Goal: Task Accomplishment & Management: Manage account settings

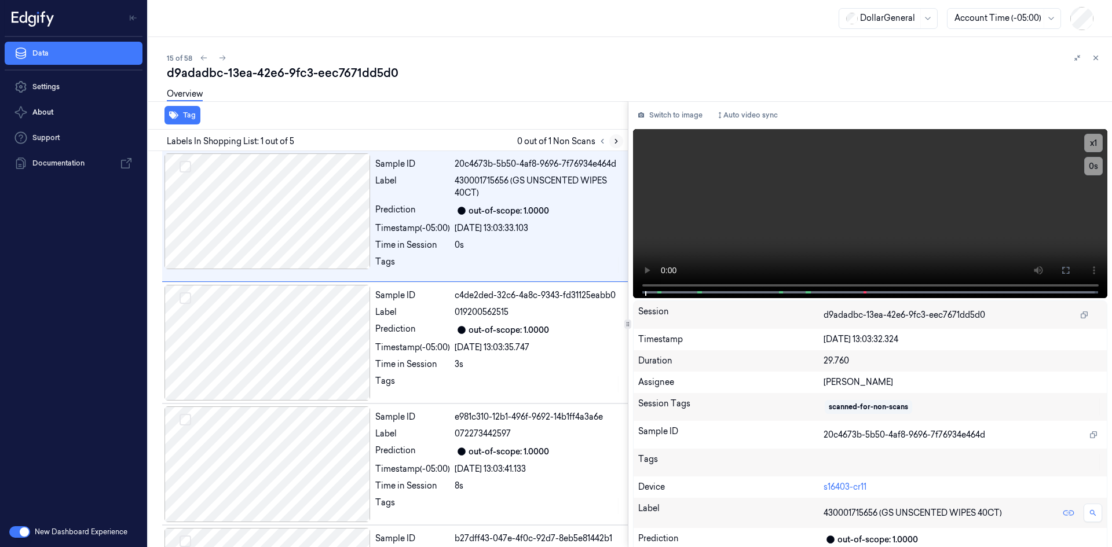
click at [617, 138] on icon at bounding box center [616, 141] width 8 height 8
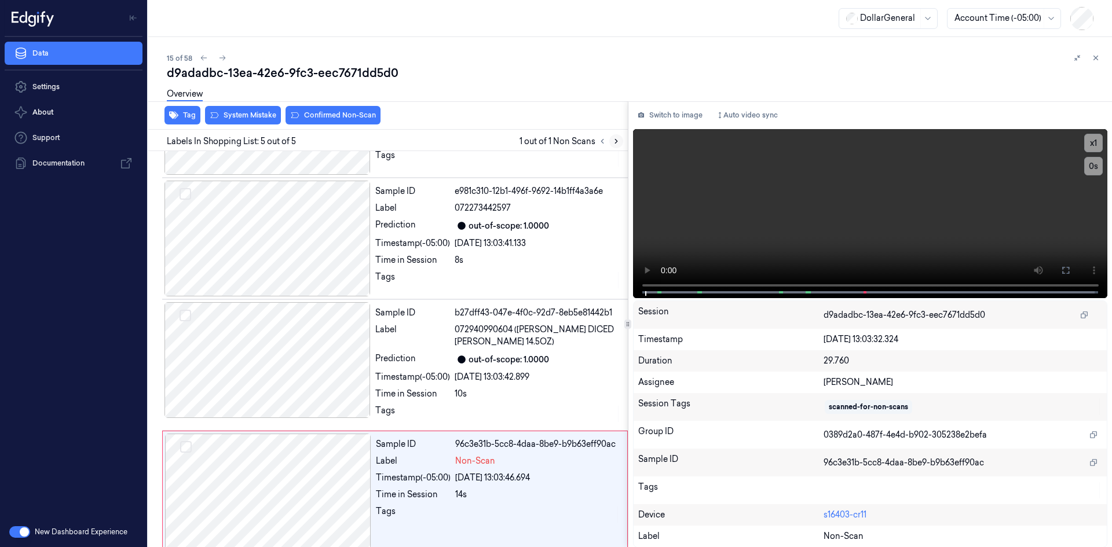
scroll to position [235, 0]
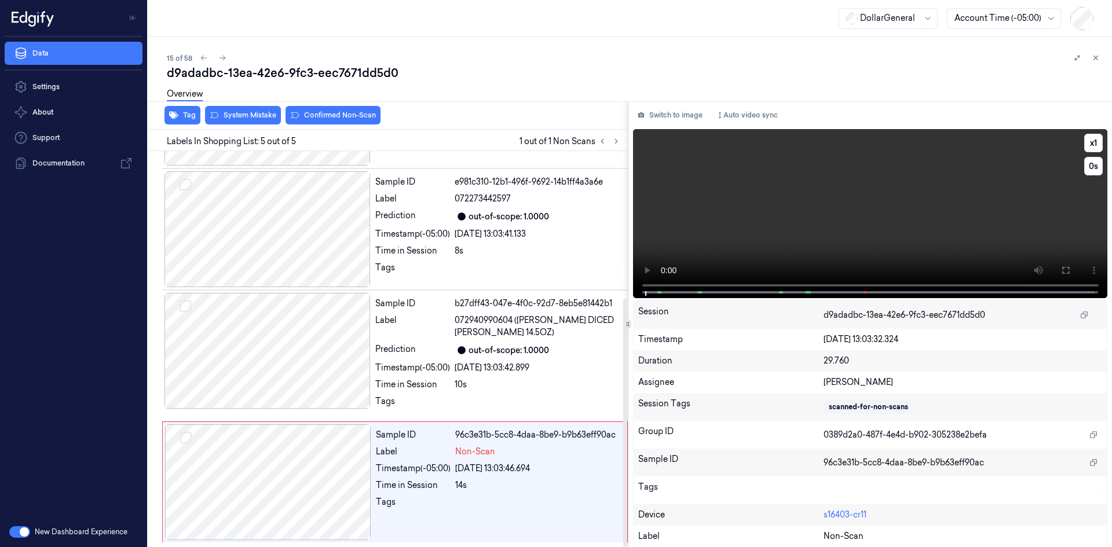
click at [838, 200] on video at bounding box center [870, 213] width 475 height 169
click at [815, 221] on video at bounding box center [870, 213] width 475 height 169
click at [554, 451] on div "Non-Scan" at bounding box center [537, 452] width 165 height 12
click at [1099, 58] on icon at bounding box center [1095, 58] width 8 height 8
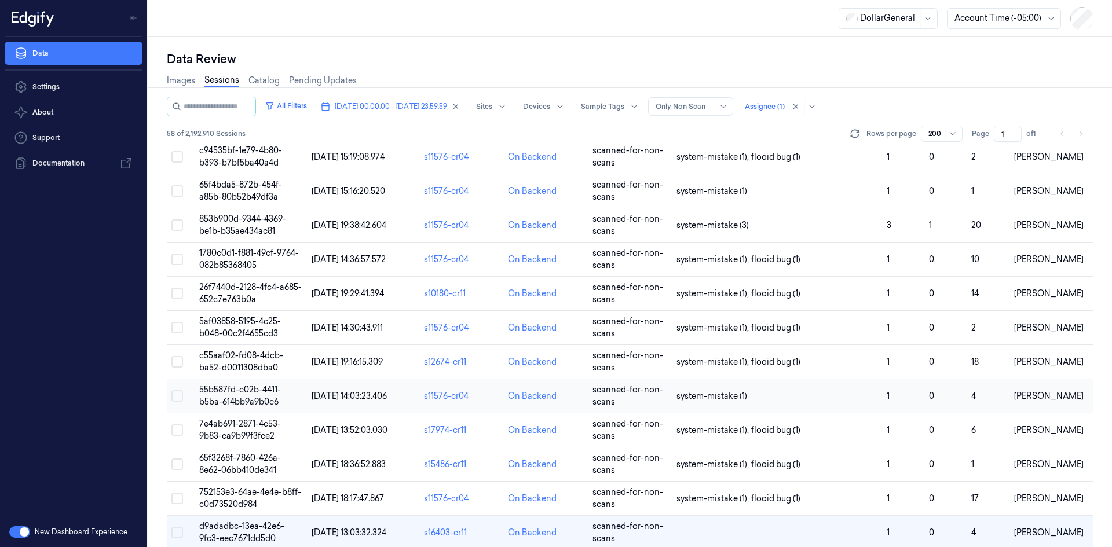
scroll to position [320, 0]
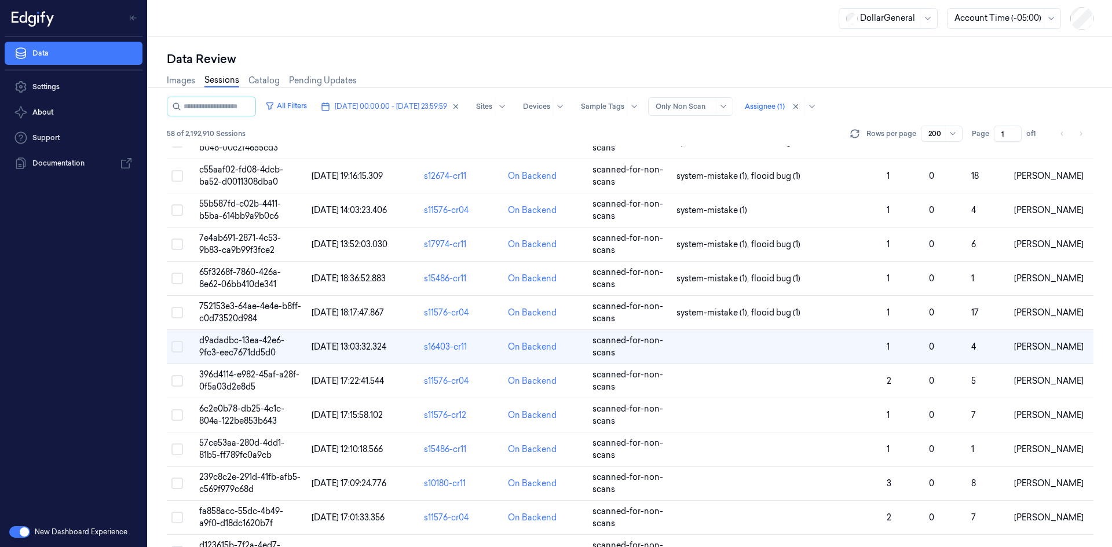
click at [736, 339] on td at bounding box center [777, 347] width 210 height 34
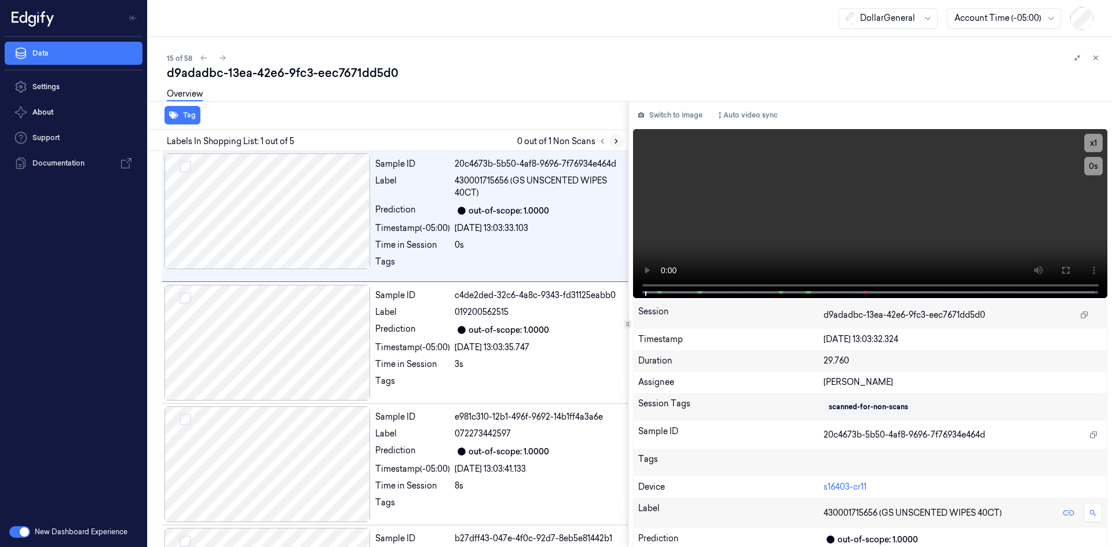
click at [618, 140] on icon at bounding box center [616, 141] width 8 height 8
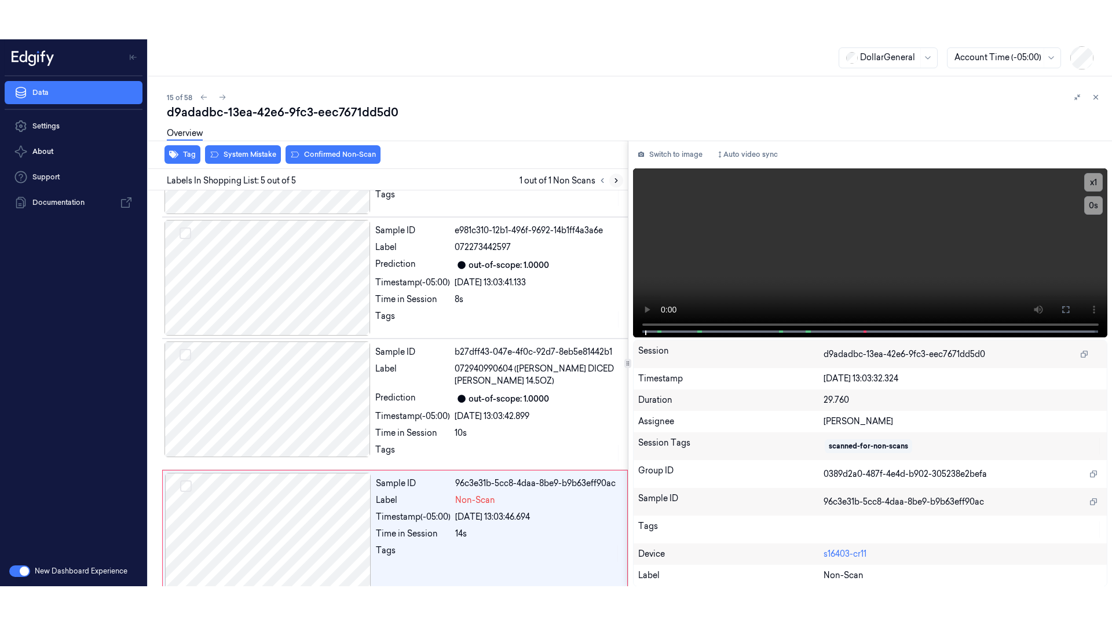
scroll to position [235, 0]
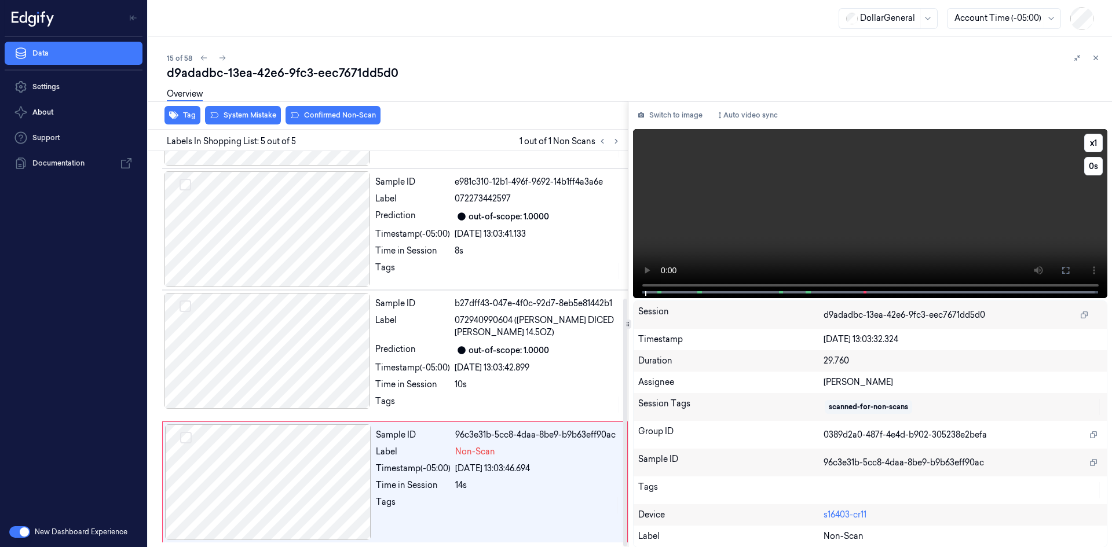
click at [796, 210] on video at bounding box center [870, 213] width 475 height 169
click at [499, 383] on div "10s" at bounding box center [538, 385] width 166 height 12
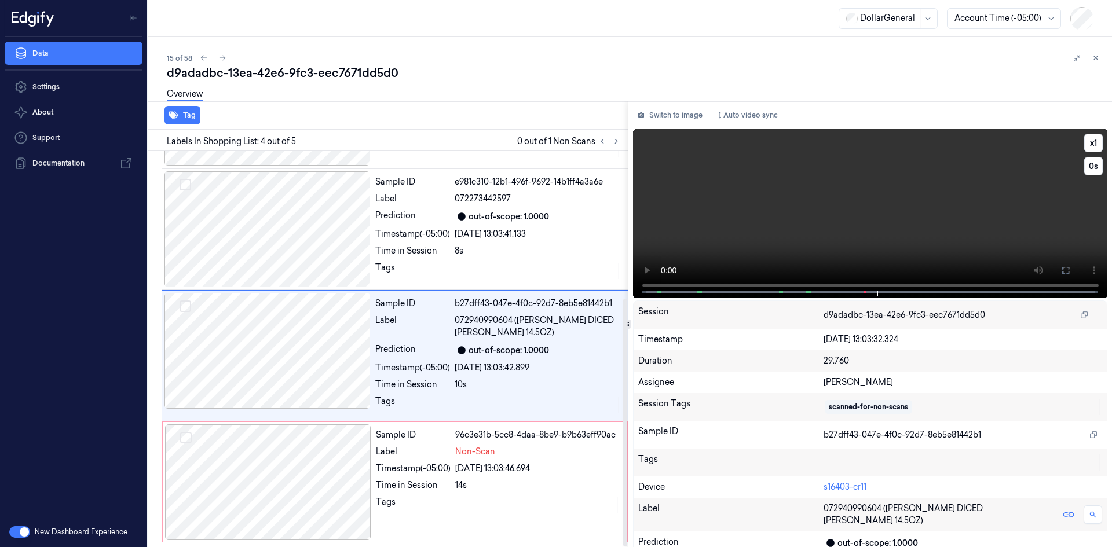
click at [925, 249] on video at bounding box center [870, 213] width 475 height 169
click at [888, 224] on video at bounding box center [870, 213] width 475 height 169
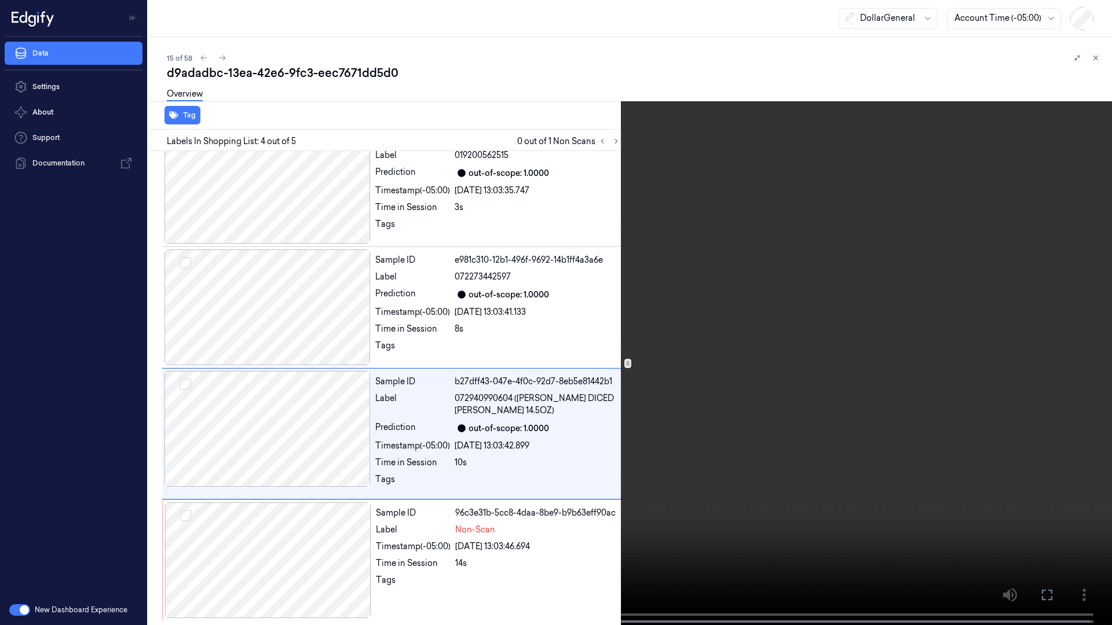
click at [874, 310] on video at bounding box center [556, 314] width 1112 height 628
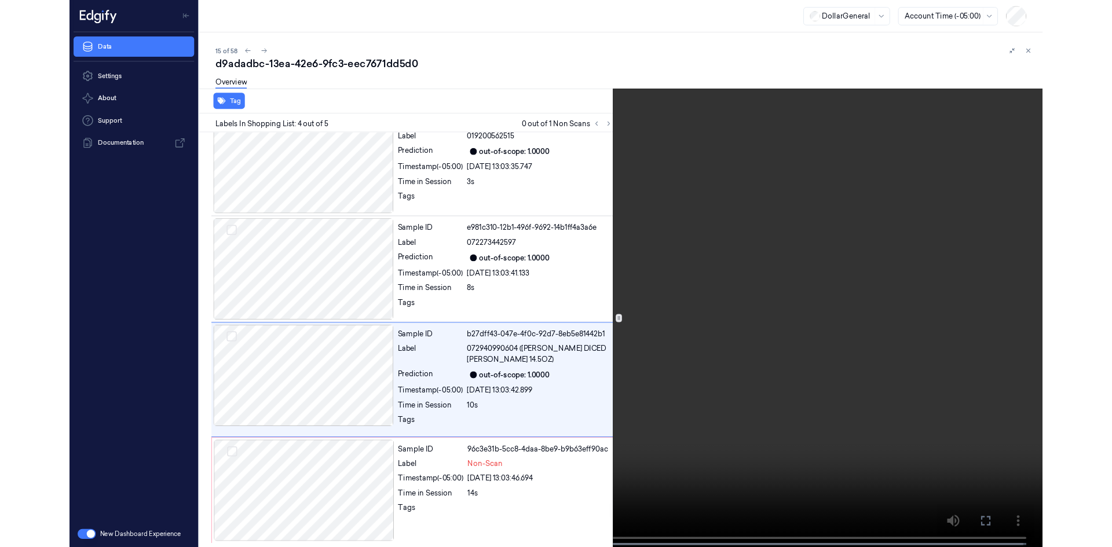
scroll to position [235, 0]
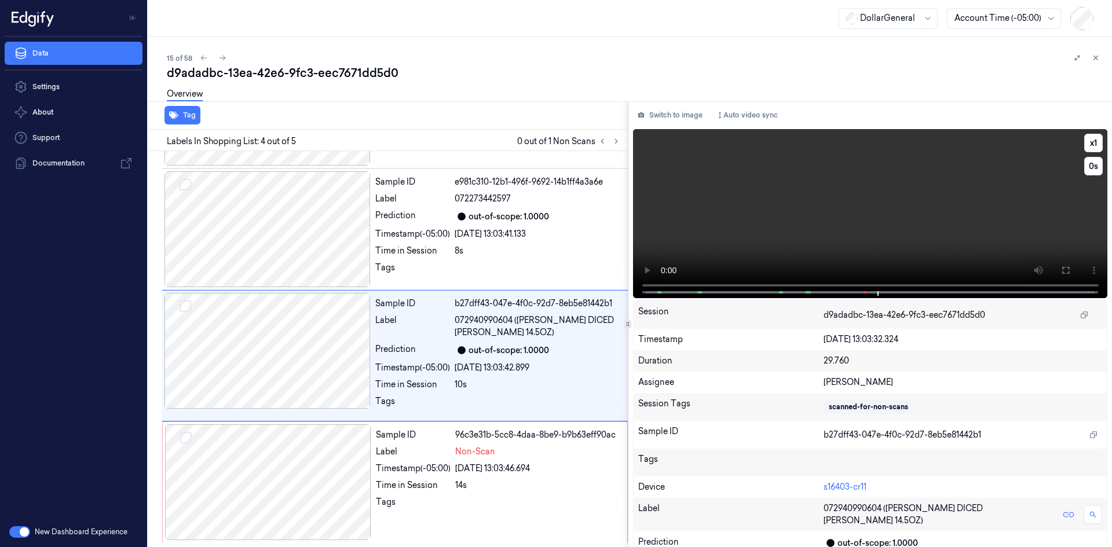
click at [810, 245] on video at bounding box center [870, 213] width 475 height 169
click at [434, 448] on div "Label" at bounding box center [413, 452] width 75 height 12
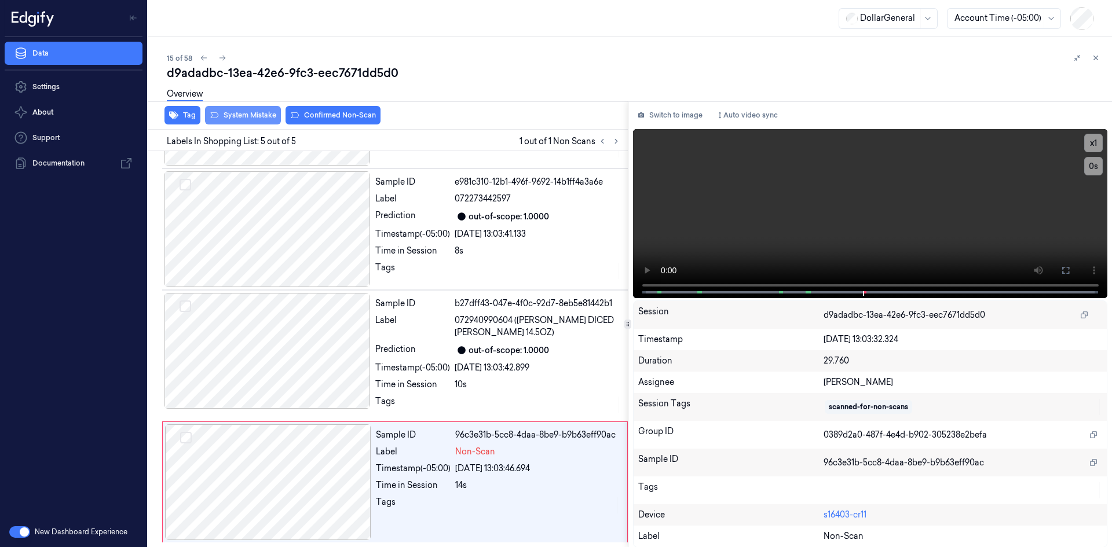
click at [264, 113] on button "System Mistake" at bounding box center [243, 115] width 76 height 19
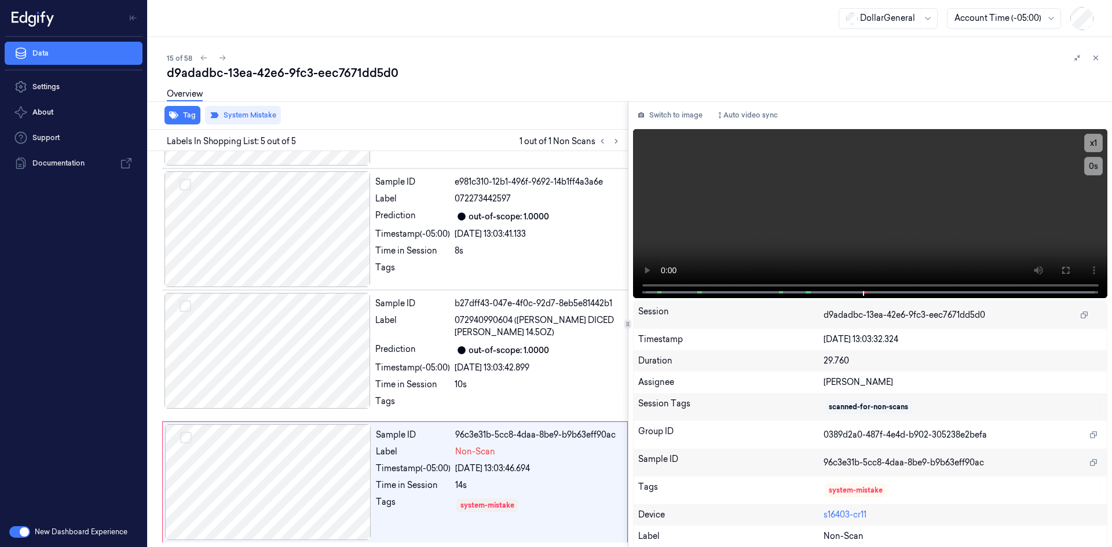
click at [437, 101] on div at bounding box center [628, 101] width 968 height 1
click at [220, 58] on icon at bounding box center [222, 58] width 6 height 5
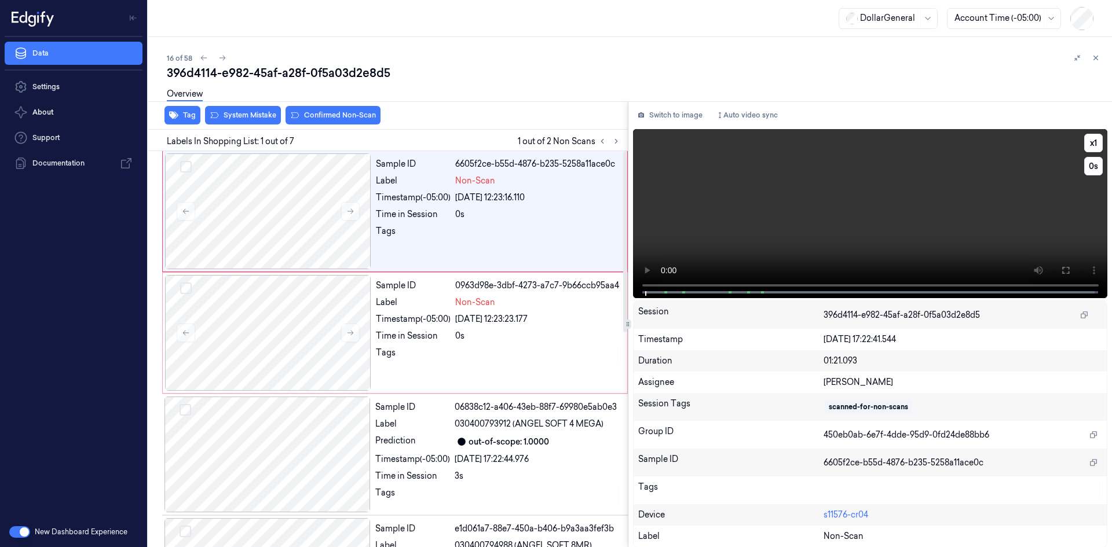
click at [700, 228] on video at bounding box center [870, 213] width 475 height 169
click at [196, 123] on button "Tag" at bounding box center [182, 115] width 36 height 19
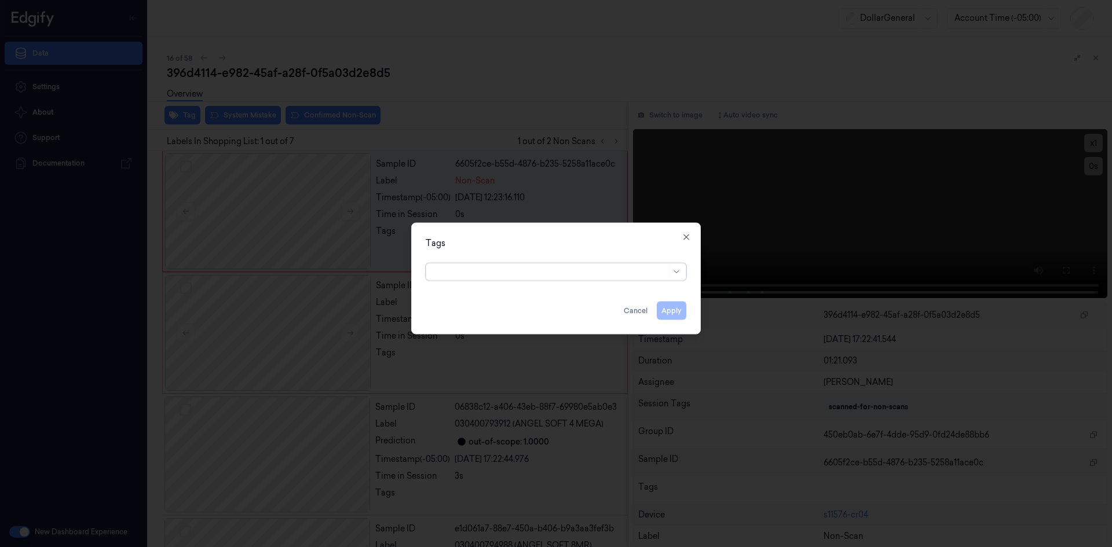
click at [500, 272] on div at bounding box center [549, 272] width 233 height 12
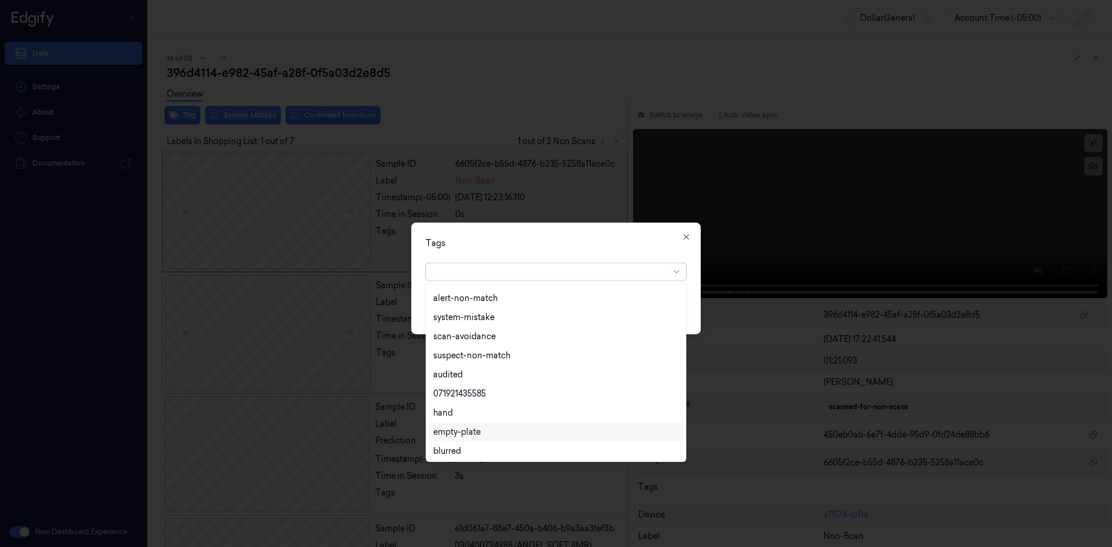
scroll to position [208, 0]
click at [493, 411] on div "flooid bug" at bounding box center [555, 411] width 245 height 12
click at [574, 254] on div "Tags option flooid bug , selected. 24 results available. Use Up and Down to cho…" at bounding box center [555, 278] width 289 height 112
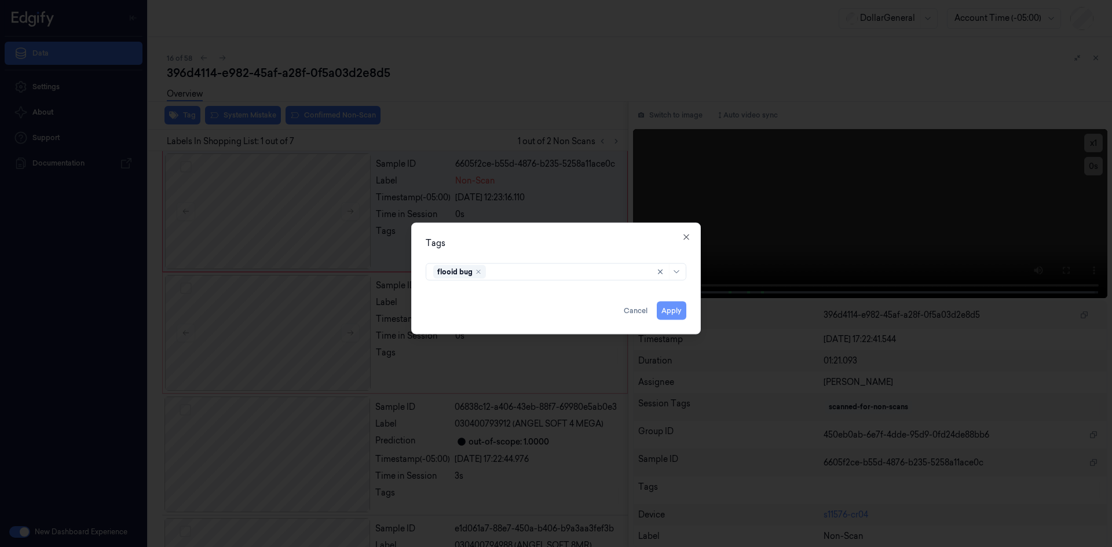
click at [675, 316] on button "Apply" at bounding box center [672, 310] width 30 height 19
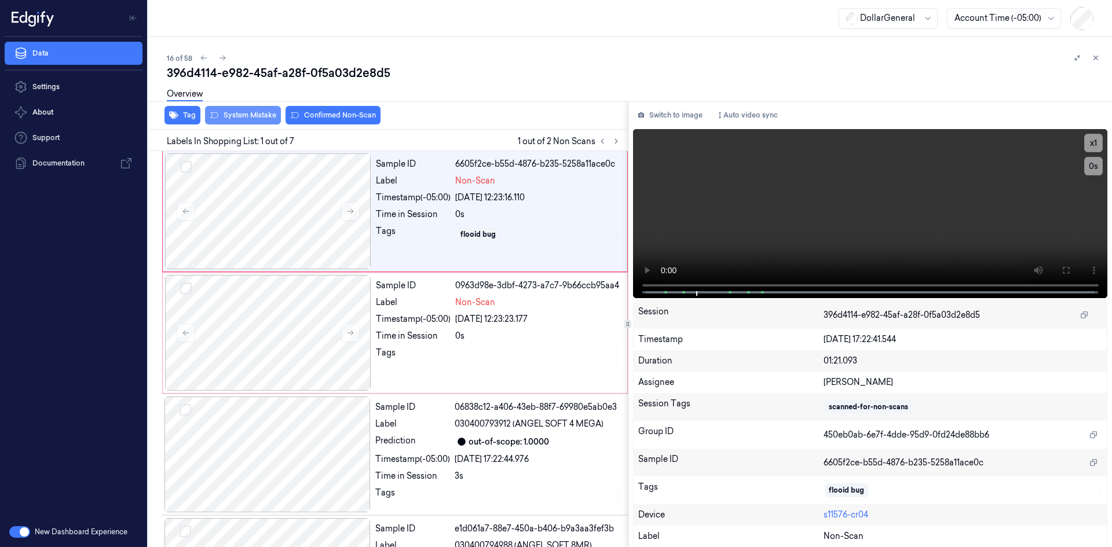
click at [219, 113] on button "System Mistake" at bounding box center [243, 115] width 76 height 19
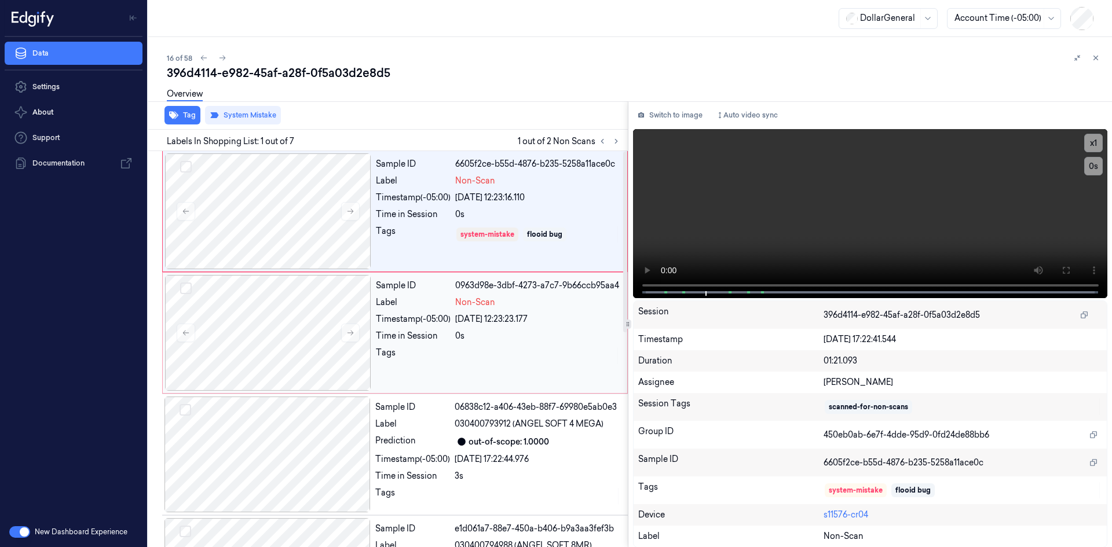
click at [448, 296] on div "Label" at bounding box center [413, 302] width 75 height 12
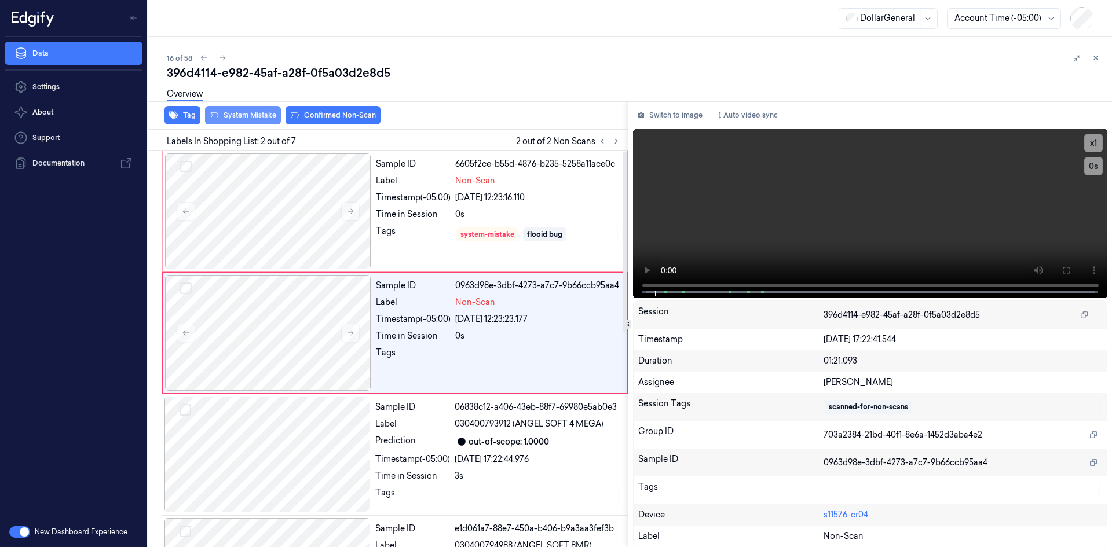
click at [258, 112] on button "System Mistake" at bounding box center [243, 115] width 76 height 19
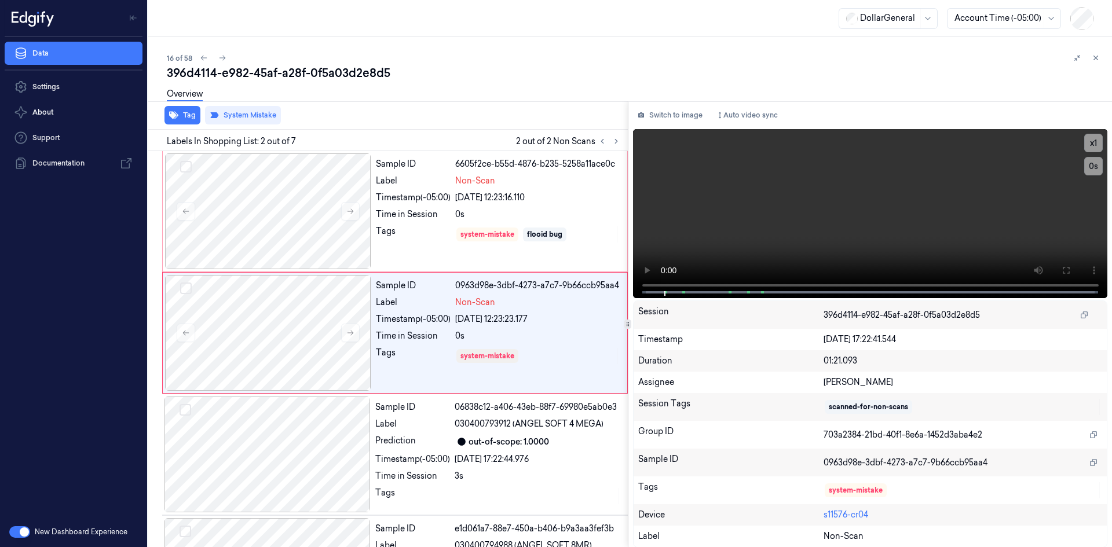
click at [435, 106] on div "Overview" at bounding box center [635, 96] width 936 height 30
click at [560, 123] on div "Tag System Mistake" at bounding box center [386, 115] width 484 height 28
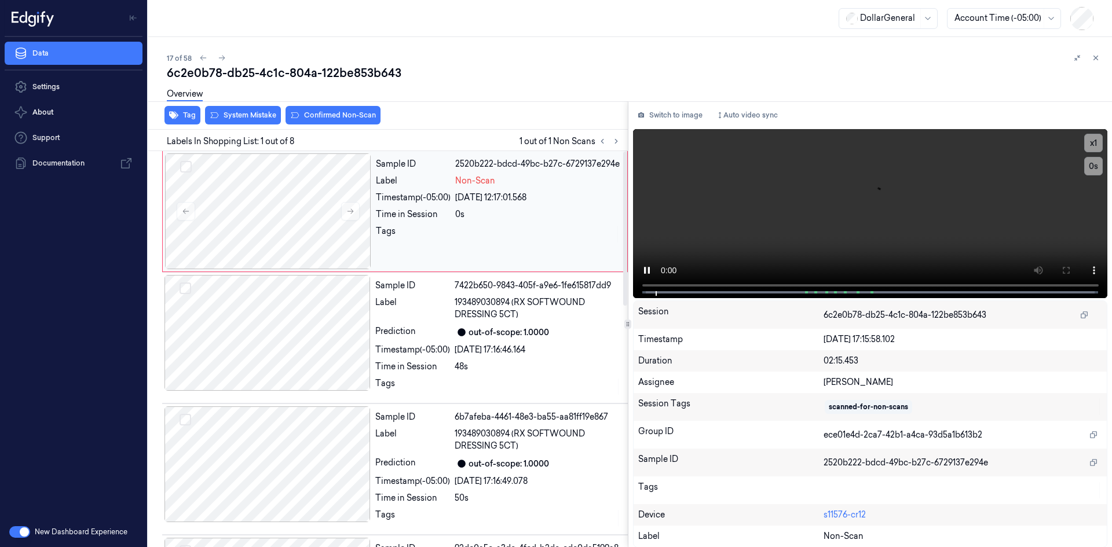
click at [569, 231] on div at bounding box center [537, 234] width 165 height 19
click at [786, 215] on video at bounding box center [870, 213] width 475 height 169
click at [195, 112] on button "Tag" at bounding box center [182, 115] width 36 height 19
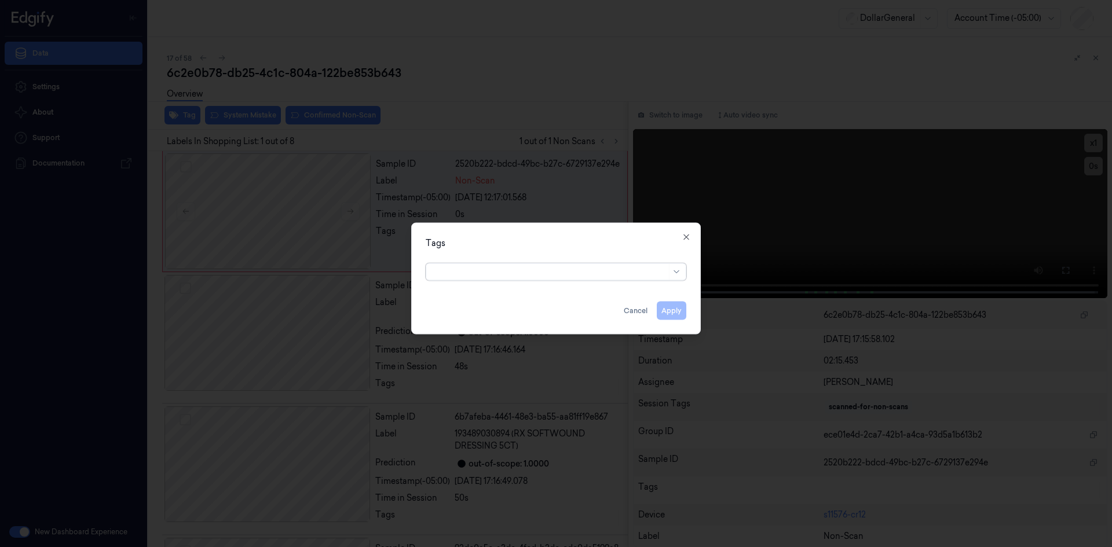
click at [541, 266] on div at bounding box center [549, 272] width 233 height 12
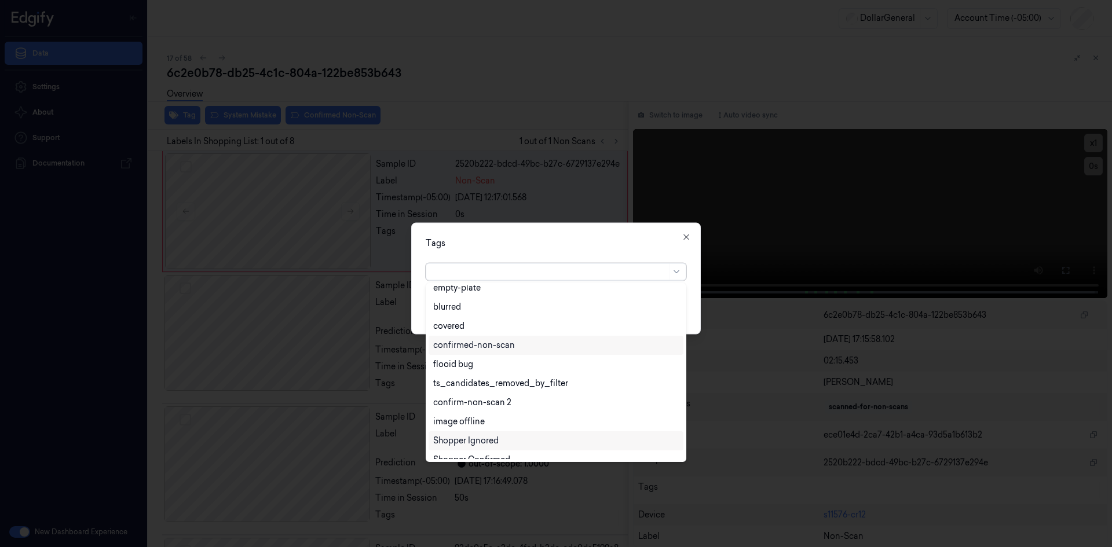
scroll to position [304, 0]
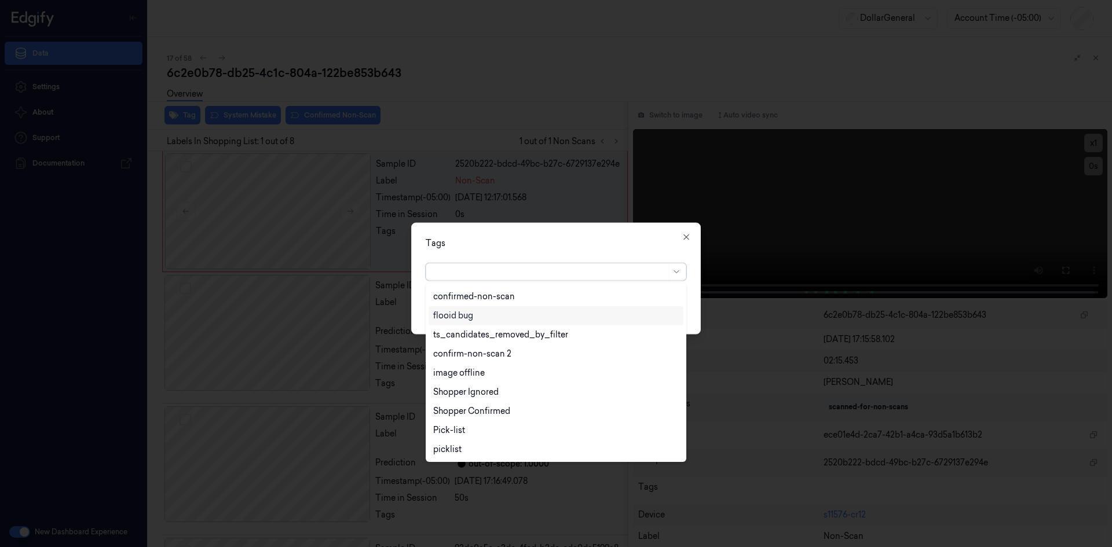
click at [477, 314] on div "flooid bug" at bounding box center [555, 316] width 245 height 12
click at [522, 242] on div "Tags" at bounding box center [556, 243] width 261 height 12
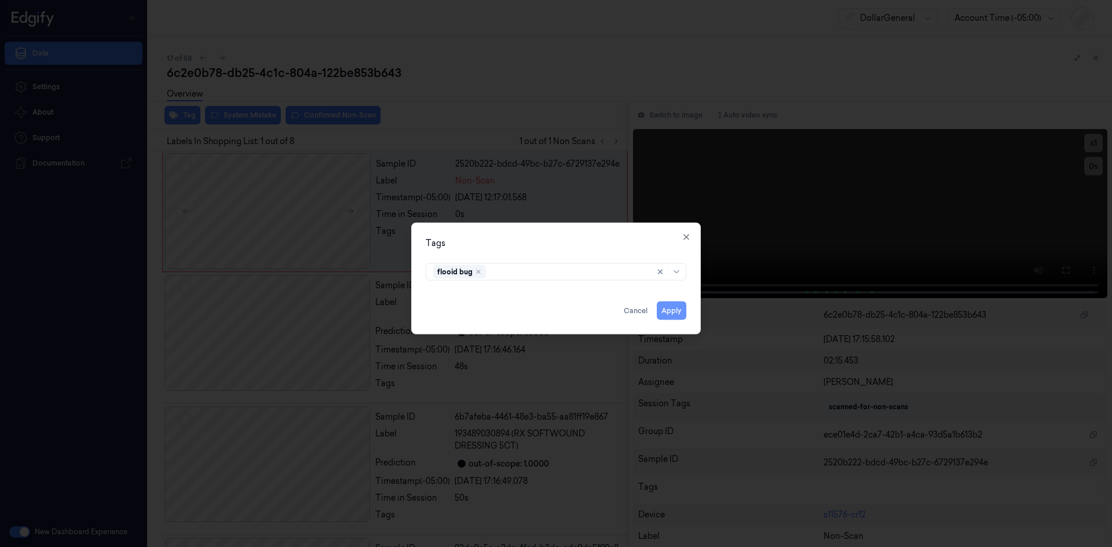
click at [677, 313] on button "Apply" at bounding box center [672, 310] width 30 height 19
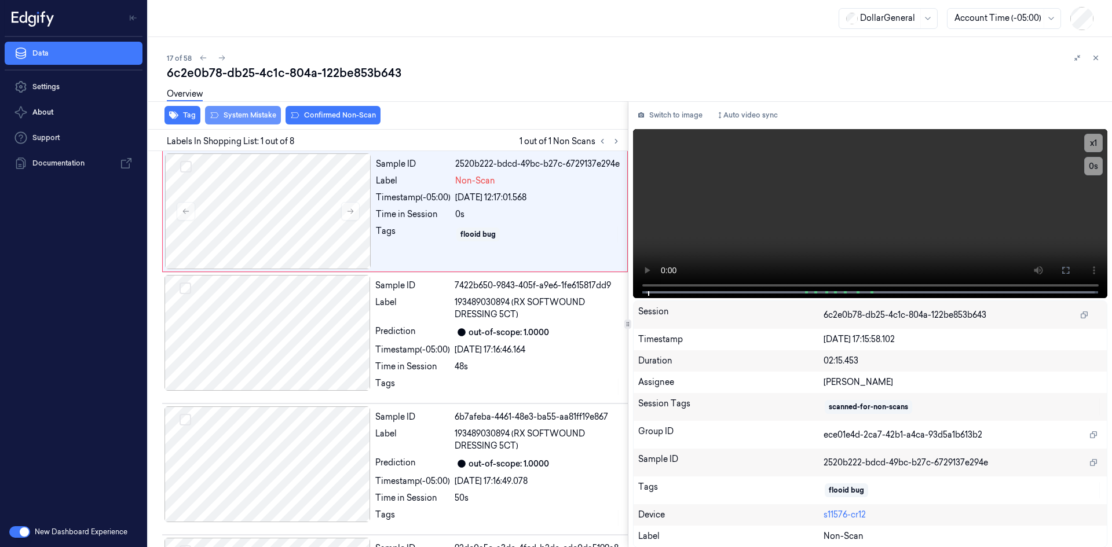
click at [262, 116] on button "System Mistake" at bounding box center [243, 115] width 76 height 19
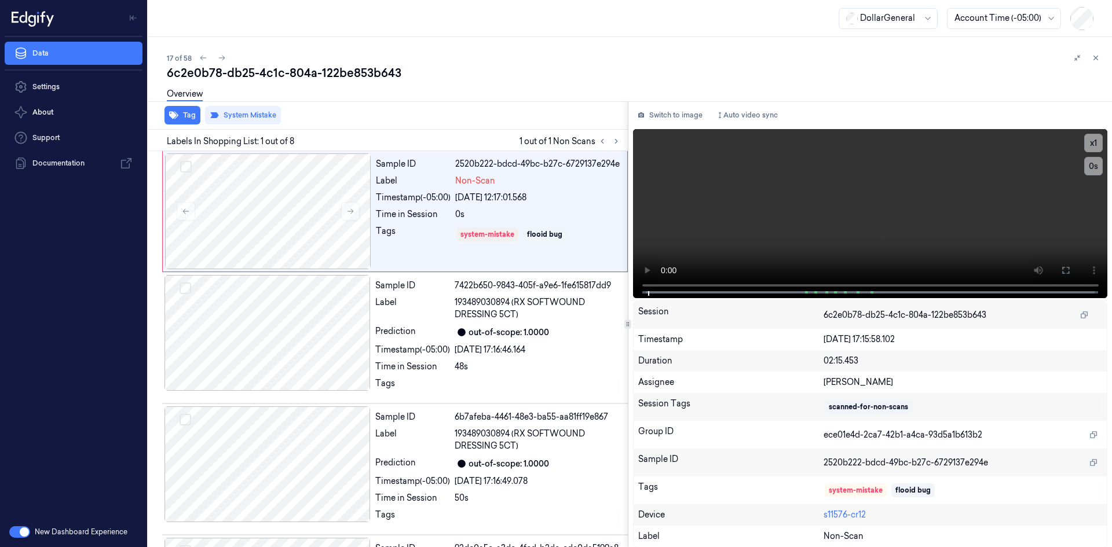
click at [372, 79] on div "6c2e0b78-db25-4c1c-804a-122be853b643" at bounding box center [635, 73] width 936 height 16
click at [365, 76] on div "6c2e0b78-db25-4c1c-804a-122be853b643" at bounding box center [635, 73] width 936 height 16
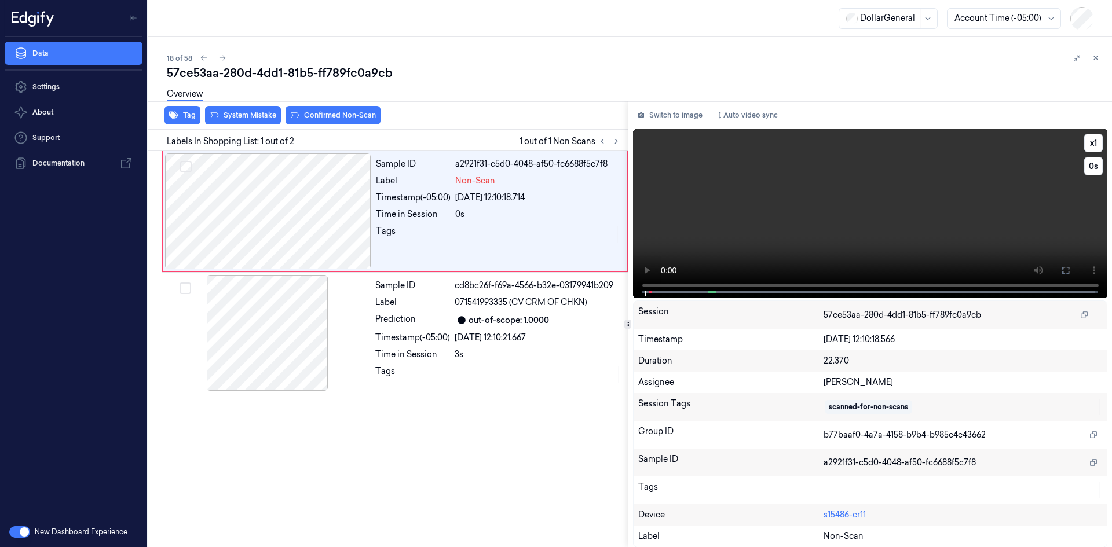
click at [669, 238] on video at bounding box center [870, 213] width 475 height 169
click at [676, 212] on video at bounding box center [870, 213] width 475 height 169
click at [239, 110] on div "Overview" at bounding box center [635, 96] width 936 height 30
click at [208, 116] on button "System Mistake" at bounding box center [243, 115] width 76 height 19
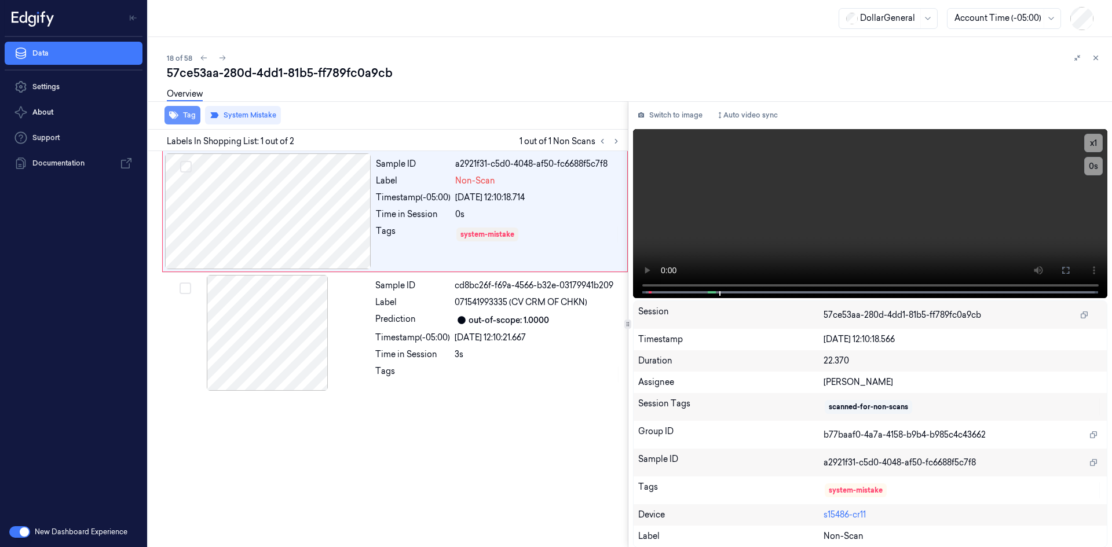
click at [186, 112] on button "Tag" at bounding box center [182, 115] width 36 height 19
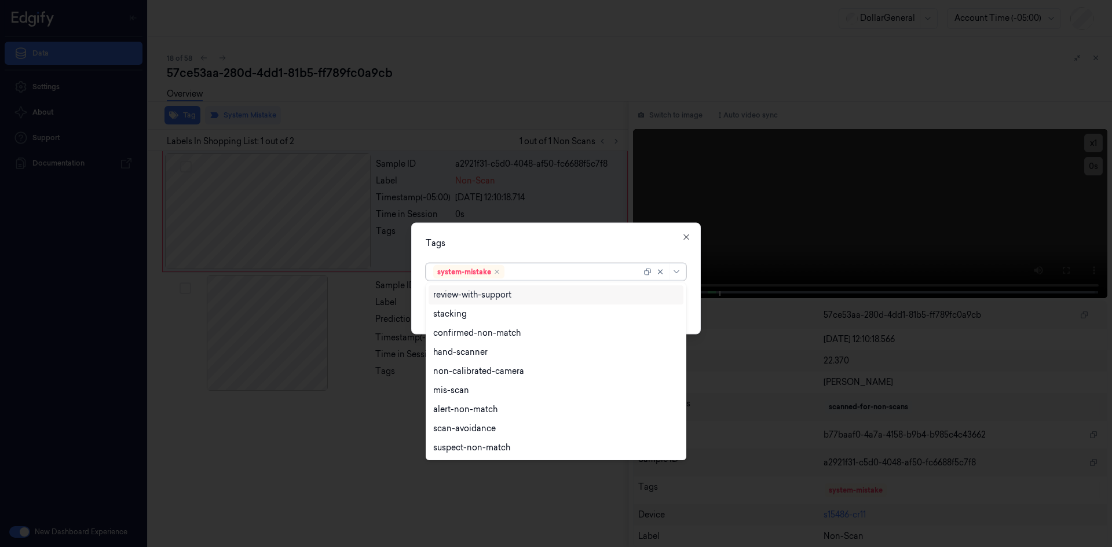
click at [570, 264] on div "system-mistake" at bounding box center [537, 271] width 208 height 16
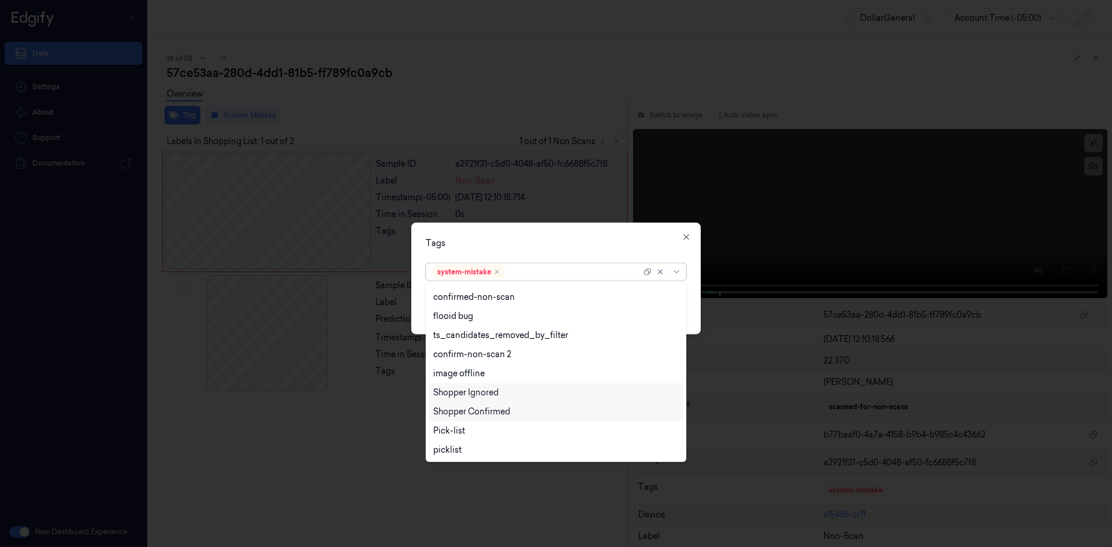
scroll to position [285, 0]
click at [504, 311] on div "flooid bug" at bounding box center [555, 316] width 245 height 12
drag, startPoint x: 587, startPoint y: 240, endPoint x: 593, endPoint y: 245, distance: 8.6
click at [587, 239] on div "Tags" at bounding box center [556, 243] width 261 height 12
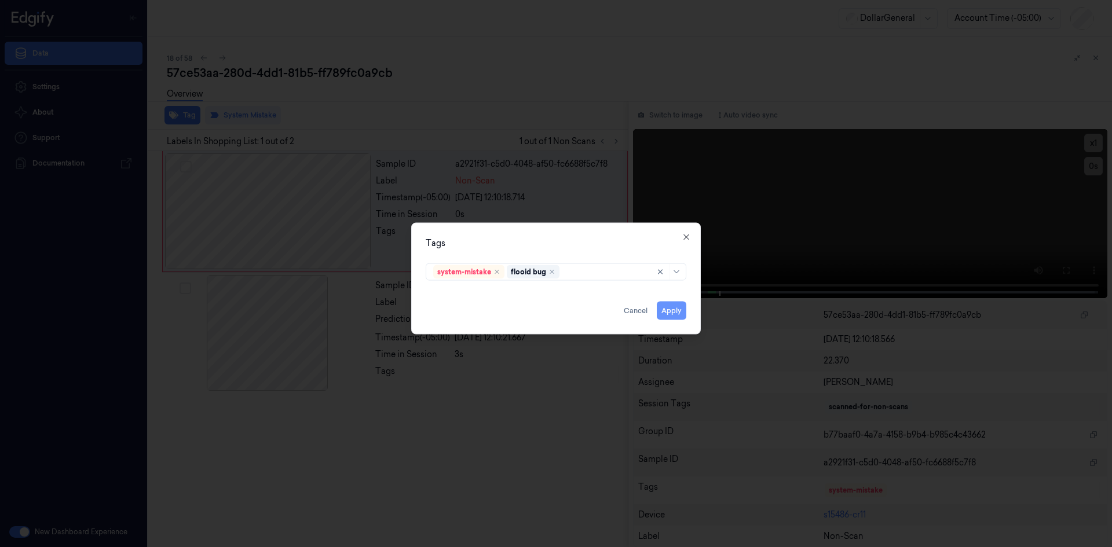
click at [675, 317] on button "Apply" at bounding box center [672, 310] width 30 height 19
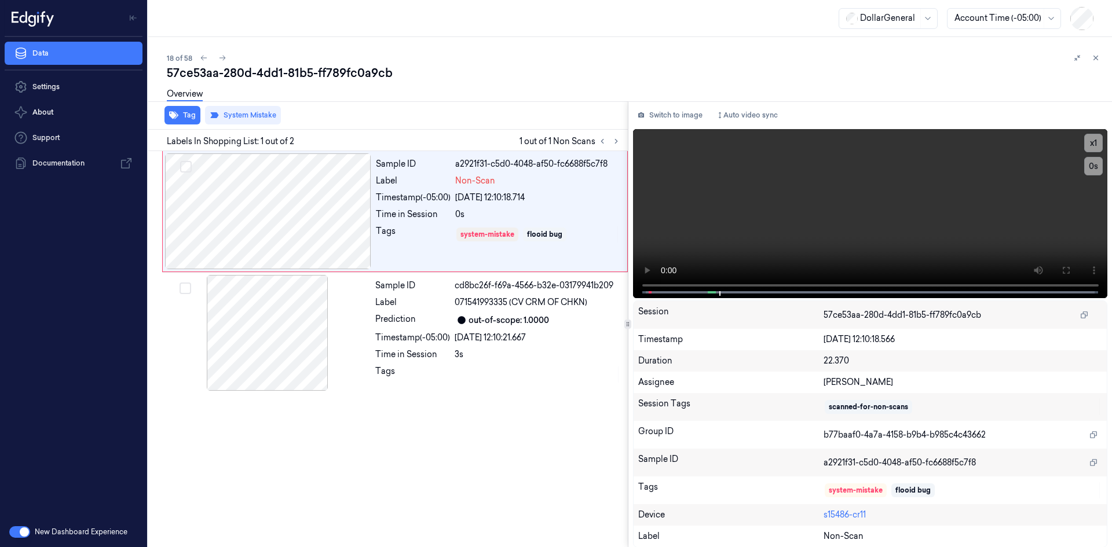
click at [483, 408] on div "Sample ID a2921f31-c5d0-4048-af50-fc6688f5c7f8 Label Non-Scan Timestamp (-05:00…" at bounding box center [386, 349] width 484 height 396
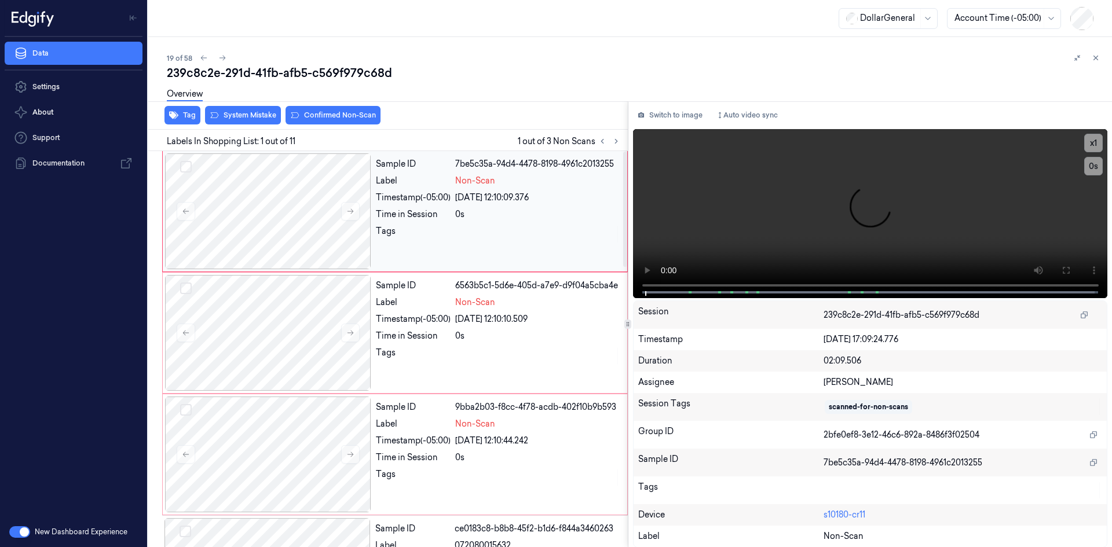
click at [551, 237] on div at bounding box center [537, 234] width 165 height 19
click at [727, 245] on video at bounding box center [870, 213] width 475 height 169
click at [725, 241] on video at bounding box center [870, 213] width 475 height 169
click at [191, 118] on button "Tag" at bounding box center [182, 115] width 36 height 19
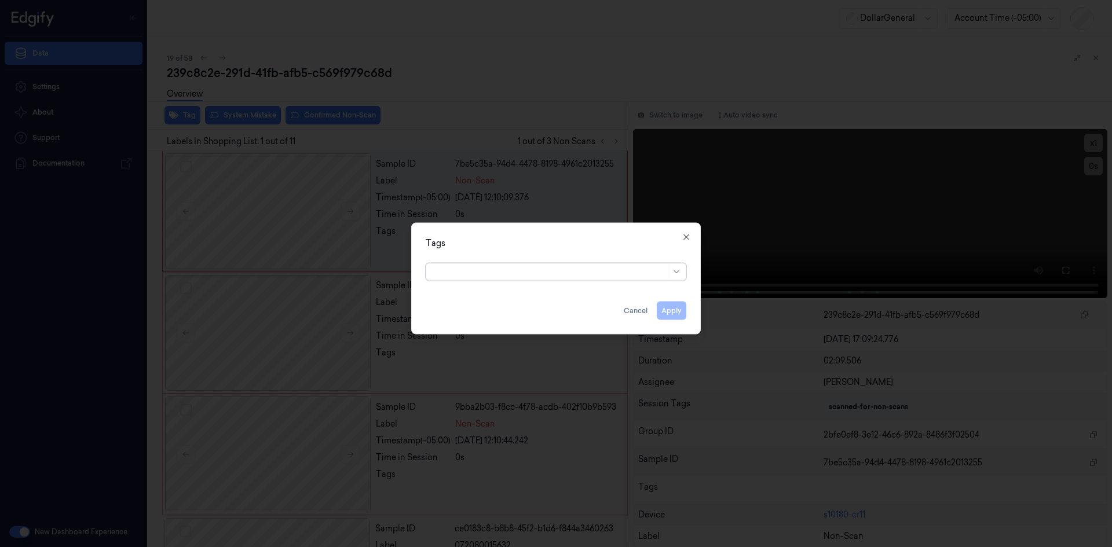
click at [491, 268] on div at bounding box center [549, 272] width 233 height 12
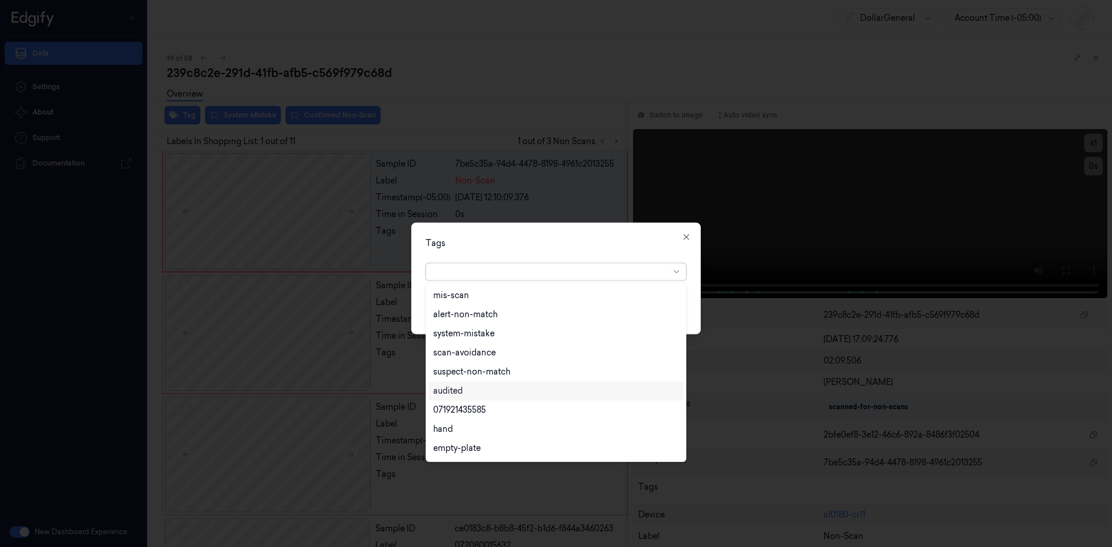
scroll to position [208, 0]
click at [490, 403] on div "flooid bug" at bounding box center [555, 411] width 255 height 19
click at [546, 254] on div "Tags option flooid bug , selected. 24 results available. Use Up and Down to cho…" at bounding box center [555, 278] width 289 height 112
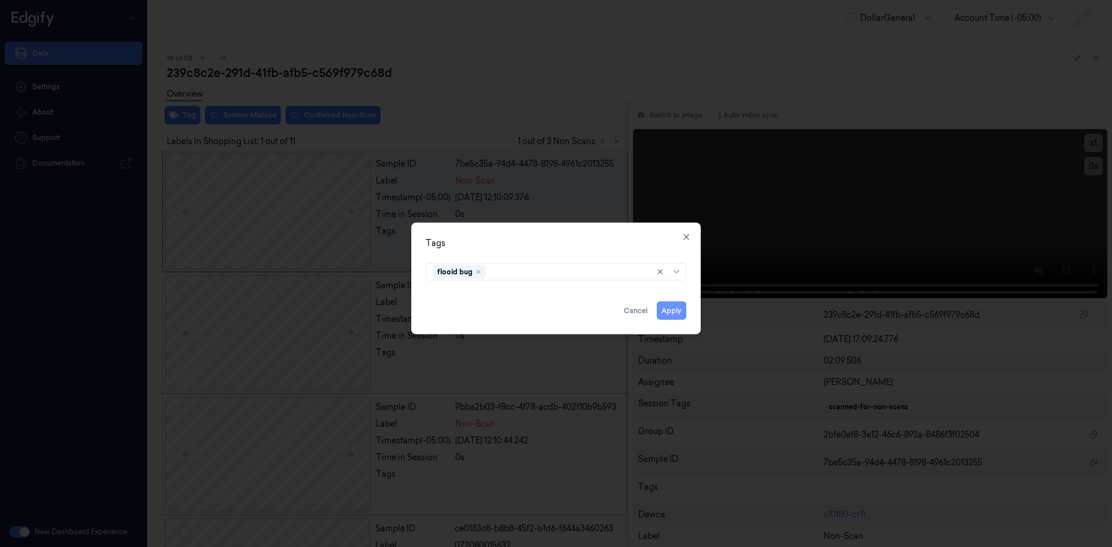
click at [680, 312] on button "Apply" at bounding box center [672, 310] width 30 height 19
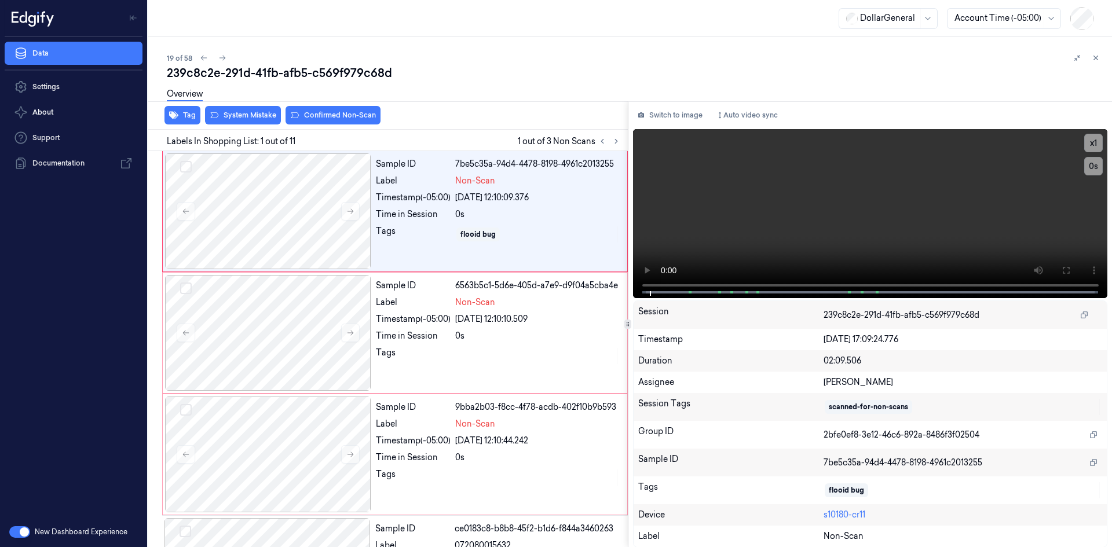
click at [247, 110] on div "Overview" at bounding box center [635, 96] width 936 height 30
click at [254, 115] on button "System Mistake" at bounding box center [243, 115] width 76 height 19
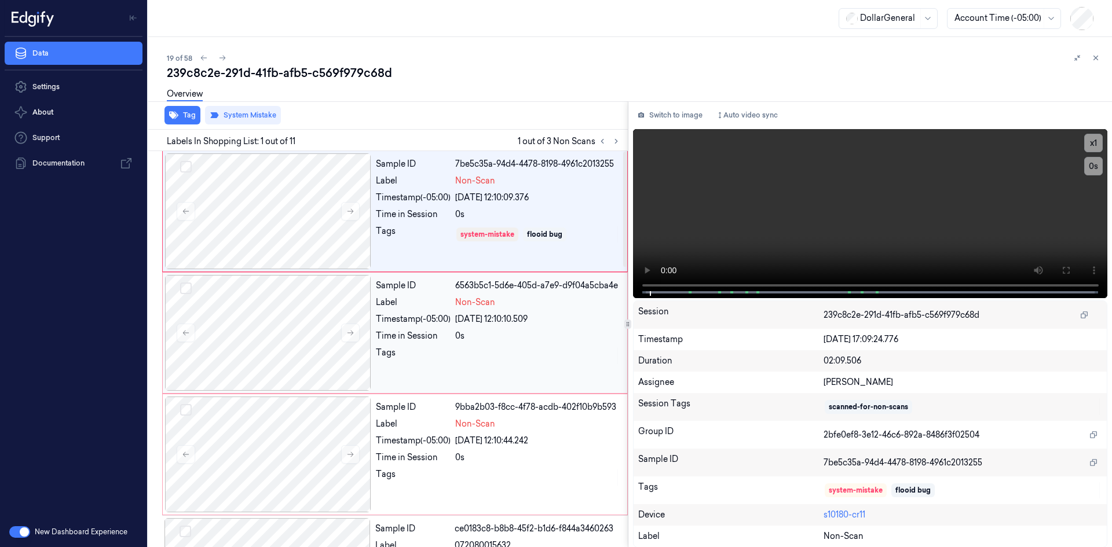
click at [514, 323] on div "[DATE] 12:10:10.509" at bounding box center [537, 319] width 165 height 12
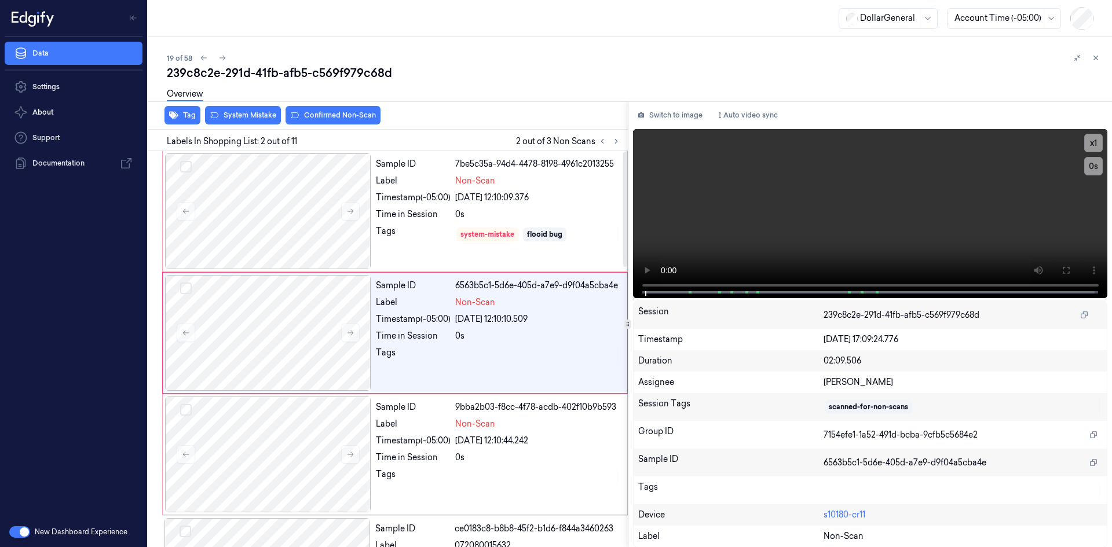
click at [185, 98] on link "Overview" at bounding box center [185, 94] width 36 height 13
click at [192, 112] on button "Tag" at bounding box center [182, 115] width 36 height 19
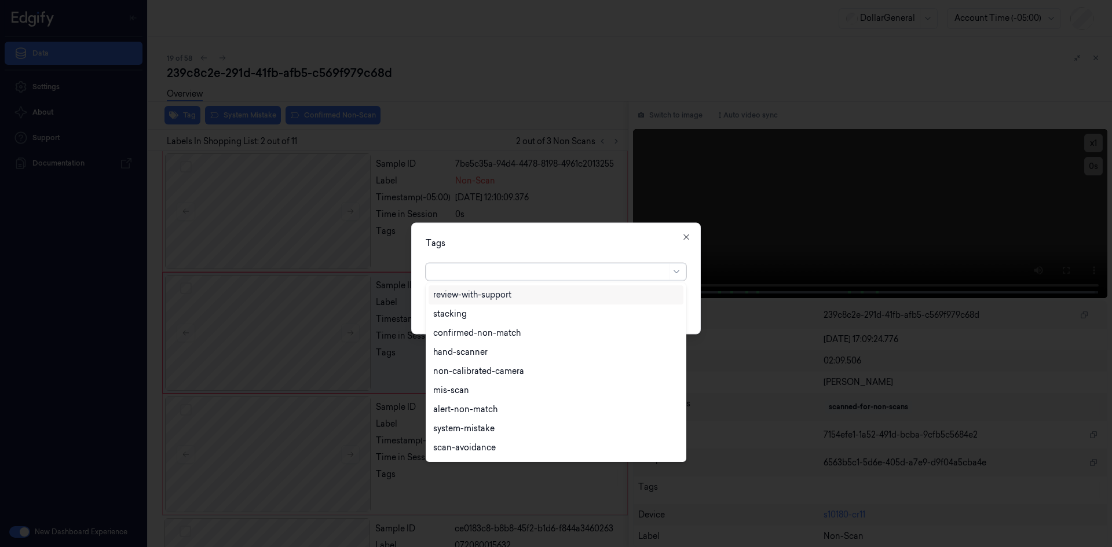
click at [493, 266] on div at bounding box center [549, 272] width 233 height 12
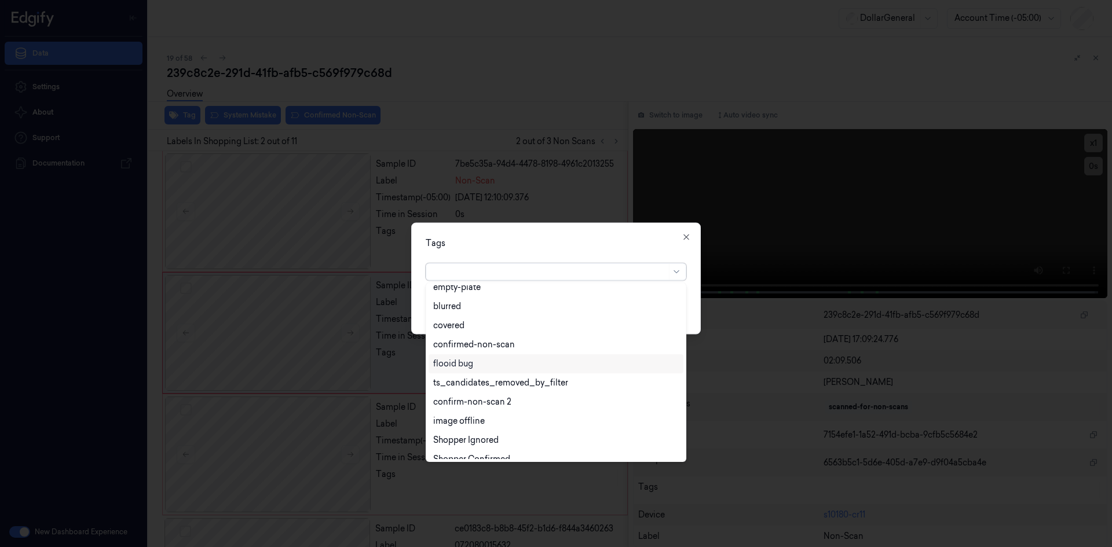
scroll to position [304, 0]
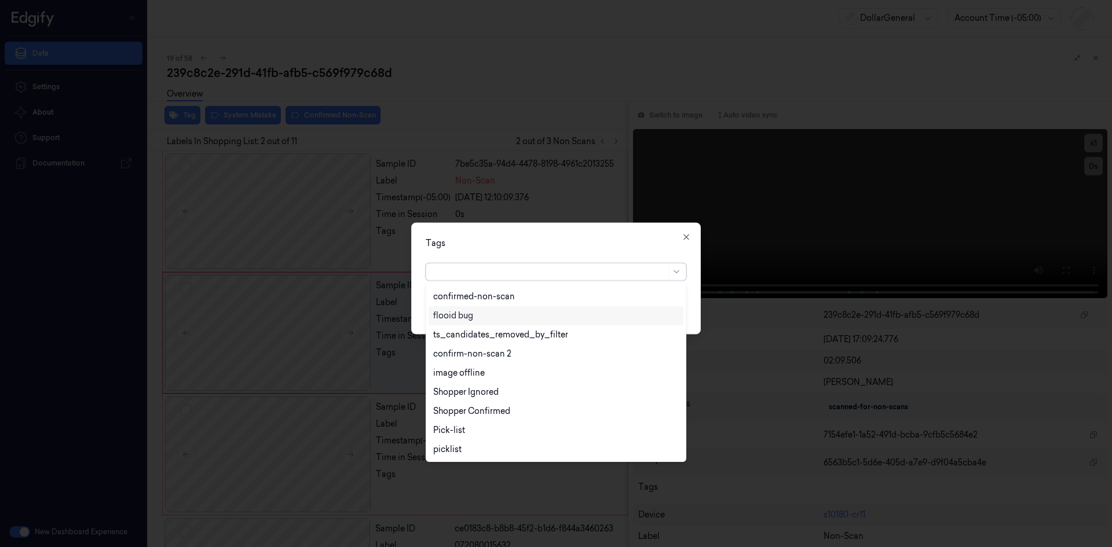
click at [469, 320] on div "flooid bug" at bounding box center [453, 316] width 40 height 12
click at [530, 261] on div "option flooid bug , selected. 24 results available. Use Up and Down to choose o…" at bounding box center [556, 269] width 261 height 22
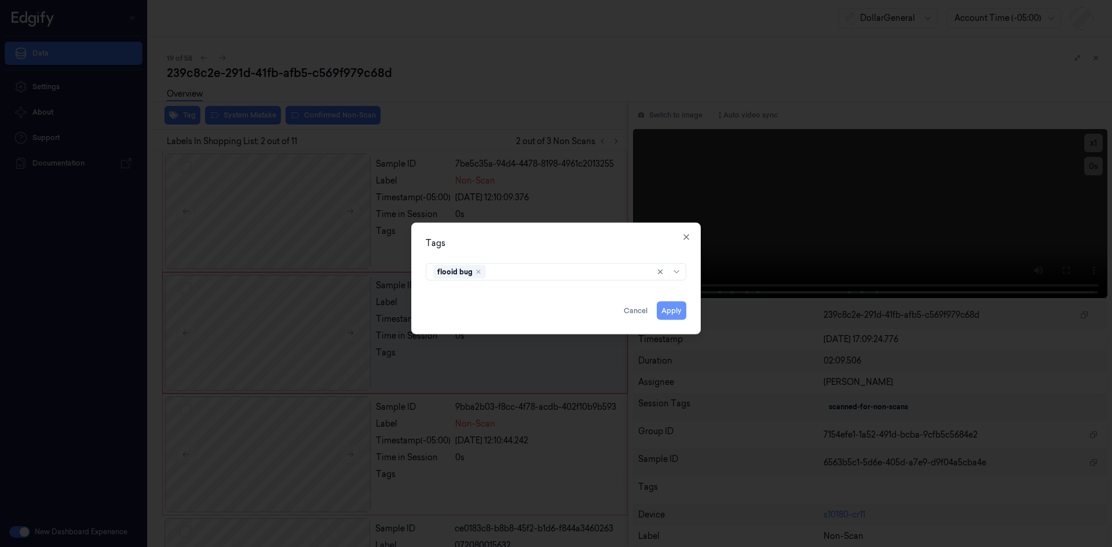
click at [674, 310] on button "Apply" at bounding box center [672, 310] width 30 height 19
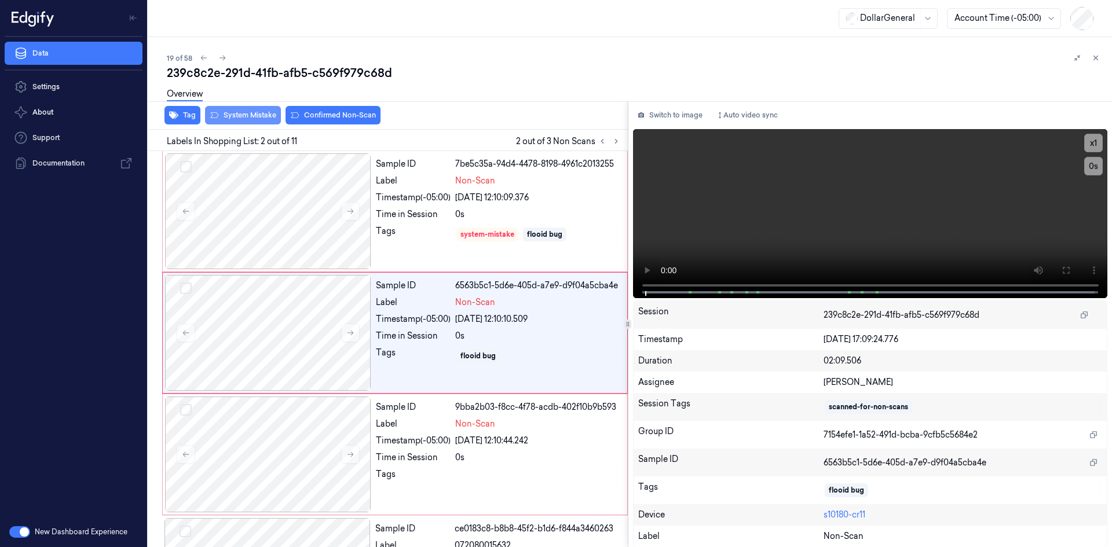
click at [270, 111] on button "System Mistake" at bounding box center [243, 115] width 76 height 19
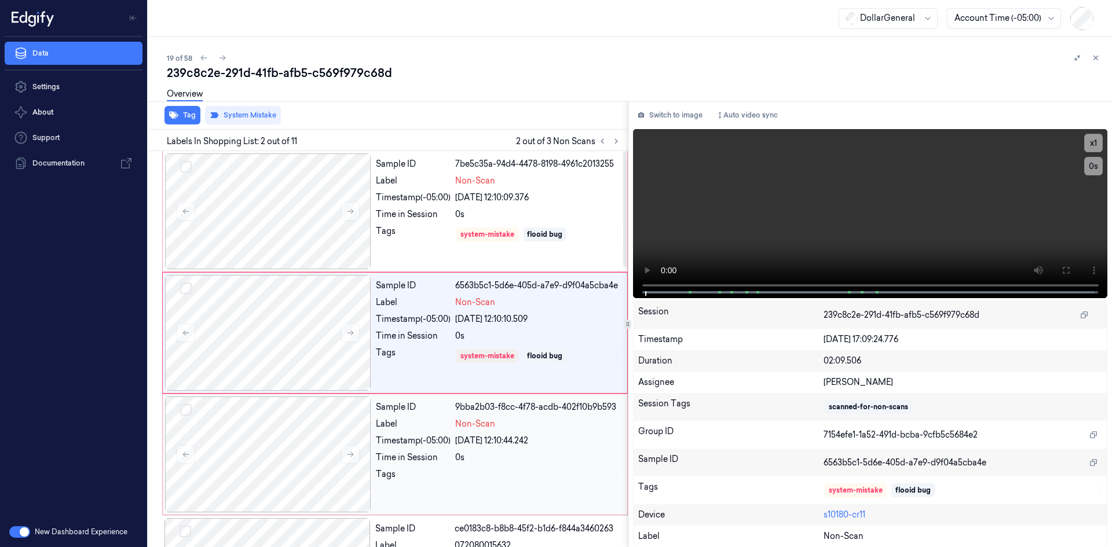
click at [507, 417] on div "Sample ID 9bba2b03-f8cc-4f78-acdb-402f10b9b593 Label Non-Scan Timestamp (-05:00…" at bounding box center [498, 455] width 254 height 116
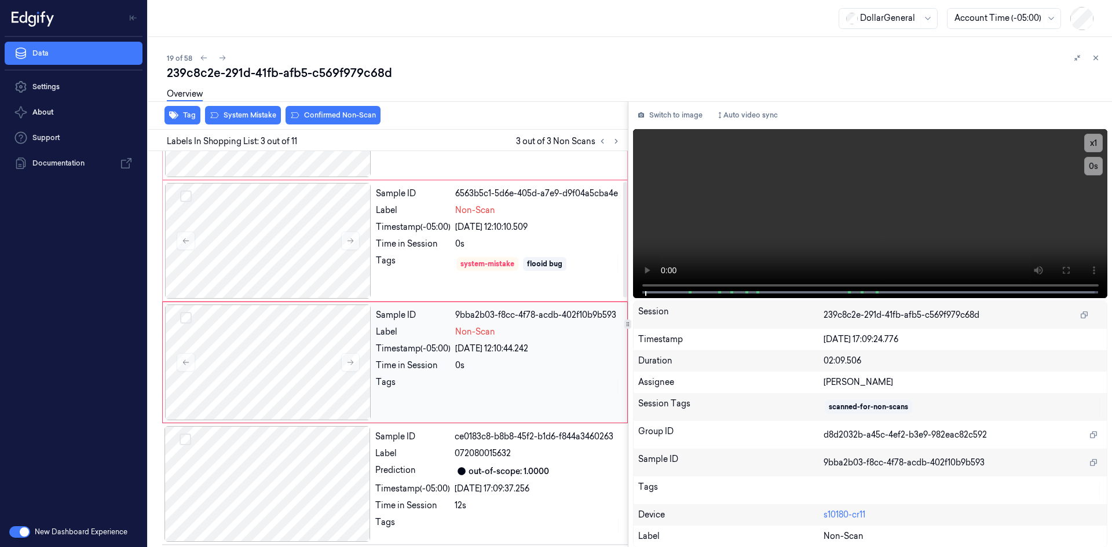
scroll to position [105, 0]
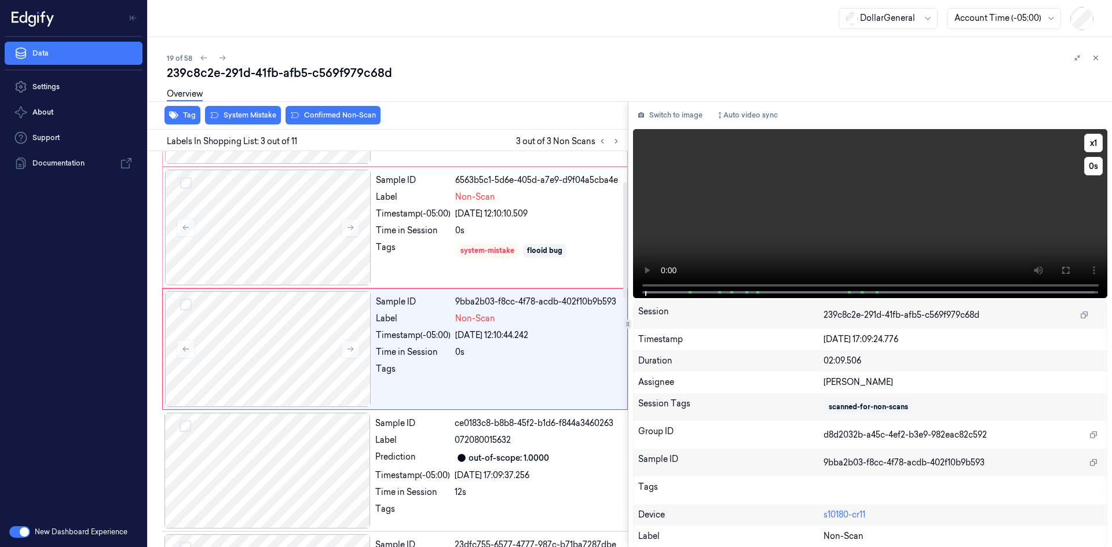
click at [714, 228] on video at bounding box center [870, 213] width 475 height 169
click at [697, 227] on video at bounding box center [870, 213] width 475 height 169
click at [182, 109] on div "Overview" at bounding box center [185, 96] width 36 height 30
click at [187, 122] on button "Tag" at bounding box center [182, 115] width 36 height 19
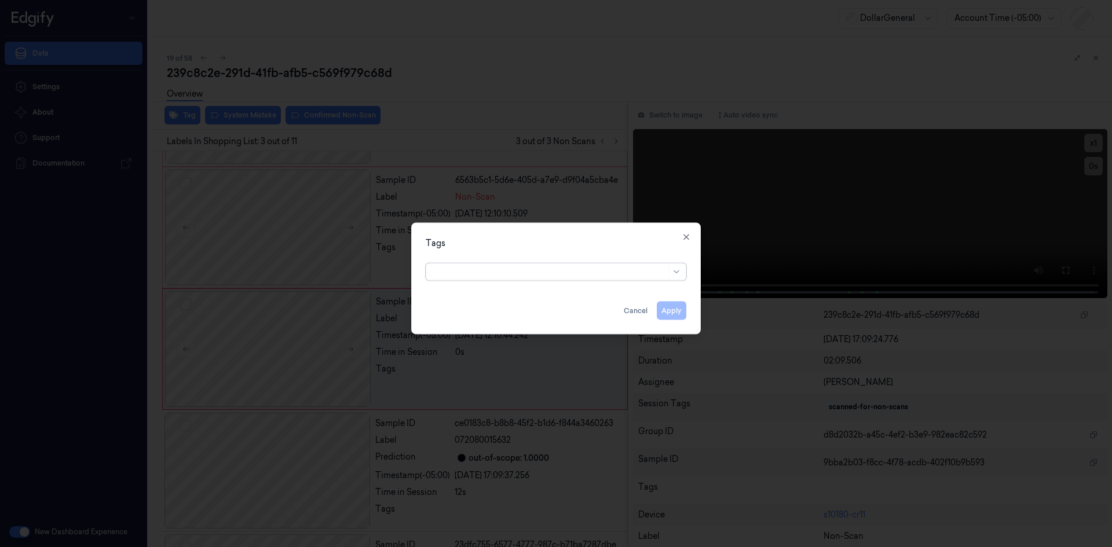
click at [486, 270] on div at bounding box center [549, 272] width 233 height 12
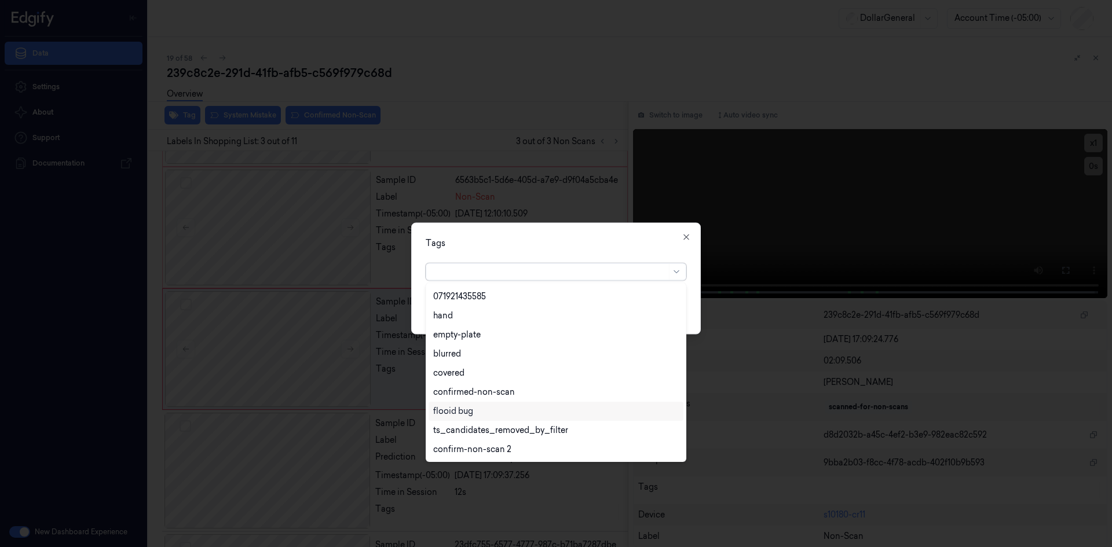
scroll to position [304, 0]
click at [480, 313] on div "flooid bug" at bounding box center [555, 316] width 245 height 12
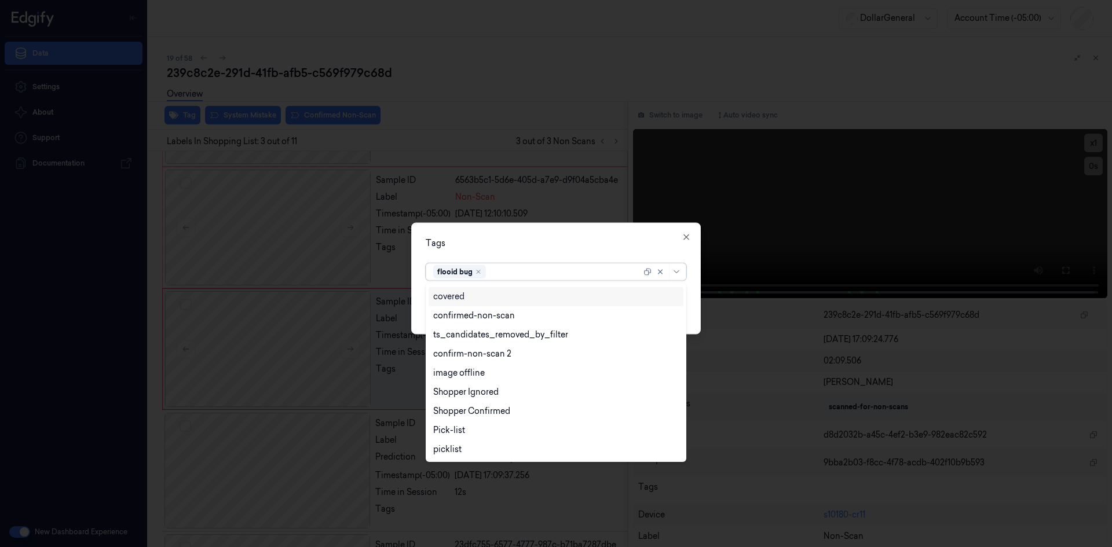
click at [576, 247] on div "Tags" at bounding box center [556, 243] width 261 height 12
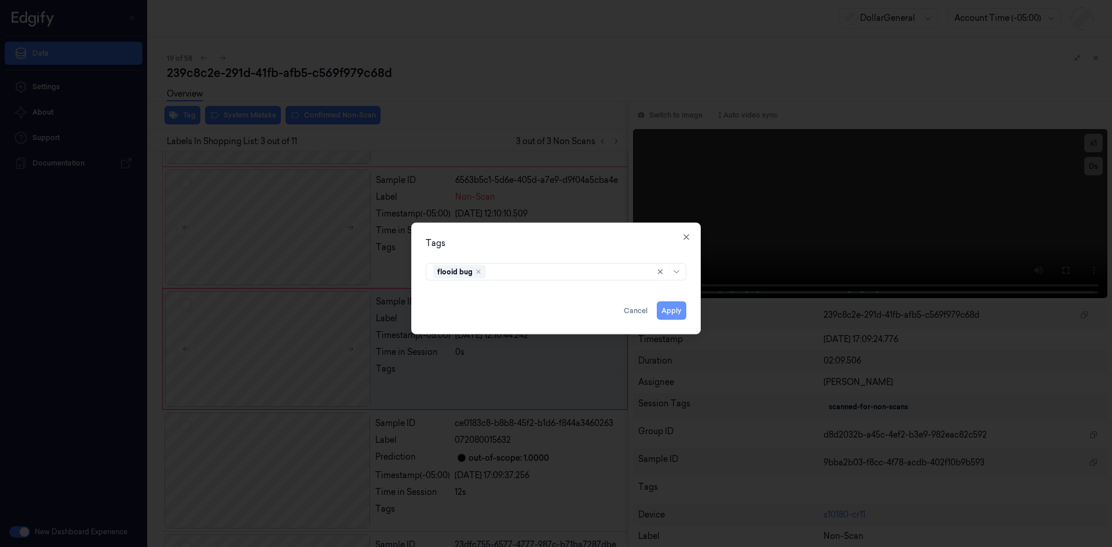
click at [670, 307] on button "Apply" at bounding box center [672, 310] width 30 height 19
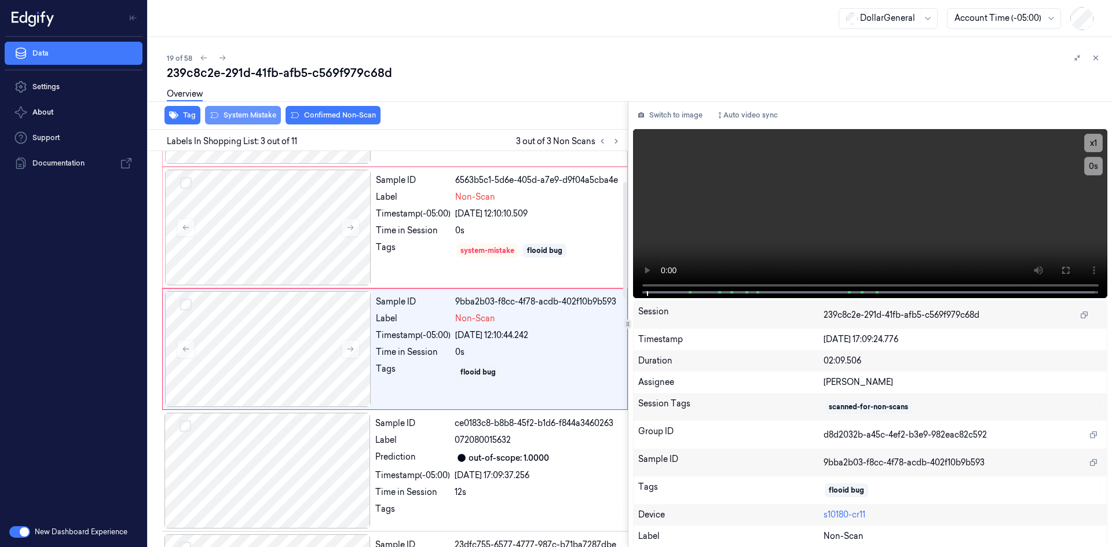
click at [248, 115] on button "System Mistake" at bounding box center [243, 115] width 76 height 19
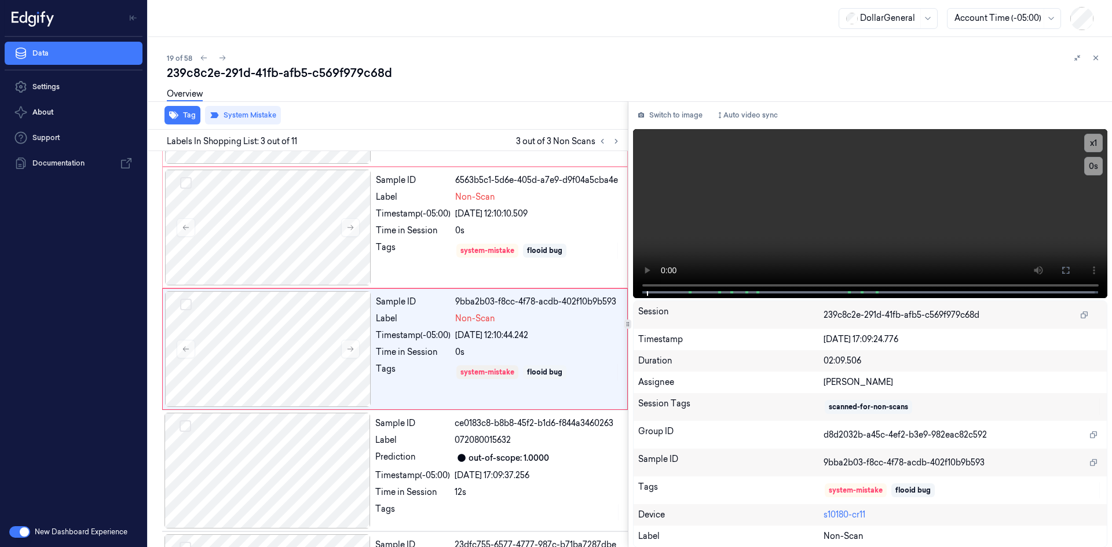
click at [427, 130] on div "Labels In Shopping List: 3 out of 11 3 out of 3 Non Scans" at bounding box center [386, 140] width 484 height 21
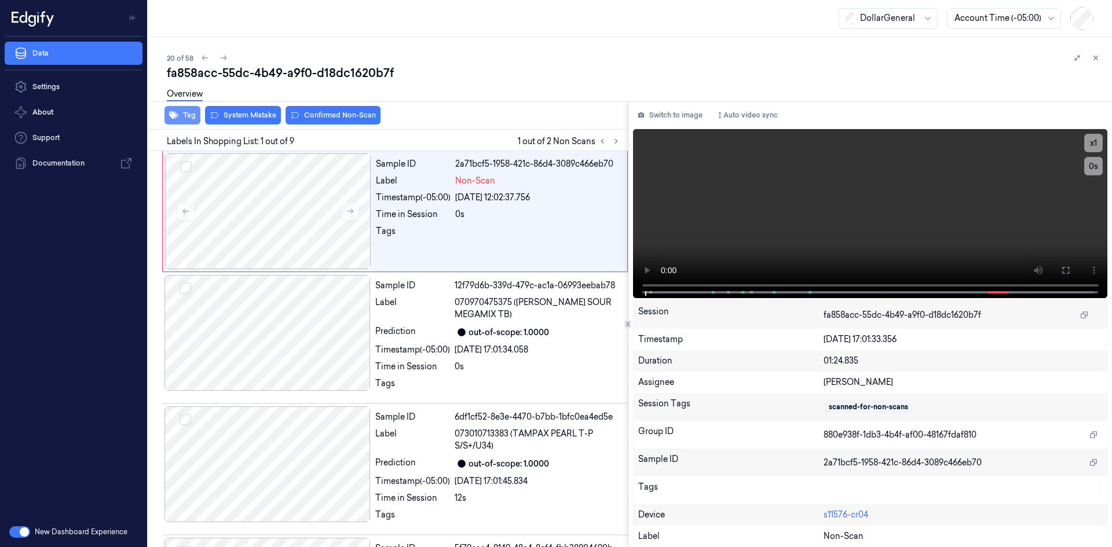
click at [186, 113] on button "Tag" at bounding box center [182, 115] width 36 height 19
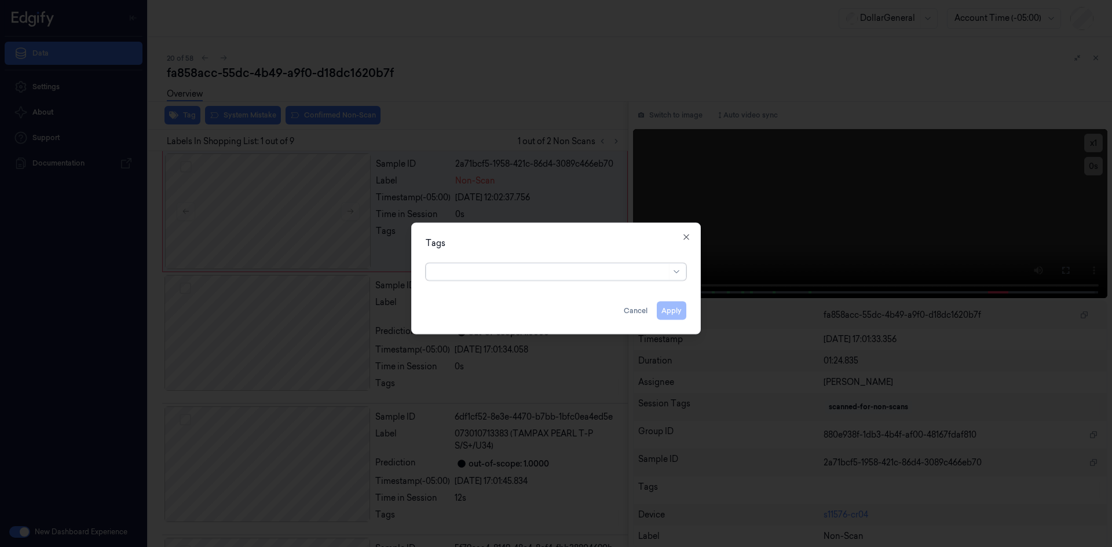
click at [483, 277] on div at bounding box center [549, 272] width 233 height 12
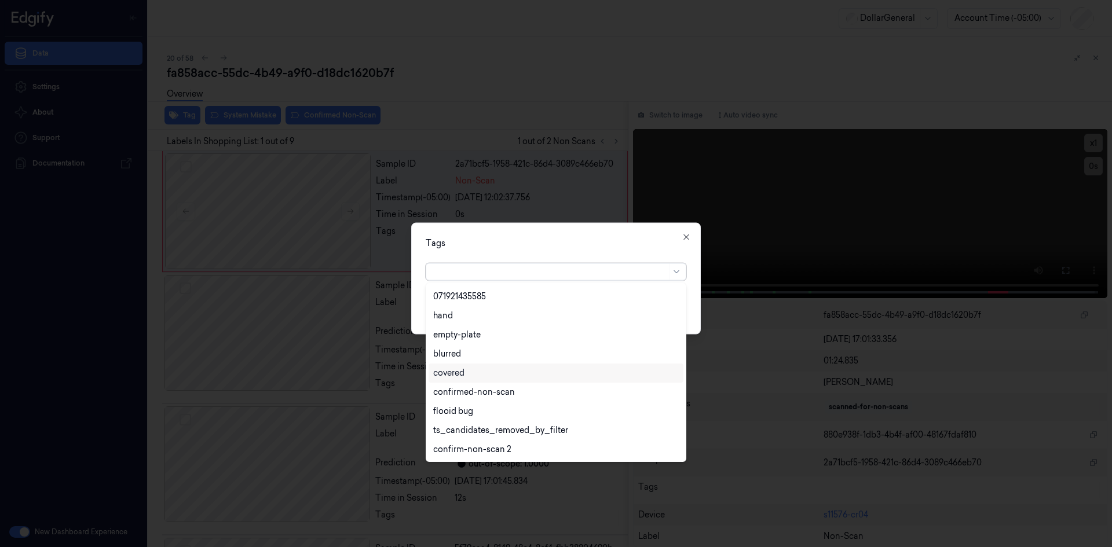
scroll to position [304, 0]
click at [478, 322] on div "flooid bug" at bounding box center [555, 315] width 255 height 19
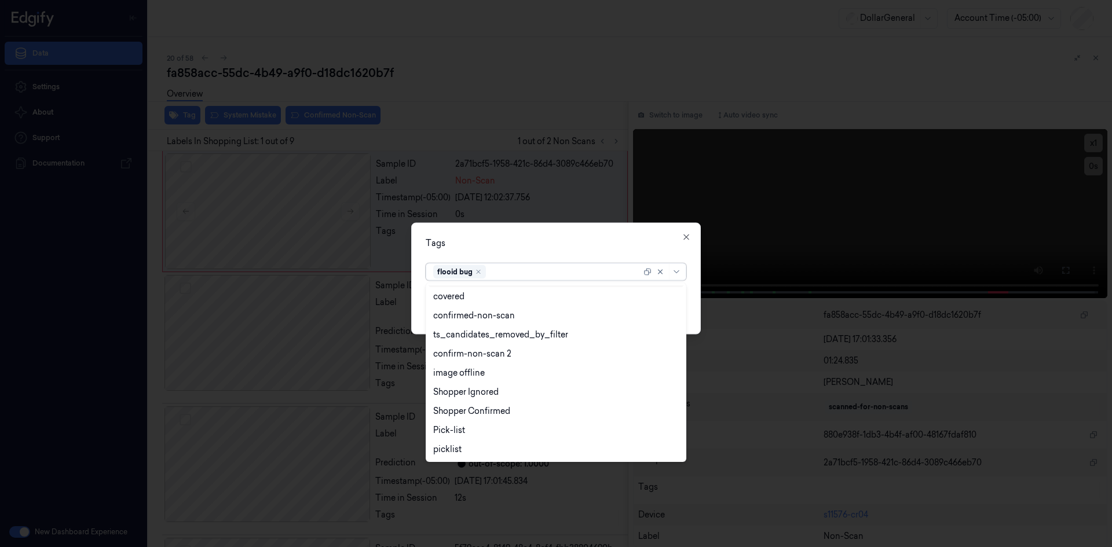
click at [575, 247] on div "Tags" at bounding box center [556, 243] width 261 height 12
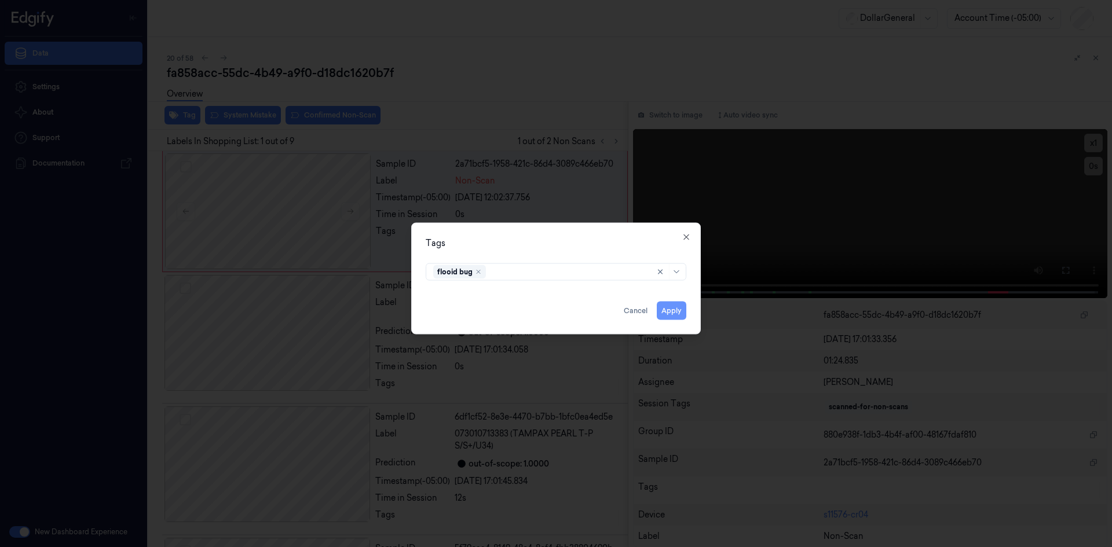
click at [664, 310] on button "Apply" at bounding box center [672, 310] width 30 height 19
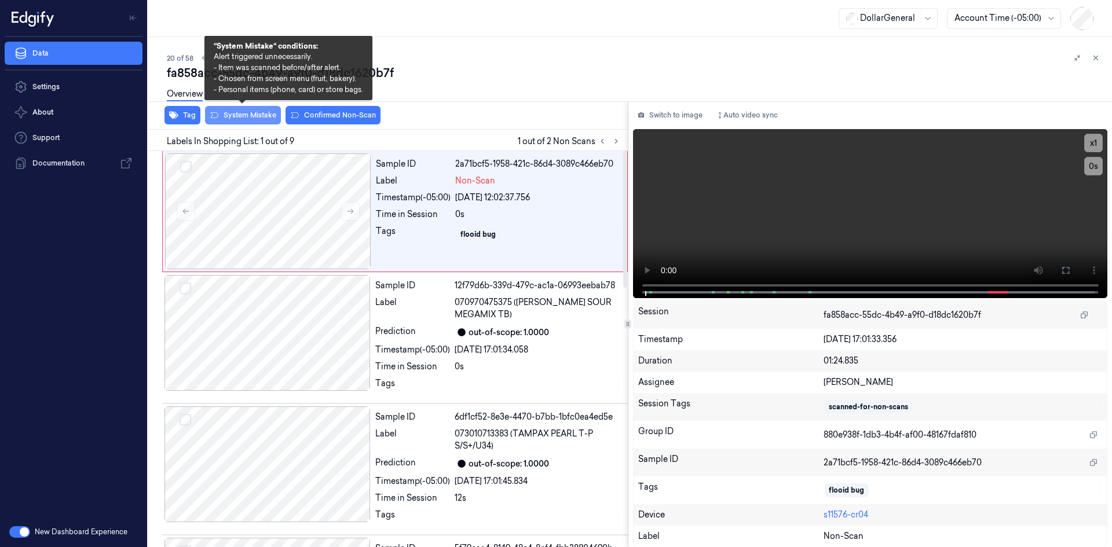
click at [272, 122] on button "System Mistake" at bounding box center [243, 115] width 76 height 19
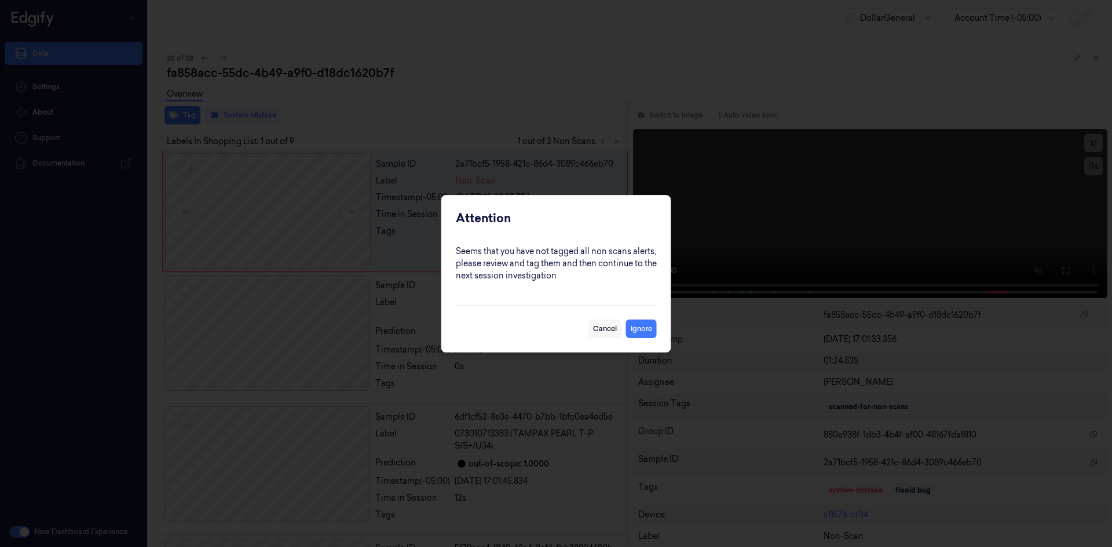
click at [596, 337] on button "Cancel" at bounding box center [604, 329] width 33 height 19
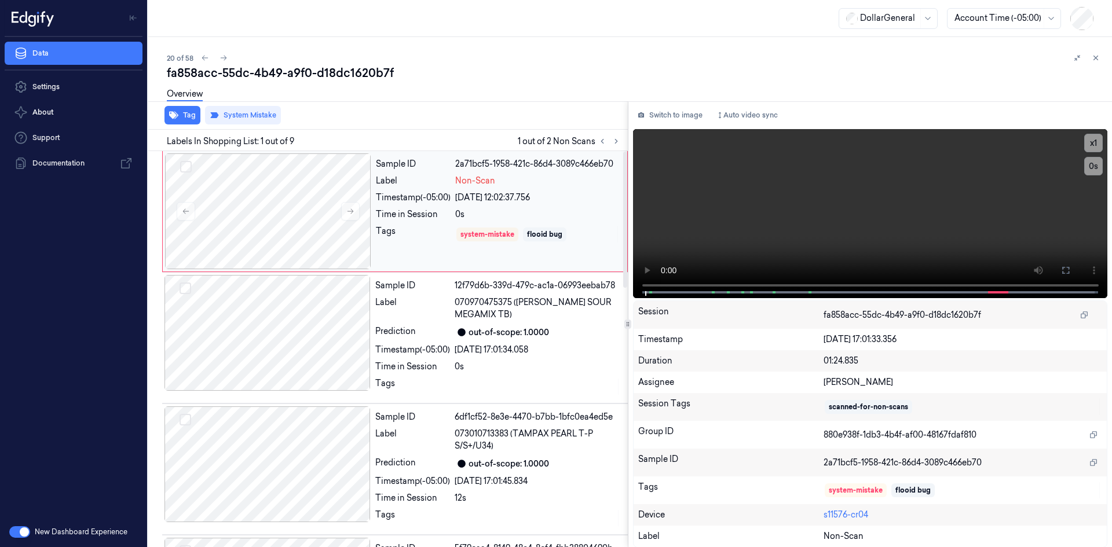
click at [451, 228] on div "Tags system-mistake flooid bug" at bounding box center [498, 234] width 244 height 19
click at [615, 144] on icon at bounding box center [616, 141] width 8 height 8
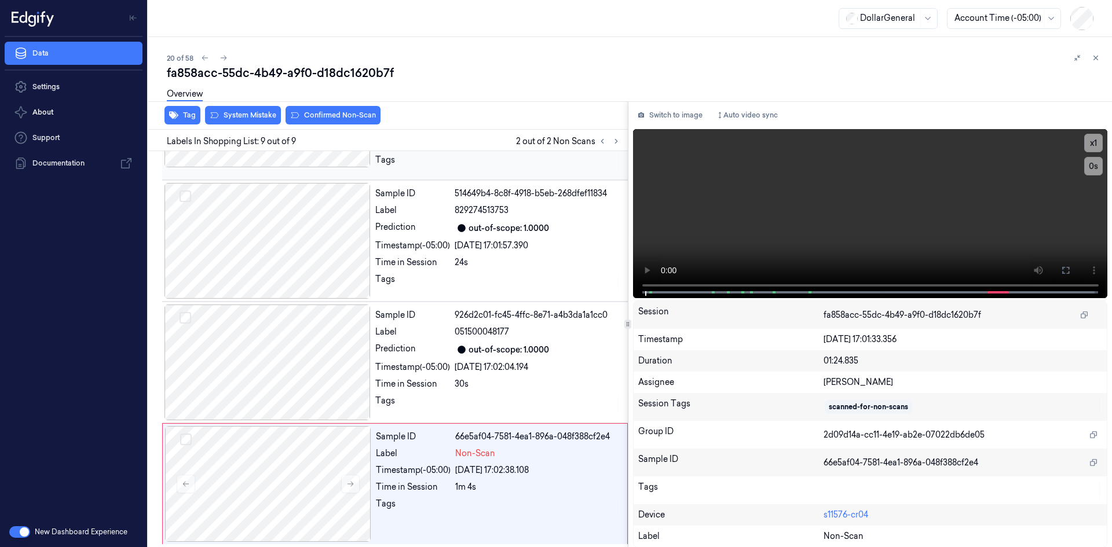
scroll to position [751, 0]
click at [614, 458] on div "Sample ID 66e5af04-7581-4ea1-896a-048f388cf2e4 Label Non-Scan Timestamp (-05:00…" at bounding box center [498, 482] width 254 height 116
click at [934, 225] on video at bounding box center [870, 213] width 475 height 169
click at [934, 224] on video at bounding box center [870, 213] width 475 height 169
click at [442, 380] on div "Time in Session" at bounding box center [412, 382] width 75 height 12
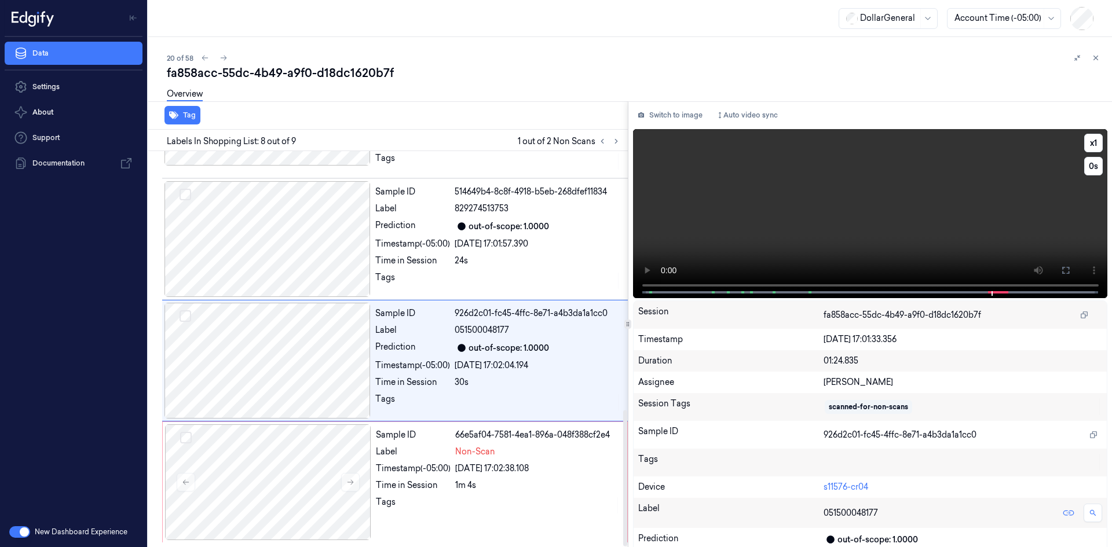
click at [791, 190] on video at bounding box center [870, 213] width 475 height 169
click at [1084, 148] on button "x 1" at bounding box center [1093, 143] width 19 height 19
click at [1084, 148] on button "x 2" at bounding box center [1093, 143] width 19 height 19
click at [382, 465] on div "Timestamp (-05:00)" at bounding box center [413, 469] width 75 height 12
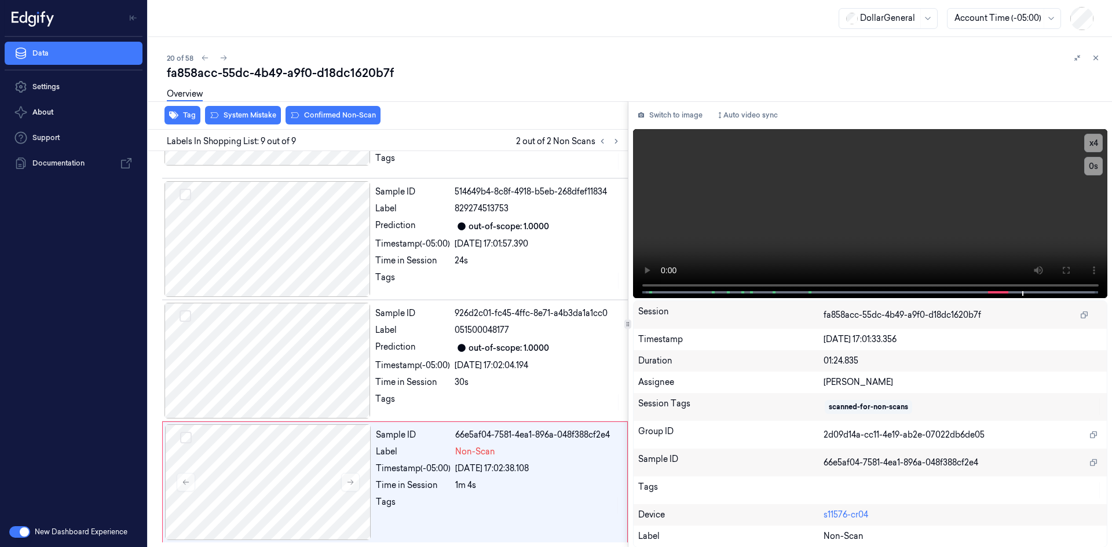
click at [274, 107] on div "Overview" at bounding box center [635, 96] width 936 height 30
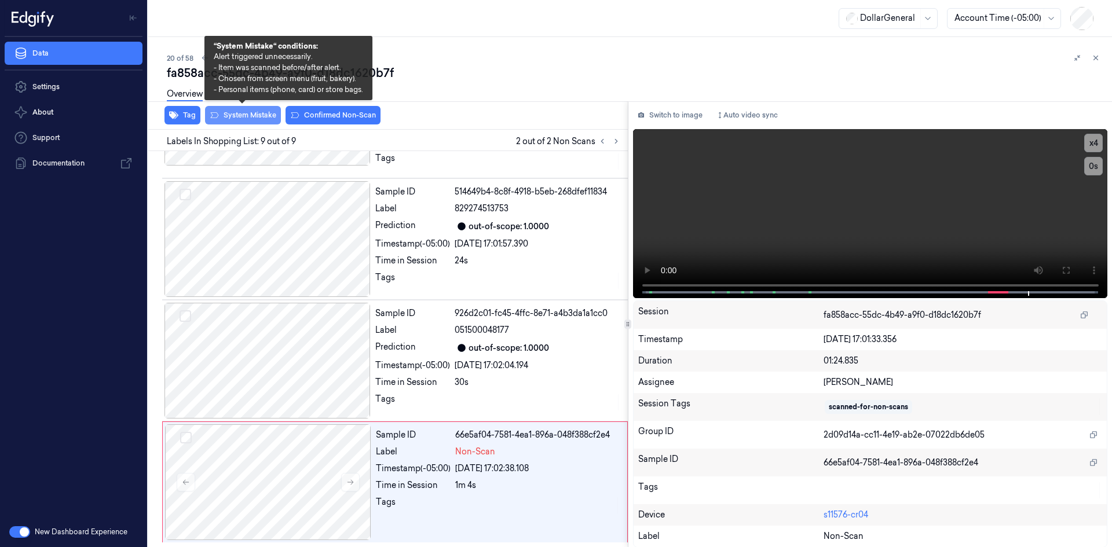
click at [272, 113] on button "System Mistake" at bounding box center [243, 115] width 76 height 19
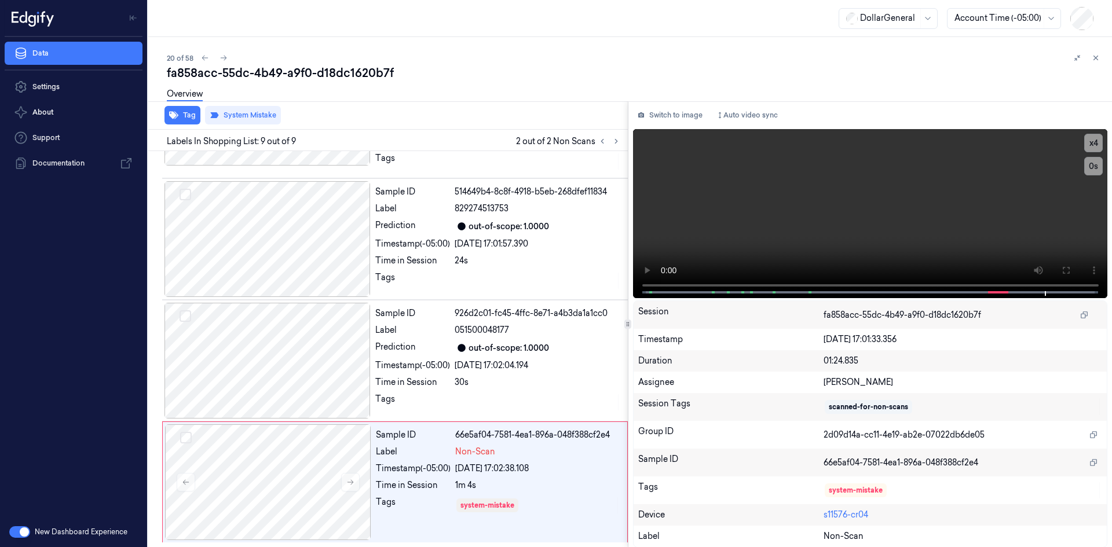
click at [462, 106] on div "Overview" at bounding box center [635, 96] width 936 height 30
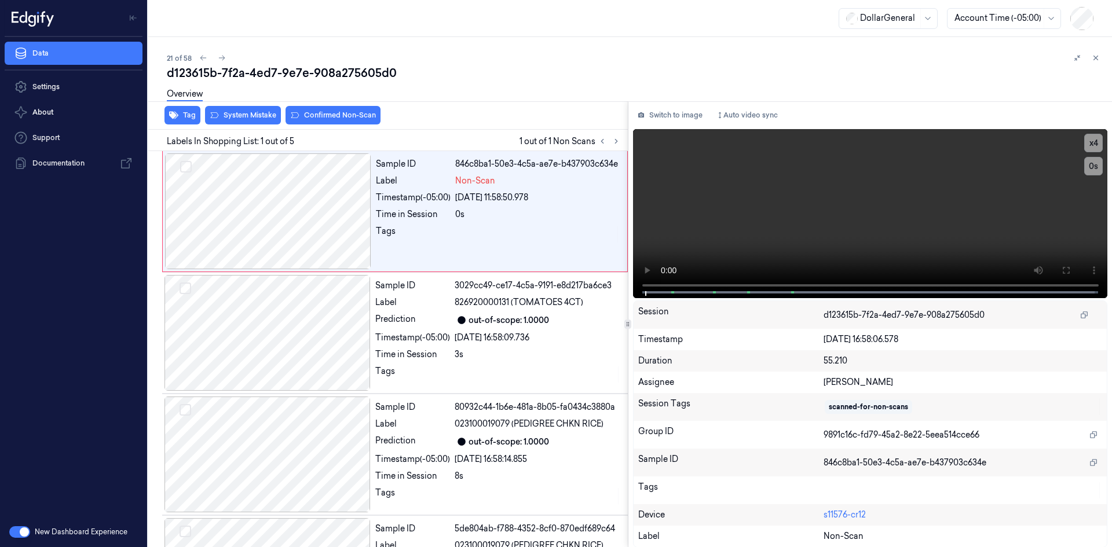
click at [188, 109] on div "Overview" at bounding box center [185, 96] width 36 height 30
click at [186, 112] on button "Tag" at bounding box center [182, 115] width 36 height 19
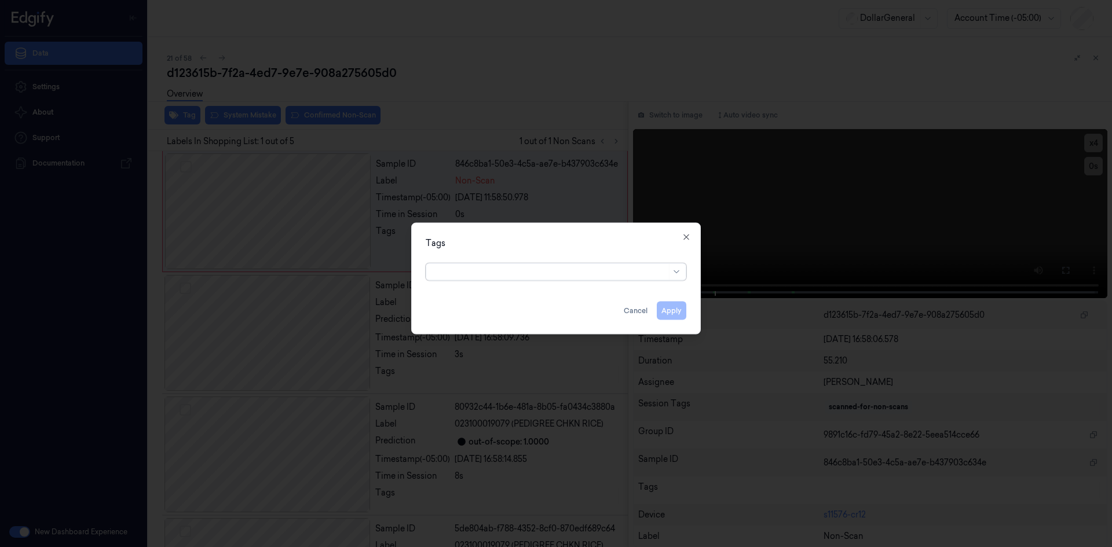
click at [520, 272] on div at bounding box center [549, 272] width 233 height 12
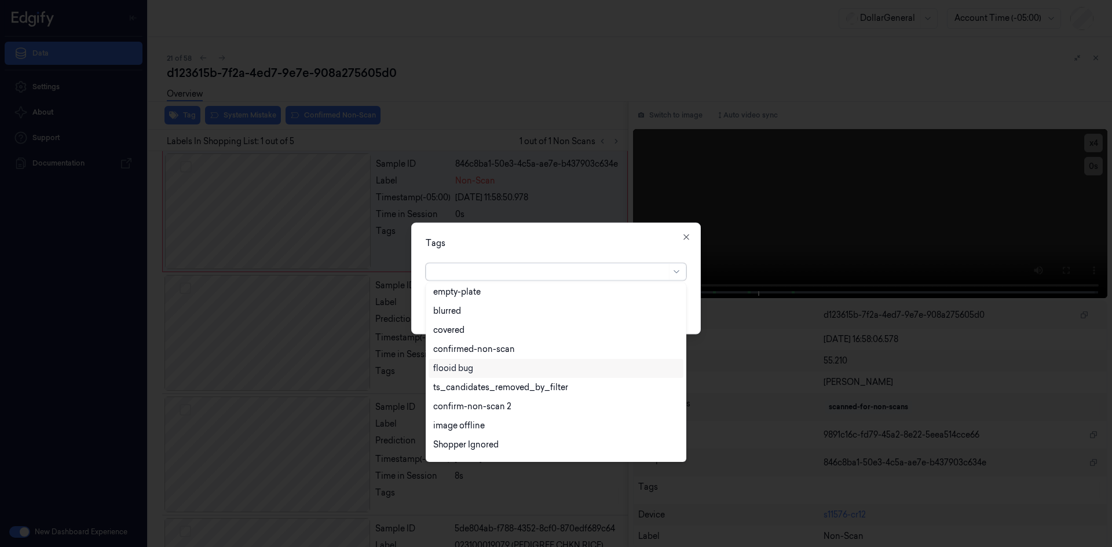
scroll to position [304, 0]
click at [495, 308] on div "flooid bug" at bounding box center [555, 315] width 255 height 19
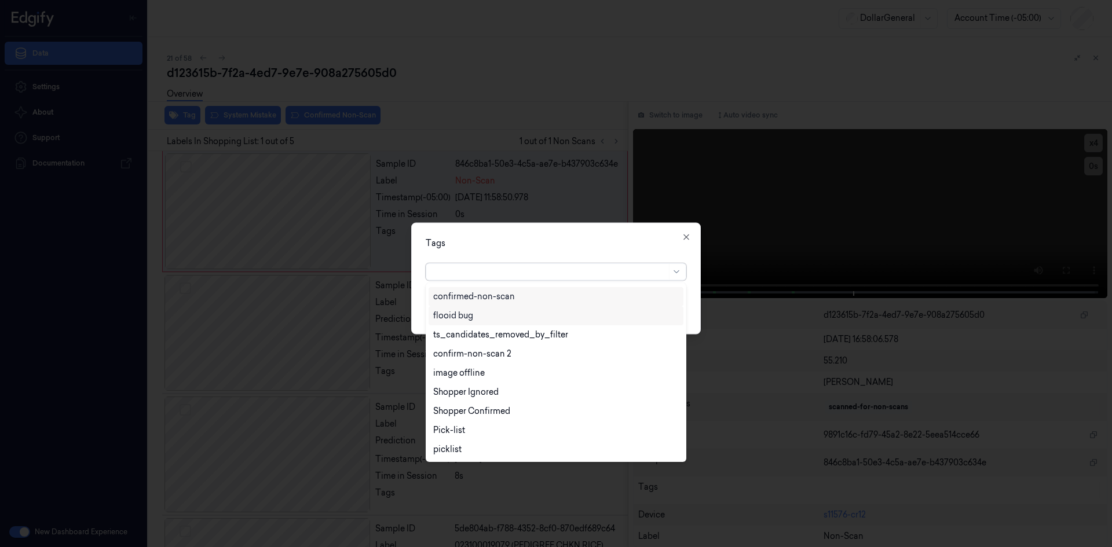
scroll to position [285, 0]
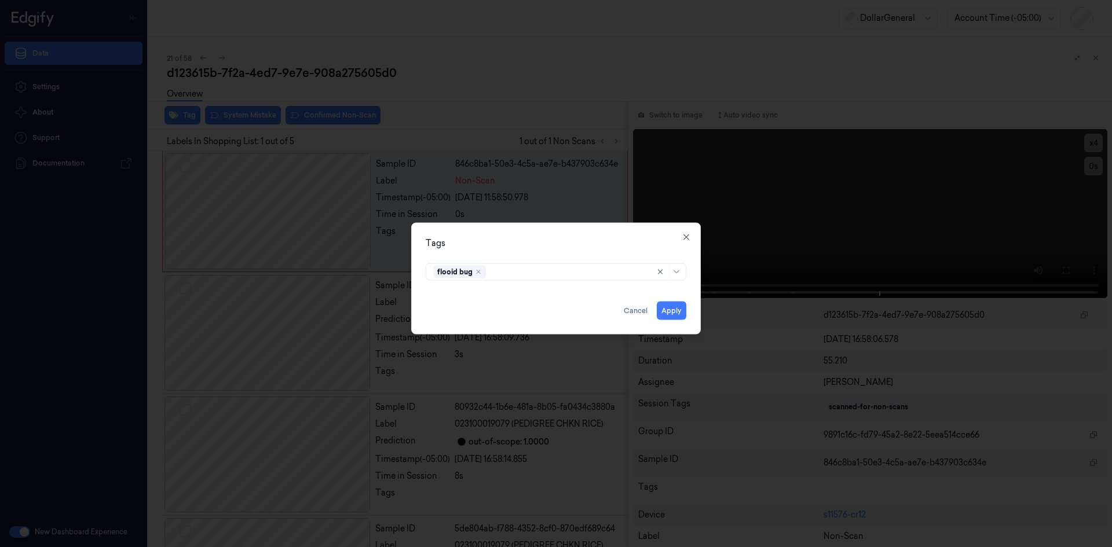
click at [567, 254] on div "Tags flooid bug Apply Cancel Close" at bounding box center [555, 278] width 289 height 112
click at [683, 309] on button "Apply" at bounding box center [672, 310] width 30 height 19
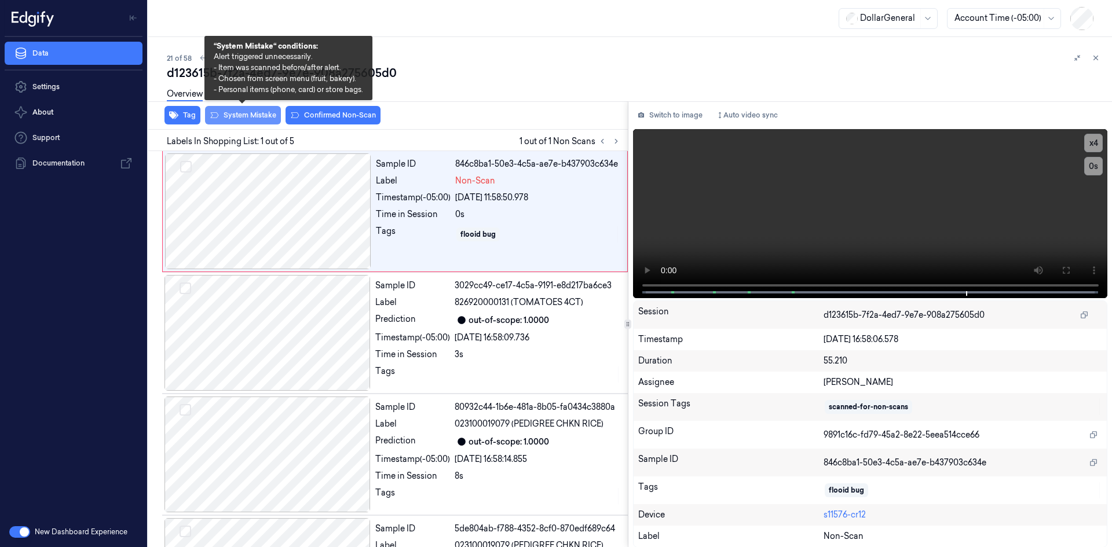
click at [264, 117] on button "System Mistake" at bounding box center [243, 115] width 76 height 19
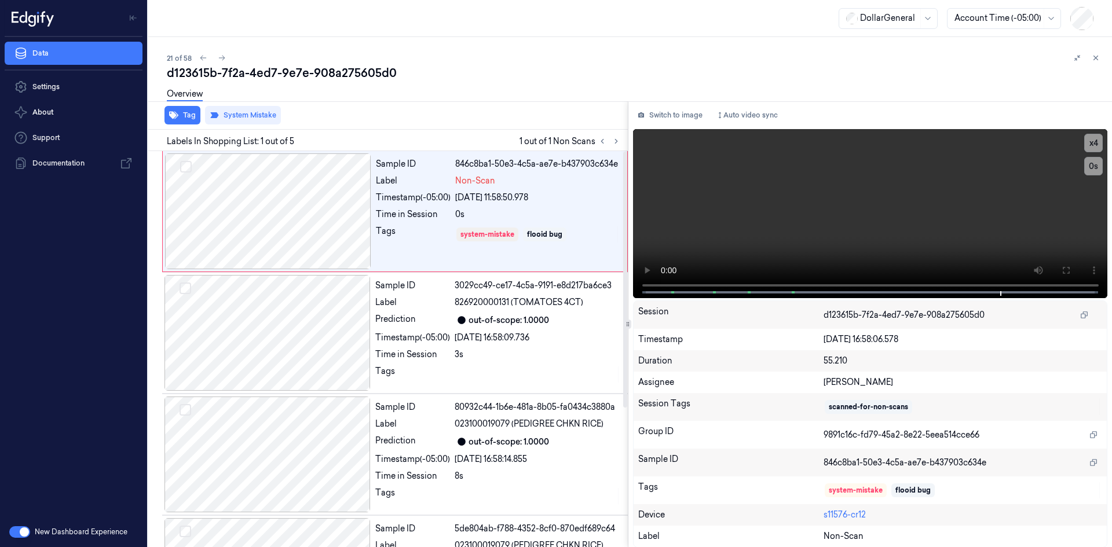
click at [562, 105] on div "Overview" at bounding box center [635, 96] width 936 height 30
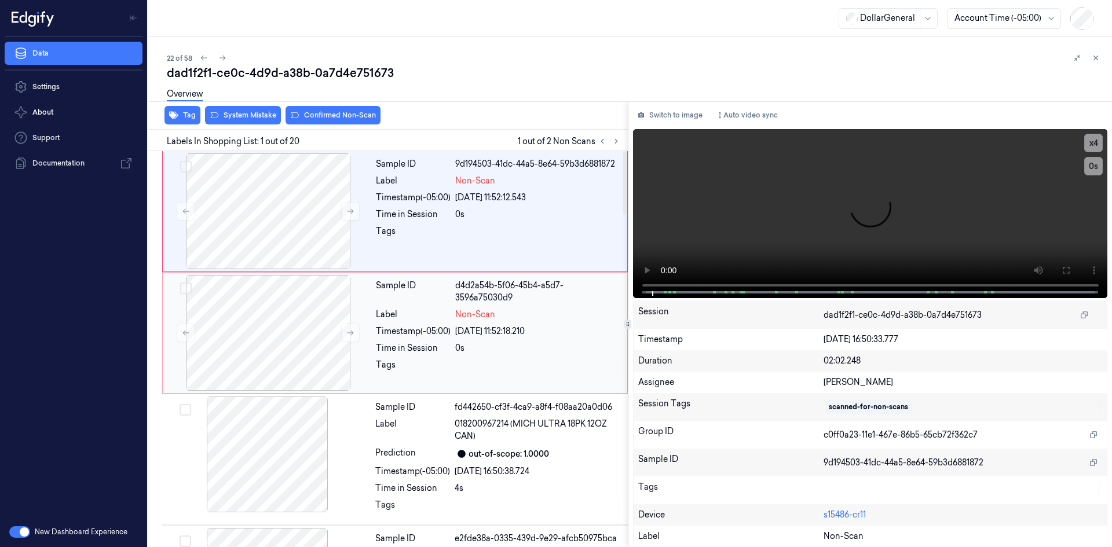
click at [524, 309] on div "Non-Scan" at bounding box center [537, 315] width 165 height 12
click at [525, 229] on div at bounding box center [537, 234] width 165 height 19
click at [714, 206] on video at bounding box center [870, 213] width 475 height 169
click at [178, 111] on icon "button" at bounding box center [173, 115] width 9 height 9
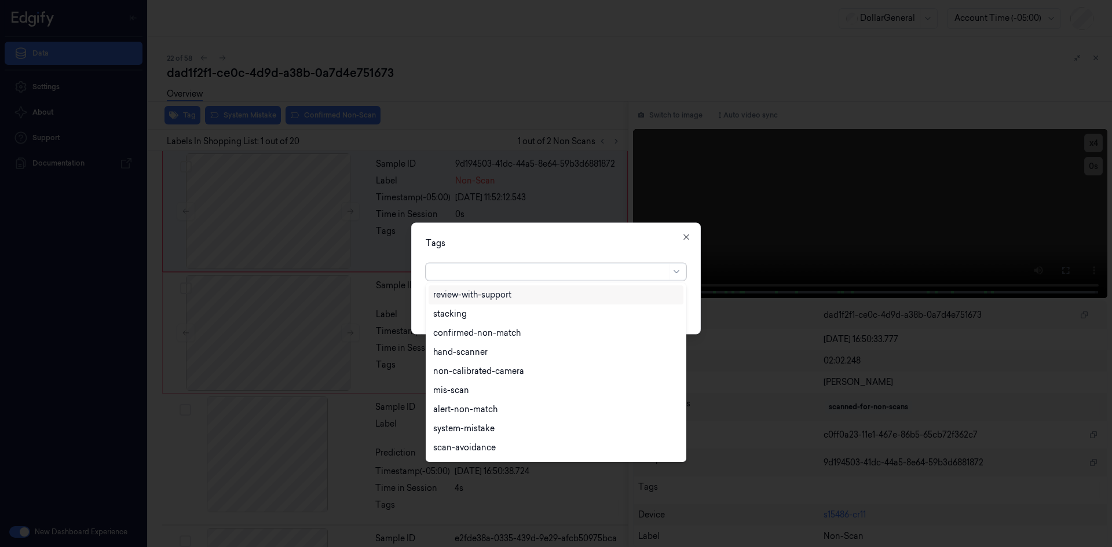
click at [511, 276] on div at bounding box center [549, 272] width 233 height 12
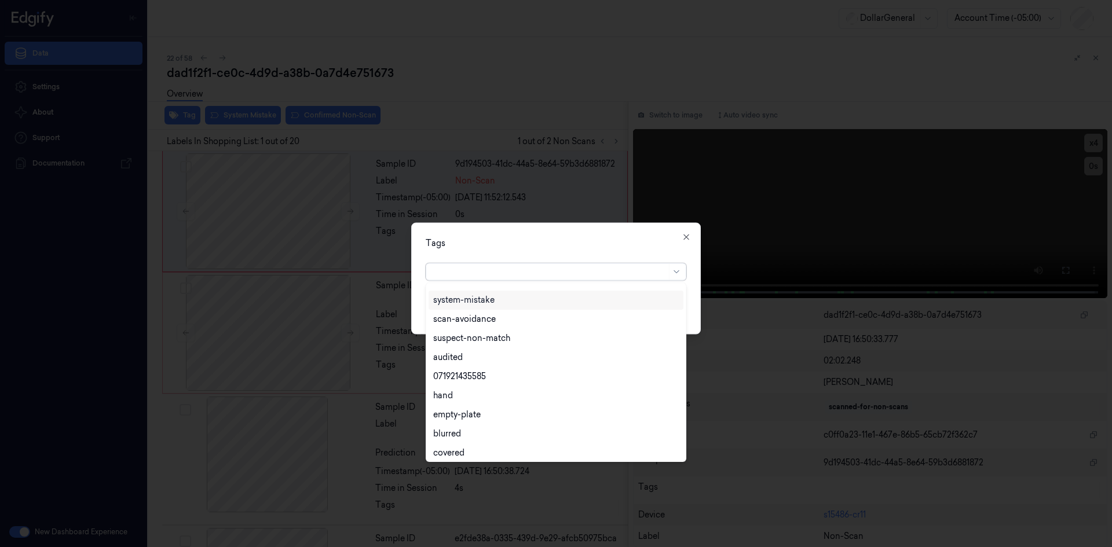
scroll to position [208, 0]
click at [483, 412] on div "flooid bug" at bounding box center [555, 411] width 245 height 12
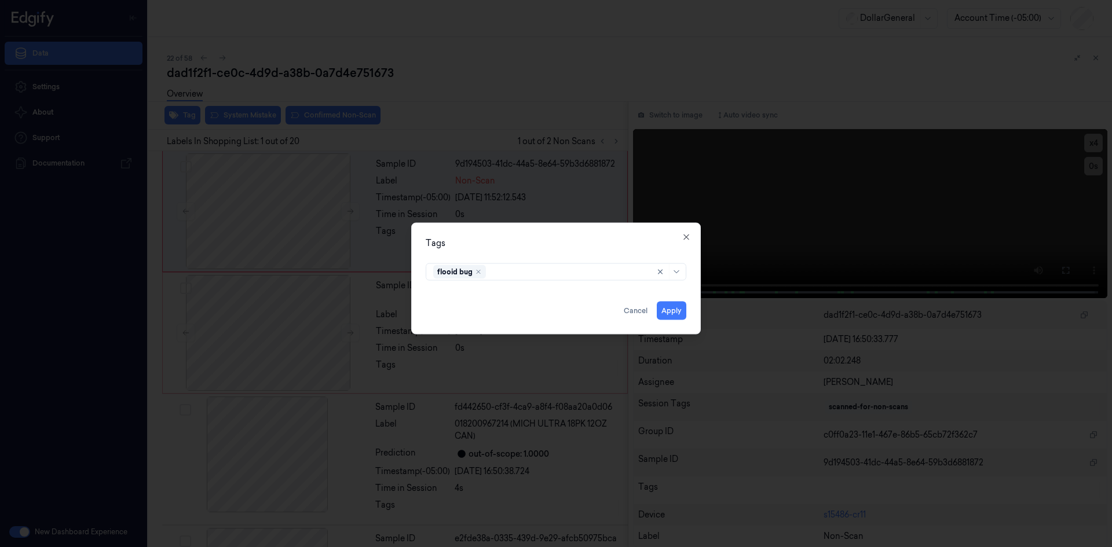
click at [658, 252] on div "Tags flooid bug Apply Cancel Close" at bounding box center [555, 278] width 289 height 112
click at [667, 302] on button "Apply" at bounding box center [672, 310] width 30 height 19
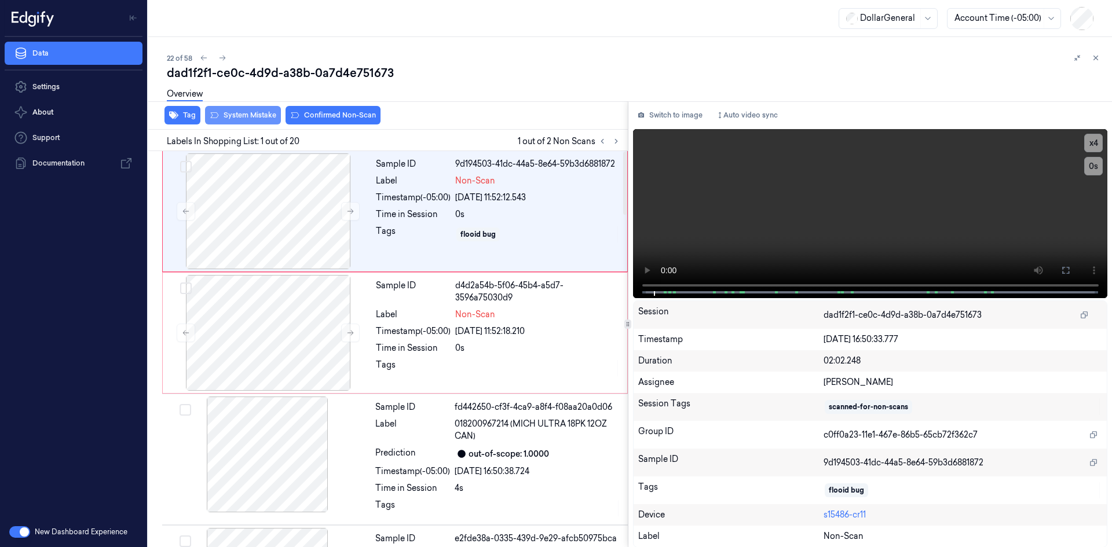
click at [254, 116] on button "System Mistake" at bounding box center [243, 115] width 76 height 19
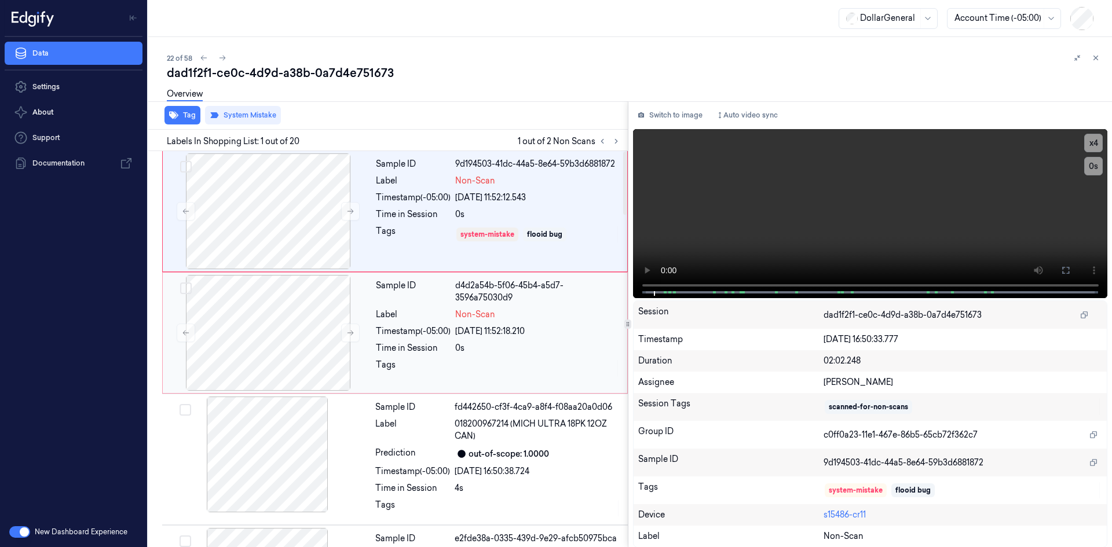
click at [406, 294] on div "Sample ID d4d2a54b-5f06-45b4-a5d7-3596a75030d9 Label Non-Scan Timestamp (-05:00…" at bounding box center [498, 333] width 254 height 116
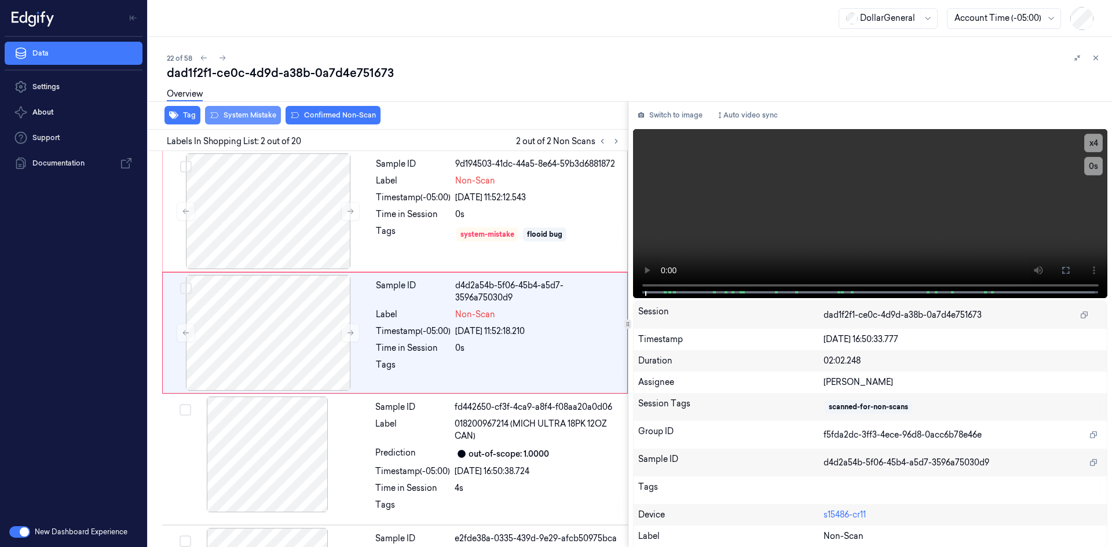
drag, startPoint x: 238, startPoint y: 126, endPoint x: 244, endPoint y: 123, distance: 6.5
click at [240, 126] on div "Tag System Mistake Confirmed Non-Scan" at bounding box center [386, 115] width 484 height 28
click at [250, 119] on button "System Mistake" at bounding box center [243, 115] width 76 height 19
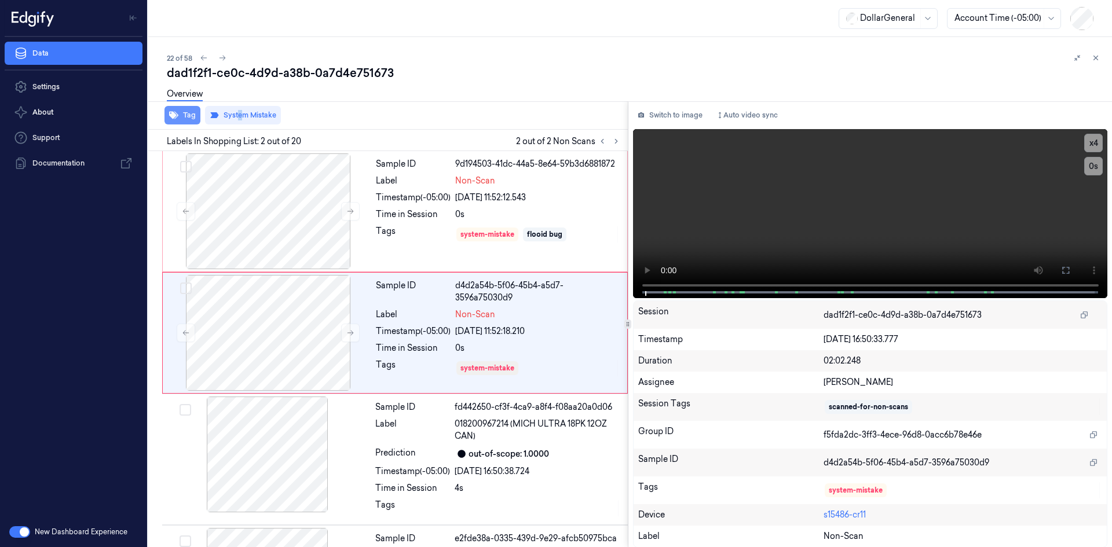
click at [198, 113] on button "Tag" at bounding box center [182, 115] width 36 height 19
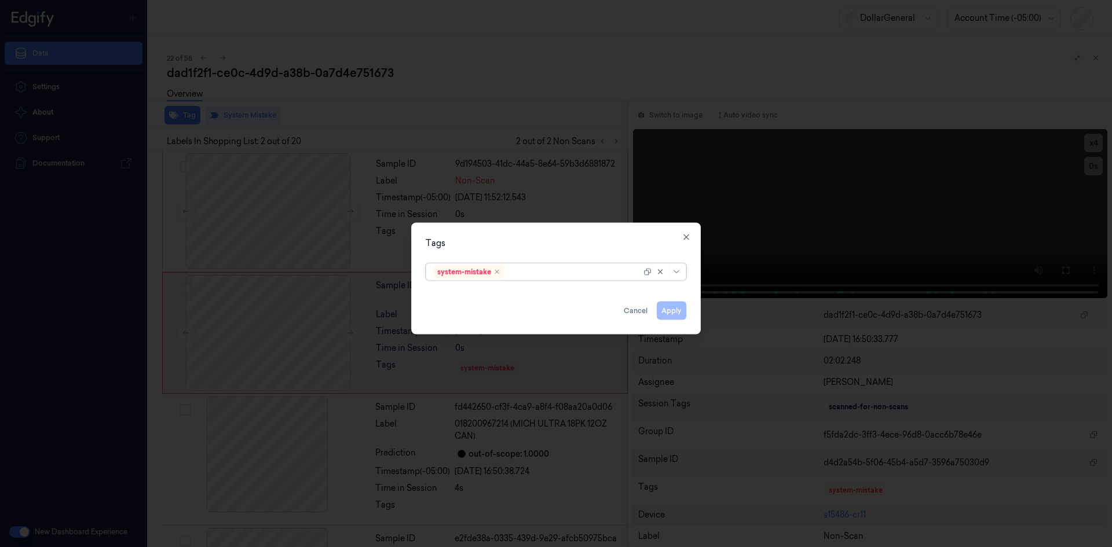
click at [522, 259] on div "option system-mistake, selected. Select is focused ,type to refine list, press …" at bounding box center [556, 269] width 261 height 22
click at [525, 267] on div at bounding box center [578, 272] width 142 height 12
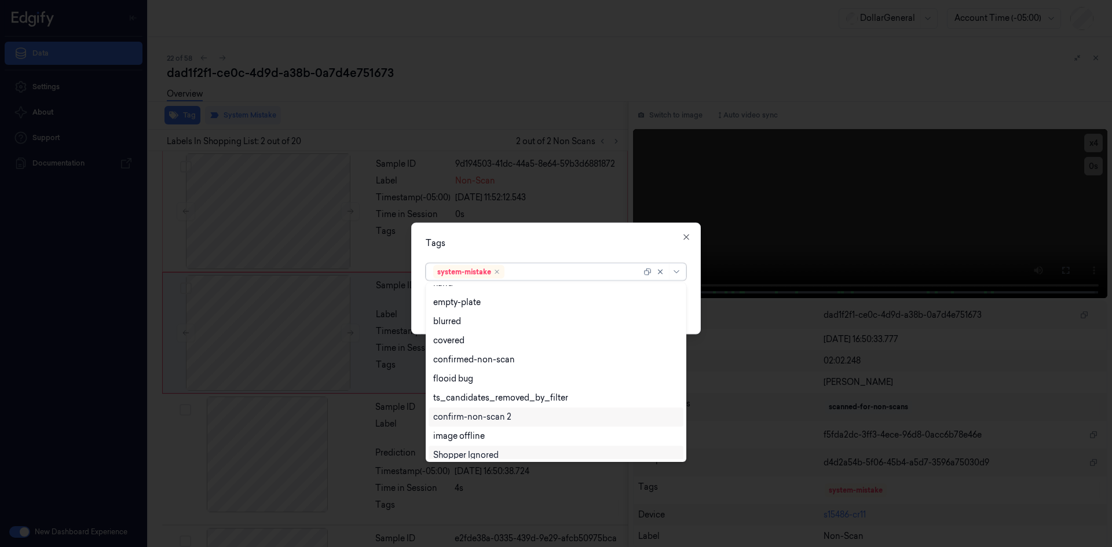
scroll to position [285, 0]
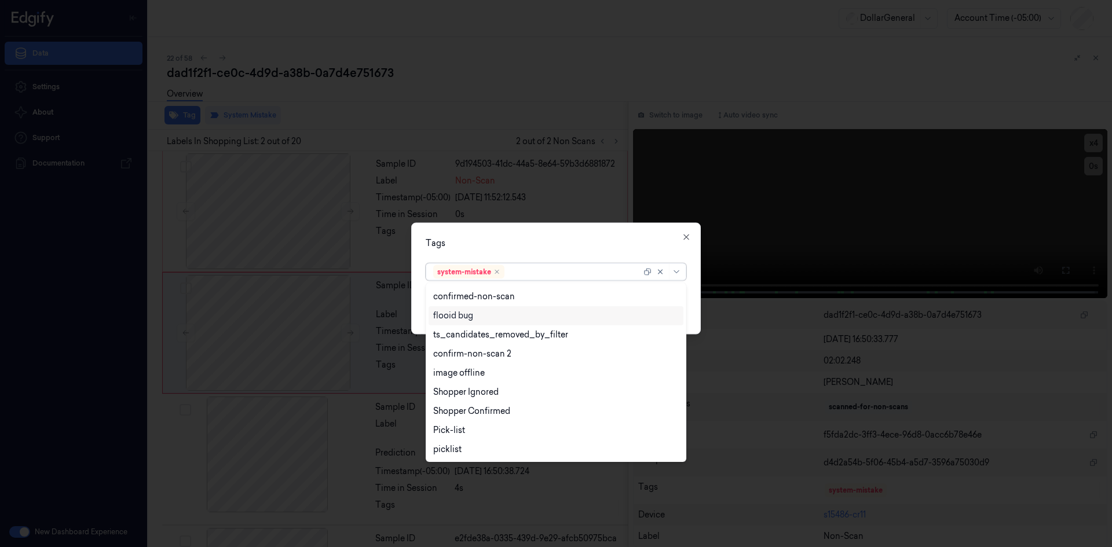
click at [494, 311] on div "flooid bug" at bounding box center [555, 316] width 245 height 12
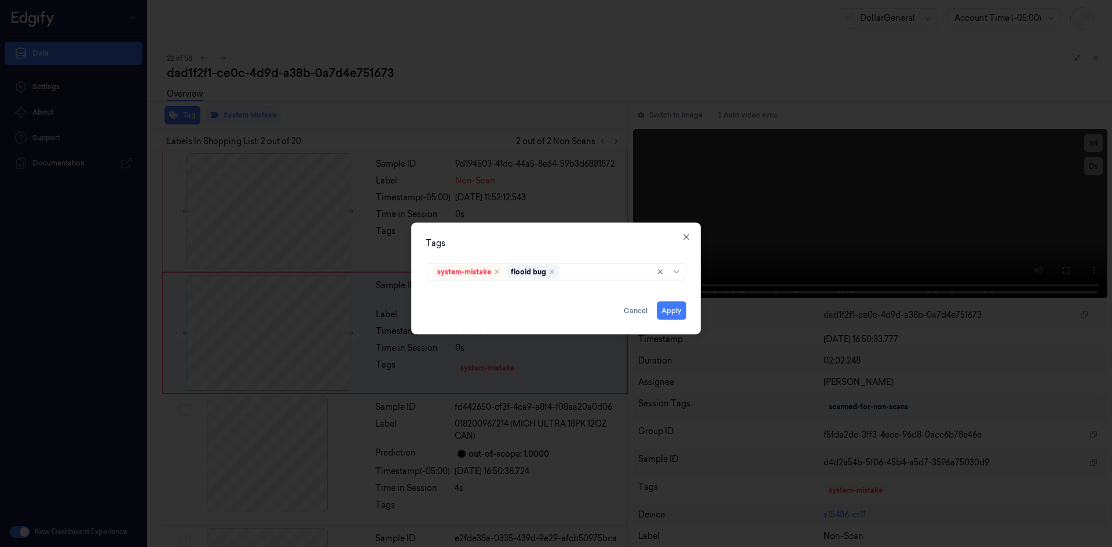
click at [551, 244] on div "Tags" at bounding box center [556, 243] width 261 height 12
click at [679, 309] on button "Apply" at bounding box center [672, 310] width 30 height 19
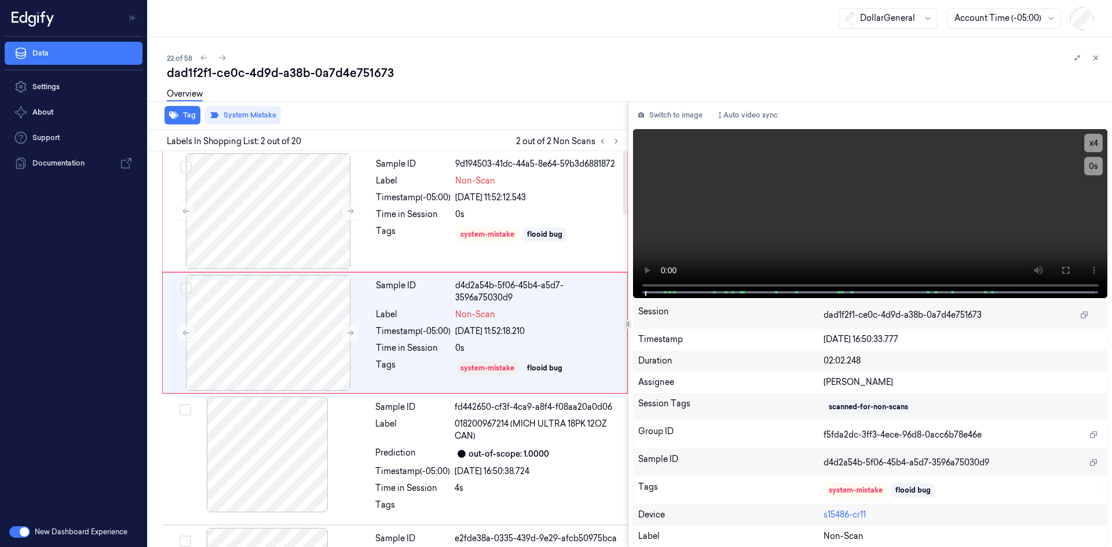
click at [585, 113] on div "Tag System Mistake" at bounding box center [386, 115] width 484 height 28
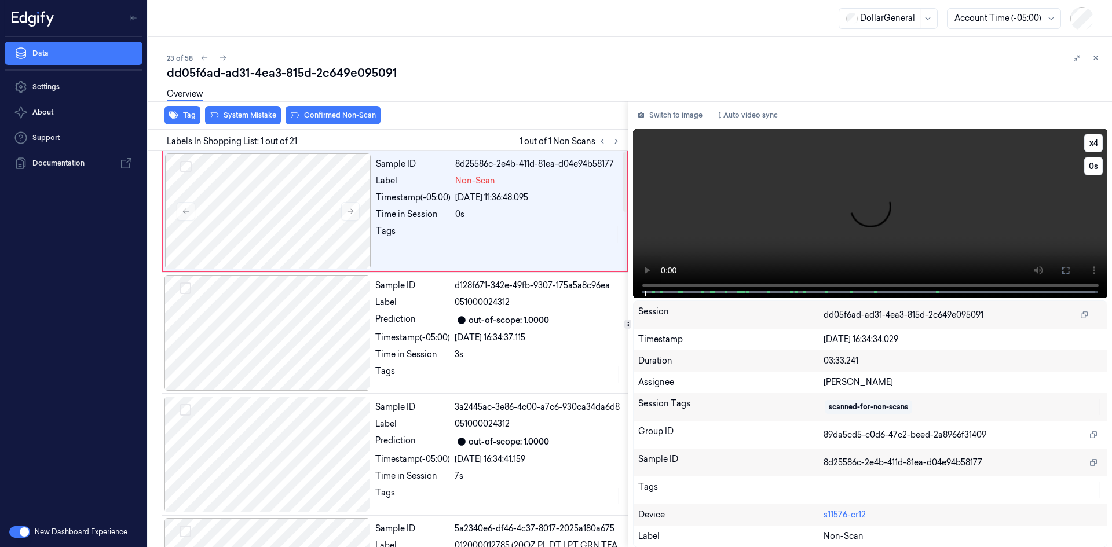
click at [692, 226] on video at bounding box center [870, 213] width 475 height 169
click at [168, 116] on button "Tag" at bounding box center [182, 115] width 36 height 19
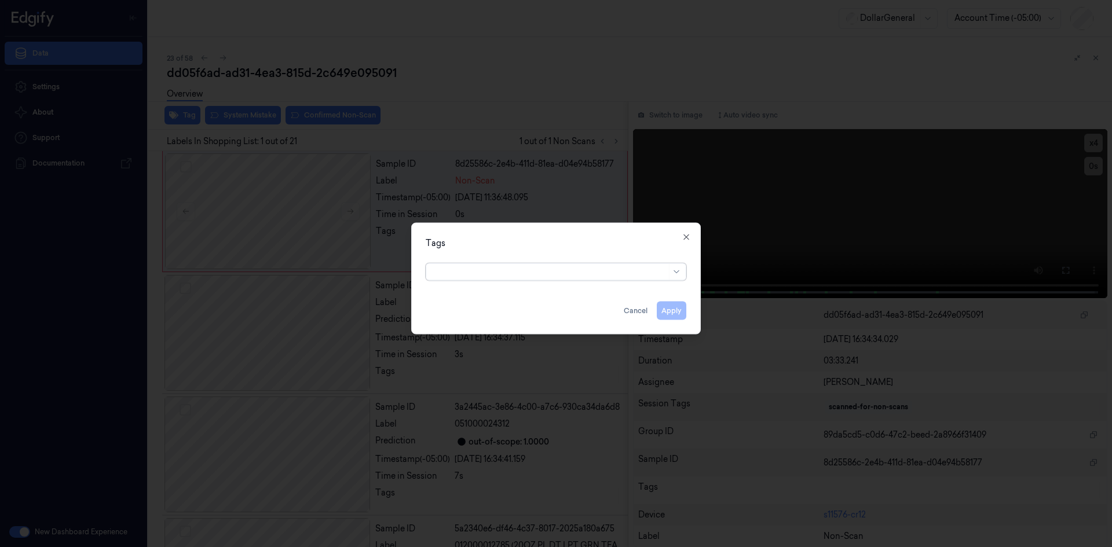
click at [576, 265] on div at bounding box center [549, 271] width 233 height 16
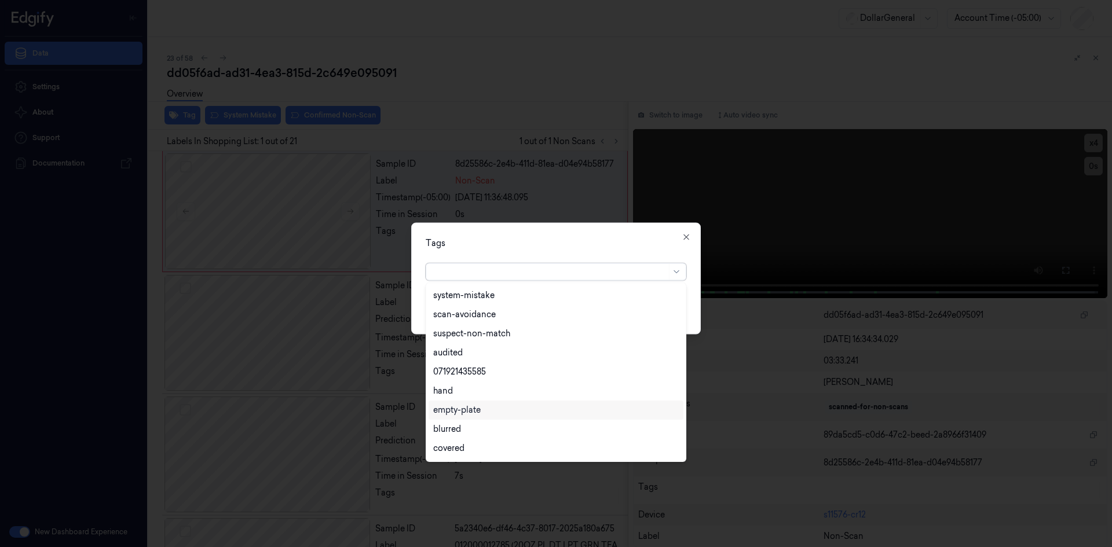
scroll to position [208, 0]
click at [518, 405] on div "flooid bug" at bounding box center [555, 411] width 245 height 12
click at [570, 240] on div "Tags" at bounding box center [556, 243] width 261 height 12
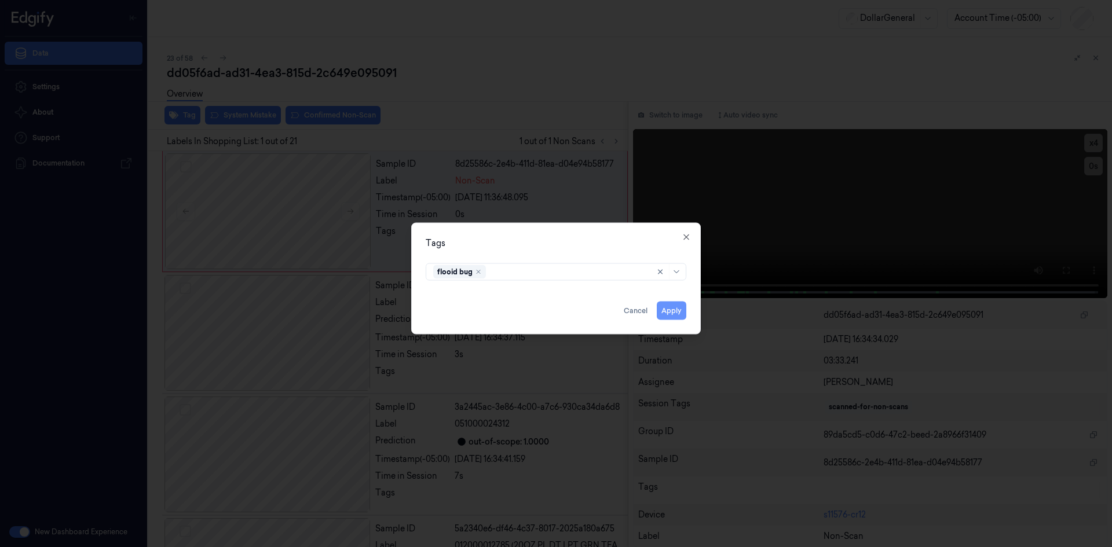
click at [677, 314] on button "Apply" at bounding box center [672, 310] width 30 height 19
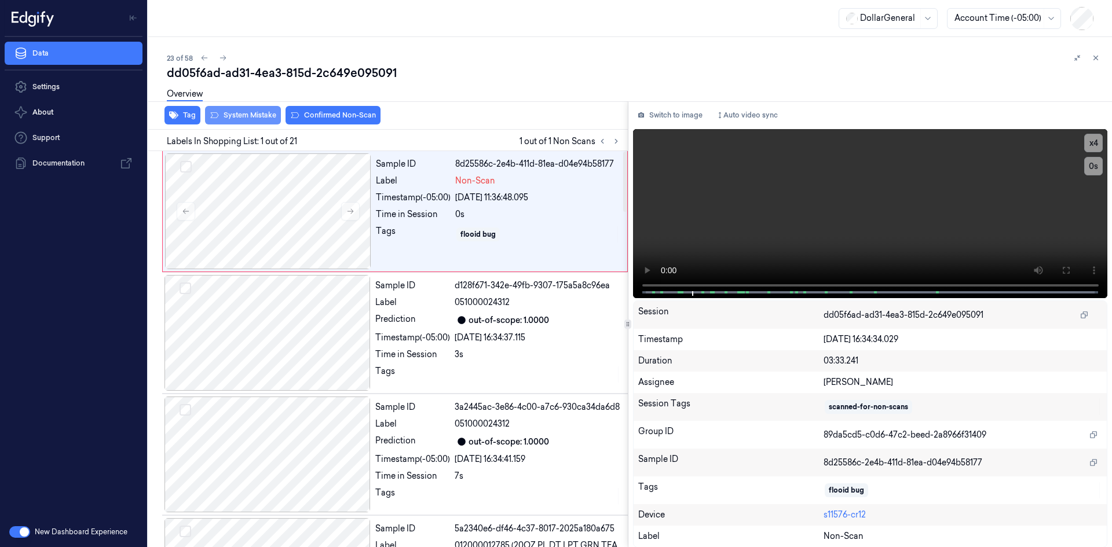
click at [253, 116] on button "System Mistake" at bounding box center [243, 115] width 76 height 19
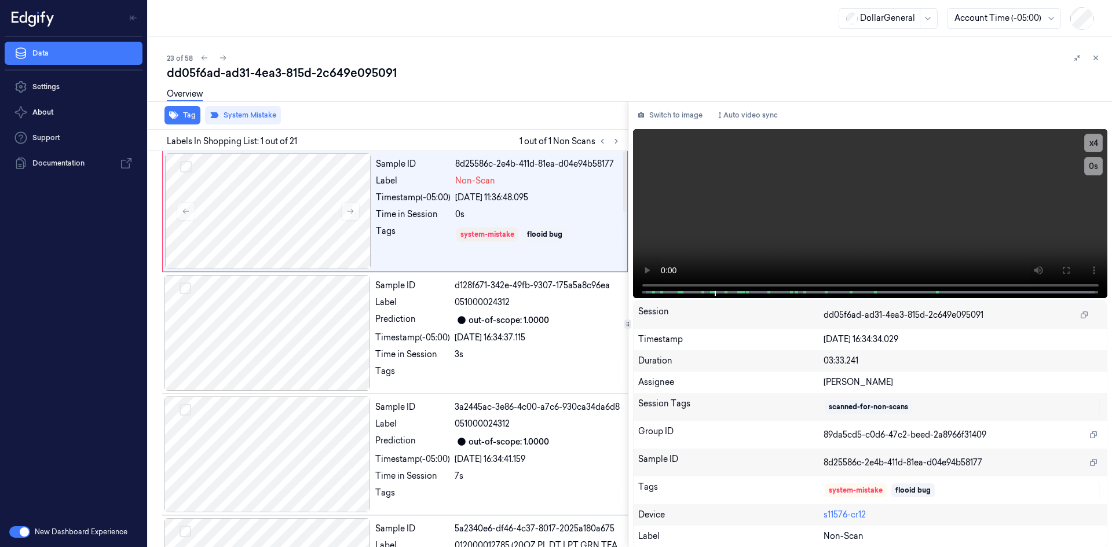
click at [475, 93] on div "Overview" at bounding box center [635, 96] width 936 height 30
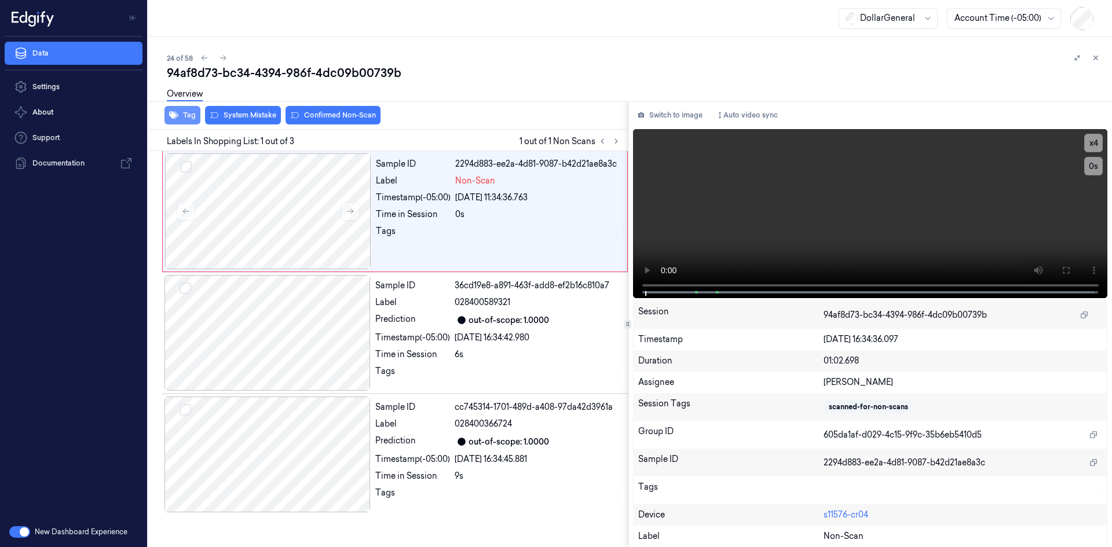
click at [189, 114] on button "Tag" at bounding box center [182, 115] width 36 height 19
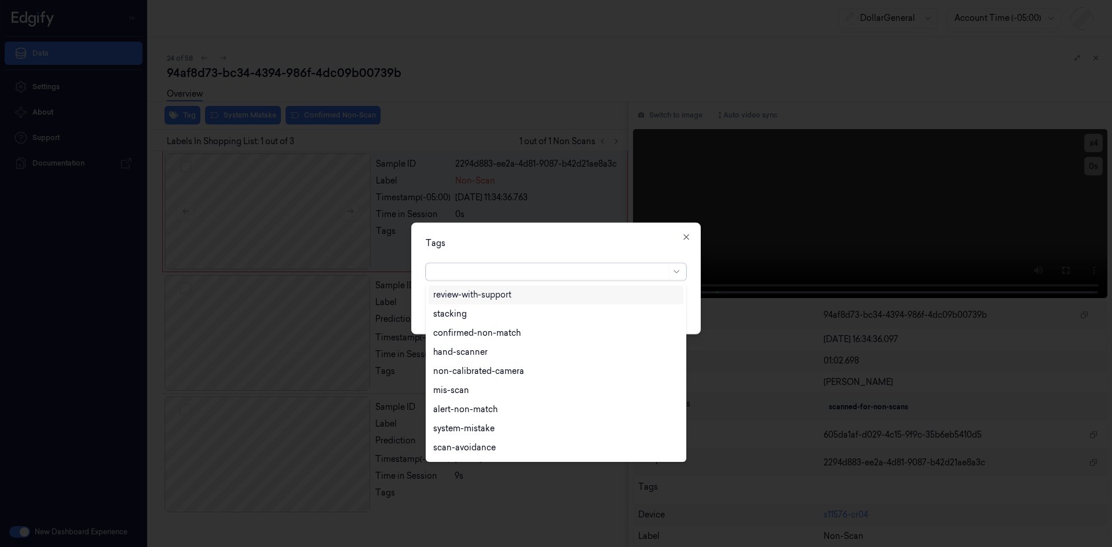
click at [564, 266] on div at bounding box center [549, 272] width 233 height 12
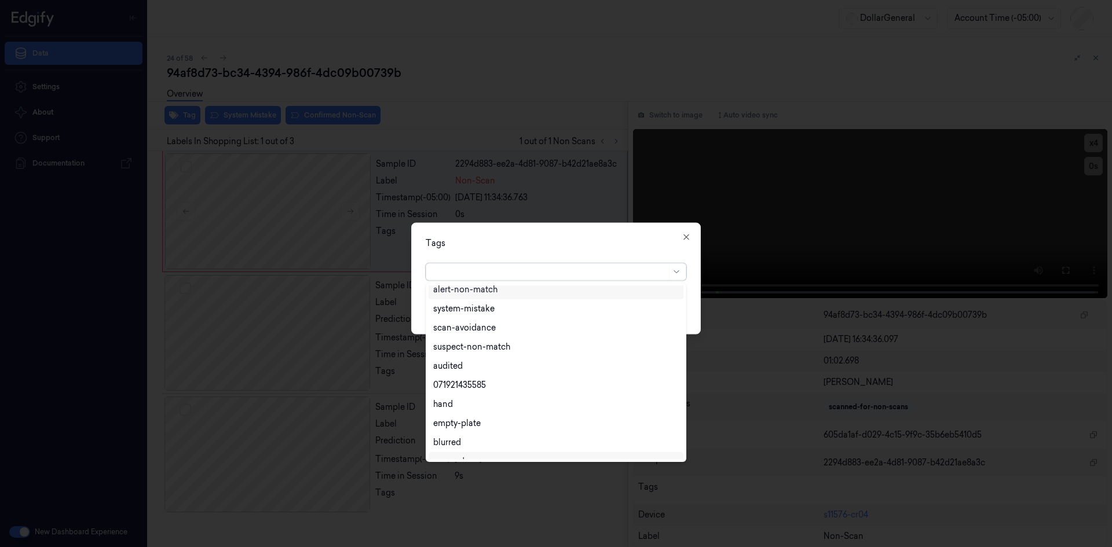
scroll to position [208, 0]
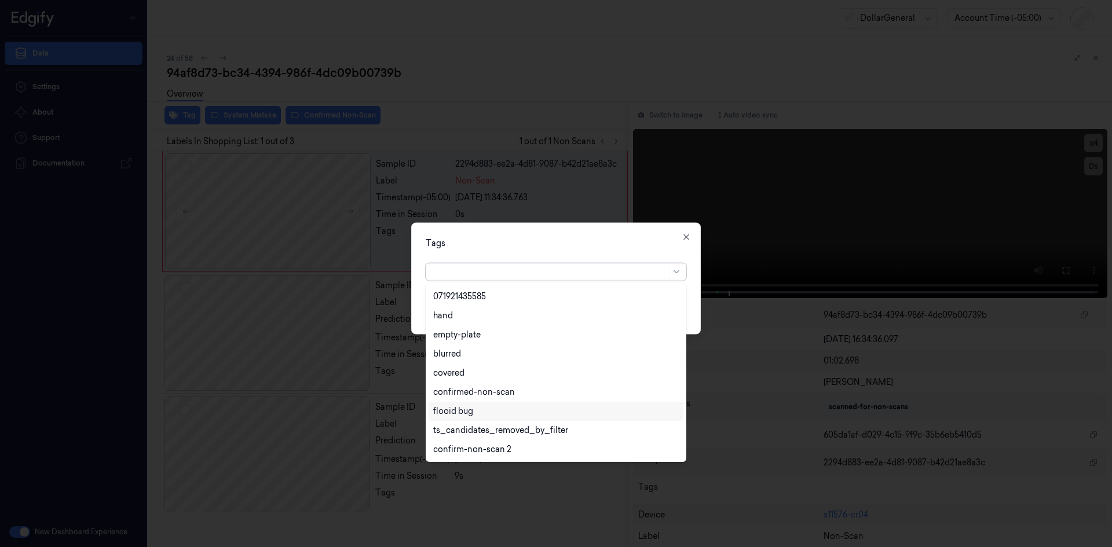
click at [479, 409] on div "flooid bug" at bounding box center [555, 411] width 245 height 12
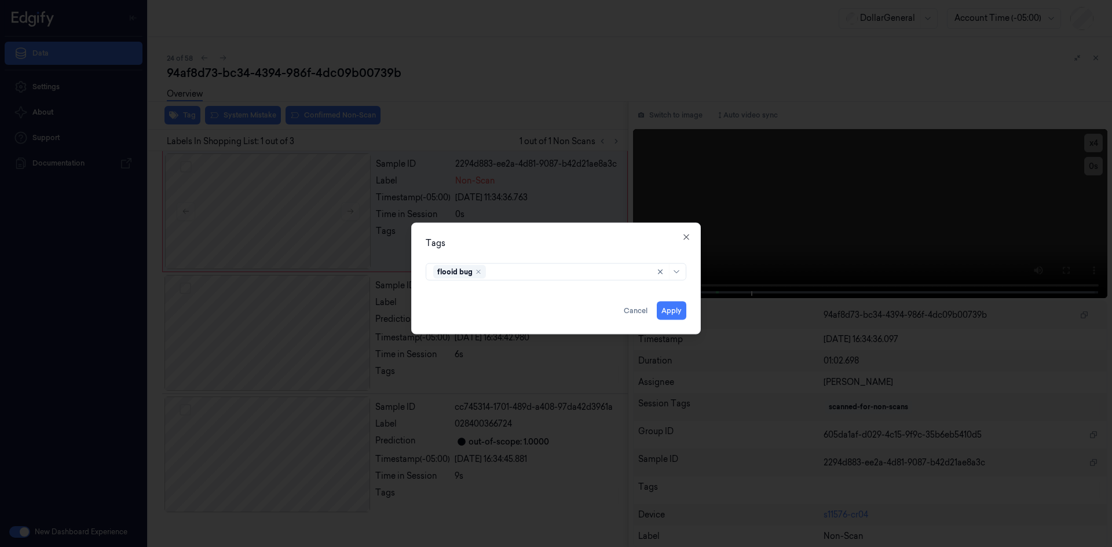
click at [578, 246] on div "Tags" at bounding box center [556, 243] width 261 height 12
click at [672, 312] on button "Apply" at bounding box center [672, 310] width 30 height 19
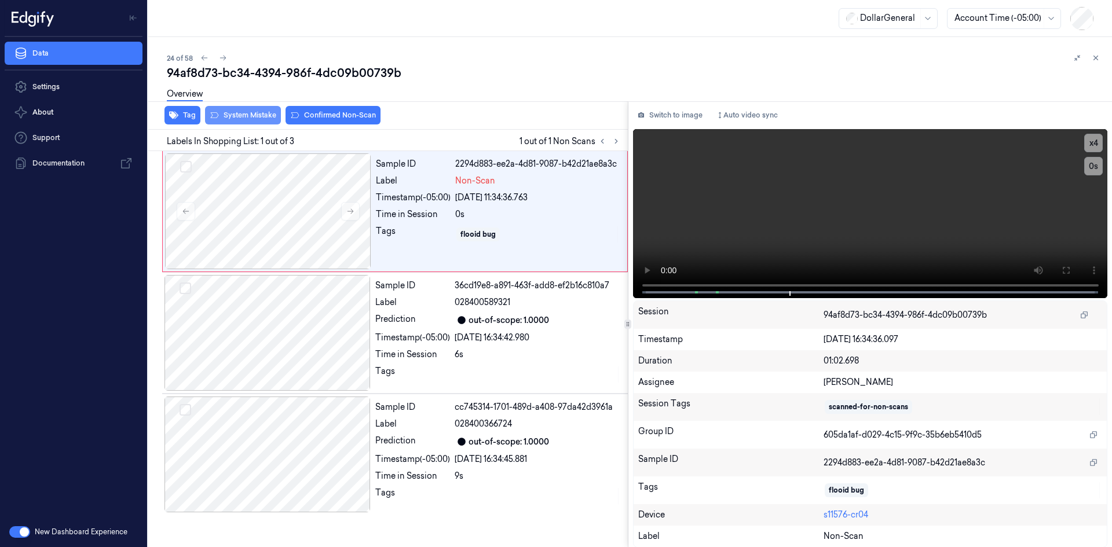
click at [244, 113] on button "System Mistake" at bounding box center [243, 115] width 76 height 19
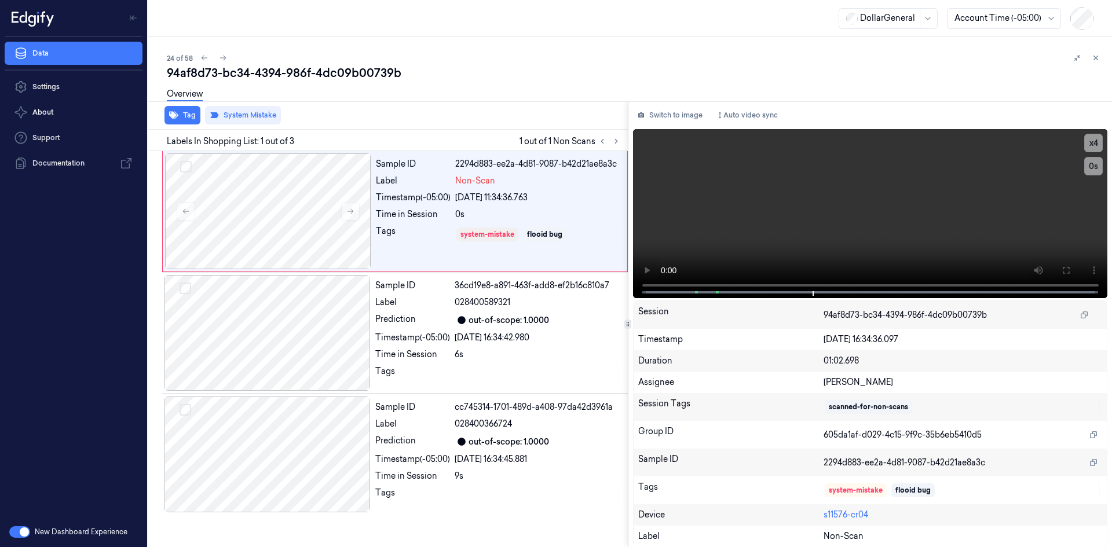
click at [508, 109] on div "Overview" at bounding box center [635, 96] width 936 height 30
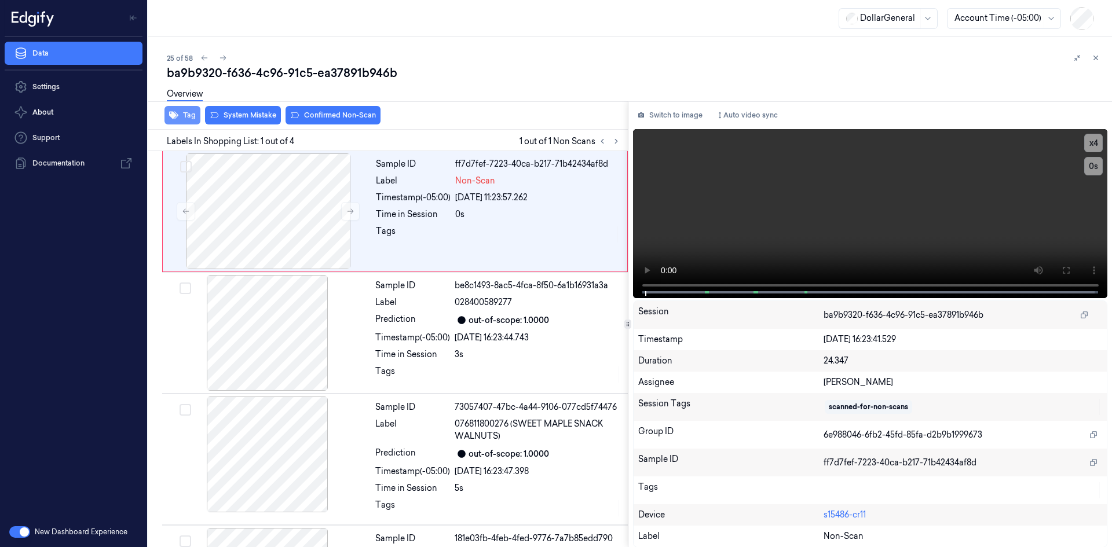
click at [179, 111] on button "Tag" at bounding box center [182, 115] width 36 height 19
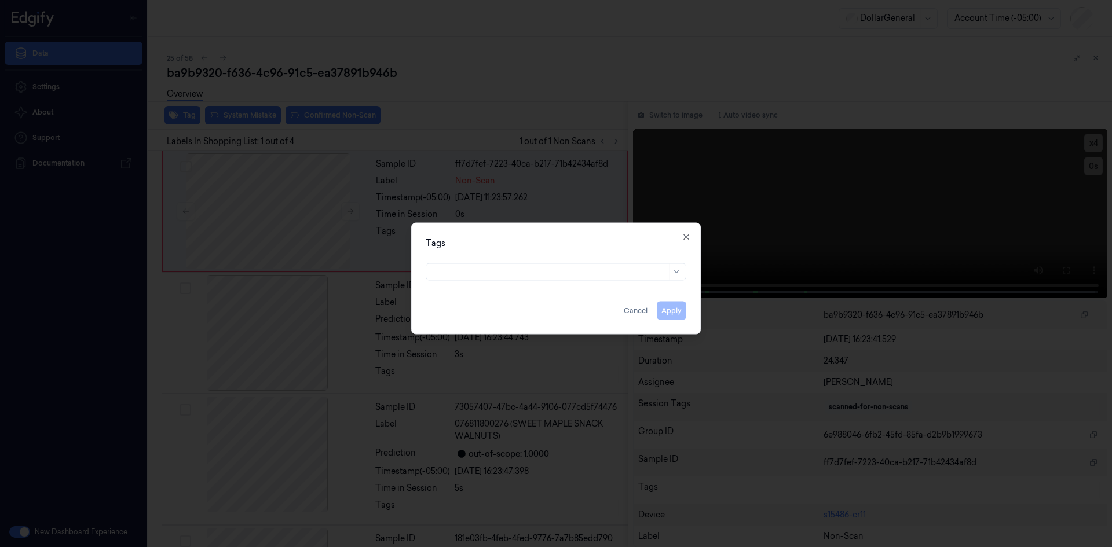
drag, startPoint x: 524, startPoint y: 280, endPoint x: 514, endPoint y: 274, distance: 11.4
click at [523, 280] on div at bounding box center [555, 270] width 279 height 24
click at [512, 273] on div at bounding box center [549, 272] width 233 height 12
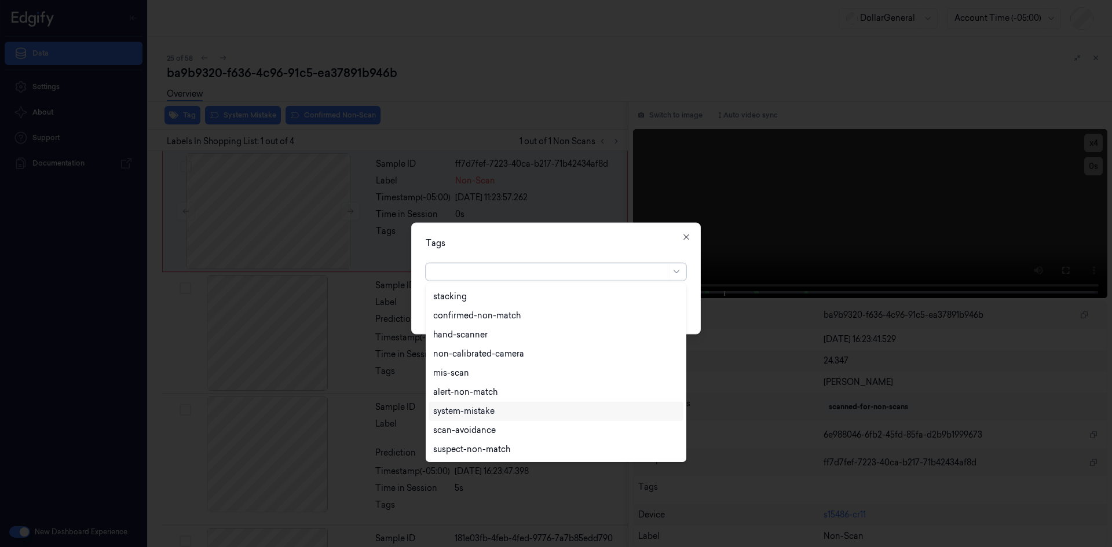
scroll to position [208, 0]
click at [505, 399] on div "confirmed-non-scan" at bounding box center [555, 392] width 255 height 19
click at [515, 267] on div "confirmed-non-scan" at bounding box center [476, 272] width 87 height 14
click at [518, 274] on div "confirmed-non-scan" at bounding box center [476, 272] width 87 height 14
click at [515, 274] on div "Remove ,confirmed-non-scan" at bounding box center [512, 271] width 7 height 7
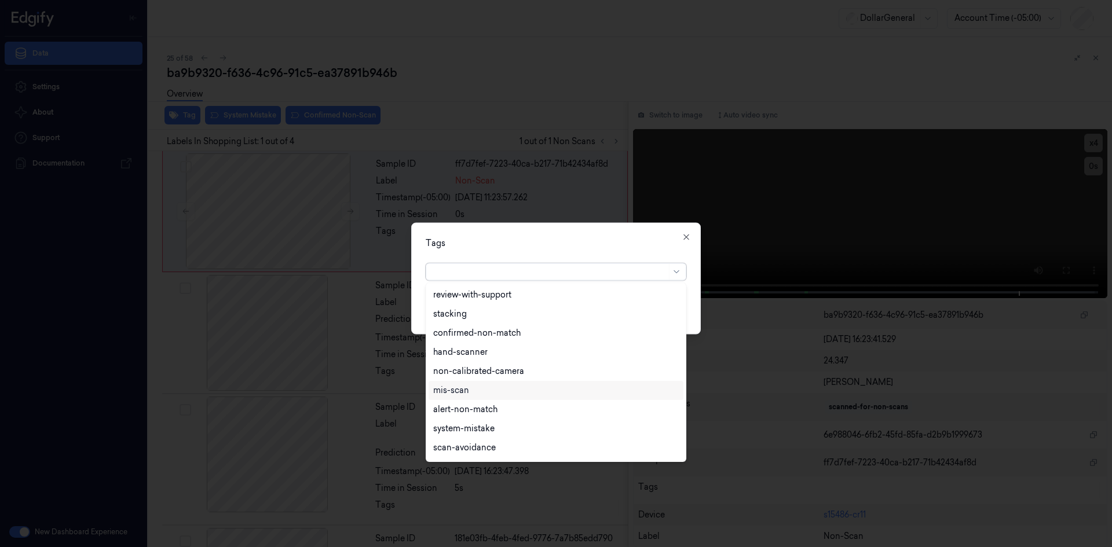
scroll to position [304, 0]
click at [480, 321] on div "flooid bug" at bounding box center [555, 316] width 245 height 12
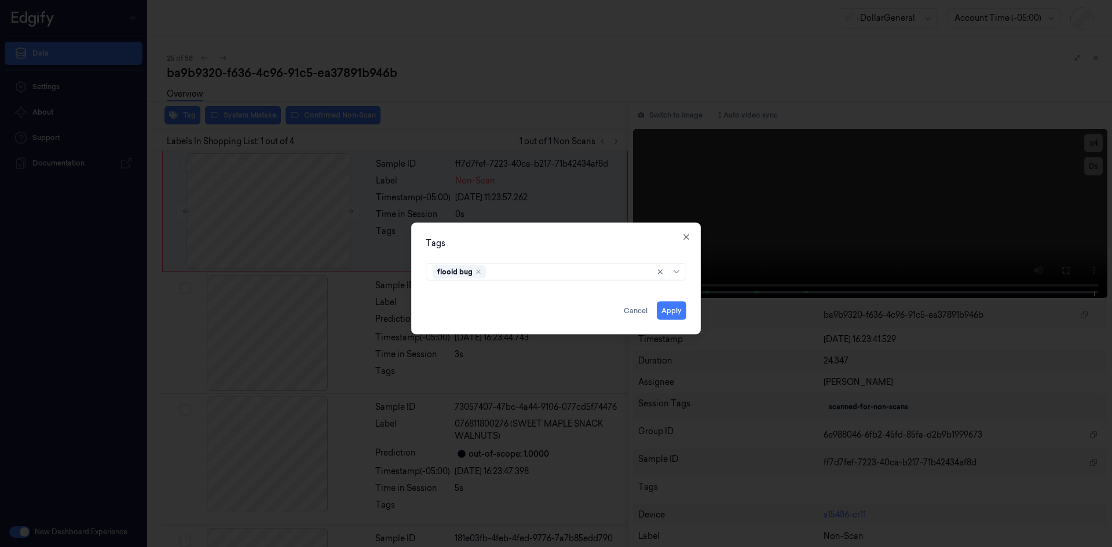
click at [515, 256] on div "Tags flooid bug Apply Cancel Close" at bounding box center [555, 278] width 289 height 112
click at [679, 312] on button "Apply" at bounding box center [672, 310] width 30 height 19
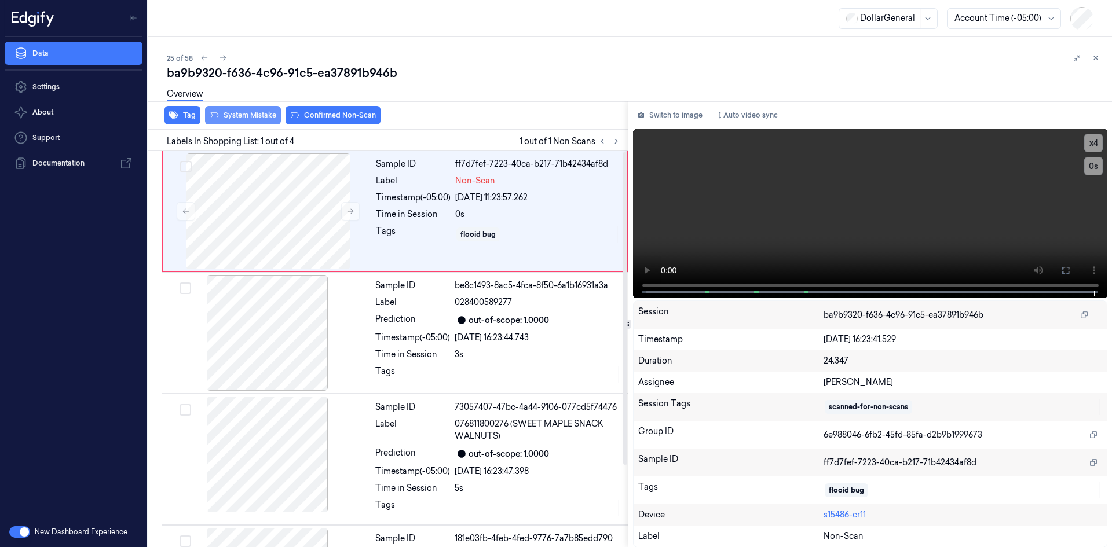
click at [266, 119] on button "System Mistake" at bounding box center [243, 115] width 76 height 19
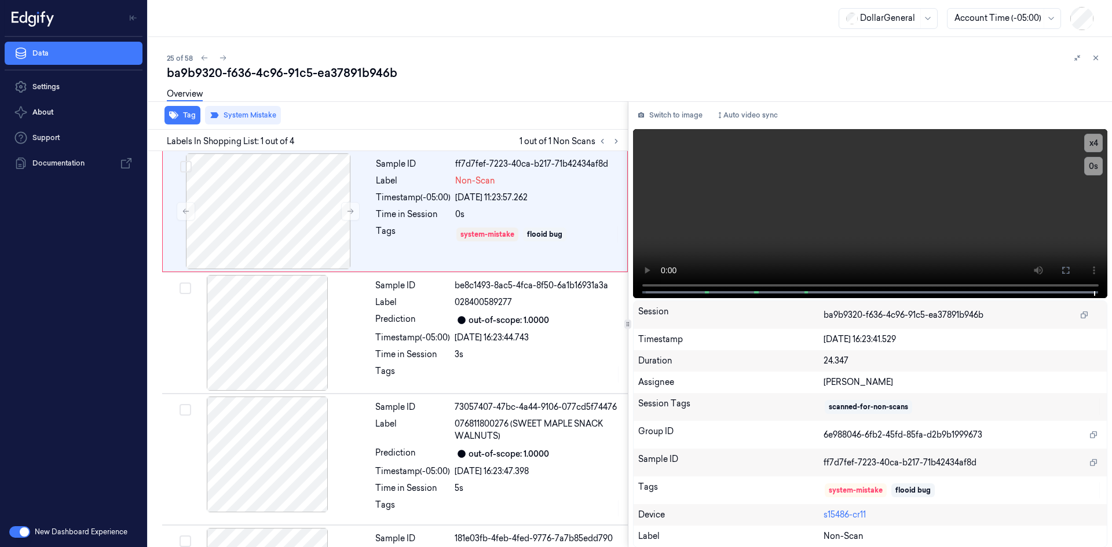
click at [466, 107] on div "Overview" at bounding box center [635, 96] width 936 height 30
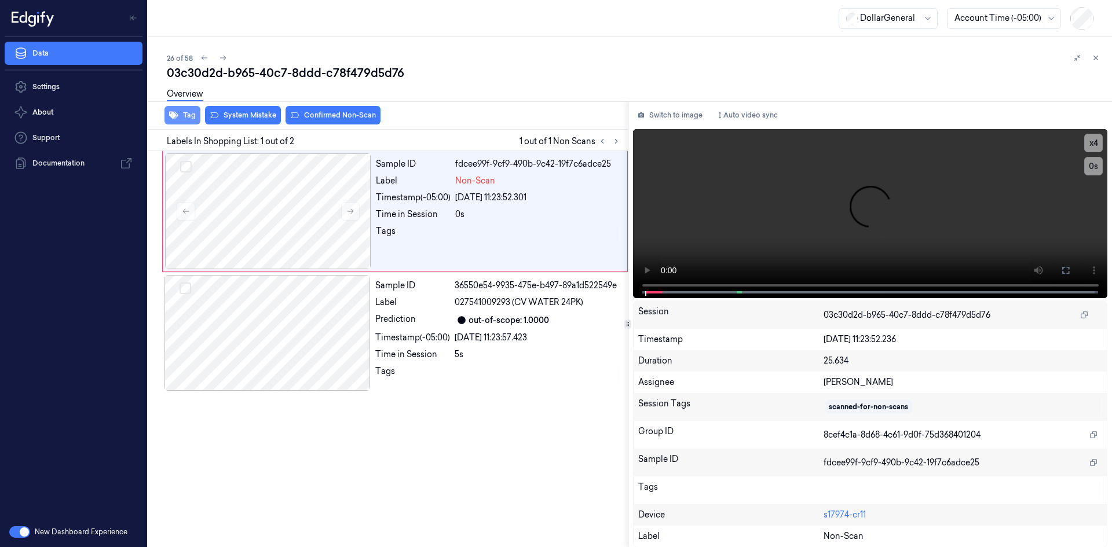
click at [190, 113] on button "Tag" at bounding box center [182, 115] width 36 height 19
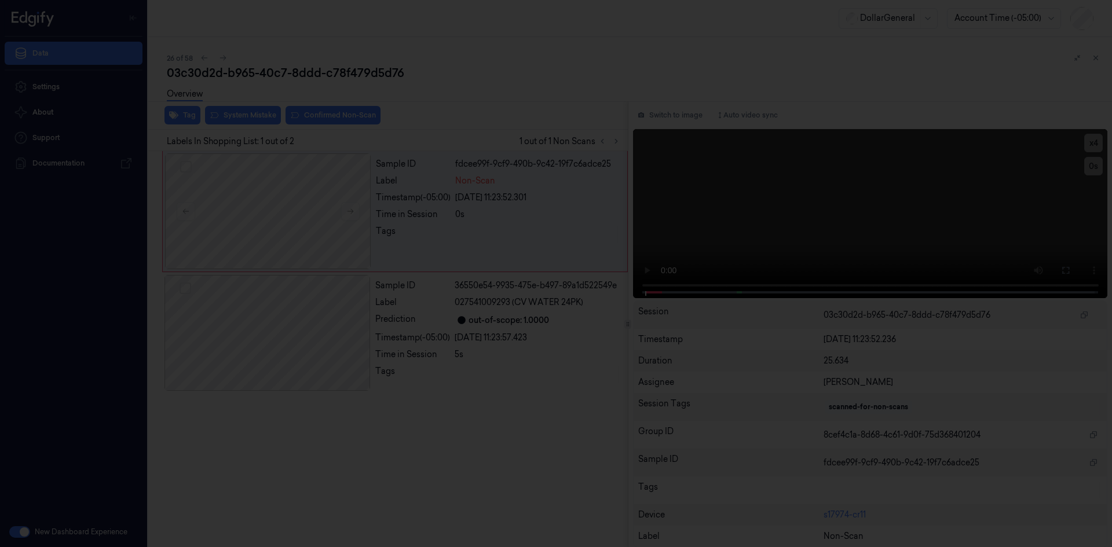
click at [528, 164] on div at bounding box center [556, 273] width 1112 height 547
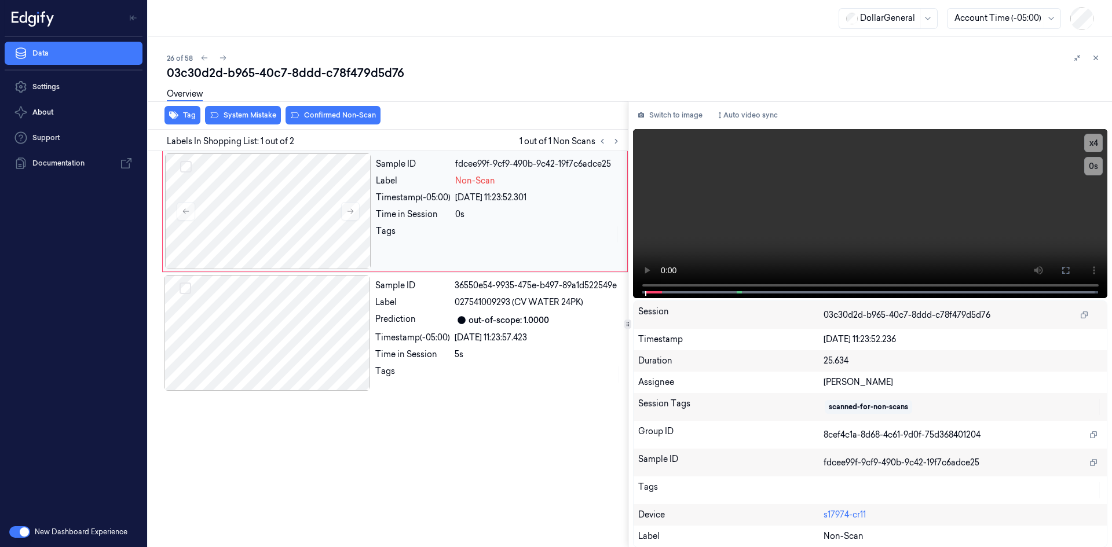
click at [440, 198] on div "Timestamp (-05:00)" at bounding box center [413, 198] width 75 height 12
click at [695, 220] on video at bounding box center [870, 213] width 475 height 169
click at [695, 216] on video at bounding box center [870, 213] width 475 height 169
click at [194, 115] on button "Tag" at bounding box center [182, 115] width 36 height 19
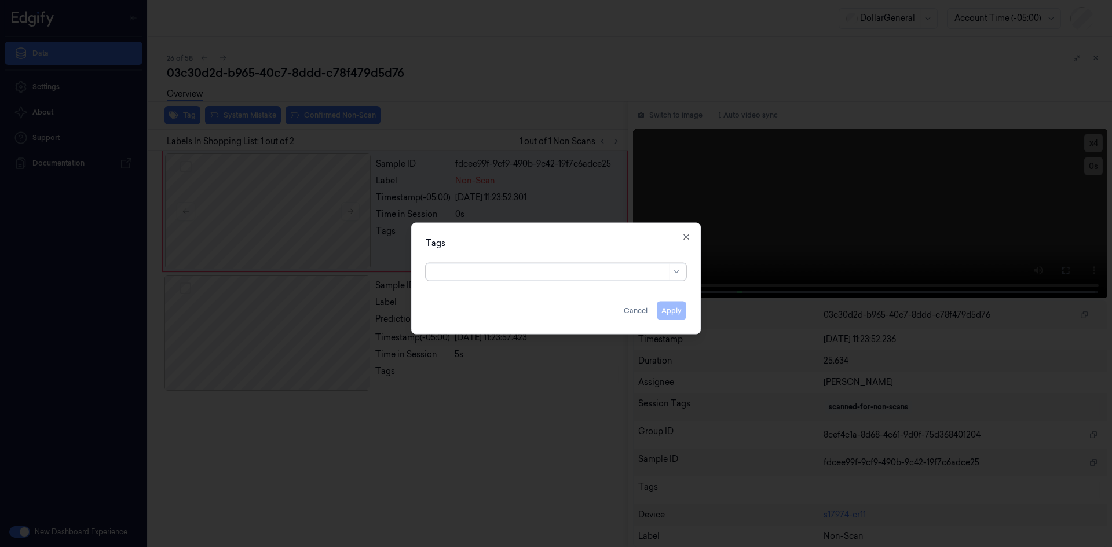
click at [540, 269] on div at bounding box center [549, 272] width 233 height 12
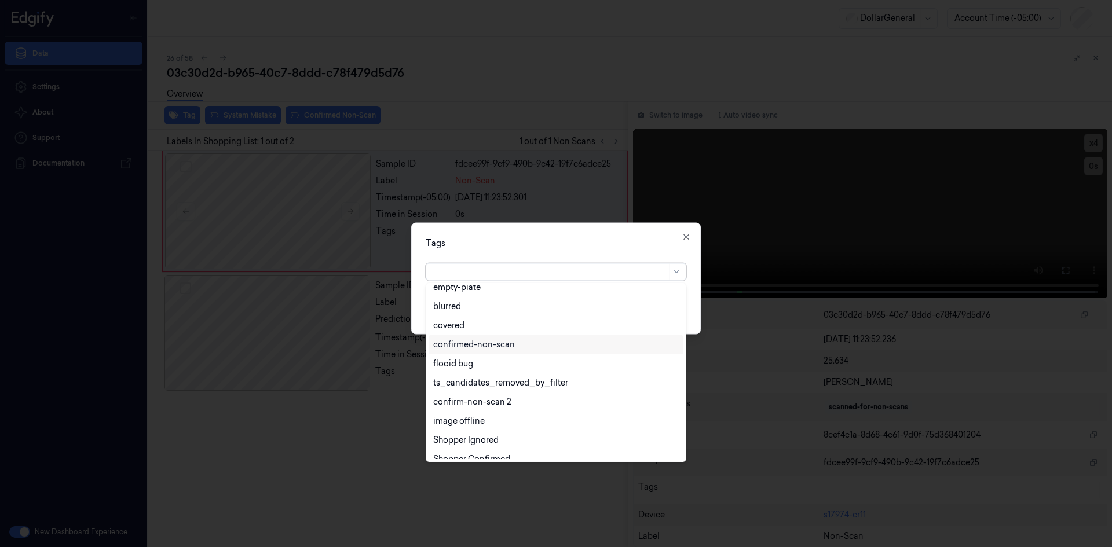
scroll to position [304, 0]
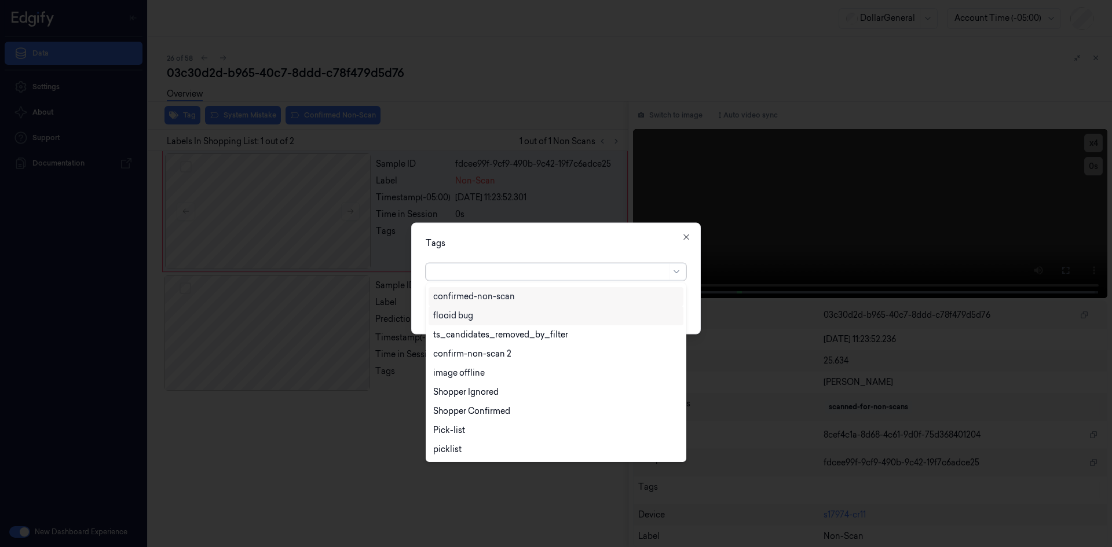
click at [470, 318] on div "flooid bug" at bounding box center [453, 316] width 40 height 12
click at [556, 233] on div "Tags option flooid bug , selected. 24 results available. Use Up and Down to cho…" at bounding box center [555, 278] width 289 height 112
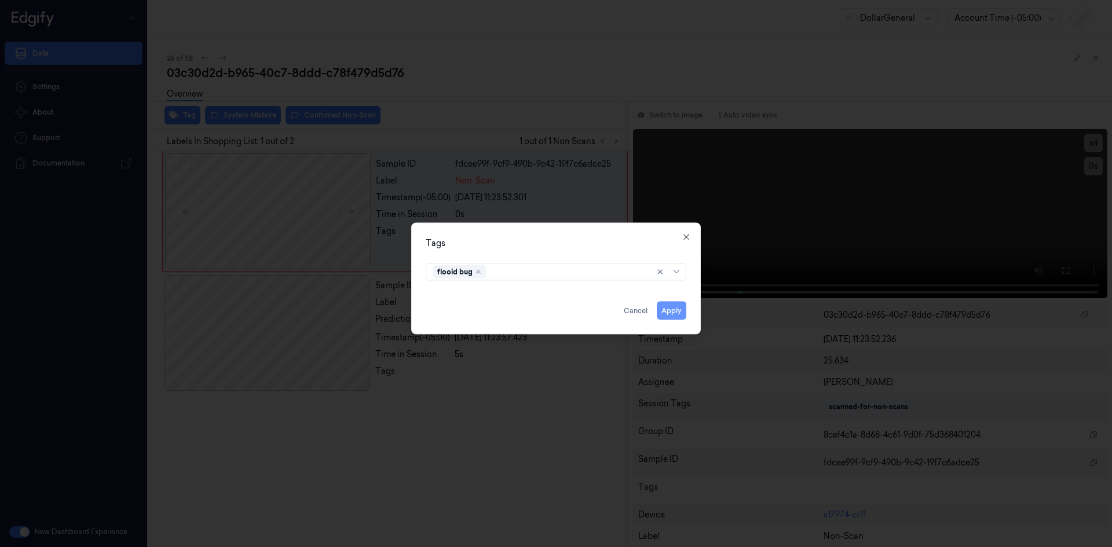
click at [684, 306] on button "Apply" at bounding box center [672, 310] width 30 height 19
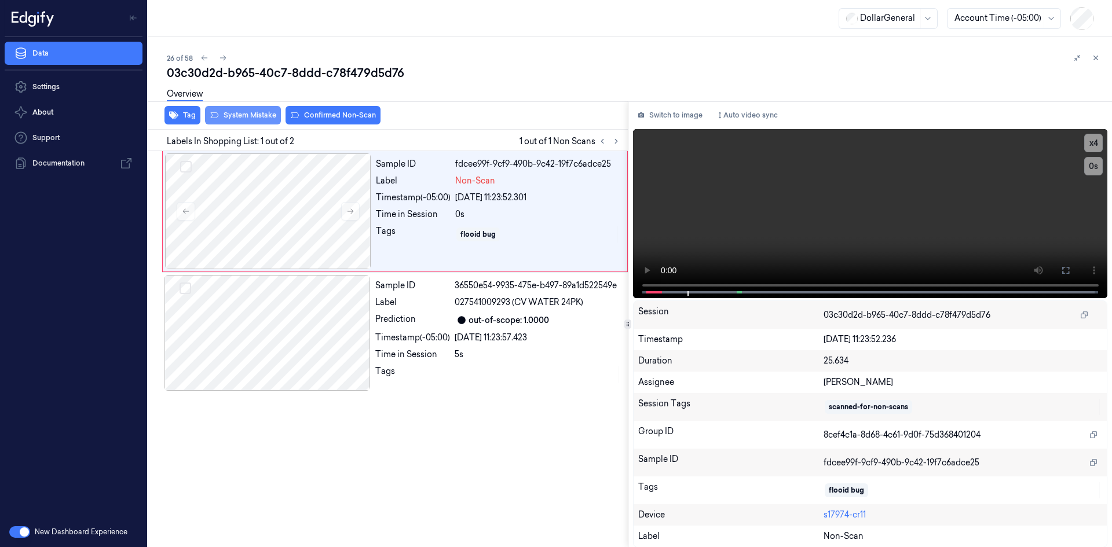
click at [266, 119] on button "System Mistake" at bounding box center [243, 115] width 76 height 19
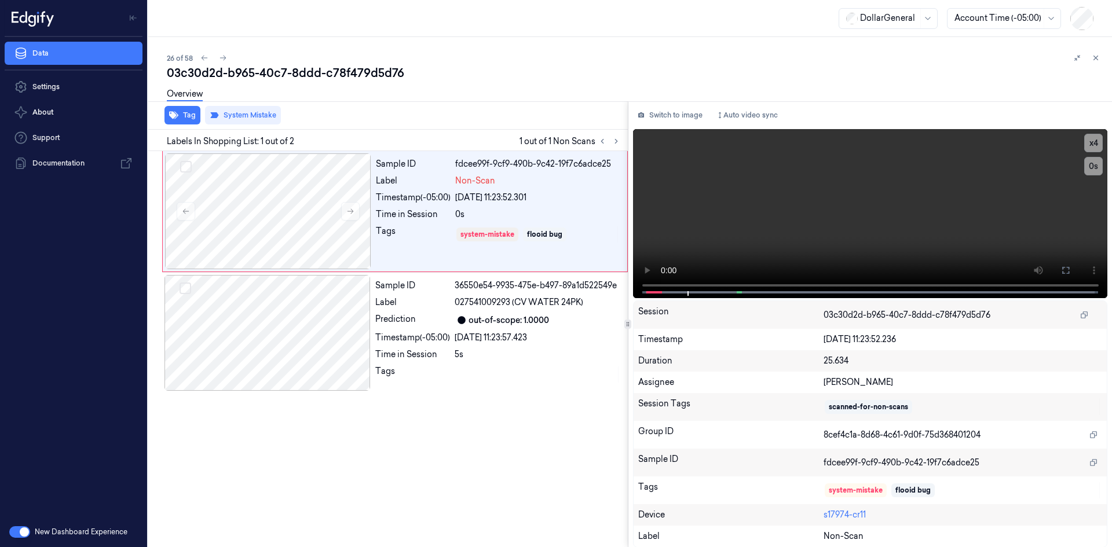
click at [329, 86] on div "Overview" at bounding box center [635, 96] width 936 height 30
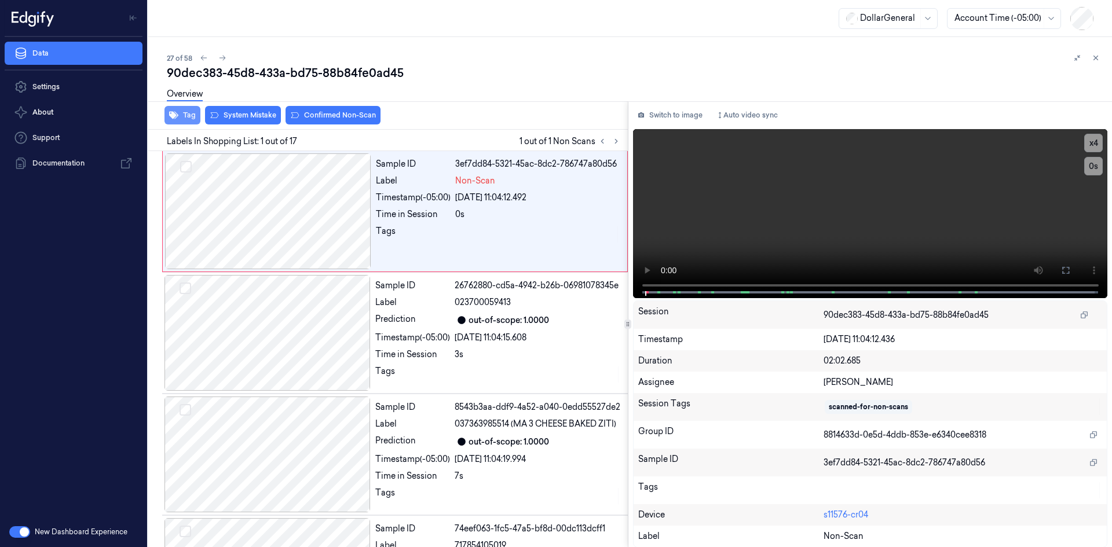
click at [190, 115] on button "Tag" at bounding box center [182, 115] width 36 height 19
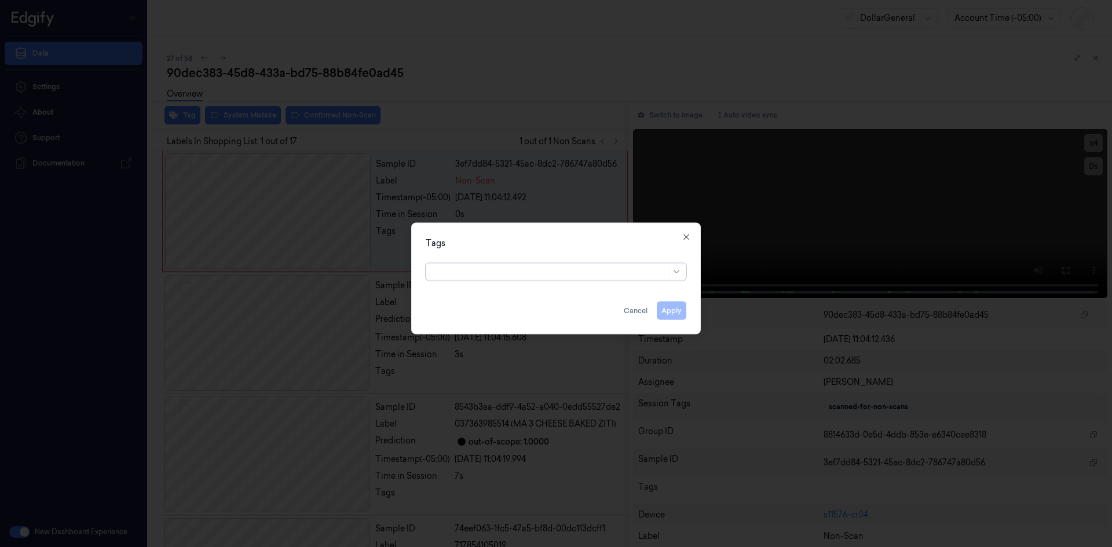
click at [483, 267] on div at bounding box center [549, 272] width 233 height 12
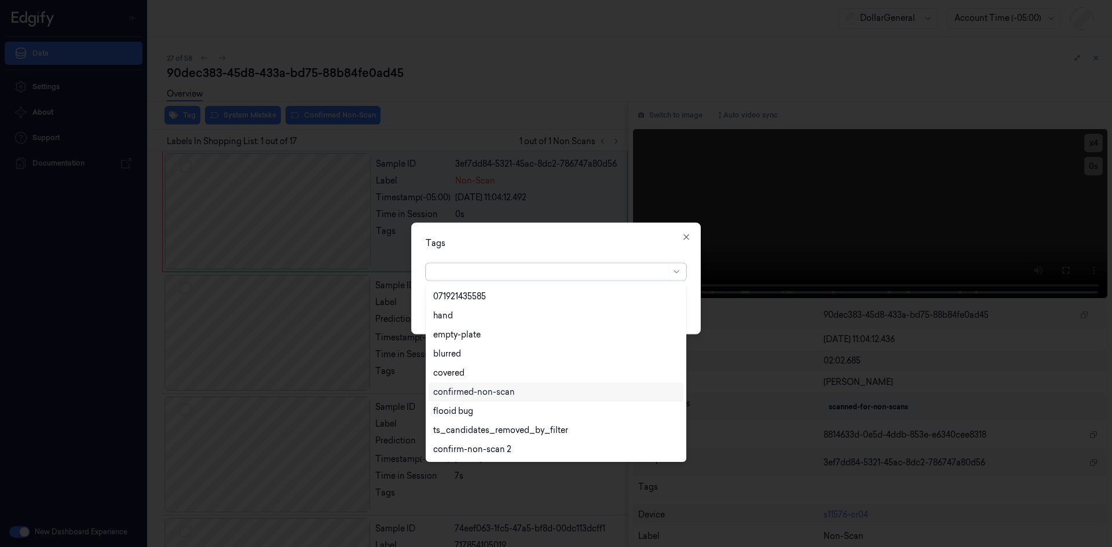
scroll to position [304, 0]
click at [488, 321] on div "flooid bug" at bounding box center [555, 316] width 245 height 12
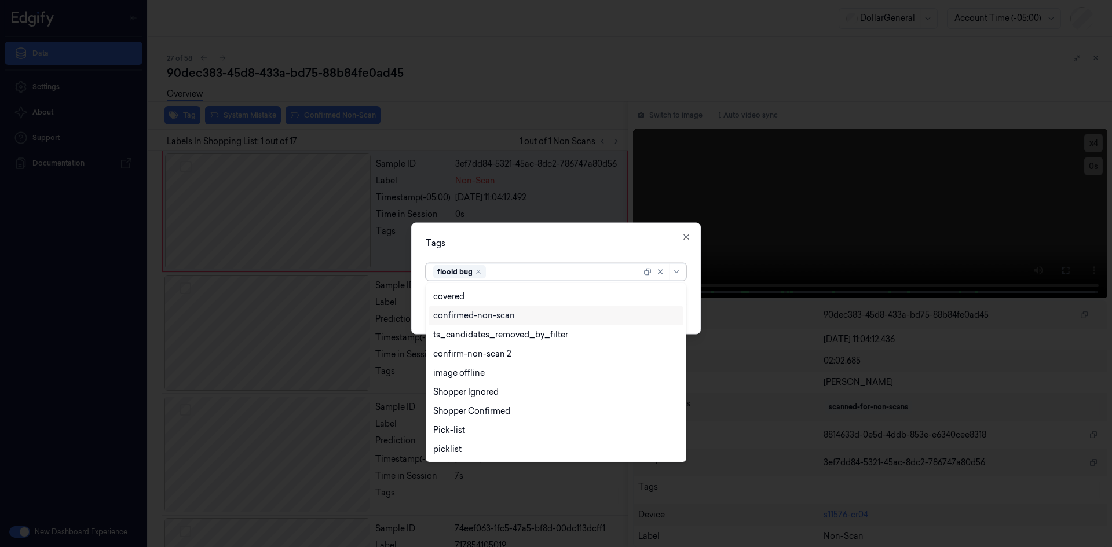
scroll to position [285, 0]
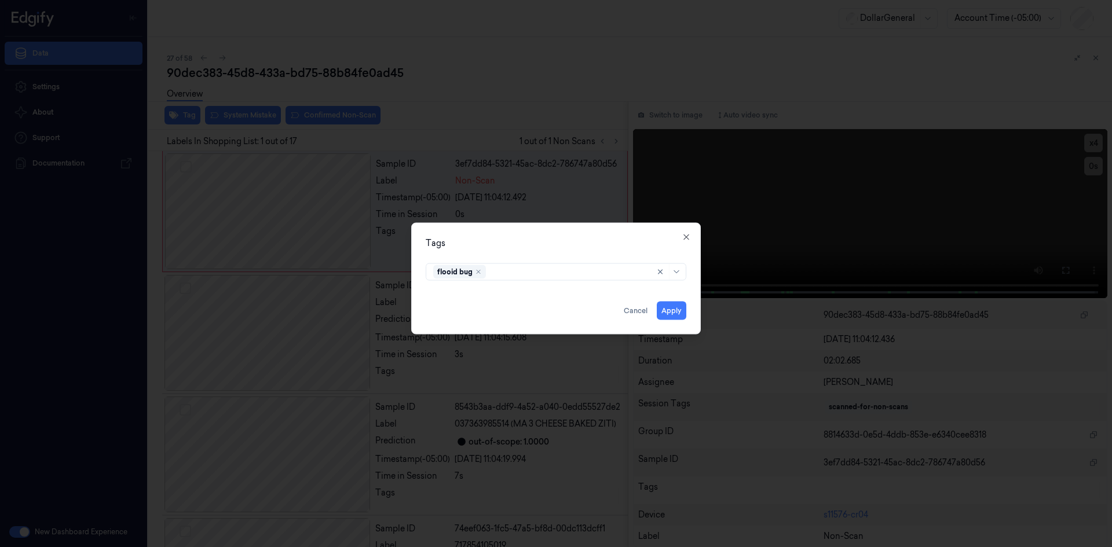
drag, startPoint x: 625, startPoint y: 247, endPoint x: 633, endPoint y: 253, distance: 9.9
click at [625, 246] on div "Tags" at bounding box center [556, 243] width 261 height 12
click at [678, 311] on button "Apply" at bounding box center [672, 310] width 30 height 19
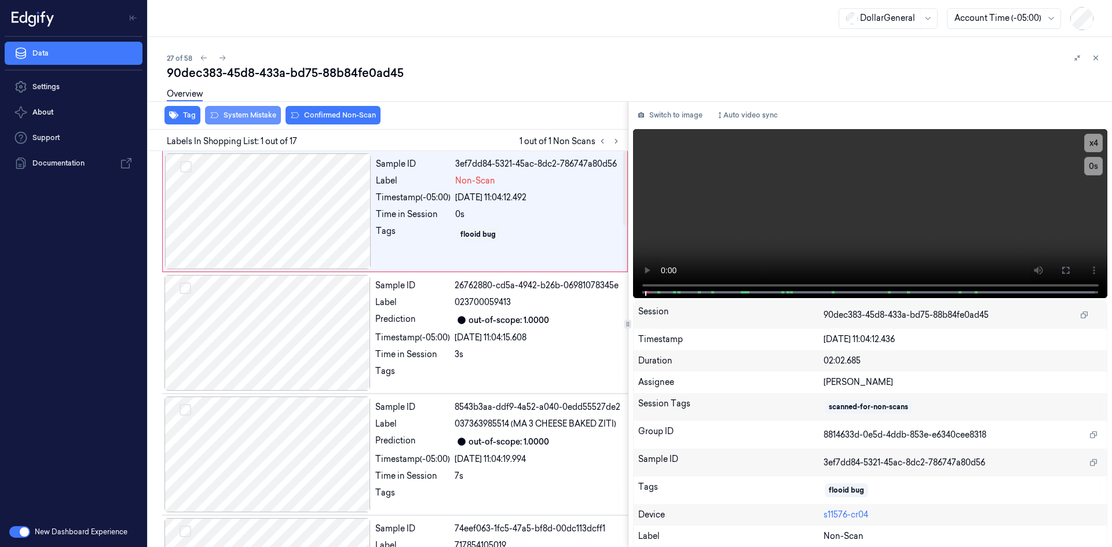
click at [249, 119] on button "System Mistake" at bounding box center [243, 115] width 76 height 19
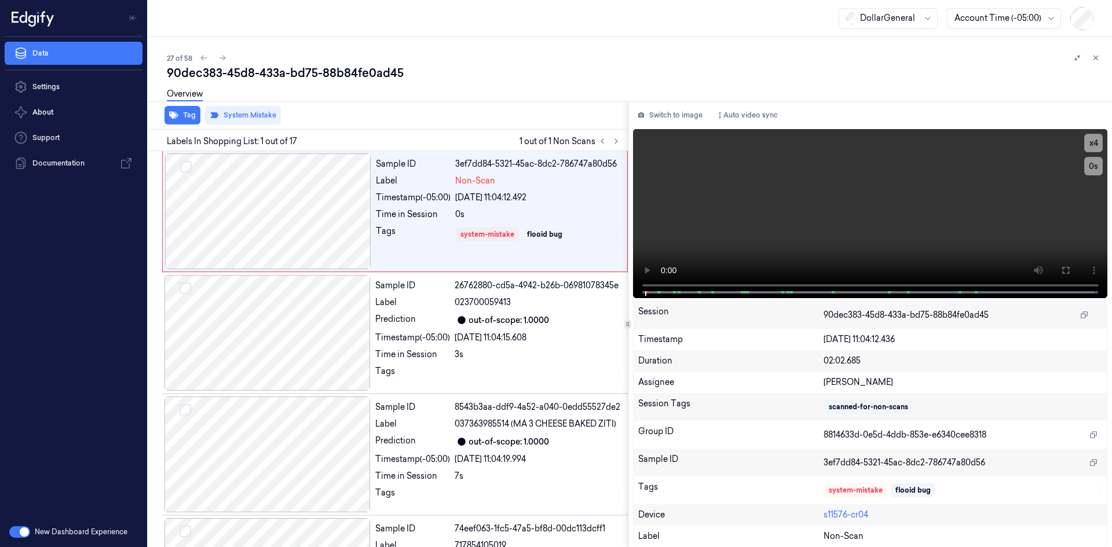
click at [474, 87] on div "Overview" at bounding box center [635, 96] width 936 height 30
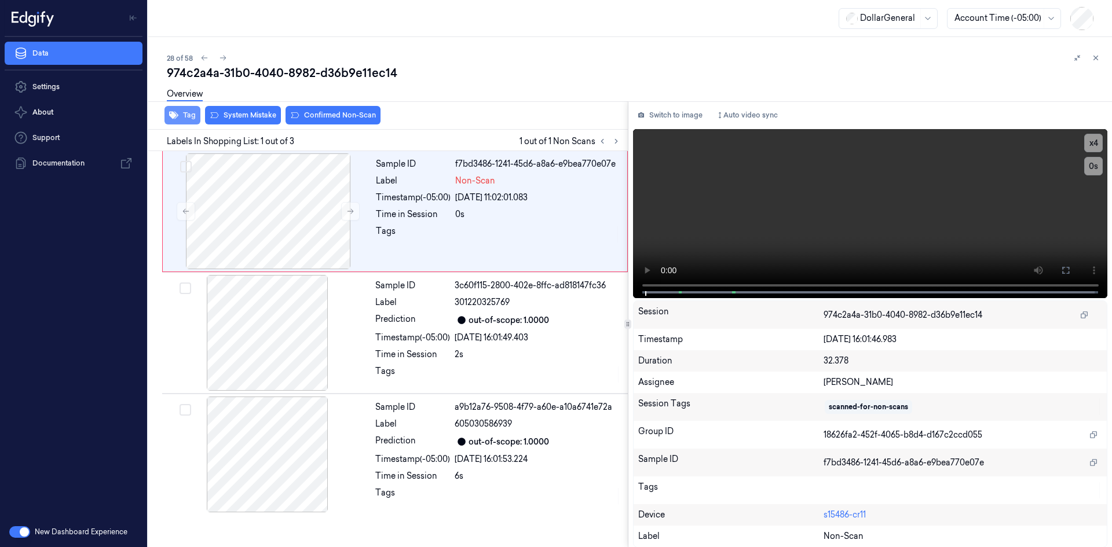
click at [188, 112] on button "Tag" at bounding box center [182, 115] width 36 height 19
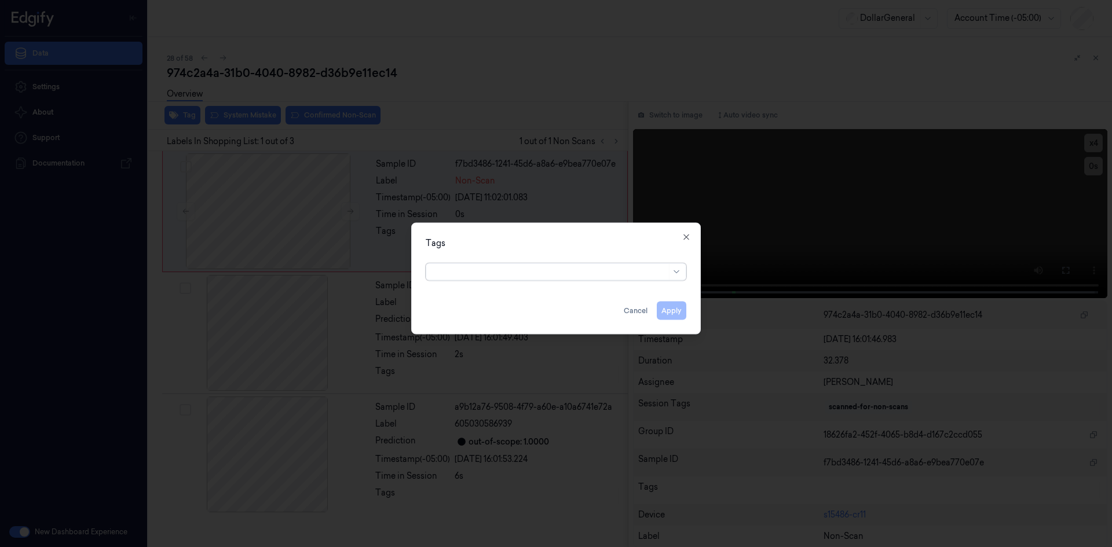
click at [500, 272] on div at bounding box center [549, 272] width 233 height 12
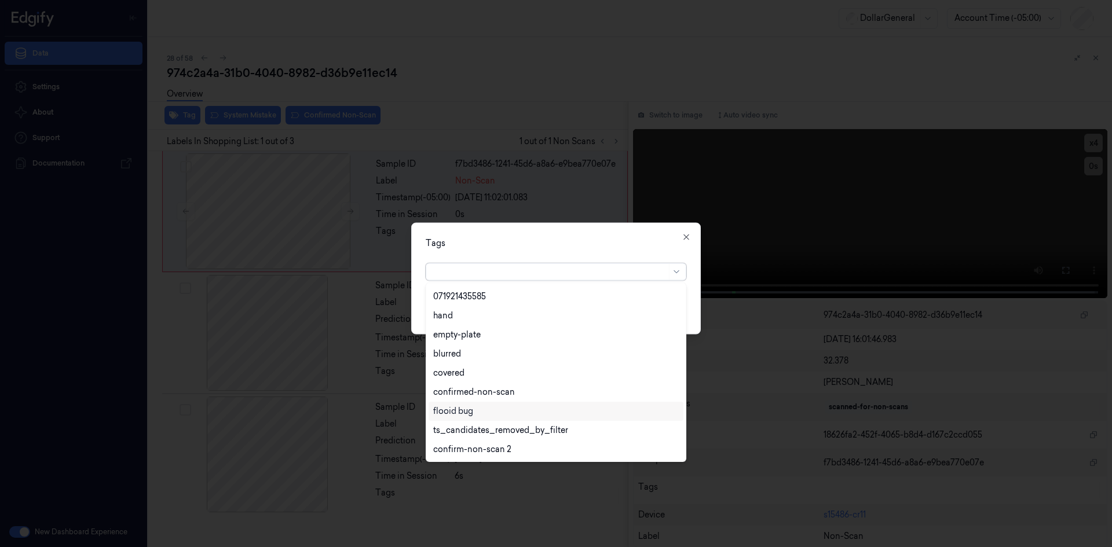
scroll to position [304, 0]
click at [465, 320] on div "flooid bug" at bounding box center [453, 316] width 40 height 12
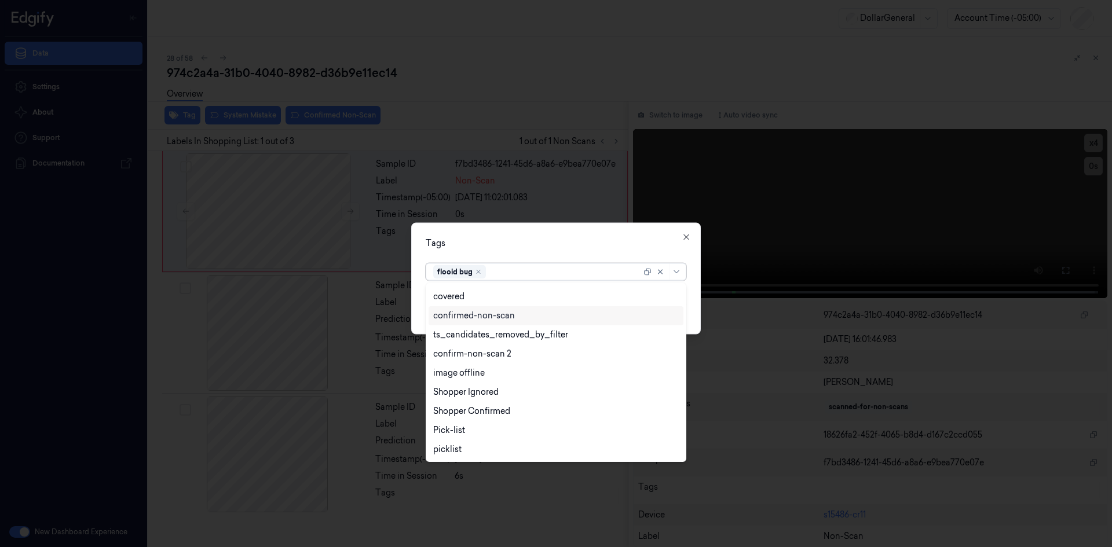
scroll to position [285, 0]
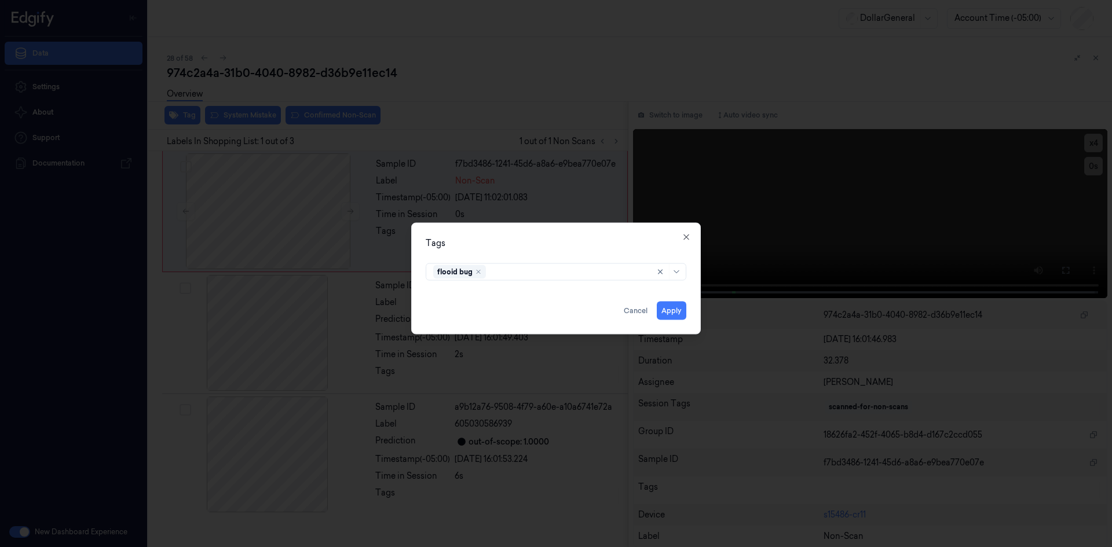
drag, startPoint x: 581, startPoint y: 257, endPoint x: 591, endPoint y: 262, distance: 10.9
click at [582, 257] on div "Tags flooid bug Apply Cancel Close" at bounding box center [555, 278] width 289 height 112
click at [676, 315] on button "Apply" at bounding box center [672, 310] width 30 height 19
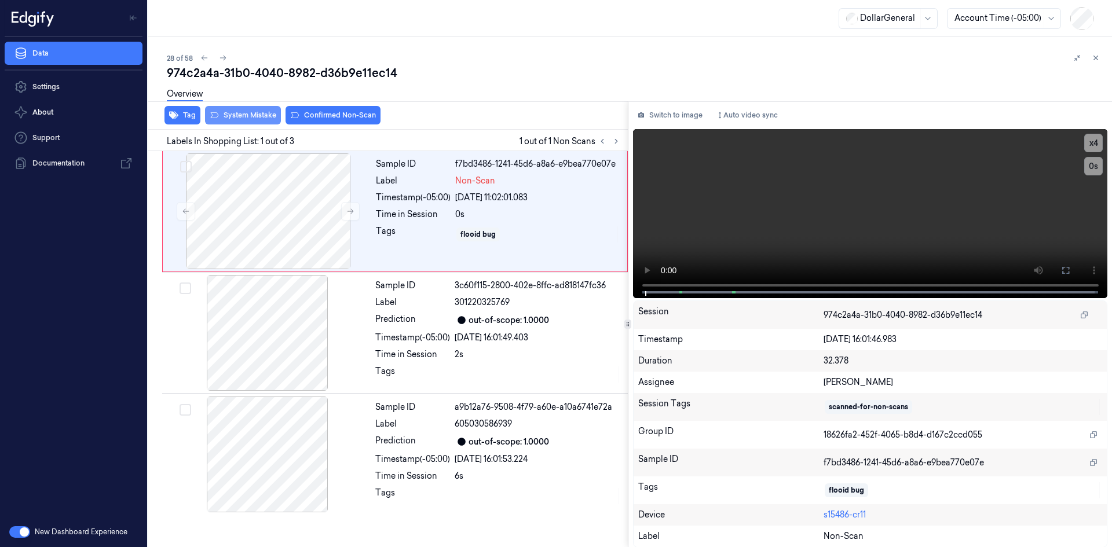
click at [243, 122] on button "System Mistake" at bounding box center [243, 115] width 76 height 19
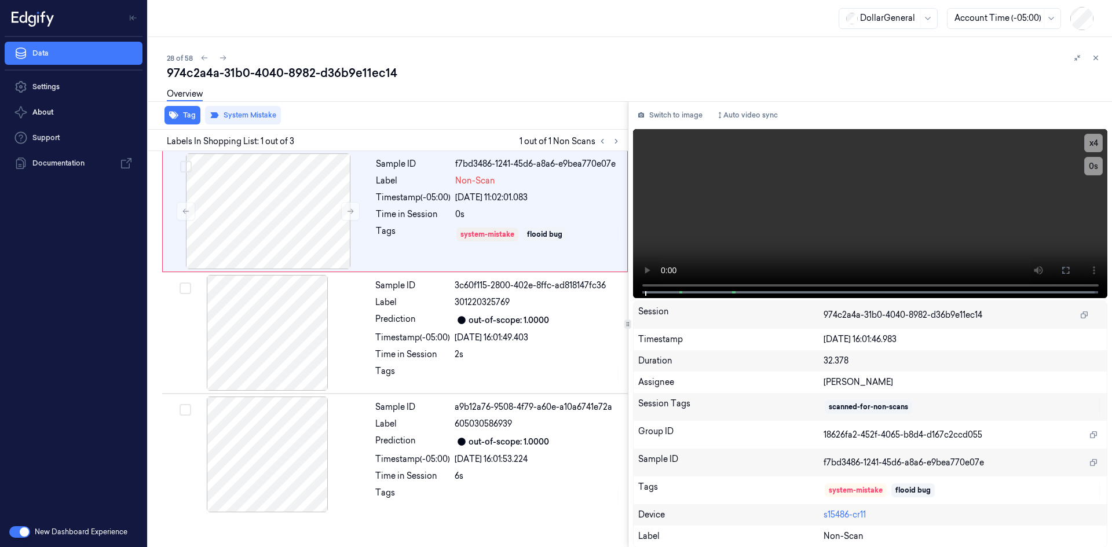
click at [538, 122] on div "Tag System Mistake" at bounding box center [386, 115] width 484 height 28
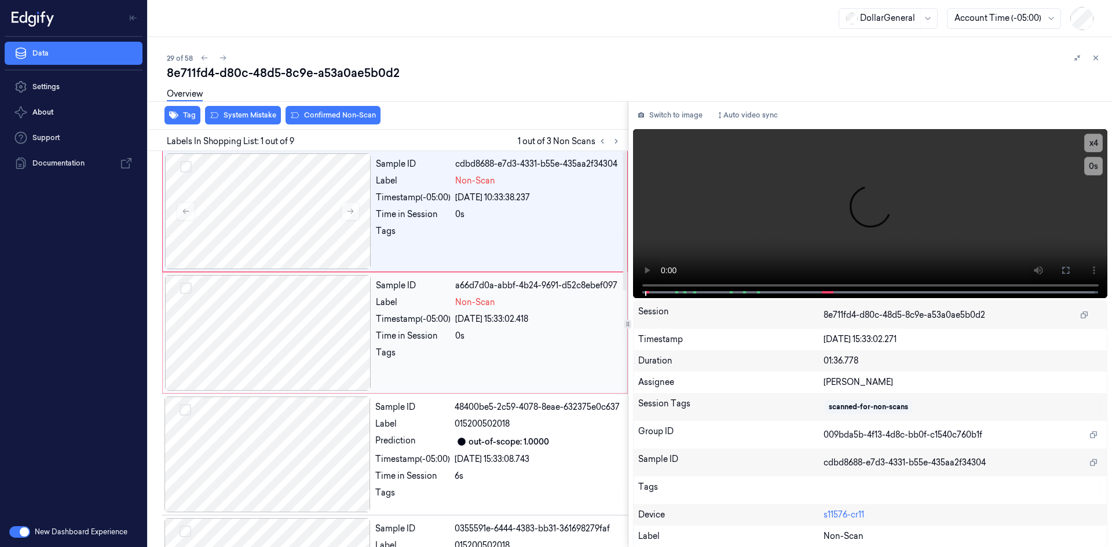
click at [423, 291] on div "Sample ID" at bounding box center [413, 286] width 75 height 12
click at [420, 218] on div "Time in Session" at bounding box center [413, 214] width 75 height 12
click at [175, 117] on icon "button" at bounding box center [173, 115] width 9 height 9
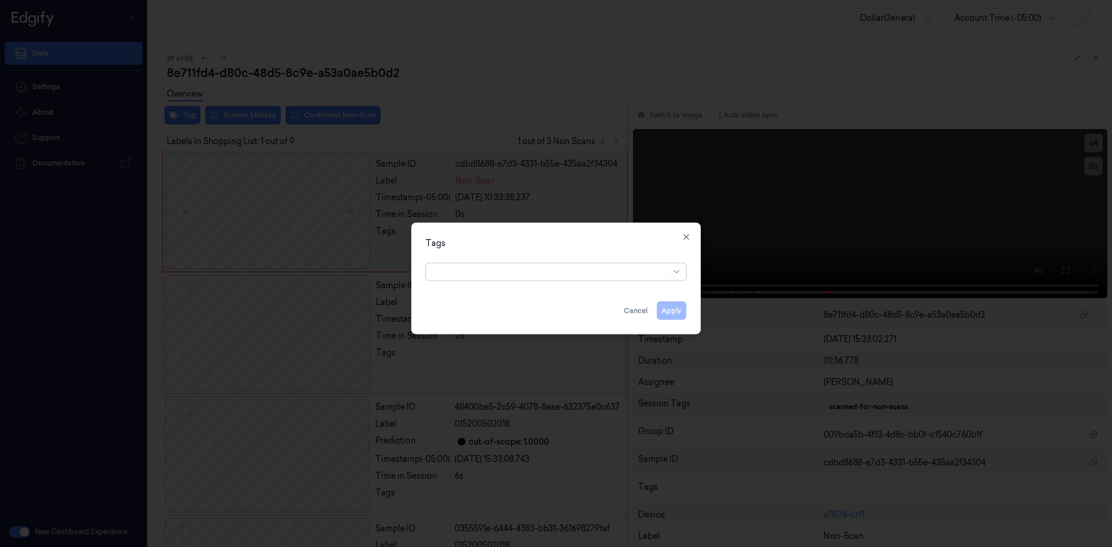
click at [488, 276] on div at bounding box center [549, 272] width 233 height 12
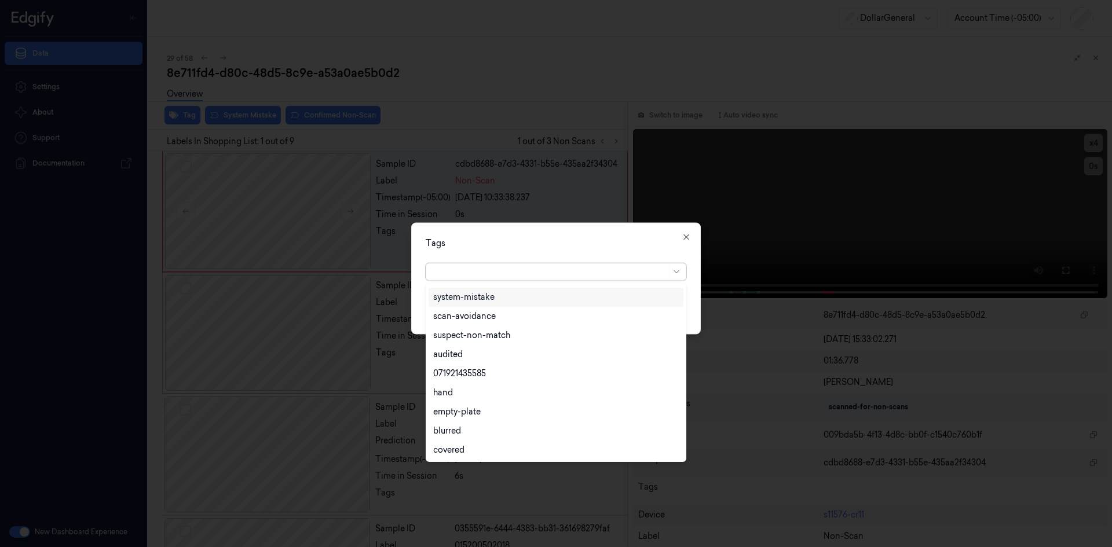
scroll to position [208, 0]
click at [480, 409] on div "flooid bug" at bounding box center [555, 411] width 245 height 12
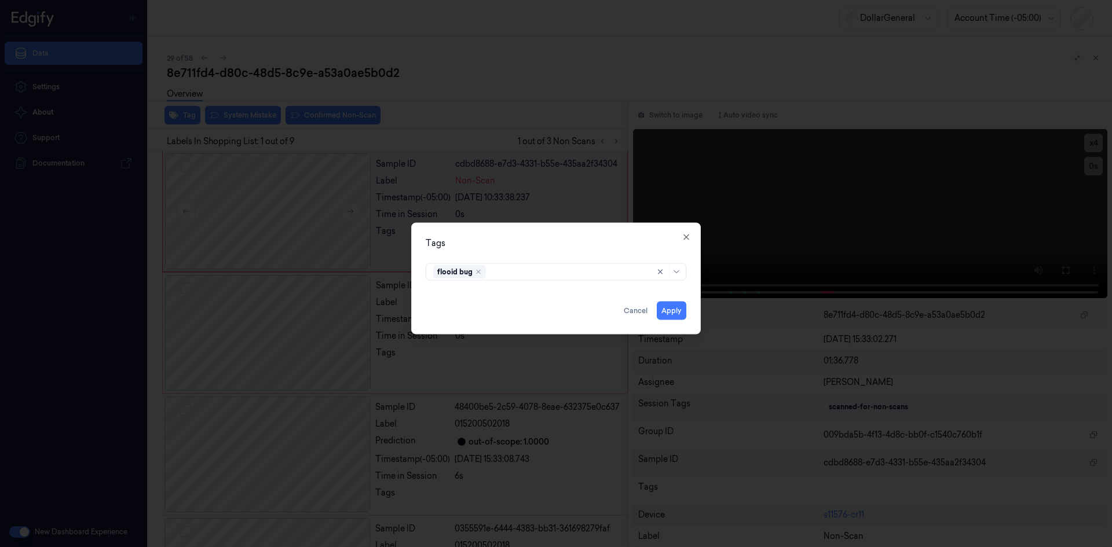
click at [557, 240] on div "Tags" at bounding box center [556, 243] width 261 height 12
click at [669, 309] on button "Apply" at bounding box center [672, 310] width 30 height 19
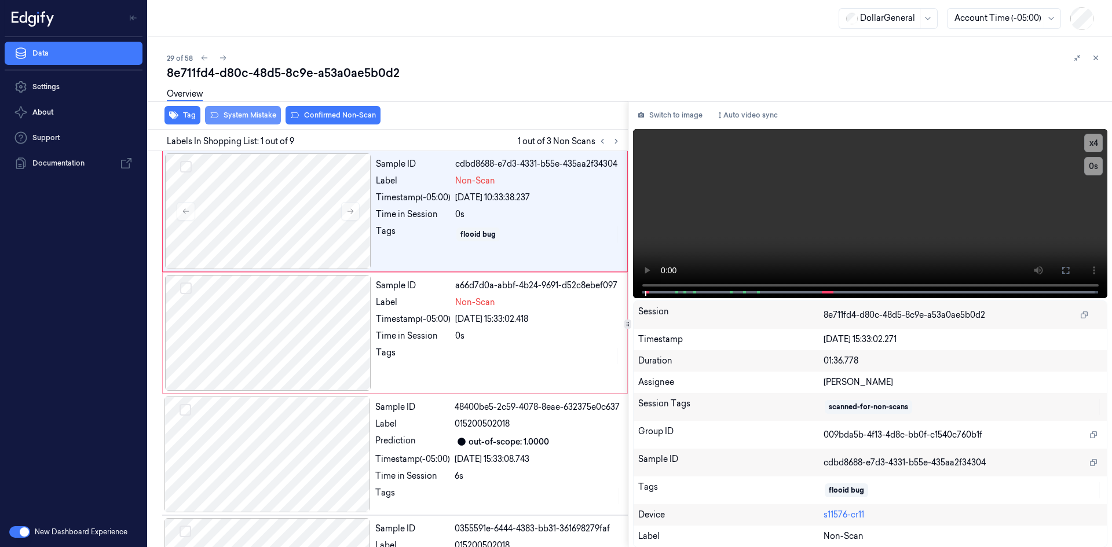
click at [243, 118] on button "System Mistake" at bounding box center [243, 115] width 76 height 19
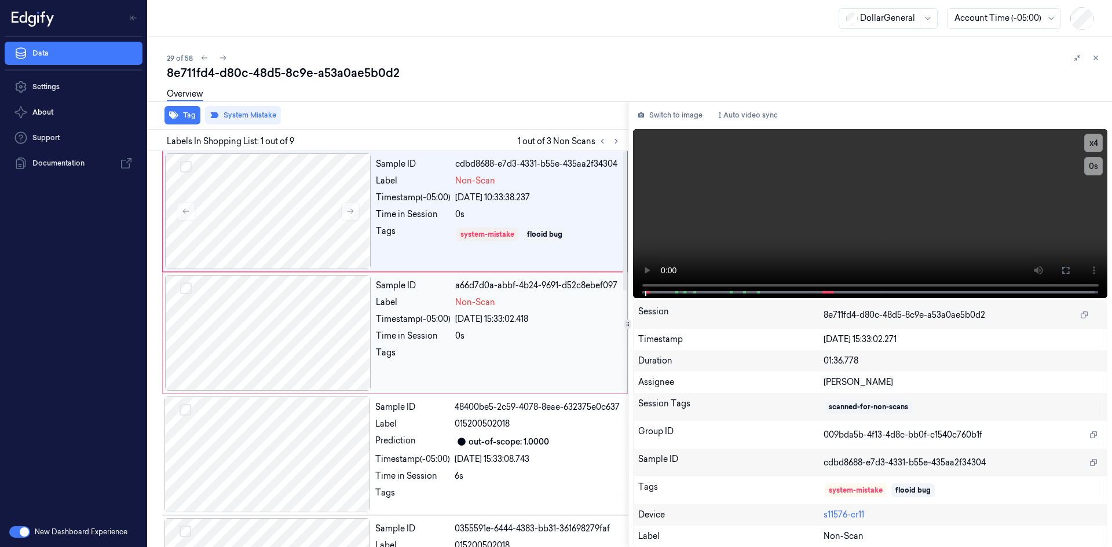
click at [512, 337] on div "0s" at bounding box center [537, 336] width 165 height 12
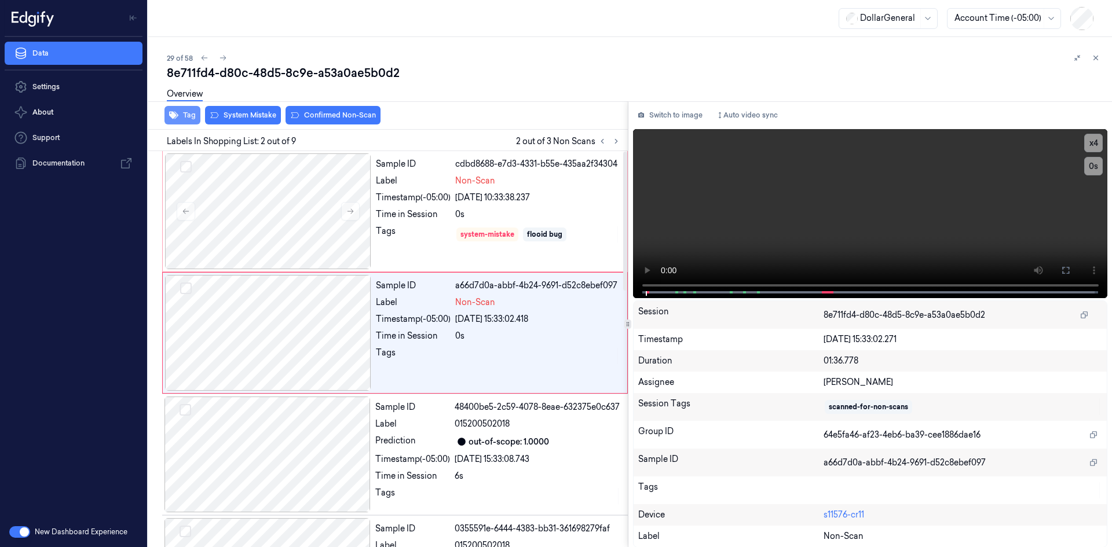
click at [191, 112] on button "Tag" at bounding box center [182, 115] width 36 height 19
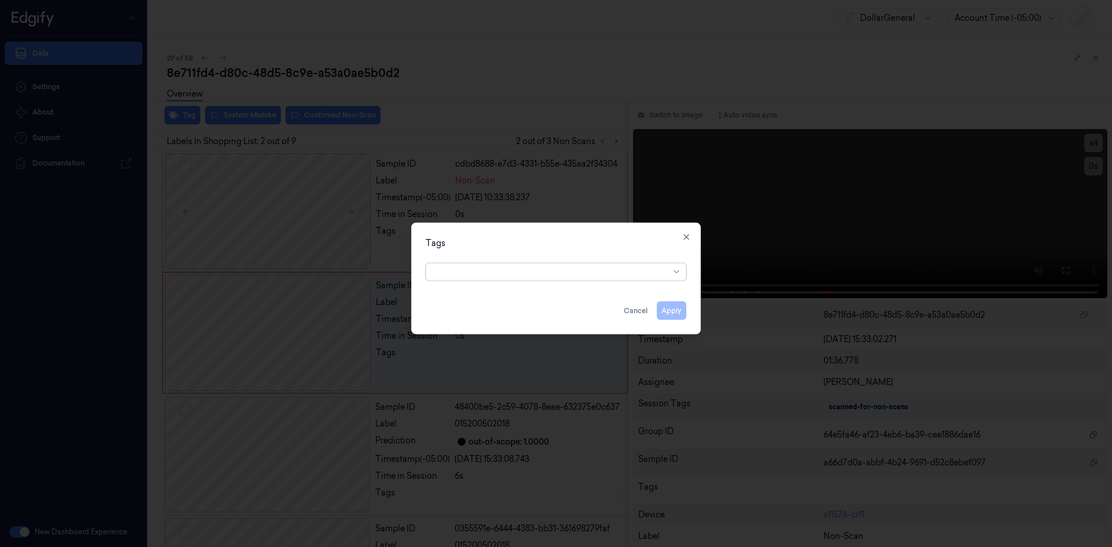
click at [439, 272] on div at bounding box center [549, 272] width 233 height 12
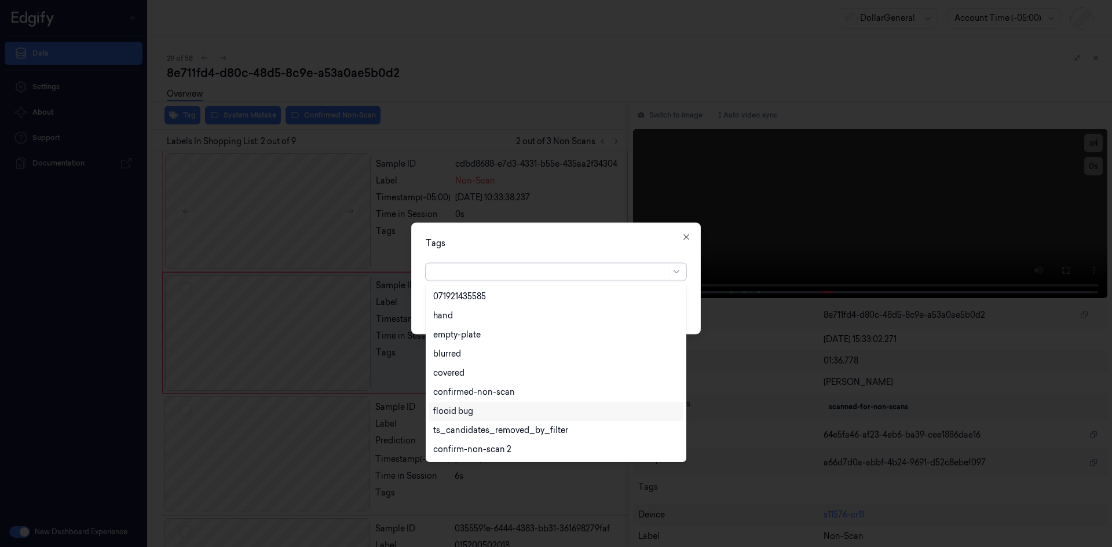
click at [459, 406] on div "flooid bug" at bounding box center [453, 411] width 40 height 12
click at [588, 246] on div "Tags" at bounding box center [556, 243] width 261 height 12
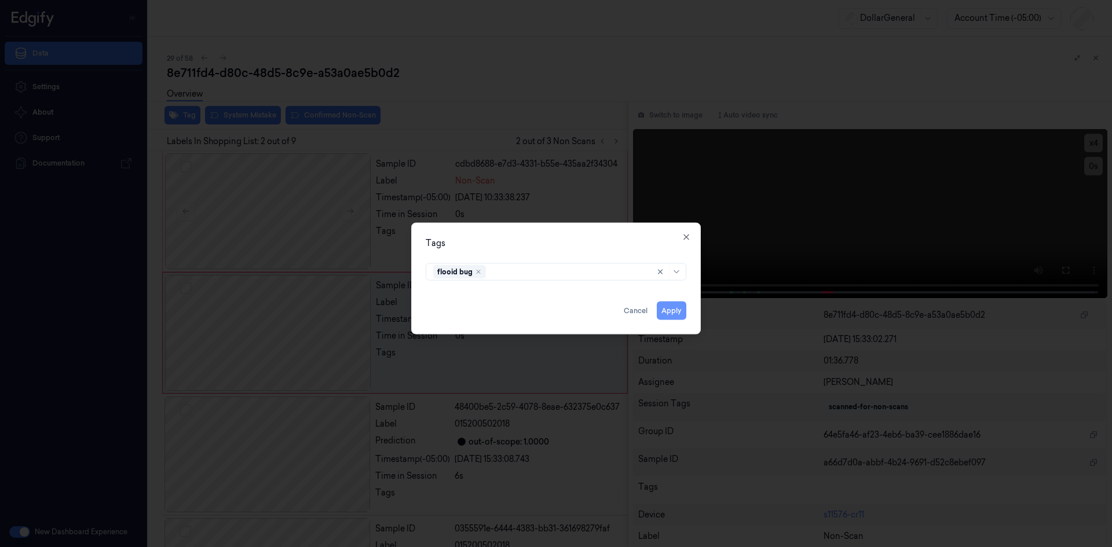
click at [668, 311] on button "Apply" at bounding box center [672, 310] width 30 height 19
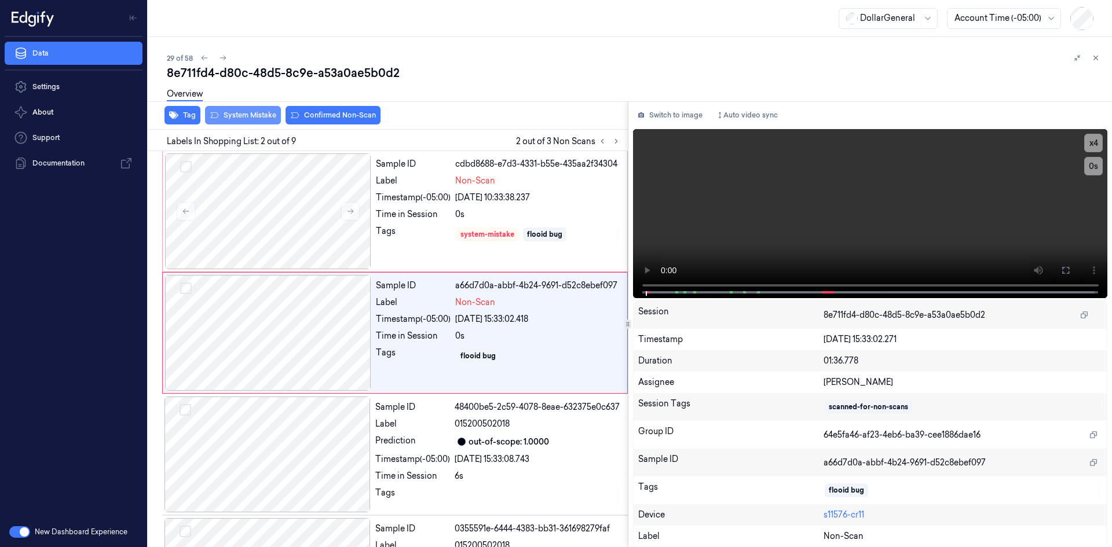
click at [259, 114] on button "System Mistake" at bounding box center [243, 115] width 76 height 19
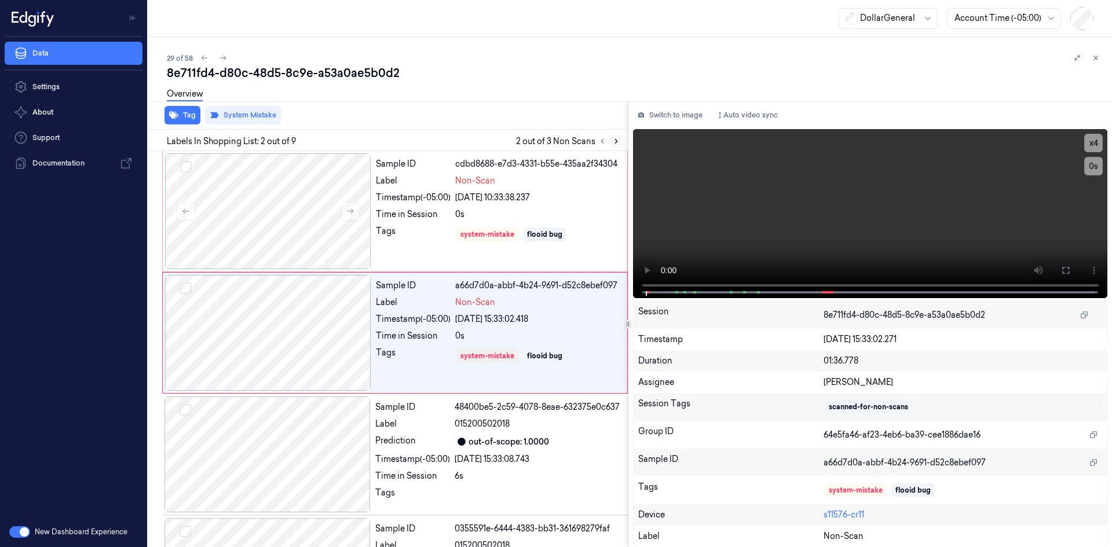
click at [618, 142] on icon at bounding box center [616, 141] width 8 height 8
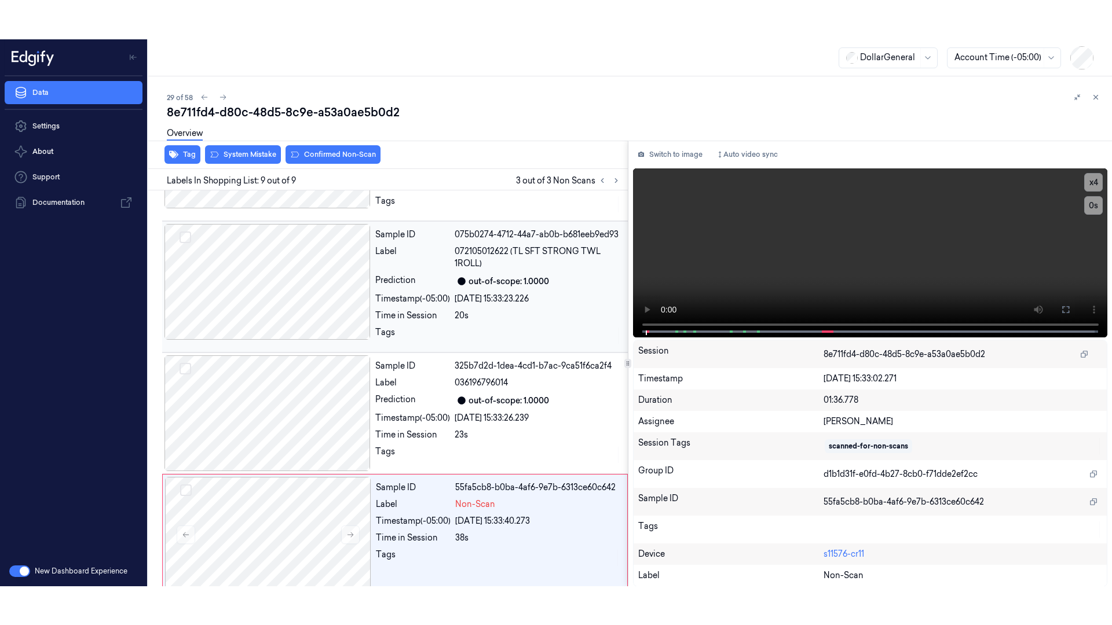
scroll to position [731, 0]
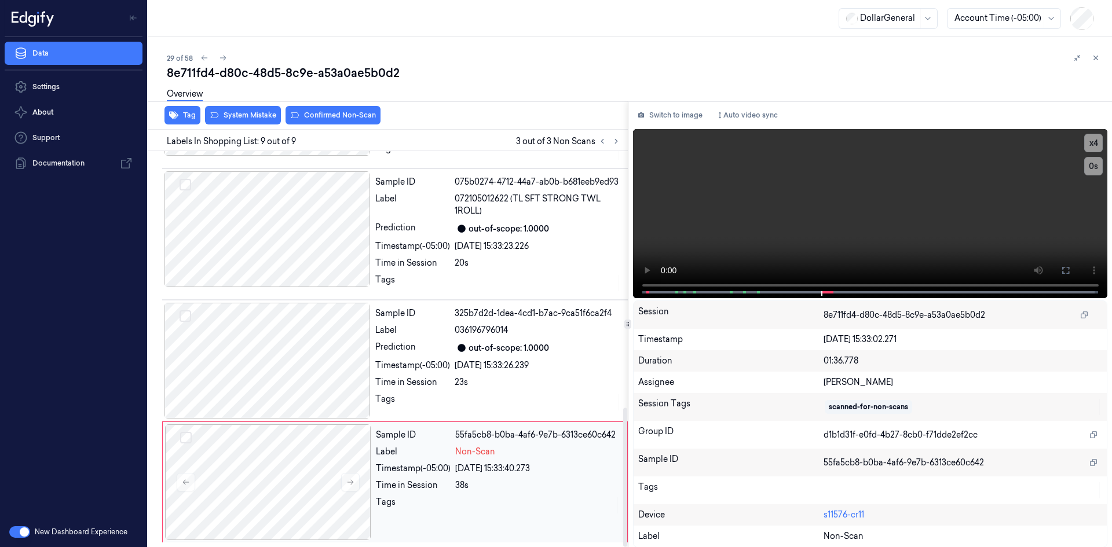
click at [493, 461] on div "Sample ID 55fa5cb8-b0ba-4af6-9e7b-6313ce60c642 Label Non-Scan Timestamp (-05:00…" at bounding box center [498, 482] width 254 height 116
click at [873, 243] on video at bounding box center [870, 213] width 475 height 169
click at [873, 242] on video at bounding box center [870, 213] width 475 height 169
click at [515, 351] on div "out-of-scope: 1.0000" at bounding box center [508, 348] width 80 height 12
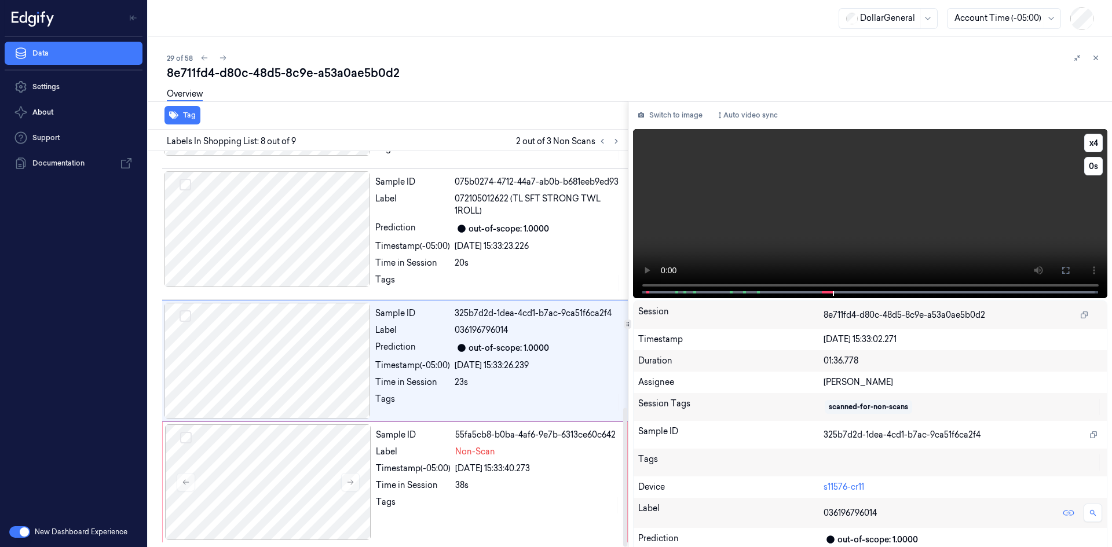
click at [835, 210] on video at bounding box center [870, 213] width 475 height 169
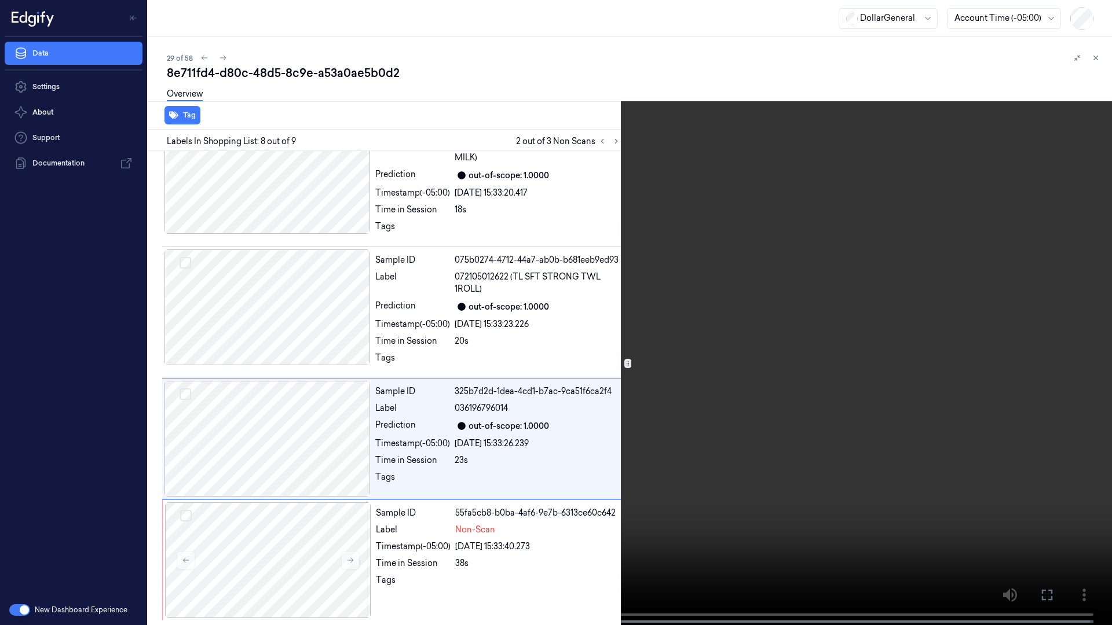
click at [1059, 214] on video at bounding box center [556, 314] width 1112 height 628
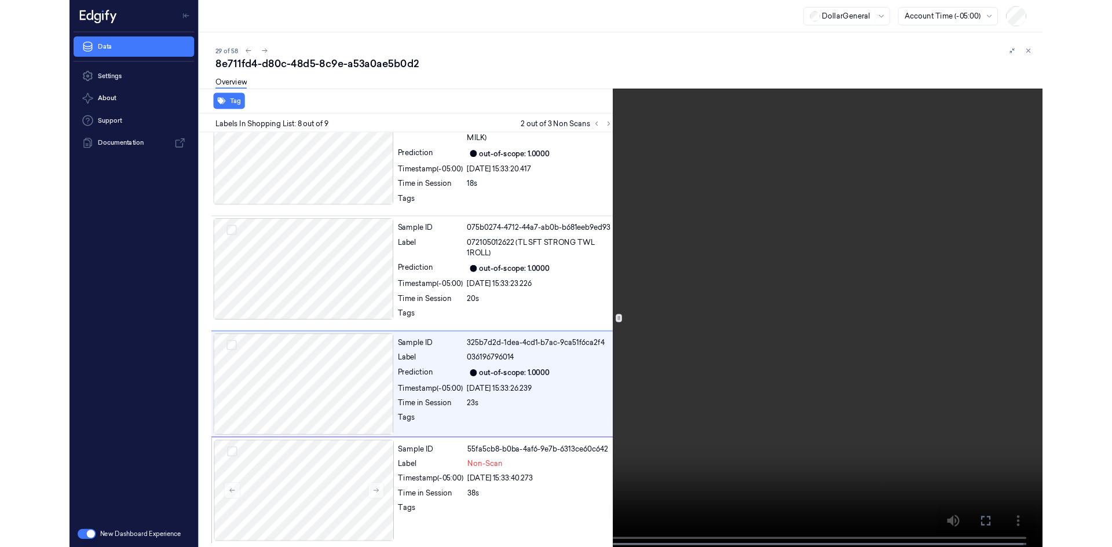
scroll to position [731, 0]
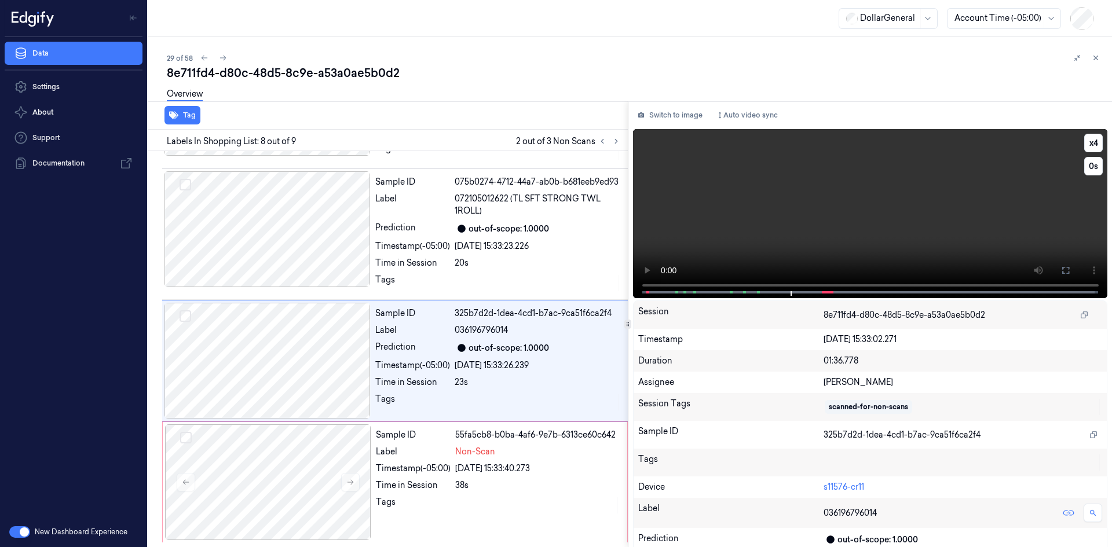
click at [957, 175] on video at bounding box center [870, 213] width 475 height 169
click at [1095, 146] on button "x 4" at bounding box center [1093, 143] width 19 height 19
click at [945, 201] on video at bounding box center [870, 213] width 475 height 169
click at [436, 442] on div "Sample ID 55fa5cb8-b0ba-4af6-9e7b-6313ce60c642 Label Non-Scan Timestamp (-05:00…" at bounding box center [498, 482] width 254 height 116
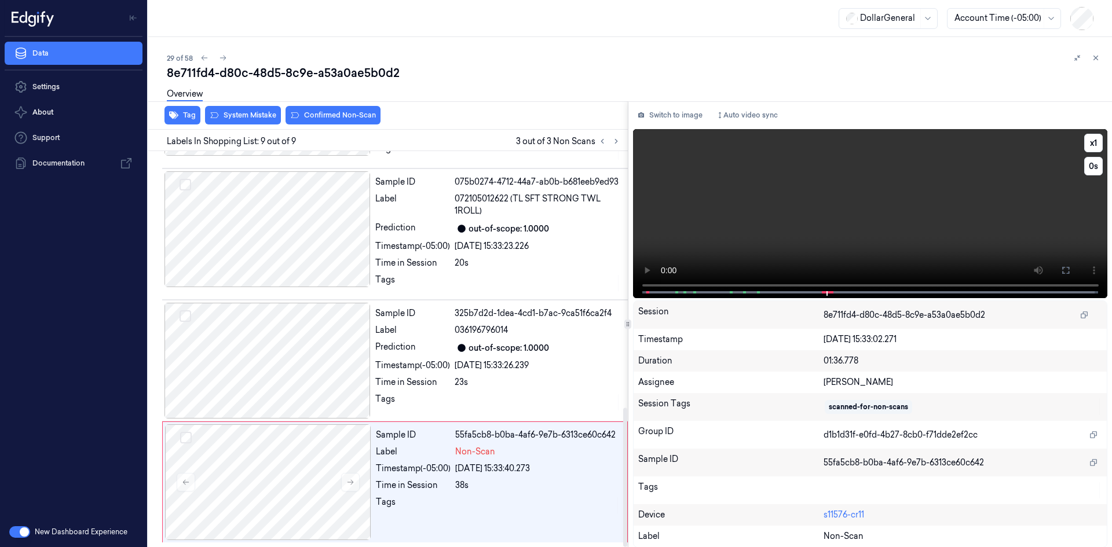
click at [818, 211] on video at bounding box center [870, 213] width 475 height 169
click at [540, 388] on div "23s" at bounding box center [538, 382] width 166 height 12
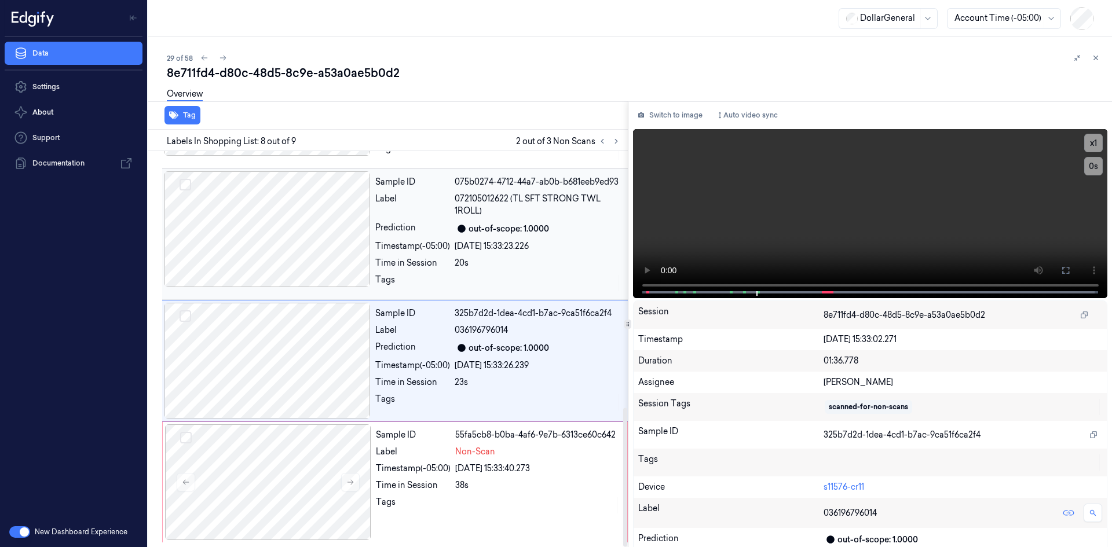
click at [493, 233] on div "out-of-scope: 1.0000" at bounding box center [508, 229] width 80 height 12
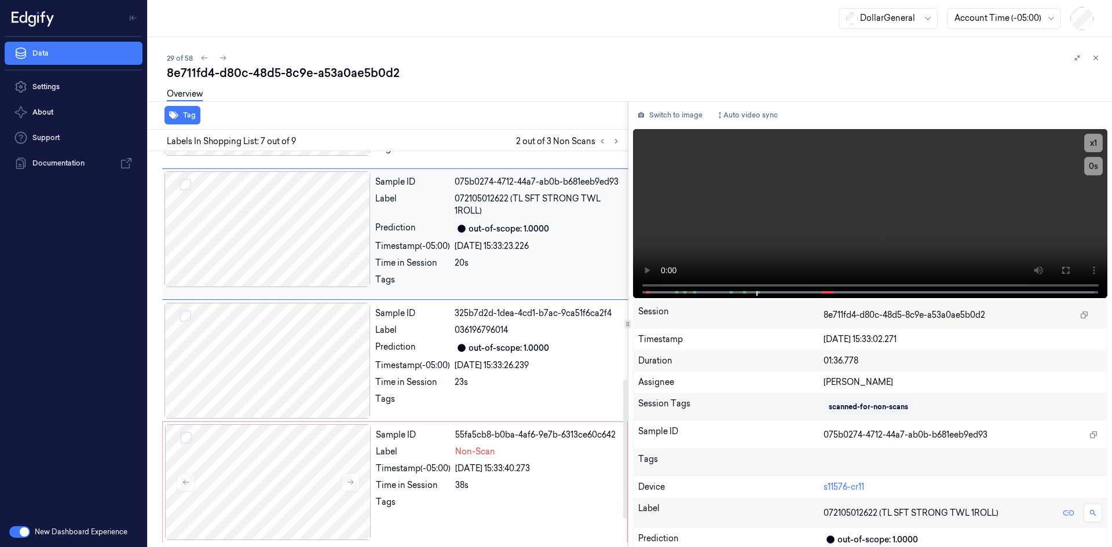
scroll to position [617, 0]
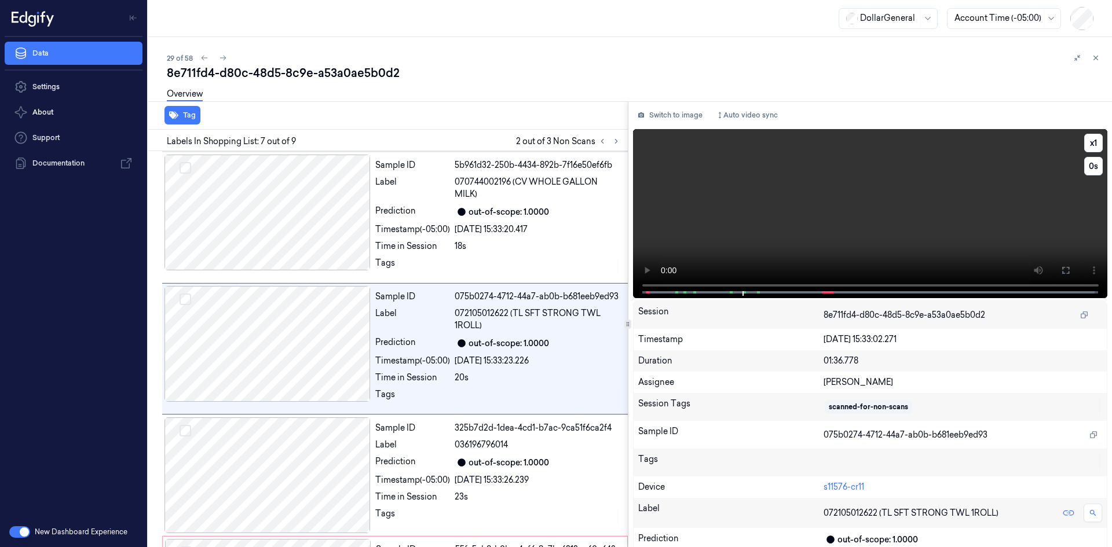
click at [867, 245] on video at bounding box center [870, 213] width 475 height 169
click at [496, 450] on span "036196796014" at bounding box center [481, 445] width 53 height 12
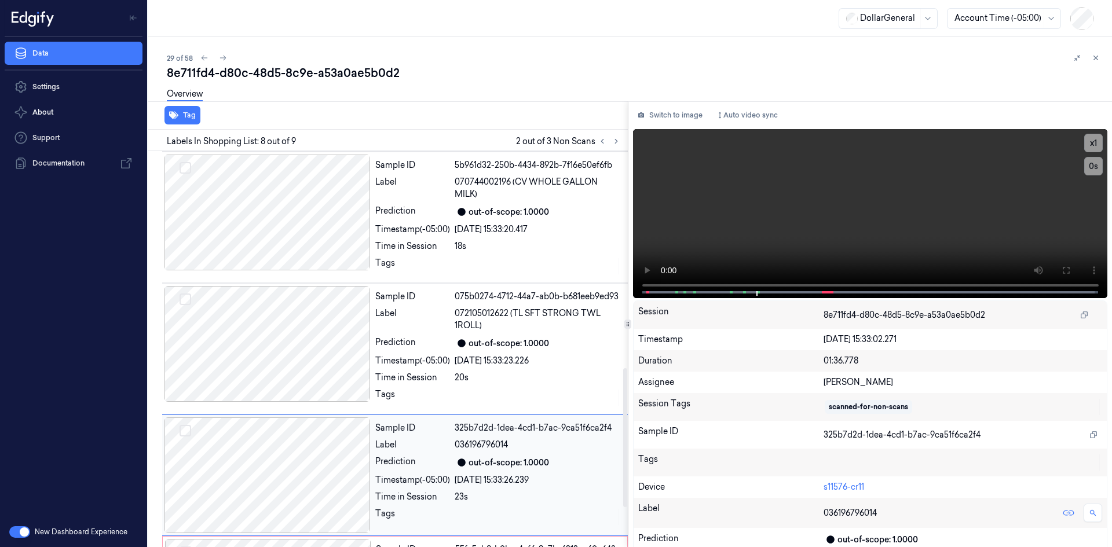
scroll to position [731, 0]
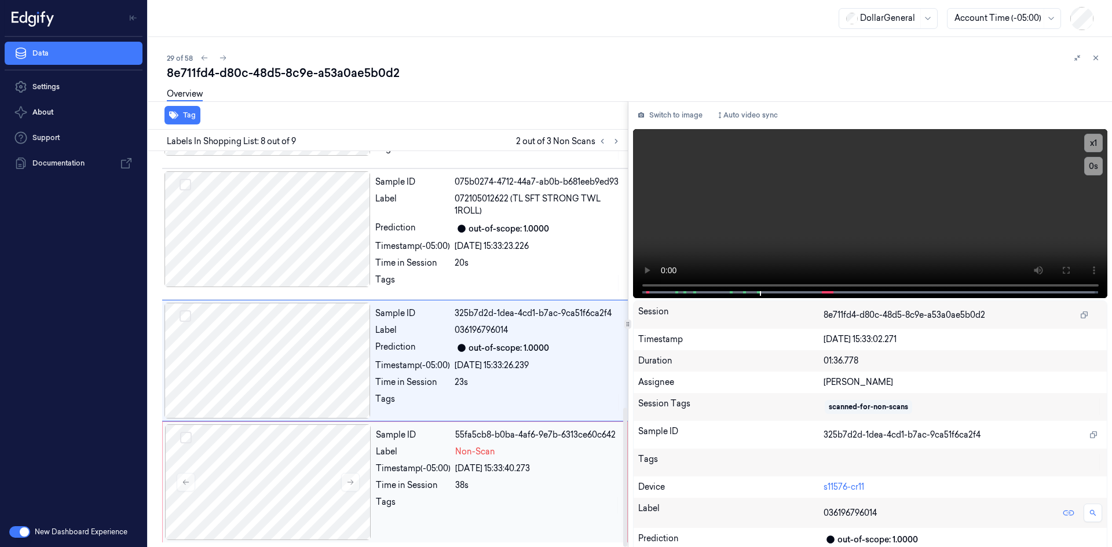
click at [501, 466] on div "[DATE] 15:33:40.273" at bounding box center [537, 469] width 165 height 12
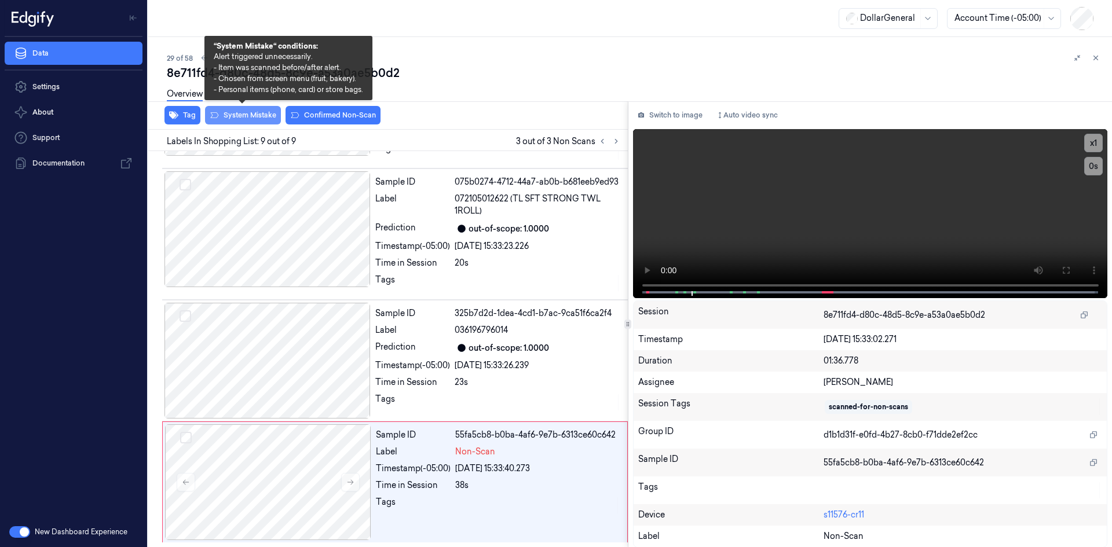
click at [250, 116] on button "System Mistake" at bounding box center [243, 115] width 76 height 19
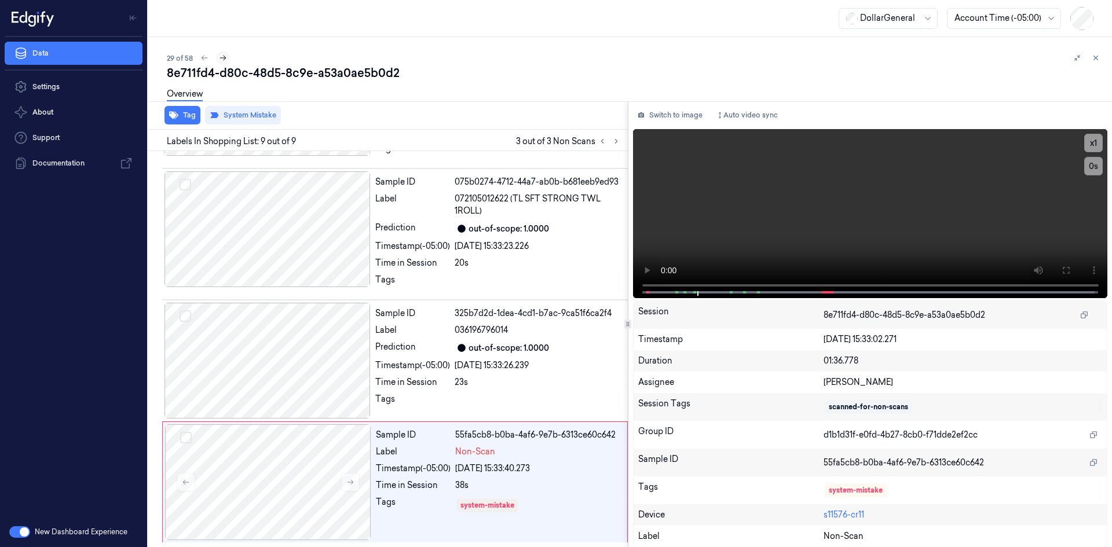
click at [227, 58] on button at bounding box center [223, 58] width 14 height 14
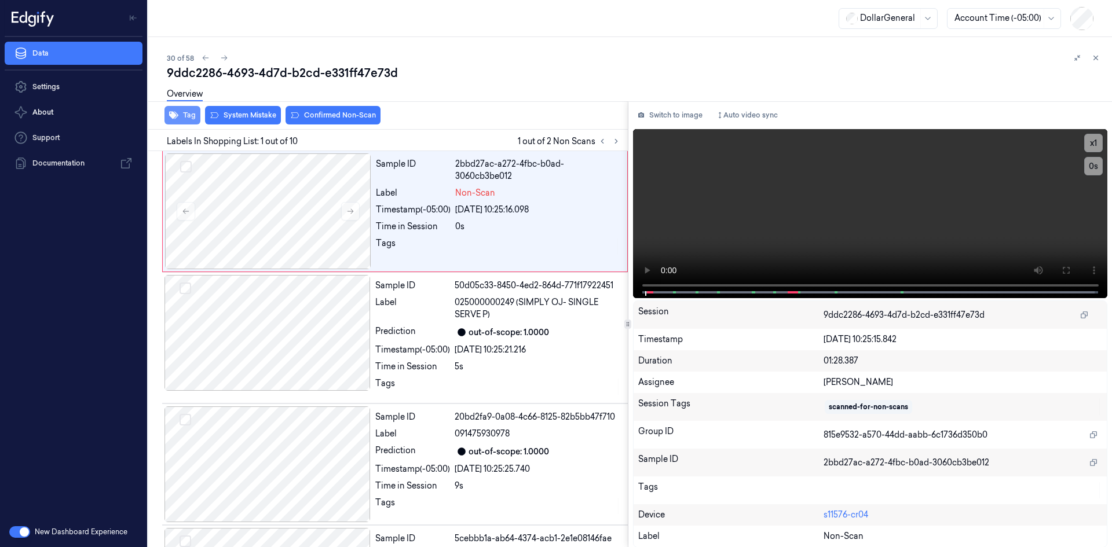
click at [174, 113] on icon "button" at bounding box center [173, 116] width 9 height 8
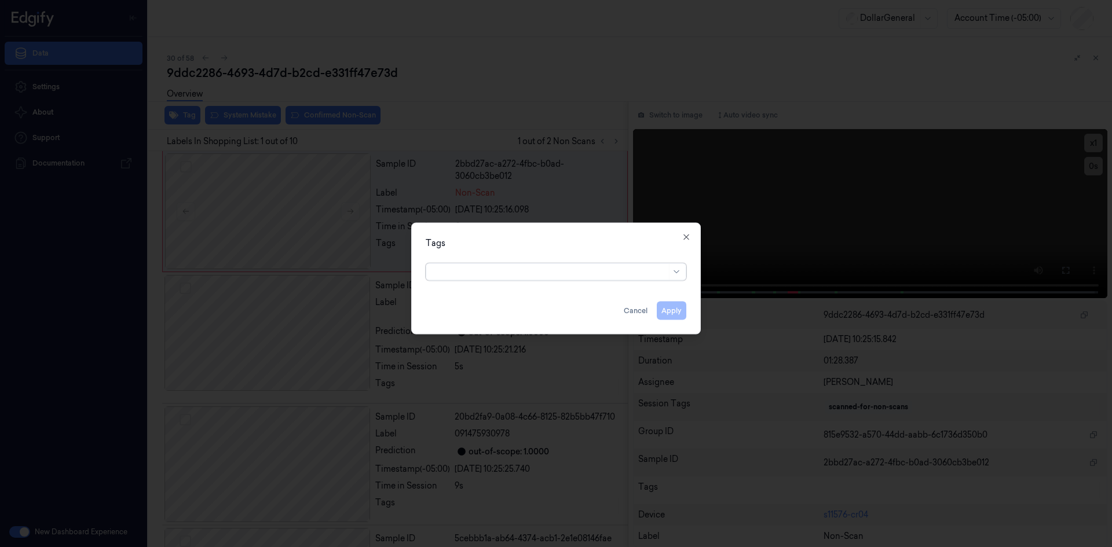
click at [528, 273] on div at bounding box center [549, 272] width 233 height 12
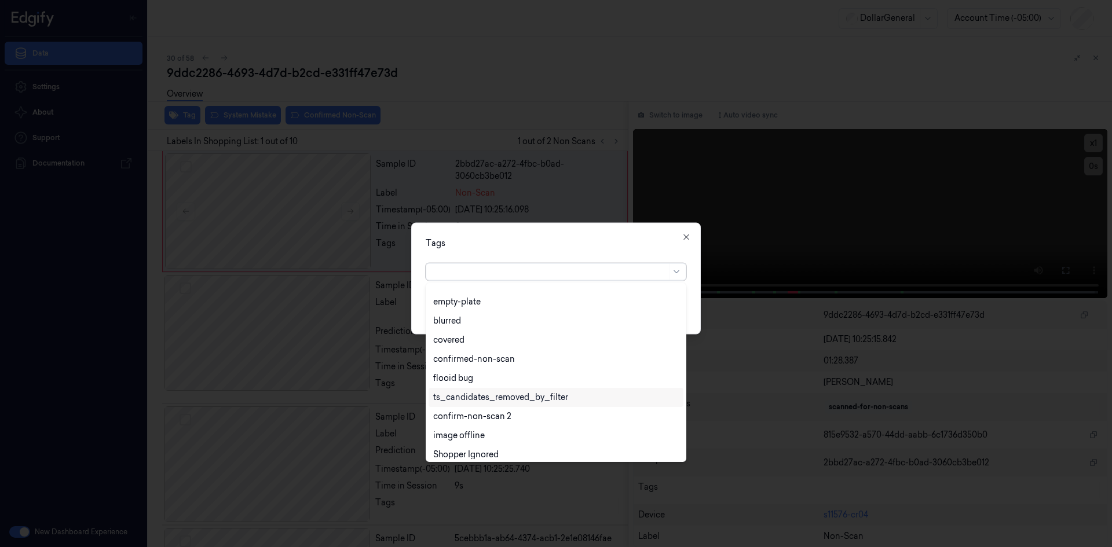
scroll to position [266, 0]
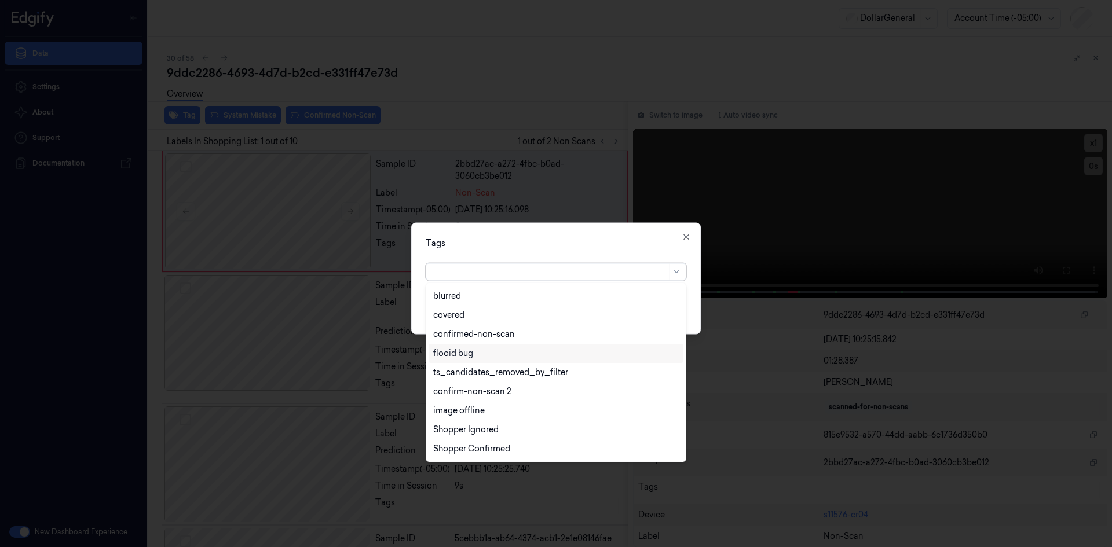
click at [474, 354] on div "flooid bug" at bounding box center [555, 353] width 245 height 12
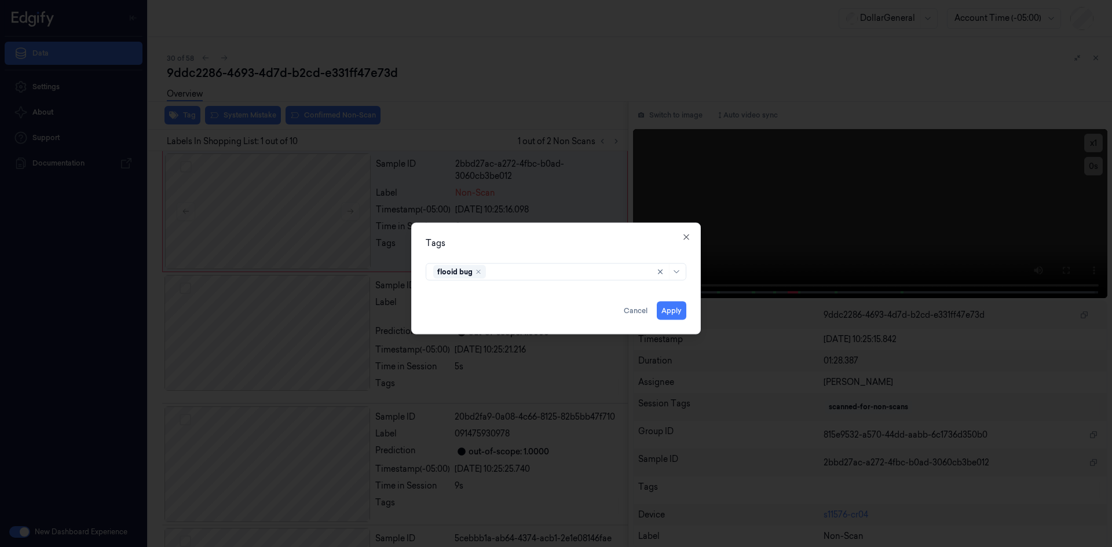
click at [574, 254] on div "Tags flooid bug Apply Cancel Close" at bounding box center [555, 278] width 289 height 112
click at [664, 316] on button "Apply" at bounding box center [672, 310] width 30 height 19
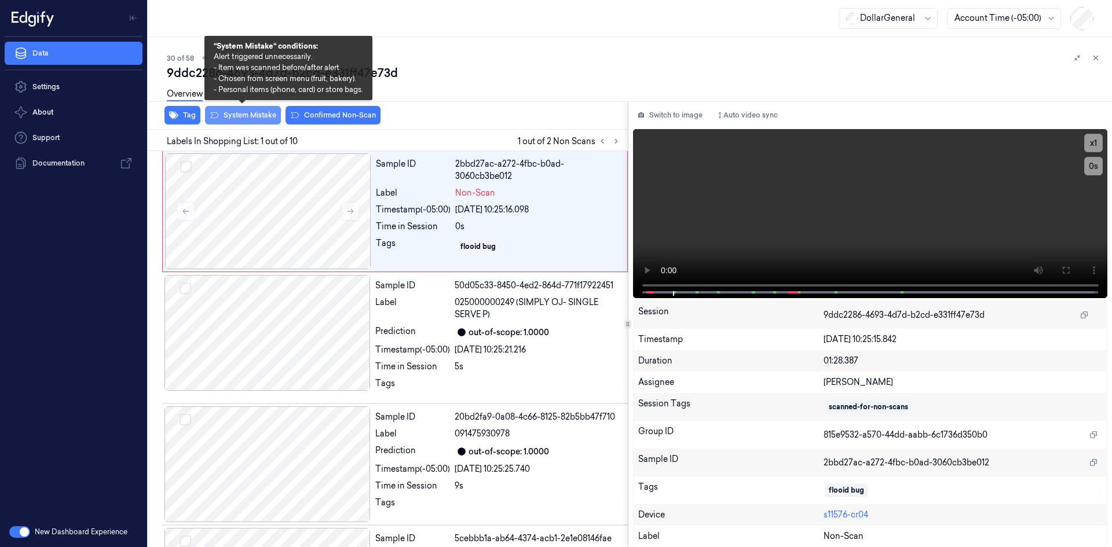
click at [233, 118] on button "System Mistake" at bounding box center [243, 115] width 76 height 19
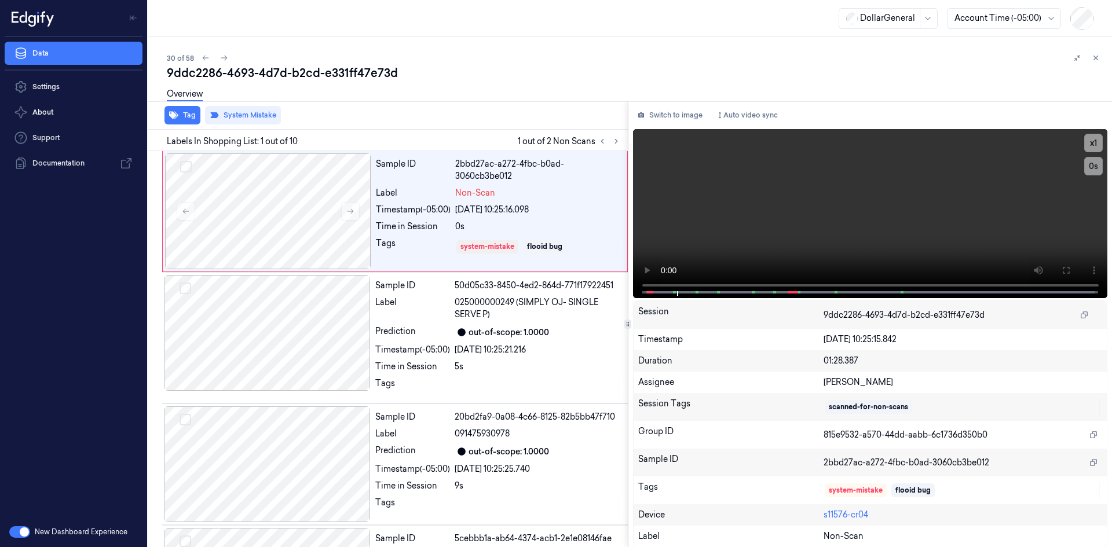
click at [417, 72] on div "9ddc2286-4693-4d7d-b2cd-e331ff47e73d" at bounding box center [635, 73] width 936 height 16
click at [617, 140] on icon at bounding box center [616, 141] width 8 height 8
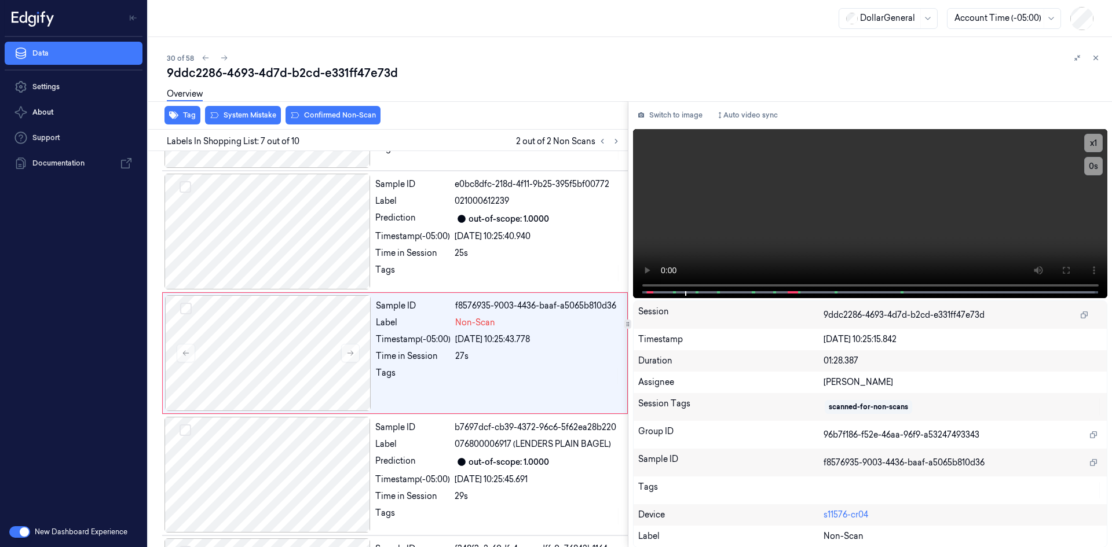
scroll to position [602, 0]
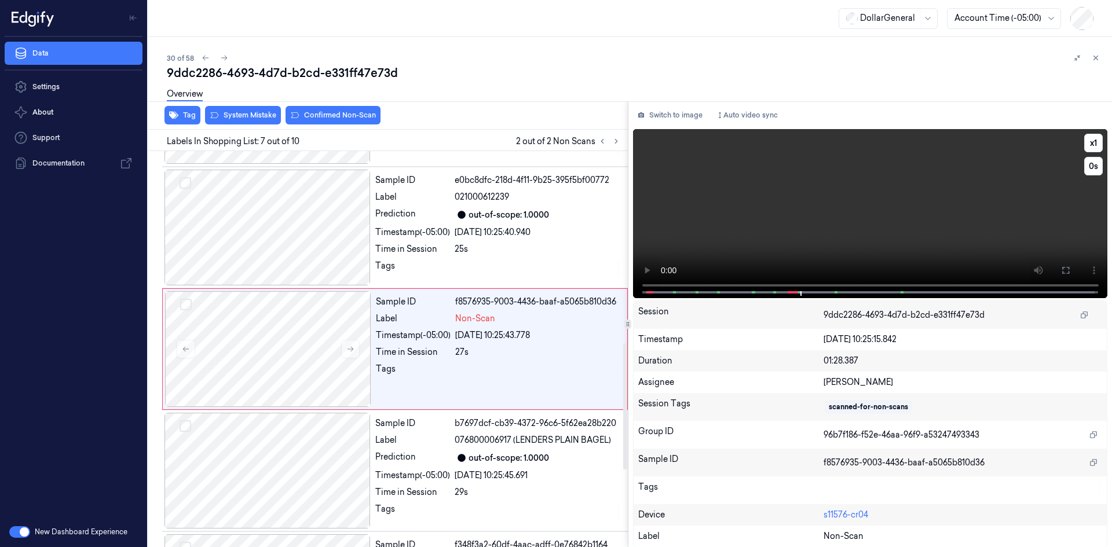
click at [723, 212] on video at bounding box center [870, 213] width 475 height 169
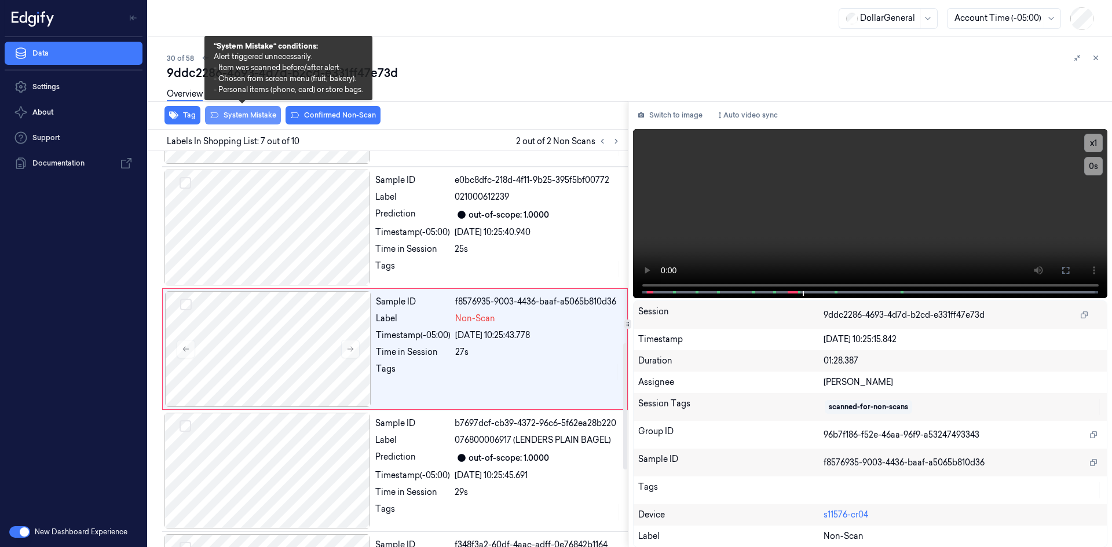
click at [241, 120] on button "System Mistake" at bounding box center [243, 115] width 76 height 19
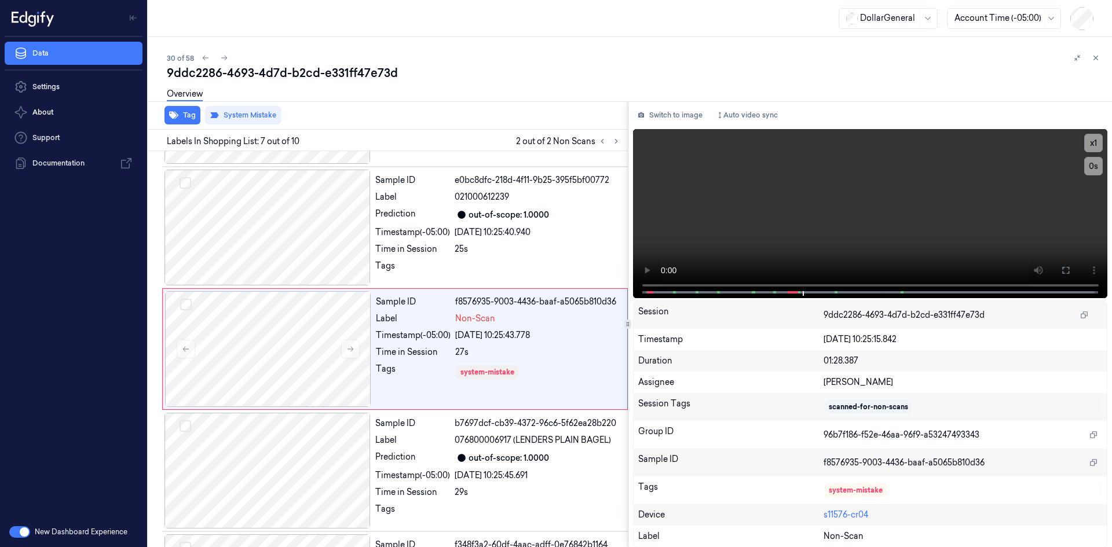
click at [455, 94] on div "Overview" at bounding box center [635, 96] width 936 height 30
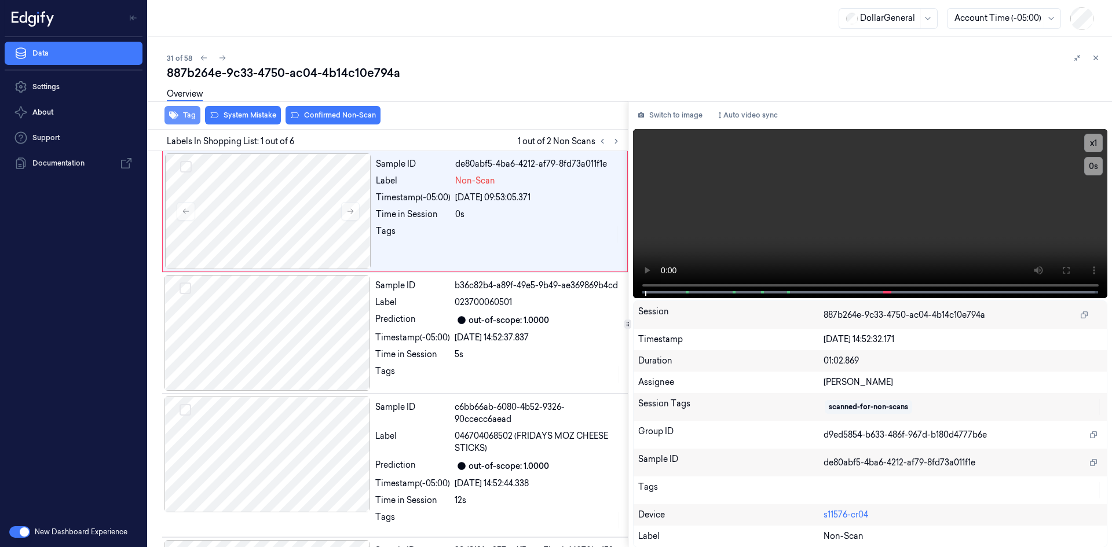
click at [178, 115] on icon "button" at bounding box center [173, 116] width 9 height 8
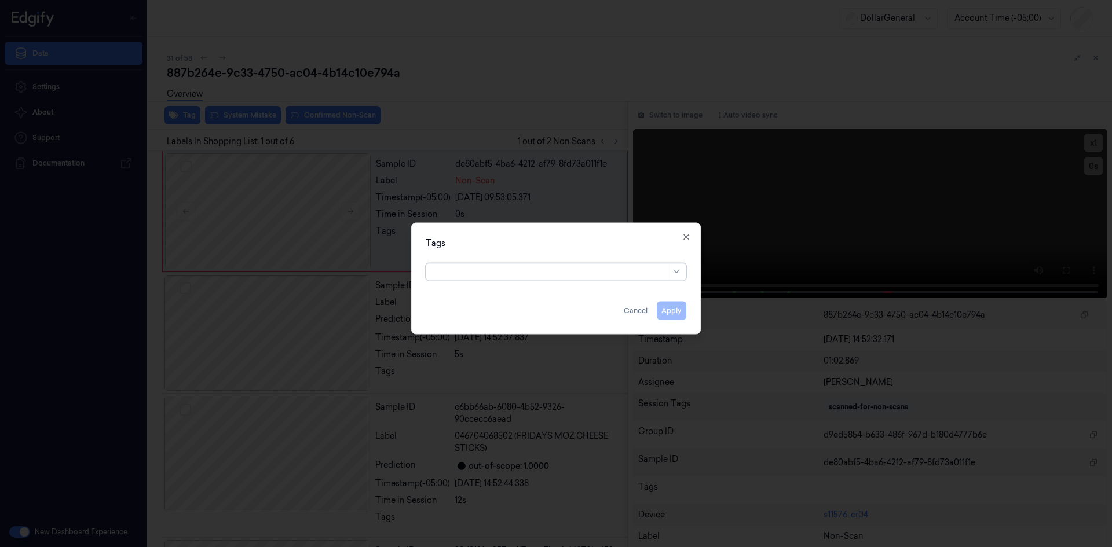
click at [570, 281] on div "option , selected. Select is focused ,type to refine list, press Down to open t…" at bounding box center [555, 270] width 279 height 24
click at [578, 271] on div at bounding box center [549, 272] width 233 height 12
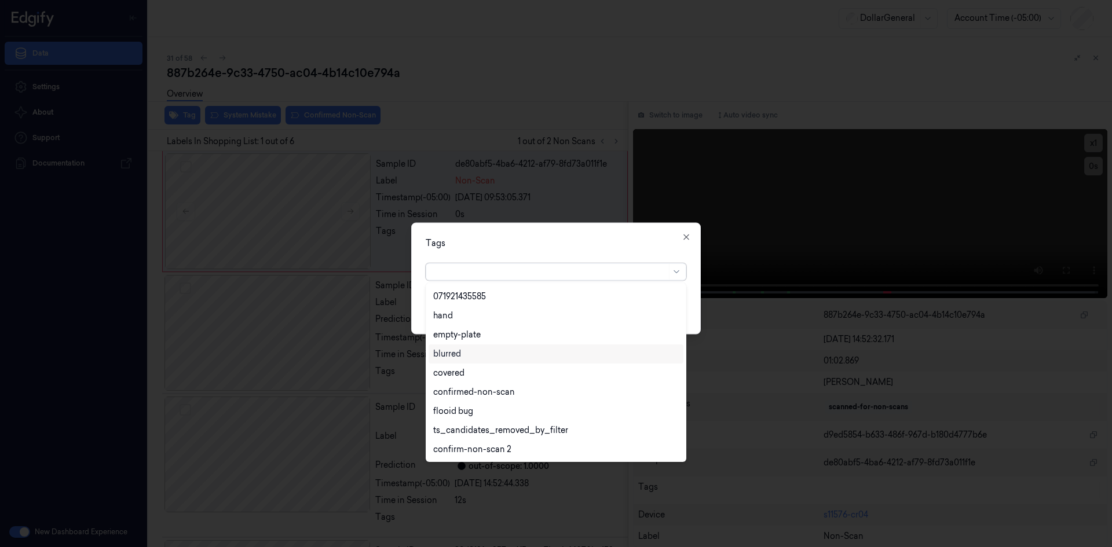
scroll to position [304, 0]
click at [474, 320] on div "flooid bug" at bounding box center [555, 316] width 245 height 12
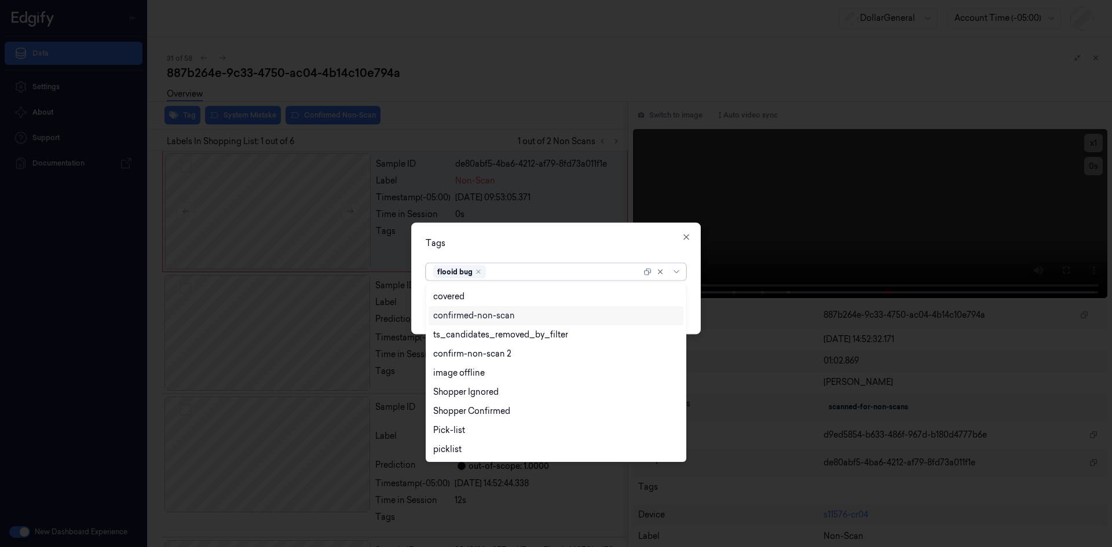
scroll to position [285, 0]
click at [543, 256] on div "Tags option flooid bug , selected. 24 results available. Use Up and Down to cho…" at bounding box center [555, 278] width 289 height 112
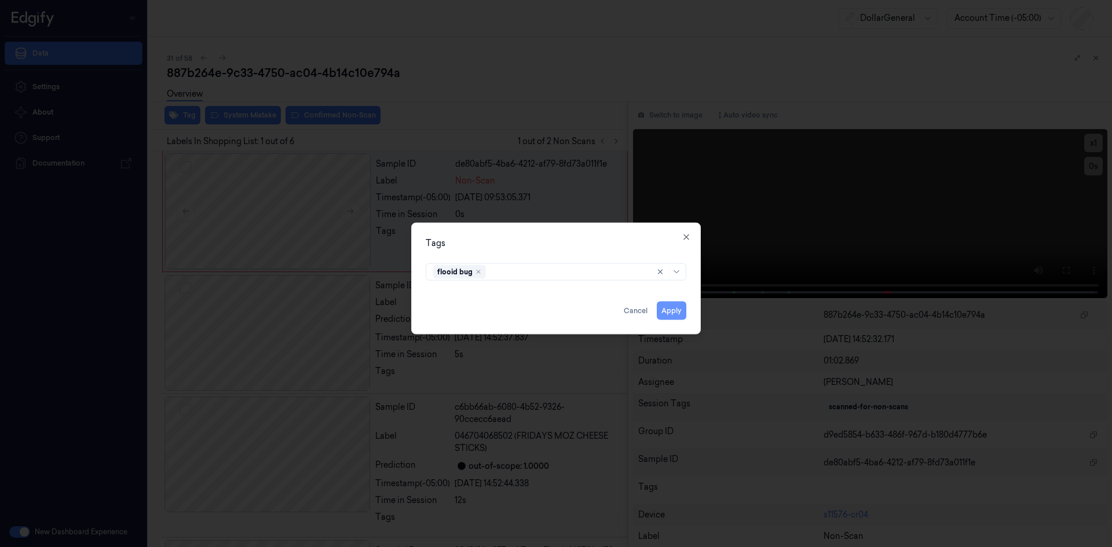
click at [666, 306] on button "Apply" at bounding box center [672, 310] width 30 height 19
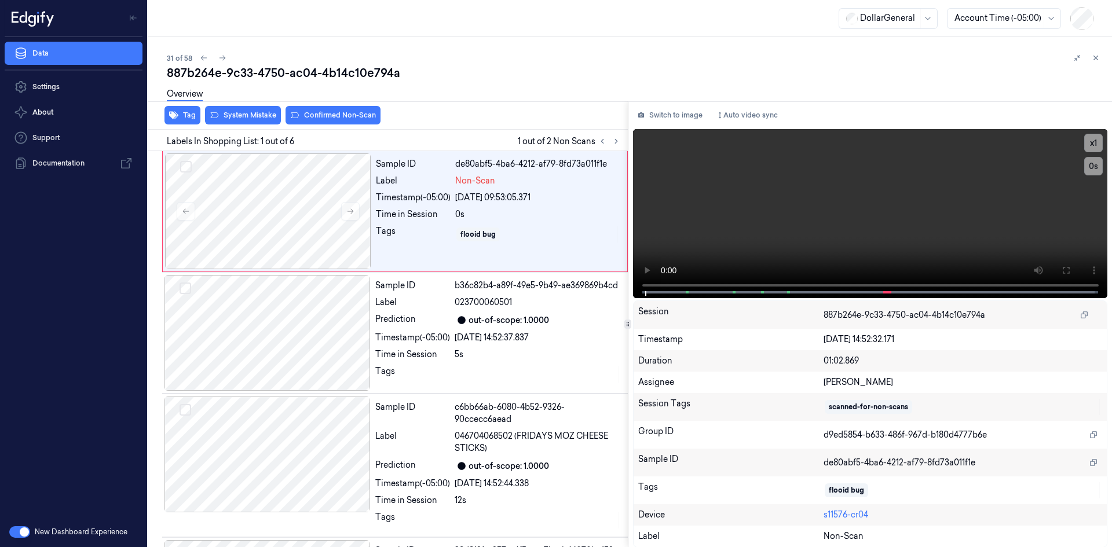
click at [250, 107] on div "Overview" at bounding box center [635, 96] width 936 height 30
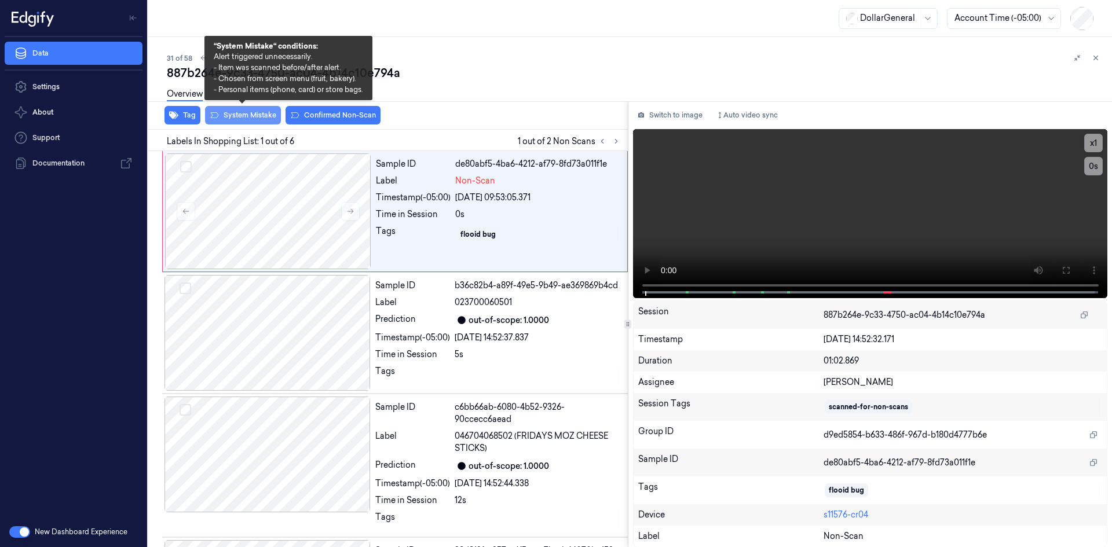
click at [255, 115] on button "System Mistake" at bounding box center [243, 115] width 76 height 19
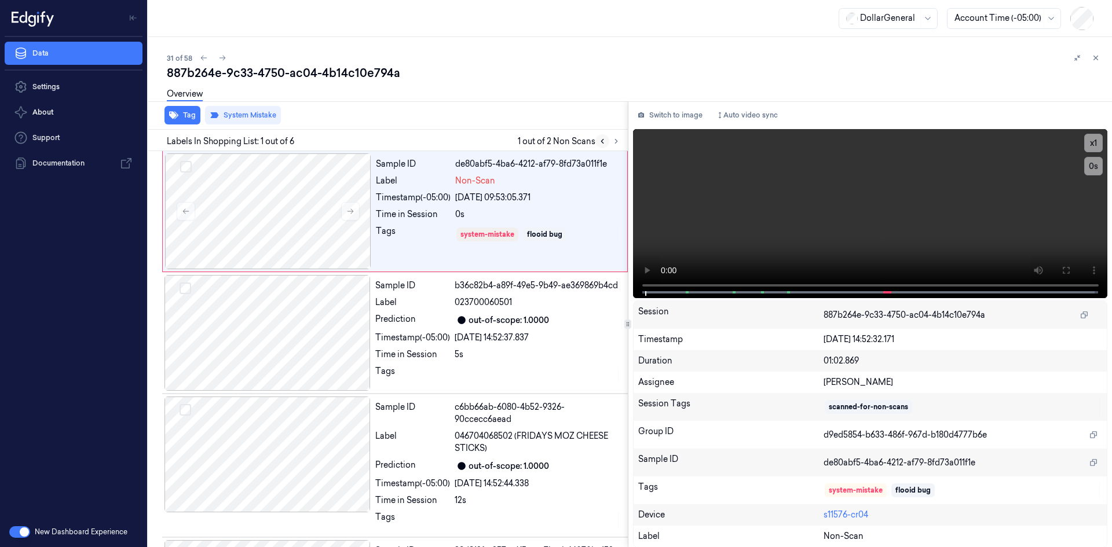
click at [605, 144] on icon at bounding box center [602, 141] width 8 height 8
click at [617, 144] on icon at bounding box center [616, 141] width 8 height 8
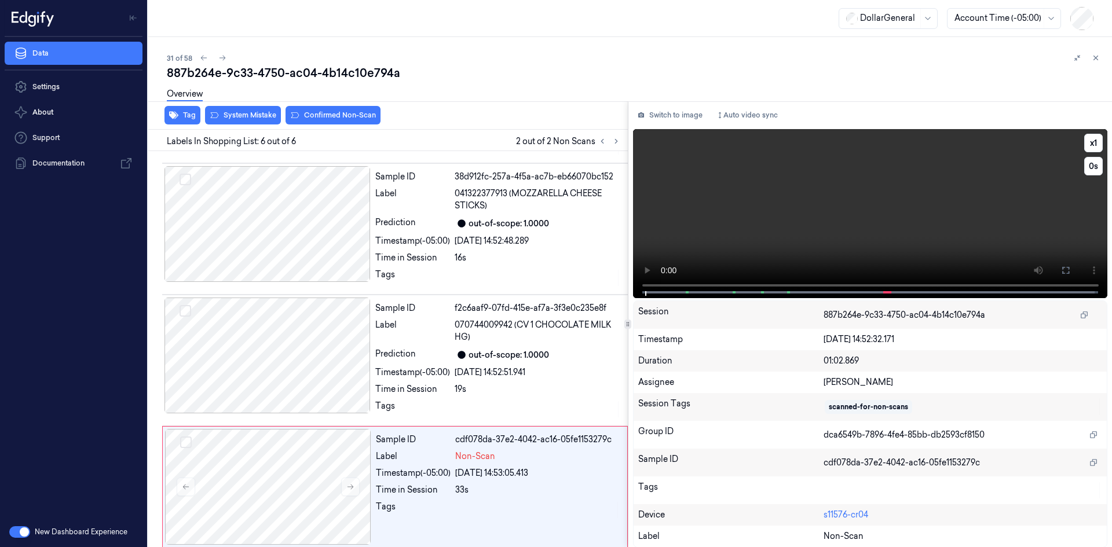
scroll to position [379, 0]
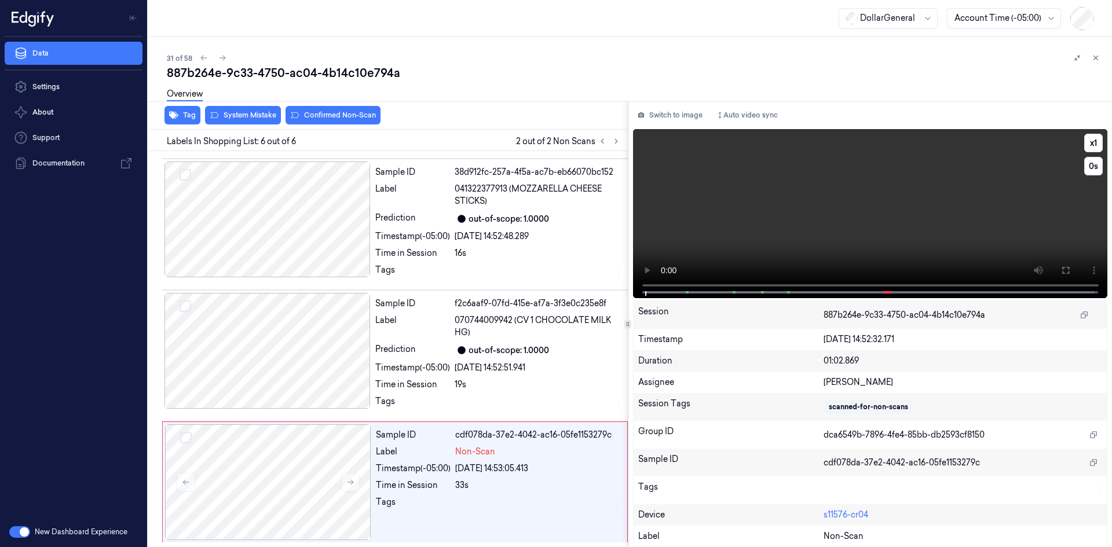
click at [777, 182] on video at bounding box center [870, 213] width 475 height 169
click at [794, 195] on video at bounding box center [870, 213] width 475 height 169
click at [472, 240] on div "[DATE] 14:52:48.289" at bounding box center [538, 236] width 166 height 12
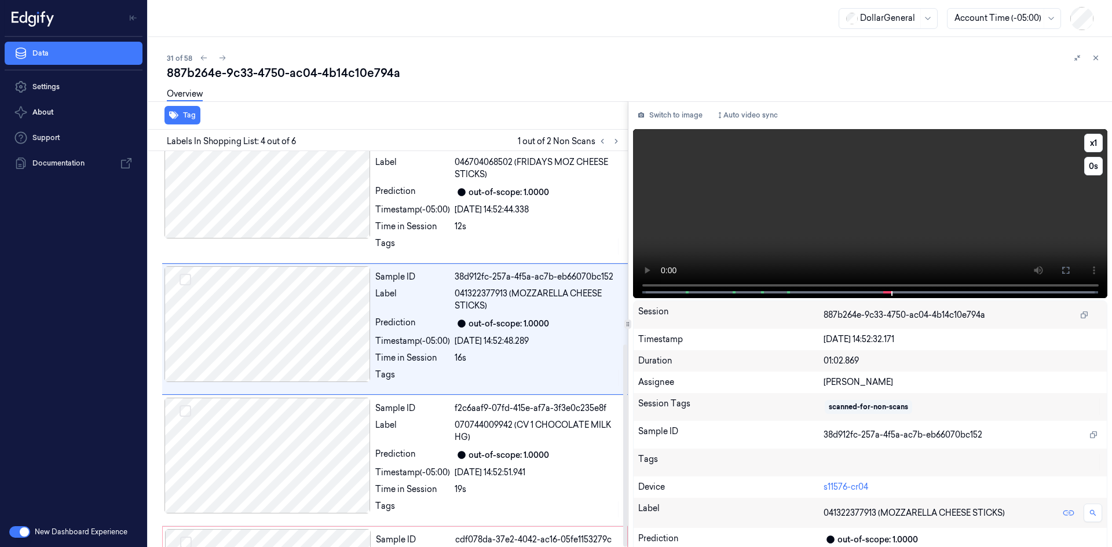
scroll to position [254, 0]
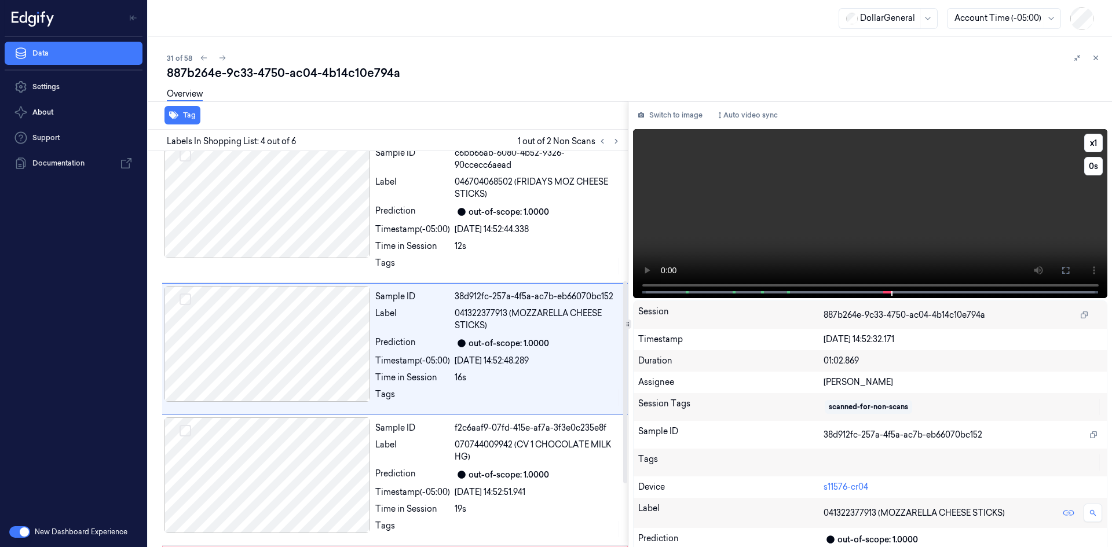
click at [837, 209] on video at bounding box center [870, 213] width 475 height 169
click at [527, 436] on div "Sample ID f2c6aaf9-07fd-415e-af7a-3f3e0c235e8f Label 070744009942 (CV 1 CHOCOLA…" at bounding box center [498, 480] width 255 height 126
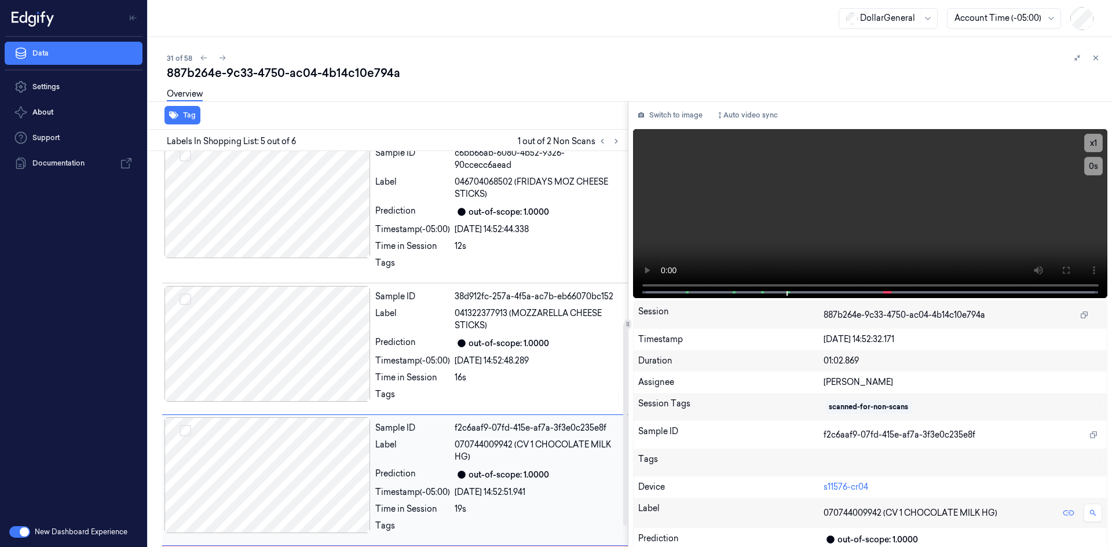
scroll to position [379, 0]
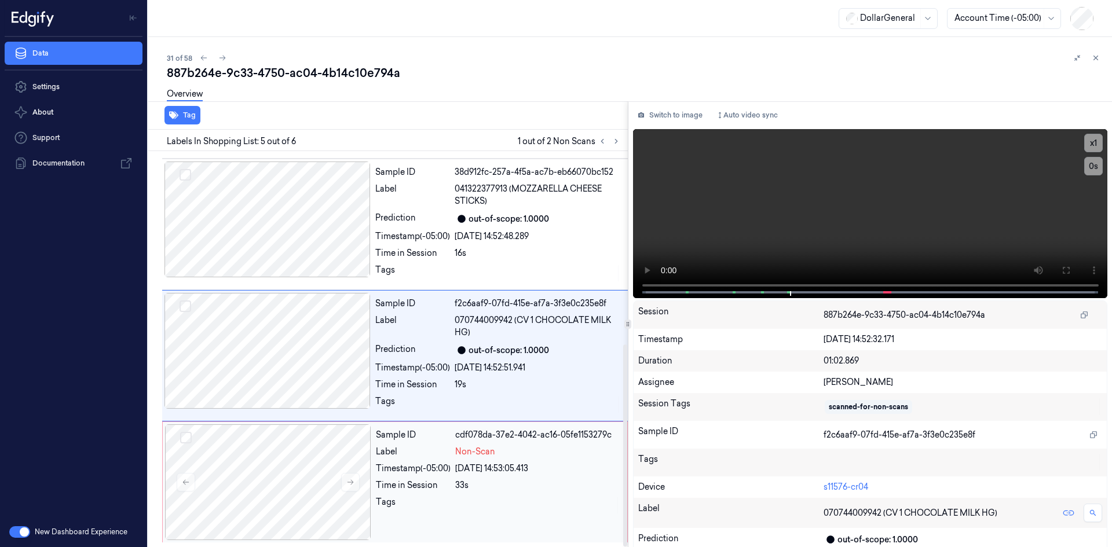
click at [527, 443] on div "Sample ID cdf078da-37e2-4042-ac16-05fe1153279c Label Non-Scan Timestamp (-05:00…" at bounding box center [498, 482] width 254 height 116
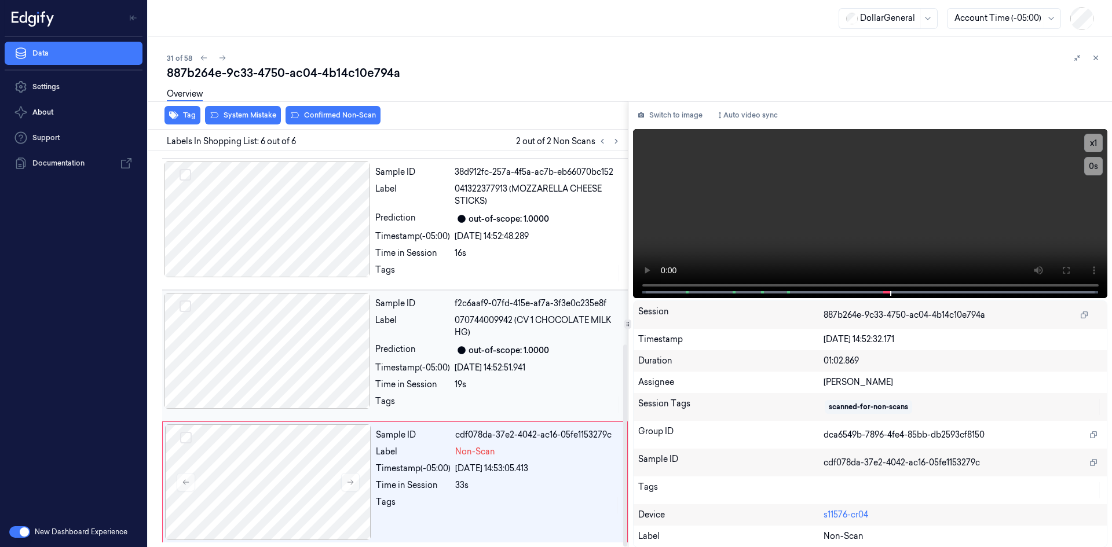
click at [558, 405] on div at bounding box center [538, 404] width 166 height 19
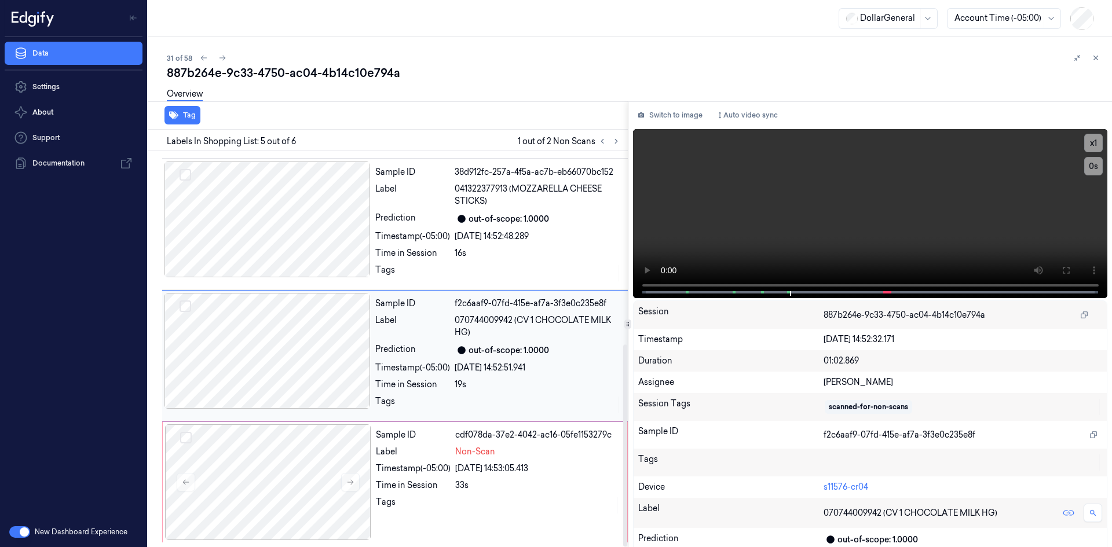
click at [555, 333] on span "070744009942 (CV 1 CHOCOLATE MILK HG)" at bounding box center [538, 326] width 166 height 24
click at [547, 283] on div "Sample ID 38d912fc-257a-4f5a-ac7b-eb66070bc152 Label 041322377913 (MOZZARELLA C…" at bounding box center [498, 225] width 255 height 126
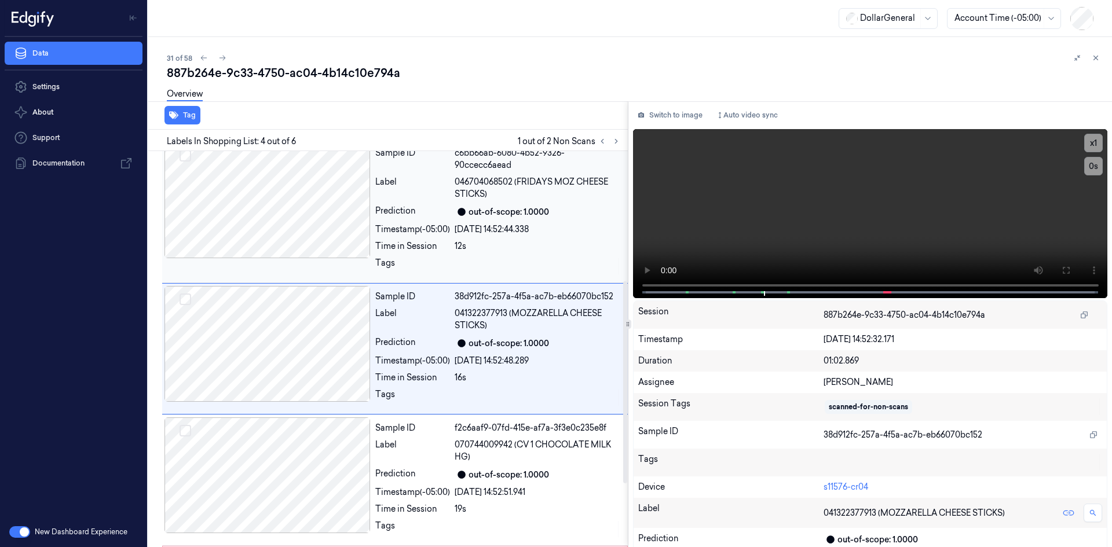
click at [530, 242] on div "12s" at bounding box center [538, 246] width 166 height 12
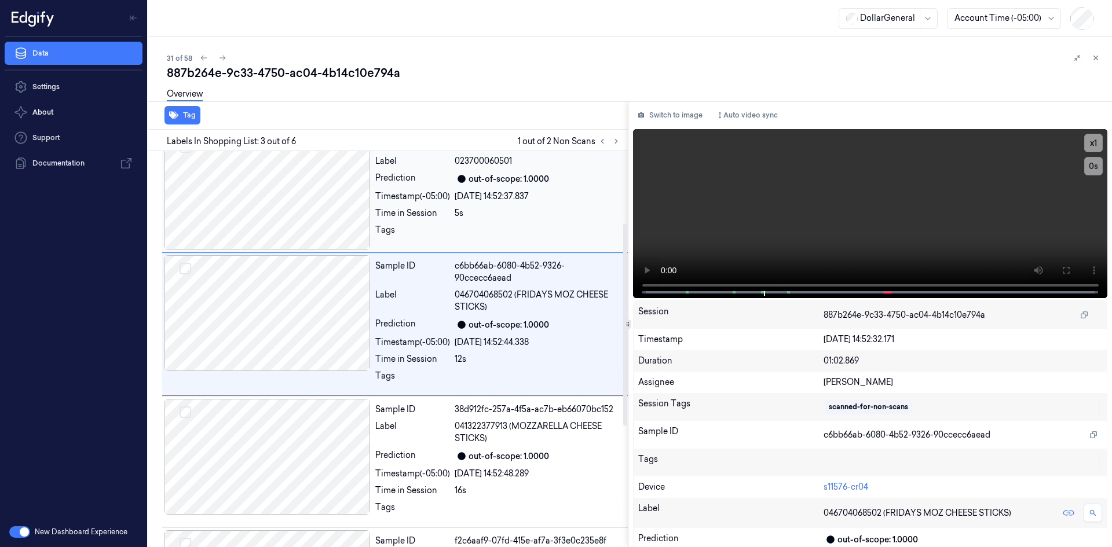
scroll to position [116, 0]
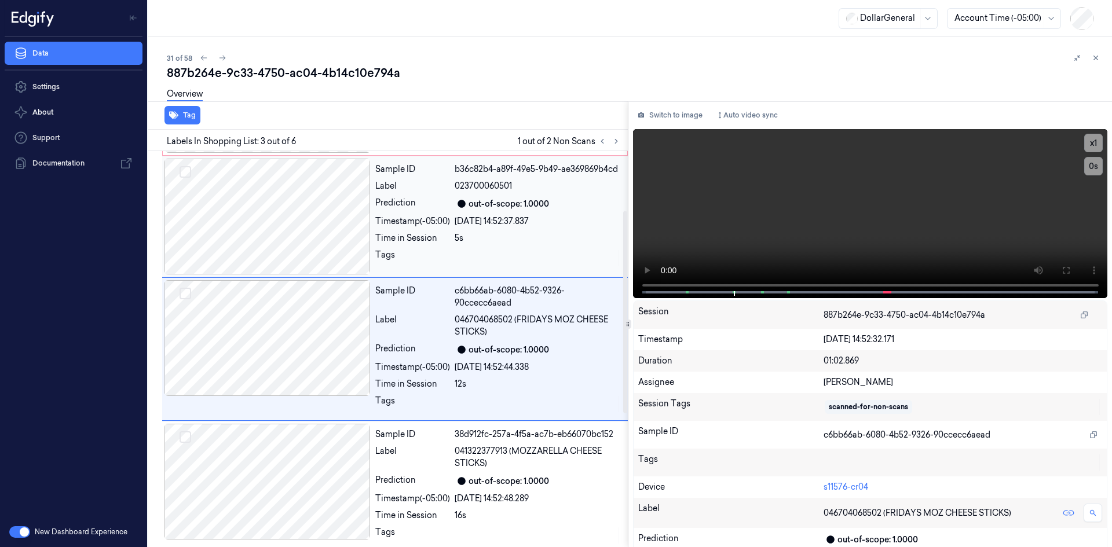
click at [525, 238] on div "5s" at bounding box center [538, 238] width 166 height 12
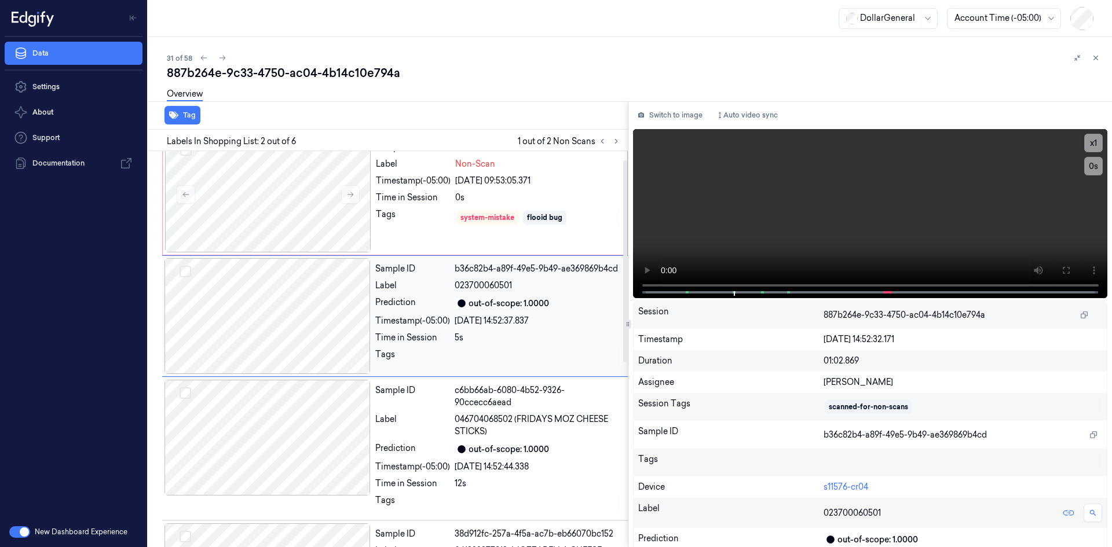
scroll to position [0, 0]
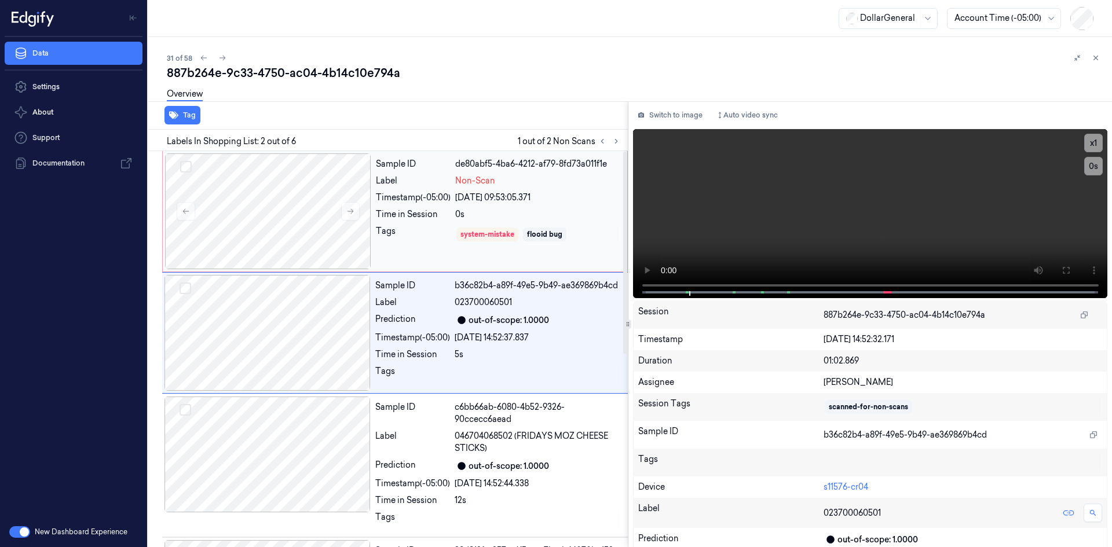
click at [521, 237] on div "system-mistake flooid bug" at bounding box center [537, 234] width 165 height 19
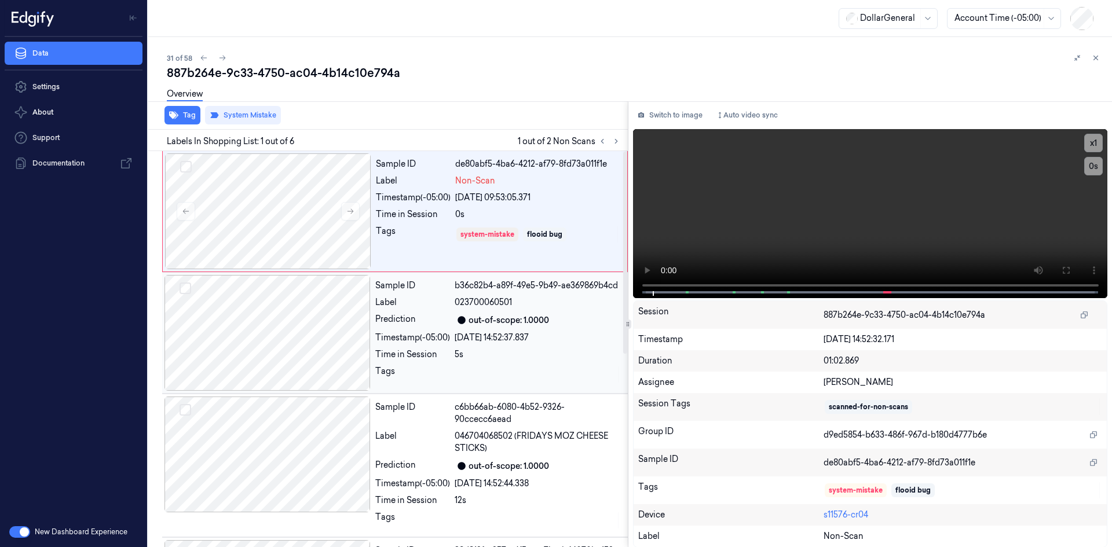
click at [541, 313] on div "out-of-scope: 1.0000" at bounding box center [538, 320] width 166 height 14
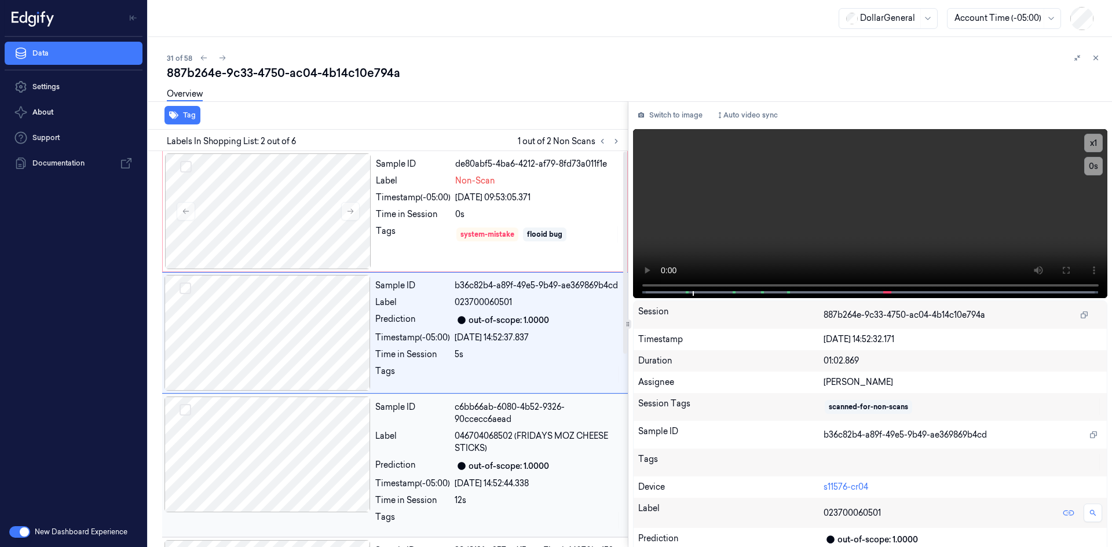
click at [566, 426] on div "Sample ID c6bb66ab-6080-4b52-9326-90ccecc6aead Label 046704068502 (FRIDAYS MOZ …" at bounding box center [498, 466] width 255 height 138
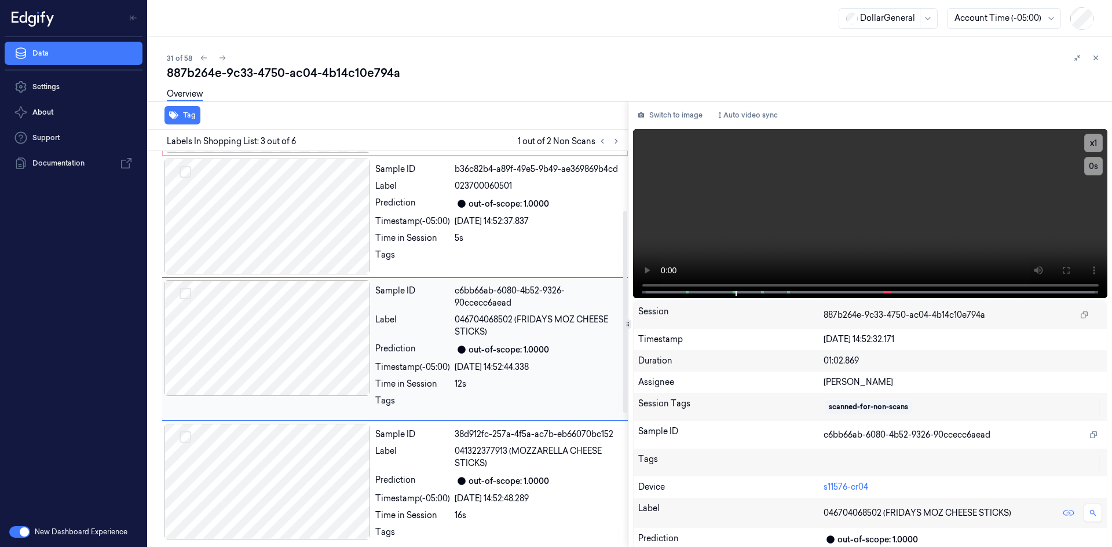
click at [566, 426] on div "Sample ID 38d912fc-257a-4f5a-ac7b-eb66070bc152 Label 041322377913 (MOZZARELLA C…" at bounding box center [498, 487] width 255 height 126
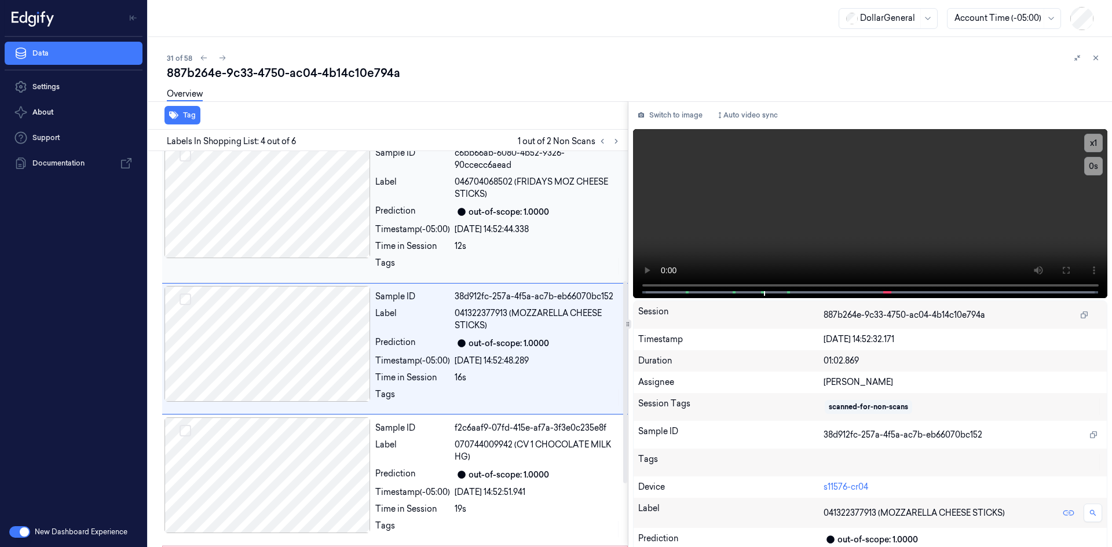
click at [566, 426] on div "f2c6aaf9-07fd-415e-af7a-3f3e0c235e8f" at bounding box center [538, 428] width 166 height 12
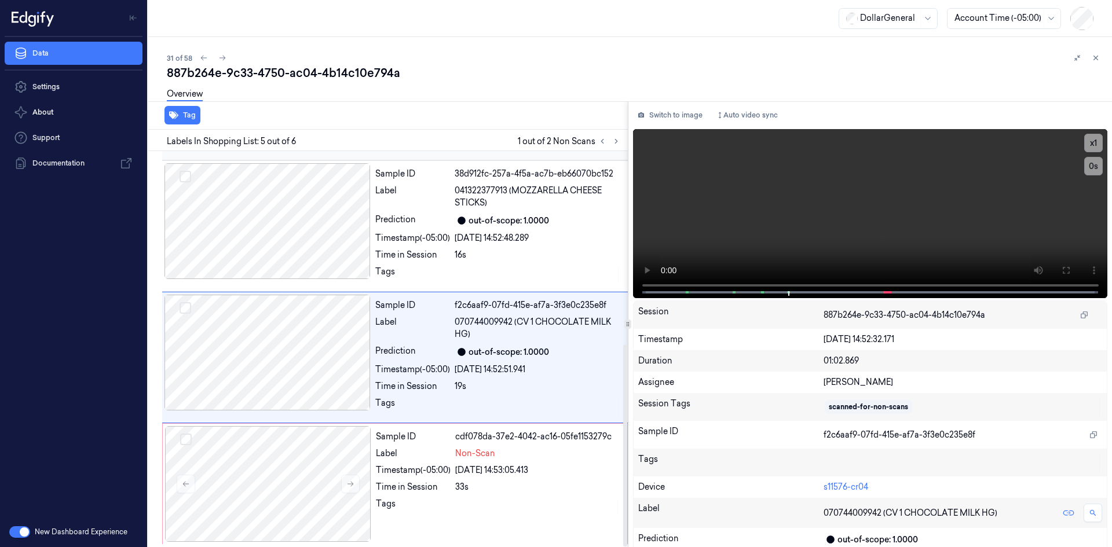
scroll to position [379, 0]
click at [566, 424] on div "Sample ID cdf078da-37e2-4042-ac16-05fe1153279c Label Non-Scan Timestamp (-05:00…" at bounding box center [395, 482] width 466 height 121
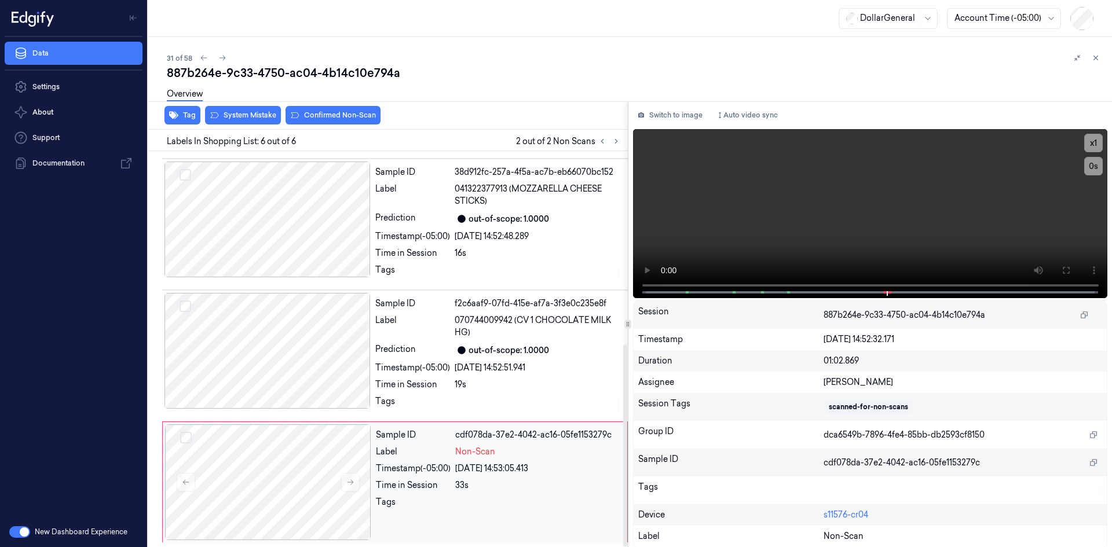
click at [566, 424] on div "Sample ID cdf078da-37e2-4042-ac16-05fe1153279c Label Non-Scan Timestamp (-05:00…" at bounding box center [395, 482] width 466 height 121
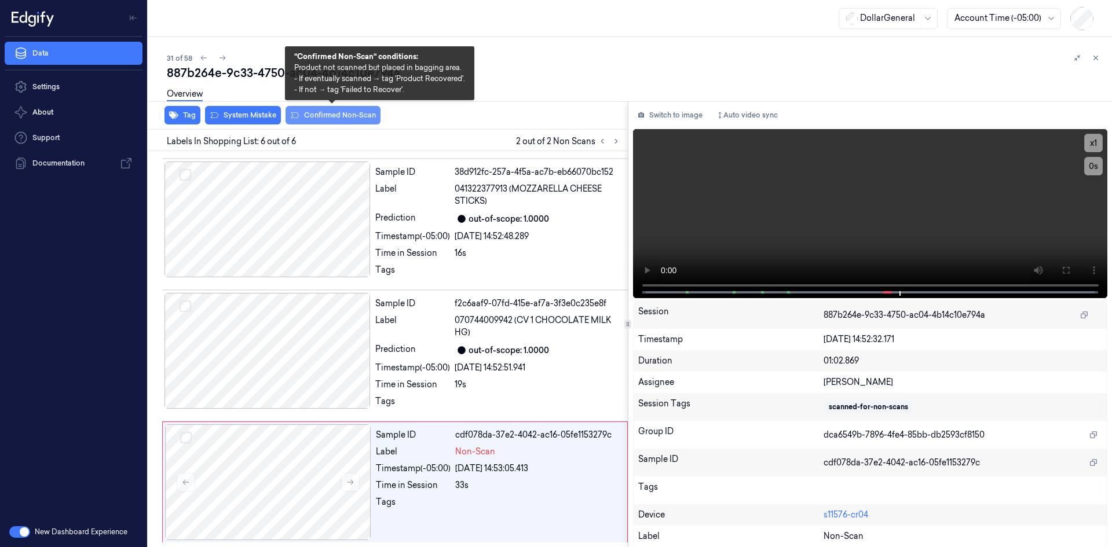
click at [327, 119] on button "Confirmed Non-Scan" at bounding box center [332, 115] width 95 height 19
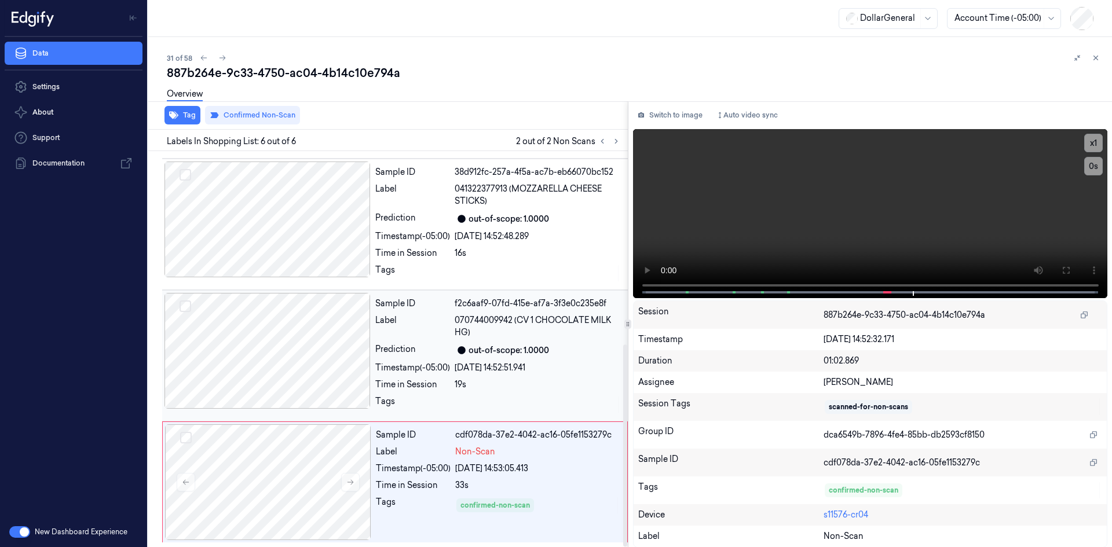
click at [529, 384] on div "19s" at bounding box center [538, 385] width 166 height 12
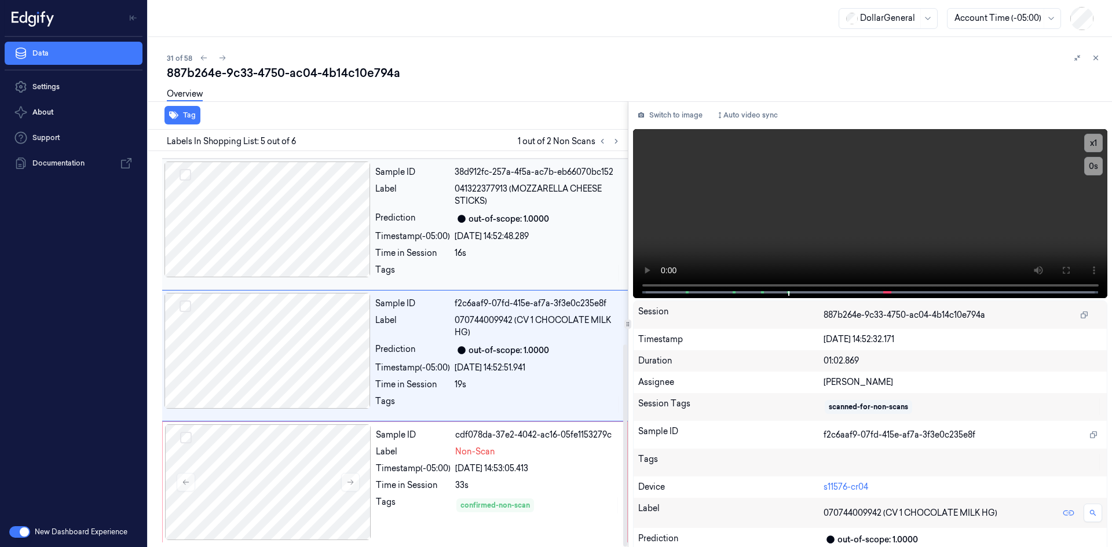
click at [483, 200] on span "041322377913 (MOZZARELLA CHEESE STICKS)" at bounding box center [538, 195] width 166 height 24
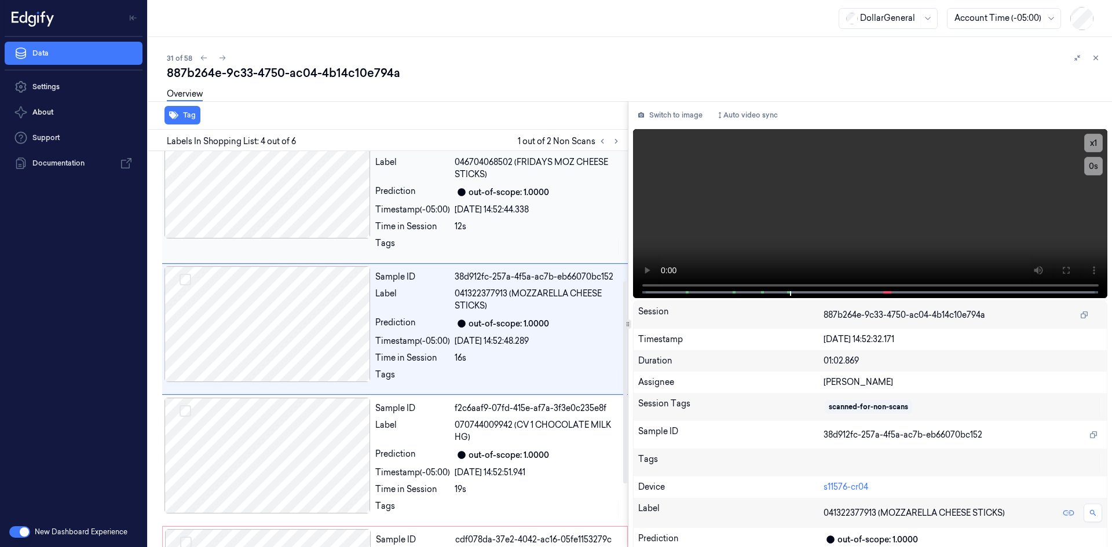
scroll to position [254, 0]
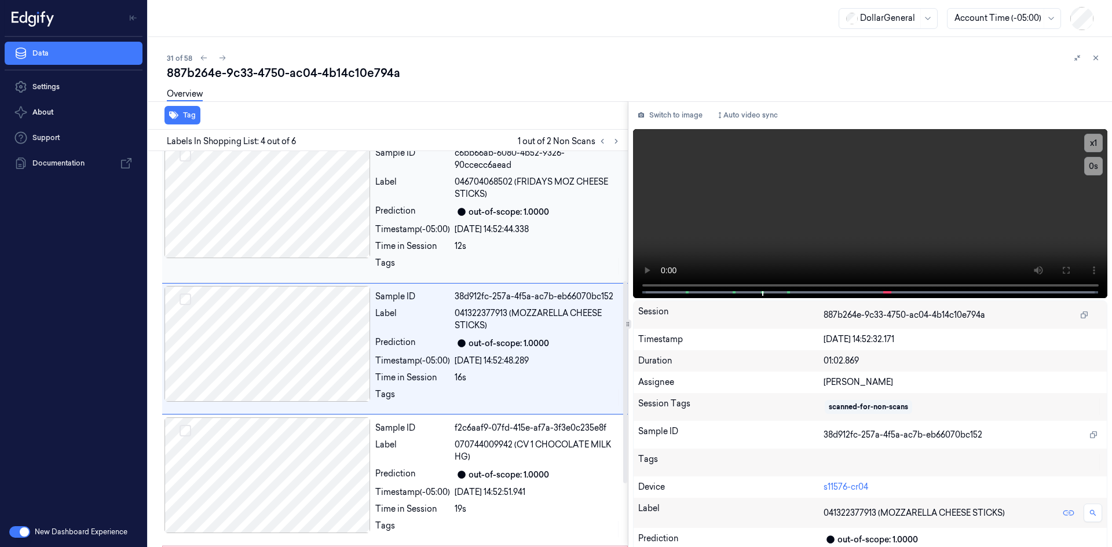
click at [501, 230] on div "[DATE] 14:52:44.338" at bounding box center [538, 229] width 166 height 12
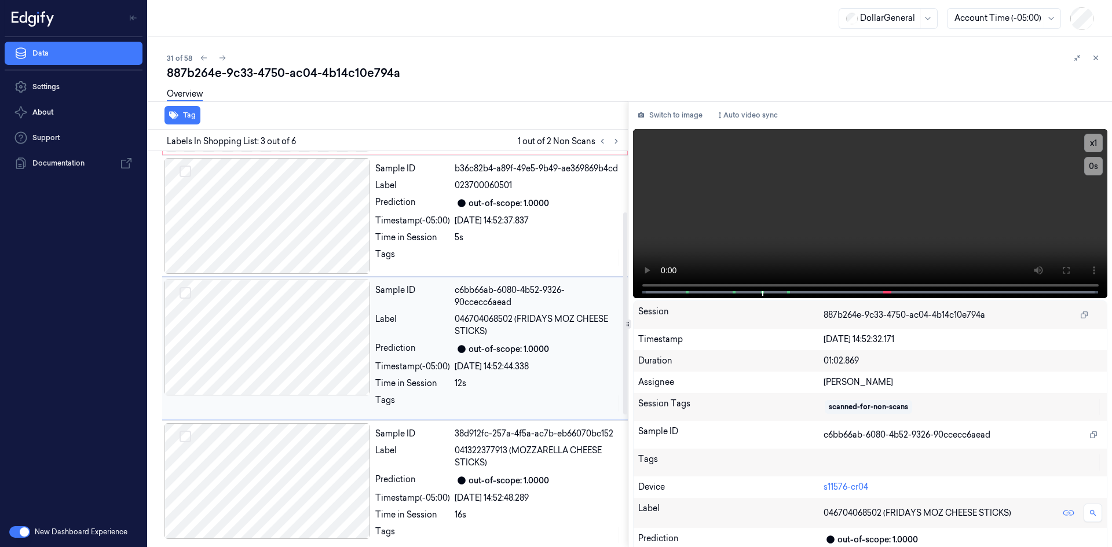
scroll to position [116, 0]
click at [505, 209] on div "out-of-scope: 1.0000" at bounding box center [508, 204] width 80 height 12
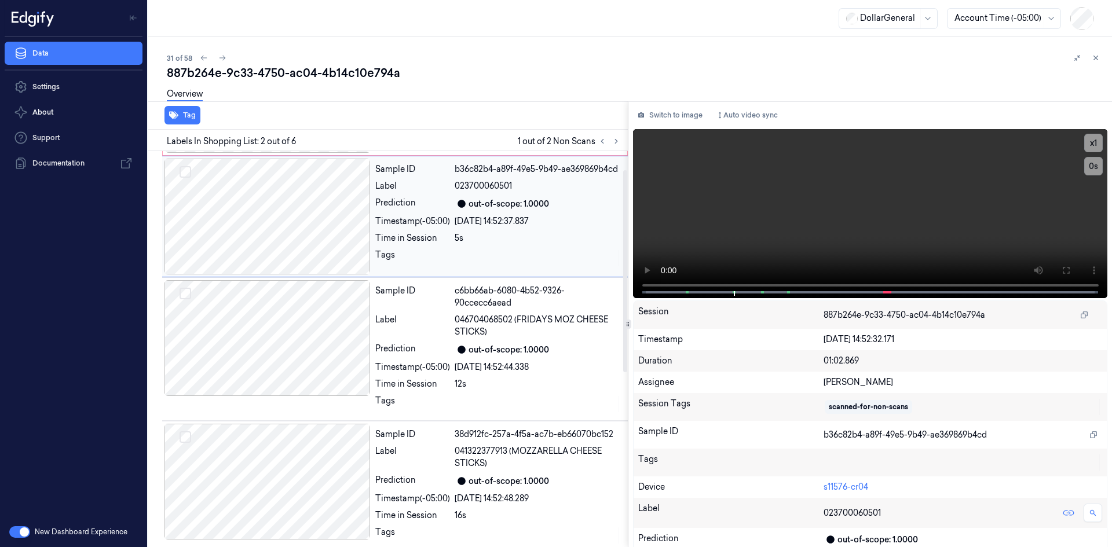
scroll to position [0, 0]
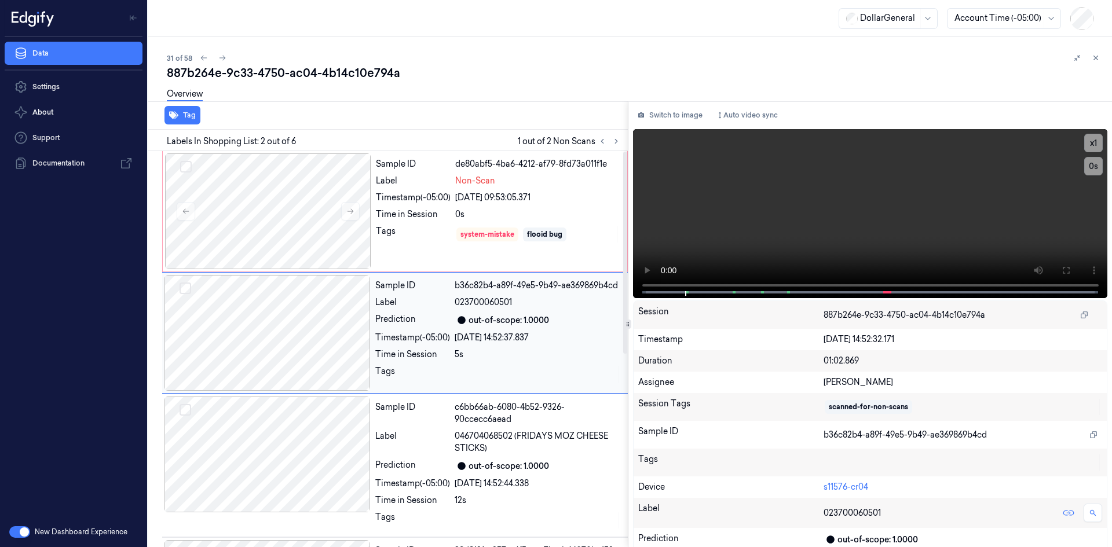
click at [505, 209] on div "0s" at bounding box center [537, 214] width 165 height 12
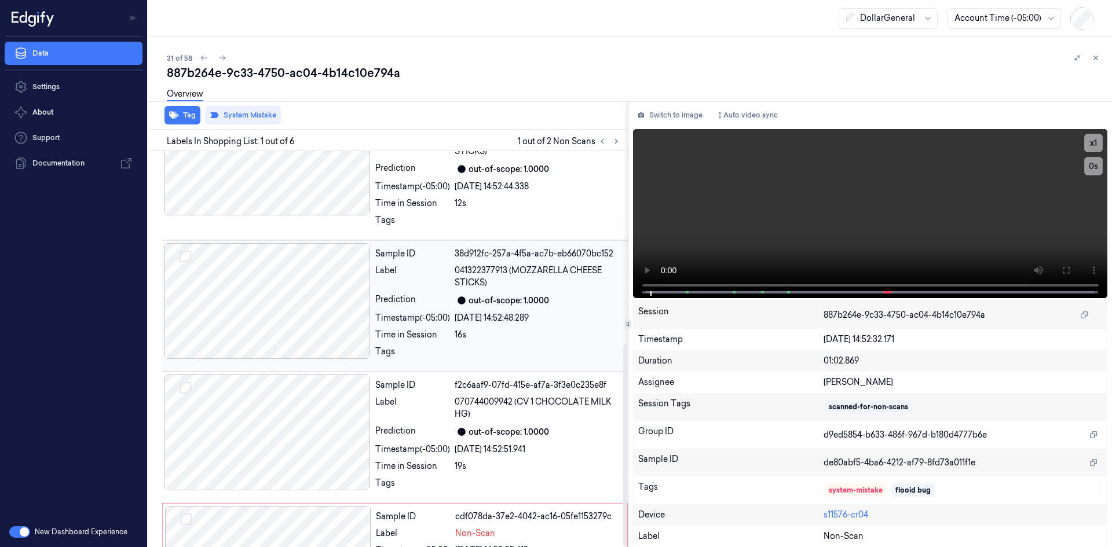
scroll to position [379, 0]
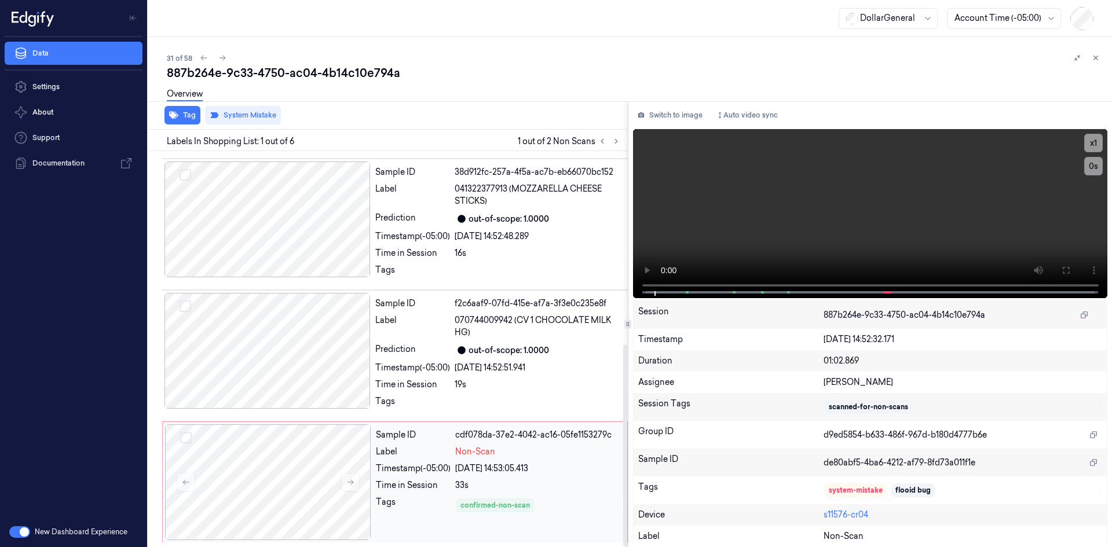
click at [467, 478] on div "Sample ID cdf078da-37e2-4042-ac16-05fe1153279c Label Non-Scan Timestamp (-05:00…" at bounding box center [498, 482] width 254 height 116
click at [597, 80] on div "887b264e-9c33-4750-ac04-4b14c10e794a" at bounding box center [635, 73] width 936 height 16
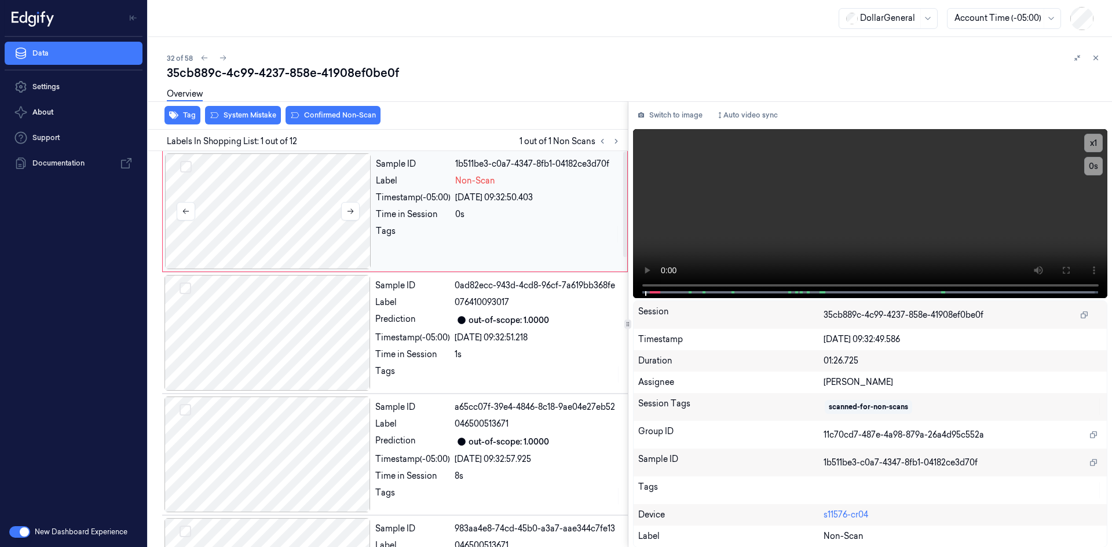
click at [302, 188] on div at bounding box center [268, 211] width 206 height 116
click at [302, 186] on div at bounding box center [268, 211] width 206 height 116
click at [705, 176] on video at bounding box center [870, 213] width 475 height 169
click at [440, 190] on div "Sample ID 1b511be3-c0a7-4347-8fb1-04182ce3d70f Label Non-Scan Timestamp (-05:00…" at bounding box center [498, 211] width 254 height 116
click at [824, 203] on video at bounding box center [870, 213] width 475 height 169
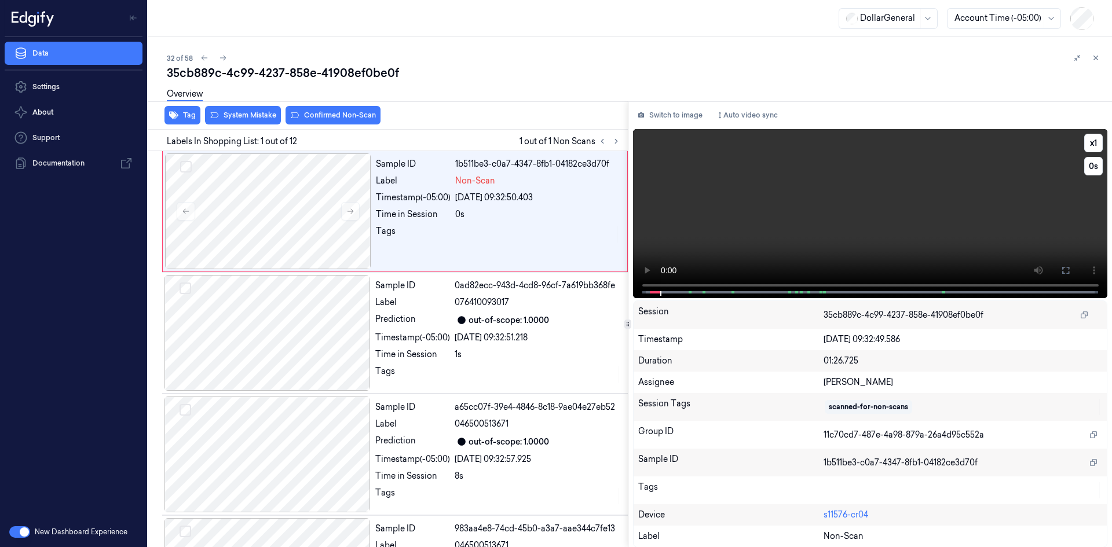
click at [833, 186] on video at bounding box center [870, 213] width 475 height 169
click at [515, 333] on div "[DATE] 09:32:51.218" at bounding box center [538, 338] width 166 height 12
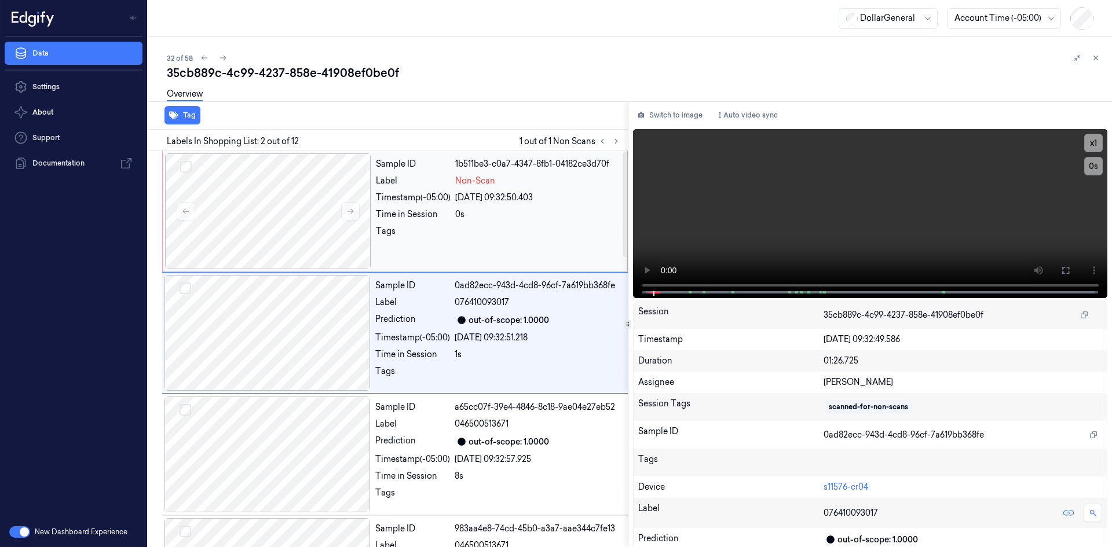
click at [475, 201] on div "[DATE] 09:32:50.403" at bounding box center [537, 198] width 165 height 12
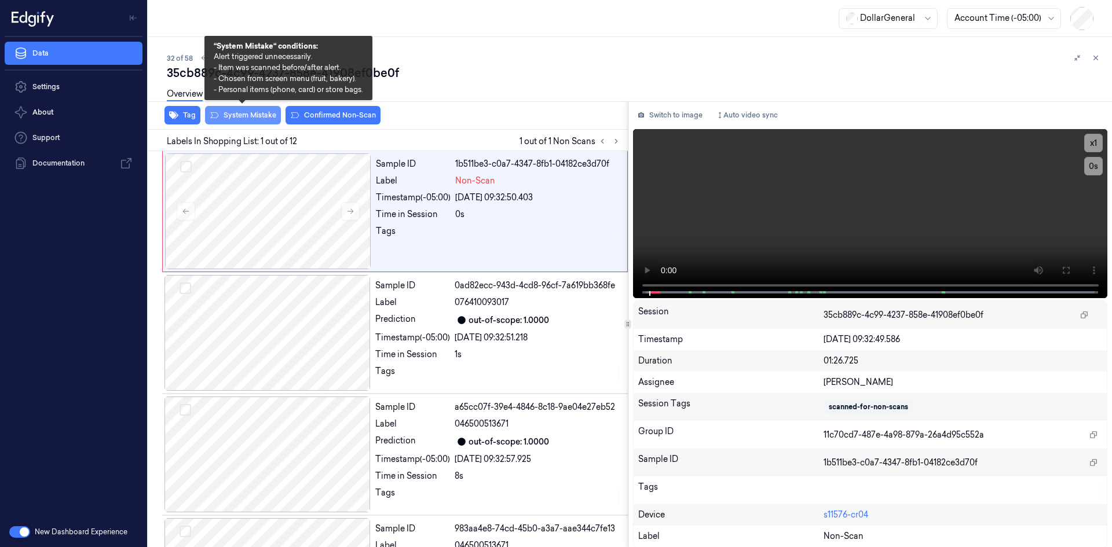
click at [262, 111] on button "System Mistake" at bounding box center [243, 115] width 76 height 19
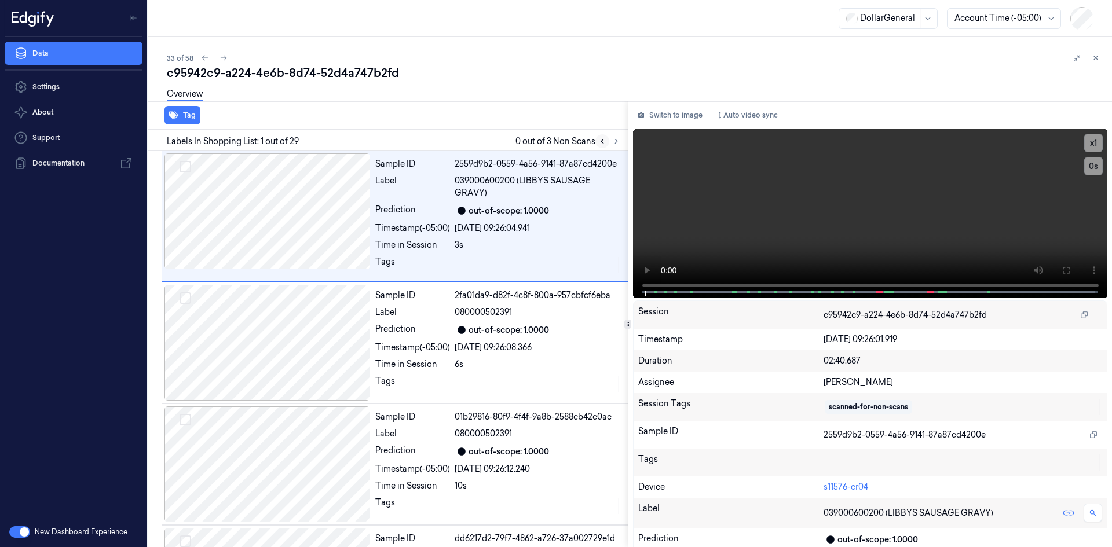
click at [607, 144] on button at bounding box center [602, 141] width 14 height 14
click at [615, 144] on icon at bounding box center [616, 142] width 2 height 4
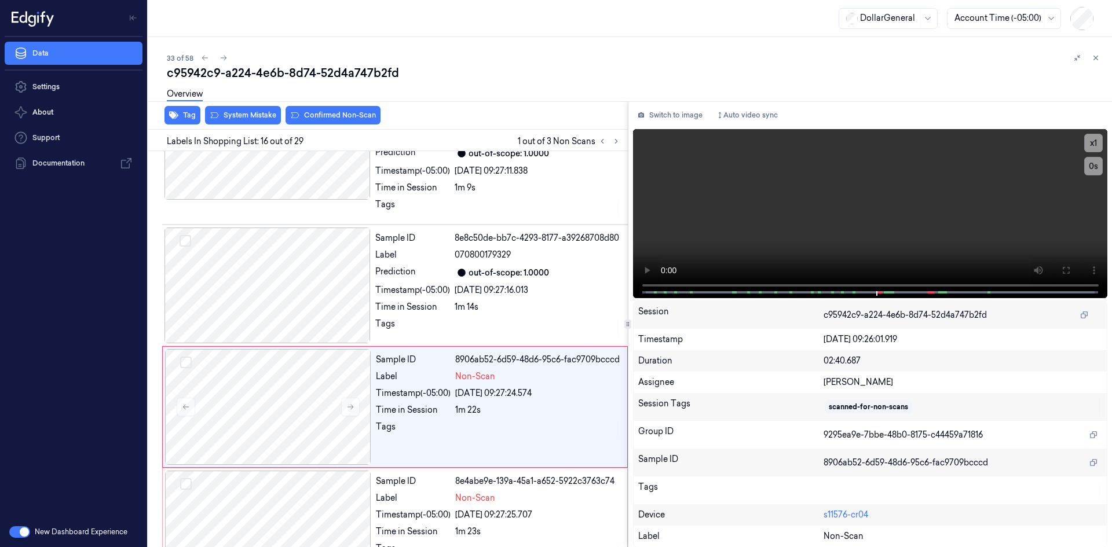
scroll to position [1755, 0]
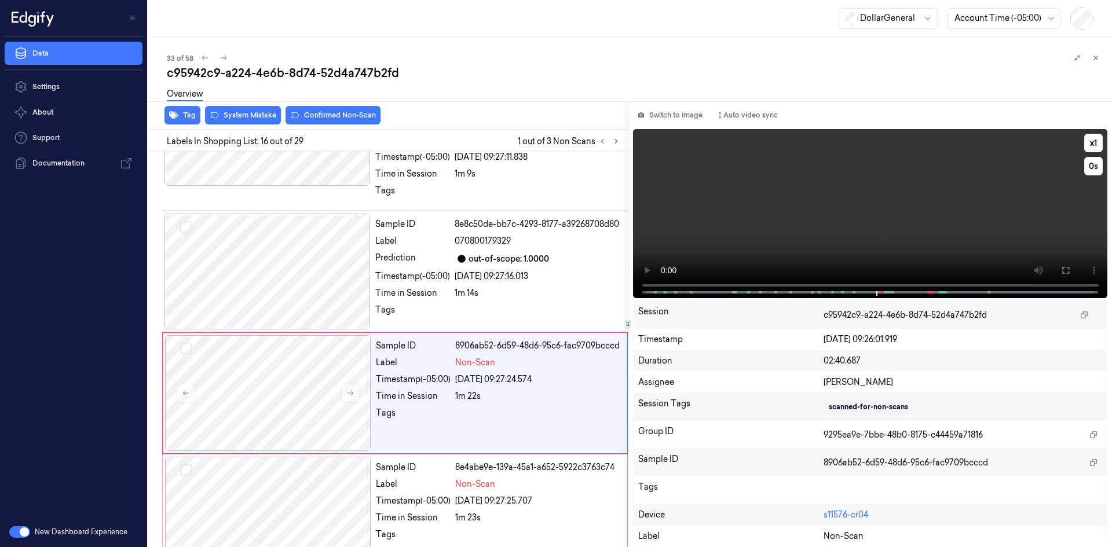
click at [781, 223] on video at bounding box center [870, 213] width 475 height 169
click at [840, 178] on video at bounding box center [870, 213] width 475 height 169
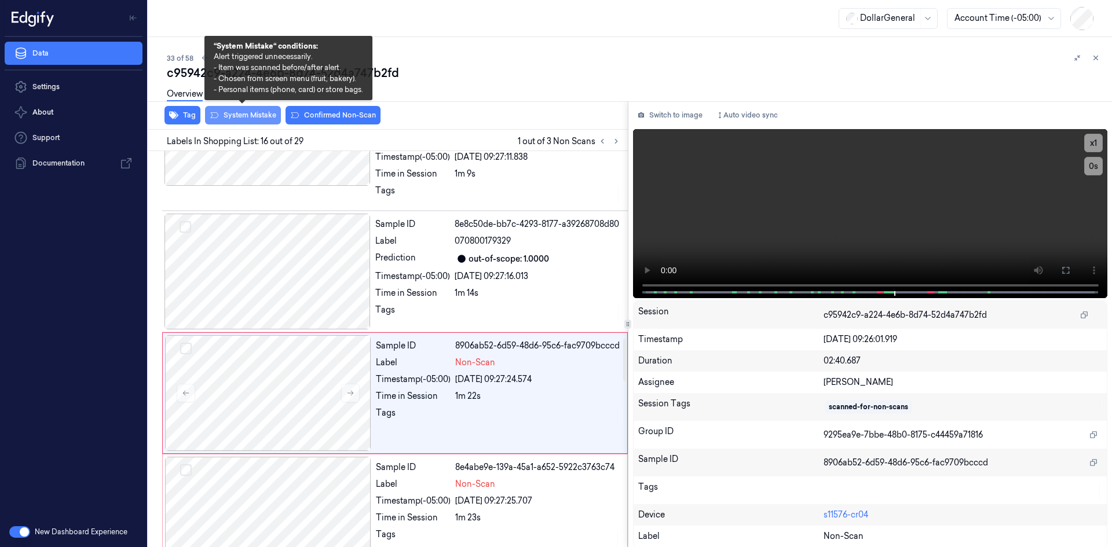
click at [250, 118] on button "System Mistake" at bounding box center [243, 115] width 76 height 19
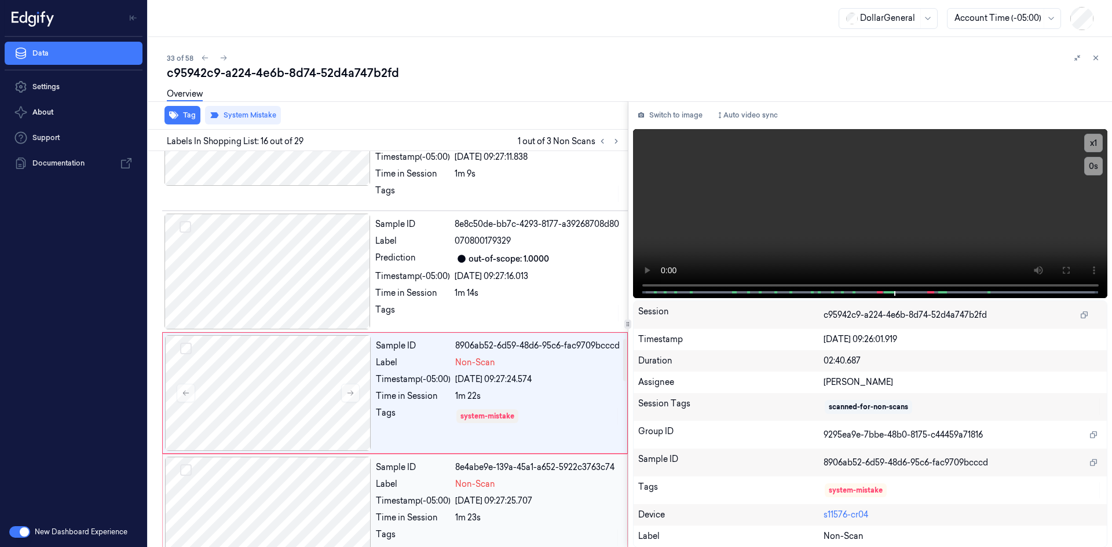
click at [496, 478] on div "Non-Scan" at bounding box center [537, 484] width 165 height 12
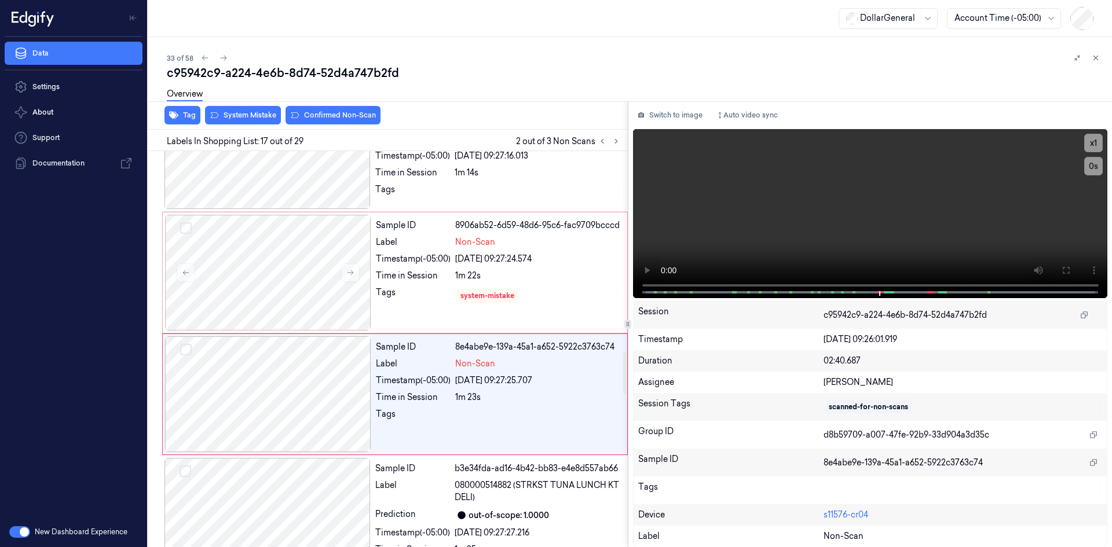
scroll to position [1877, 0]
click at [928, 189] on video at bounding box center [870, 213] width 475 height 169
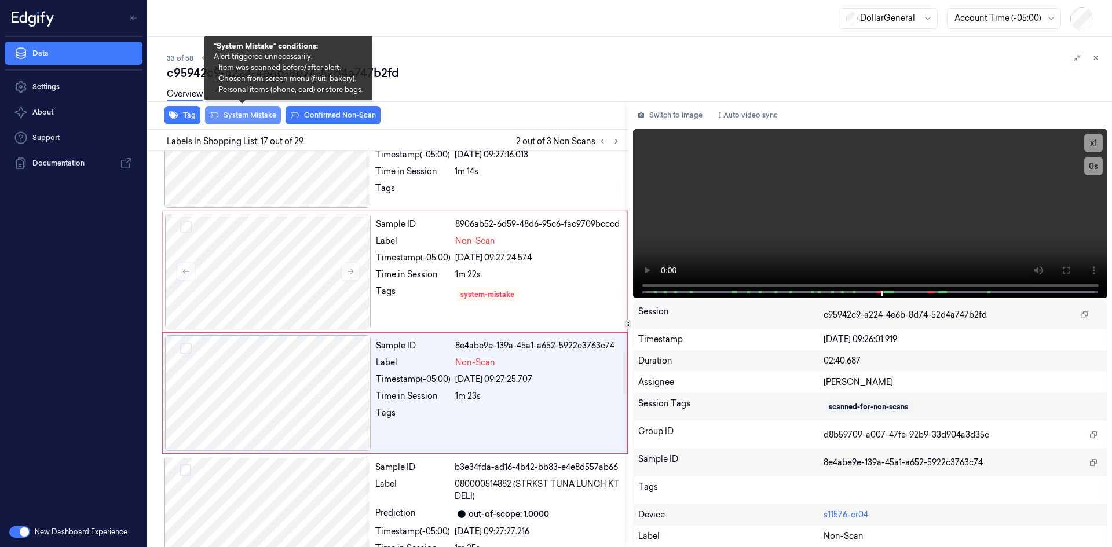
click at [241, 116] on button "System Mistake" at bounding box center [243, 115] width 76 height 19
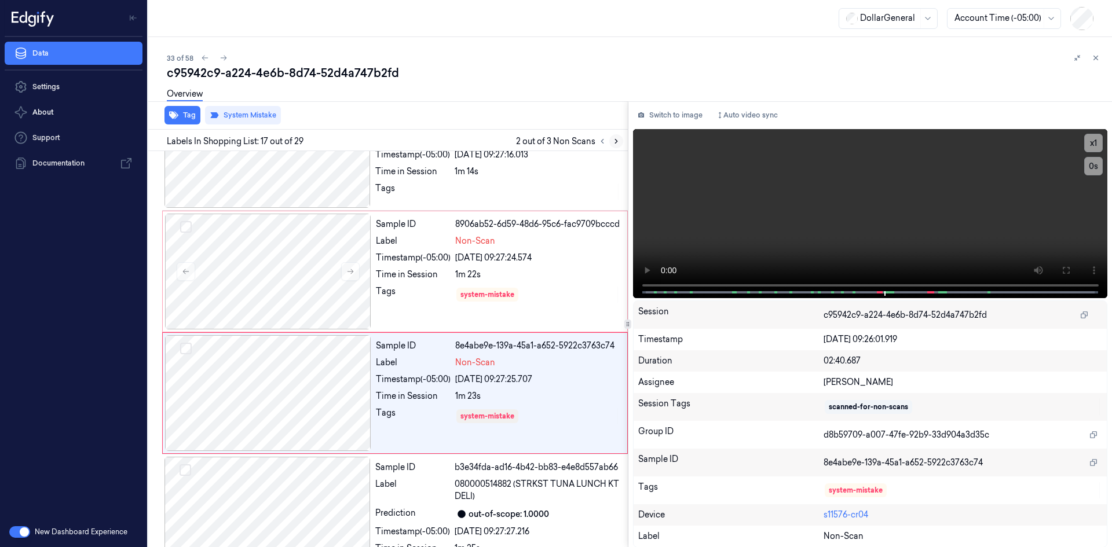
click at [615, 144] on icon at bounding box center [616, 141] width 8 height 8
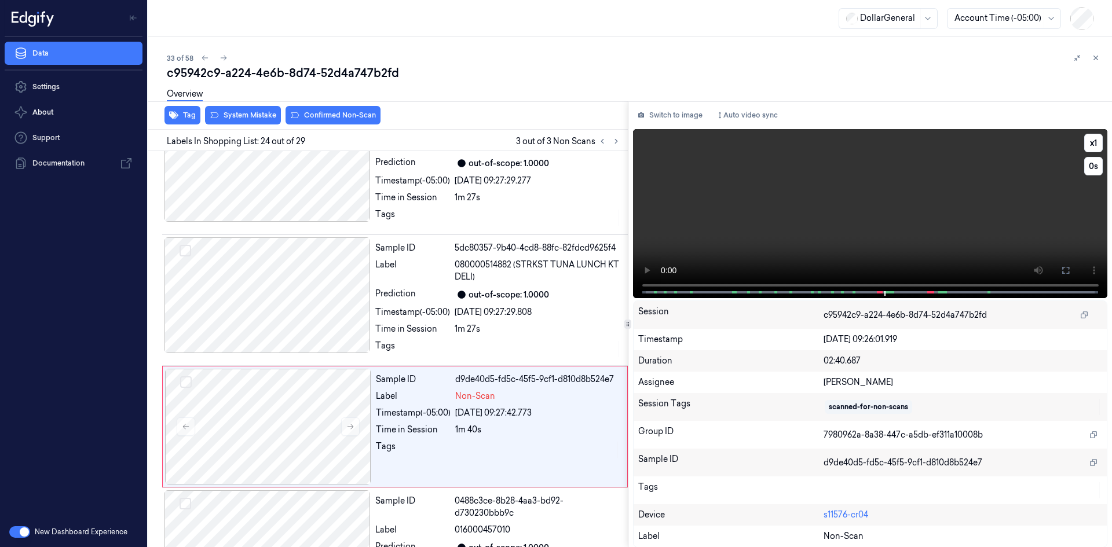
scroll to position [2787, 0]
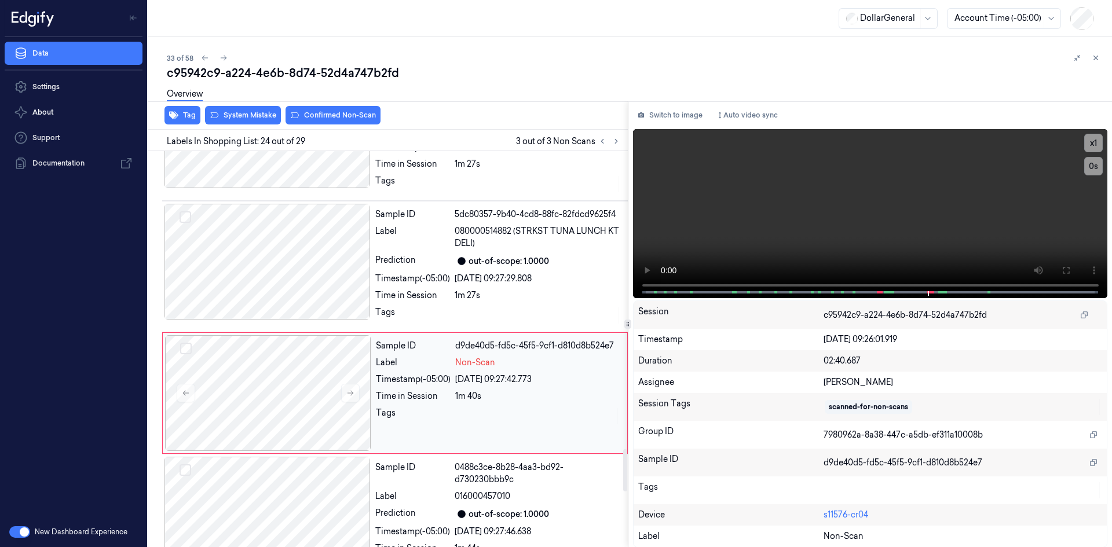
click at [515, 357] on div "Non-Scan" at bounding box center [537, 363] width 165 height 12
click at [790, 232] on video at bounding box center [870, 213] width 475 height 169
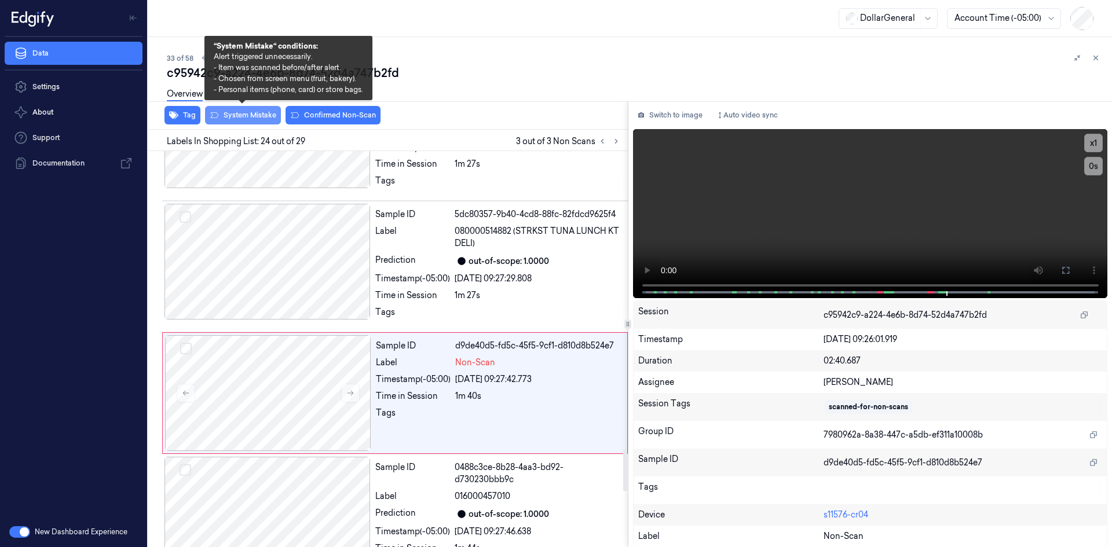
click at [255, 113] on button "System Mistake" at bounding box center [243, 115] width 76 height 19
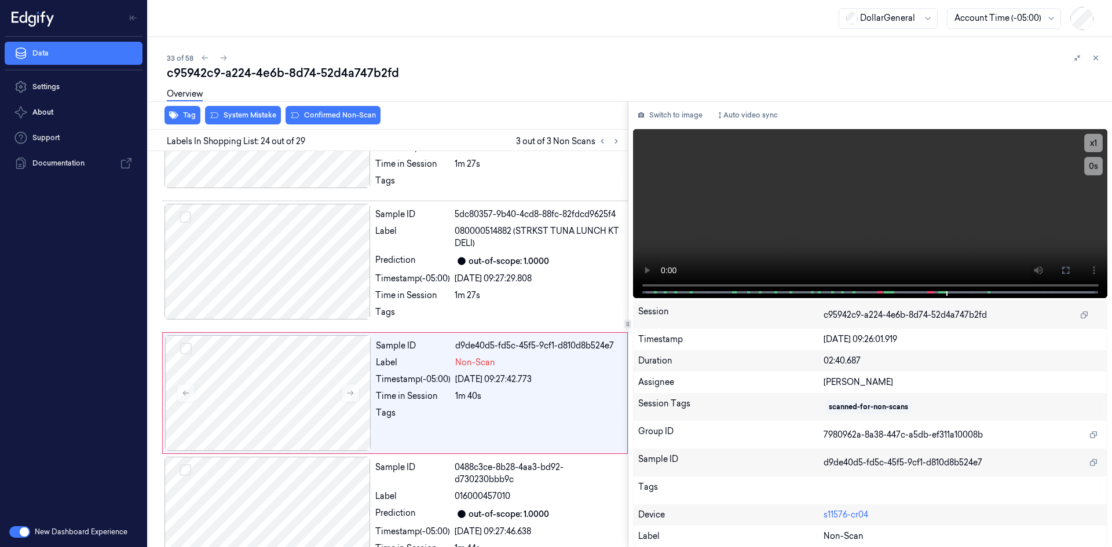
click at [573, 77] on div "c95942c9-a224-4e6b-8d74-52d4a747b2fd" at bounding box center [635, 73] width 936 height 16
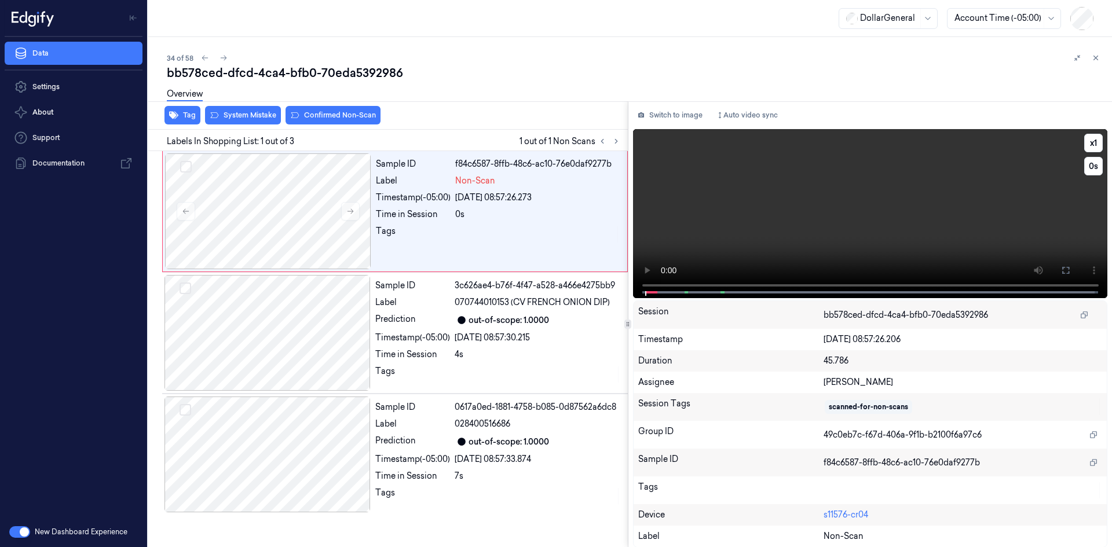
click at [866, 239] on video at bounding box center [870, 213] width 475 height 169
click at [783, 250] on video at bounding box center [870, 213] width 475 height 169
click at [463, 207] on div "Sample ID f84c6587-8ffb-48c6-ac10-76e0daf9277b Label Non-Scan Timestamp (-05:00…" at bounding box center [498, 211] width 254 height 116
click at [963, 152] on video at bounding box center [870, 213] width 475 height 169
drag, startPoint x: 962, startPoint y: 160, endPoint x: 925, endPoint y: 177, distance: 41.0
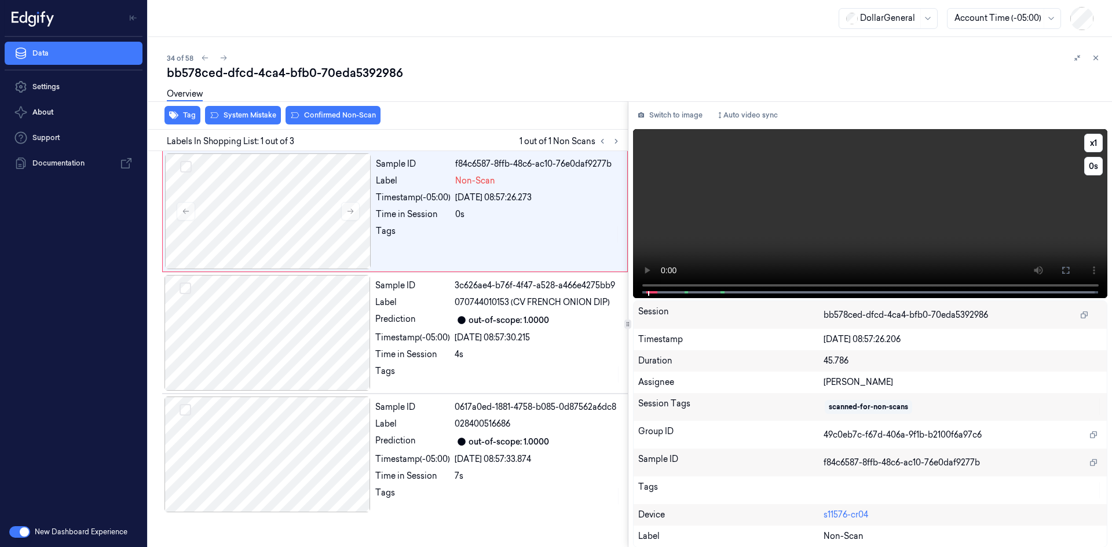
click at [961, 161] on video at bounding box center [870, 213] width 475 height 169
click at [174, 115] on icon "button" at bounding box center [173, 116] width 9 height 8
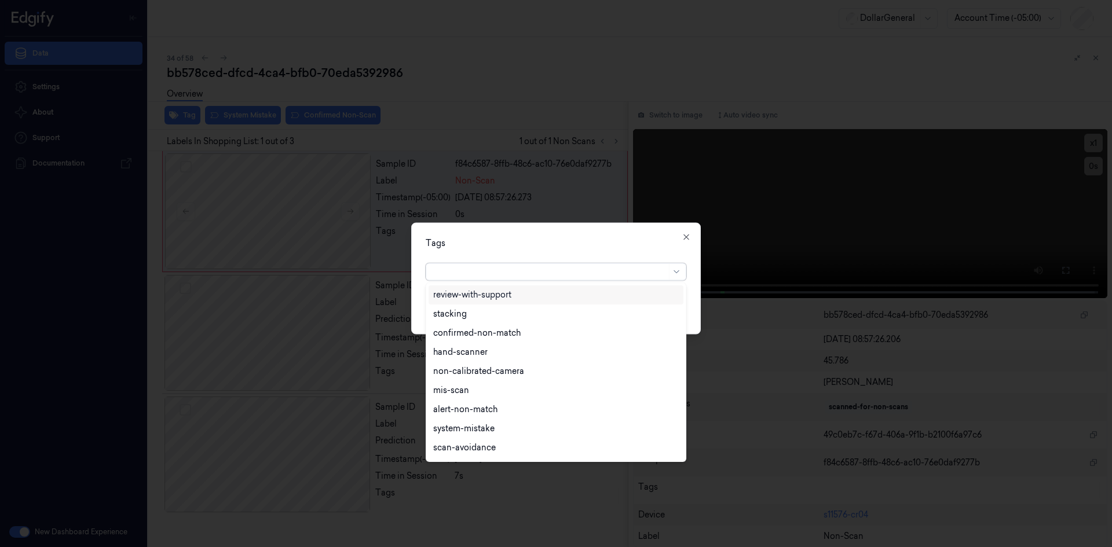
click at [500, 276] on div at bounding box center [549, 272] width 233 height 12
click at [478, 317] on div "flooid bug" at bounding box center [555, 316] width 245 height 12
click at [573, 233] on div "Tags option flooid bug , selected. 24 results available. Use Up and Down to cho…" at bounding box center [555, 278] width 289 height 112
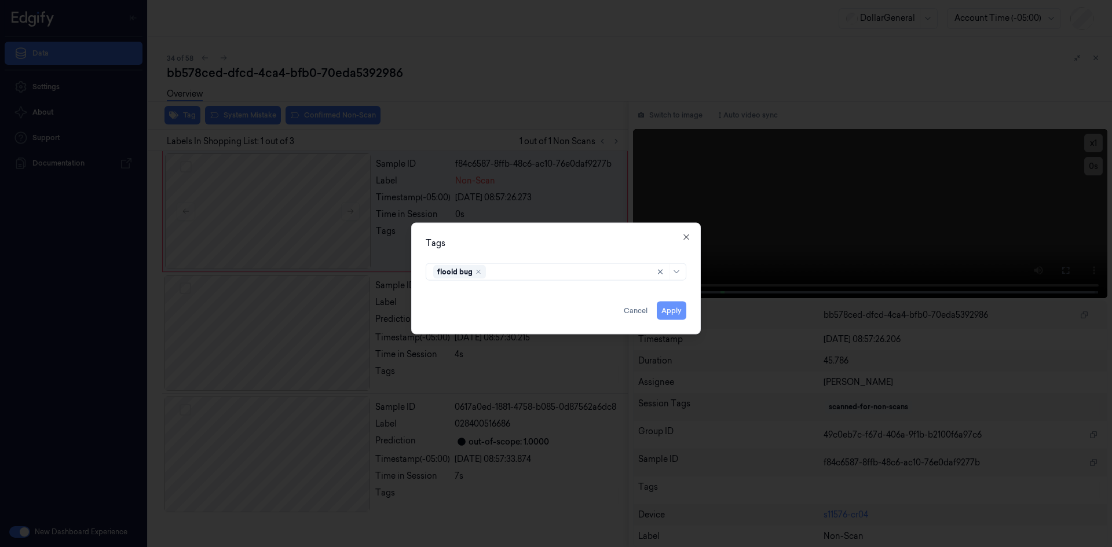
click at [684, 305] on button "Apply" at bounding box center [672, 310] width 30 height 19
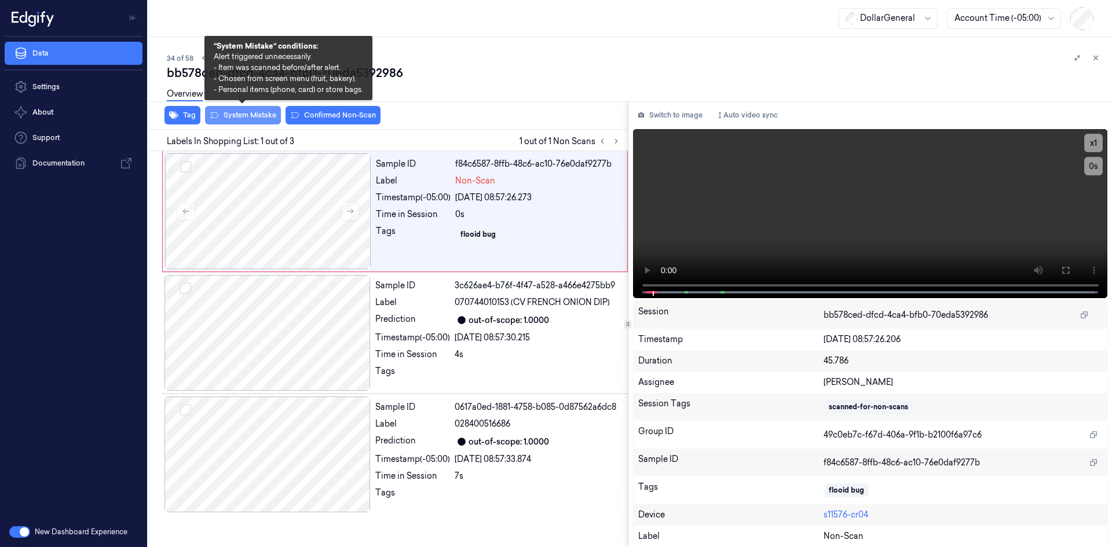
click at [254, 120] on button "System Mistake" at bounding box center [243, 115] width 76 height 19
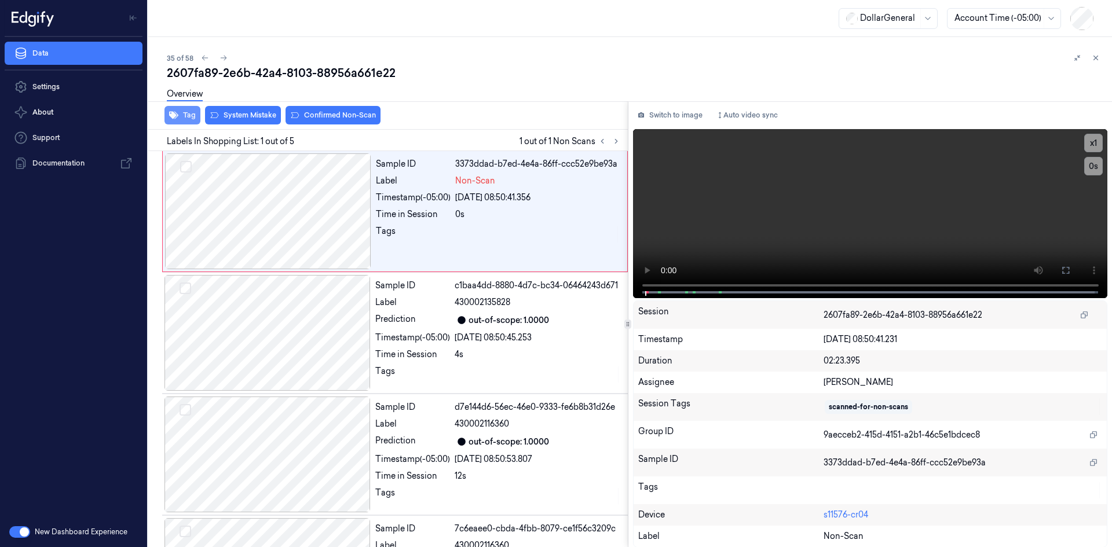
click at [178, 111] on icon "button" at bounding box center [173, 115] width 9 height 9
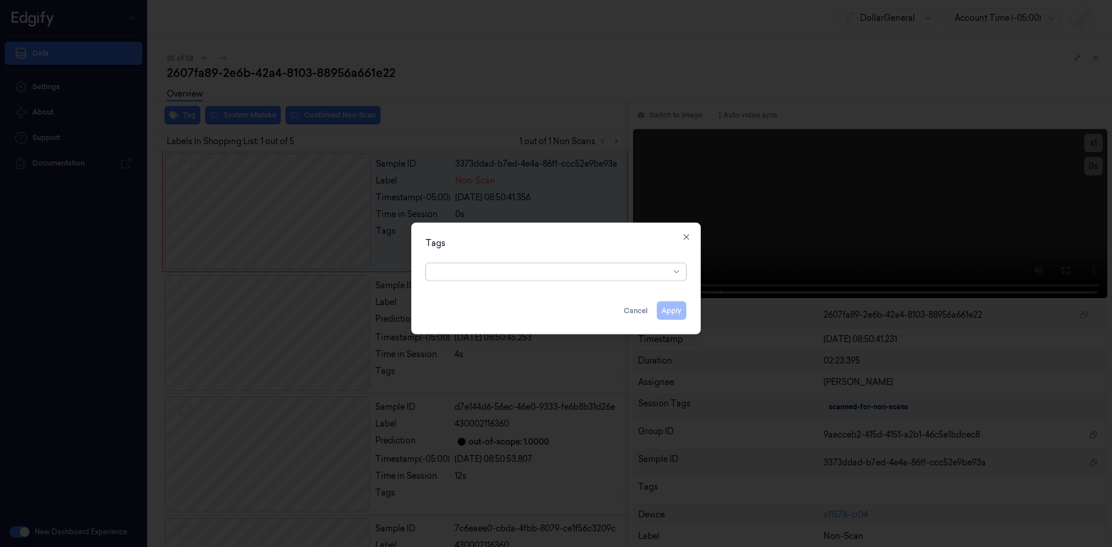
click at [453, 270] on div at bounding box center [549, 272] width 233 height 12
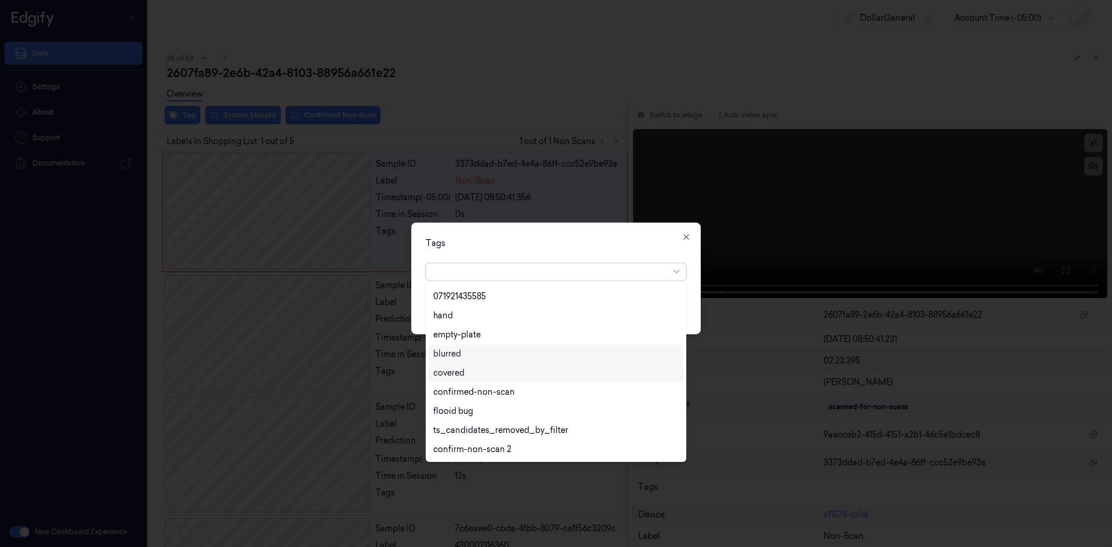
scroll to position [304, 0]
click at [461, 320] on div "flooid bug" at bounding box center [453, 316] width 40 height 12
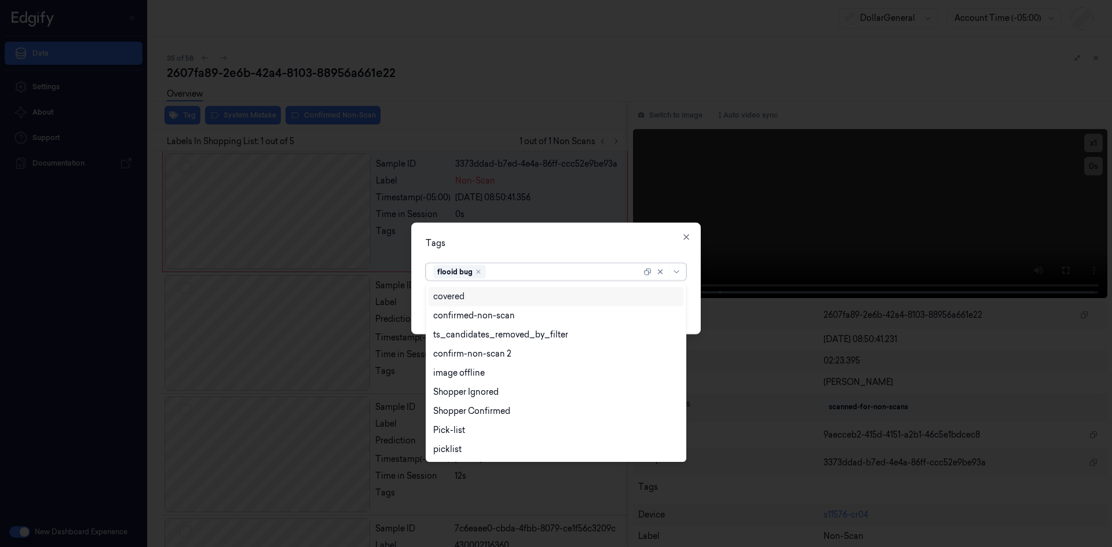
click at [555, 245] on div "Tags" at bounding box center [556, 243] width 261 height 12
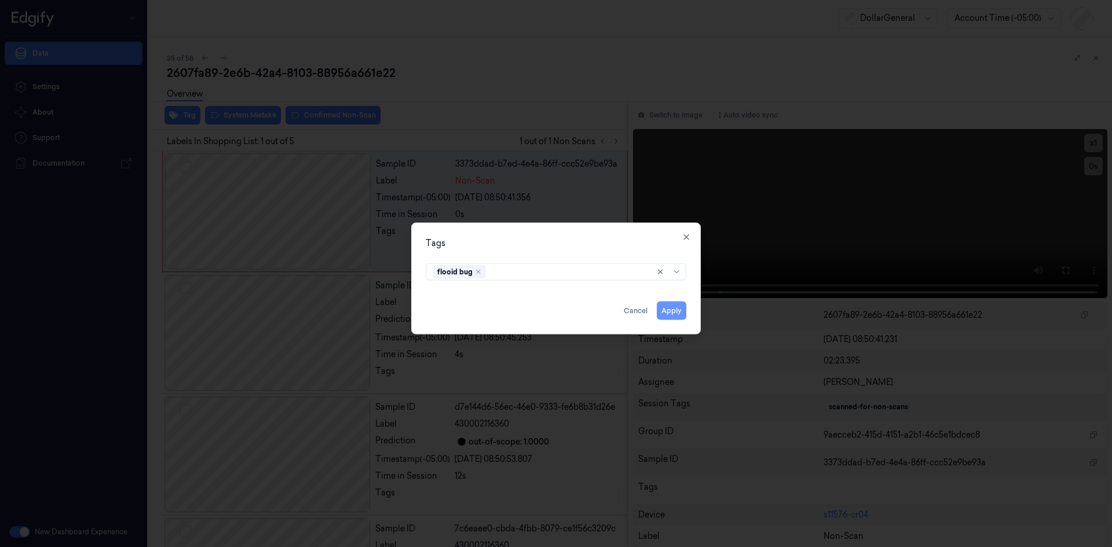
click at [668, 306] on button "Apply" at bounding box center [672, 310] width 30 height 19
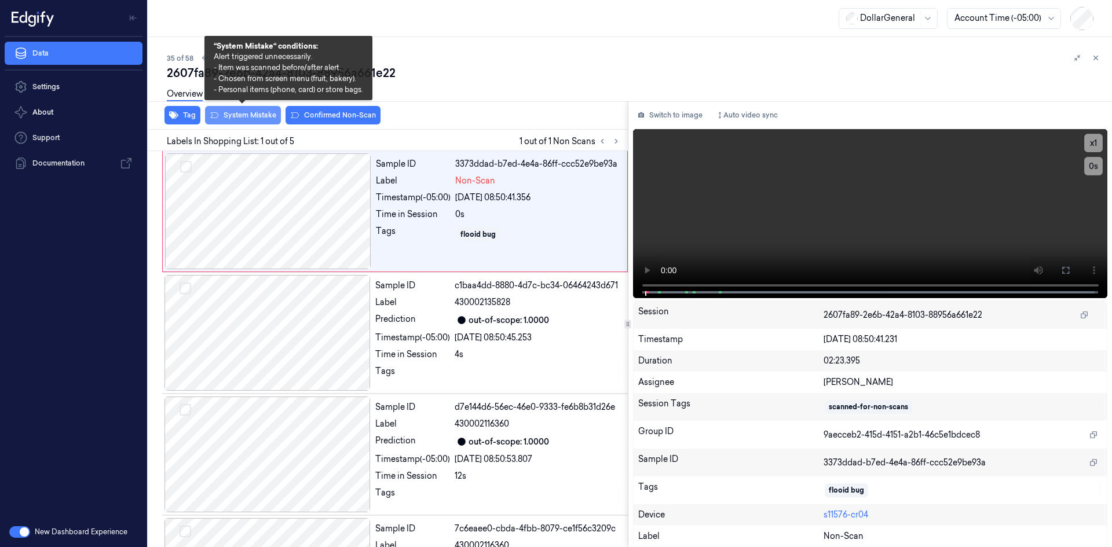
click at [247, 119] on button "System Mistake" at bounding box center [243, 115] width 76 height 19
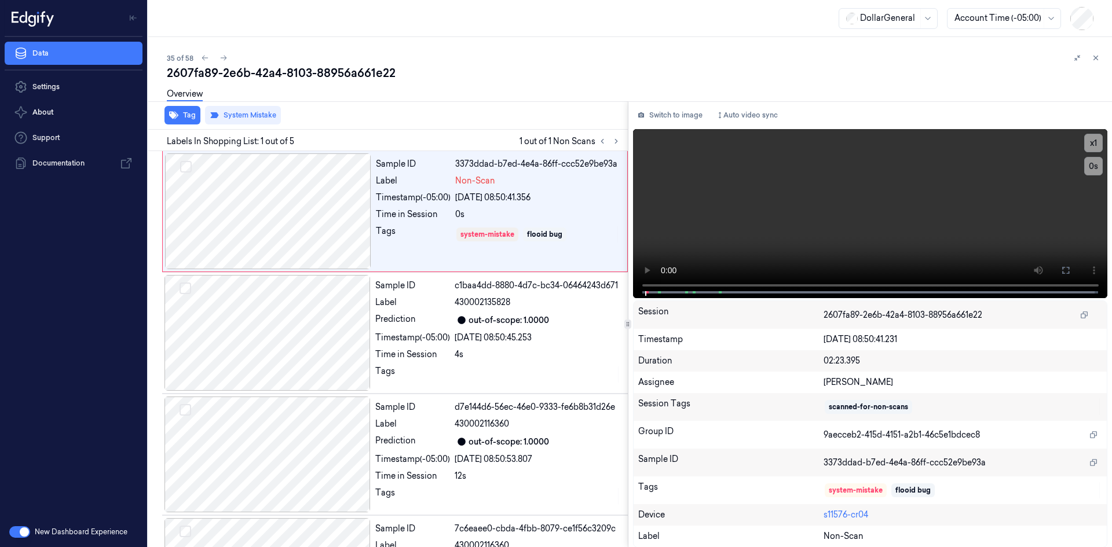
click at [526, 60] on div "35 of 58" at bounding box center [635, 58] width 936 height 14
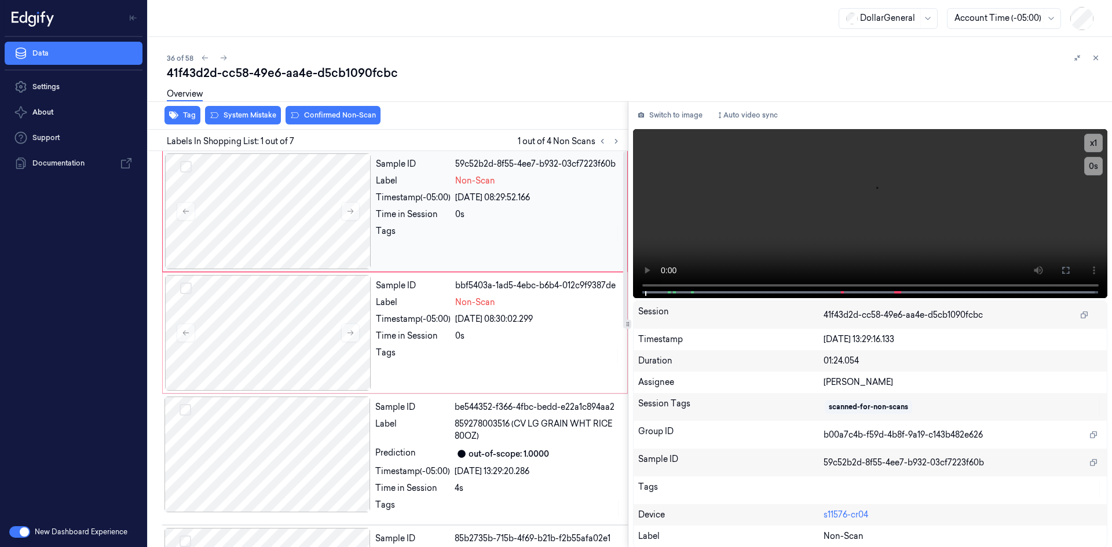
click at [565, 225] on div "Sample ID 59c52b2d-8f55-4ee7-b932-03cf7223f60b Label Non-Scan Timestamp (-05:00…" at bounding box center [498, 211] width 254 height 116
click at [563, 328] on div "Sample ID bbf5403a-1ad5-4ebc-b6b4-012c9f9387de Label Non-Scan Timestamp (-05:00…" at bounding box center [498, 333] width 254 height 116
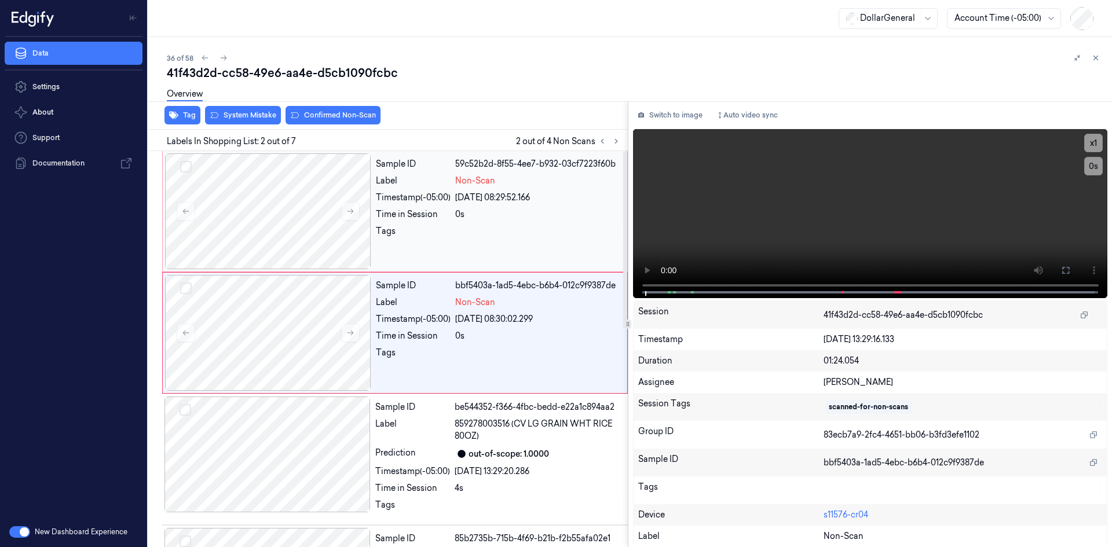
click at [513, 199] on div "[DATE] 08:29:52.166" at bounding box center [537, 198] width 165 height 12
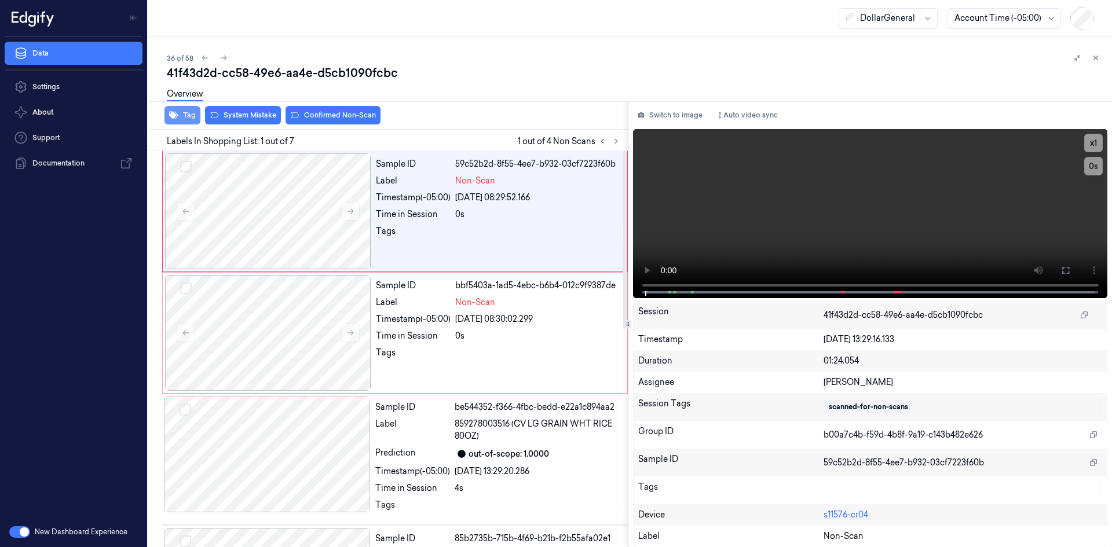
click at [171, 116] on icon "button" at bounding box center [173, 116] width 9 height 8
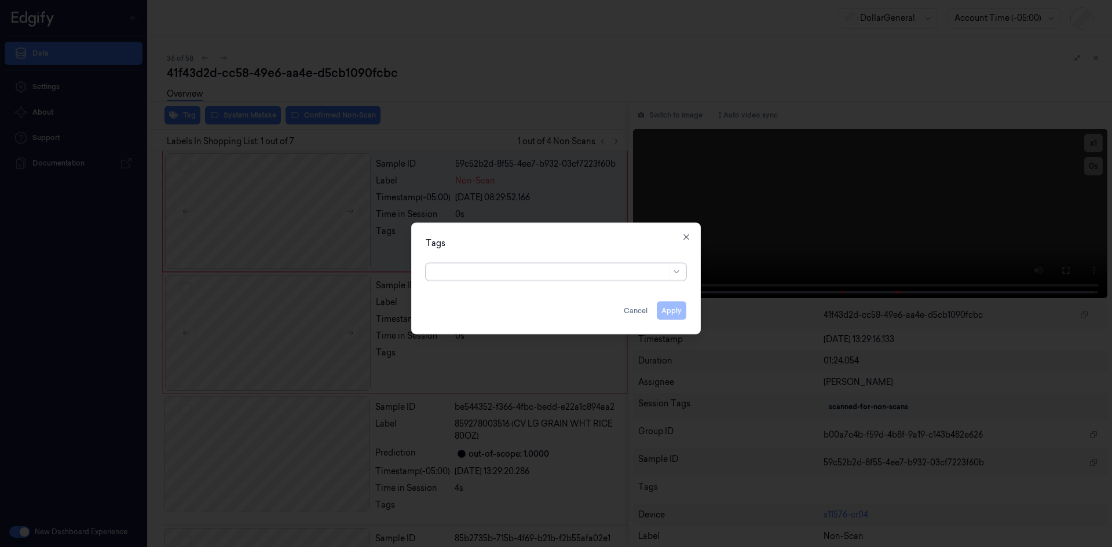
click at [526, 269] on div at bounding box center [549, 272] width 233 height 12
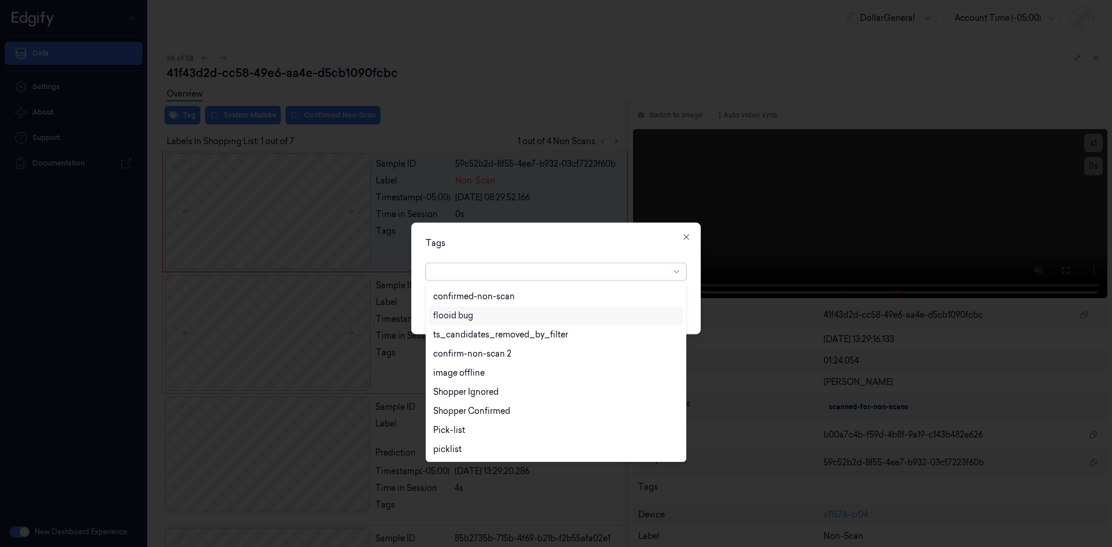
click at [471, 322] on div "flooid bug" at bounding box center [555, 315] width 255 height 19
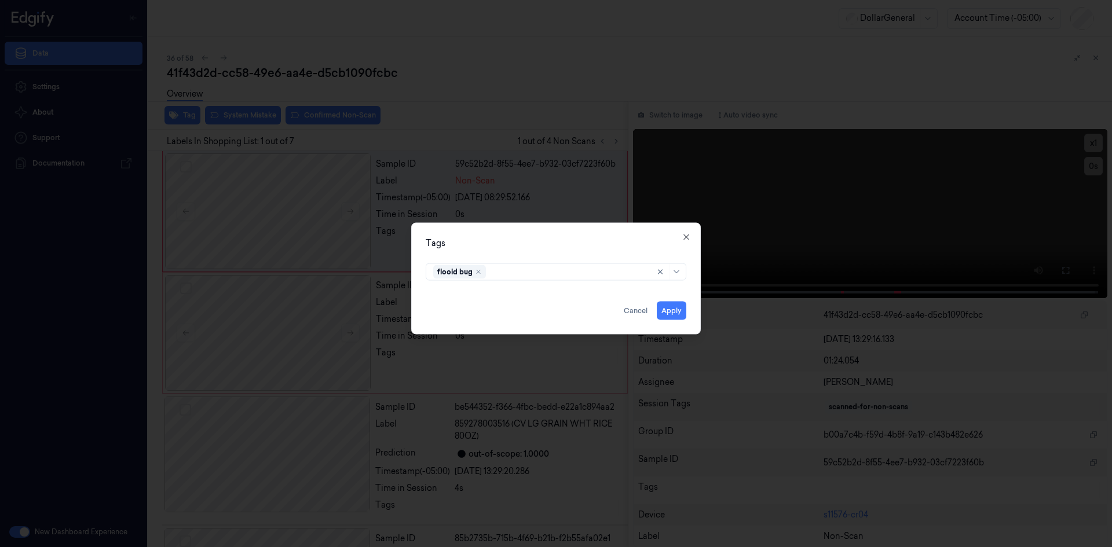
click at [578, 228] on div "Tags flooid bug Apply Cancel Close" at bounding box center [555, 278] width 289 height 112
click at [673, 309] on button "Apply" at bounding box center [672, 310] width 30 height 19
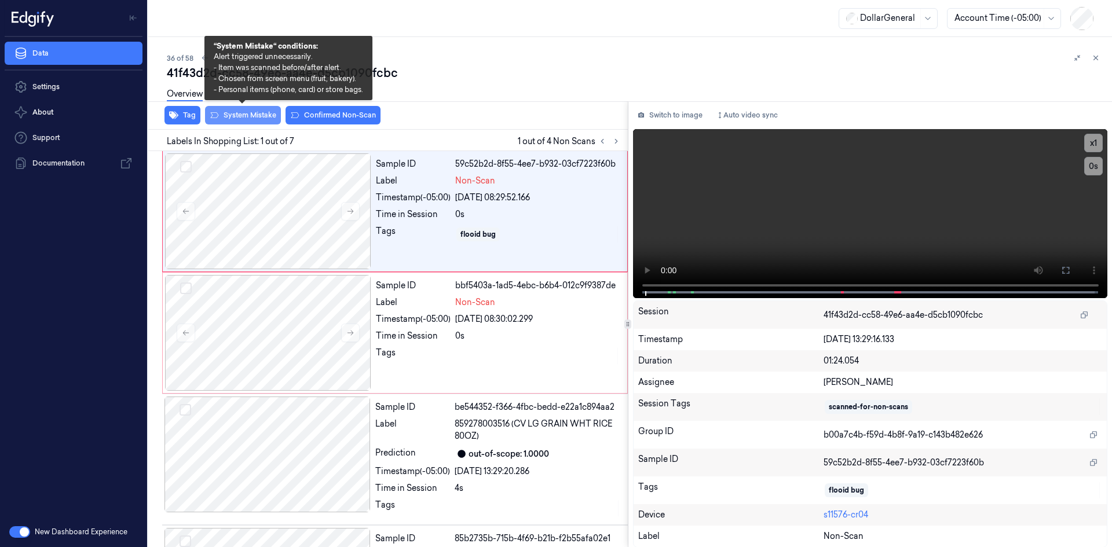
click at [254, 113] on button "System Mistake" at bounding box center [243, 115] width 76 height 19
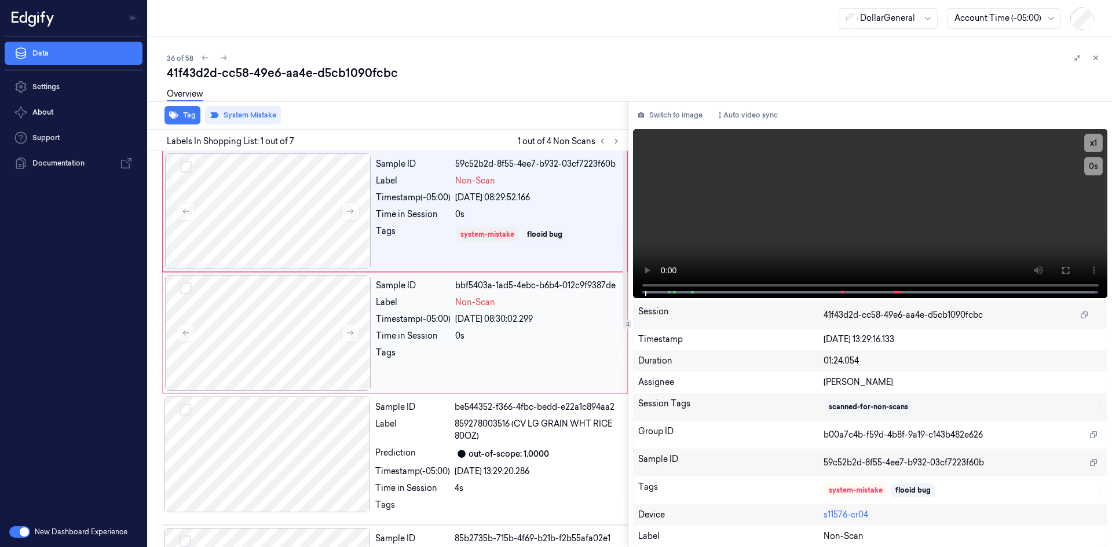
click at [438, 312] on div "Sample ID bbf5403a-1ad5-4ebc-b6b4-012c9f9387de Label Non-Scan Timestamp (-05:00…" at bounding box center [498, 333] width 254 height 116
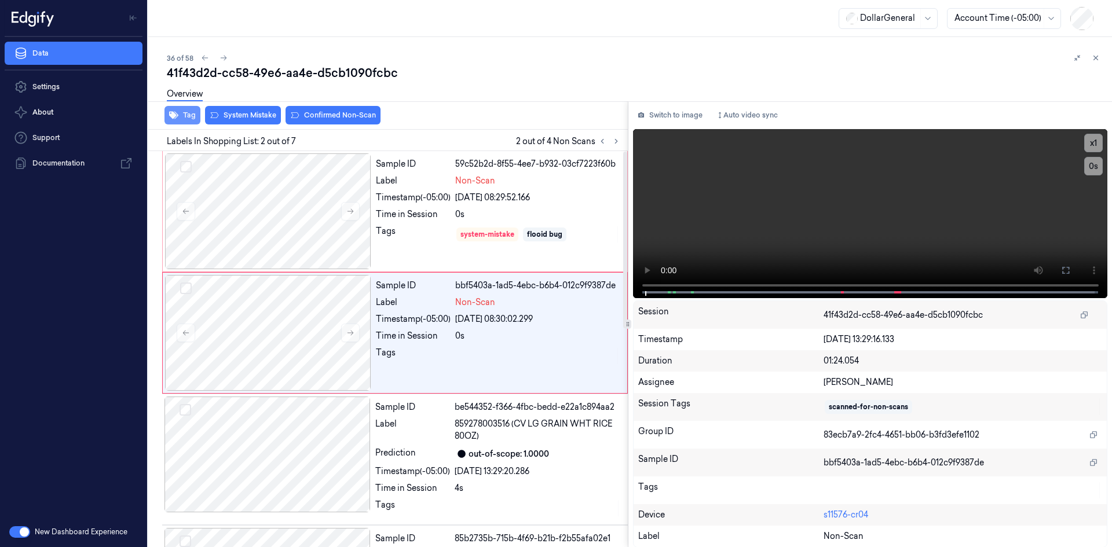
click at [195, 120] on button "Tag" at bounding box center [182, 115] width 36 height 19
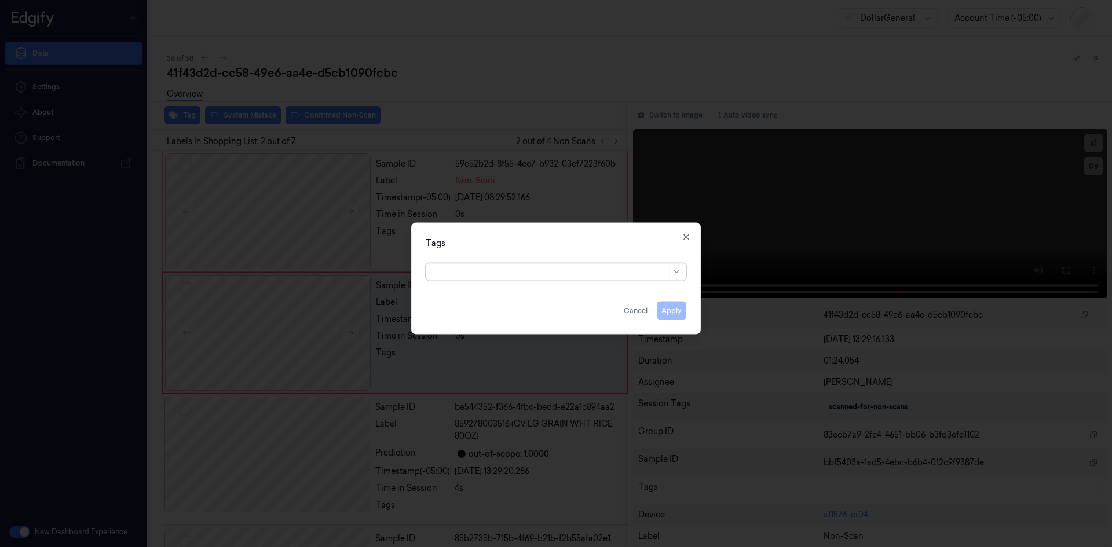
click at [445, 267] on div at bounding box center [549, 272] width 233 height 12
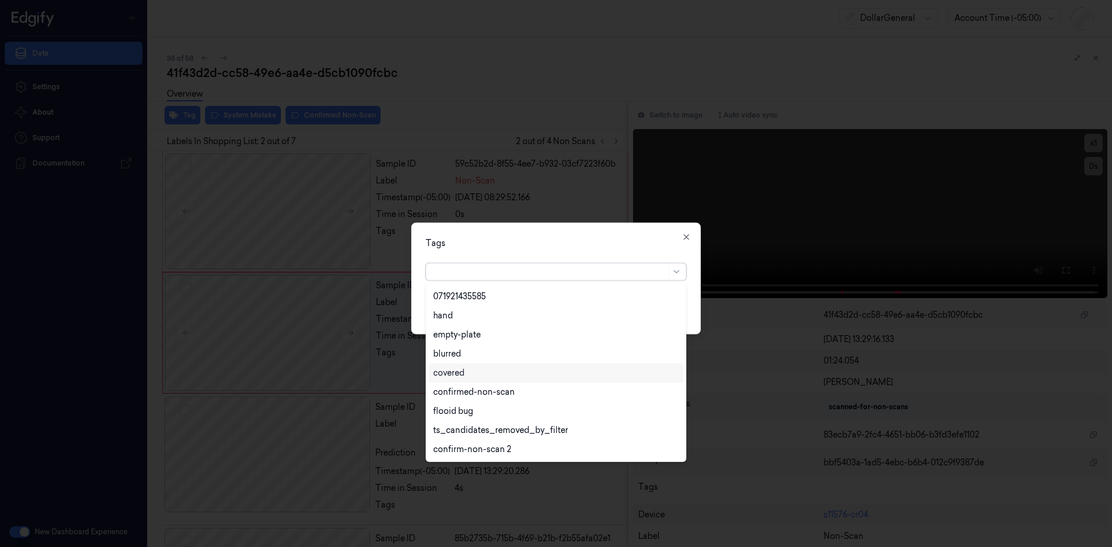
scroll to position [304, 0]
click at [458, 313] on div "flooid bug" at bounding box center [453, 316] width 40 height 12
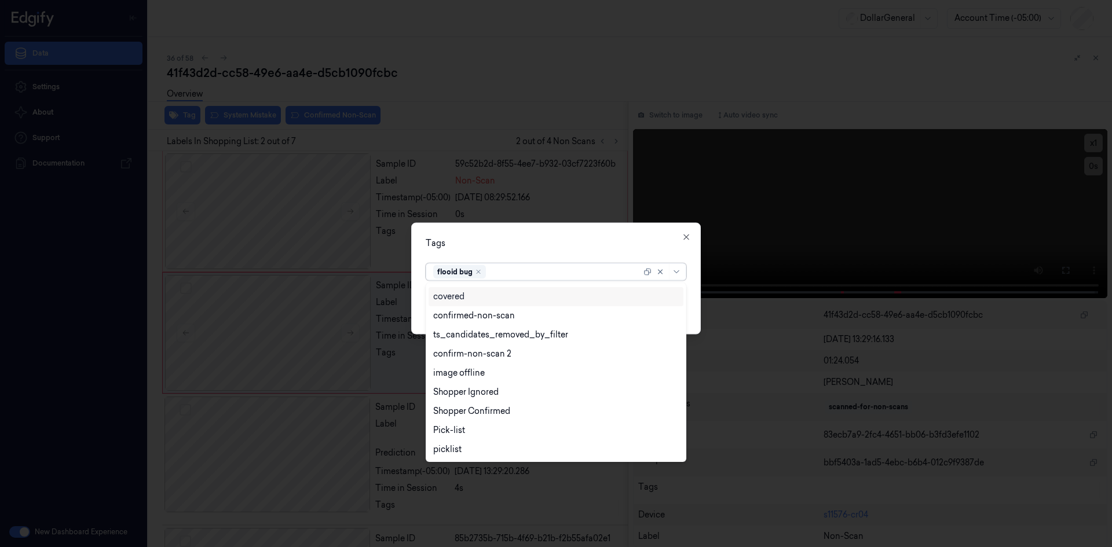
click at [522, 257] on div "Tags option flooid bug , selected. 24 results available. Use Up and Down to cho…" at bounding box center [555, 278] width 289 height 112
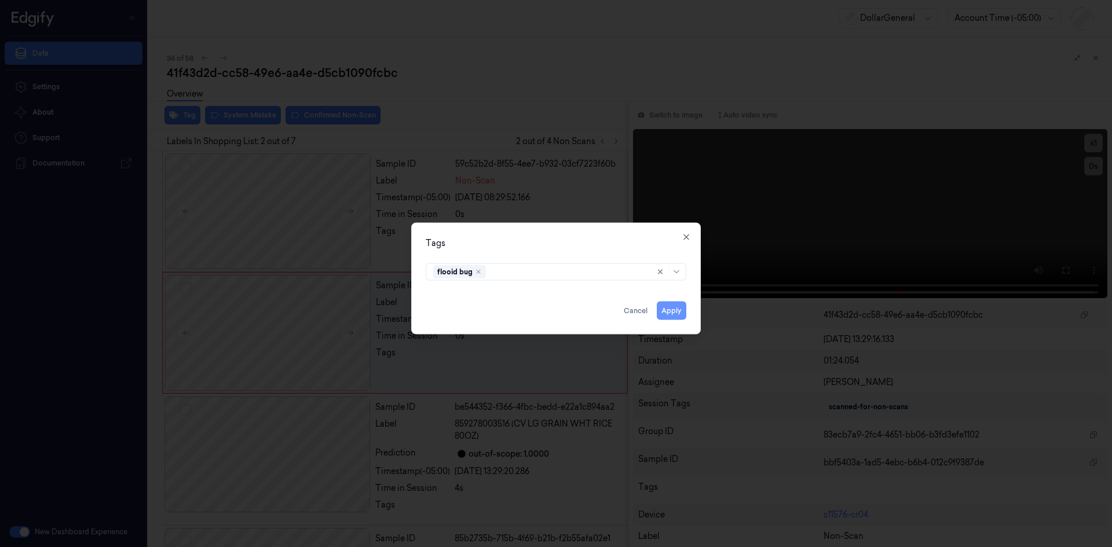
click at [666, 306] on button "Apply" at bounding box center [672, 310] width 30 height 19
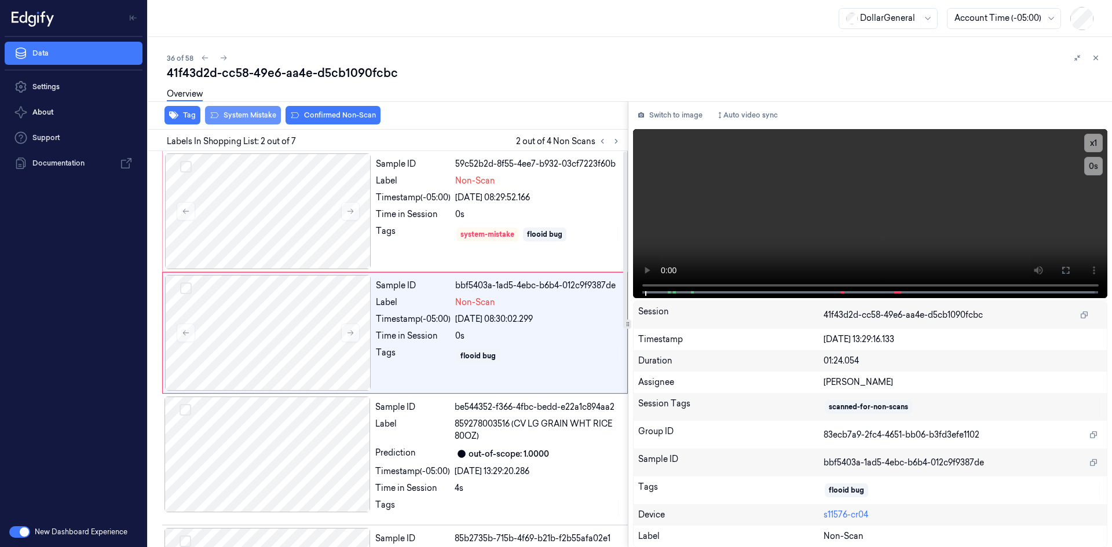
click at [248, 118] on button "System Mistake" at bounding box center [243, 115] width 76 height 19
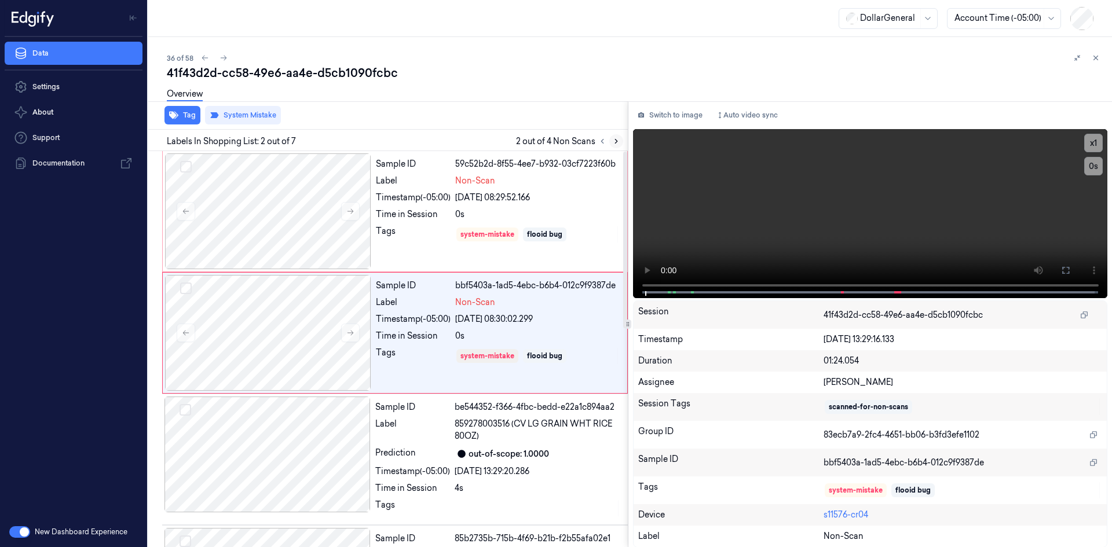
click at [616, 141] on icon at bounding box center [616, 141] width 8 height 8
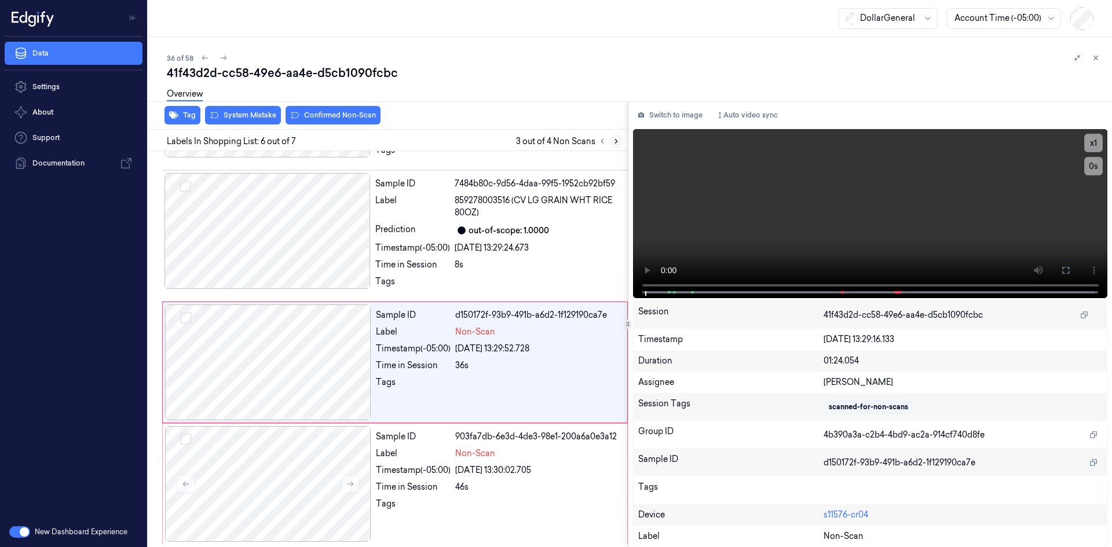
scroll to position [488, 0]
click at [538, 355] on div "Sample ID d150172f-93b9-491b-a6d2-1f129190ca7e Label Non-Scan Timestamp (-05:00…" at bounding box center [498, 361] width 254 height 116
click at [905, 226] on video at bounding box center [870, 213] width 475 height 169
click at [905, 224] on video at bounding box center [870, 213] width 475 height 169
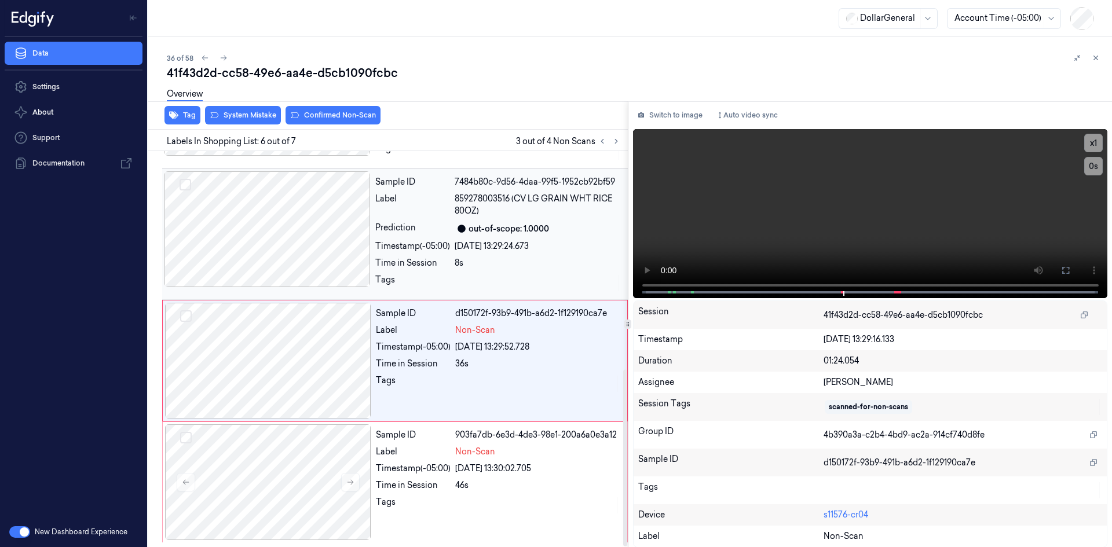
click at [507, 234] on div "out-of-scope: 1.0000" at bounding box center [508, 229] width 80 height 12
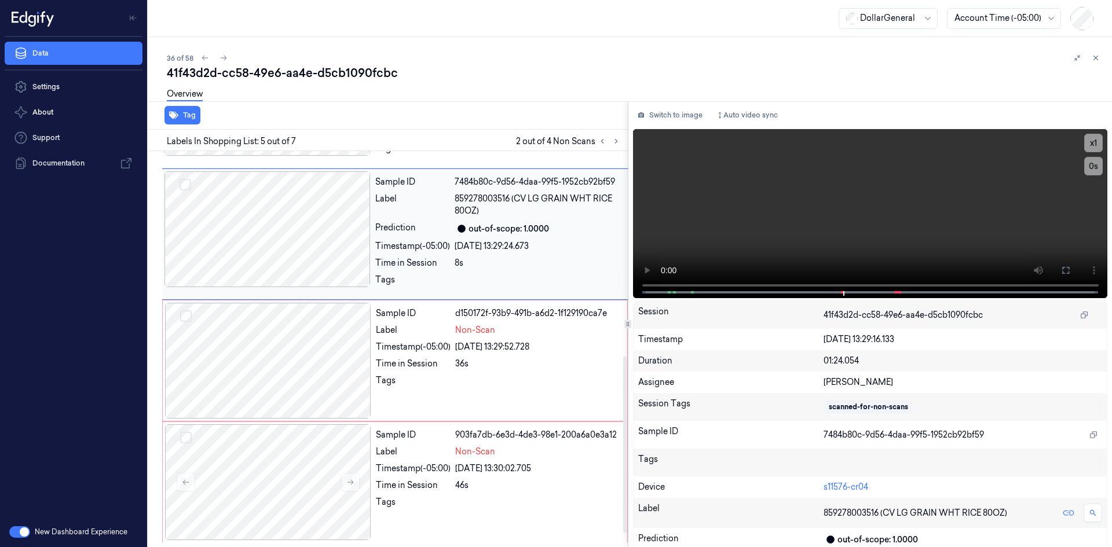
scroll to position [373, 0]
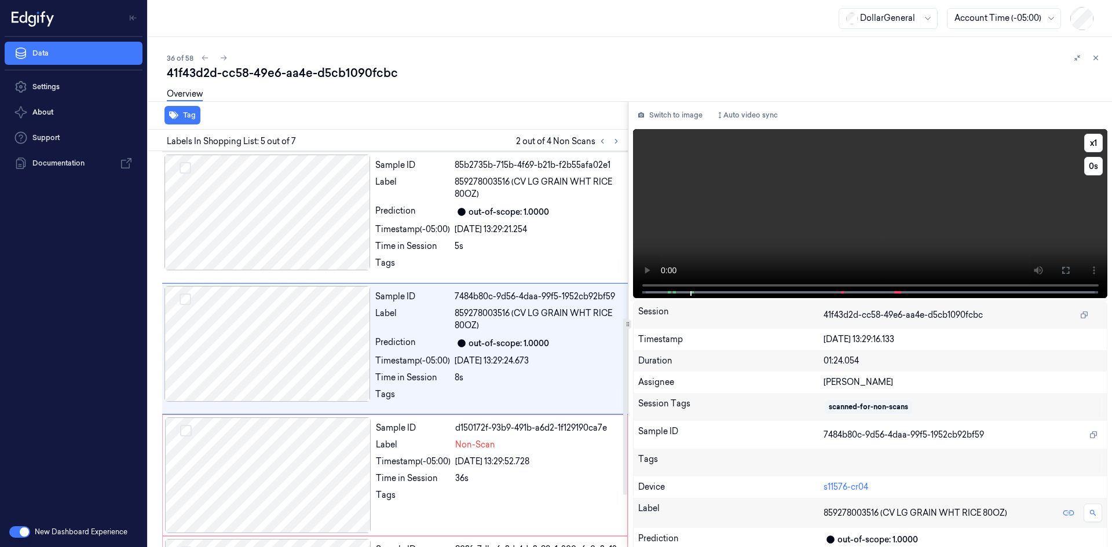
click at [951, 220] on video at bounding box center [870, 213] width 475 height 169
click at [757, 231] on video at bounding box center [870, 213] width 475 height 169
click at [537, 448] on div "Non-Scan" at bounding box center [537, 445] width 165 height 12
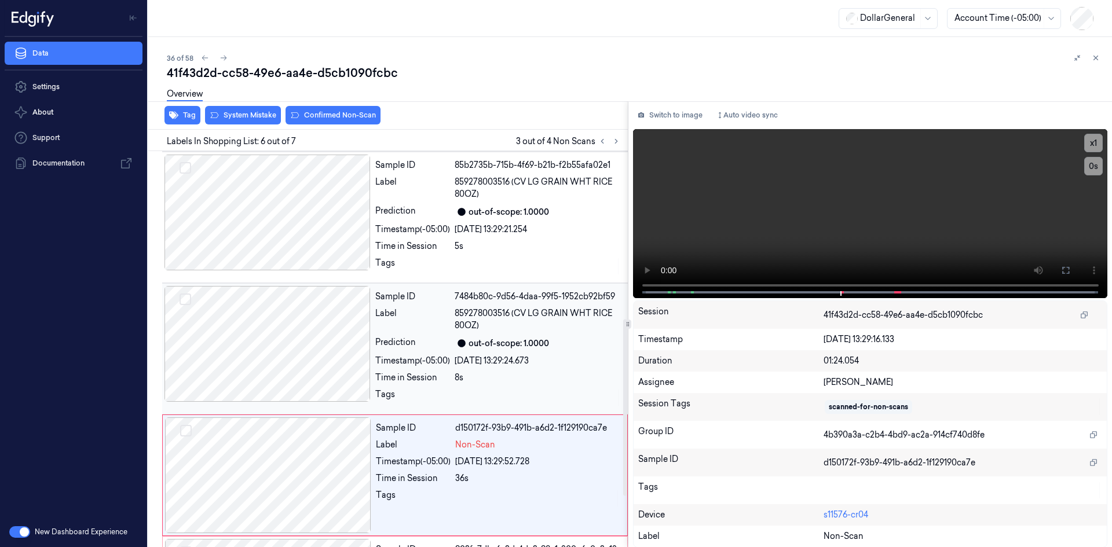
scroll to position [488, 0]
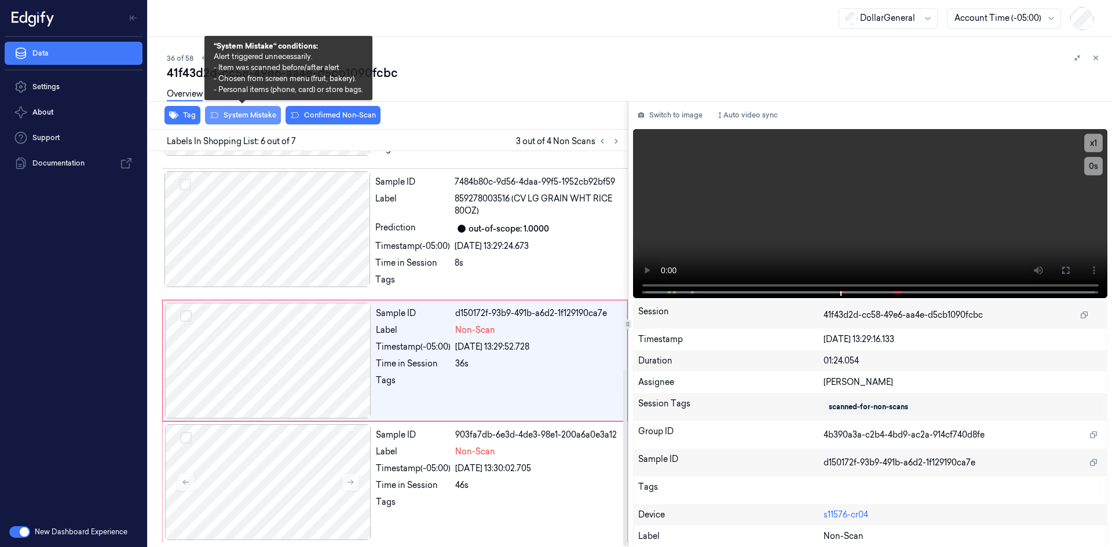
click at [266, 112] on button "System Mistake" at bounding box center [243, 115] width 76 height 19
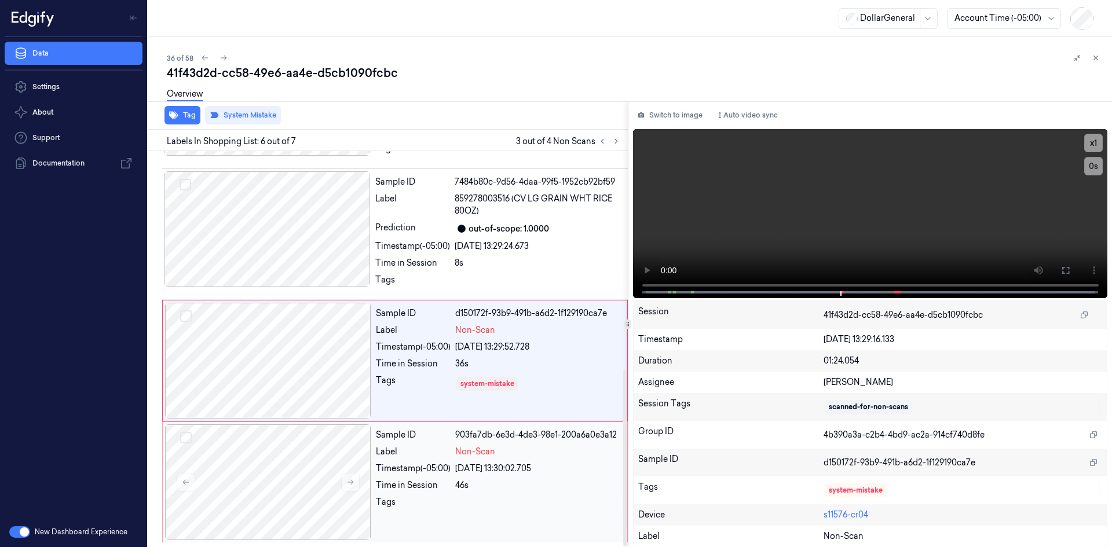
click at [517, 523] on div "Sample ID 903fa7db-6e3d-4de3-98e1-200a6a0e3a12 Label Non-Scan Timestamp (-05:00…" at bounding box center [498, 482] width 254 height 116
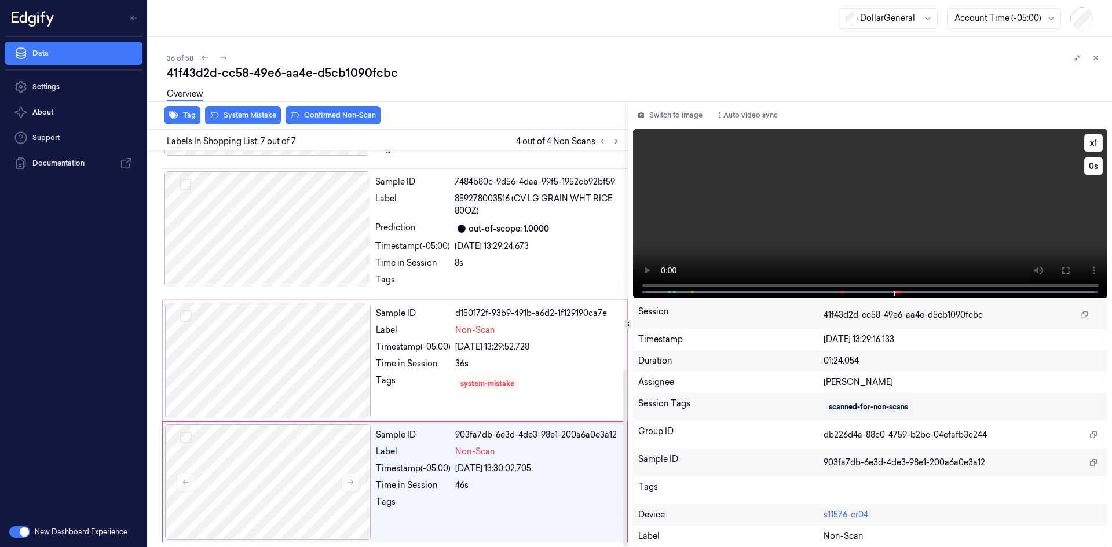
click at [955, 241] on video at bounding box center [870, 213] width 475 height 169
click at [529, 340] on div "Sample ID d150172f-93b9-491b-a6d2-1f129190ca7e Label Non-Scan Timestamp (-05:00…" at bounding box center [498, 361] width 254 height 116
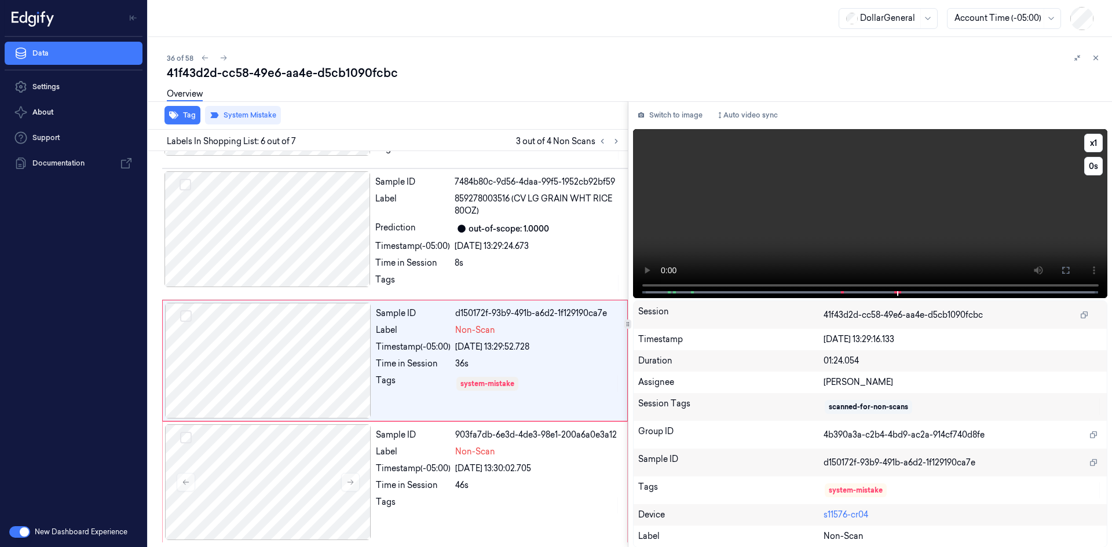
click at [1011, 197] on video at bounding box center [870, 213] width 475 height 169
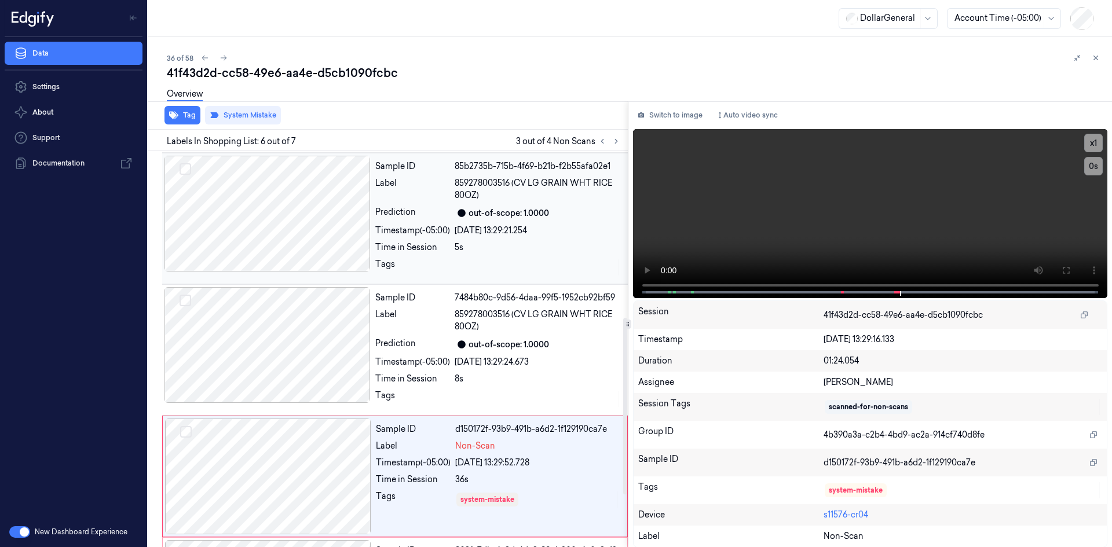
click at [481, 193] on span "859278003516 (CV LG GRAIN WHT RICE 80OZ)" at bounding box center [538, 189] width 166 height 24
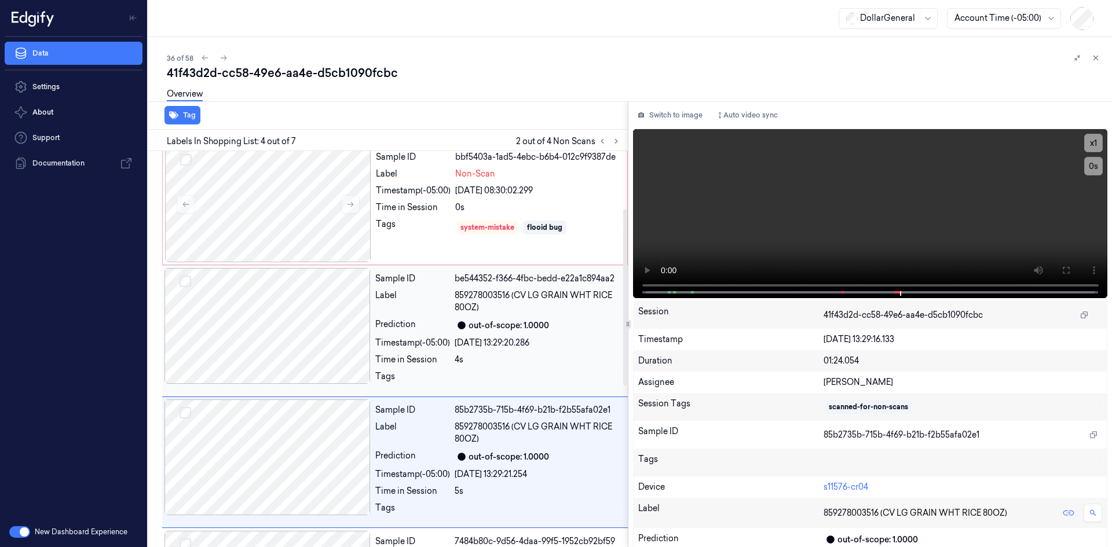
click at [497, 299] on span "859278003516 (CV LG GRAIN WHT RICE 80OZ)" at bounding box center [538, 301] width 166 height 24
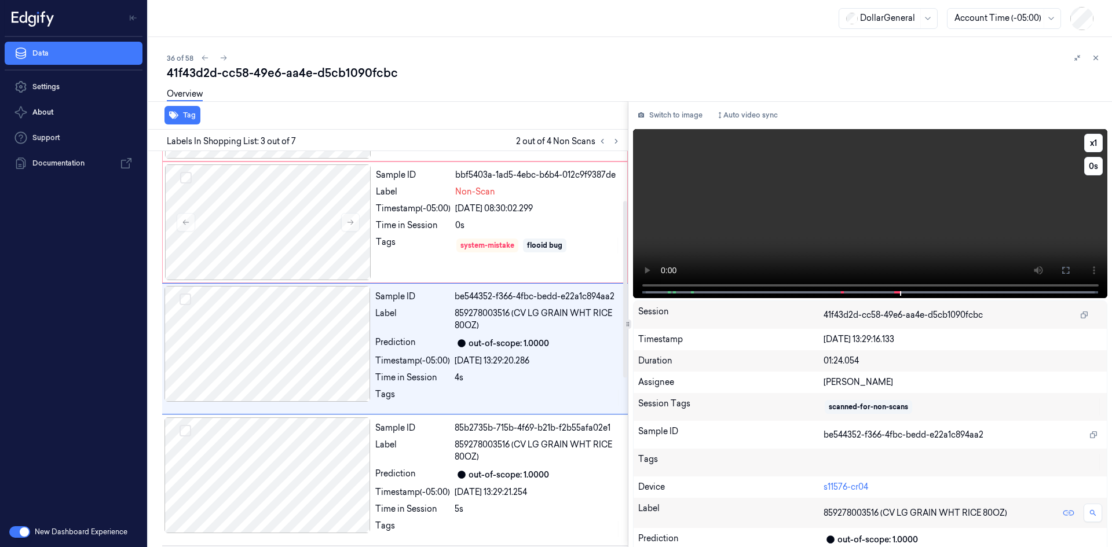
click at [761, 204] on video at bounding box center [870, 213] width 475 height 169
click at [1096, 146] on button "x 1" at bounding box center [1093, 143] width 19 height 19
click at [1096, 146] on button "x 2" at bounding box center [1093, 143] width 19 height 19
click at [940, 224] on video at bounding box center [870, 213] width 475 height 169
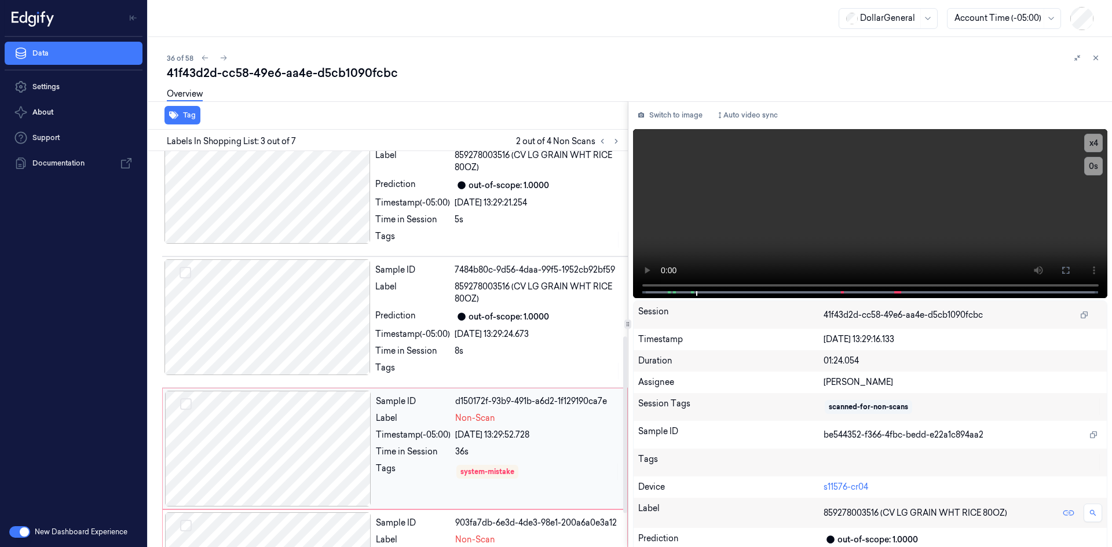
scroll to position [488, 0]
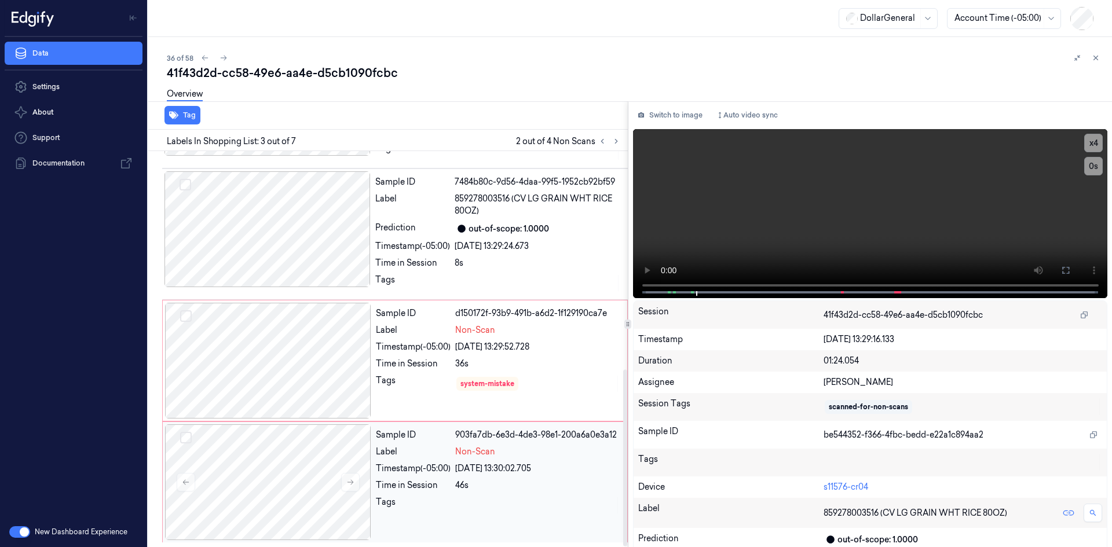
click at [481, 445] on div "Sample ID 903fa7db-6e3d-4de3-98e1-200a6a0e3a12 Label Non-Scan Timestamp (-05:00…" at bounding box center [498, 482] width 254 height 116
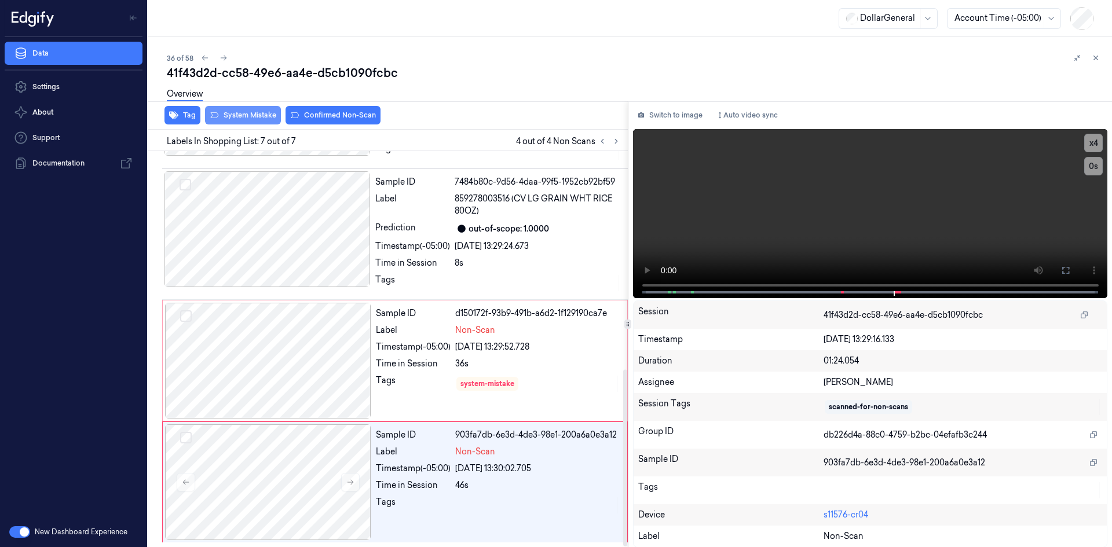
click at [256, 113] on button "System Mistake" at bounding box center [243, 115] width 76 height 19
click at [487, 71] on div "41f43d2d-cc58-49e6-aa4e-d5cb1090fcbc" at bounding box center [635, 73] width 936 height 16
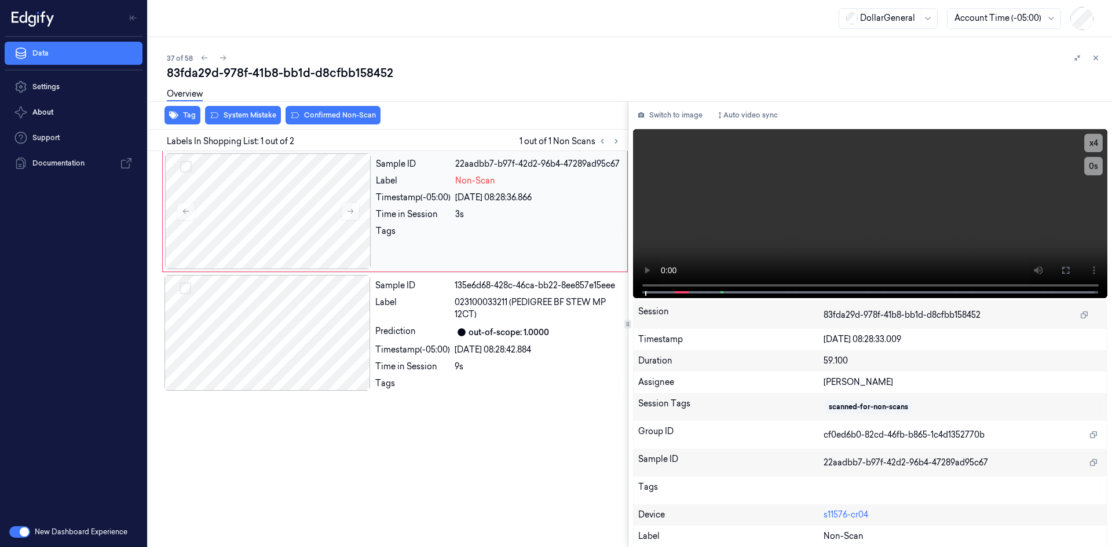
click at [541, 226] on div at bounding box center [537, 234] width 165 height 19
click at [702, 228] on video at bounding box center [870, 213] width 475 height 169
click at [722, 208] on video at bounding box center [870, 213] width 475 height 169
click at [519, 343] on div "Sample ID 135e6d68-428c-46ca-bb22-8ee857e15eee Label 023100033211 (PEDIGREE BF …" at bounding box center [498, 338] width 255 height 126
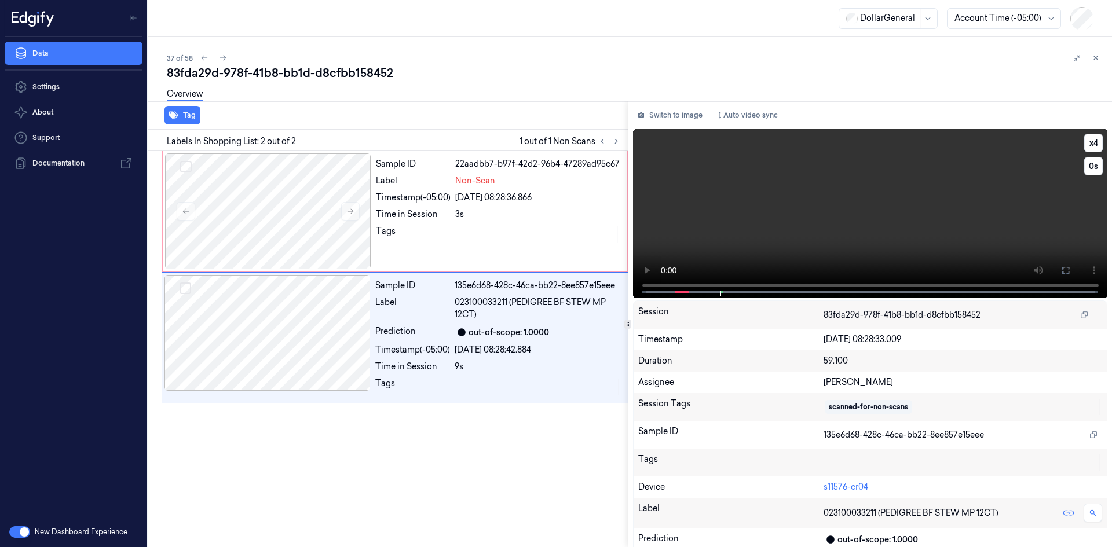
click at [735, 218] on video at bounding box center [870, 213] width 475 height 169
click at [767, 197] on video at bounding box center [870, 213] width 475 height 169
click at [464, 192] on div "[DATE] 08:28:36.866" at bounding box center [537, 198] width 165 height 12
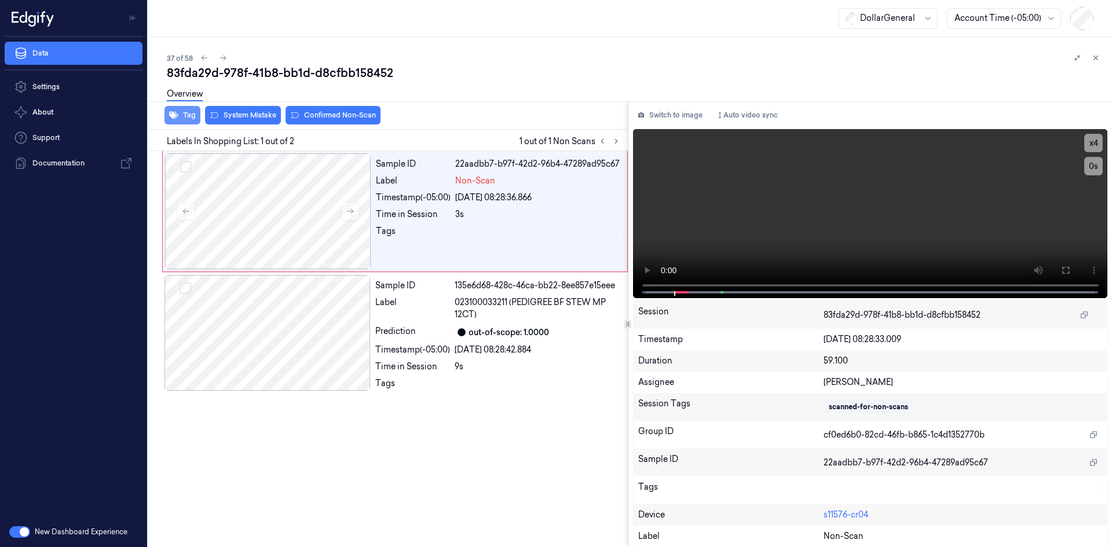
click at [192, 113] on button "Tag" at bounding box center [182, 115] width 36 height 19
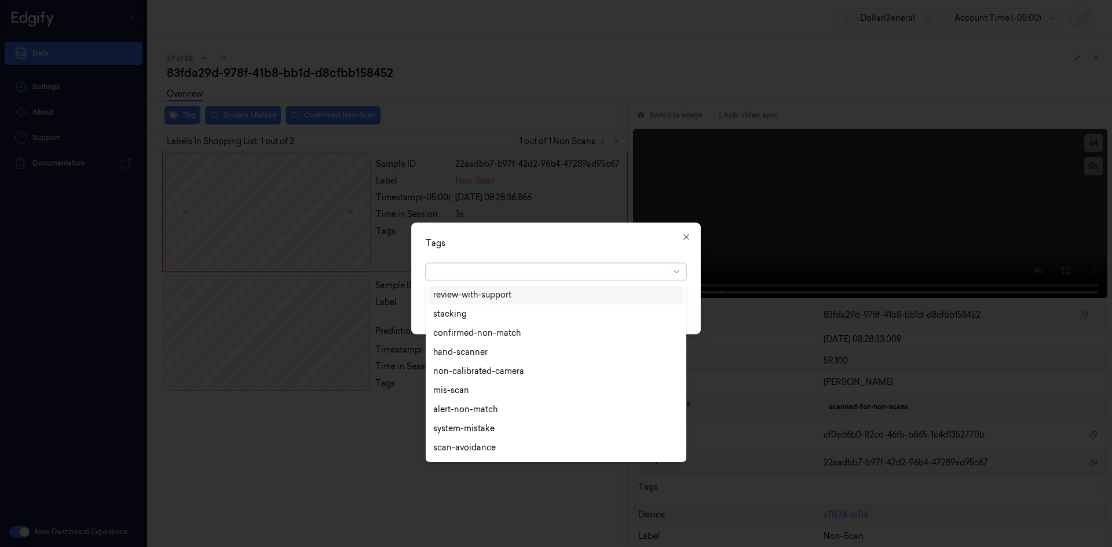
click at [490, 273] on div at bounding box center [549, 272] width 233 height 12
click at [449, 408] on div "flooid bug" at bounding box center [453, 411] width 40 height 12
click at [659, 261] on div "option flooid bug , selected. 24 results available. Use Up and Down to choose o…" at bounding box center [556, 269] width 261 height 22
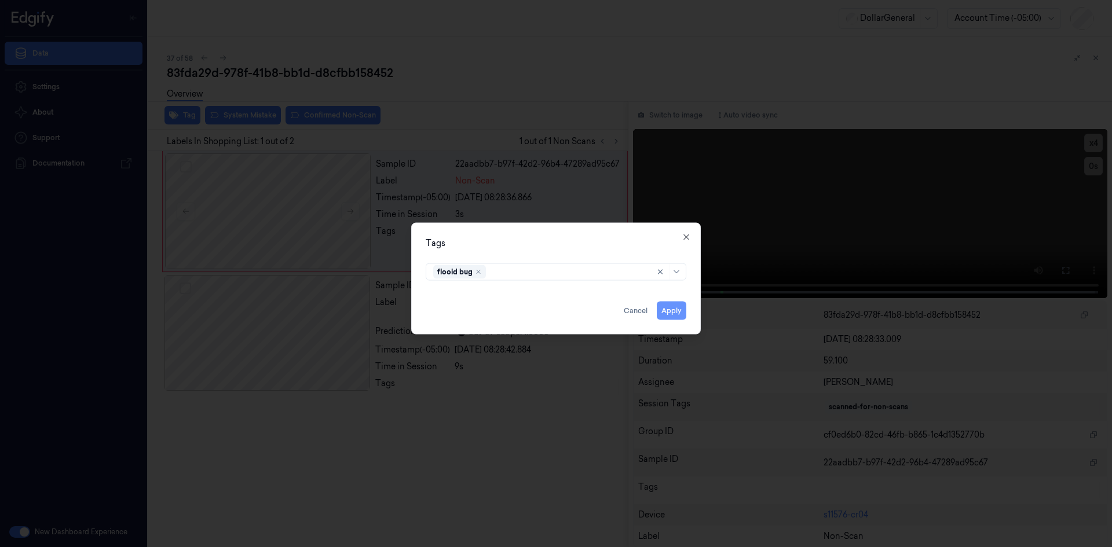
click at [675, 305] on button "Apply" at bounding box center [672, 310] width 30 height 19
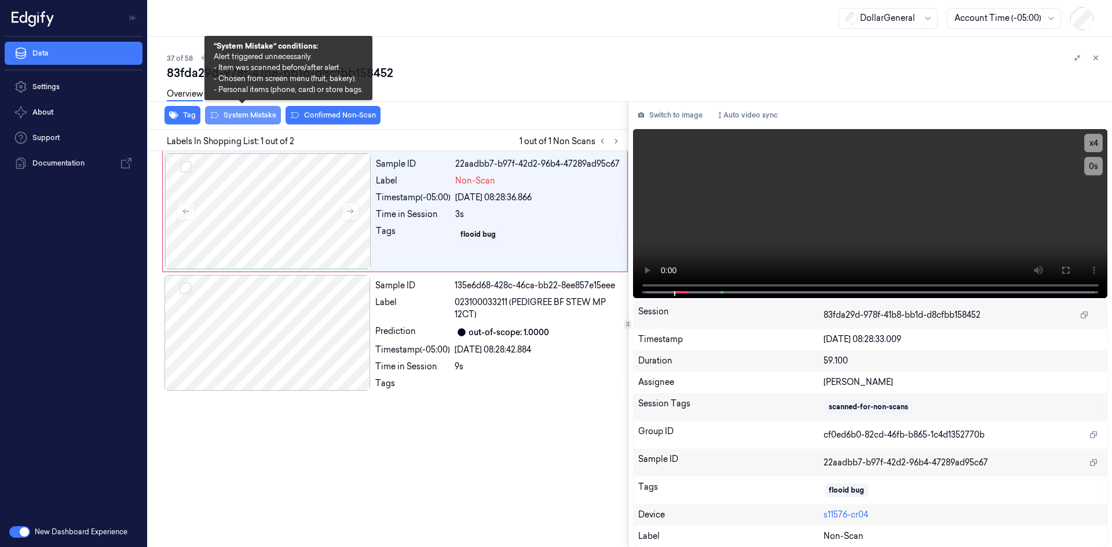
click at [266, 120] on button "System Mistake" at bounding box center [243, 115] width 76 height 19
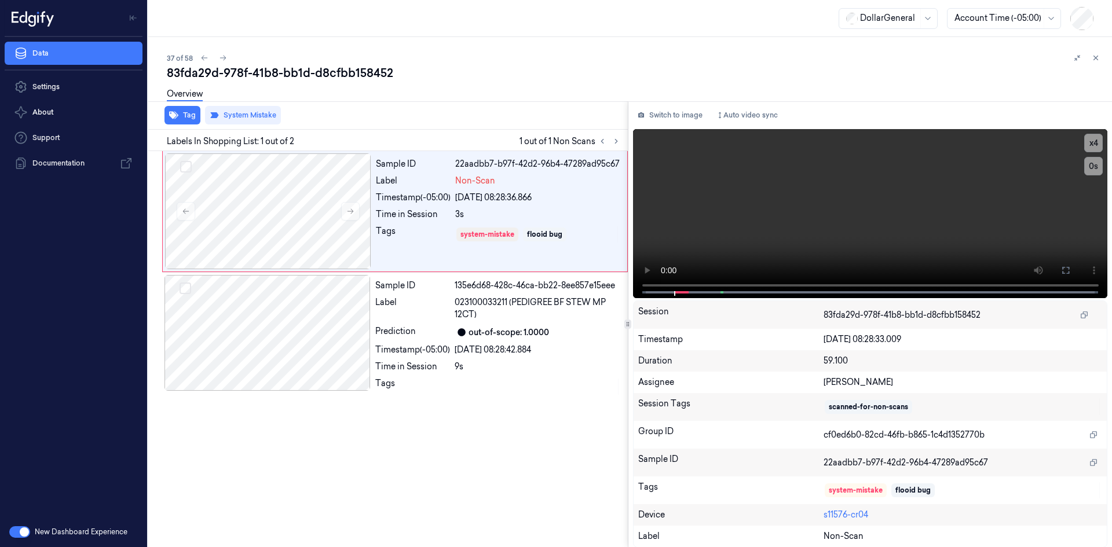
click at [541, 130] on div "Labels In Shopping List: 1 out of 2 1 out of 1 Non Scans" at bounding box center [386, 140] width 484 height 21
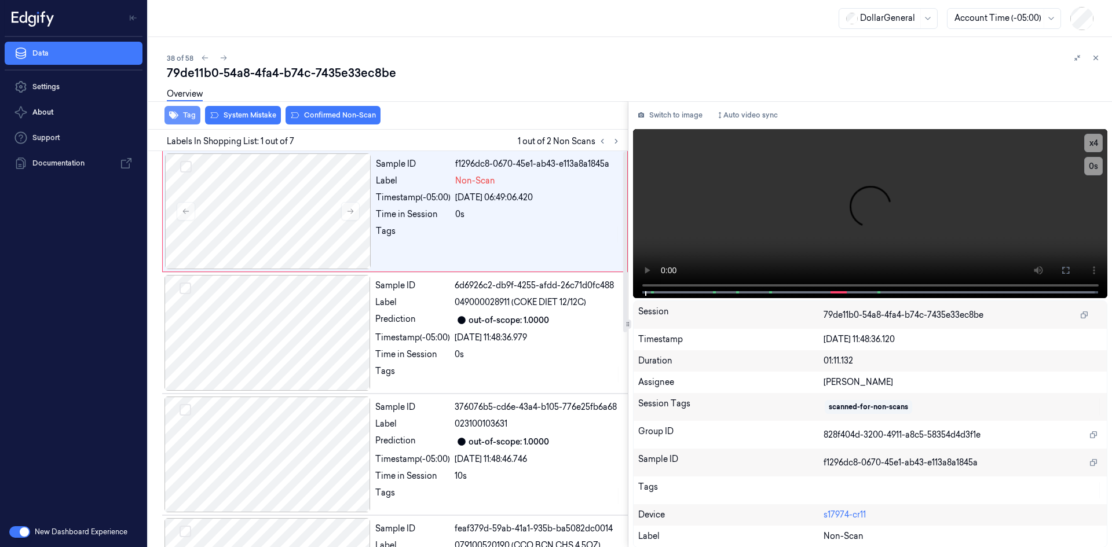
click at [188, 113] on button "Tag" at bounding box center [182, 115] width 36 height 19
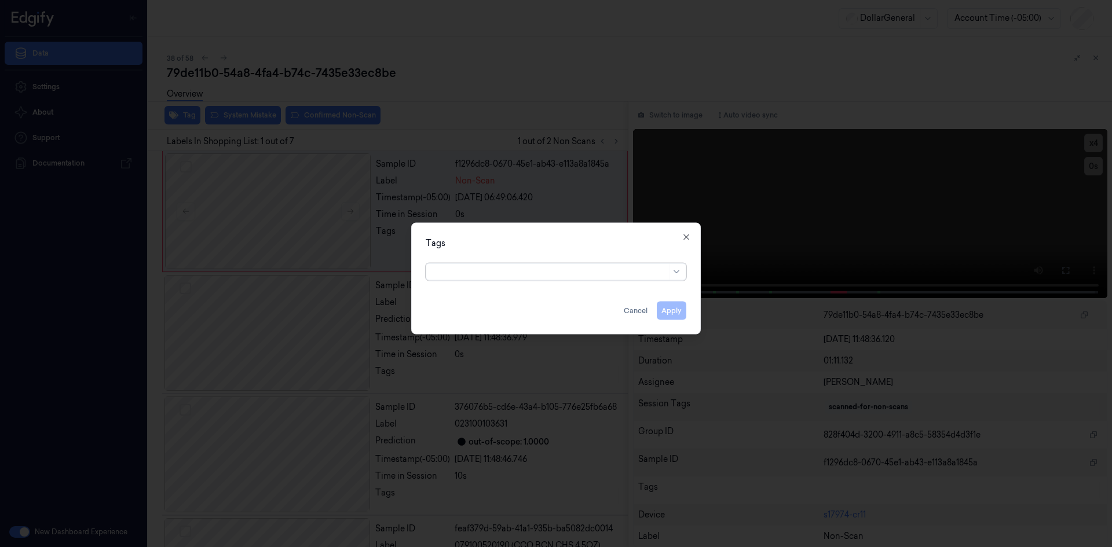
click at [554, 270] on div at bounding box center [549, 272] width 233 height 12
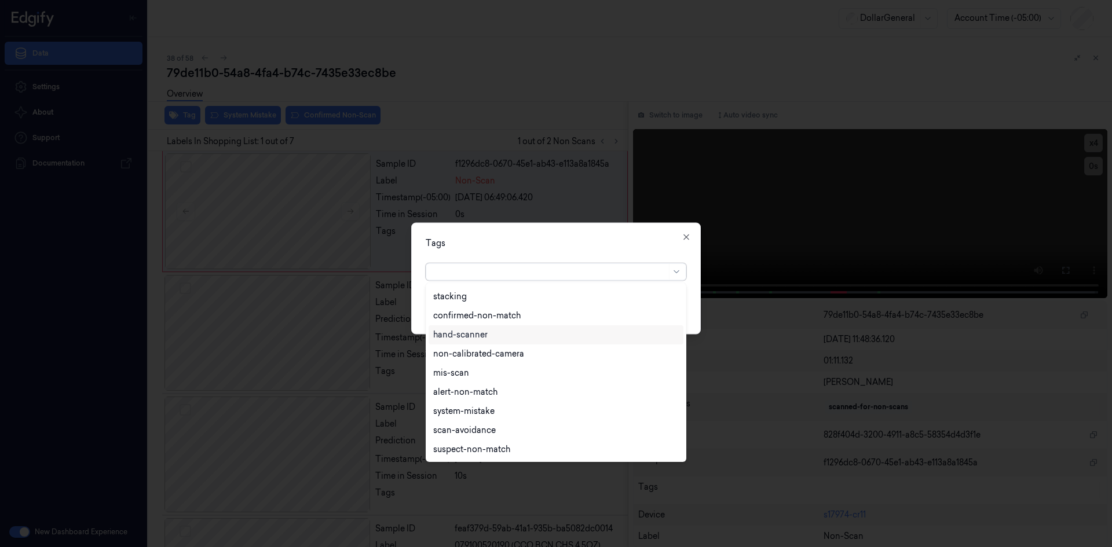
scroll to position [208, 0]
click at [496, 402] on div "flooid bug" at bounding box center [555, 411] width 255 height 19
click at [556, 259] on div "option flooid bug , selected. 24 results available. Use Up and Down to choose o…" at bounding box center [556, 269] width 261 height 22
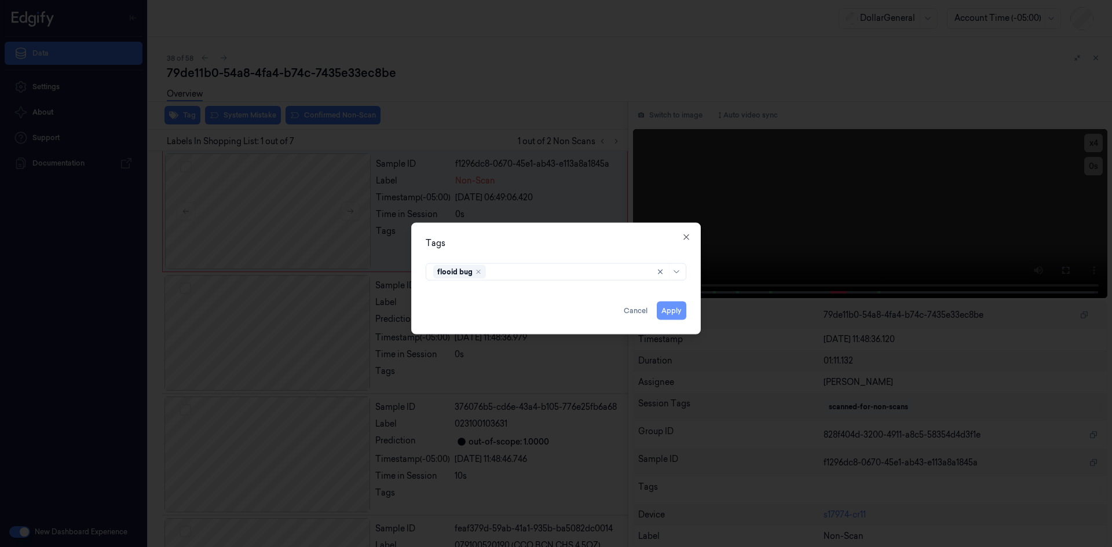
click at [685, 317] on button "Apply" at bounding box center [672, 310] width 30 height 19
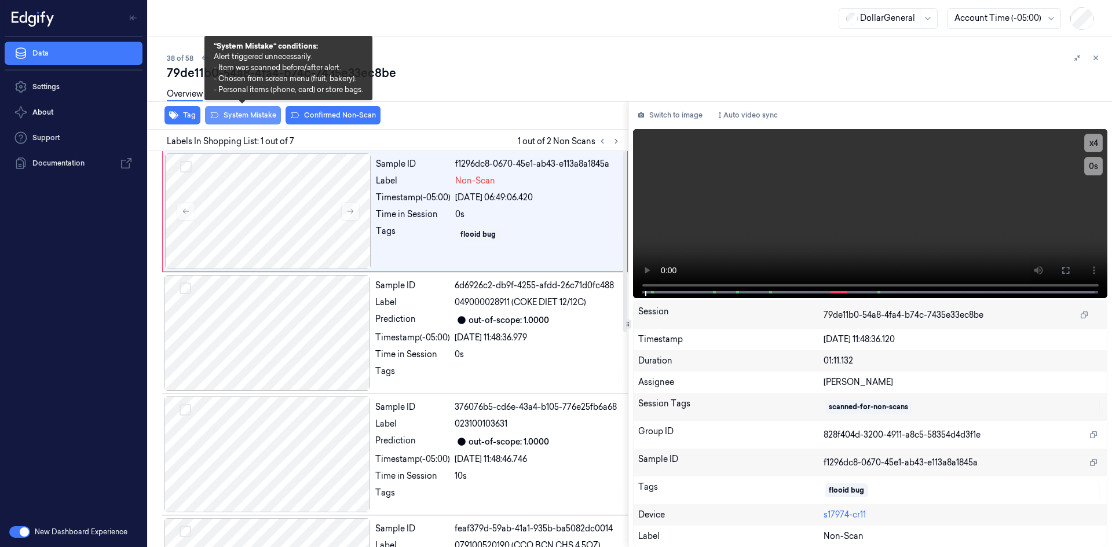
click at [262, 111] on button "System Mistake" at bounding box center [243, 115] width 76 height 19
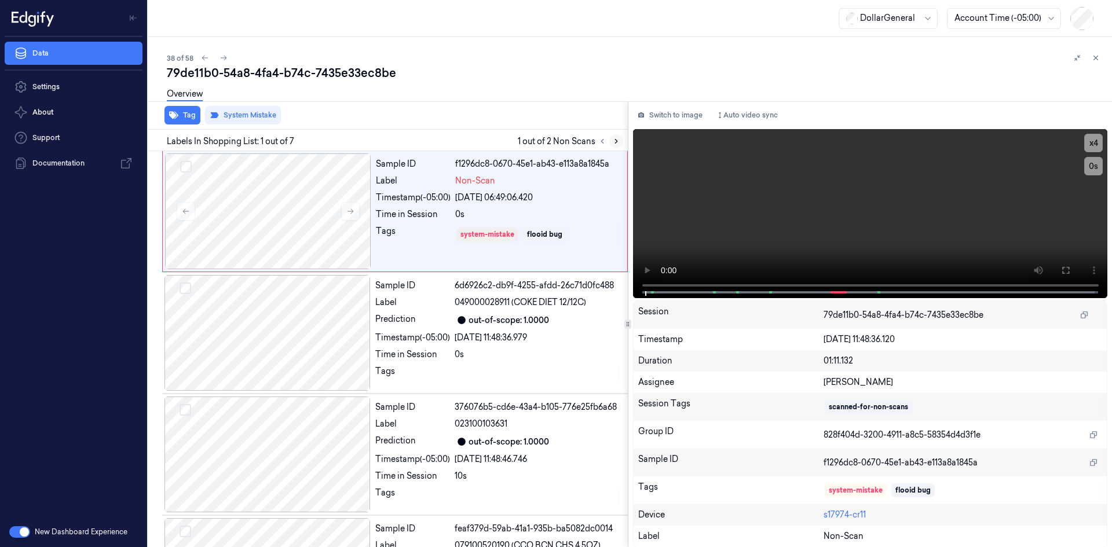
click at [610, 140] on button at bounding box center [616, 141] width 14 height 14
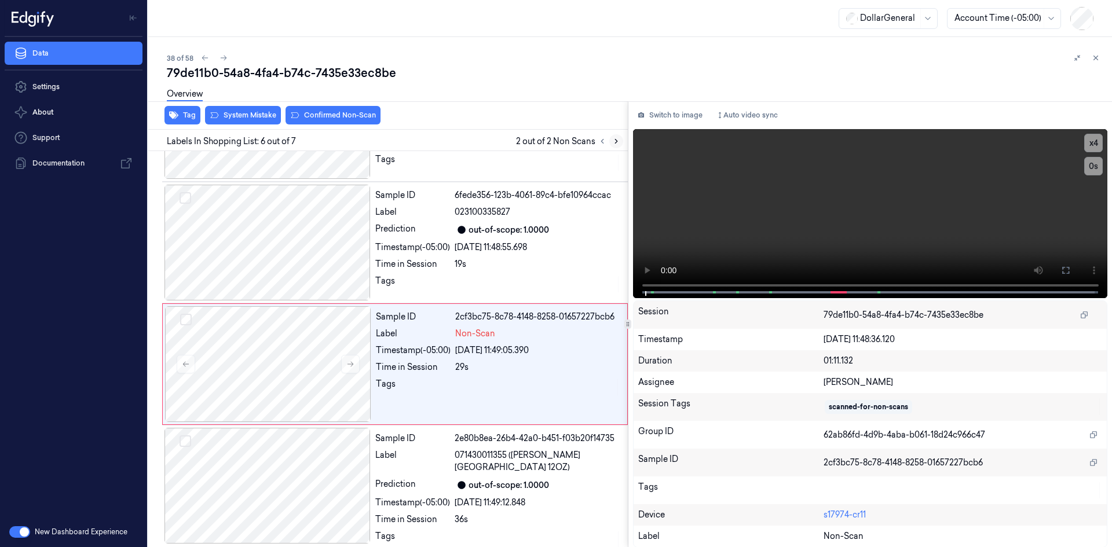
scroll to position [468, 0]
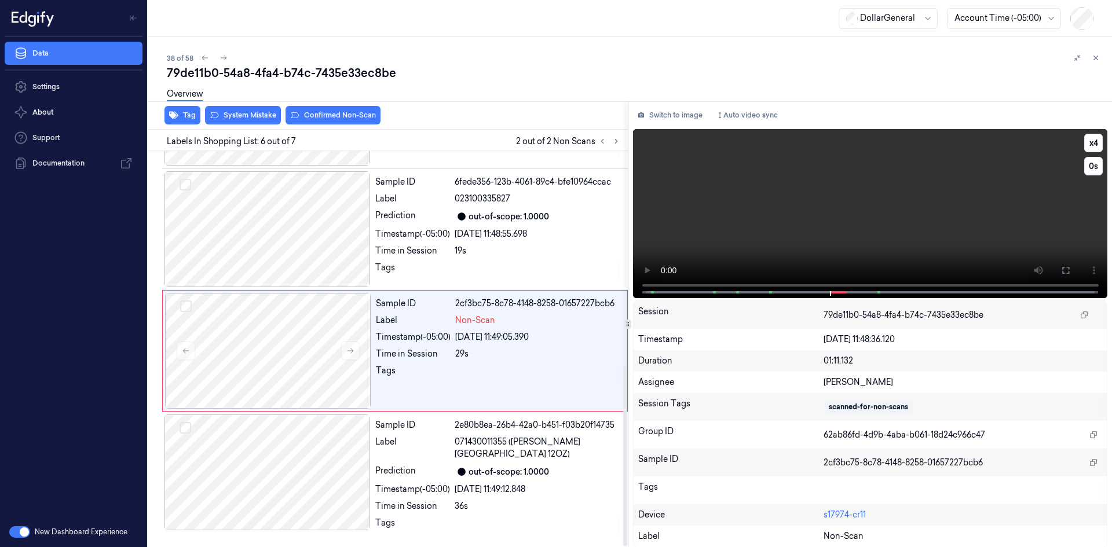
click at [765, 192] on video at bounding box center [870, 213] width 475 height 169
click at [513, 229] on div "[DATE] 11:48:55.698" at bounding box center [538, 234] width 166 height 12
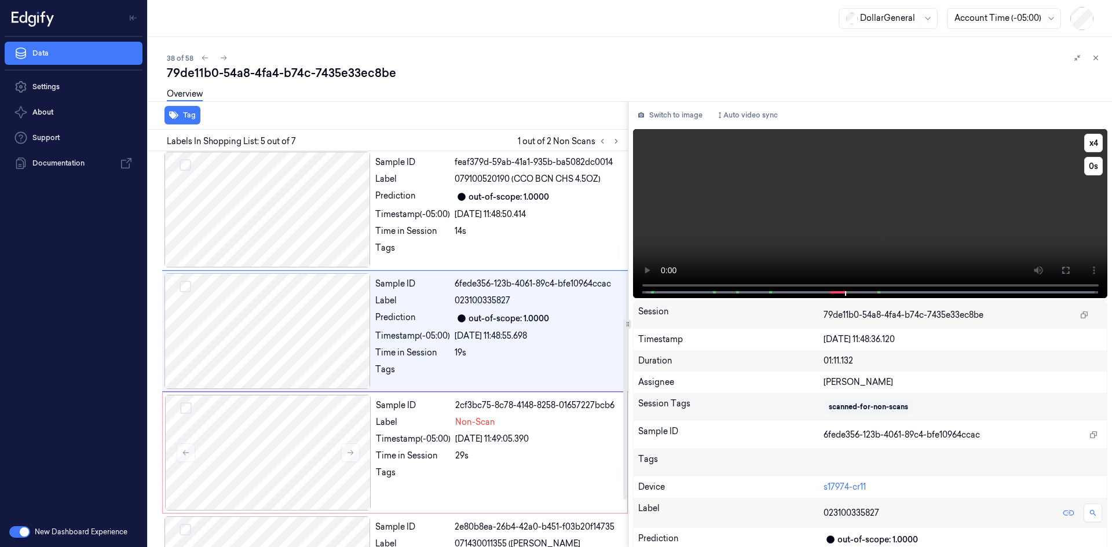
scroll to position [349, 0]
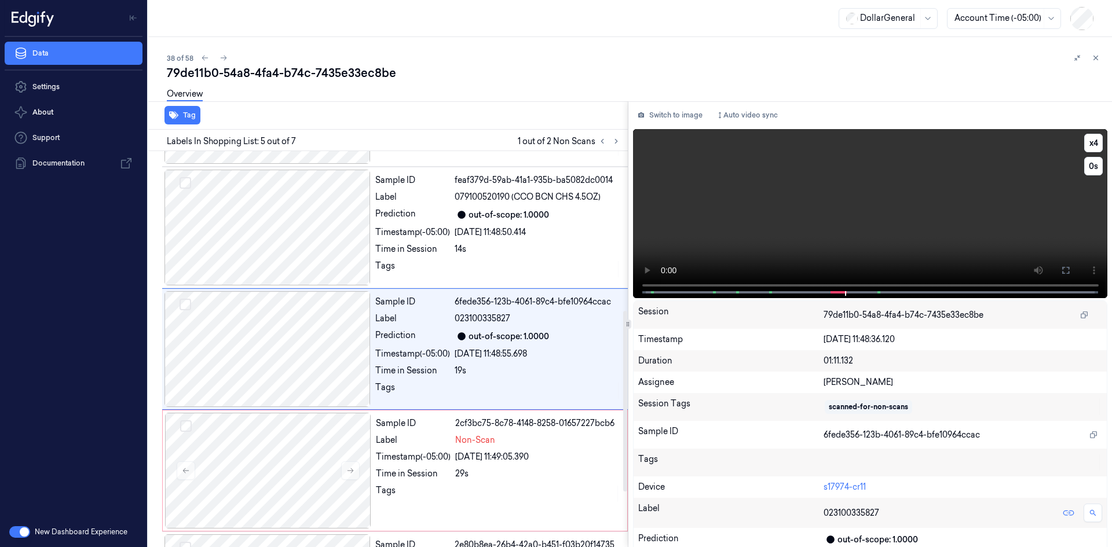
click at [786, 211] on video at bounding box center [870, 213] width 475 height 169
click at [764, 230] on video at bounding box center [870, 213] width 475 height 169
drag, startPoint x: 457, startPoint y: 477, endPoint x: 415, endPoint y: 350, distance: 134.4
click at [457, 476] on div "29s" at bounding box center [537, 474] width 165 height 12
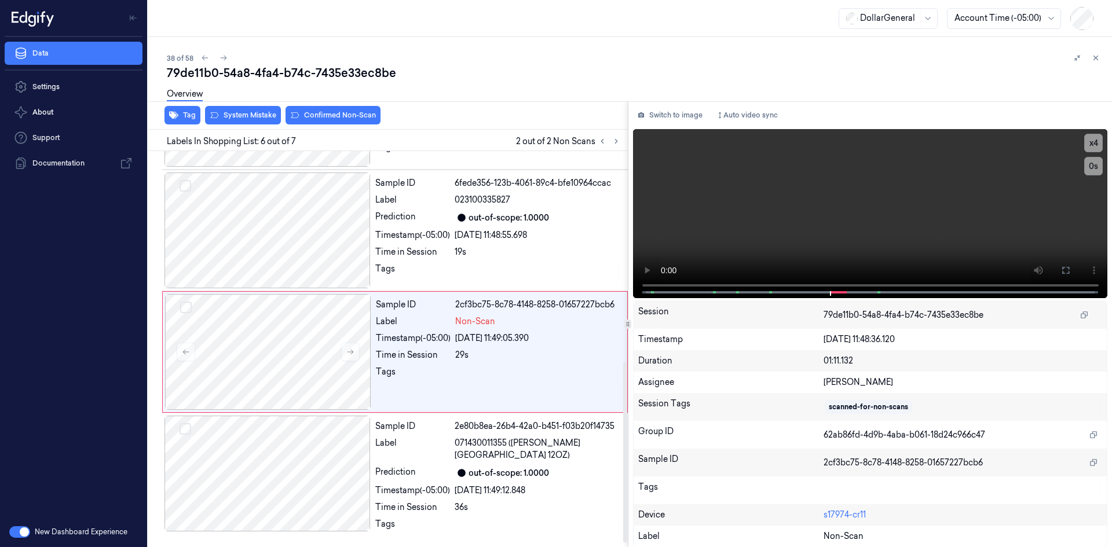
scroll to position [468, 0]
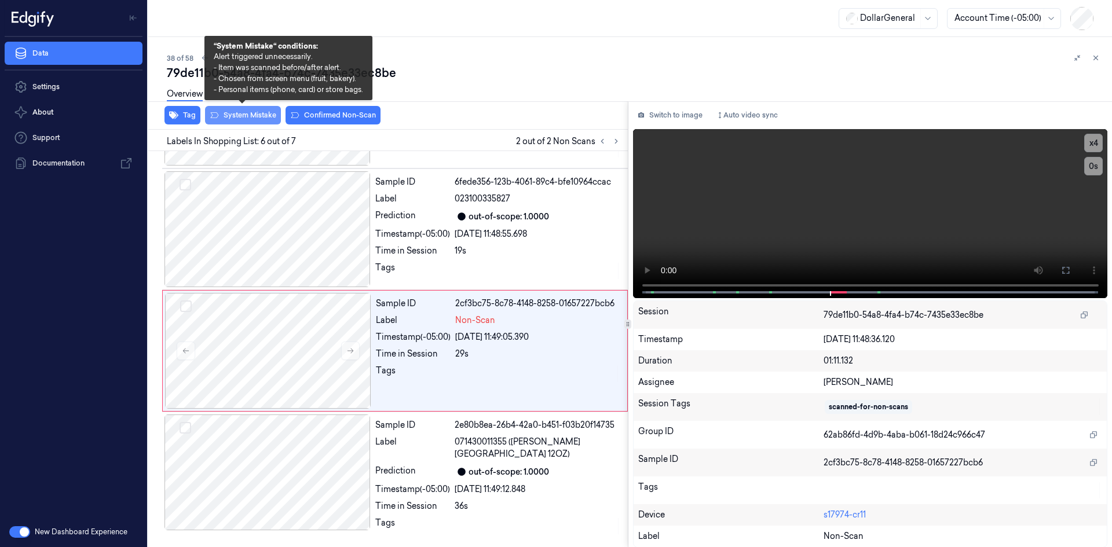
click at [256, 111] on button "System Mistake" at bounding box center [243, 115] width 76 height 19
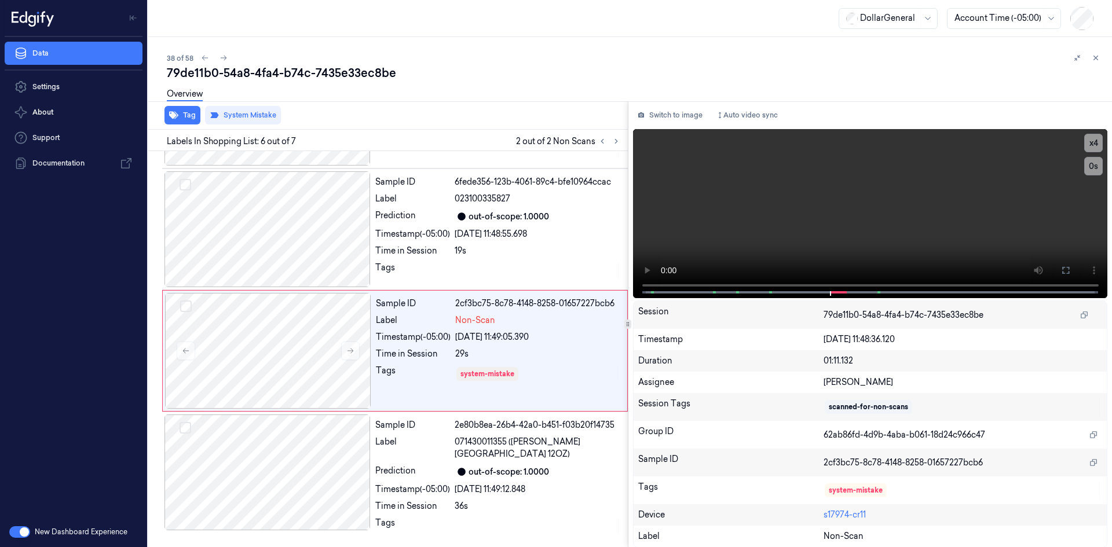
click at [454, 47] on div "38 of 58 79de11b0-54a8-4fa4-b74c-7435e33ec8be Overview Tag System Mistake Label…" at bounding box center [629, 292] width 963 height 510
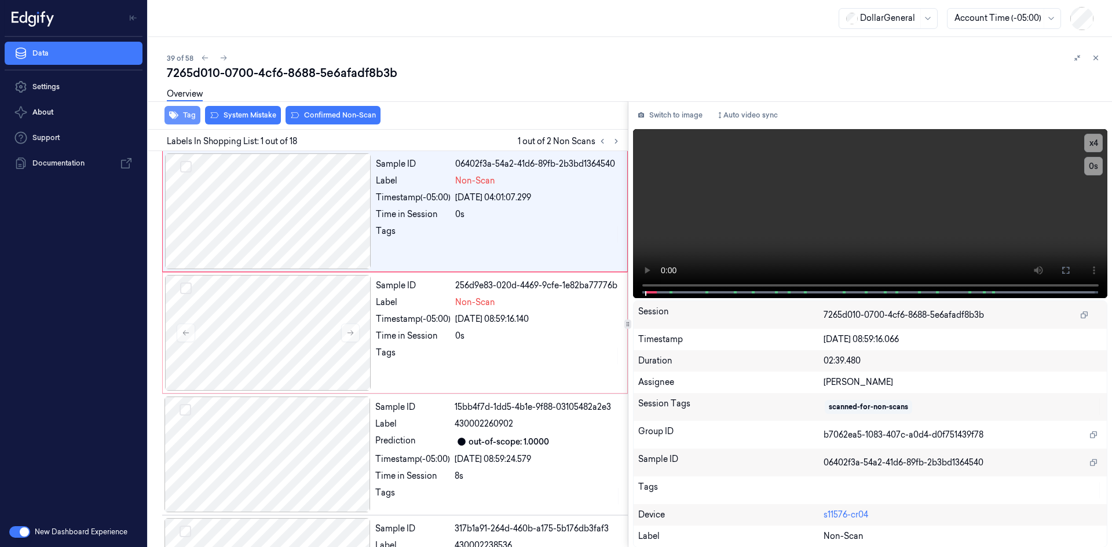
click at [176, 116] on icon "button" at bounding box center [173, 115] width 9 height 9
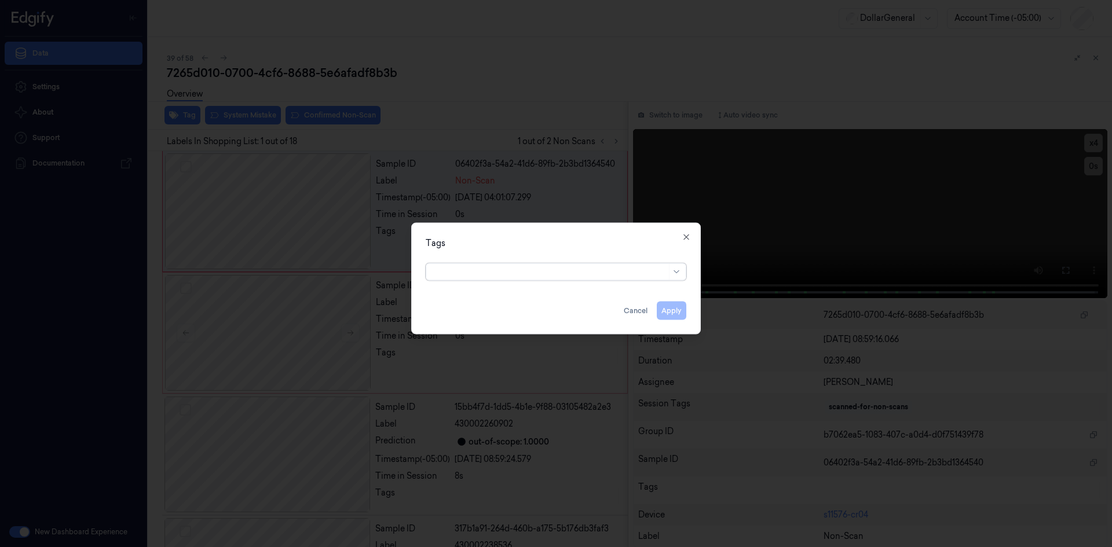
click at [507, 266] on div at bounding box center [549, 272] width 233 height 12
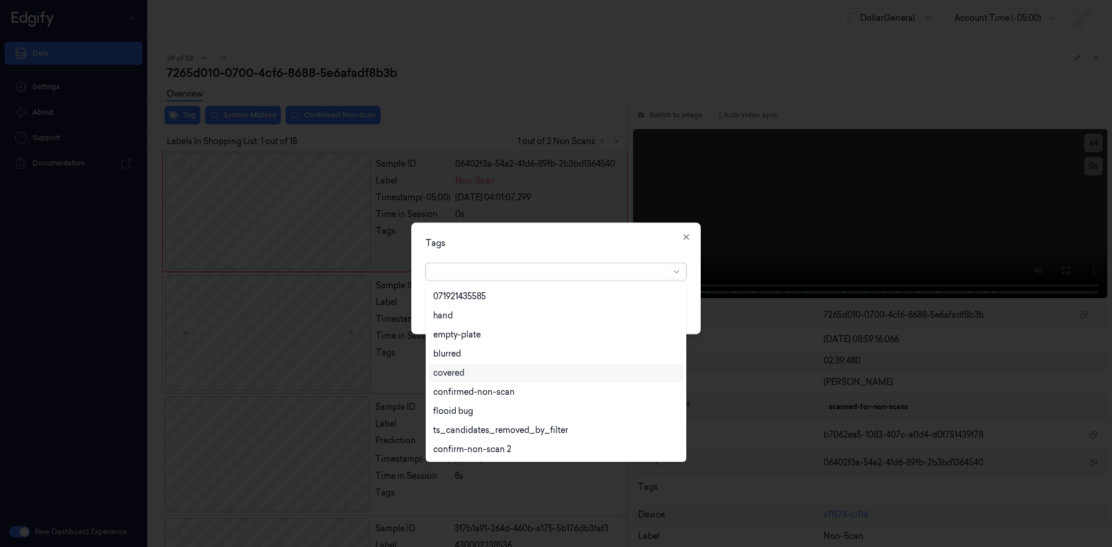
scroll to position [304, 0]
click at [446, 317] on div "flooid bug" at bounding box center [453, 316] width 40 height 12
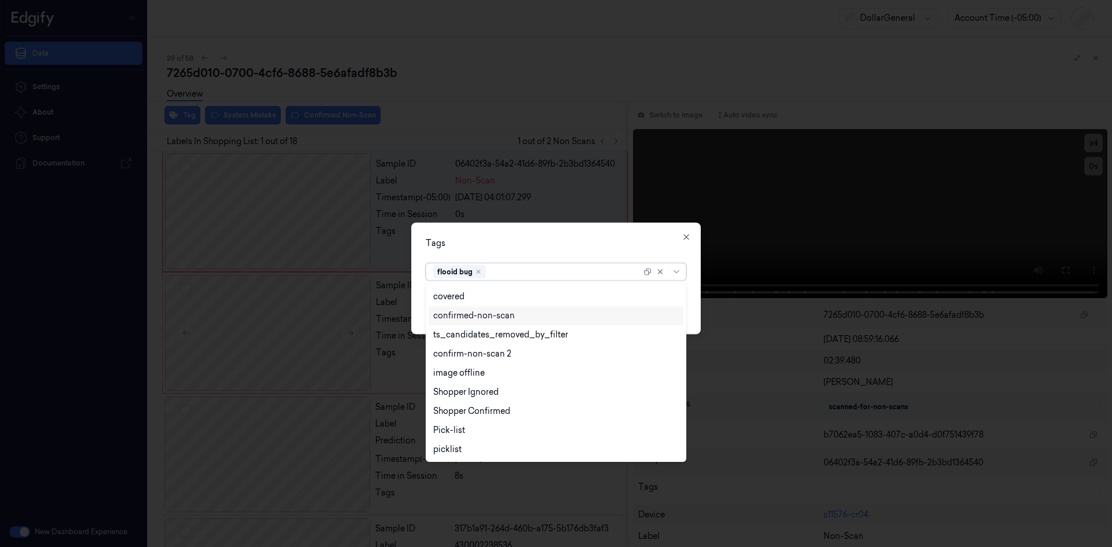
scroll to position [285, 0]
click at [533, 241] on div "Tags" at bounding box center [556, 243] width 261 height 12
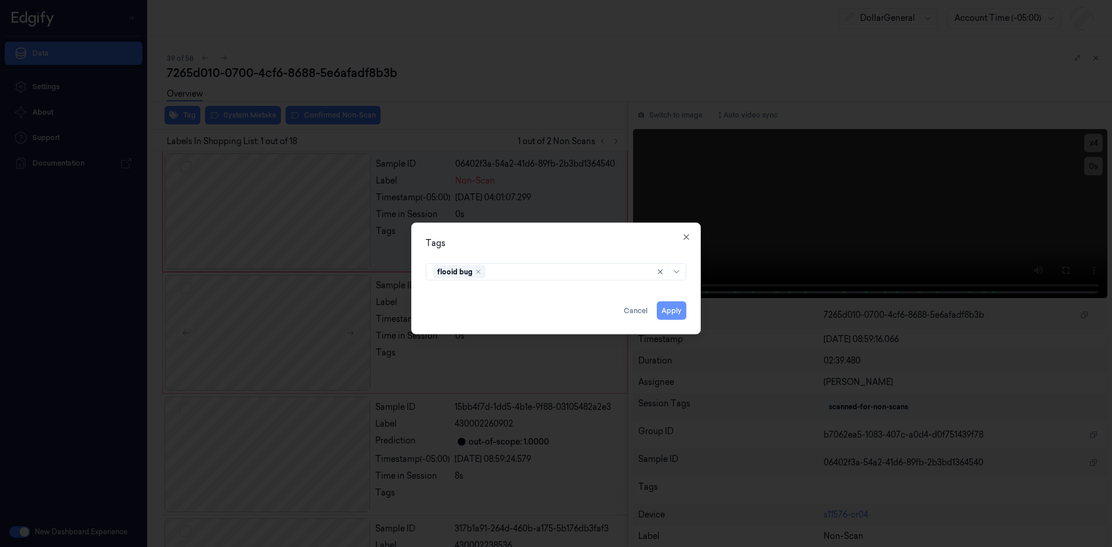
click at [662, 313] on button "Apply" at bounding box center [672, 310] width 30 height 19
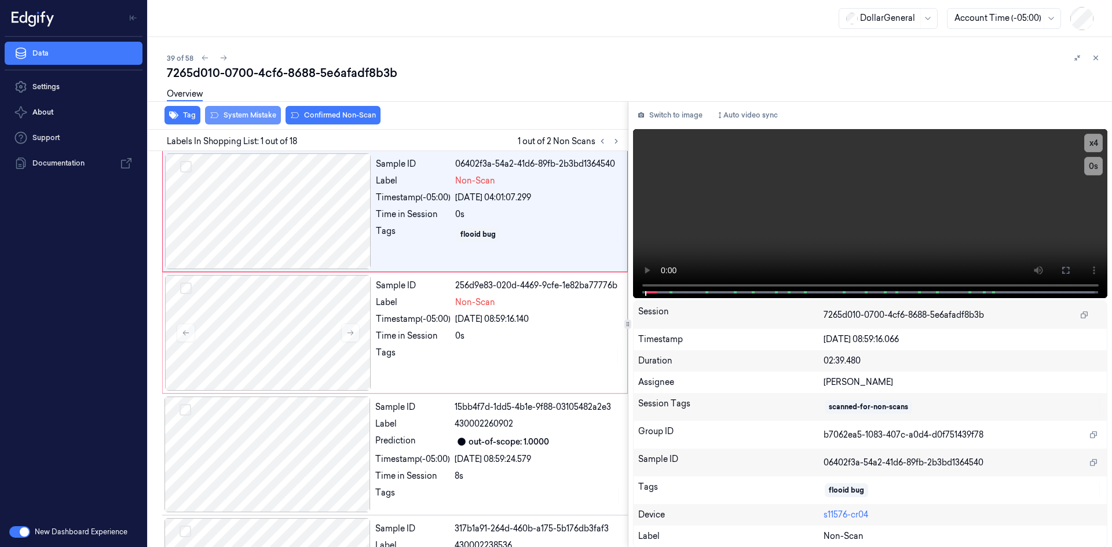
click at [260, 114] on button "System Mistake" at bounding box center [243, 115] width 76 height 19
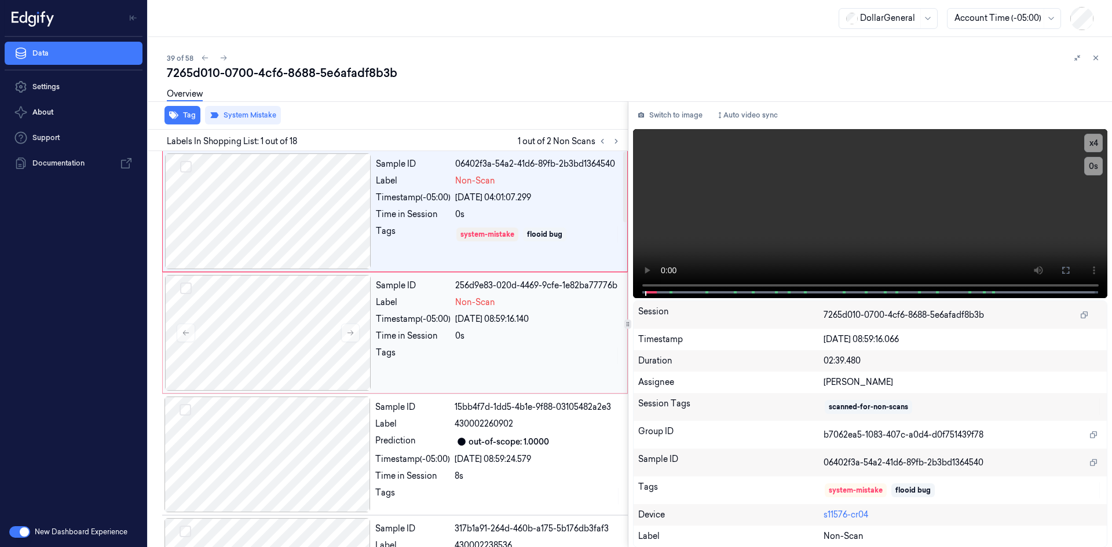
click at [422, 298] on div "Label" at bounding box center [413, 302] width 75 height 12
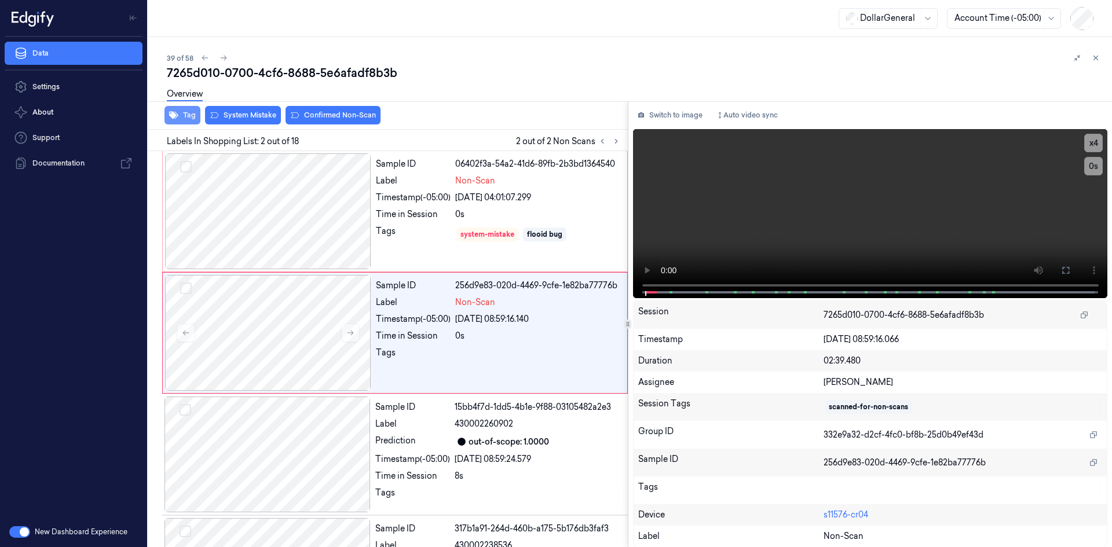
click at [188, 121] on button "Tag" at bounding box center [182, 115] width 36 height 19
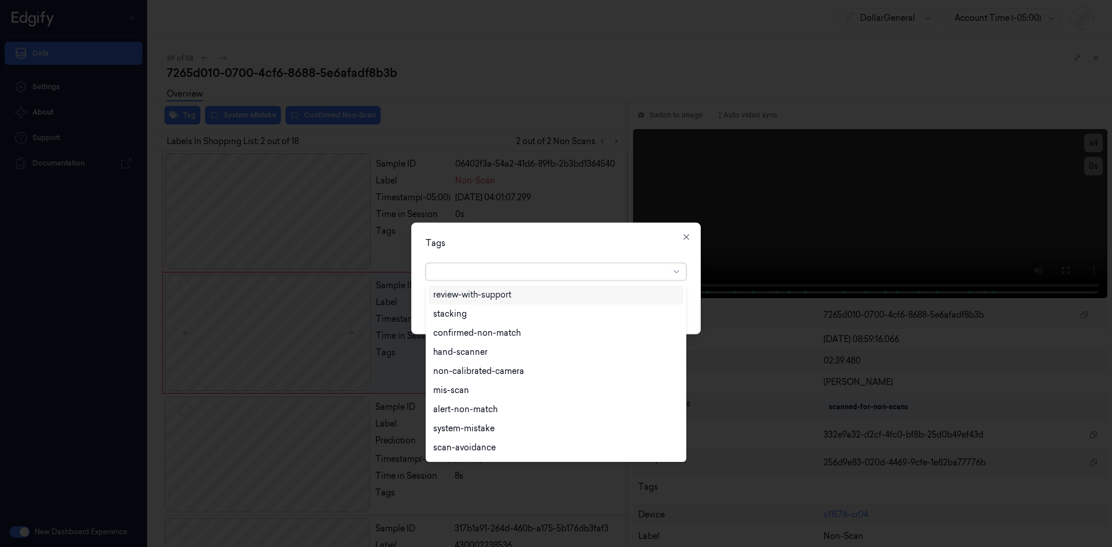
click at [481, 271] on div at bounding box center [549, 272] width 233 height 12
click at [439, 313] on div "flooid bug" at bounding box center [453, 316] width 40 height 12
click at [585, 251] on div "Tags option flooid bug , selected. 24 results available. Use Up and Down to cho…" at bounding box center [555, 278] width 289 height 112
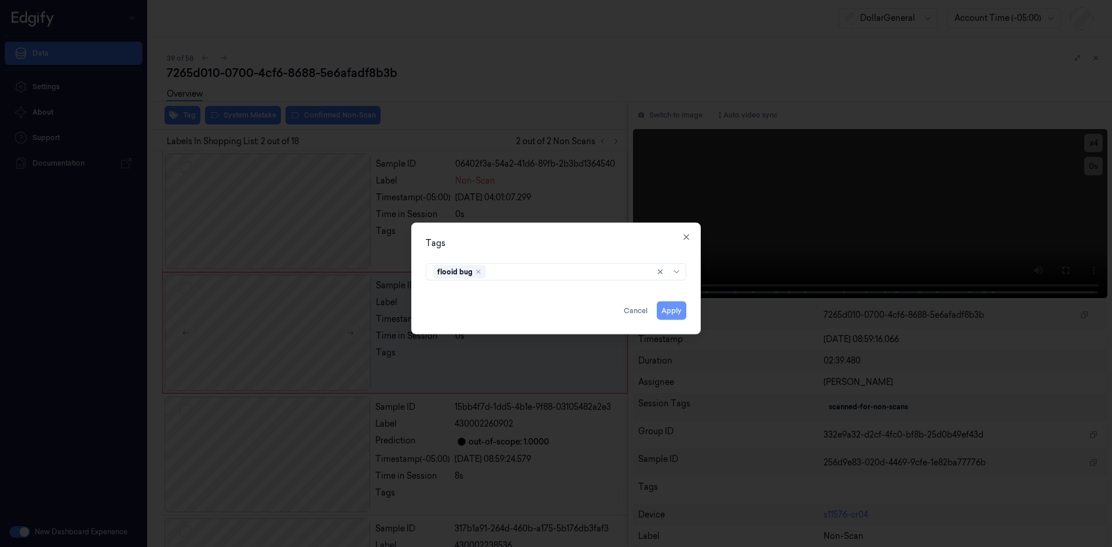
click at [669, 313] on button "Apply" at bounding box center [672, 310] width 30 height 19
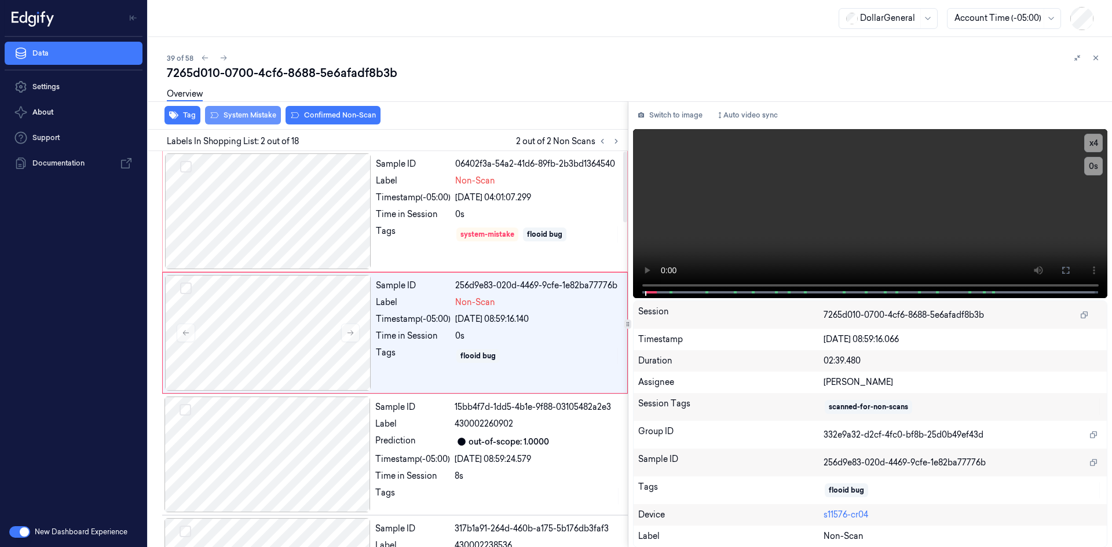
click at [243, 116] on button "System Mistake" at bounding box center [243, 115] width 76 height 19
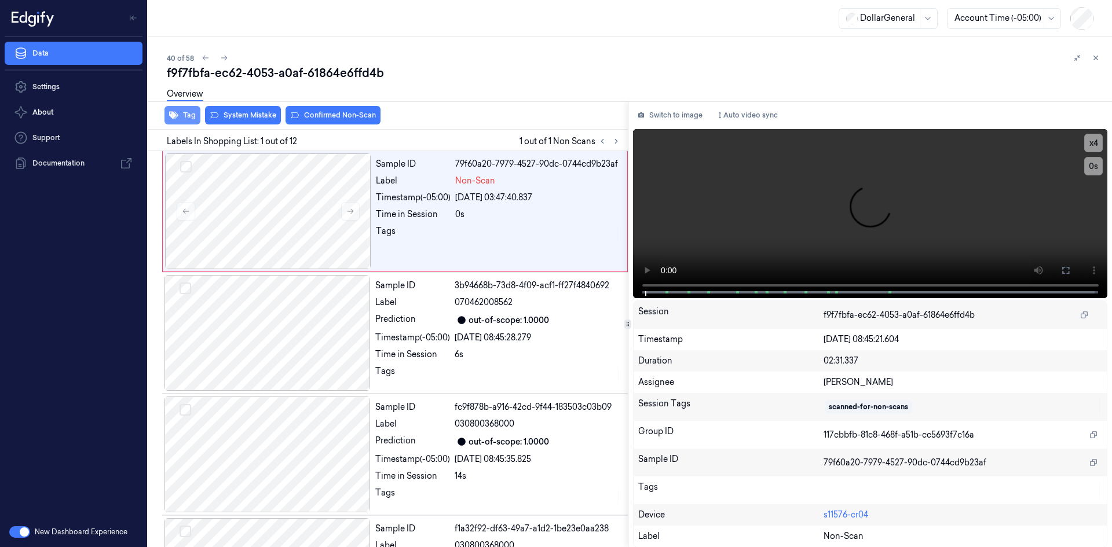
click at [175, 113] on icon "button" at bounding box center [173, 116] width 9 height 8
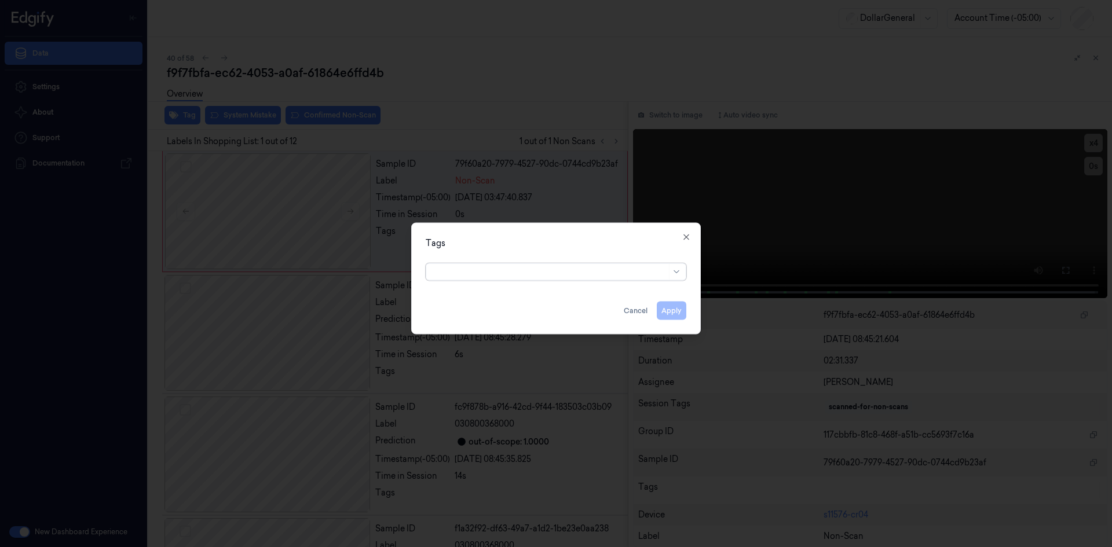
click at [576, 271] on div at bounding box center [549, 272] width 233 height 12
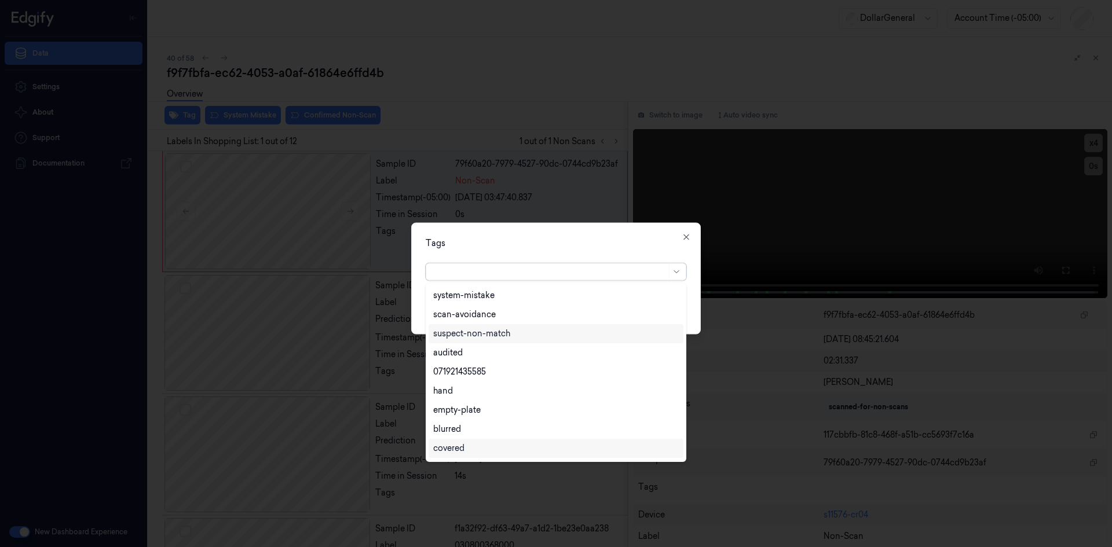
scroll to position [208, 0]
click at [468, 407] on div "flooid bug" at bounding box center [453, 411] width 40 height 12
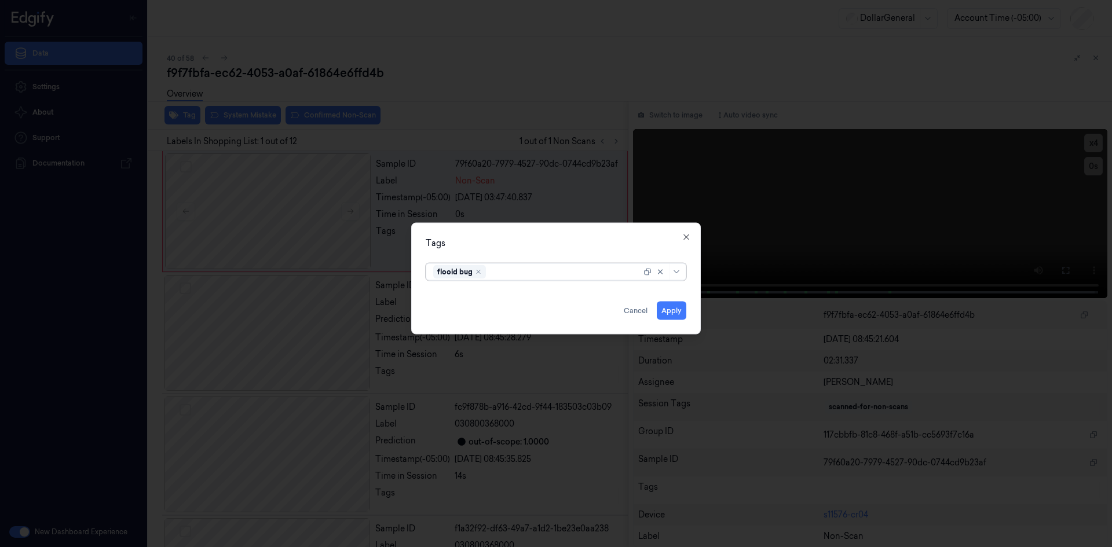
click at [581, 263] on div "flooid bug" at bounding box center [556, 271] width 261 height 17
click at [663, 306] on button "Apply" at bounding box center [672, 310] width 30 height 19
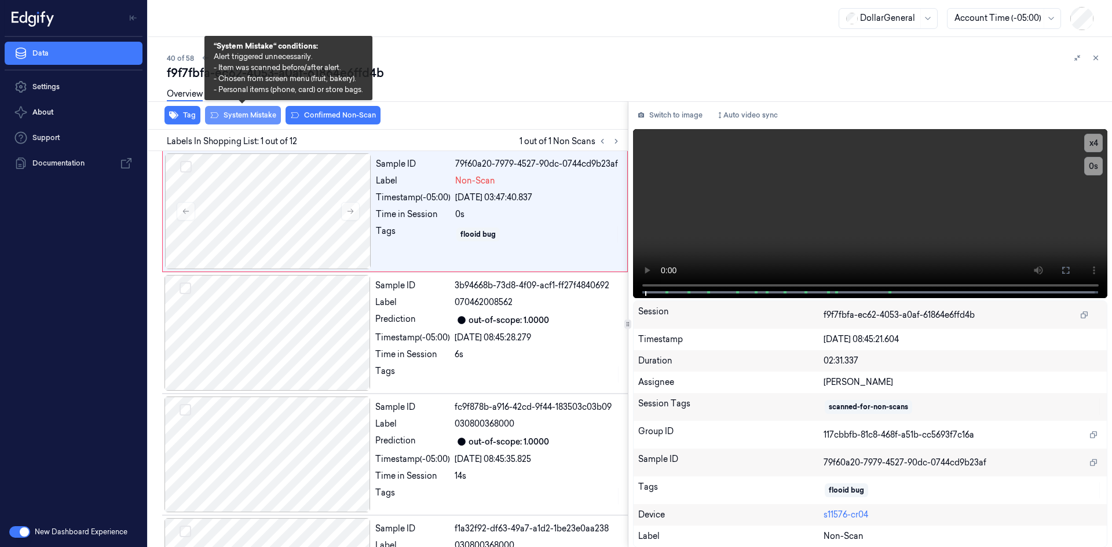
click at [247, 122] on button "System Mistake" at bounding box center [243, 115] width 76 height 19
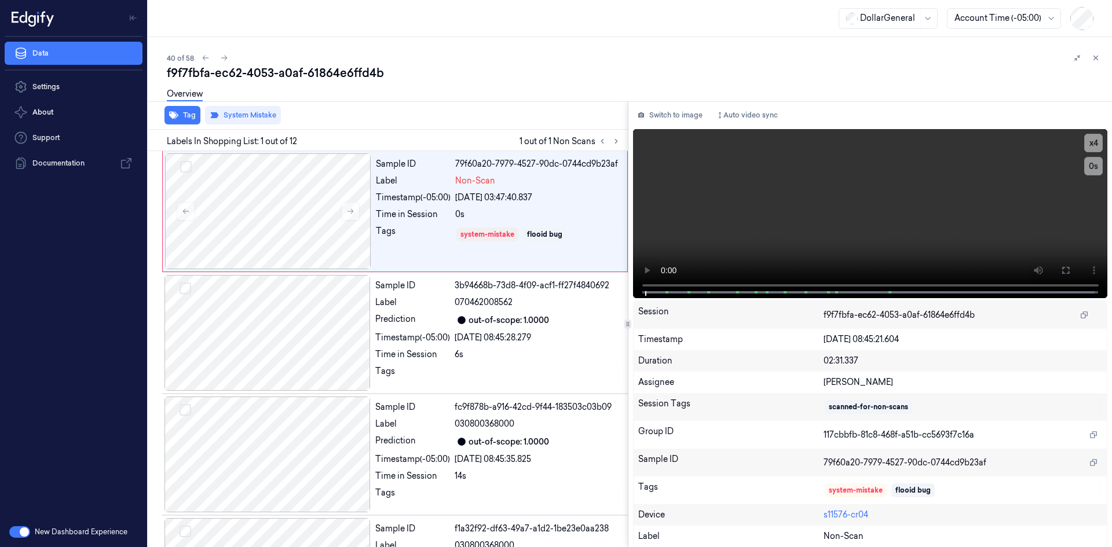
click at [445, 94] on div "Overview" at bounding box center [635, 96] width 936 height 30
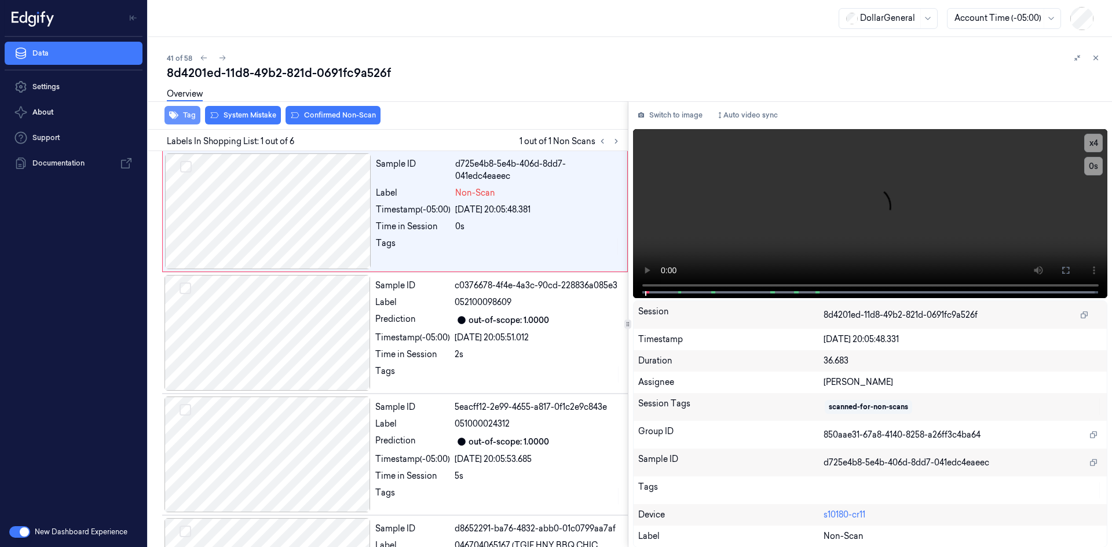
click at [186, 116] on button "Tag" at bounding box center [182, 115] width 36 height 19
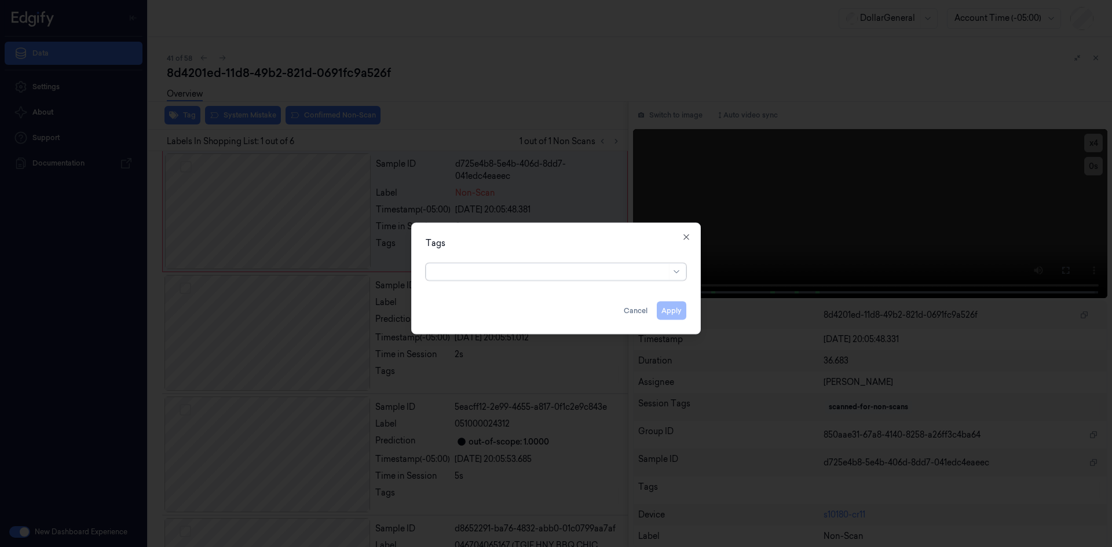
click at [595, 275] on div at bounding box center [549, 272] width 233 height 12
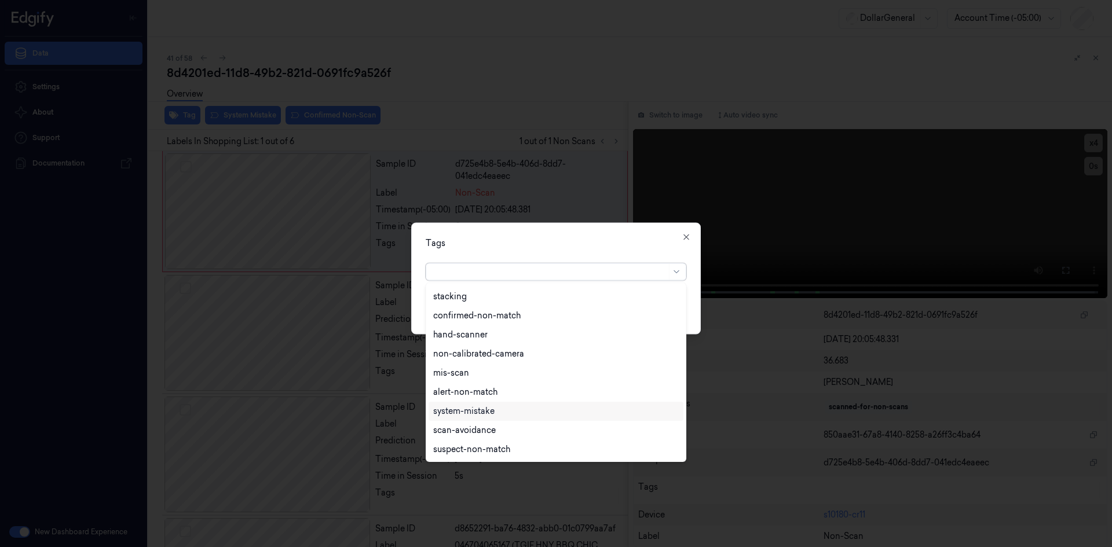
scroll to position [208, 0]
click at [507, 409] on div "flooid bug" at bounding box center [555, 411] width 245 height 12
click at [587, 247] on div "Tags" at bounding box center [556, 243] width 261 height 12
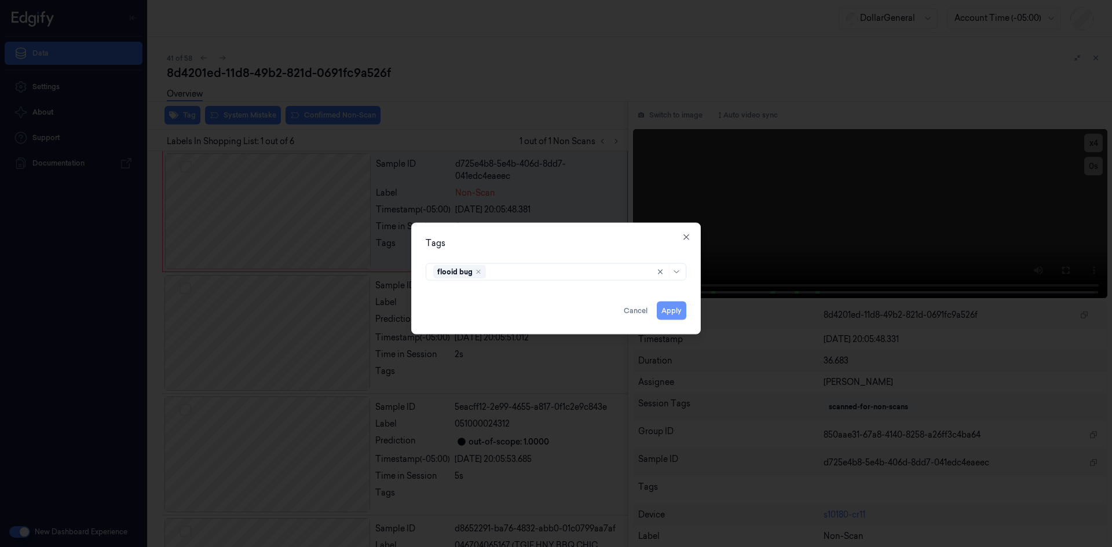
click at [678, 307] on button "Apply" at bounding box center [672, 310] width 30 height 19
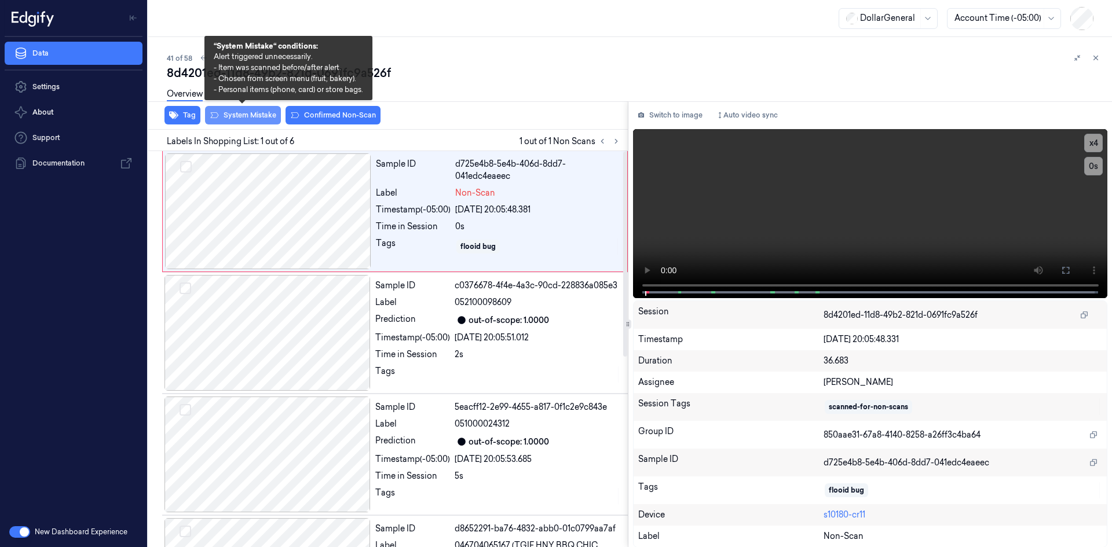
click at [229, 117] on button "System Mistake" at bounding box center [243, 115] width 76 height 19
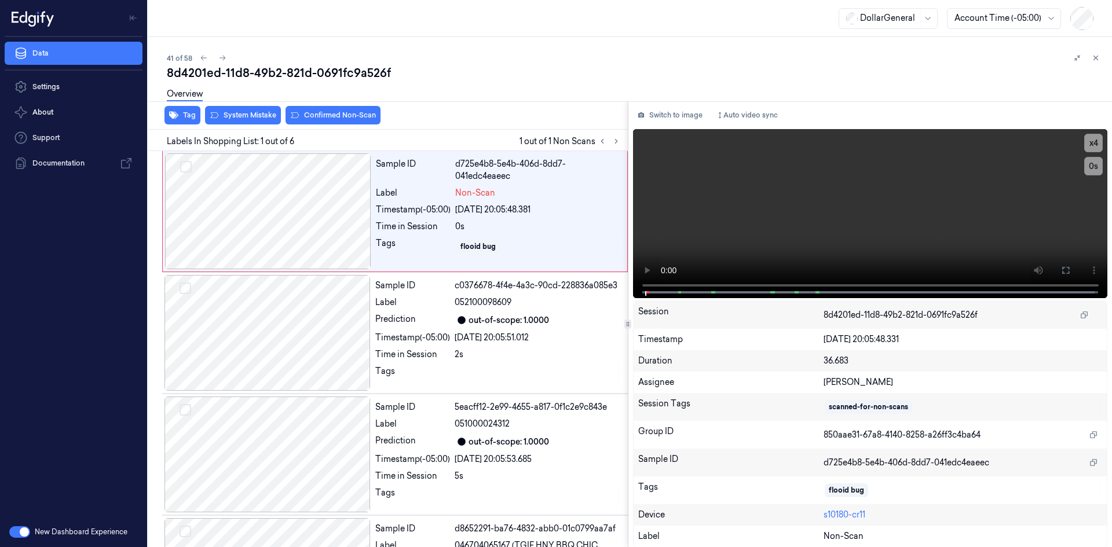
click at [558, 119] on div "Tag System Mistake Confirmed Non-Scan" at bounding box center [386, 115] width 484 height 28
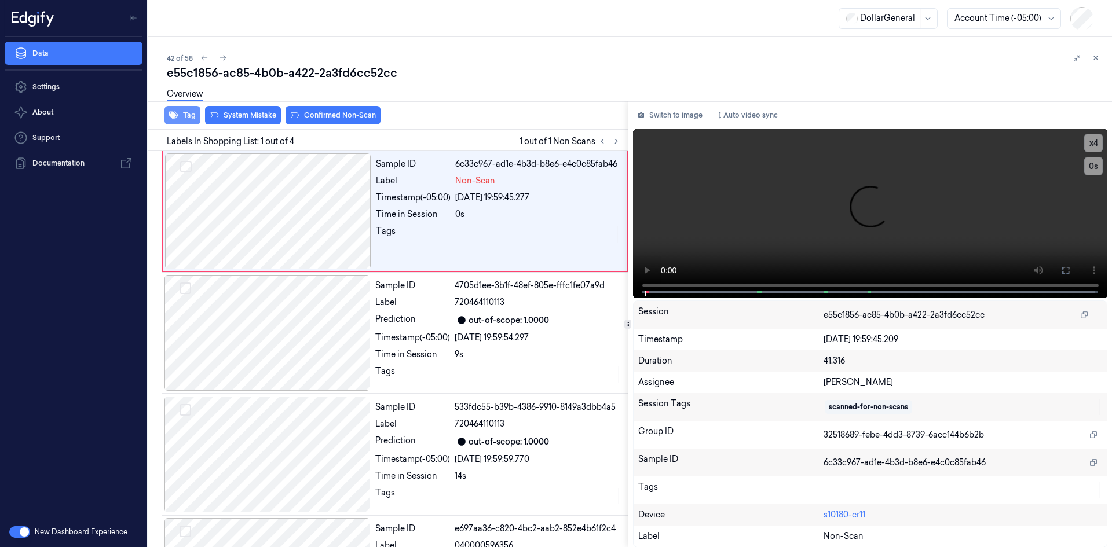
click at [185, 118] on button "Tag" at bounding box center [182, 115] width 36 height 19
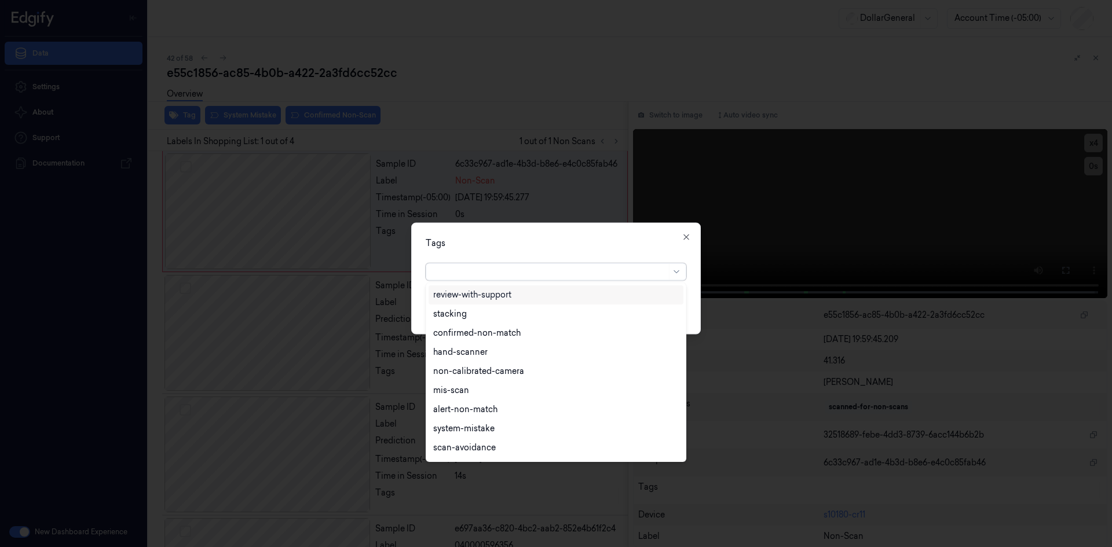
click at [582, 270] on div at bounding box center [549, 272] width 233 height 12
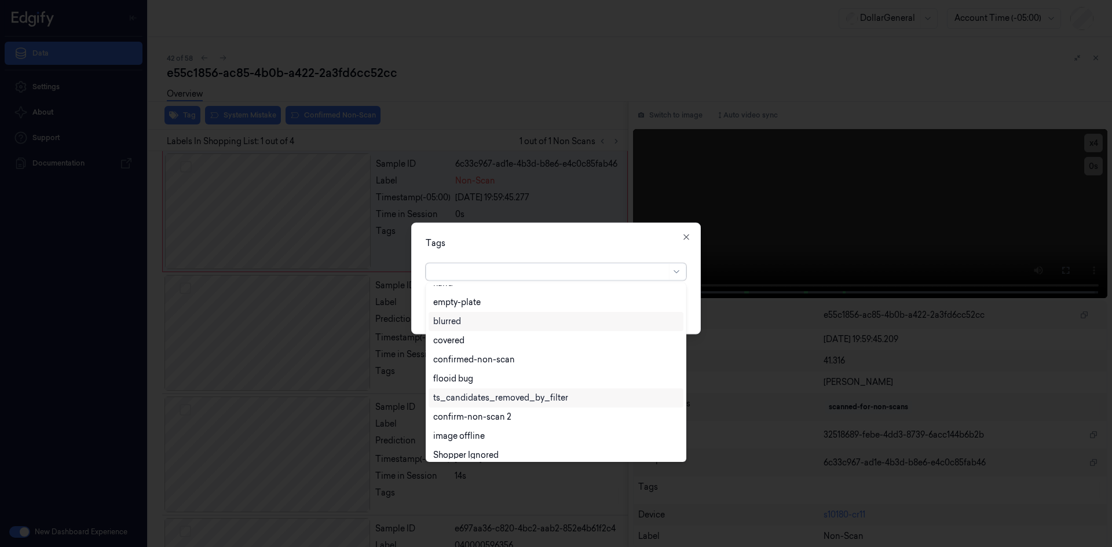
scroll to position [266, 0]
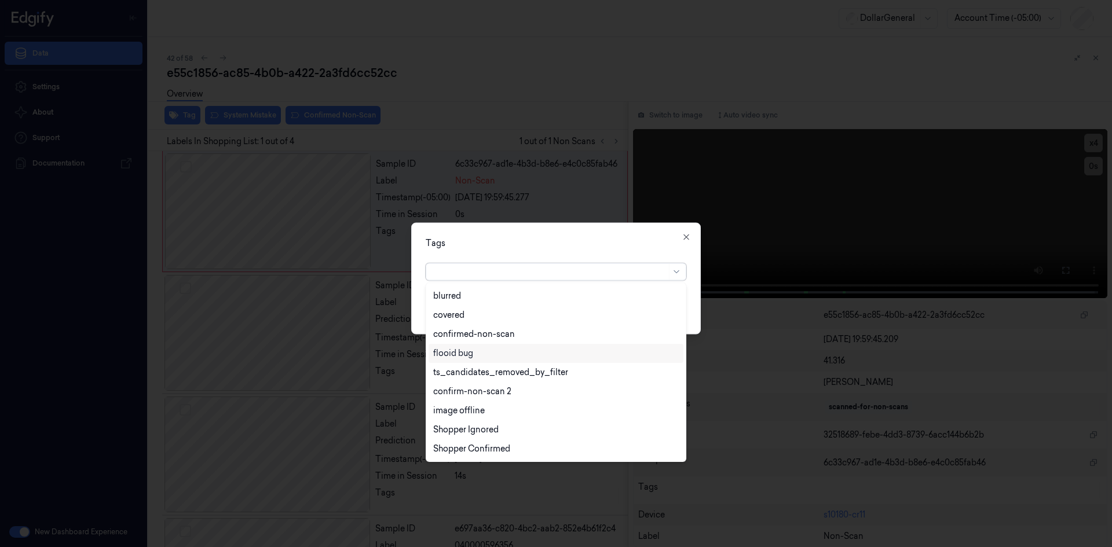
click at [464, 360] on div "flooid bug" at bounding box center [555, 353] width 255 height 19
click at [587, 248] on div "Tags" at bounding box center [556, 243] width 261 height 12
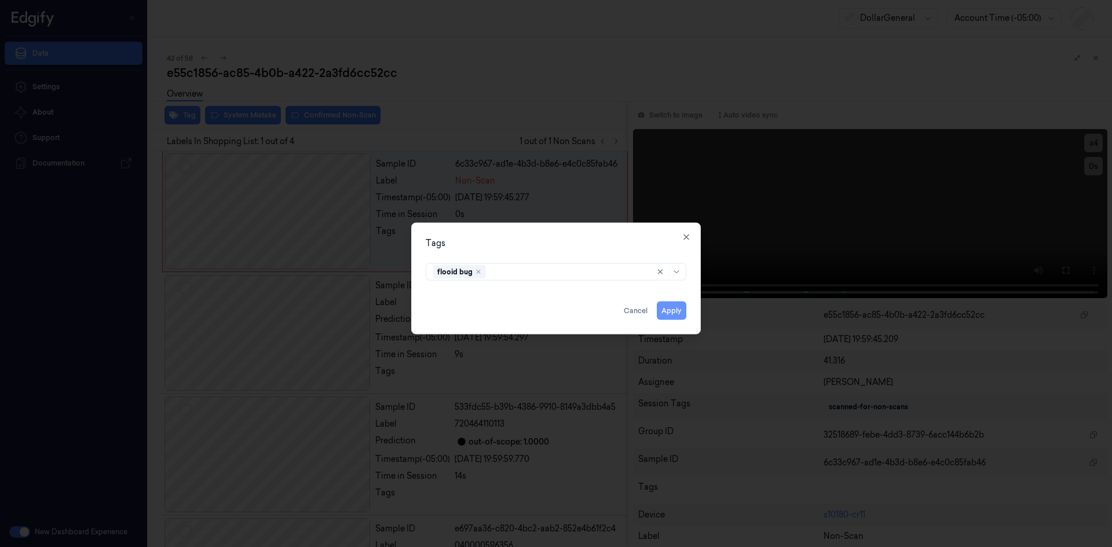
click at [661, 309] on button "Apply" at bounding box center [672, 310] width 30 height 19
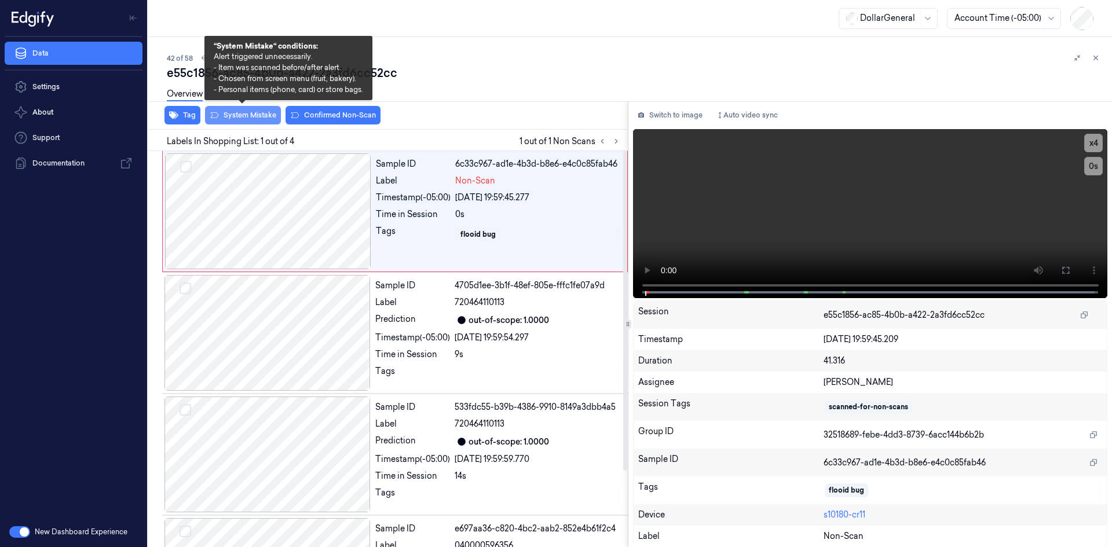
click at [256, 116] on button "System Mistake" at bounding box center [243, 115] width 76 height 19
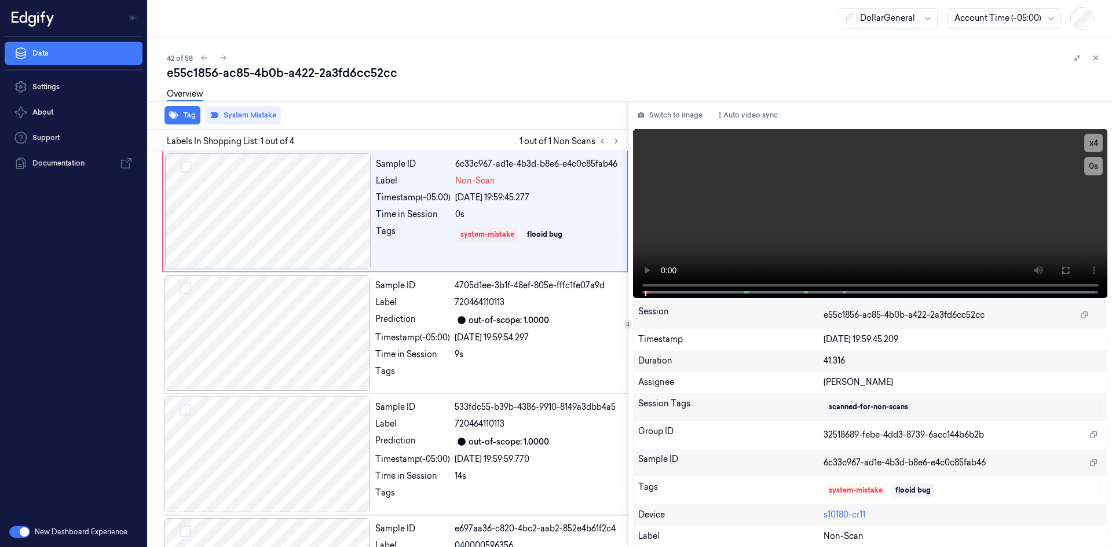
click at [543, 85] on div "Overview" at bounding box center [635, 96] width 936 height 30
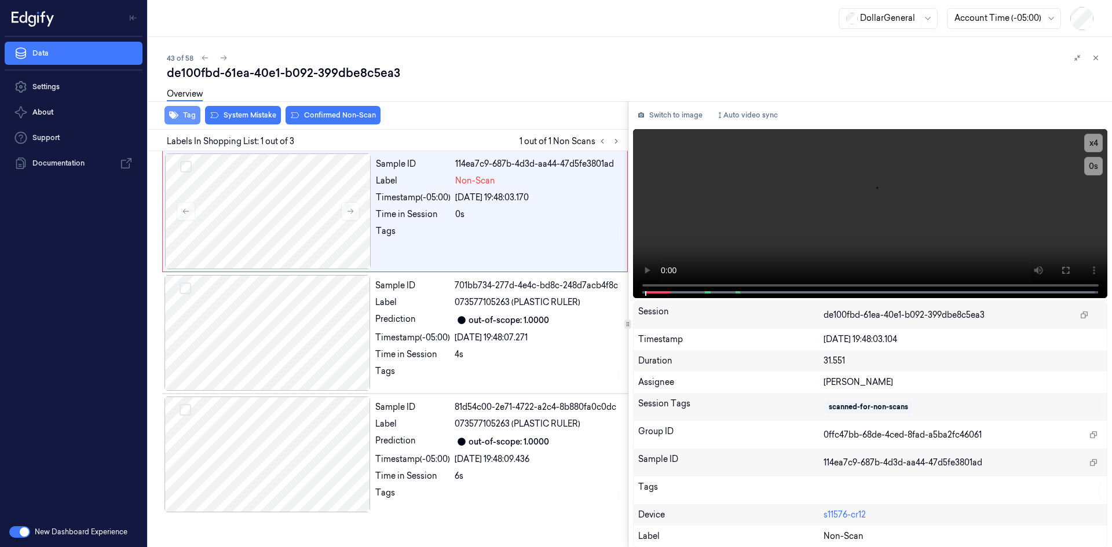
click at [184, 117] on button "Tag" at bounding box center [182, 115] width 36 height 19
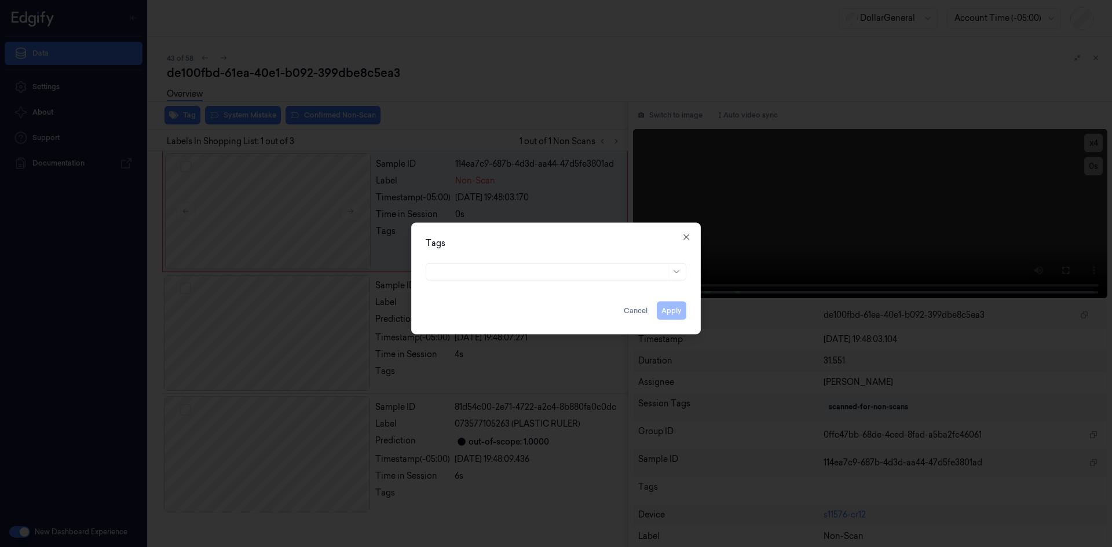
click at [637, 282] on div at bounding box center [555, 270] width 279 height 24
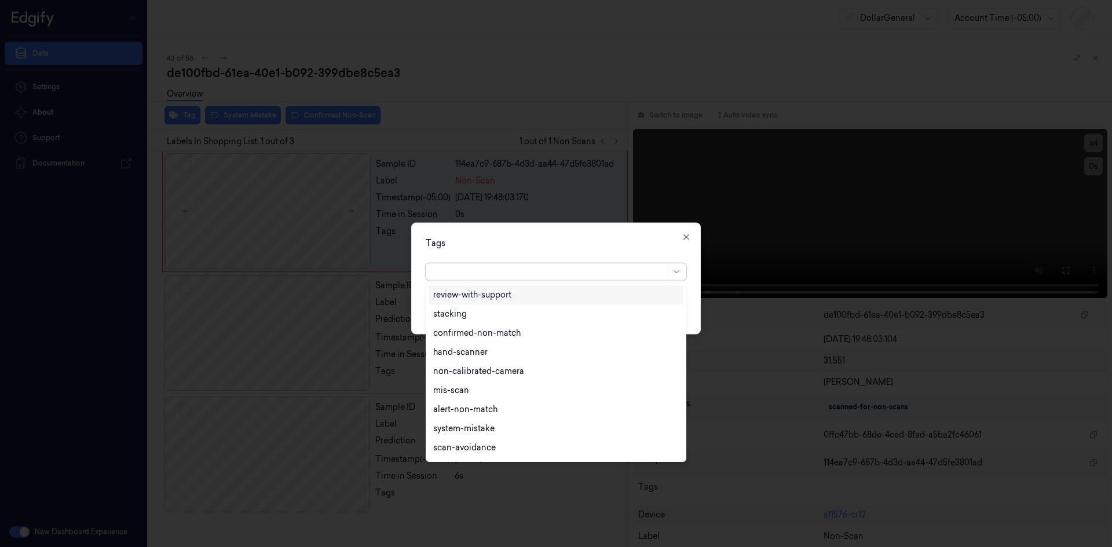
click at [633, 274] on div at bounding box center [549, 272] width 233 height 12
click at [473, 322] on div "flooid bug" at bounding box center [555, 315] width 255 height 19
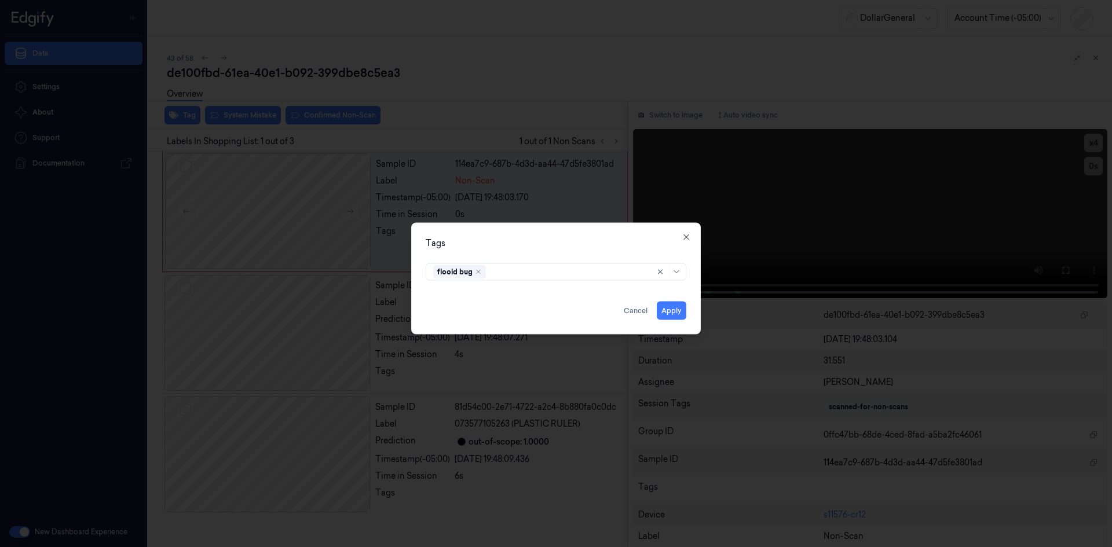
click at [560, 250] on div "Tags flooid bug Apply Cancel Close" at bounding box center [555, 278] width 289 height 112
click at [680, 309] on button "Apply" at bounding box center [672, 310] width 30 height 19
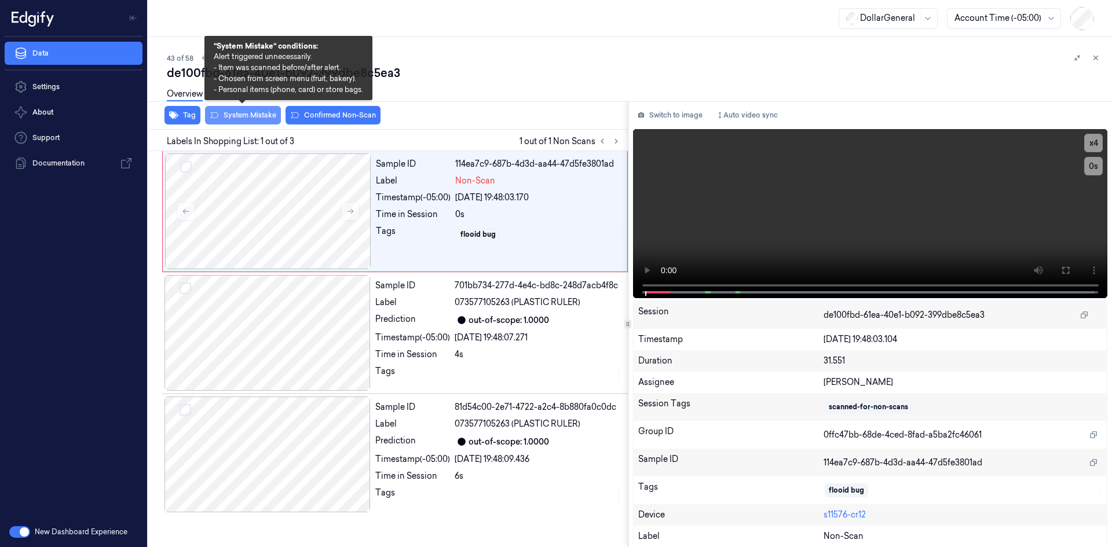
click at [261, 113] on button "System Mistake" at bounding box center [243, 115] width 76 height 19
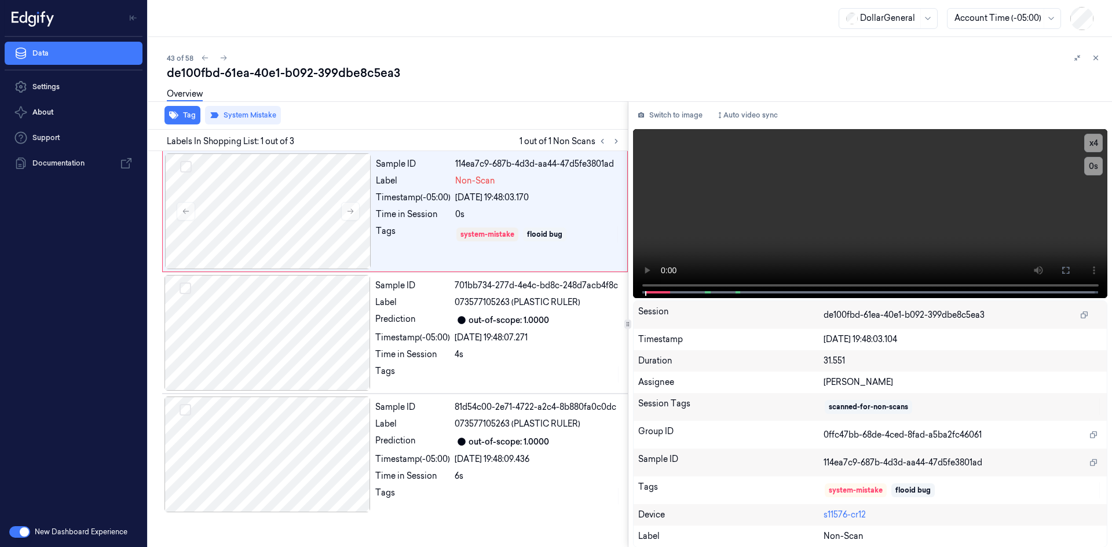
click at [496, 95] on div "Overview" at bounding box center [635, 96] width 936 height 30
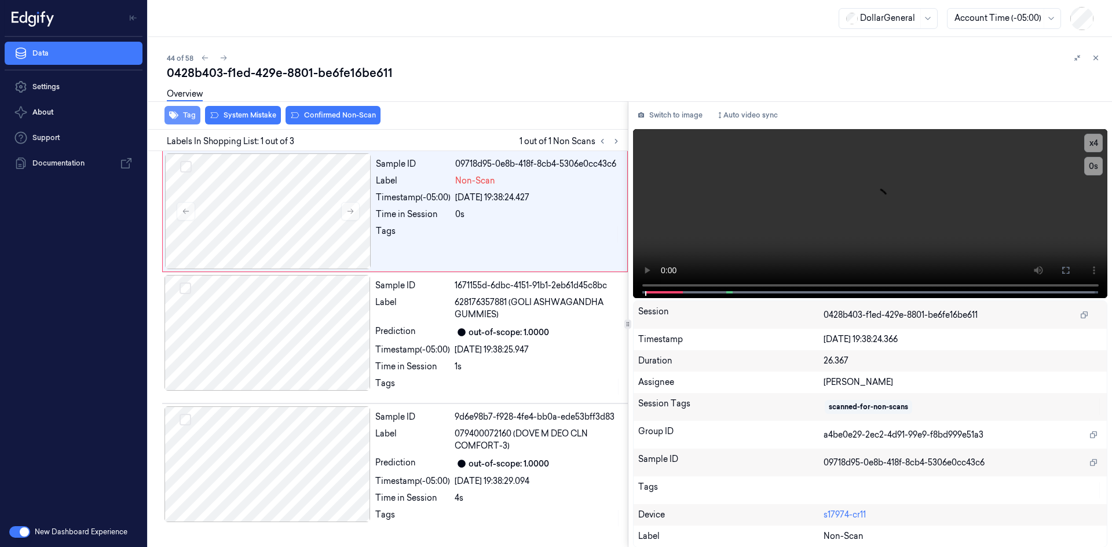
click at [168, 115] on button "Tag" at bounding box center [182, 115] width 36 height 19
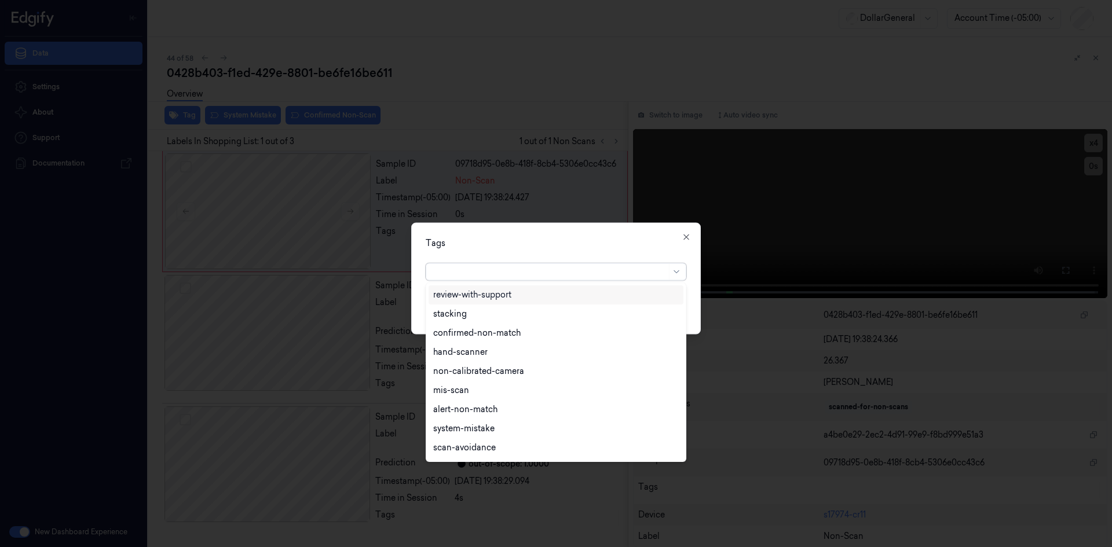
click at [544, 264] on div at bounding box center [549, 271] width 233 height 16
click at [488, 313] on div "flooid bug" at bounding box center [555, 316] width 245 height 12
click at [551, 258] on div "Tags option flooid bug , selected. 24 results available. Use Up and Down to cho…" at bounding box center [555, 278] width 289 height 112
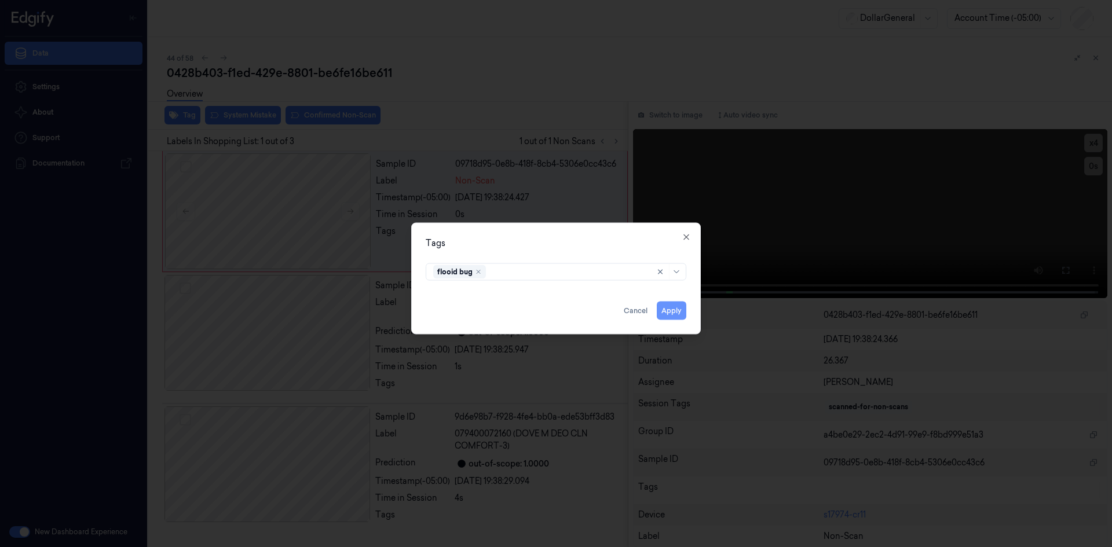
click at [679, 306] on button "Apply" at bounding box center [672, 310] width 30 height 19
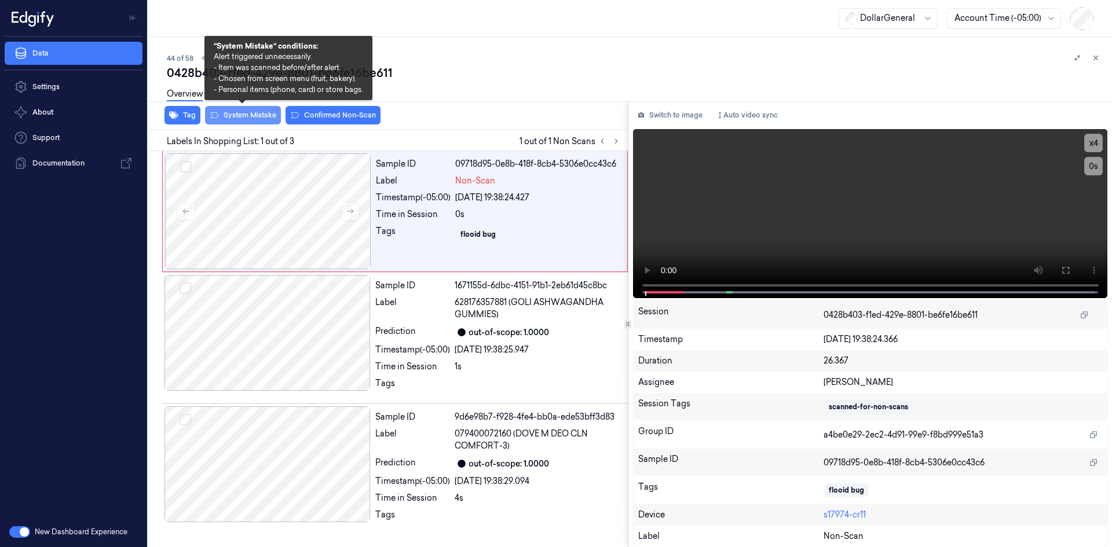
click at [265, 123] on button "System Mistake" at bounding box center [243, 115] width 76 height 19
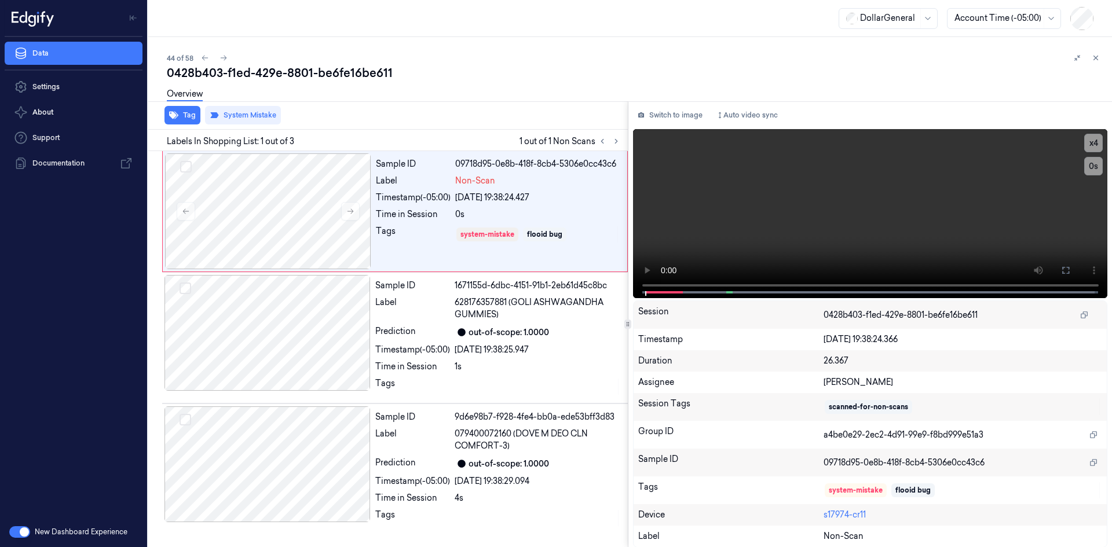
click at [451, 98] on div "Overview" at bounding box center [635, 96] width 936 height 30
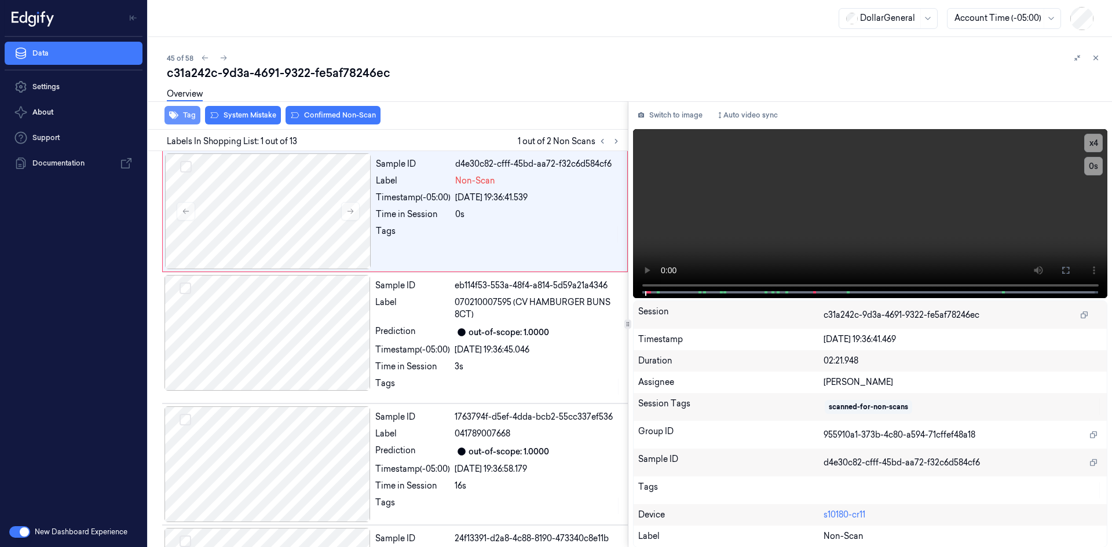
click at [190, 111] on button "Tag" at bounding box center [182, 115] width 36 height 19
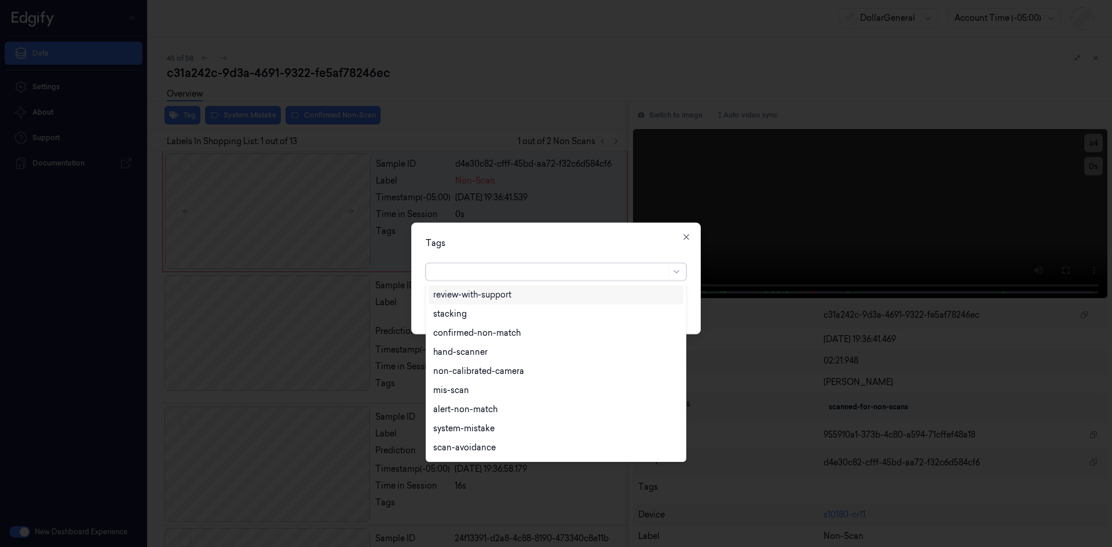
click at [521, 278] on div at bounding box center [549, 271] width 233 height 16
click at [450, 319] on div "flooid bug" at bounding box center [453, 316] width 40 height 12
click at [646, 232] on div "Tags option flooid bug , selected. 24 results available. Use Up and Down to cho…" at bounding box center [555, 278] width 289 height 112
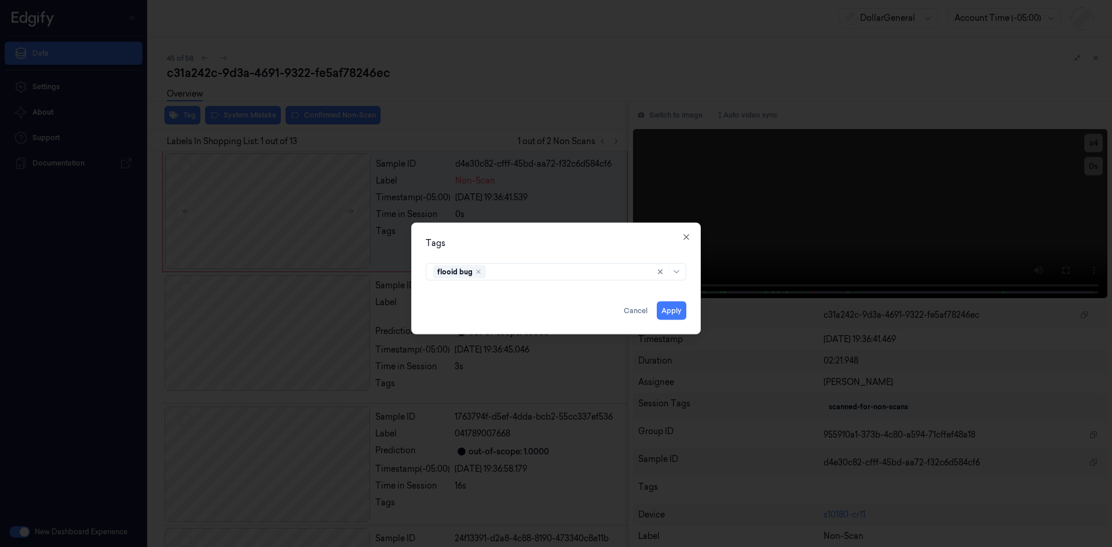
click at [668, 300] on div "Apply Cancel" at bounding box center [556, 306] width 261 height 28
click at [672, 307] on button "Apply" at bounding box center [672, 310] width 30 height 19
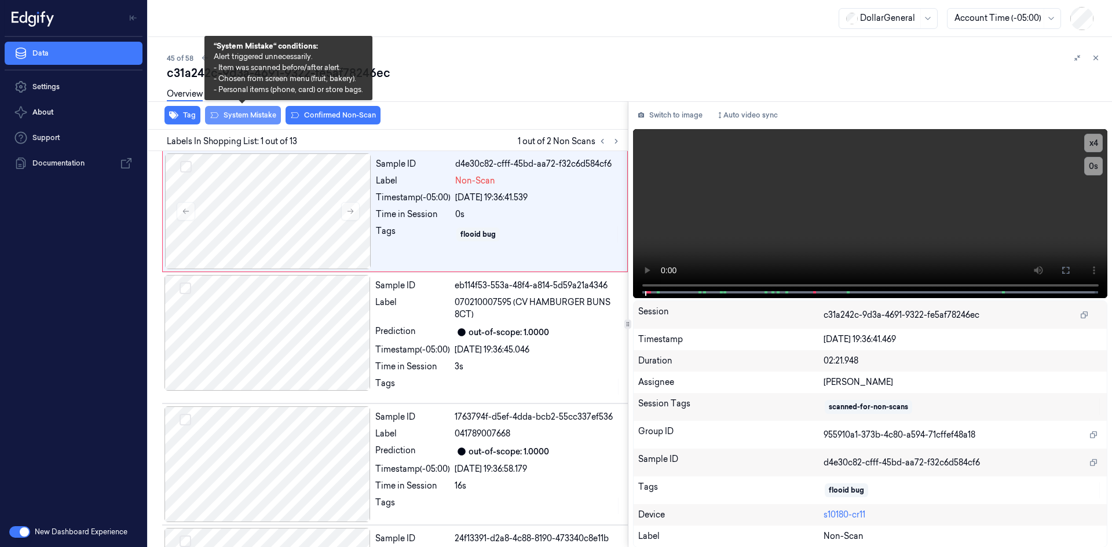
click at [254, 115] on button "System Mistake" at bounding box center [243, 115] width 76 height 19
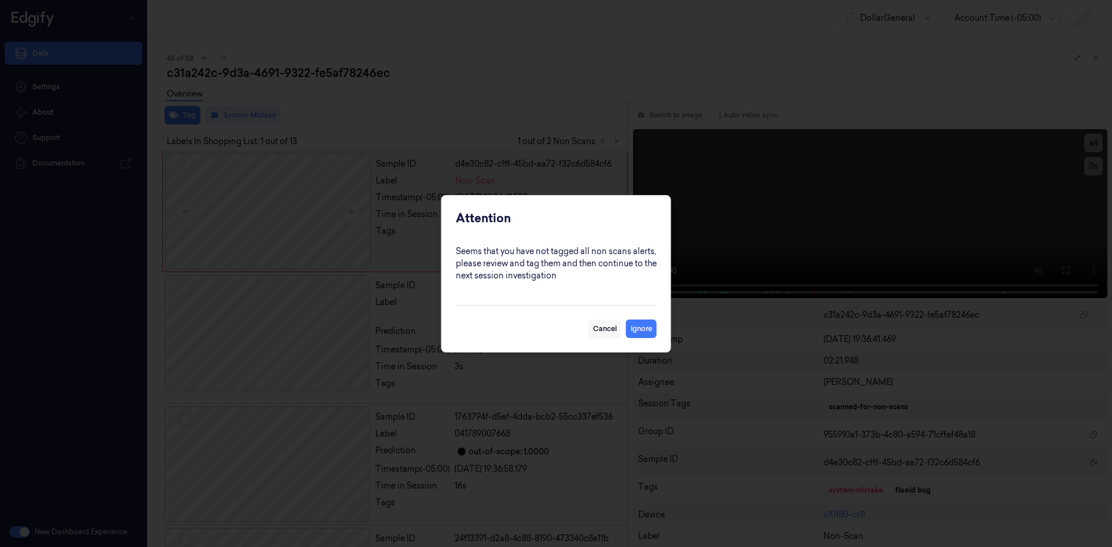
click at [602, 337] on button "Cancel" at bounding box center [604, 329] width 33 height 19
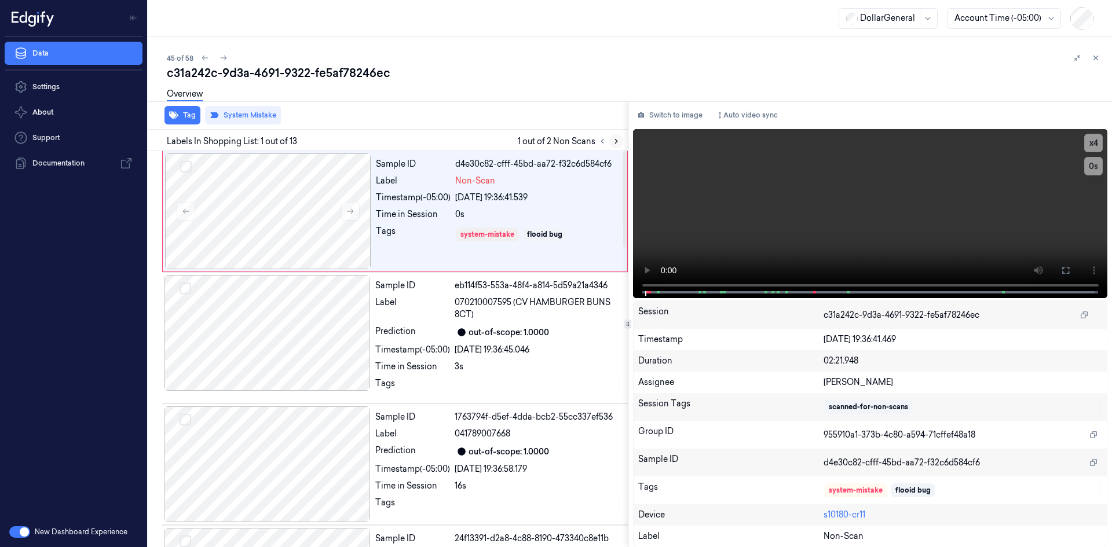
click at [617, 142] on icon at bounding box center [616, 141] width 8 height 8
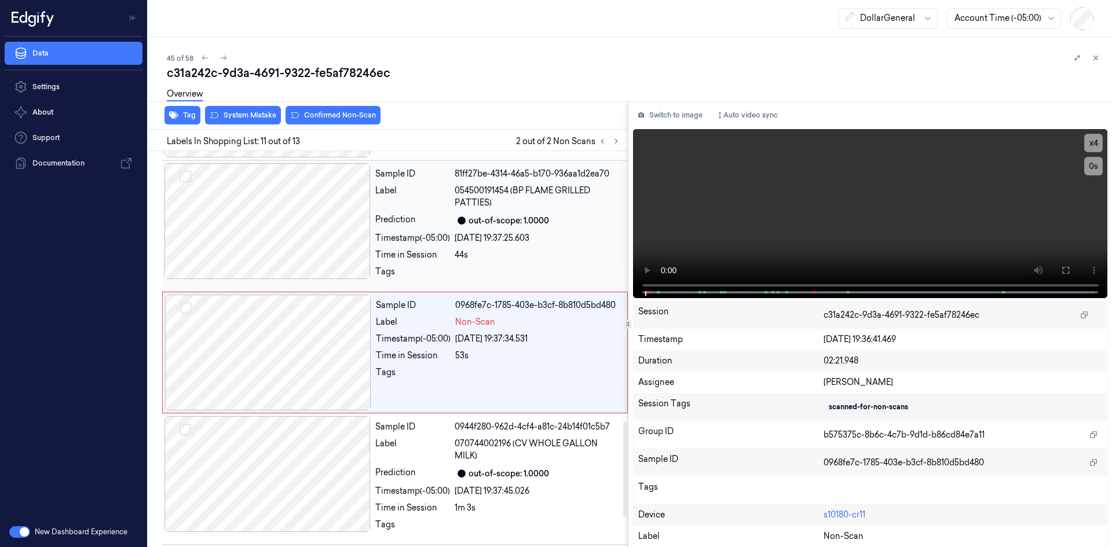
scroll to position [1117, 0]
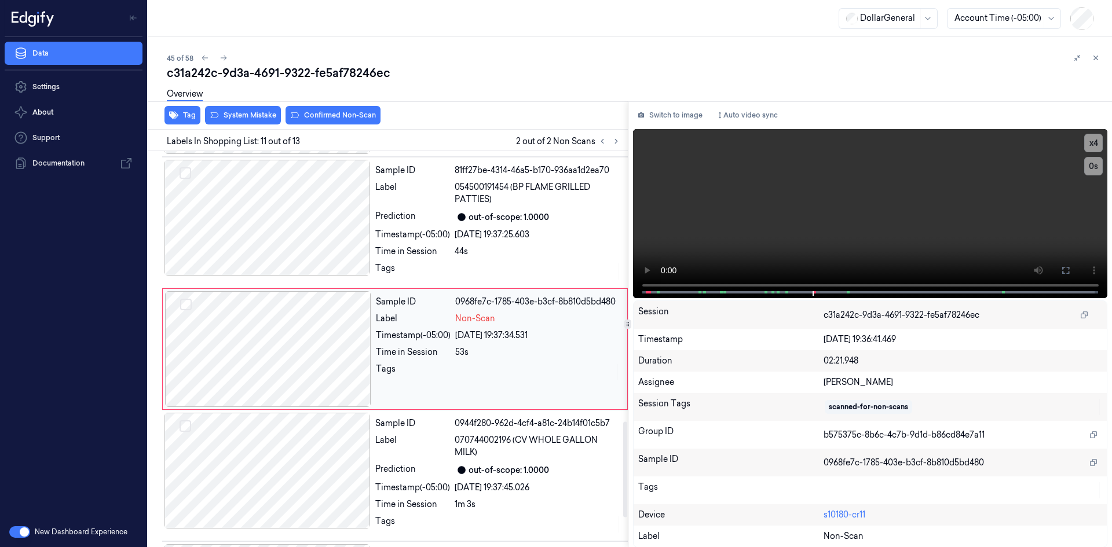
click at [464, 343] on div "Sample ID 0968fe7c-1785-403e-b3cf-8b810d5bd480 Label Non-Scan Timestamp (-05:00…" at bounding box center [498, 349] width 254 height 116
click at [736, 226] on video at bounding box center [870, 213] width 475 height 169
click at [516, 245] on div "Sample ID 81ff27be-4314-46a5-b170-936aa1d2ea70 Label 054500191454 (BP FLAME GRI…" at bounding box center [498, 223] width 255 height 126
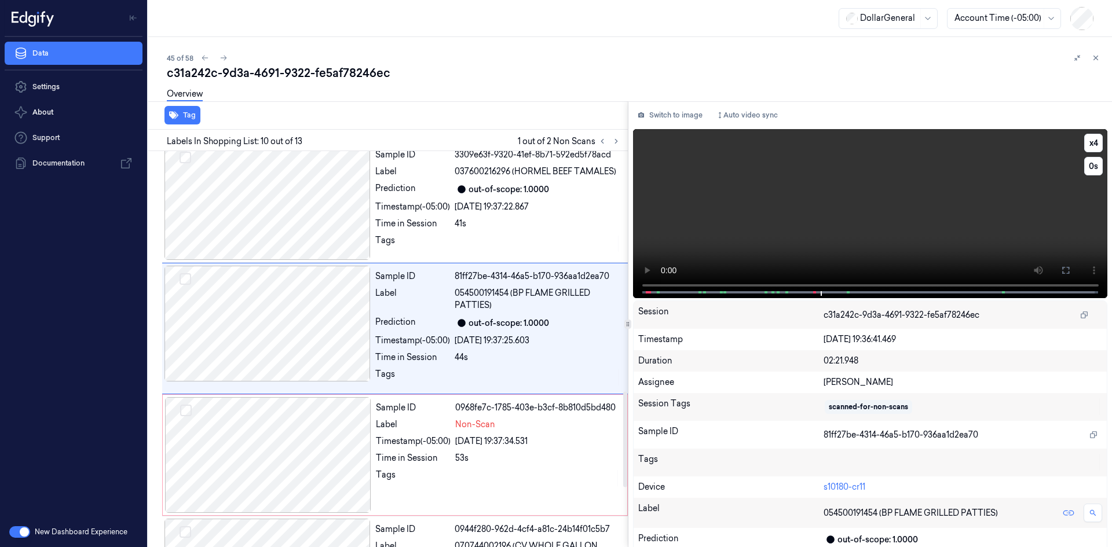
scroll to position [991, 0]
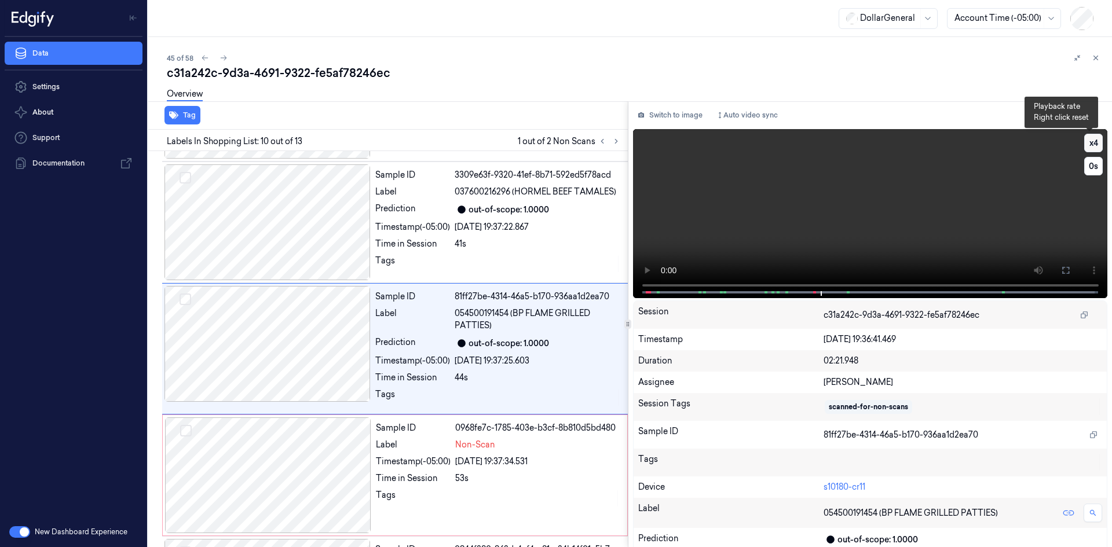
click at [1093, 145] on button "x 4" at bounding box center [1093, 143] width 19 height 19
click at [932, 232] on video at bounding box center [870, 213] width 475 height 169
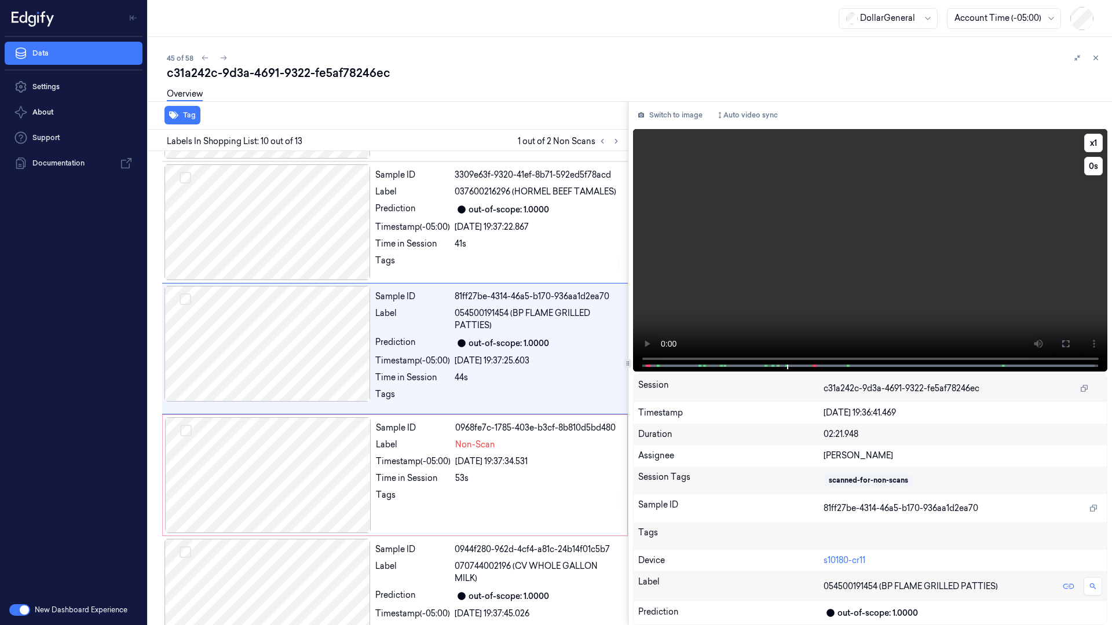
click at [878, 304] on video at bounding box center [870, 250] width 475 height 243
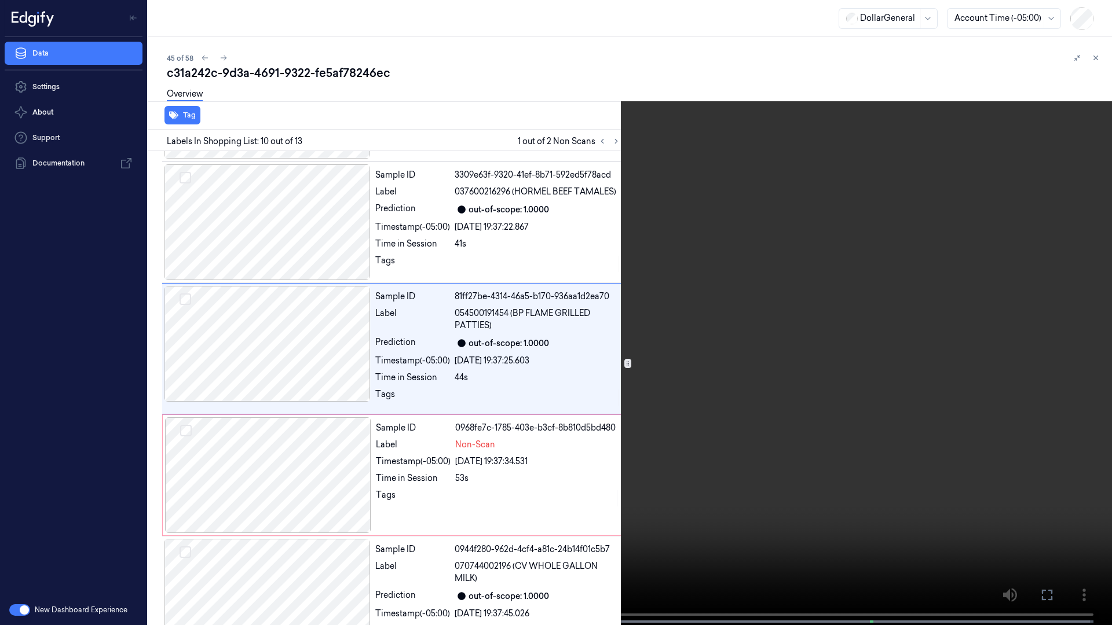
click at [878, 304] on video at bounding box center [556, 314] width 1112 height 628
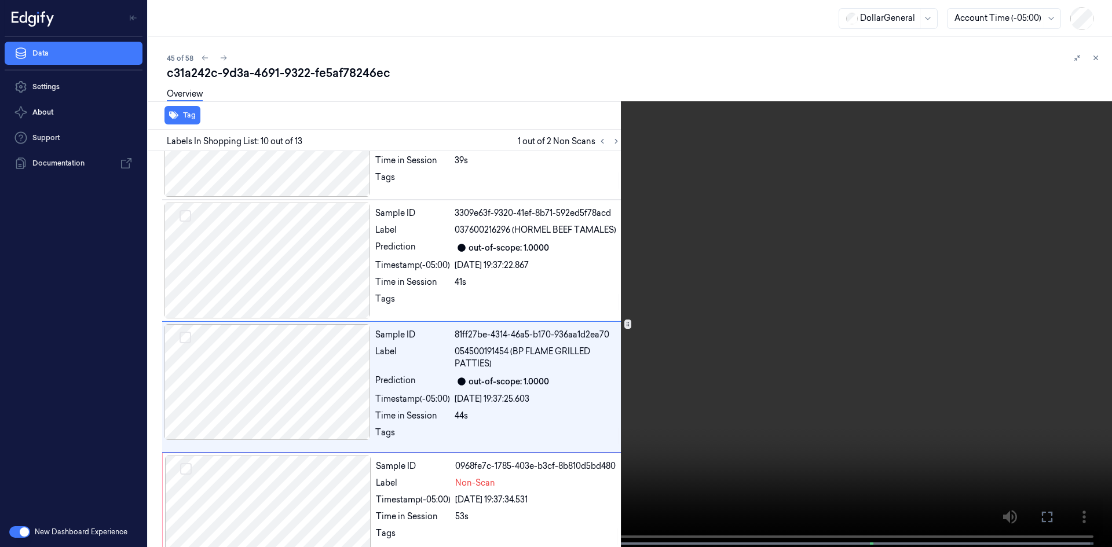
scroll to position [952, 0]
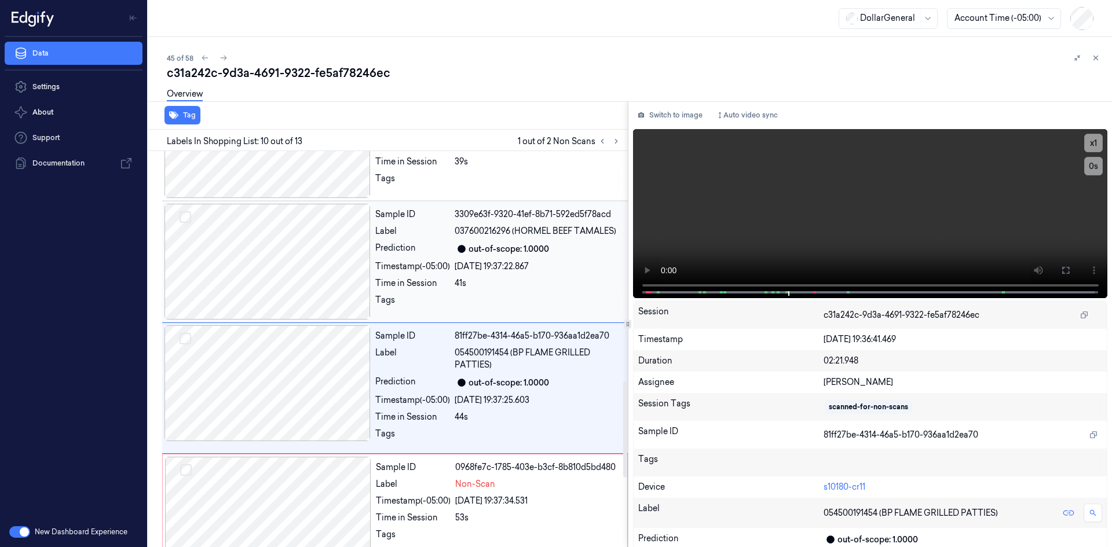
click at [467, 276] on div "Sample ID 3309e63f-9320-41ef-8b71-592ed5f78acd Label 037600216296 (HORMEL BEEF …" at bounding box center [498, 262] width 255 height 116
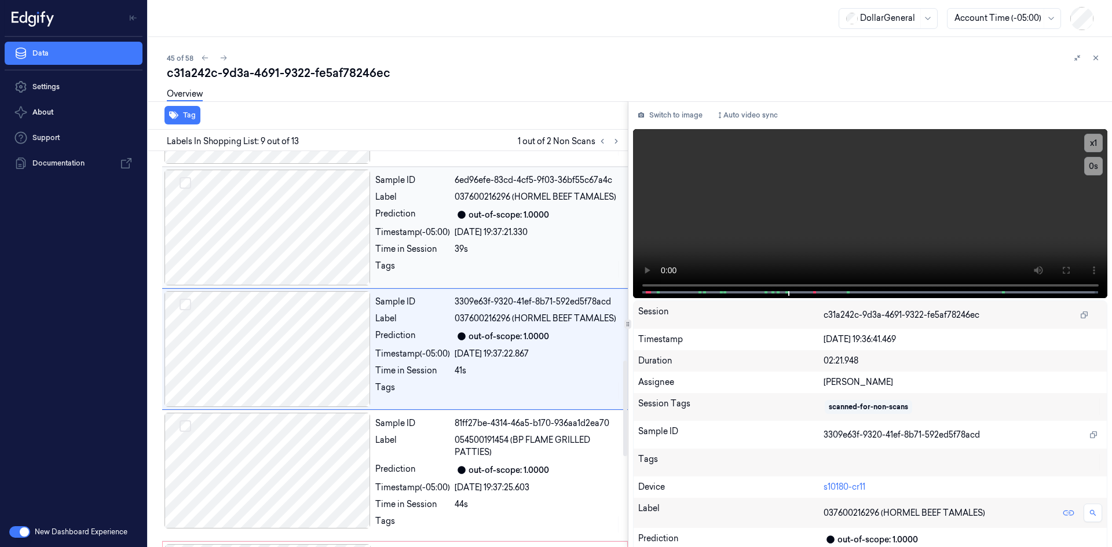
click at [461, 255] on div "Sample ID 6ed96efe-83cd-4cf5-9f03-36bf55c67a4c Label 037600216296 (HORMEL BEEF …" at bounding box center [498, 228] width 255 height 116
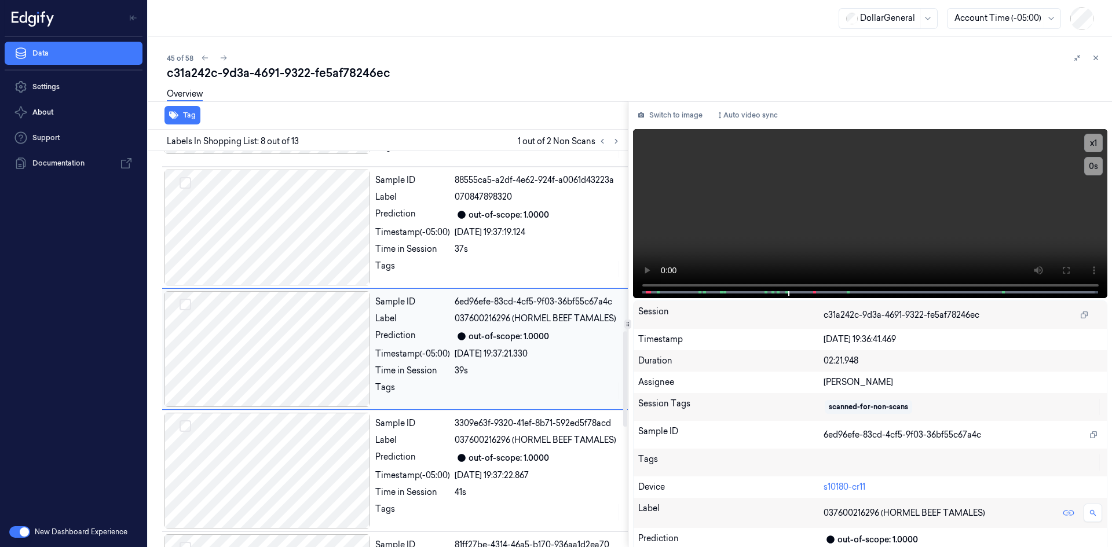
click at [461, 255] on div "37s" at bounding box center [538, 249] width 166 height 12
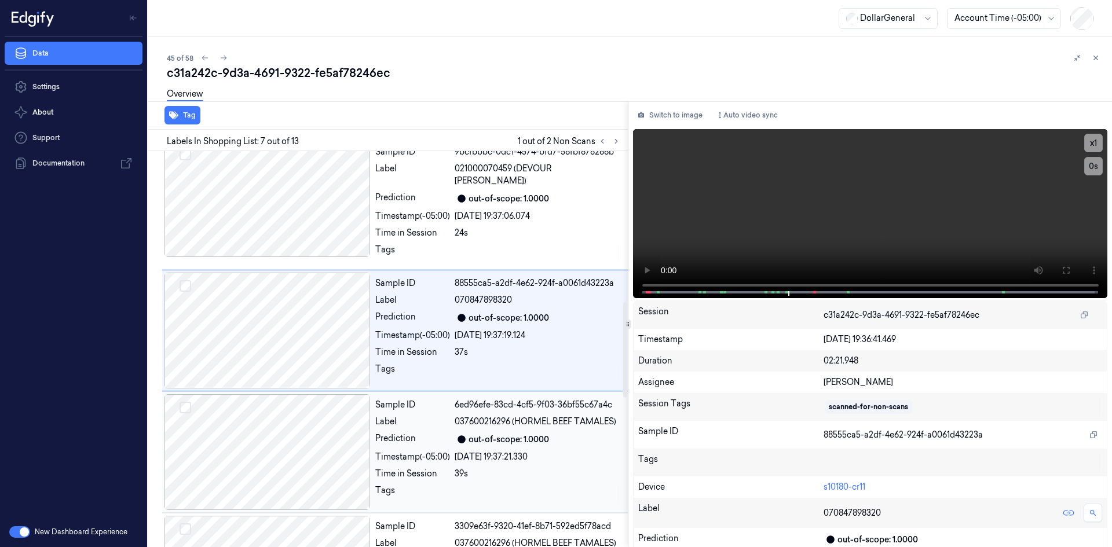
scroll to position [621, 0]
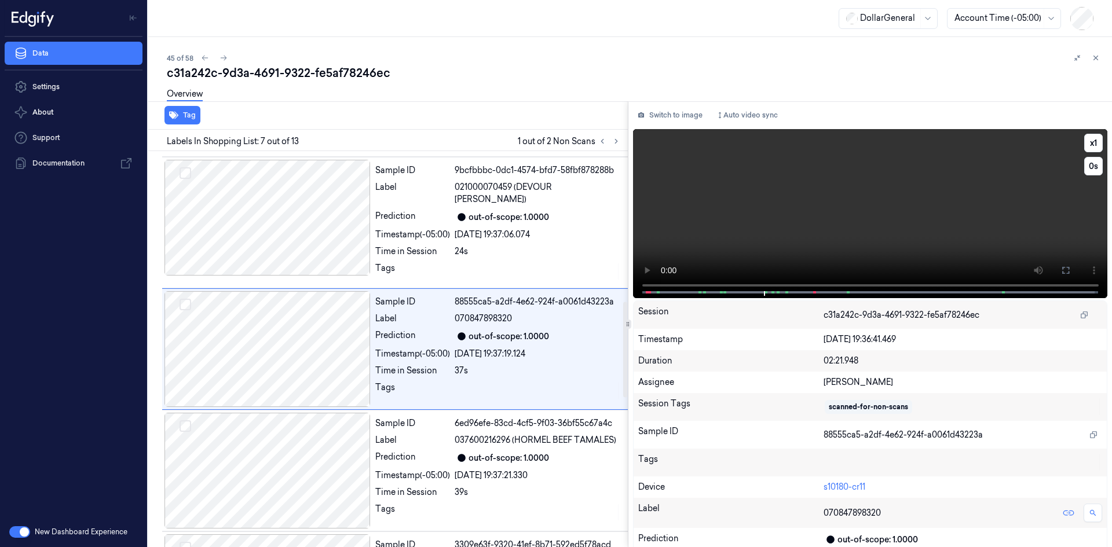
click at [665, 203] on video at bounding box center [870, 213] width 475 height 169
click at [534, 453] on div "out-of-scope: 1.0000" at bounding box center [508, 458] width 80 height 12
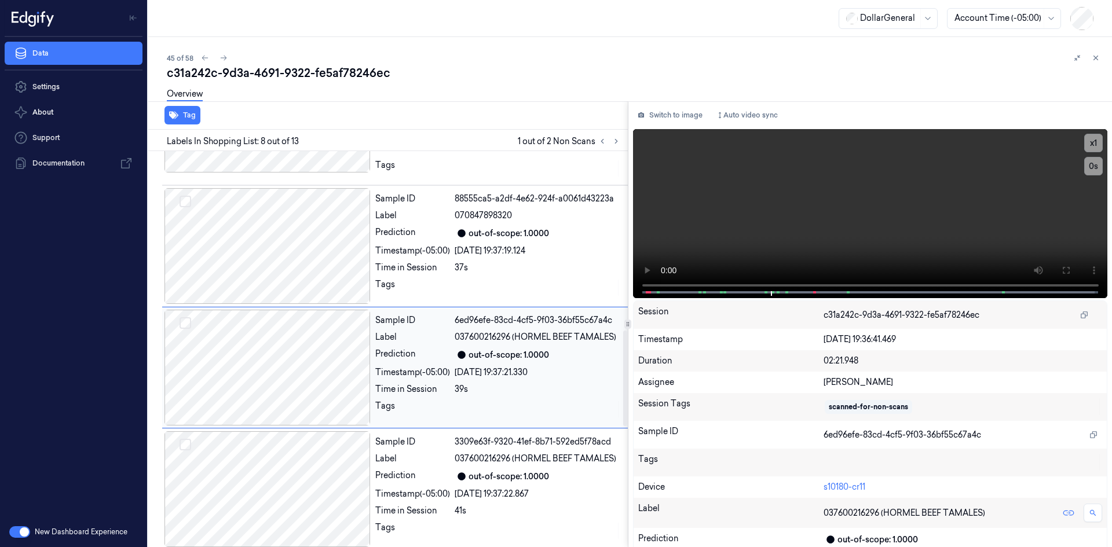
scroll to position [743, 0]
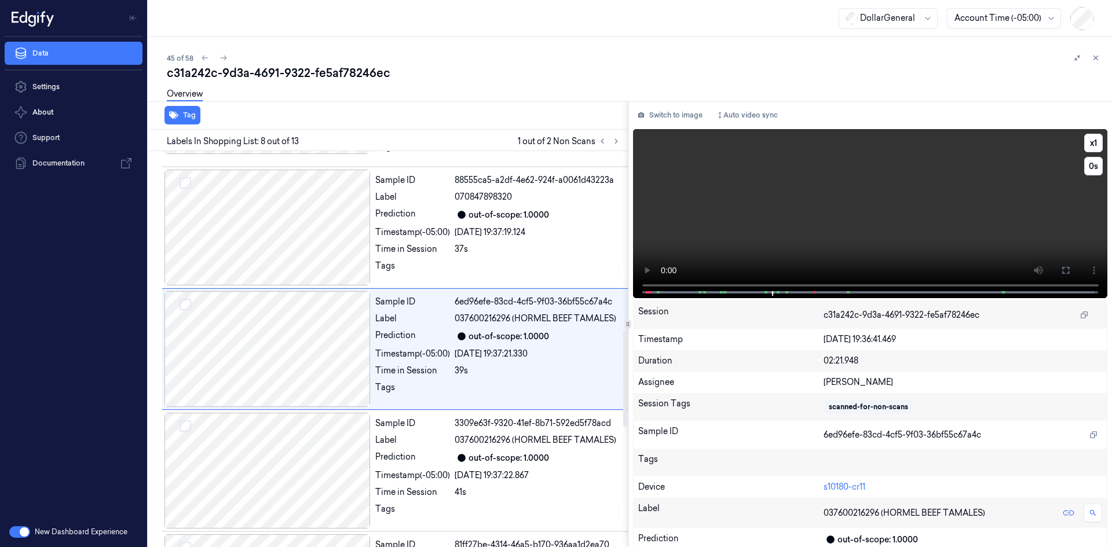
click at [800, 189] on video at bounding box center [870, 213] width 475 height 169
click at [612, 142] on icon at bounding box center [616, 141] width 8 height 8
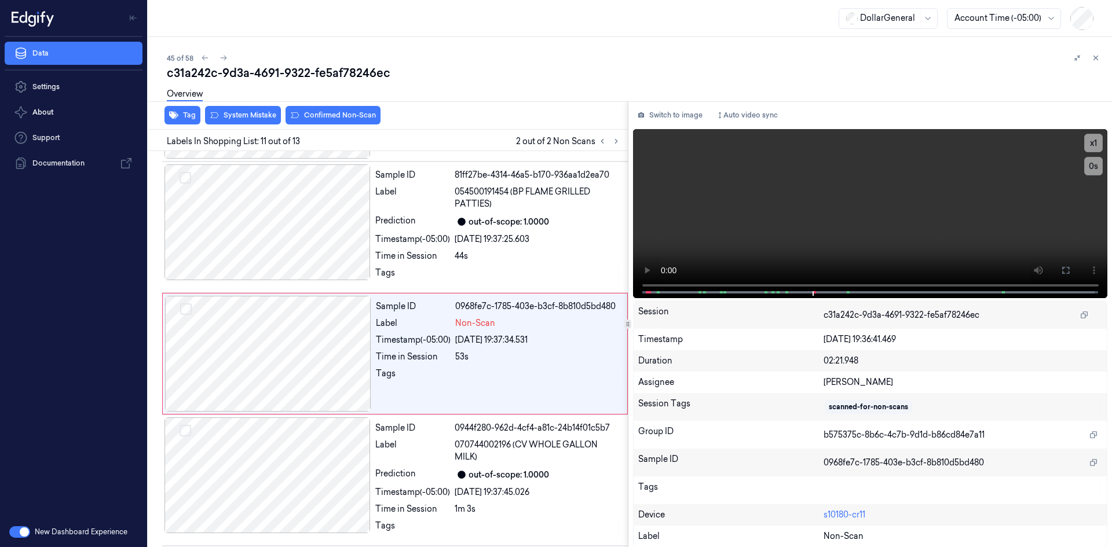
scroll to position [1117, 0]
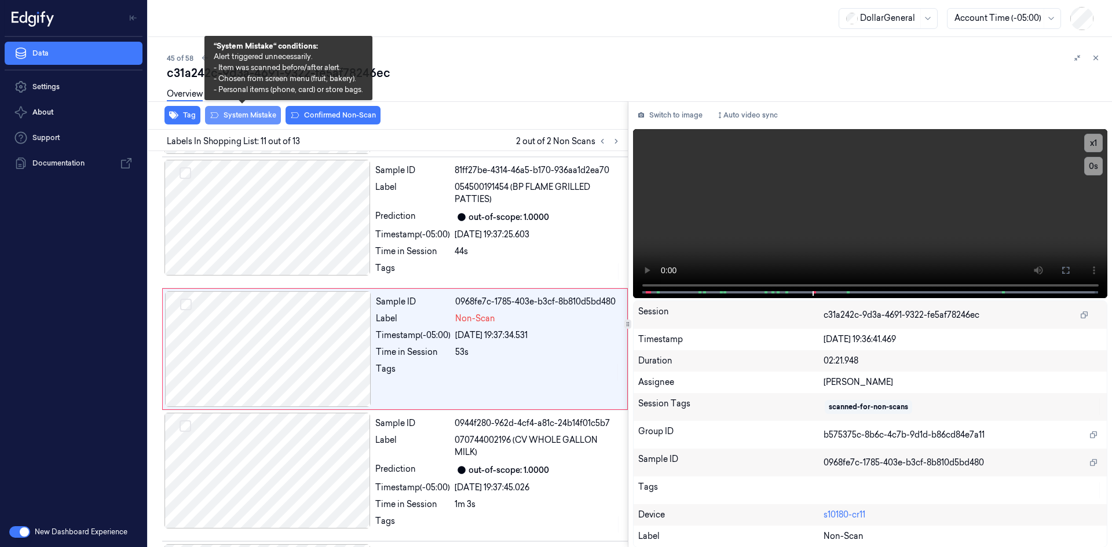
click at [239, 123] on button "System Mistake" at bounding box center [243, 115] width 76 height 19
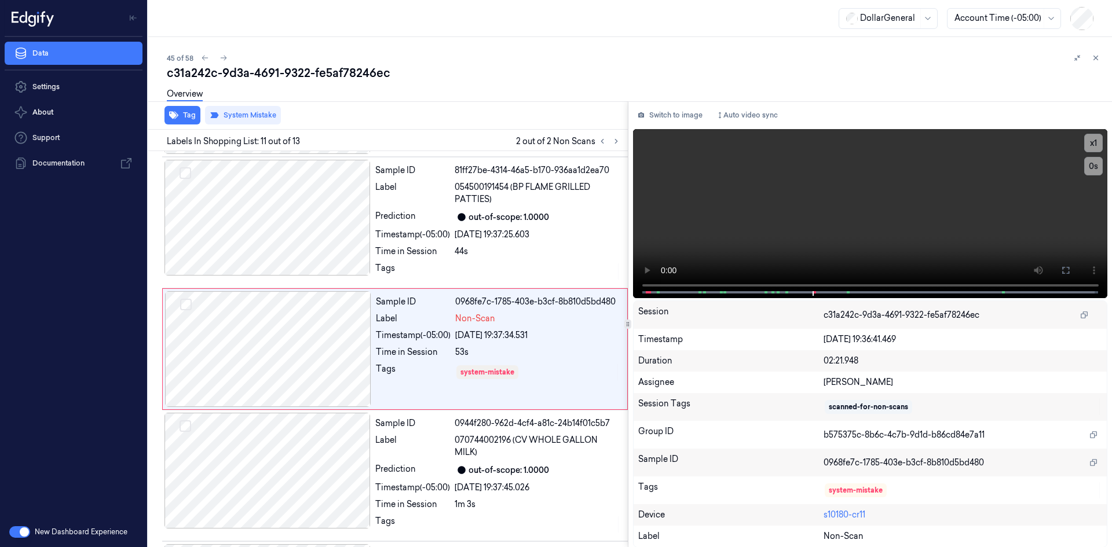
click at [466, 59] on div "45 of 58" at bounding box center [635, 58] width 936 height 14
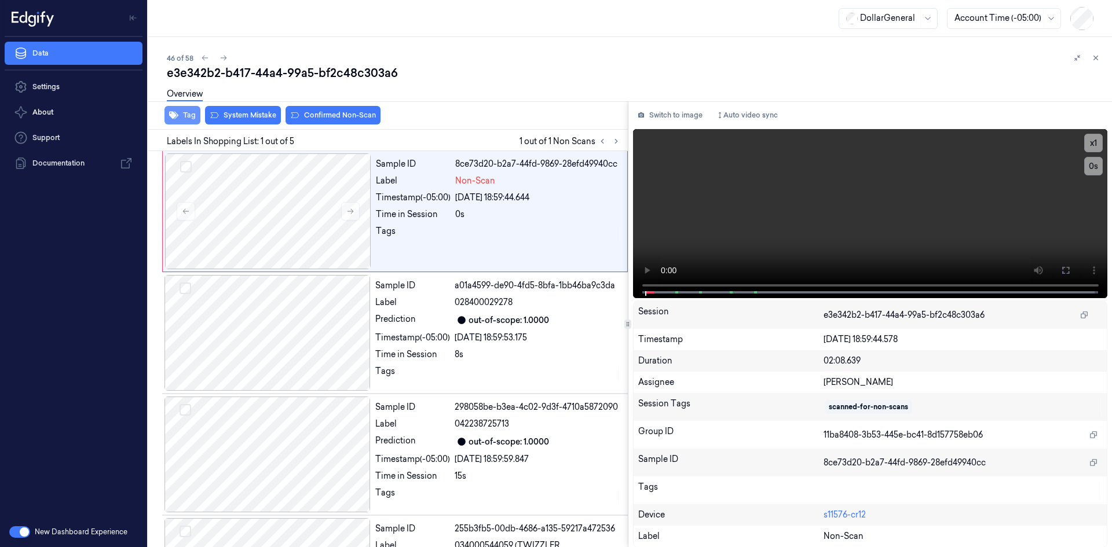
click at [188, 121] on button "Tag" at bounding box center [182, 115] width 36 height 19
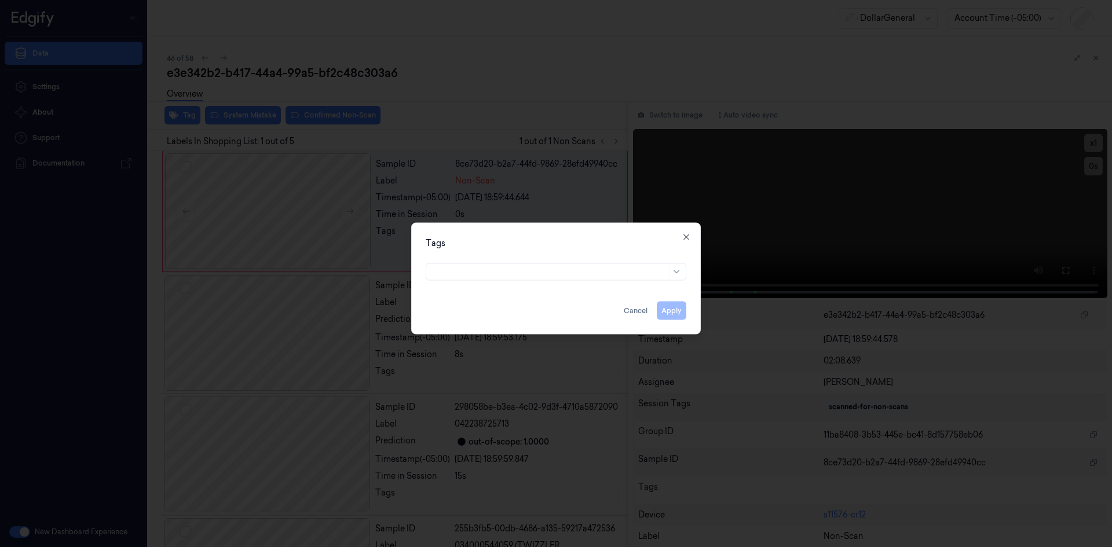
click at [555, 255] on div "Tags Apply Cancel Close" at bounding box center [555, 278] width 289 height 112
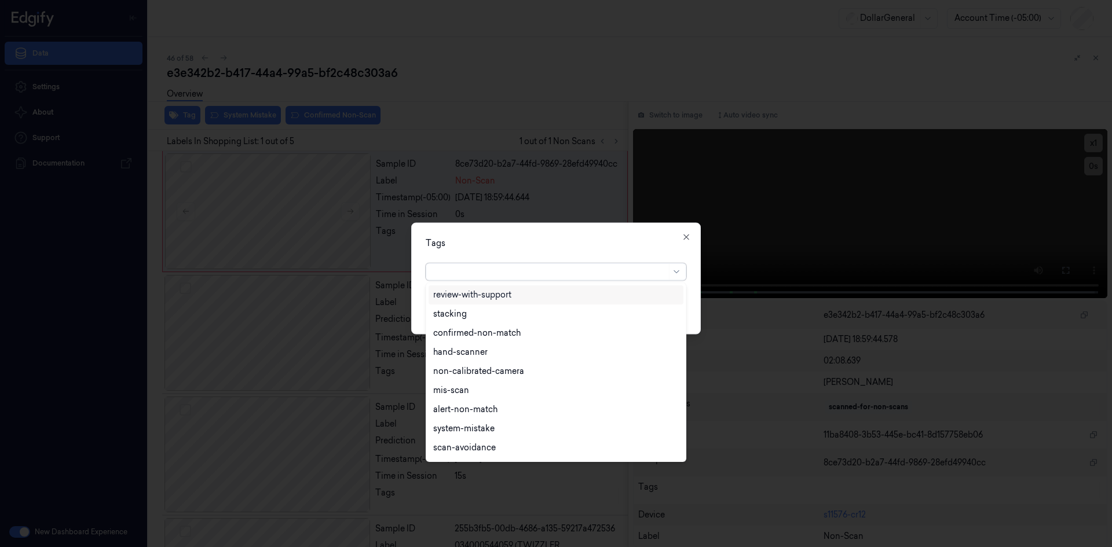
click at [549, 270] on div at bounding box center [549, 272] width 233 height 12
click at [469, 321] on div "flooid bug" at bounding box center [453, 316] width 40 height 12
click at [541, 241] on div "Tags" at bounding box center [556, 243] width 261 height 12
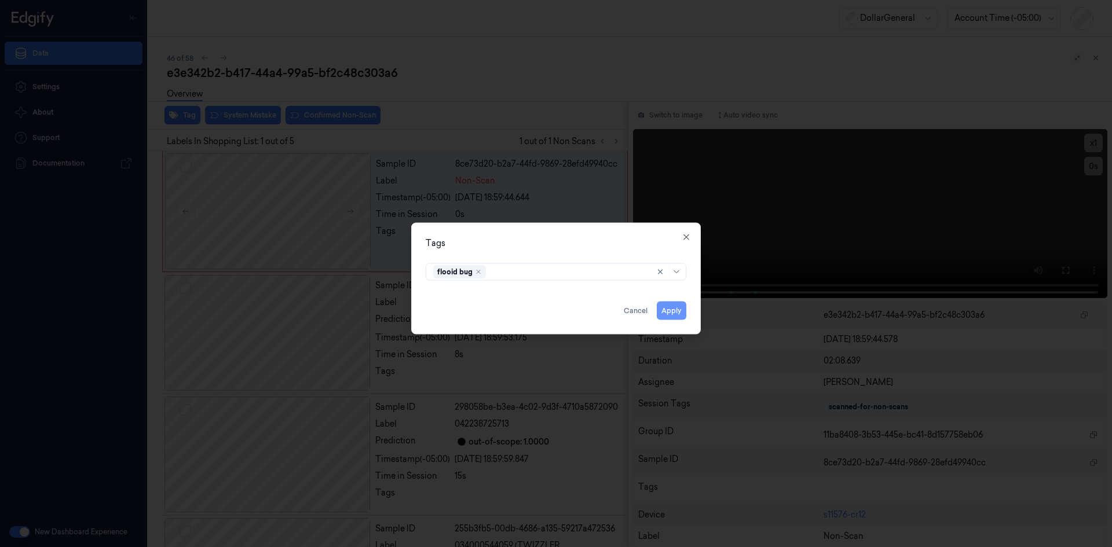
click at [678, 311] on button "Apply" at bounding box center [672, 310] width 30 height 19
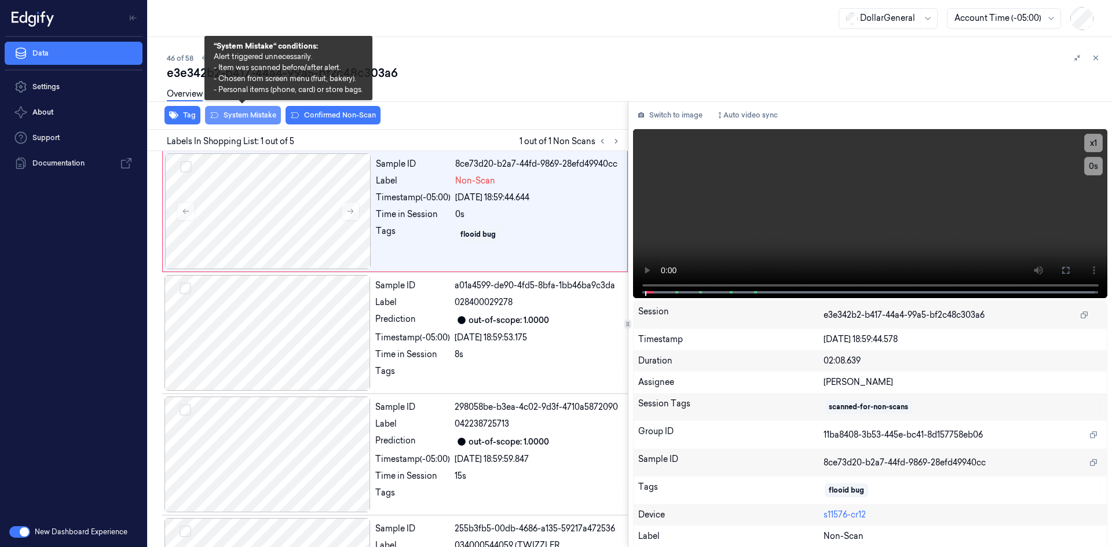
click at [251, 115] on button "System Mistake" at bounding box center [243, 115] width 76 height 19
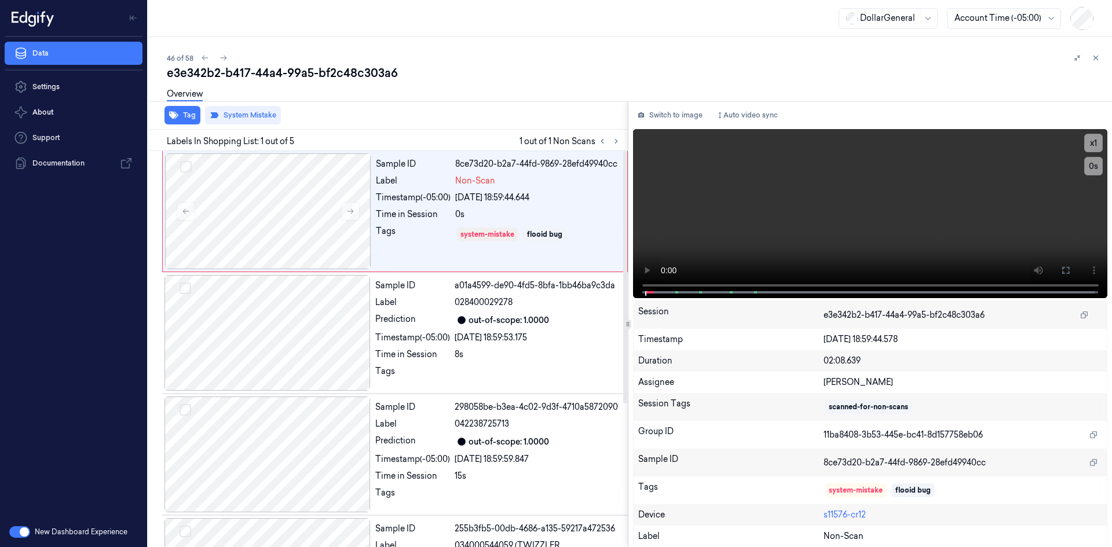
click at [610, 100] on div "Overview" at bounding box center [635, 96] width 936 height 30
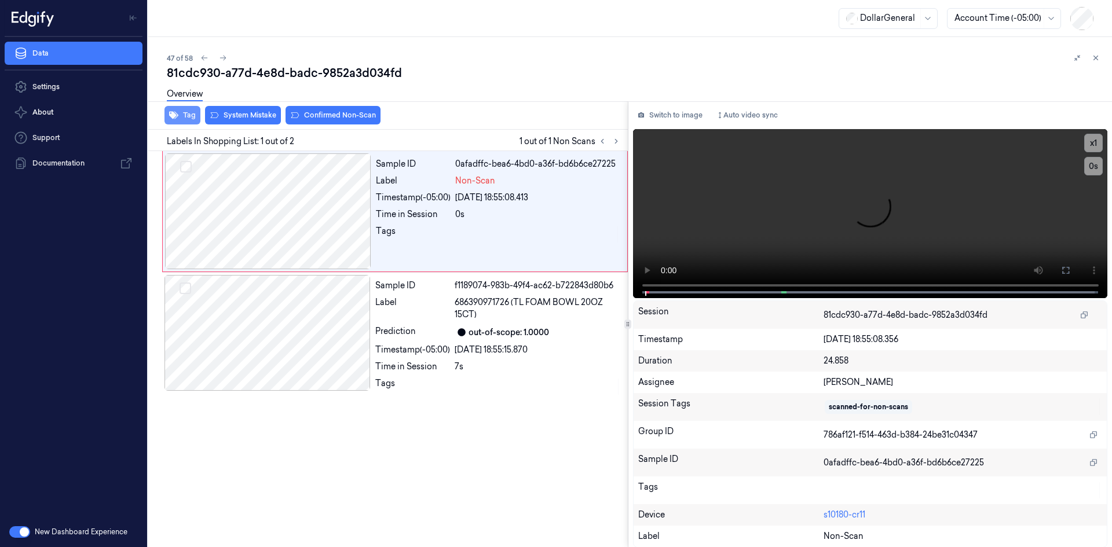
click at [181, 111] on button "Tag" at bounding box center [182, 115] width 36 height 19
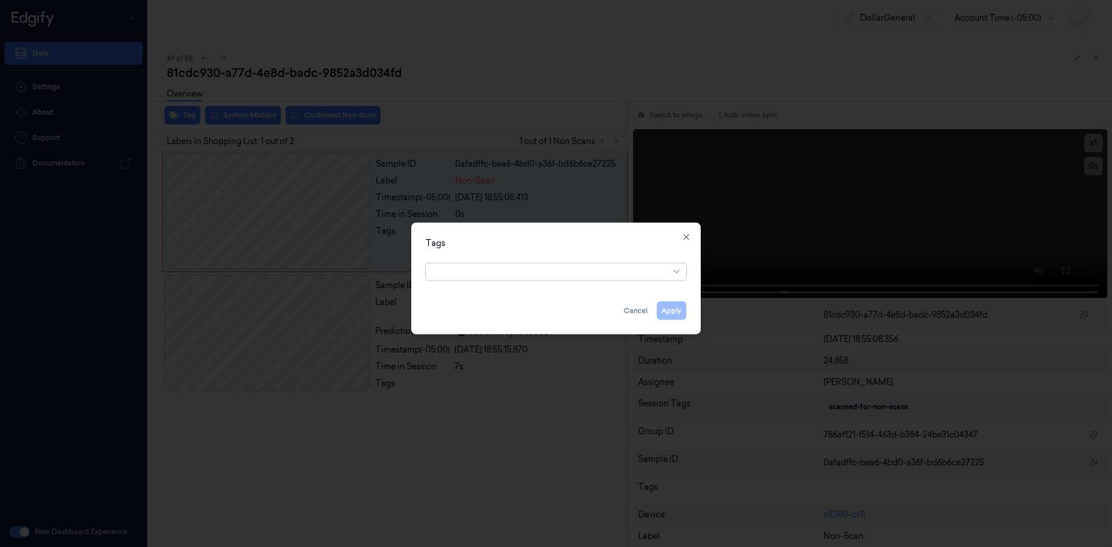
click at [518, 267] on div at bounding box center [549, 272] width 233 height 12
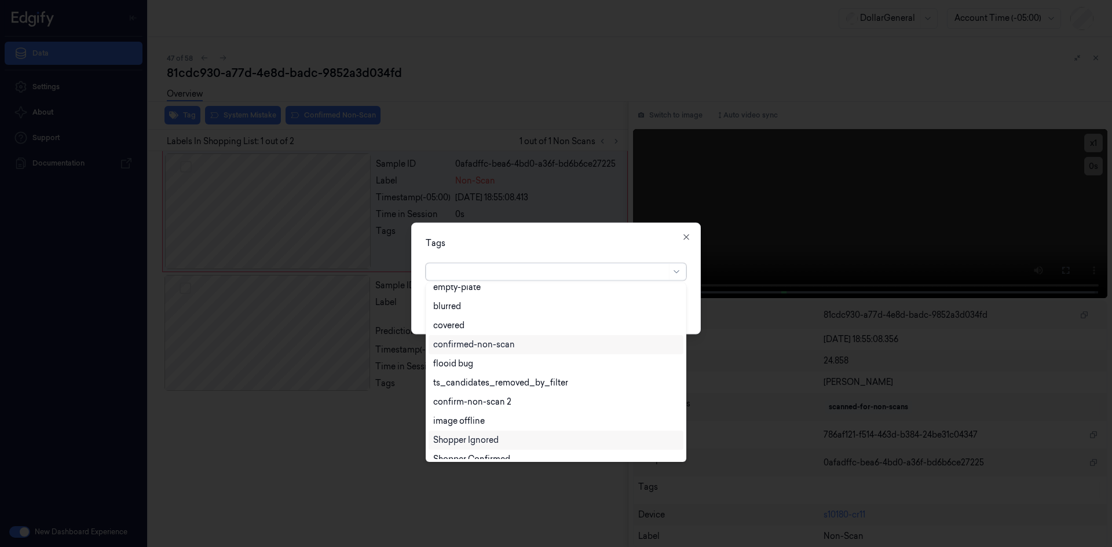
scroll to position [304, 0]
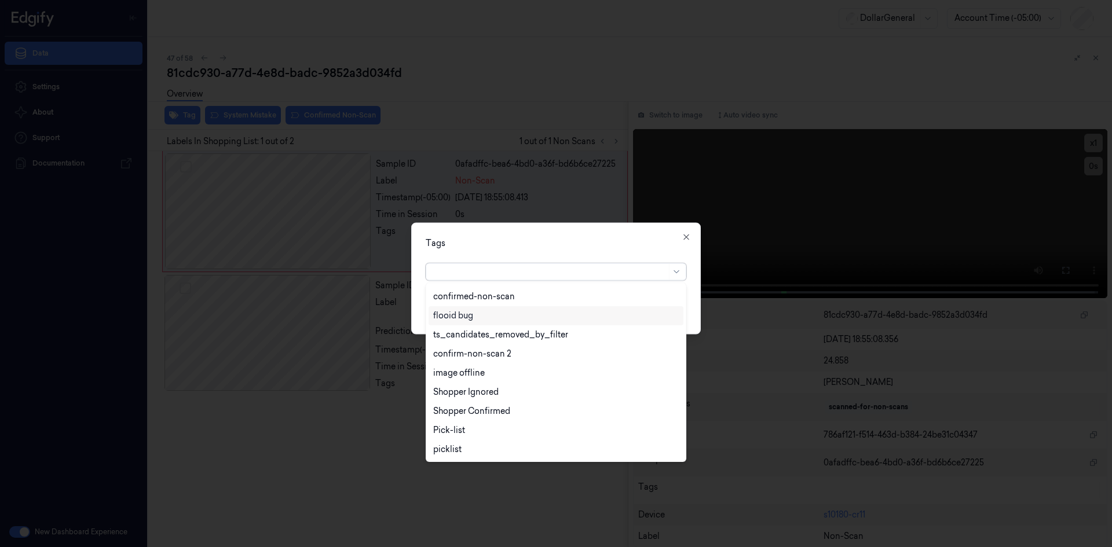
click at [462, 320] on div "flooid bug" at bounding box center [453, 316] width 40 height 12
click at [543, 251] on div "Tags option flooid bug , selected. 24 results available. Use Up and Down to cho…" at bounding box center [555, 278] width 289 height 112
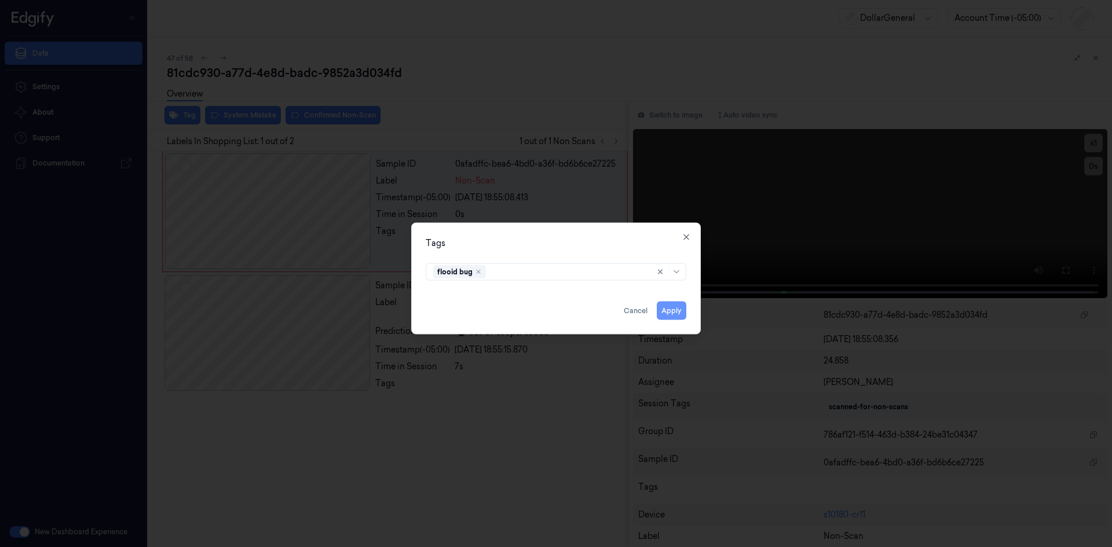
click at [664, 305] on button "Apply" at bounding box center [672, 310] width 30 height 19
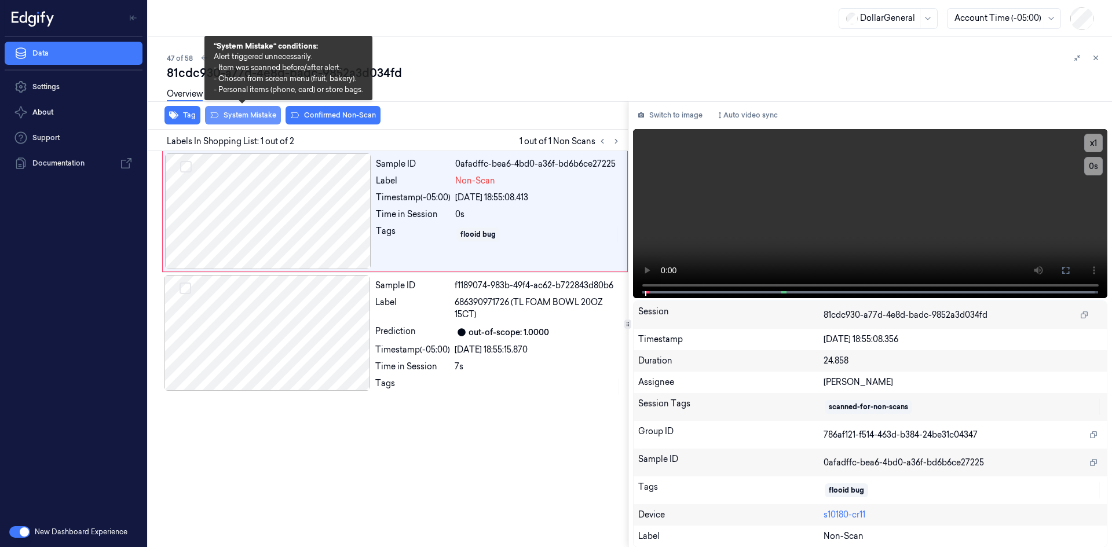
click at [262, 112] on button "System Mistake" at bounding box center [243, 115] width 76 height 19
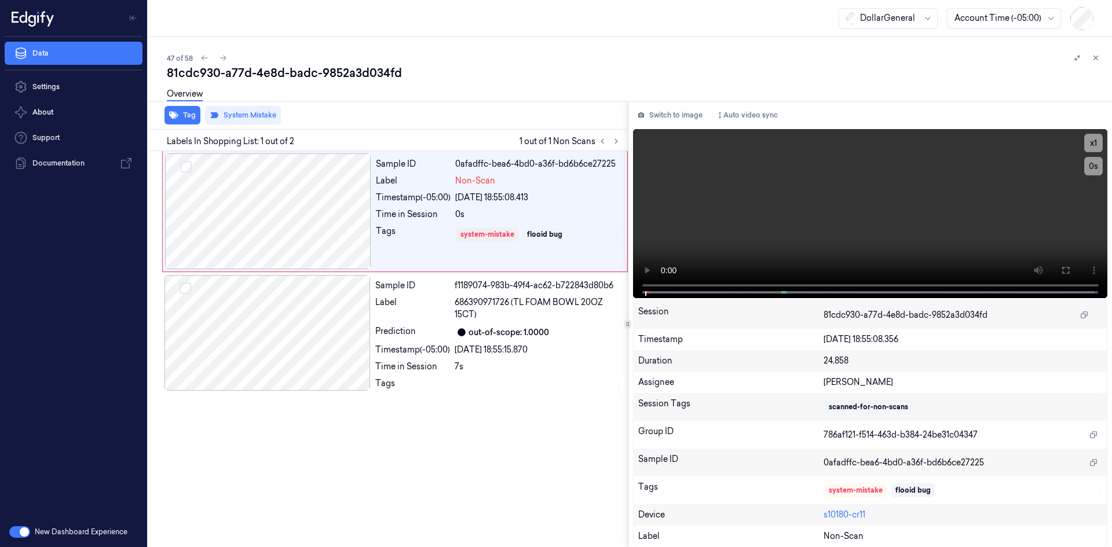
click at [388, 91] on div "Overview" at bounding box center [635, 96] width 936 height 30
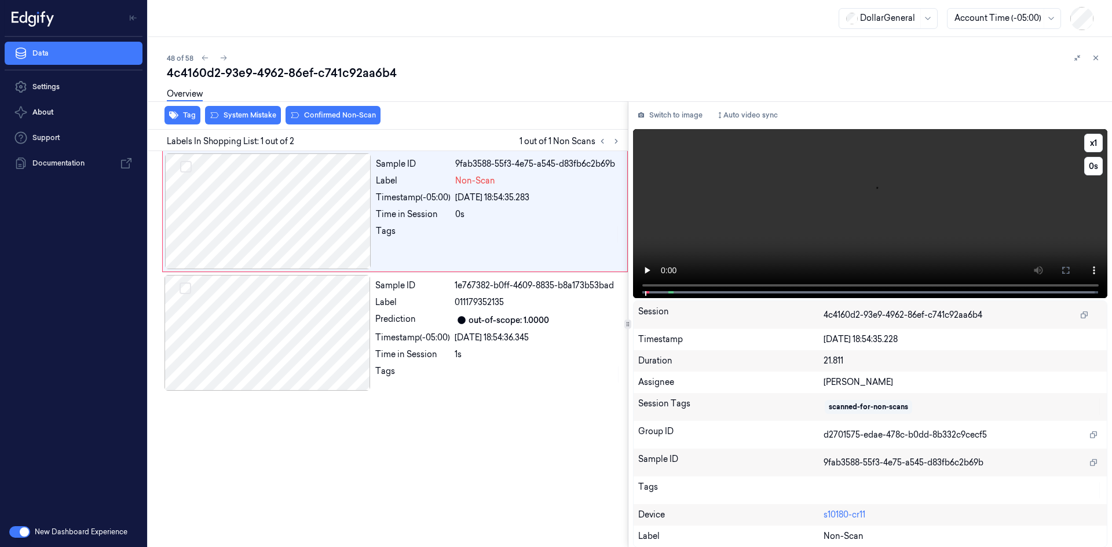
click at [760, 224] on video at bounding box center [870, 213] width 475 height 169
click at [758, 223] on video at bounding box center [870, 213] width 475 height 169
click at [189, 110] on div "Overview" at bounding box center [185, 96] width 36 height 30
click at [190, 113] on button "Tag" at bounding box center [182, 115] width 36 height 19
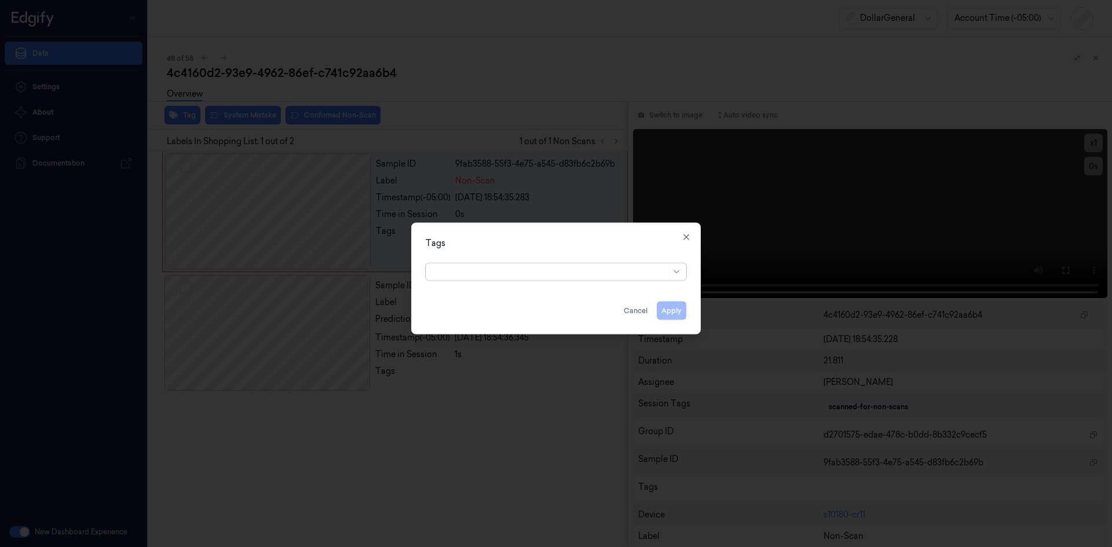
click at [519, 277] on div at bounding box center [549, 272] width 233 height 12
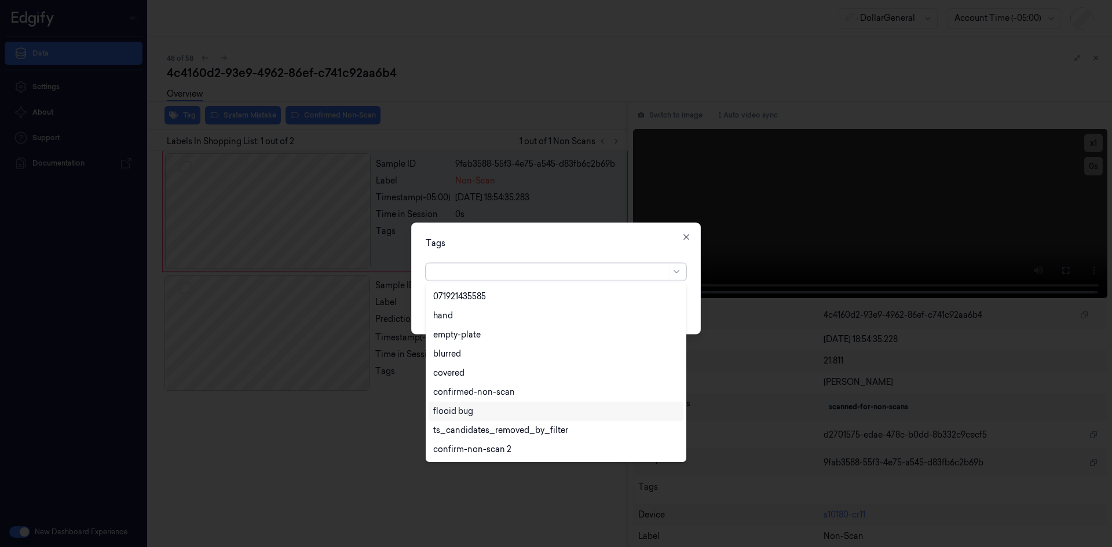
scroll to position [304, 0]
click at [494, 313] on div "flooid bug" at bounding box center [555, 316] width 245 height 12
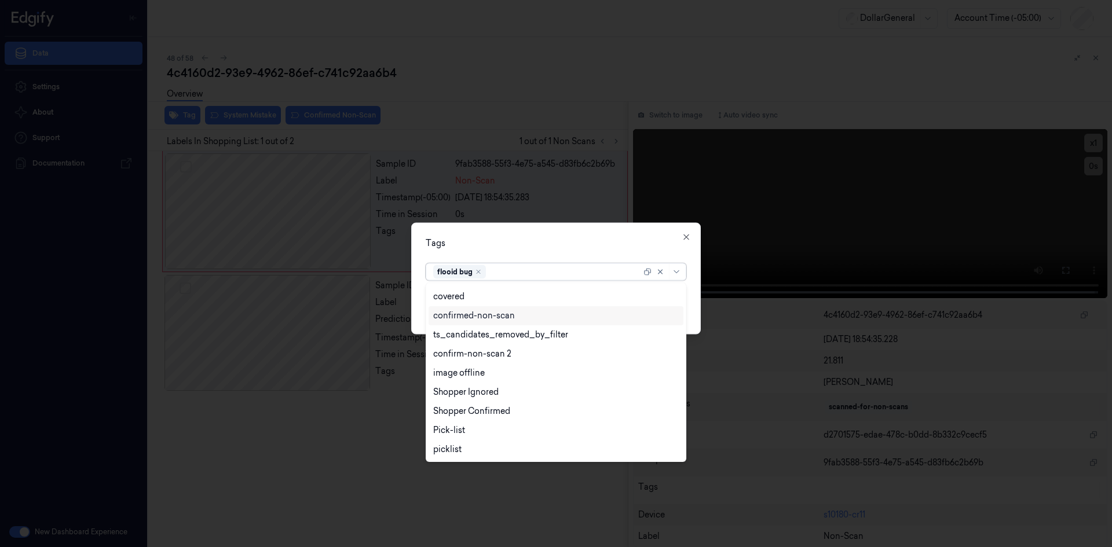
scroll to position [285, 0]
click at [545, 244] on div "Tags" at bounding box center [556, 243] width 261 height 12
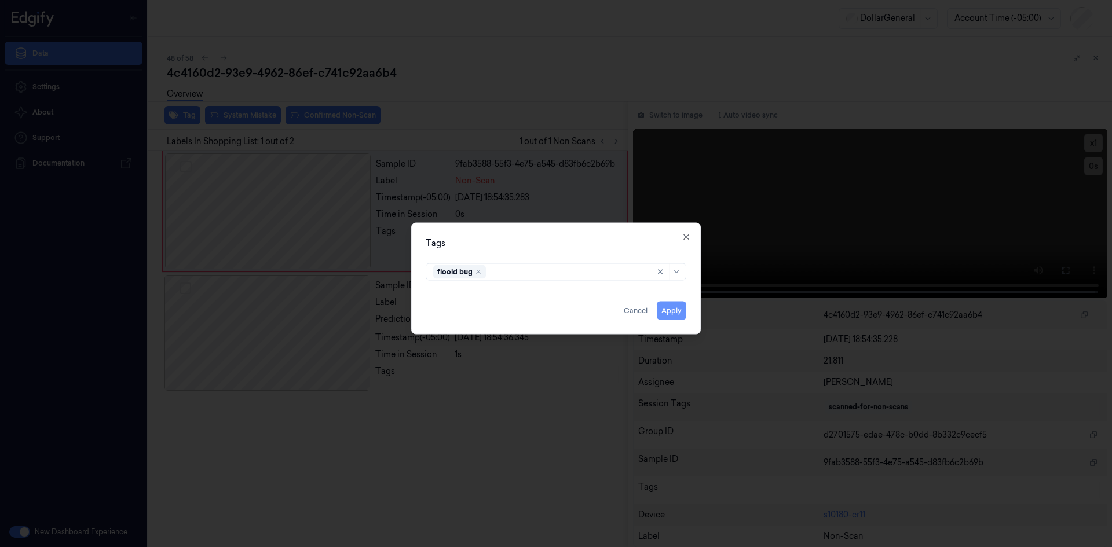
click at [675, 311] on button "Apply" at bounding box center [672, 310] width 30 height 19
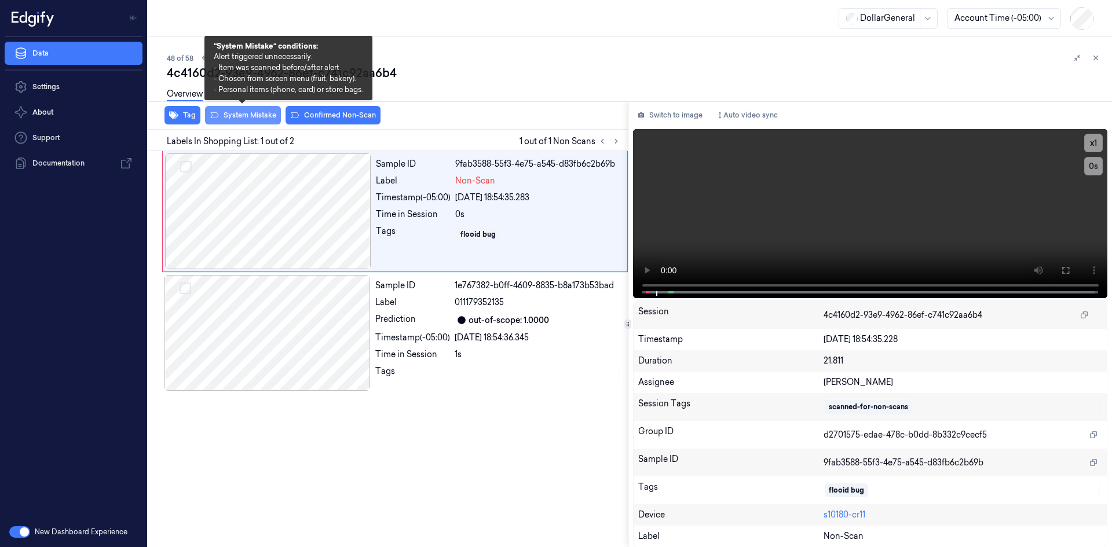
click at [269, 115] on button "System Mistake" at bounding box center [243, 115] width 76 height 19
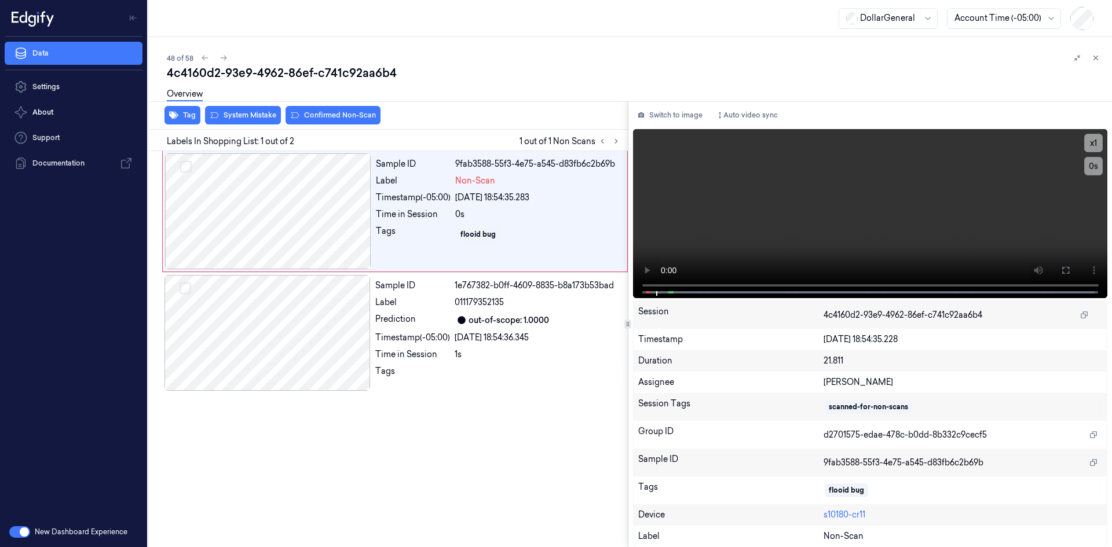
click at [483, 89] on div "Overview" at bounding box center [635, 96] width 936 height 30
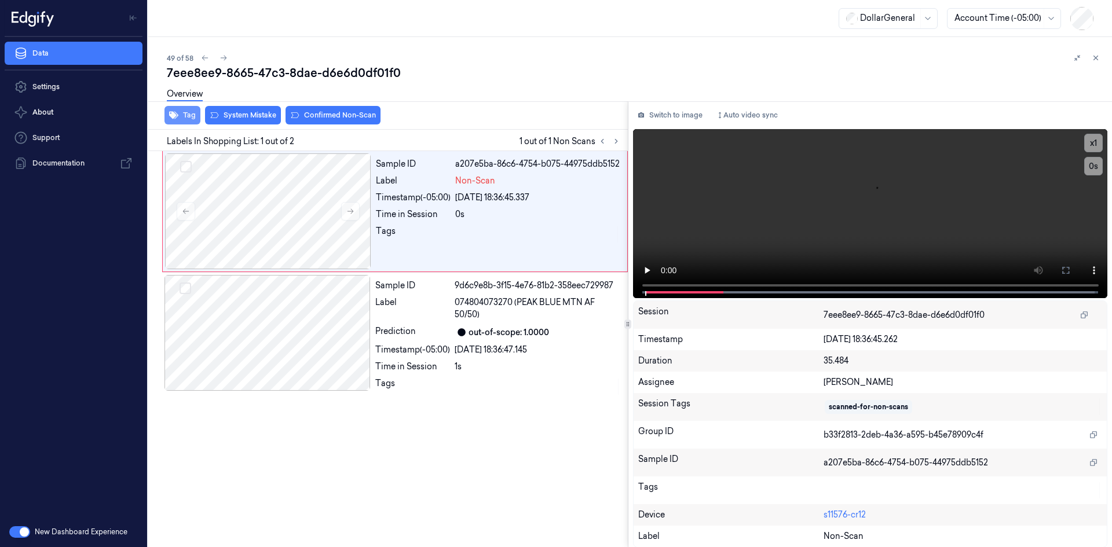
click at [181, 112] on button "Tag" at bounding box center [182, 115] width 36 height 19
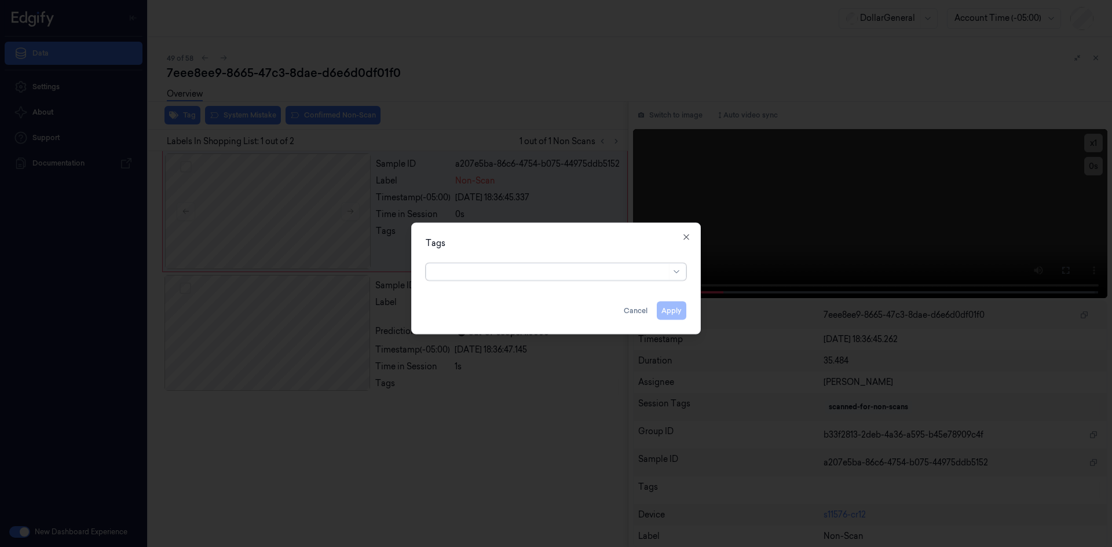
click at [553, 272] on div at bounding box center [549, 272] width 233 height 12
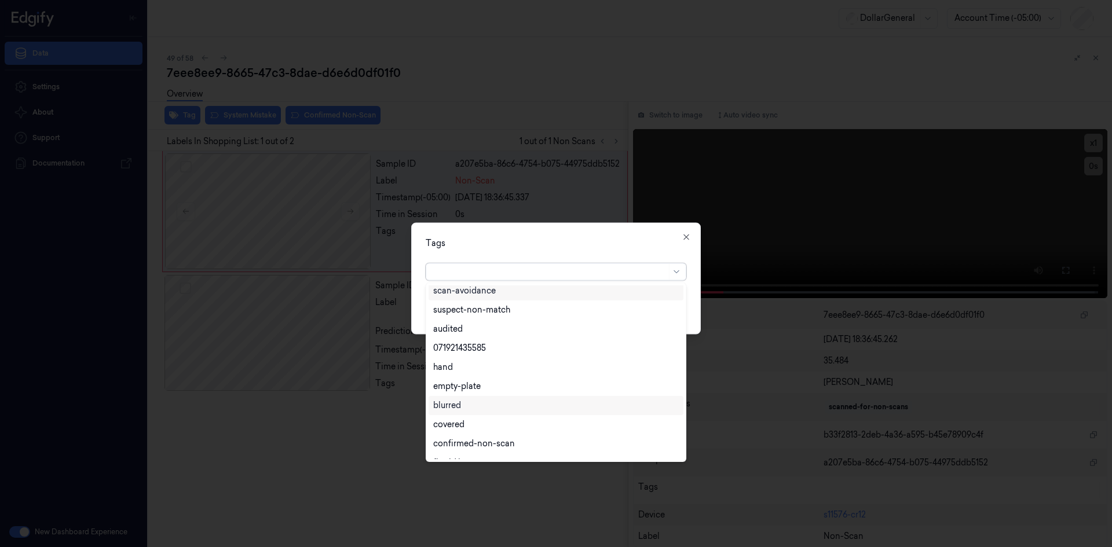
scroll to position [208, 0]
click at [467, 410] on div "flooid bug" at bounding box center [453, 411] width 40 height 12
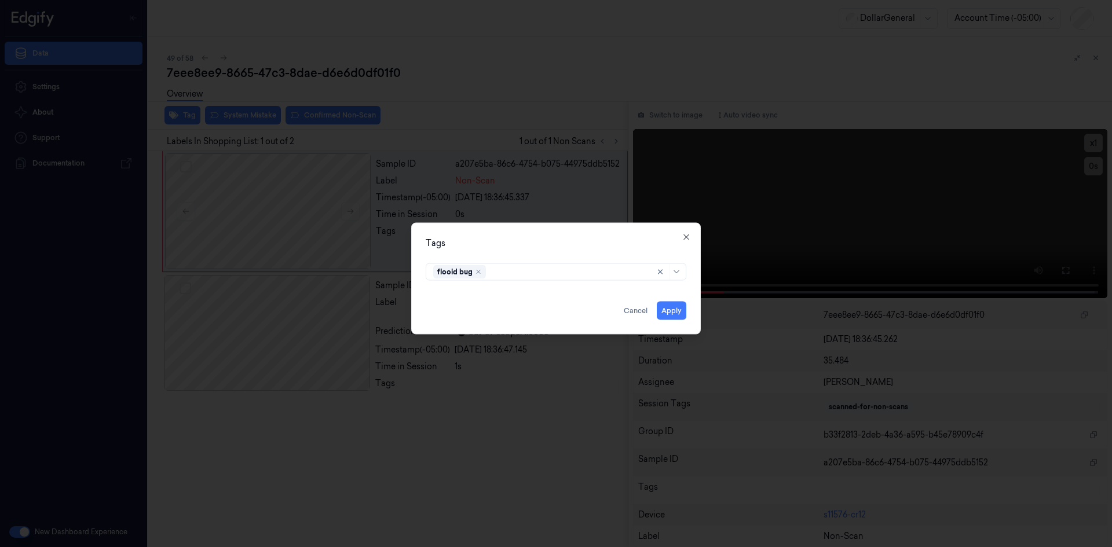
click at [588, 248] on div "Tags flooid bug Apply Cancel Close" at bounding box center [555, 278] width 289 height 112
click at [673, 303] on button "Apply" at bounding box center [672, 310] width 30 height 19
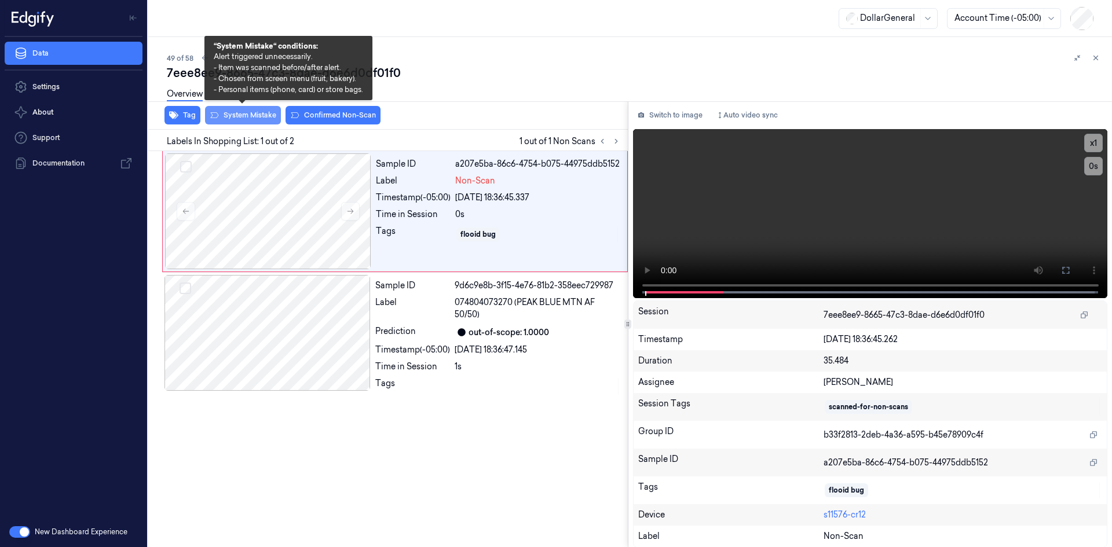
click at [245, 113] on button "System Mistake" at bounding box center [243, 115] width 76 height 19
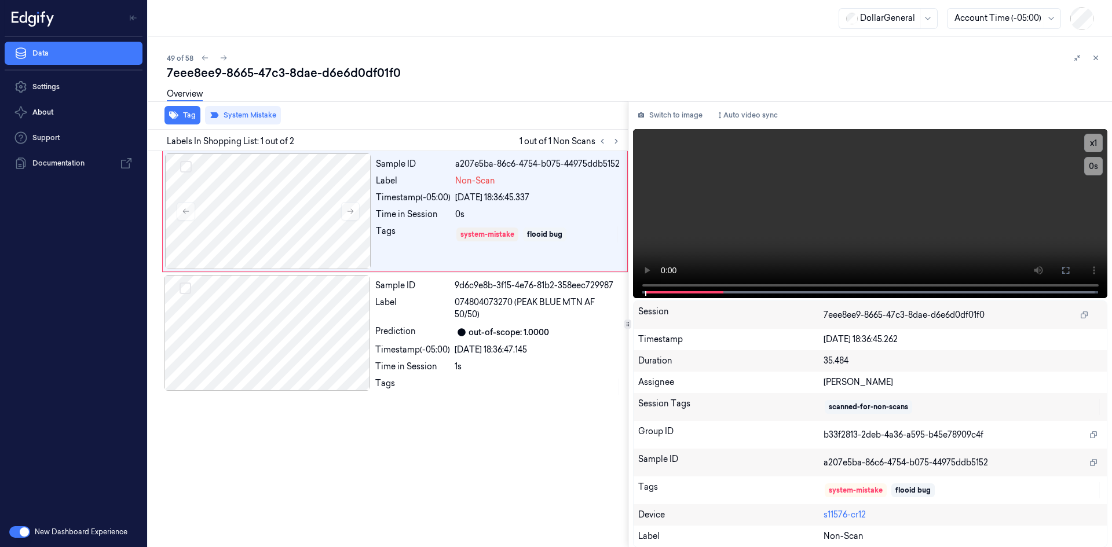
click at [416, 118] on div "Tag System Mistake" at bounding box center [386, 115] width 484 height 28
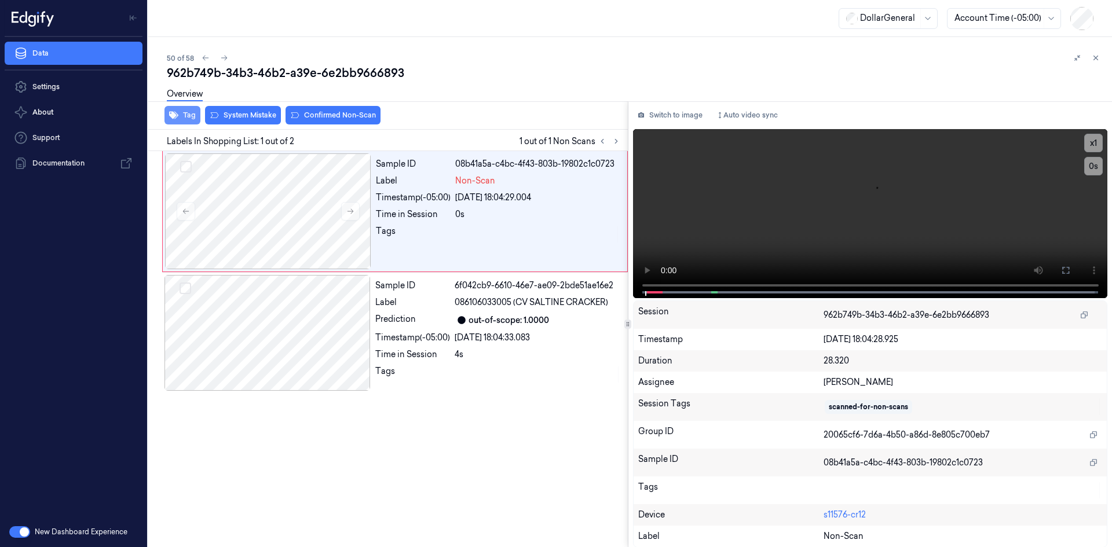
click at [190, 115] on button "Tag" at bounding box center [182, 115] width 36 height 19
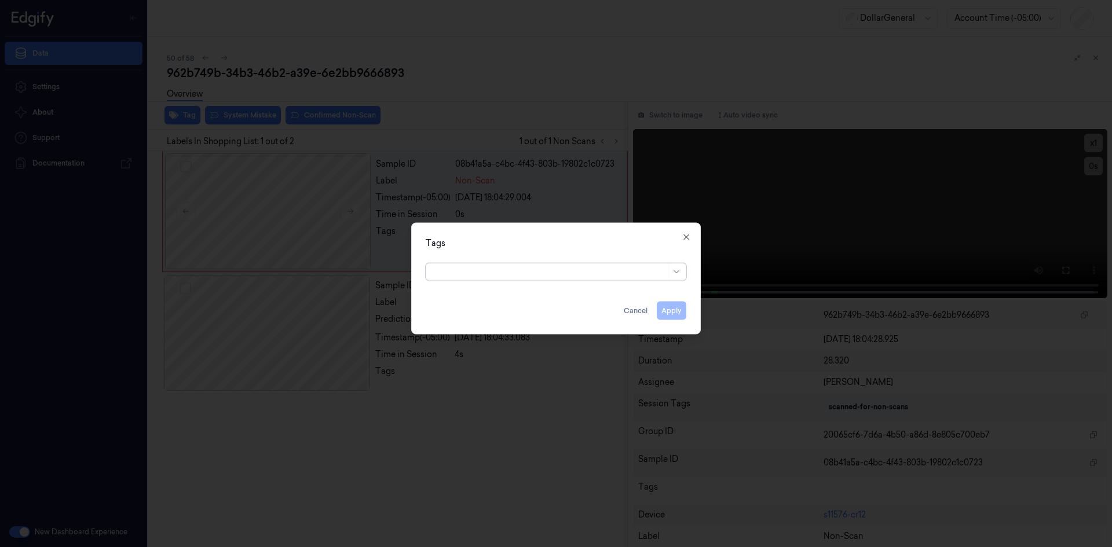
click at [553, 267] on div at bounding box center [549, 272] width 233 height 12
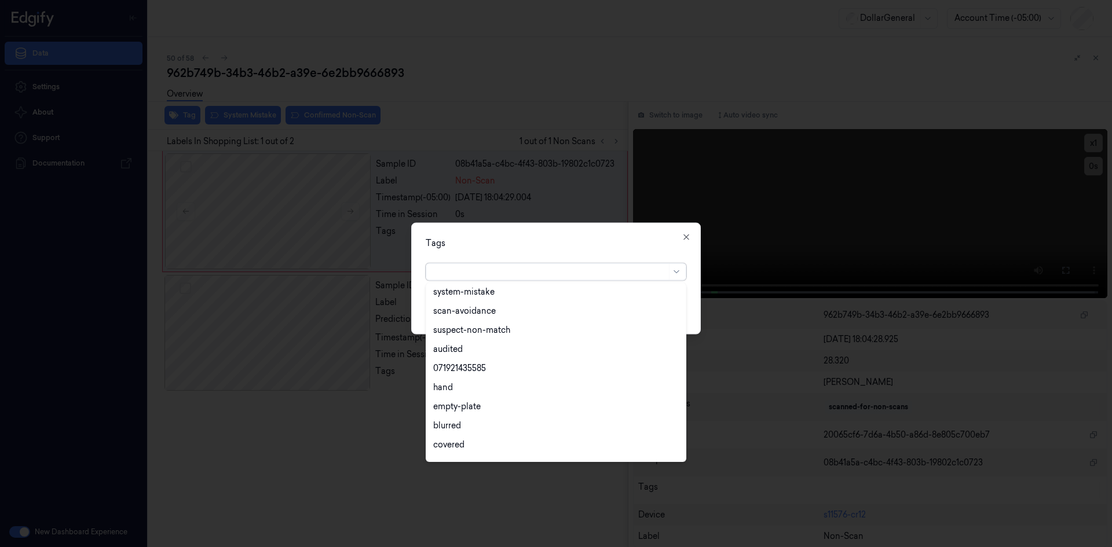
scroll to position [208, 0]
click at [484, 407] on div "flooid bug" at bounding box center [555, 411] width 245 height 12
click at [648, 237] on div "Tags" at bounding box center [556, 243] width 261 height 12
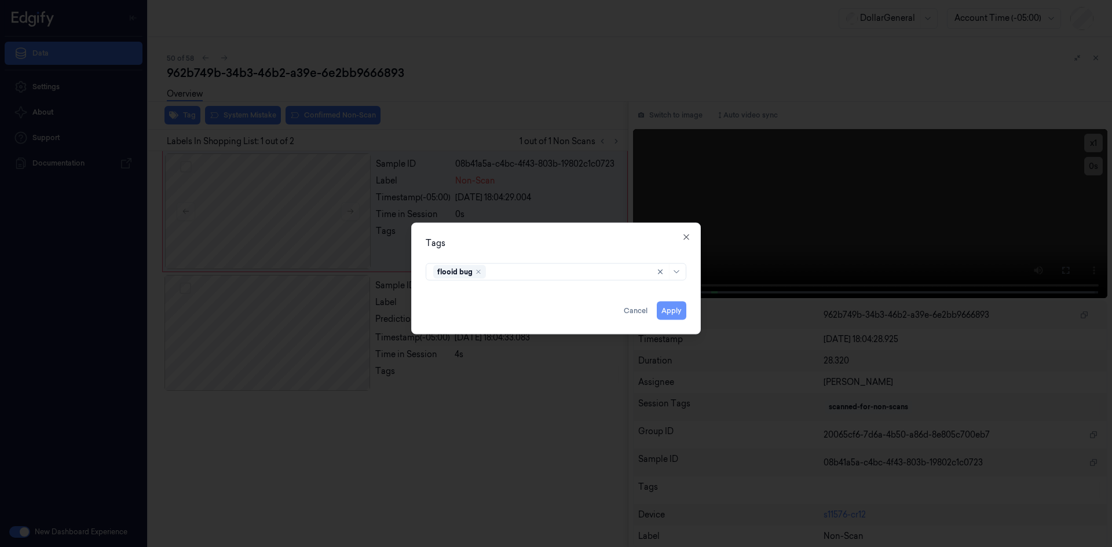
click at [676, 306] on button "Apply" at bounding box center [672, 310] width 30 height 19
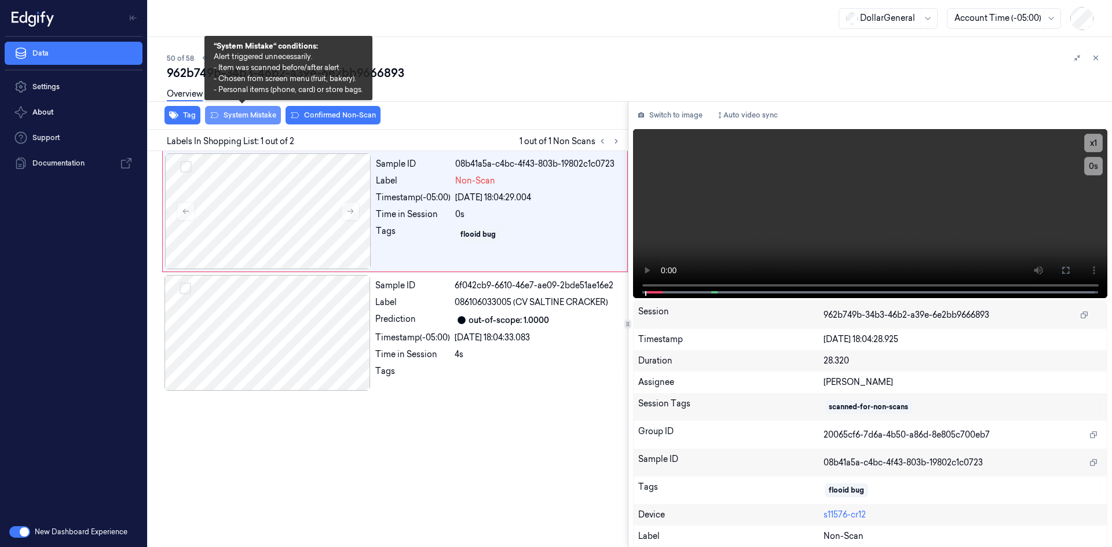
click at [256, 120] on button "System Mistake" at bounding box center [243, 115] width 76 height 19
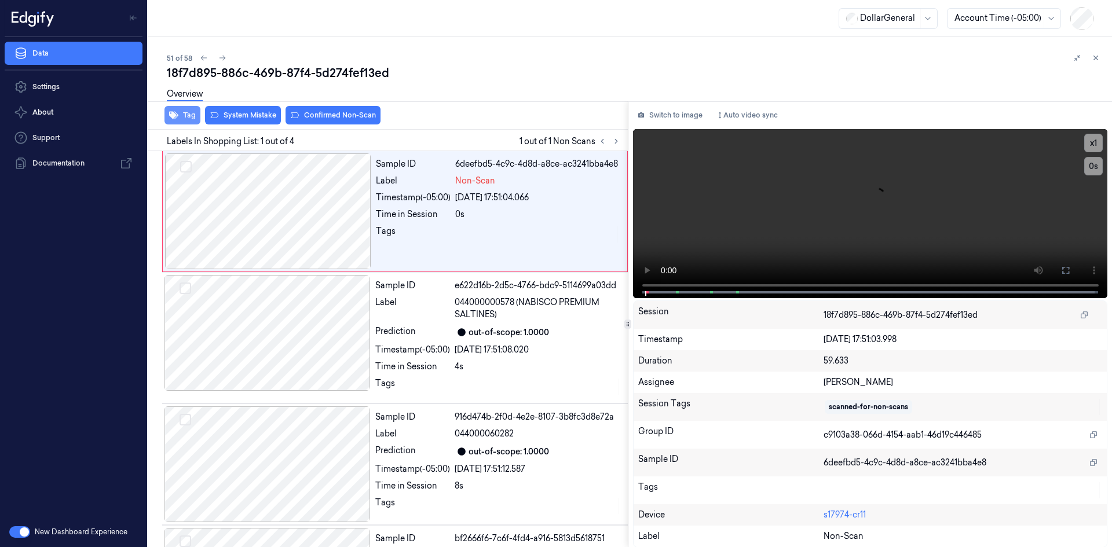
click at [187, 112] on button "Tag" at bounding box center [182, 115] width 36 height 19
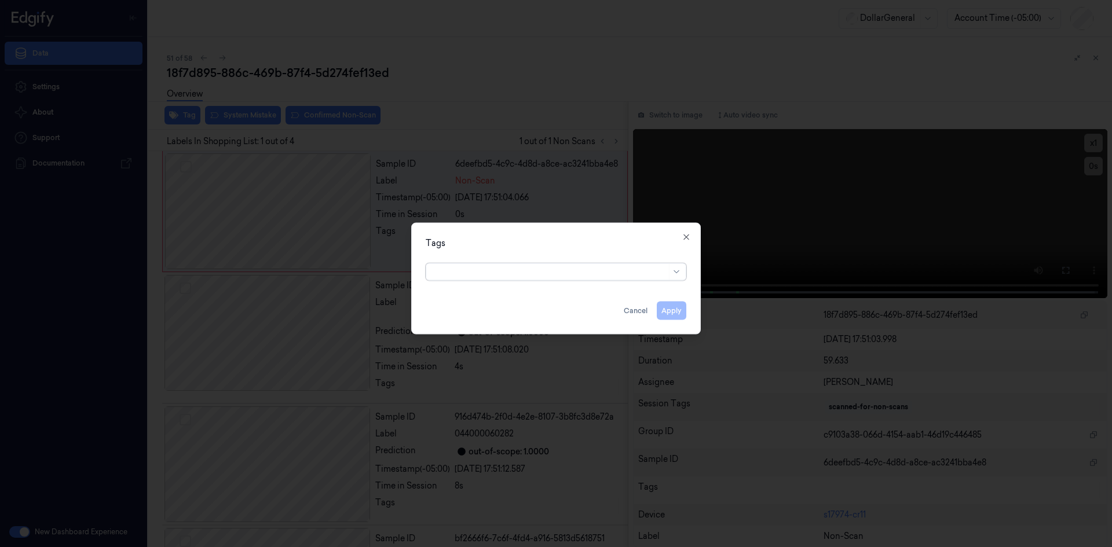
click at [505, 263] on div at bounding box center [556, 271] width 261 height 17
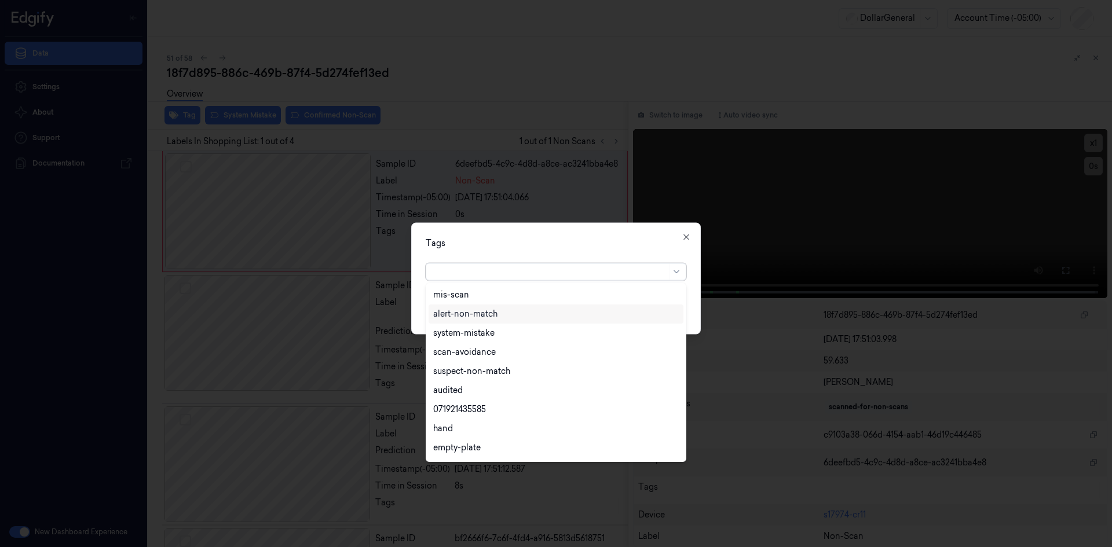
scroll to position [208, 0]
click at [501, 419] on div "flooid bug" at bounding box center [555, 411] width 255 height 19
click at [573, 254] on div "Tags option flooid bug , selected. 24 results available. Use Up and Down to cho…" at bounding box center [555, 278] width 289 height 112
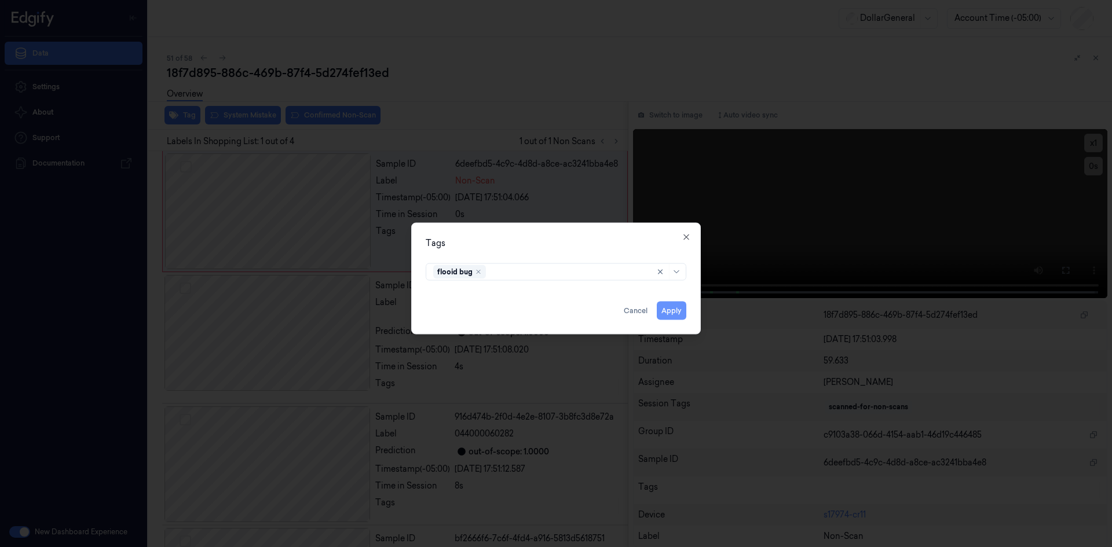
click at [680, 306] on button "Apply" at bounding box center [672, 310] width 30 height 19
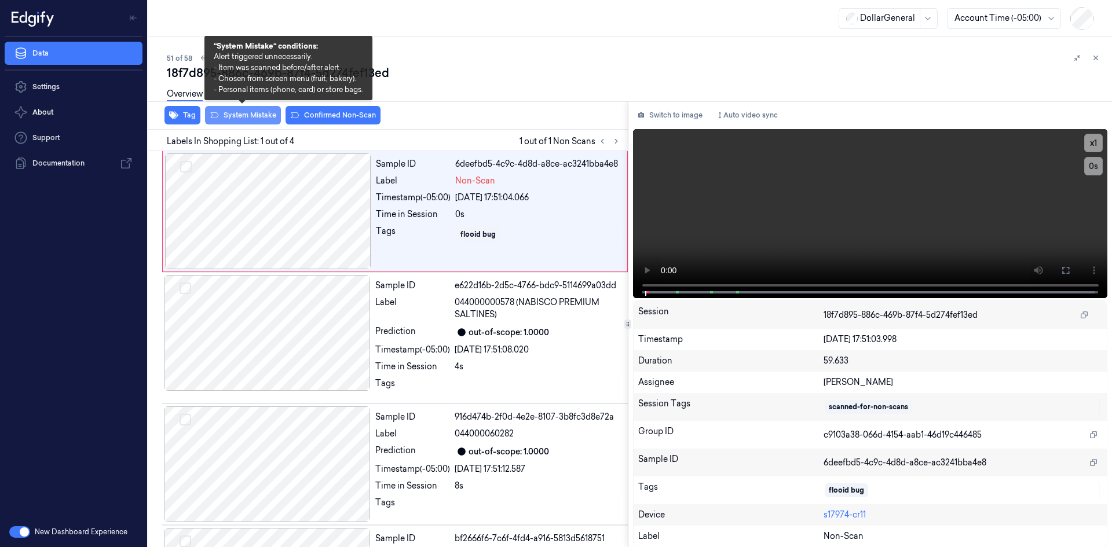
click at [252, 112] on button "System Mistake" at bounding box center [243, 115] width 76 height 19
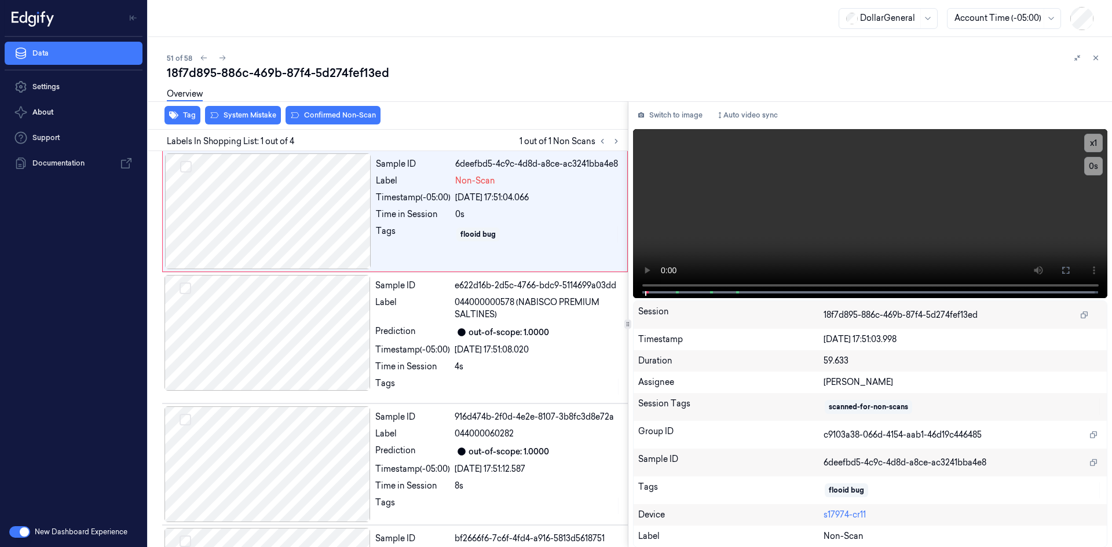
click at [418, 105] on div "Overview" at bounding box center [635, 96] width 936 height 30
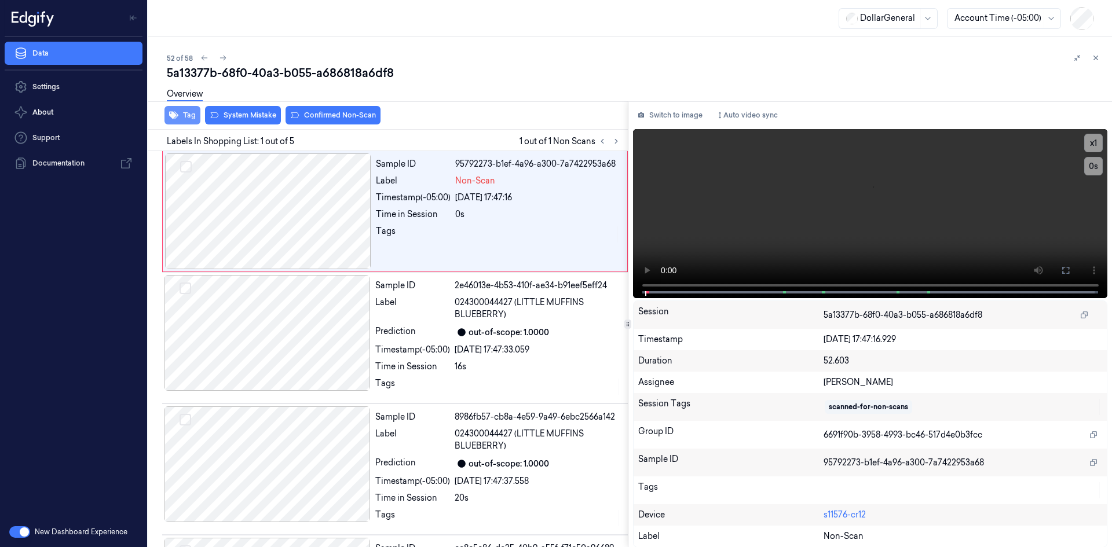
click at [189, 119] on button "Tag" at bounding box center [182, 115] width 36 height 19
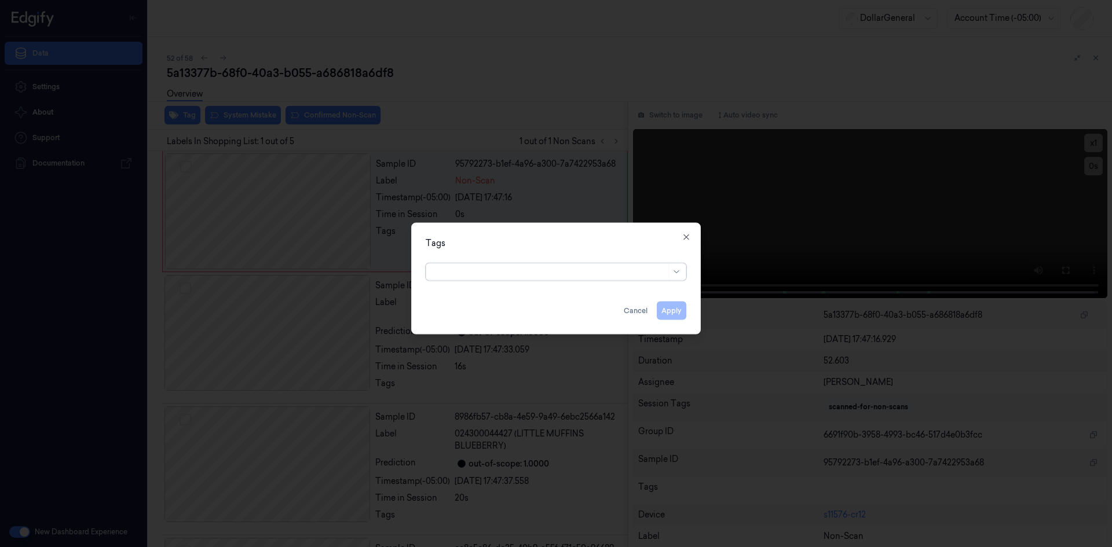
click at [489, 266] on div at bounding box center [549, 272] width 233 height 12
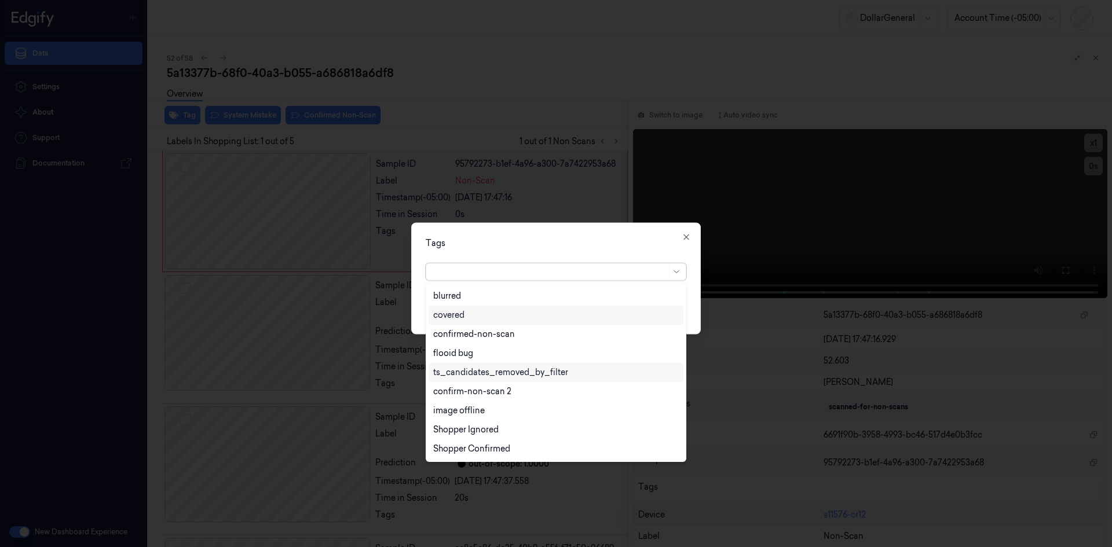
scroll to position [304, 0]
click at [470, 324] on div "flooid bug" at bounding box center [555, 315] width 255 height 19
click at [538, 247] on div "Tags" at bounding box center [556, 243] width 261 height 12
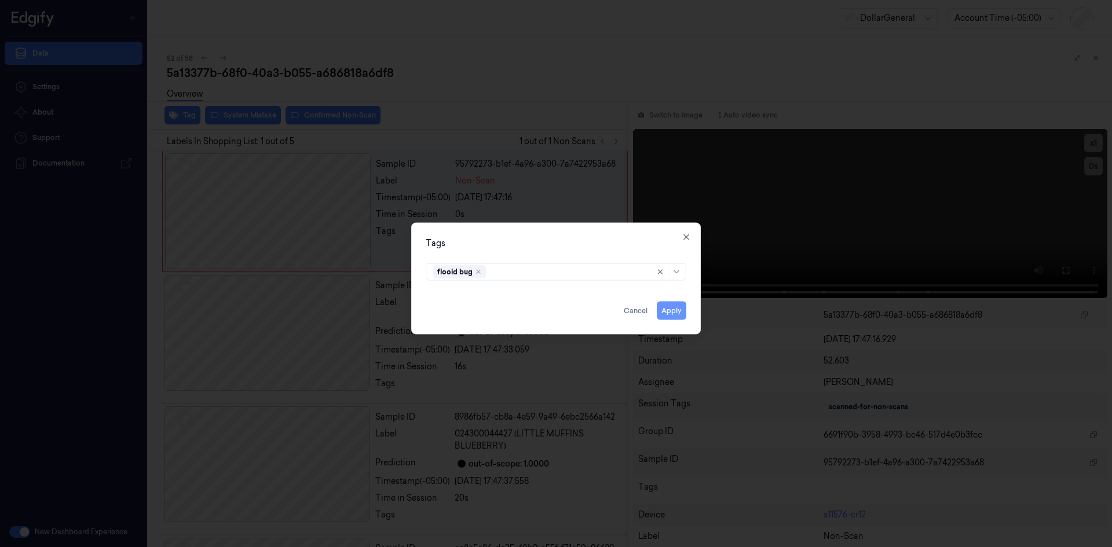
click at [663, 310] on button "Apply" at bounding box center [672, 310] width 30 height 19
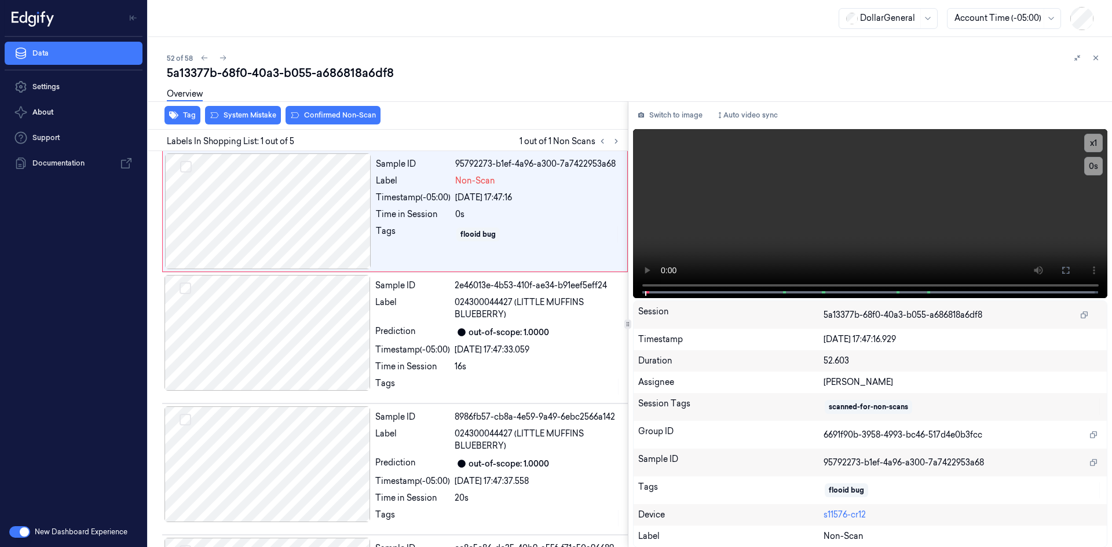
click at [247, 109] on div "Overview" at bounding box center [635, 96] width 936 height 30
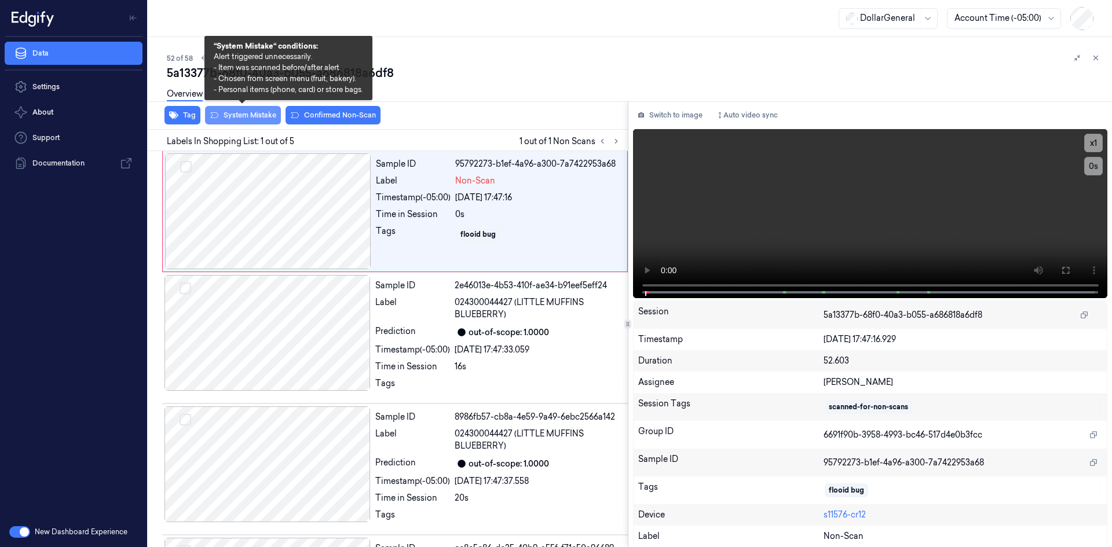
click at [261, 117] on button "System Mistake" at bounding box center [243, 115] width 76 height 19
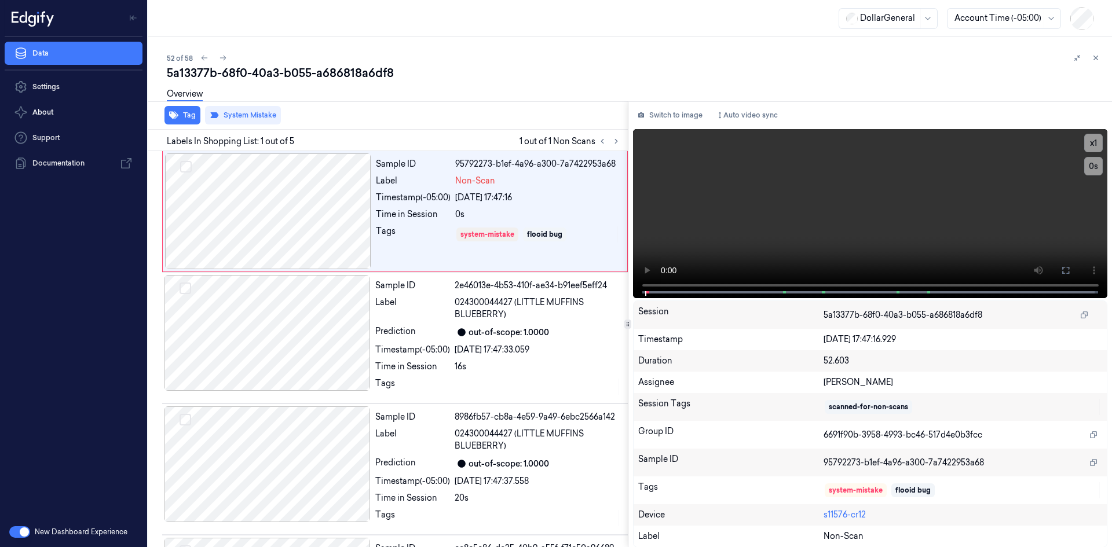
click at [385, 78] on div "5a13377b-68f0-40a3-b055-a686818a6df8" at bounding box center [635, 73] width 936 height 16
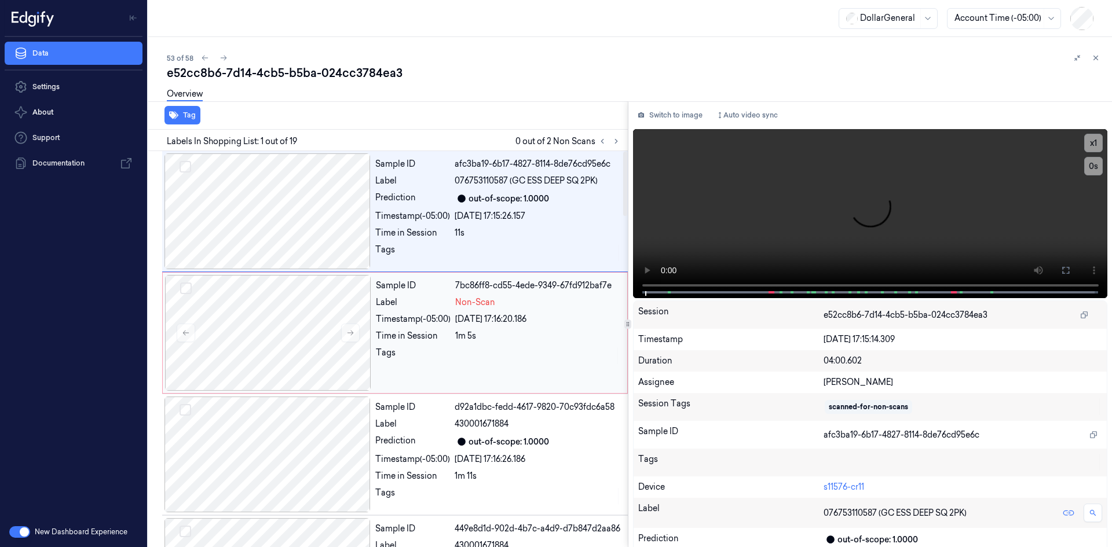
click at [532, 306] on div "Non-Scan" at bounding box center [537, 302] width 165 height 12
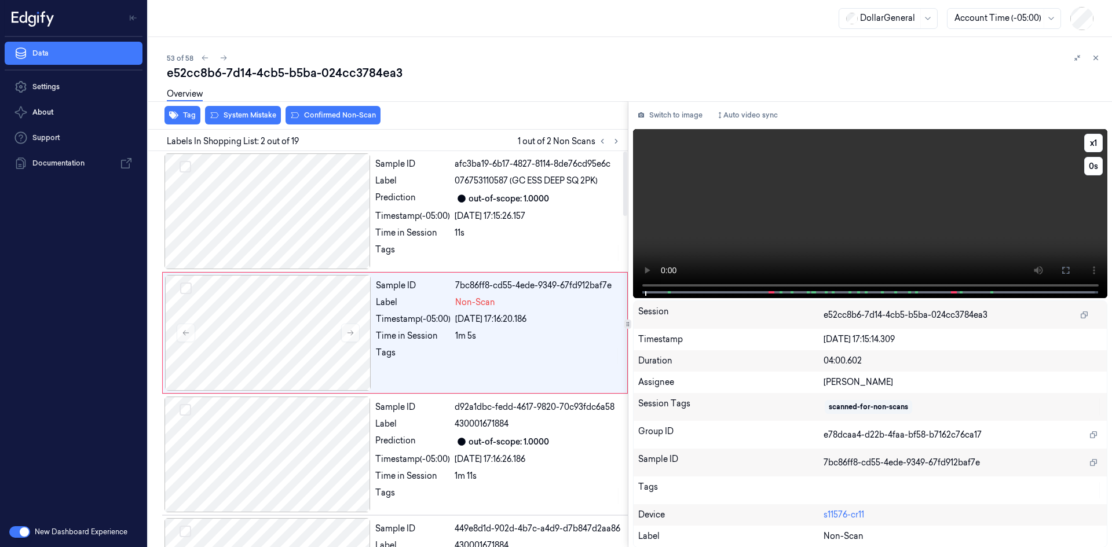
click at [710, 223] on video at bounding box center [870, 213] width 475 height 169
click at [387, 217] on div "Timestamp (-05:00)" at bounding box center [412, 216] width 75 height 12
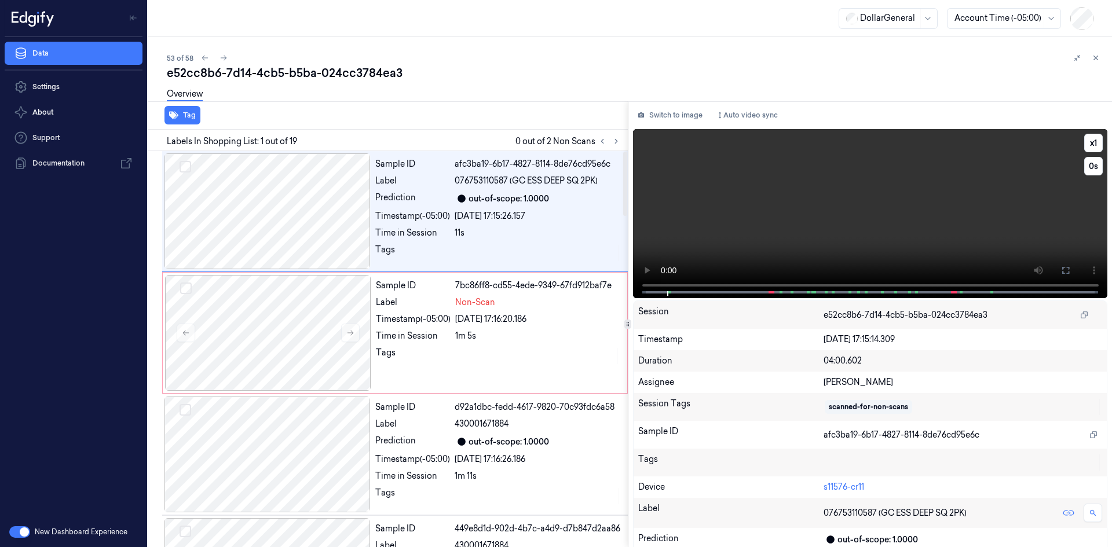
click at [763, 215] on video at bounding box center [870, 213] width 475 height 169
click at [1086, 140] on button "x 1" at bounding box center [1093, 143] width 19 height 19
click at [840, 212] on video at bounding box center [870, 213] width 475 height 169
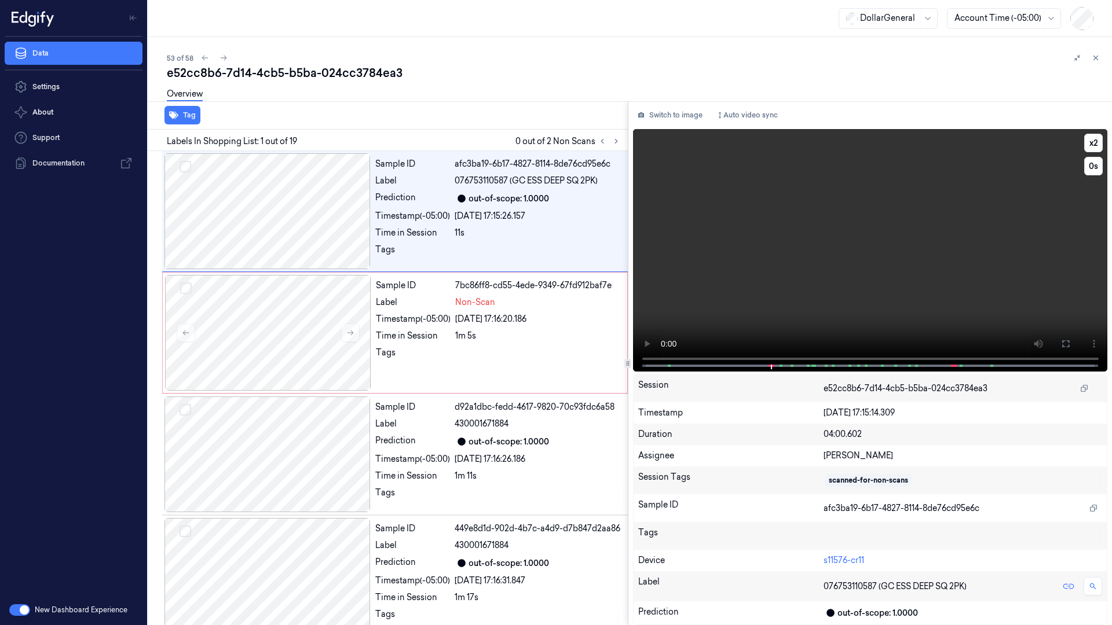
click at [760, 232] on video at bounding box center [870, 250] width 475 height 243
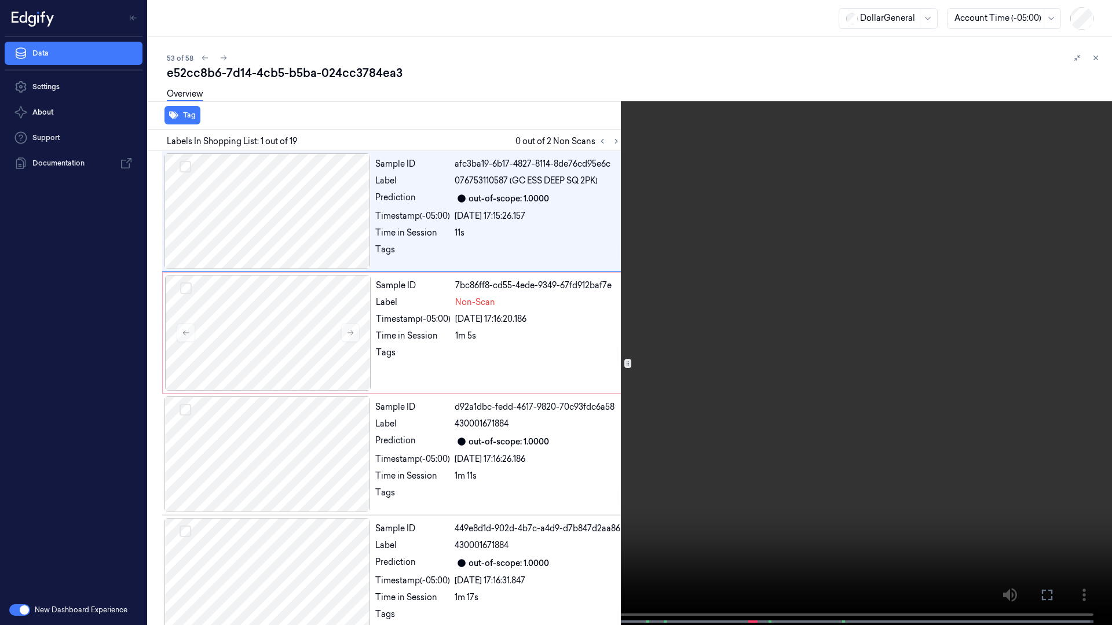
click at [768, 222] on video at bounding box center [556, 314] width 1112 height 628
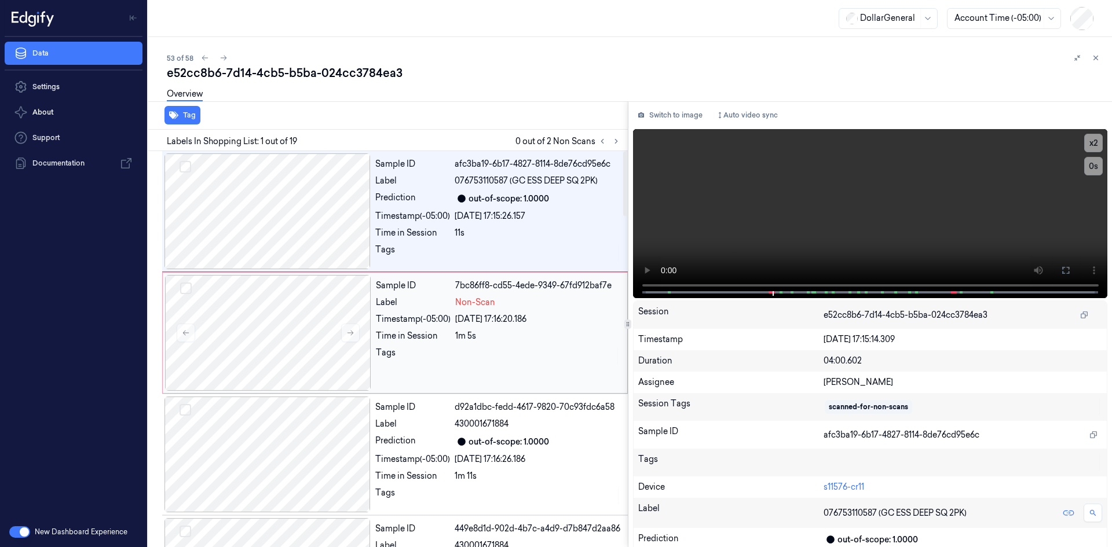
click at [492, 303] on span "Non-Scan" at bounding box center [475, 302] width 40 height 12
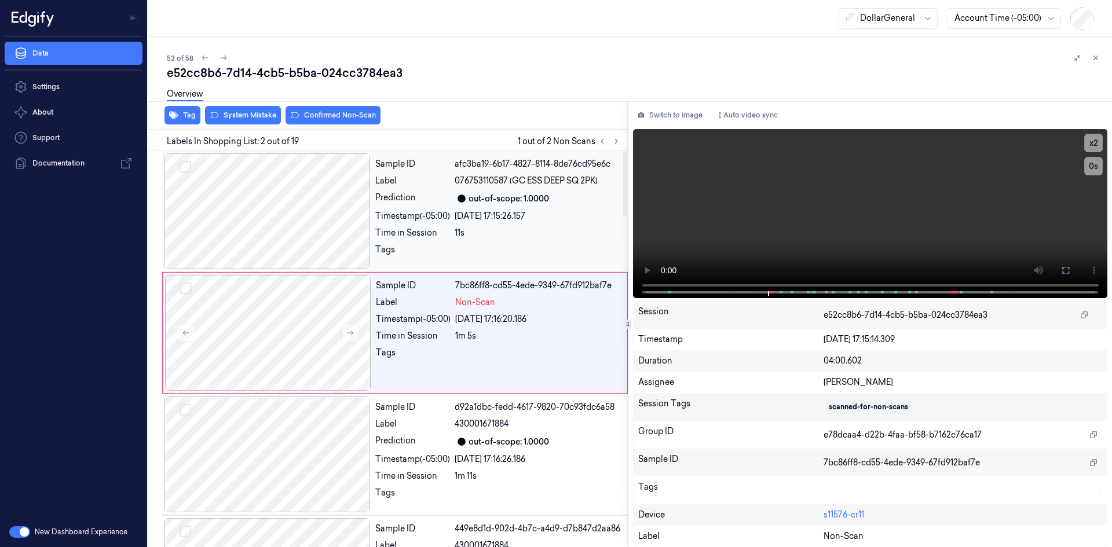
click at [525, 232] on div "11s" at bounding box center [538, 233] width 166 height 12
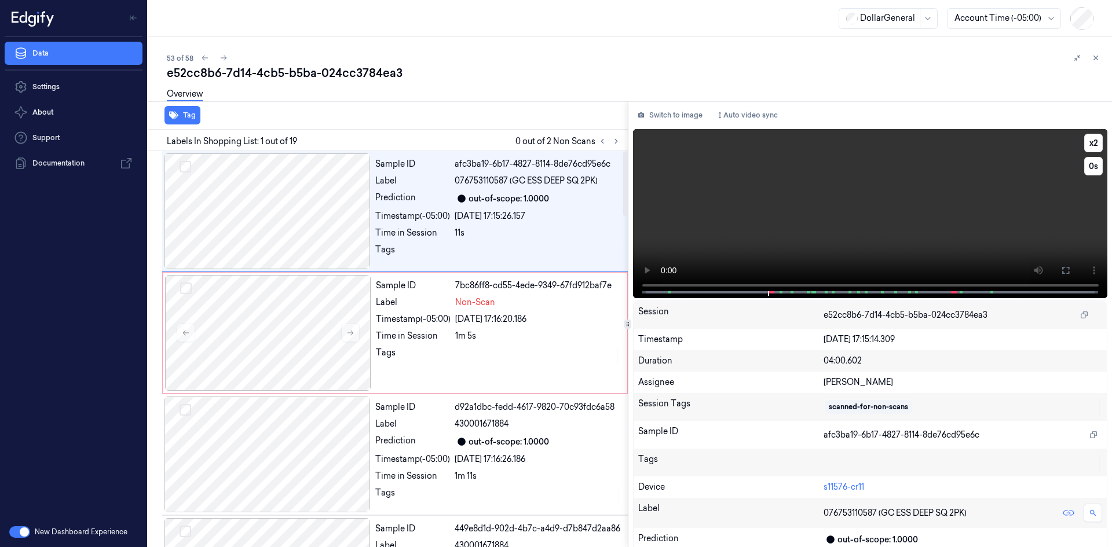
click at [932, 217] on video at bounding box center [870, 213] width 475 height 169
click at [911, 184] on video at bounding box center [870, 213] width 475 height 169
click at [510, 325] on div "[DATE] 17:16:20.186" at bounding box center [537, 319] width 165 height 12
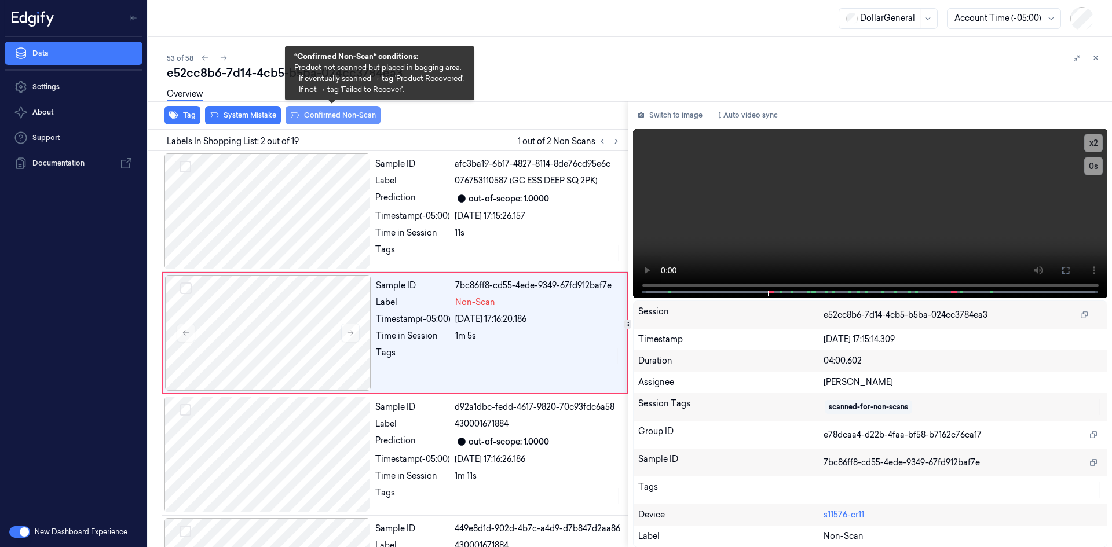
click at [292, 112] on icon at bounding box center [294, 115] width 9 height 9
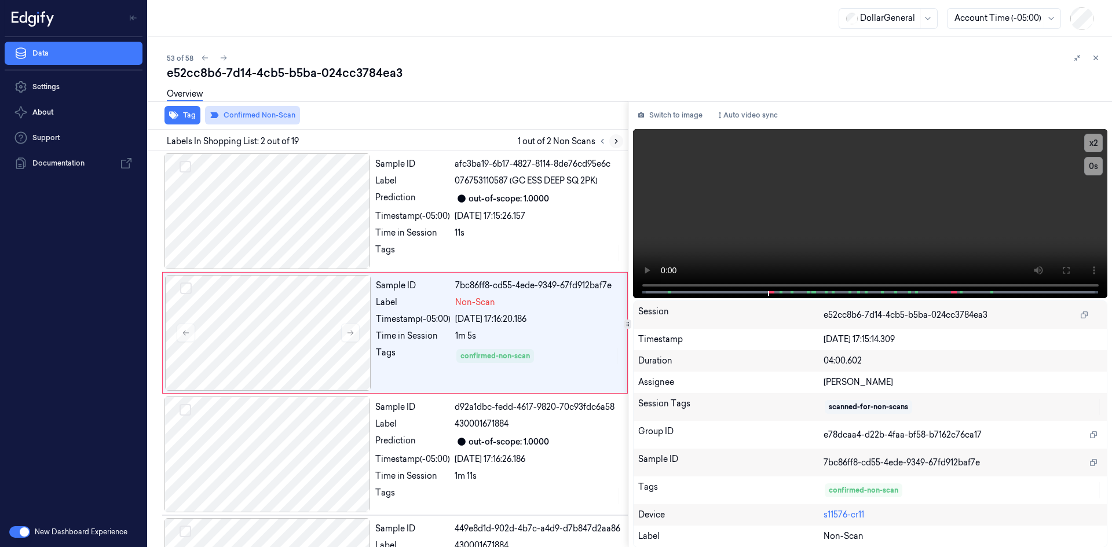
click at [621, 143] on button at bounding box center [616, 141] width 14 height 14
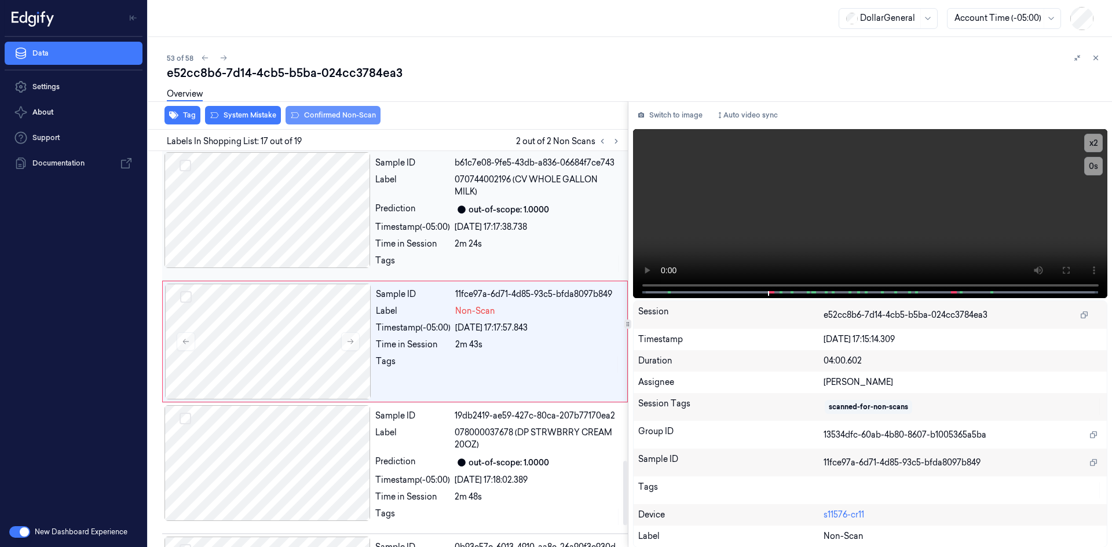
scroll to position [1918, 0]
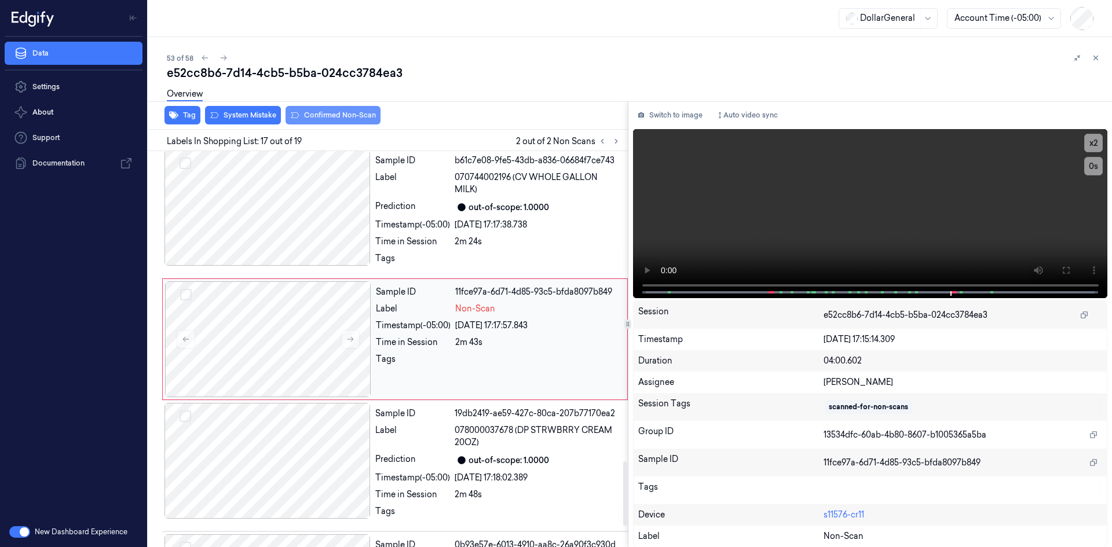
click at [421, 340] on div "Sample ID 11fce97a-6d71-4d85-93c5-bfda8097b849 Label Non-Scan Timestamp (-05:00…" at bounding box center [498, 339] width 254 height 116
click at [712, 255] on video at bounding box center [870, 213] width 475 height 169
click at [713, 252] on video at bounding box center [870, 213] width 475 height 169
click at [503, 214] on div "out-of-scope: 1.0000" at bounding box center [508, 207] width 80 height 12
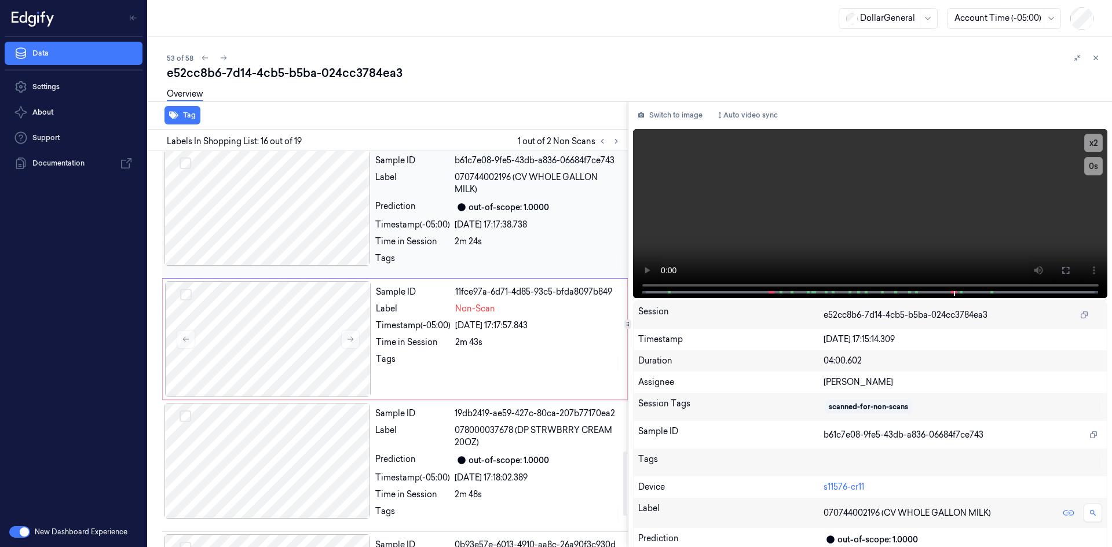
scroll to position [1792, 0]
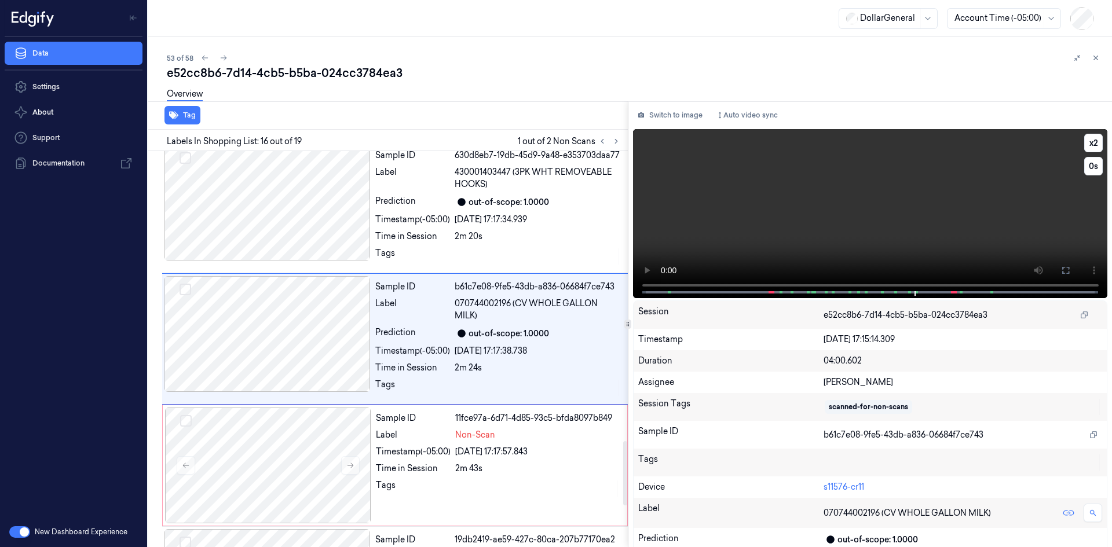
click at [717, 217] on video at bounding box center [870, 213] width 475 height 169
click at [844, 217] on video at bounding box center [870, 213] width 475 height 169
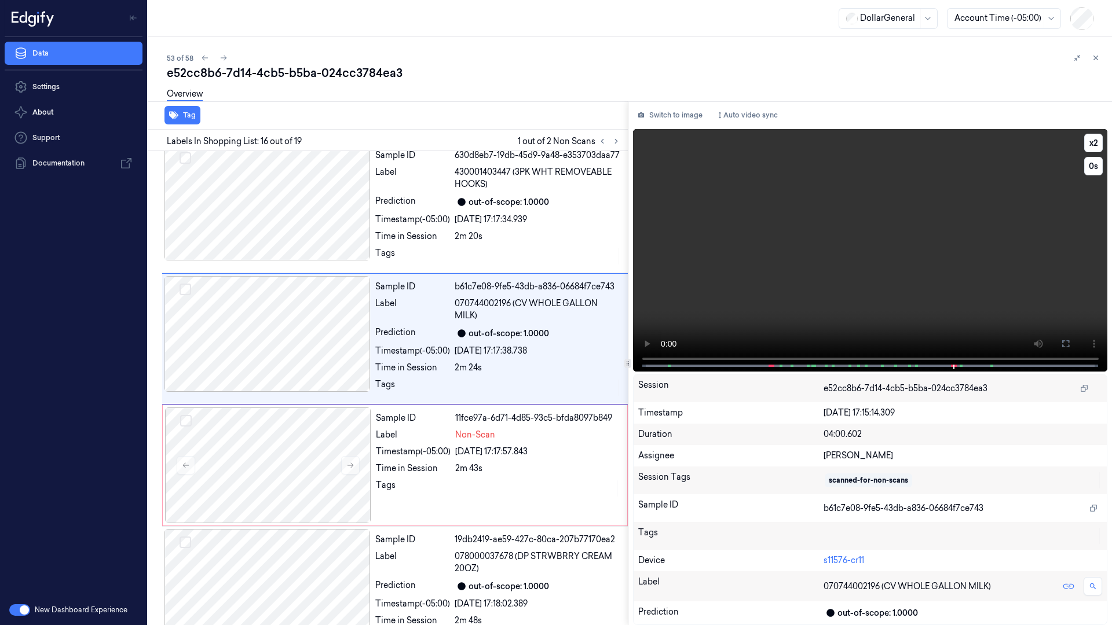
click at [888, 262] on video at bounding box center [870, 250] width 475 height 243
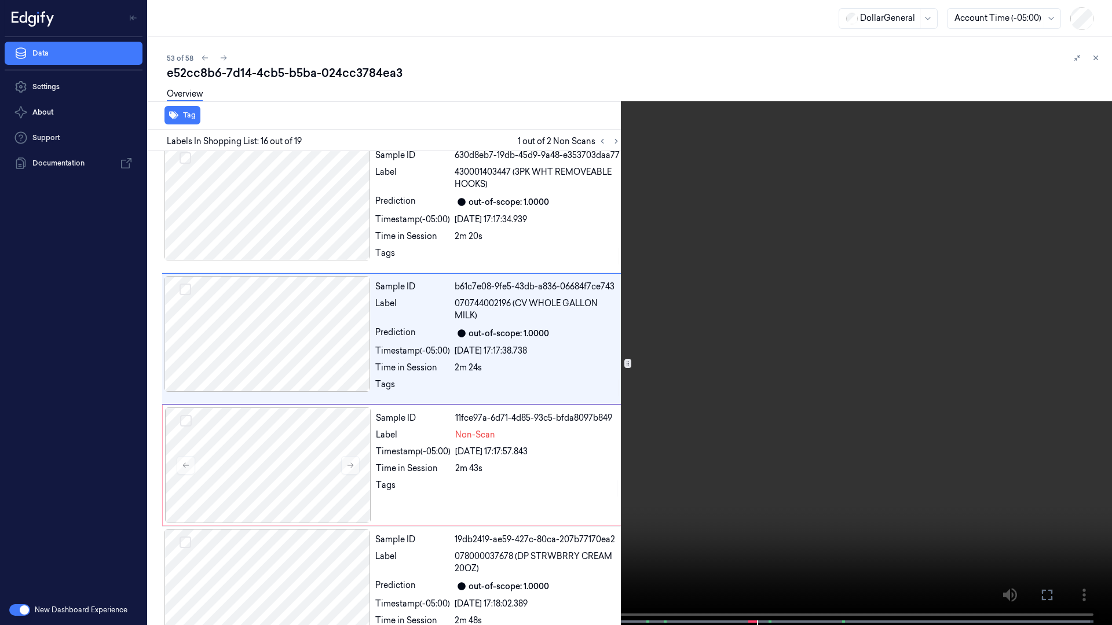
click at [888, 262] on video at bounding box center [556, 314] width 1112 height 628
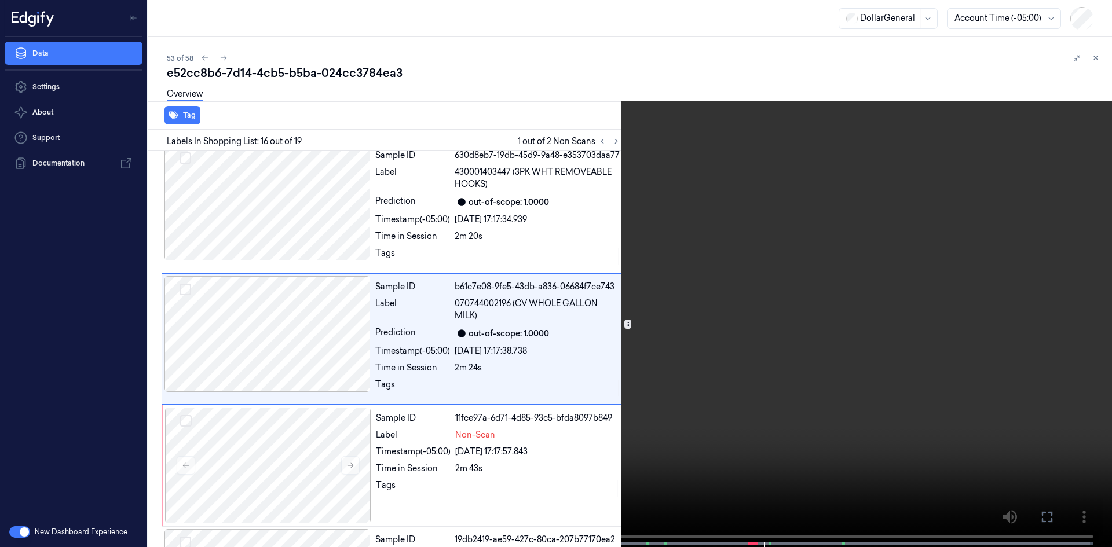
click at [848, 213] on video at bounding box center [556, 274] width 1112 height 549
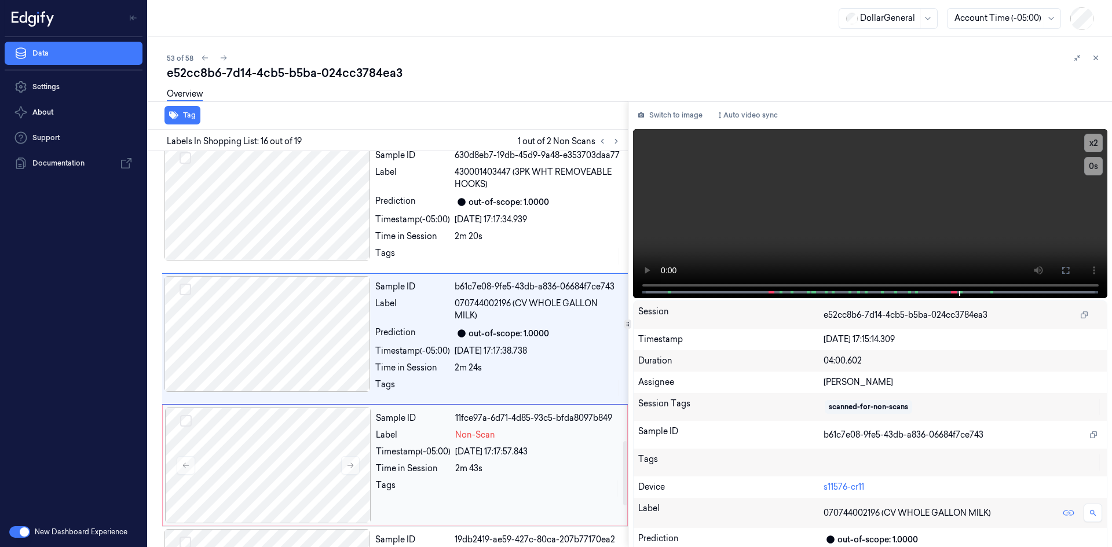
click at [467, 441] on span "Non-Scan" at bounding box center [475, 435] width 40 height 12
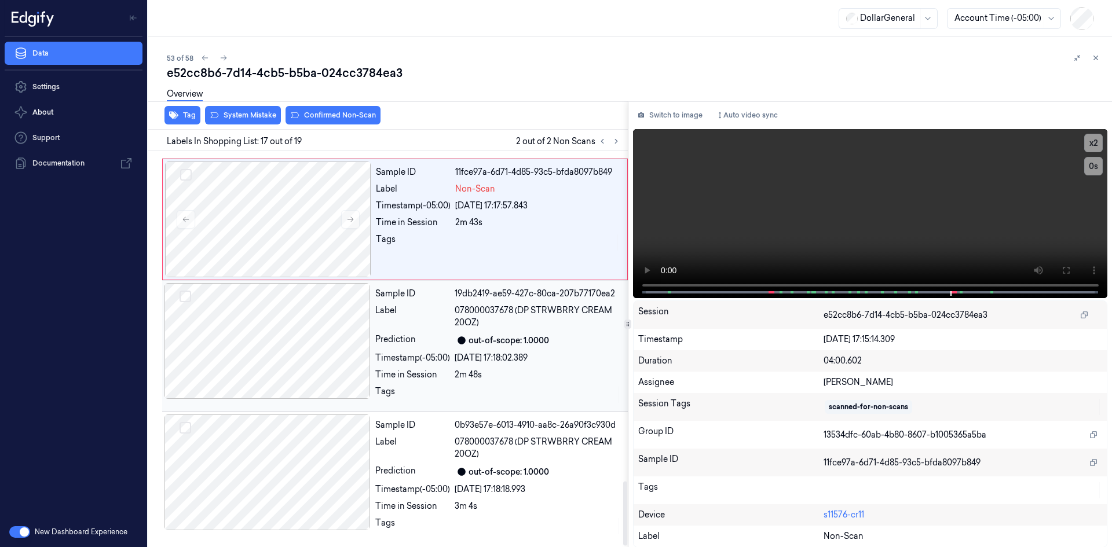
scroll to position [2048, 0]
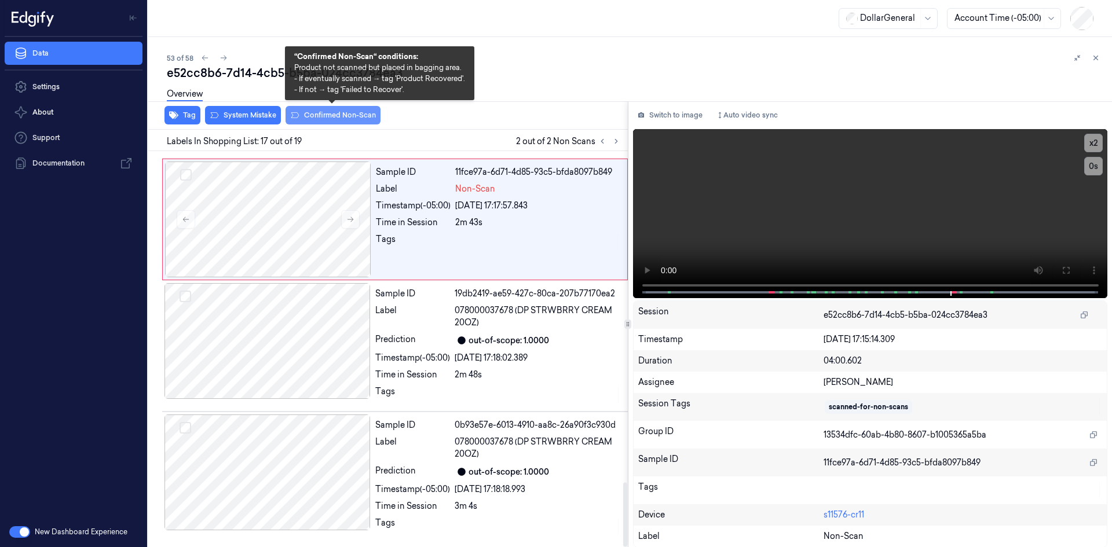
click at [330, 115] on button "Confirmed Non-Scan" at bounding box center [332, 115] width 95 height 19
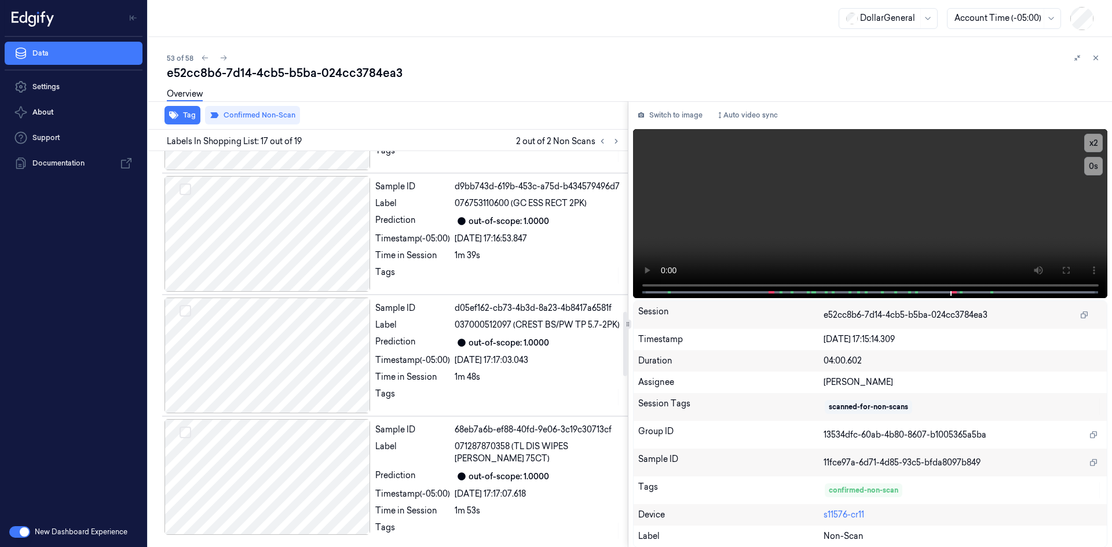
click at [478, 113] on div "Tag Confirmed Non-Scan" at bounding box center [386, 115] width 484 height 28
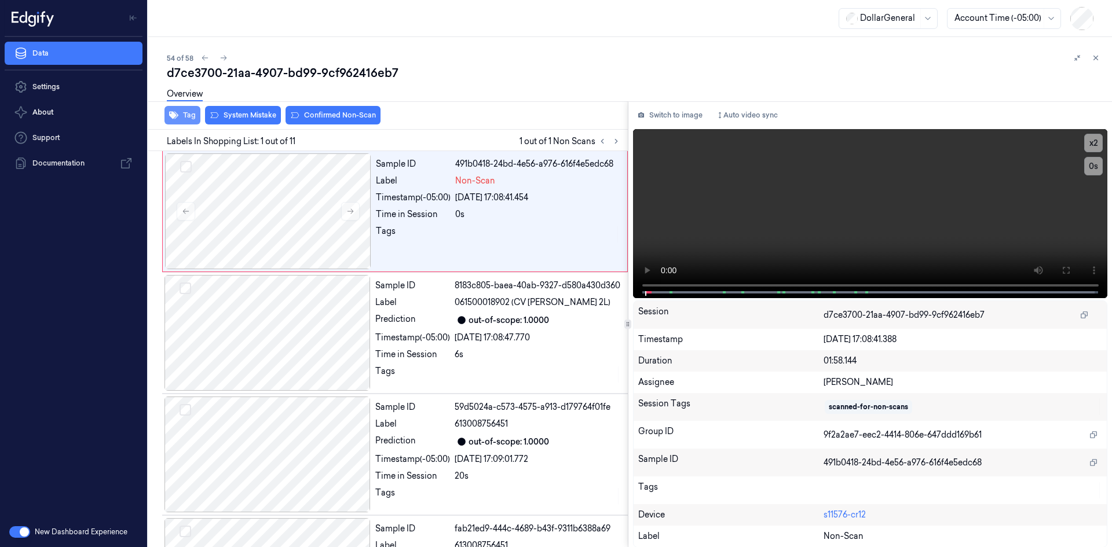
click at [175, 117] on icon "button" at bounding box center [173, 115] width 9 height 9
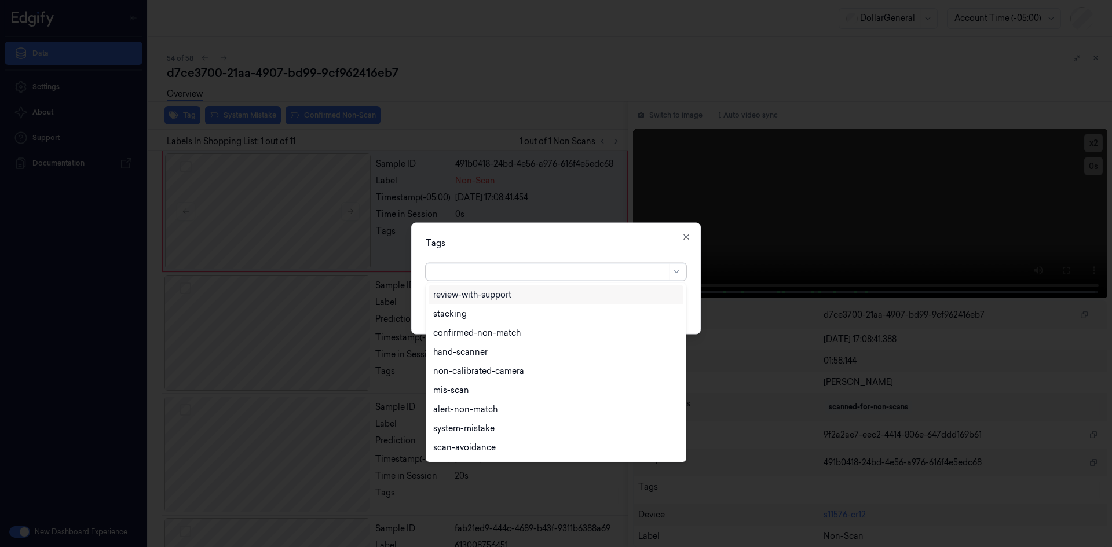
click at [453, 270] on div at bounding box center [549, 272] width 233 height 12
click at [480, 316] on div "flooid bug" at bounding box center [555, 316] width 245 height 12
click at [540, 256] on div "Tags option flooid bug , selected. 24 results available. Use Up and Down to cho…" at bounding box center [555, 278] width 289 height 112
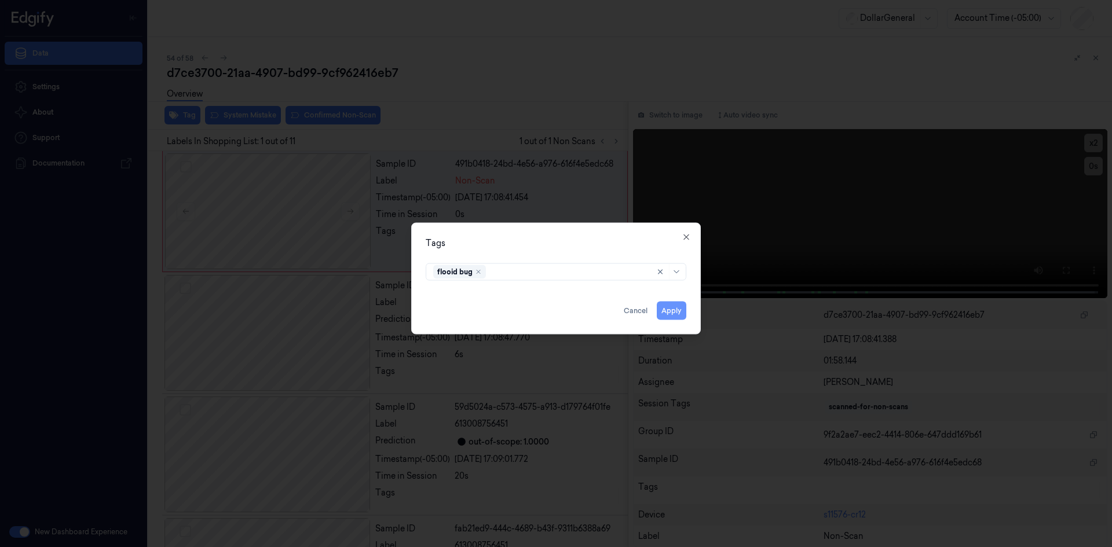
click at [676, 307] on button "Apply" at bounding box center [672, 310] width 30 height 19
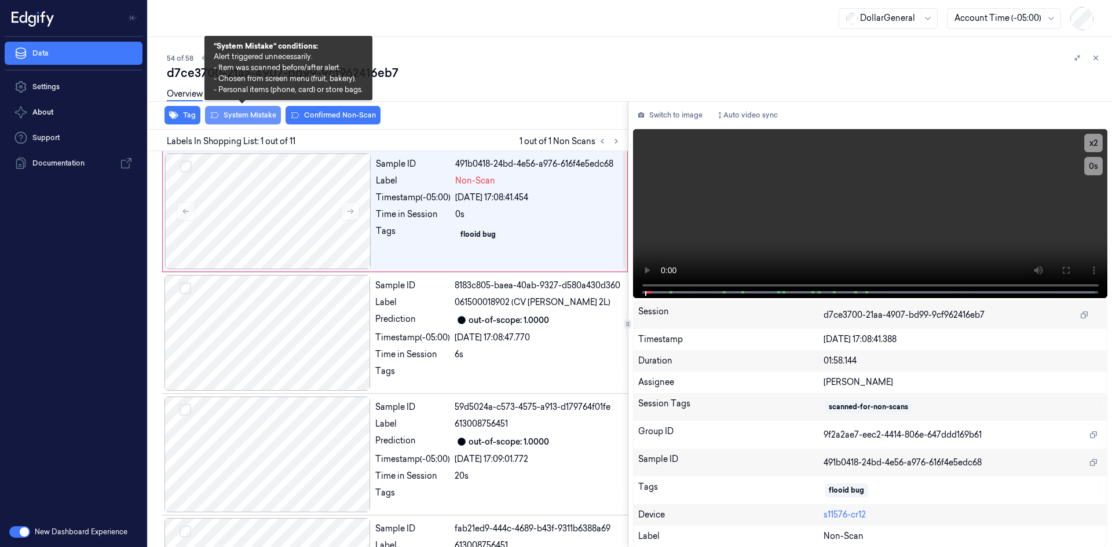
click at [255, 121] on button "System Mistake" at bounding box center [243, 115] width 76 height 19
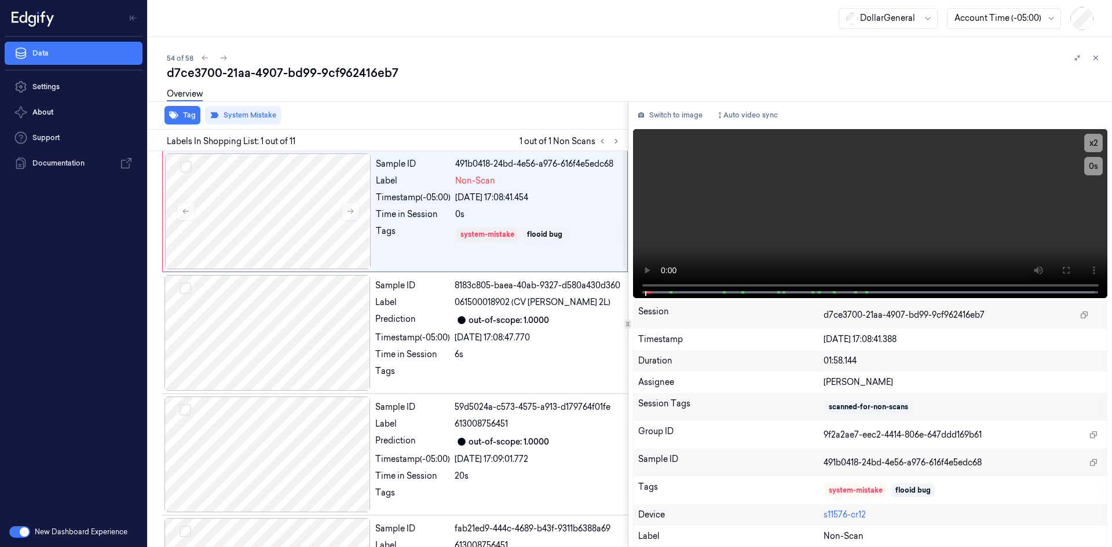
click at [451, 116] on div "Tag System Mistake" at bounding box center [386, 115] width 484 height 28
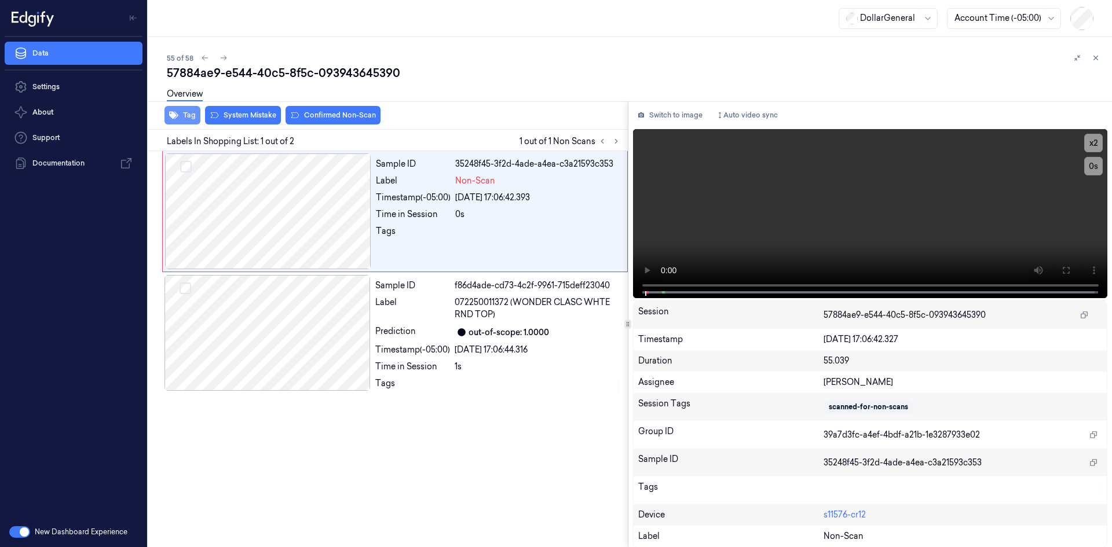
click at [193, 116] on button "Tag" at bounding box center [182, 115] width 36 height 19
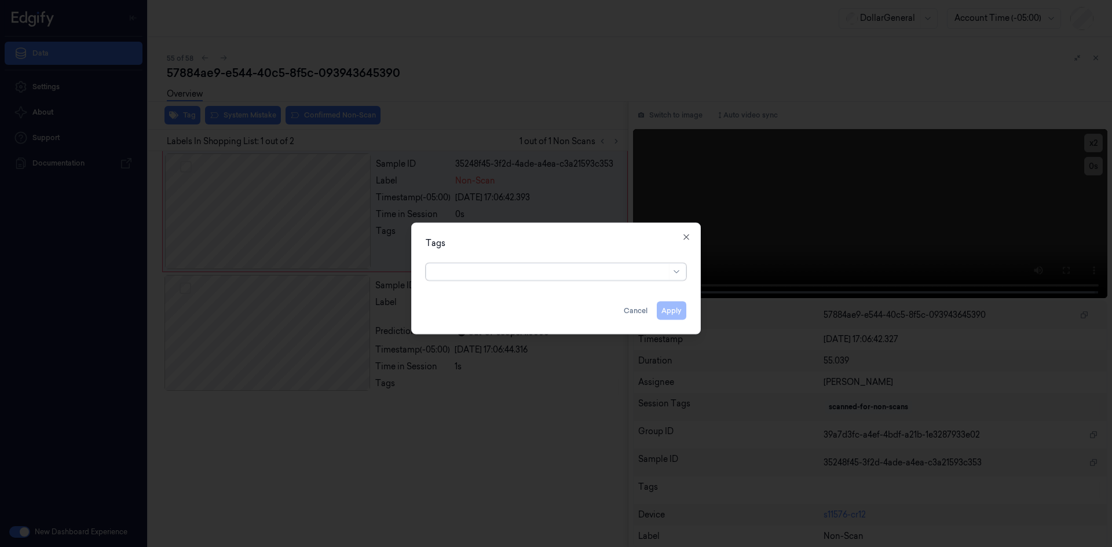
click at [505, 270] on div at bounding box center [549, 272] width 233 height 12
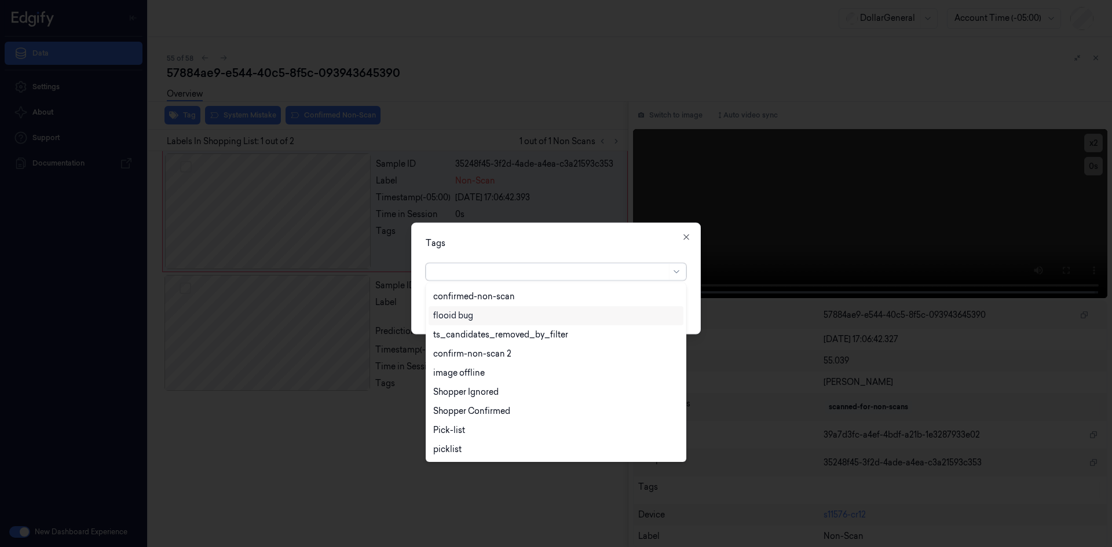
click at [494, 320] on div "flooid bug" at bounding box center [555, 316] width 245 height 12
click at [593, 248] on div "Tags" at bounding box center [556, 243] width 261 height 12
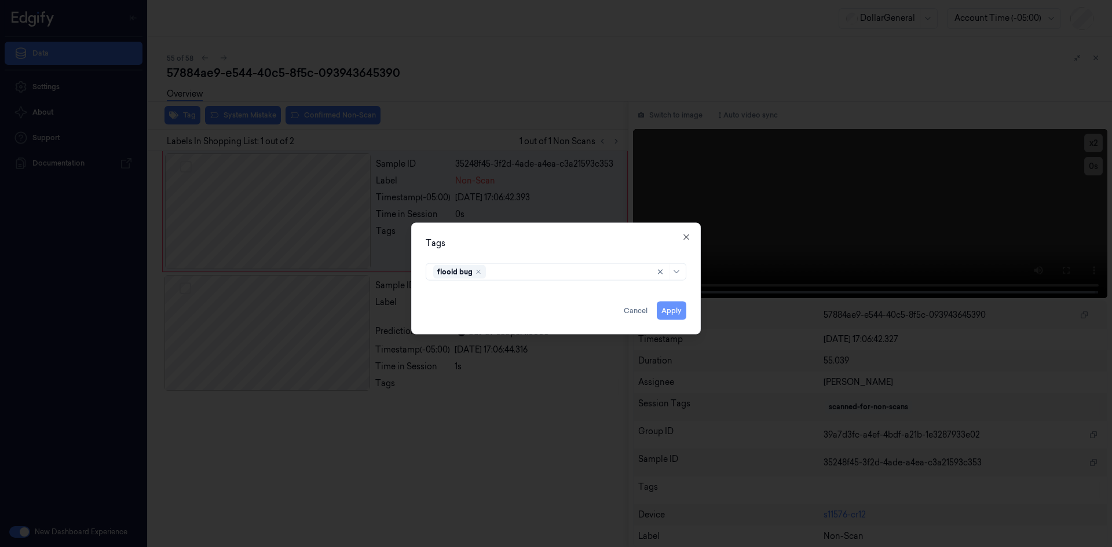
click at [681, 313] on button "Apply" at bounding box center [672, 310] width 30 height 19
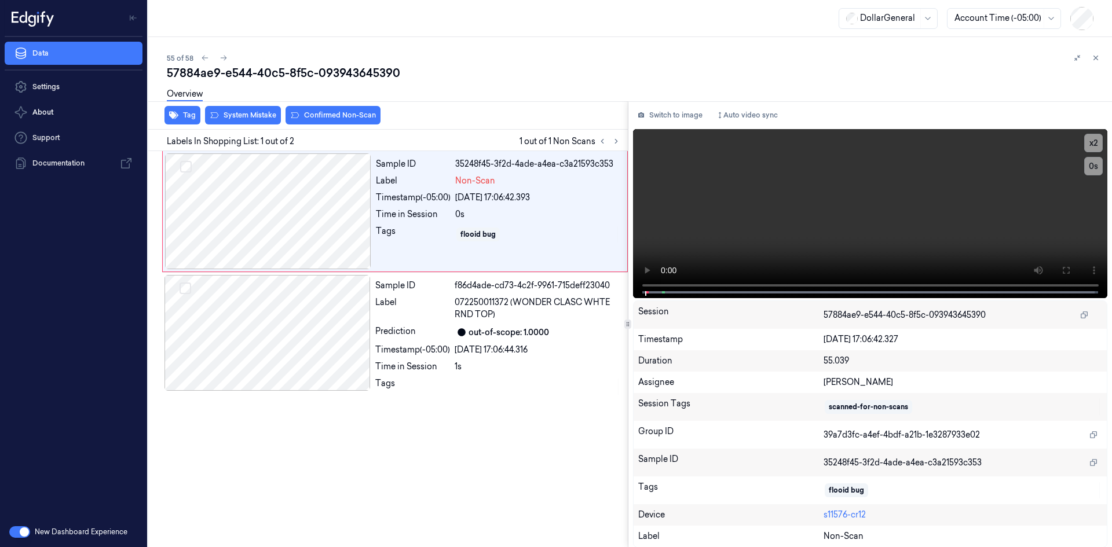
click at [272, 110] on div "Overview" at bounding box center [635, 96] width 936 height 30
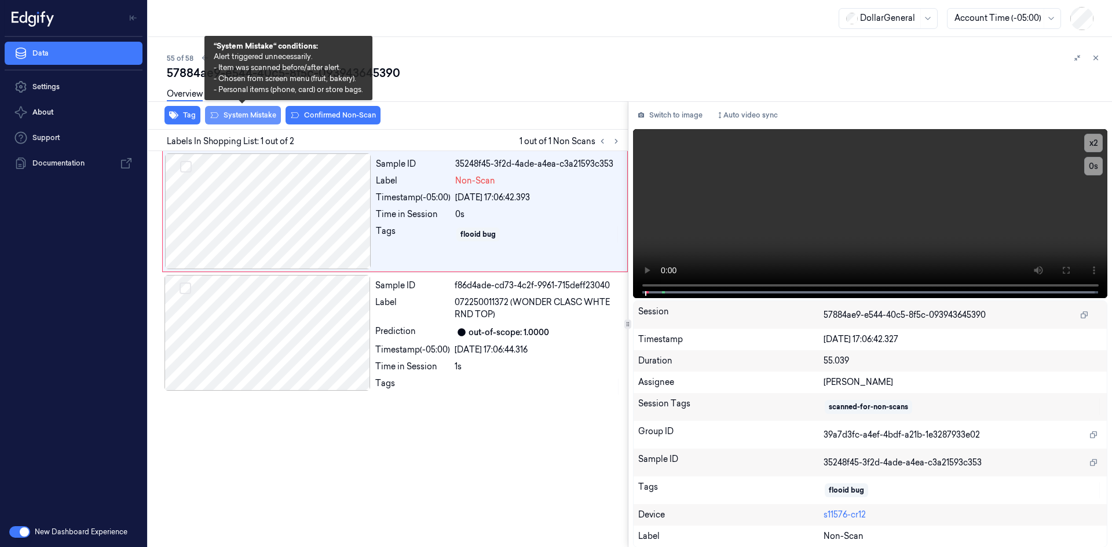
click at [270, 112] on button "System Mistake" at bounding box center [243, 115] width 76 height 19
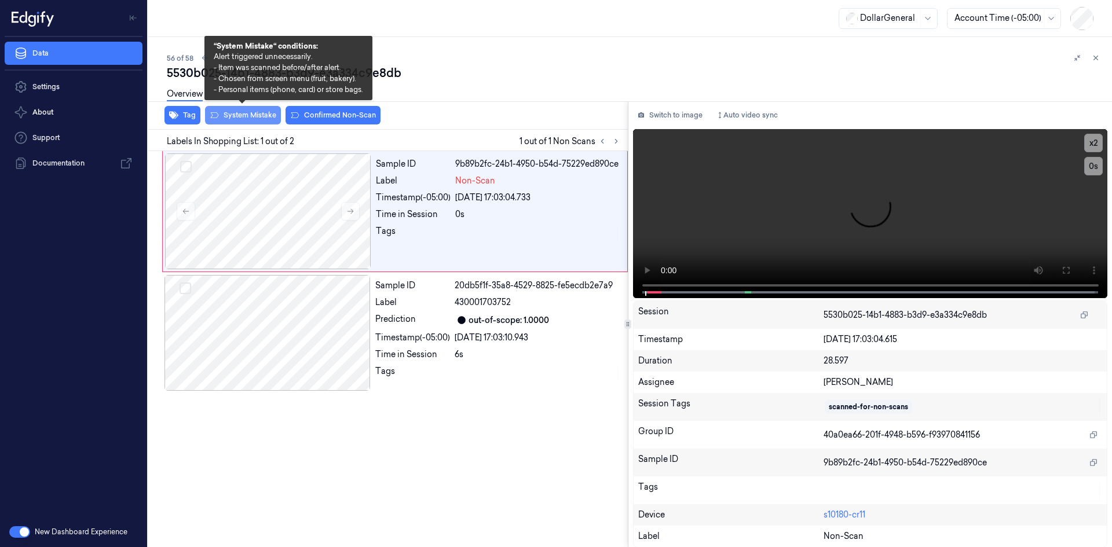
click at [270, 112] on button "System Mistake" at bounding box center [243, 115] width 76 height 19
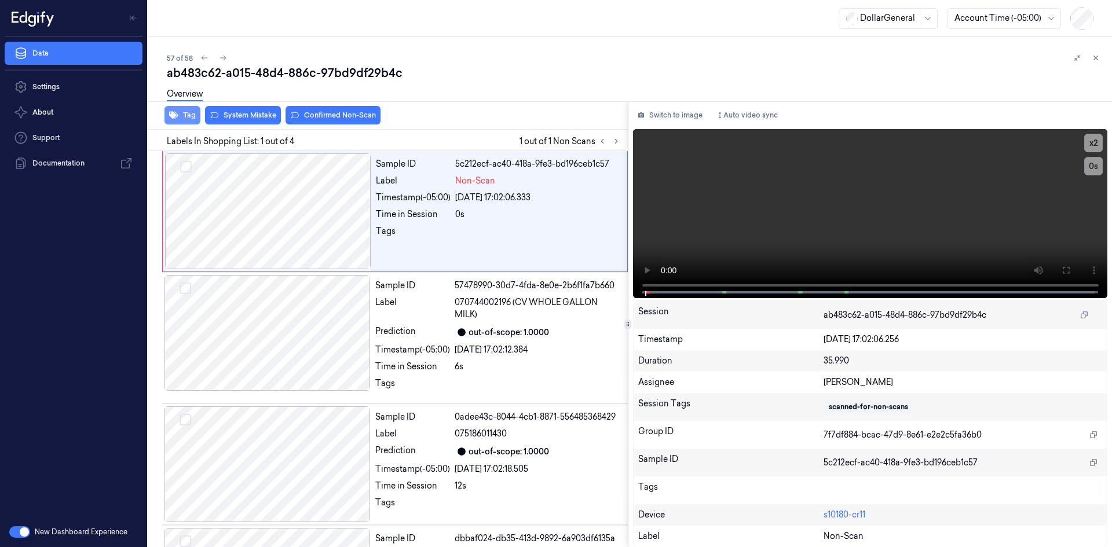
click at [189, 113] on button "Tag" at bounding box center [182, 115] width 36 height 19
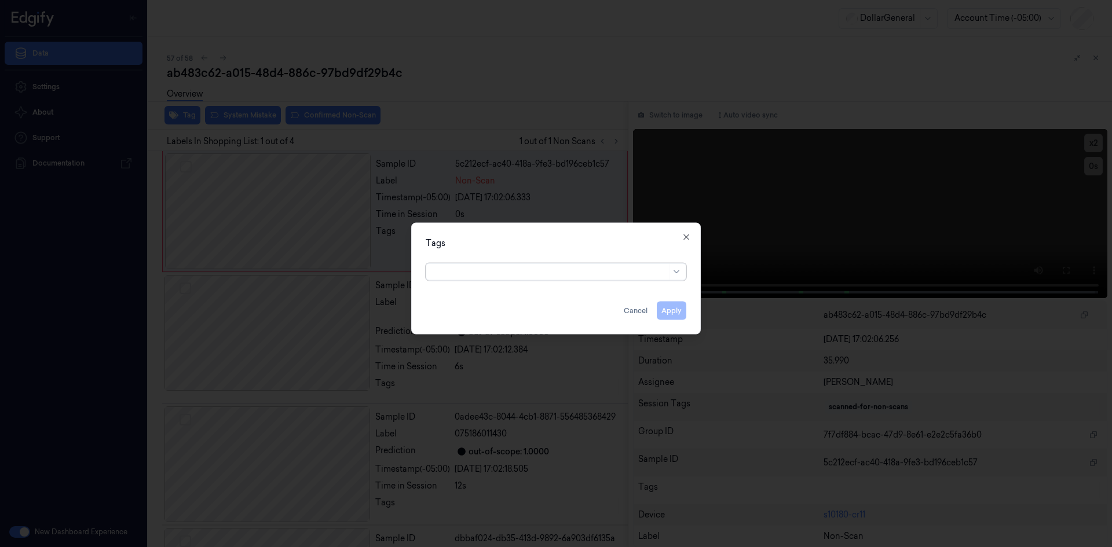
click at [527, 266] on div at bounding box center [549, 272] width 233 height 12
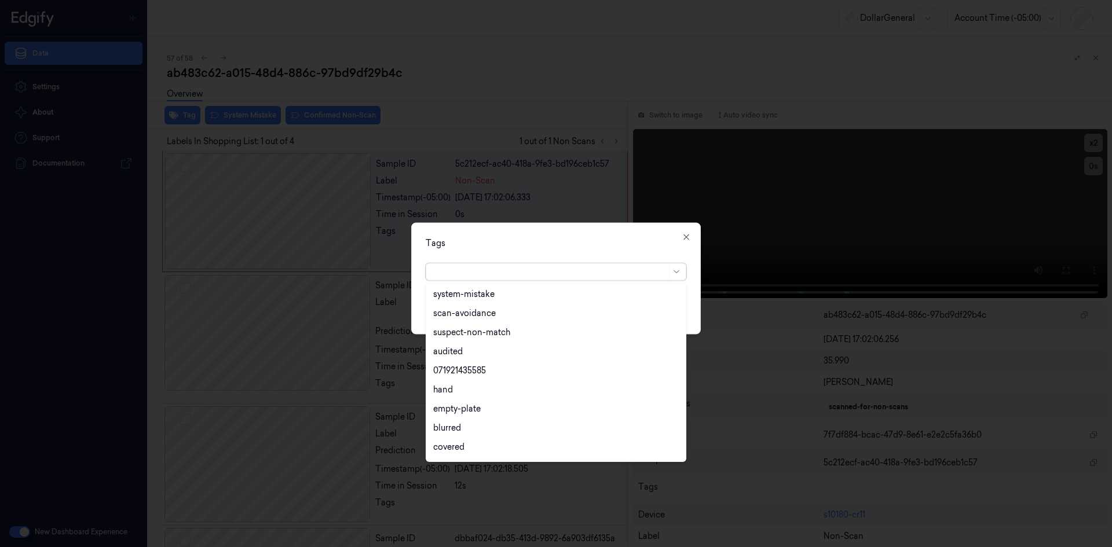
scroll to position [208, 0]
click at [482, 412] on div "flooid bug" at bounding box center [555, 411] width 245 height 12
click at [622, 248] on div "Tags" at bounding box center [556, 243] width 261 height 12
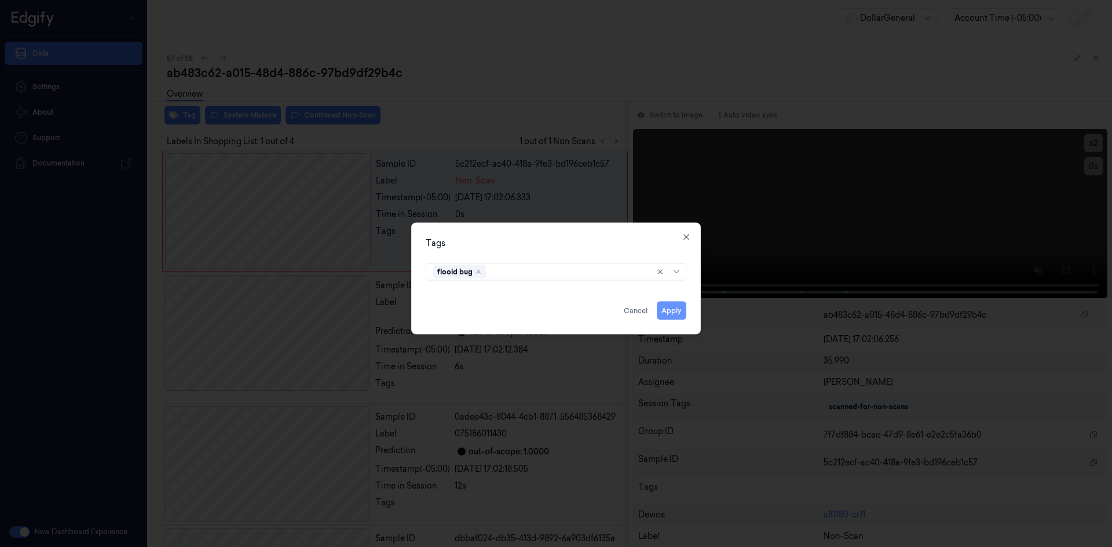
click at [672, 314] on button "Apply" at bounding box center [672, 310] width 30 height 19
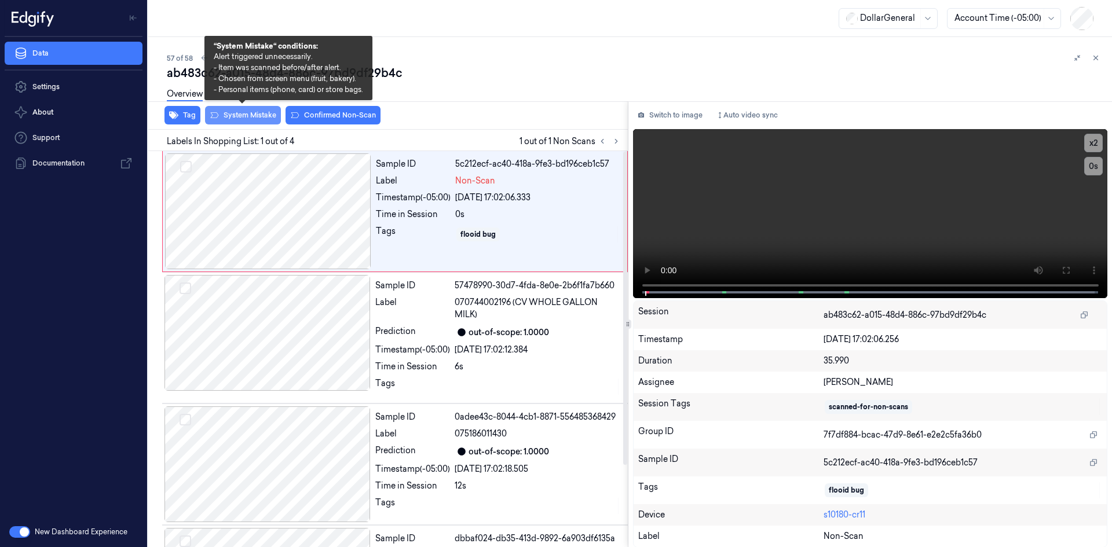
click at [251, 113] on button "System Mistake" at bounding box center [243, 115] width 76 height 19
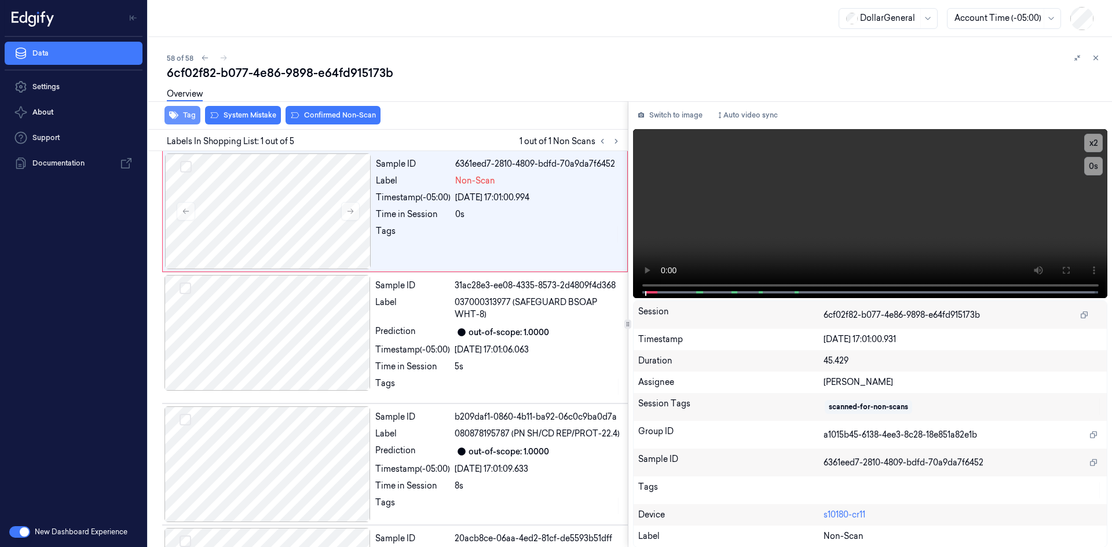
click at [194, 115] on button "Tag" at bounding box center [182, 115] width 36 height 19
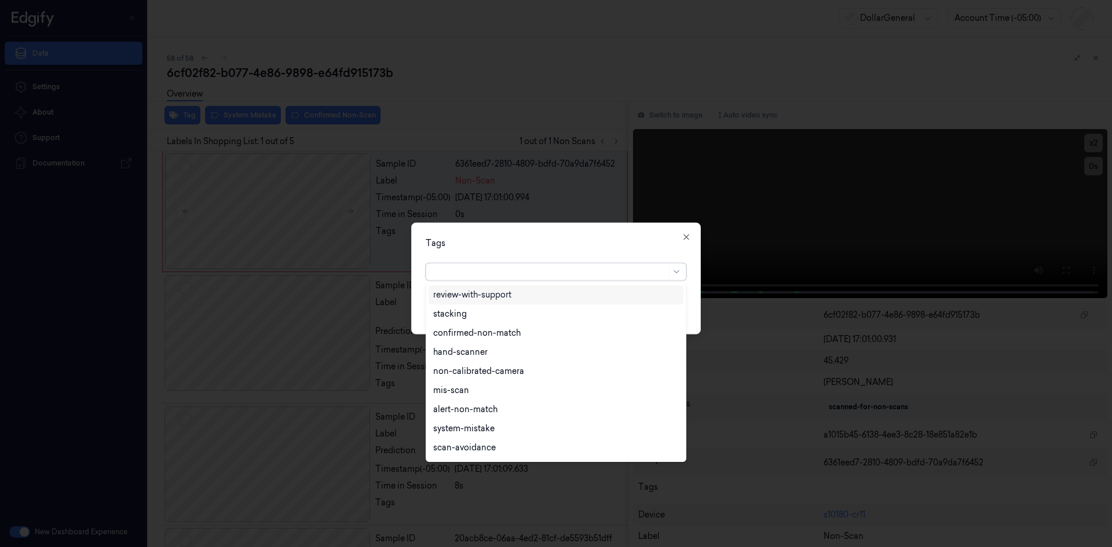
click at [471, 273] on div at bounding box center [549, 272] width 233 height 12
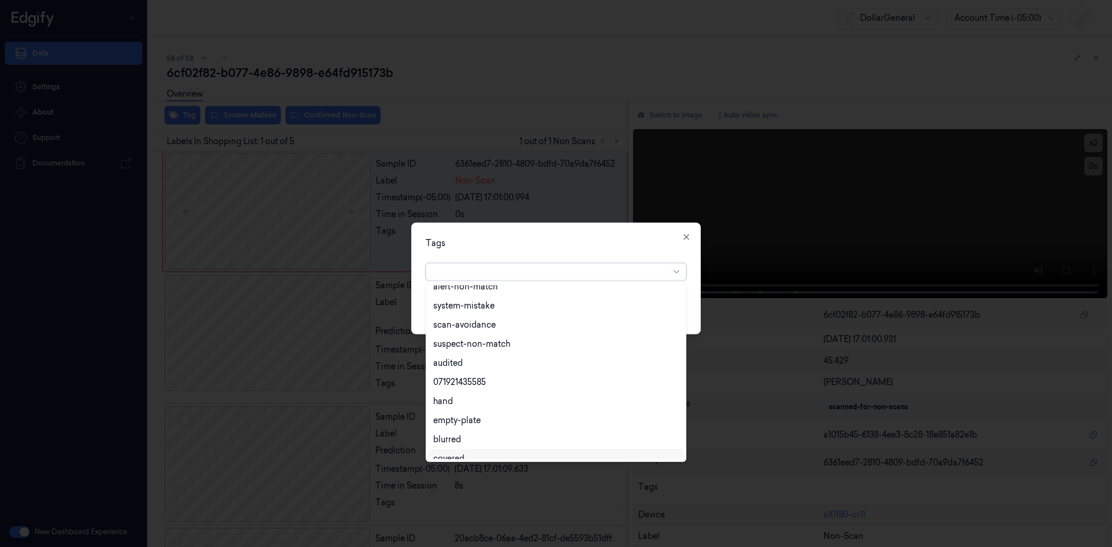
scroll to position [208, 0]
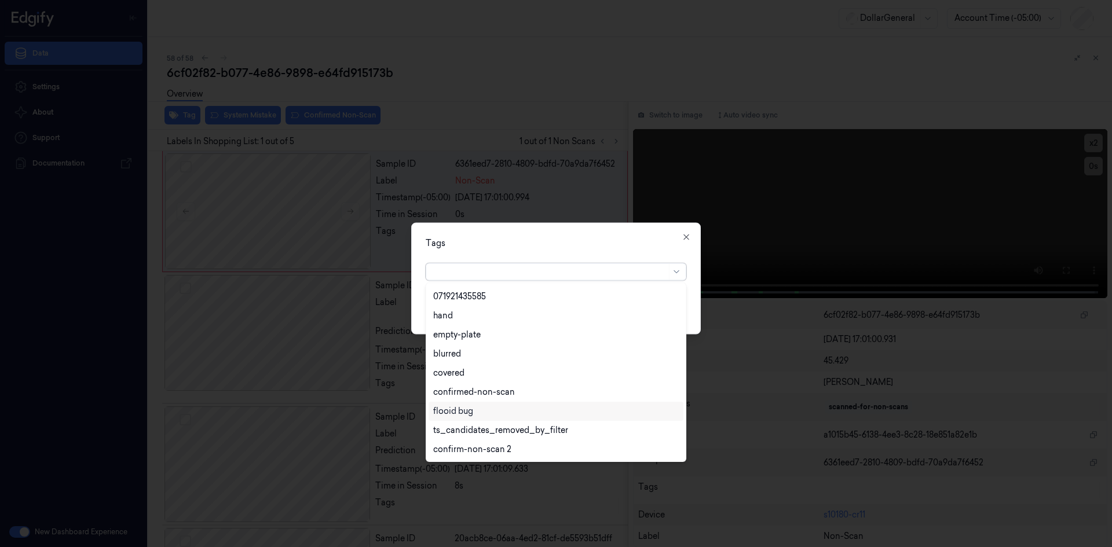
click at [482, 408] on div "flooid bug" at bounding box center [555, 411] width 245 height 12
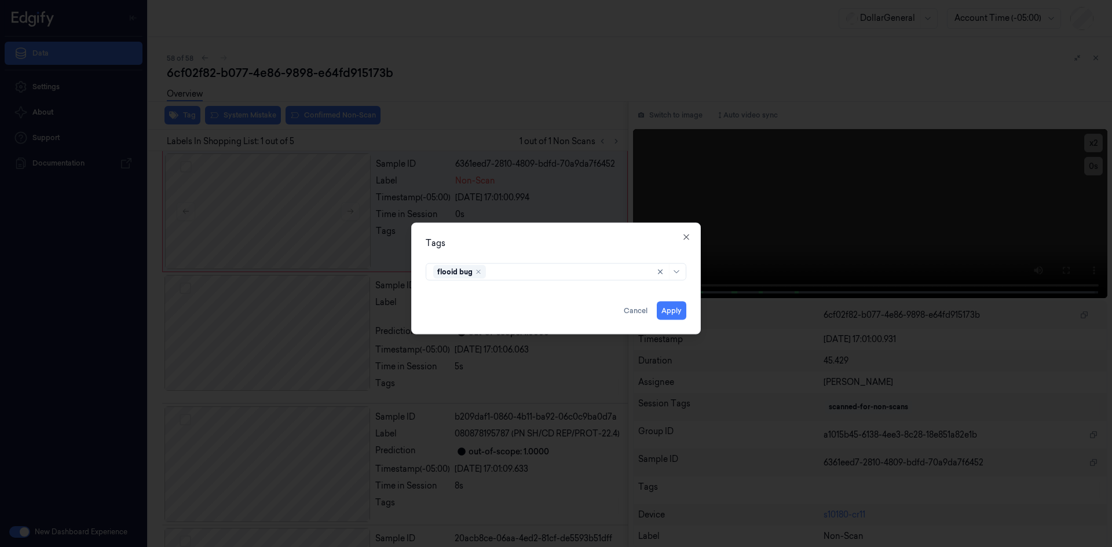
click at [584, 253] on div "Tags flooid bug Apply Cancel Close" at bounding box center [555, 278] width 289 height 112
click at [665, 309] on button "Apply" at bounding box center [672, 310] width 30 height 19
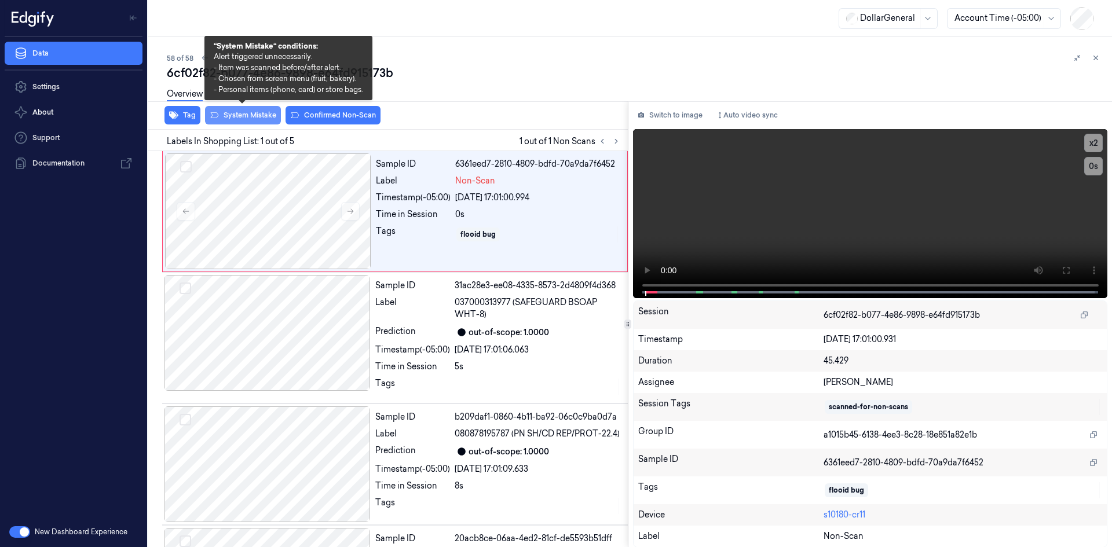
click at [269, 122] on button "System Mistake" at bounding box center [243, 115] width 76 height 19
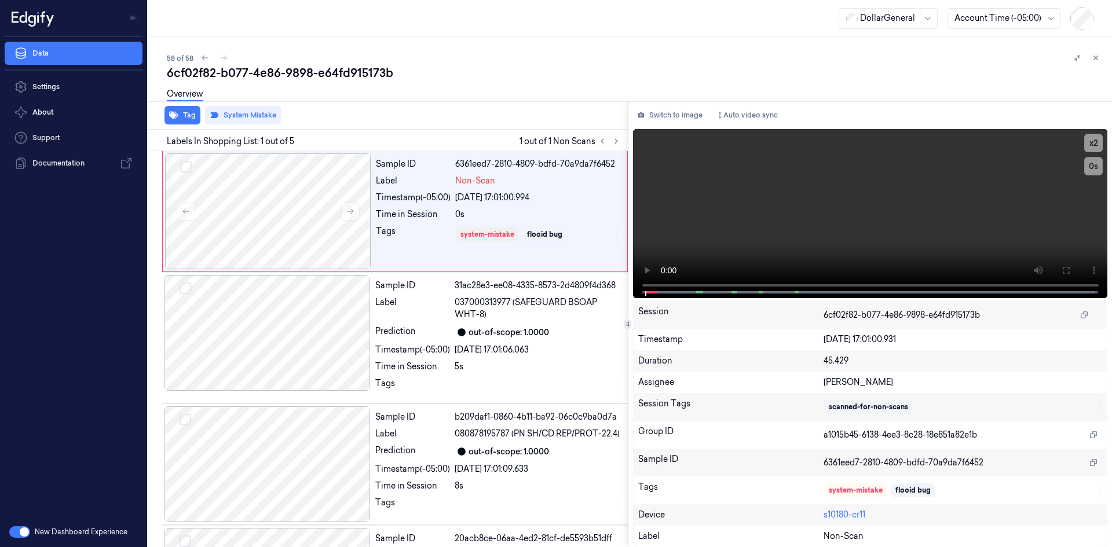
click at [1096, 53] on button at bounding box center [1096, 58] width 14 height 14
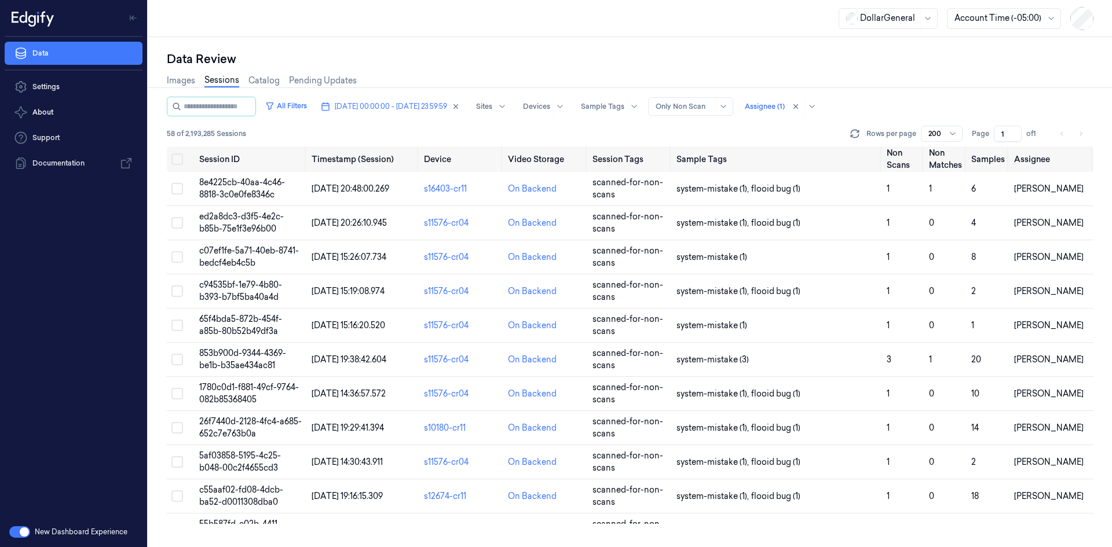
scroll to position [1615, 0]
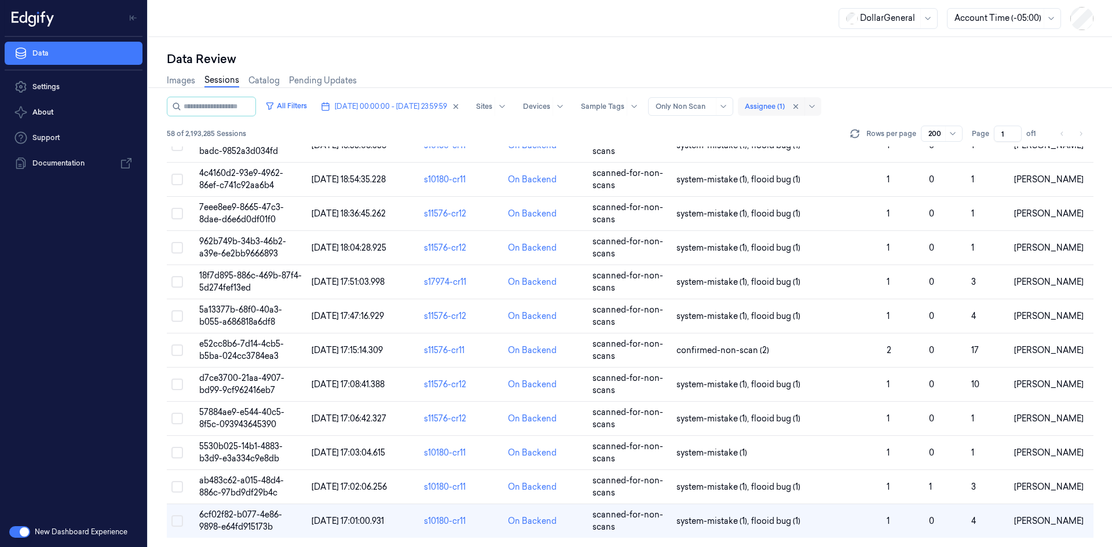
click at [785, 108] on div at bounding box center [765, 106] width 40 height 10
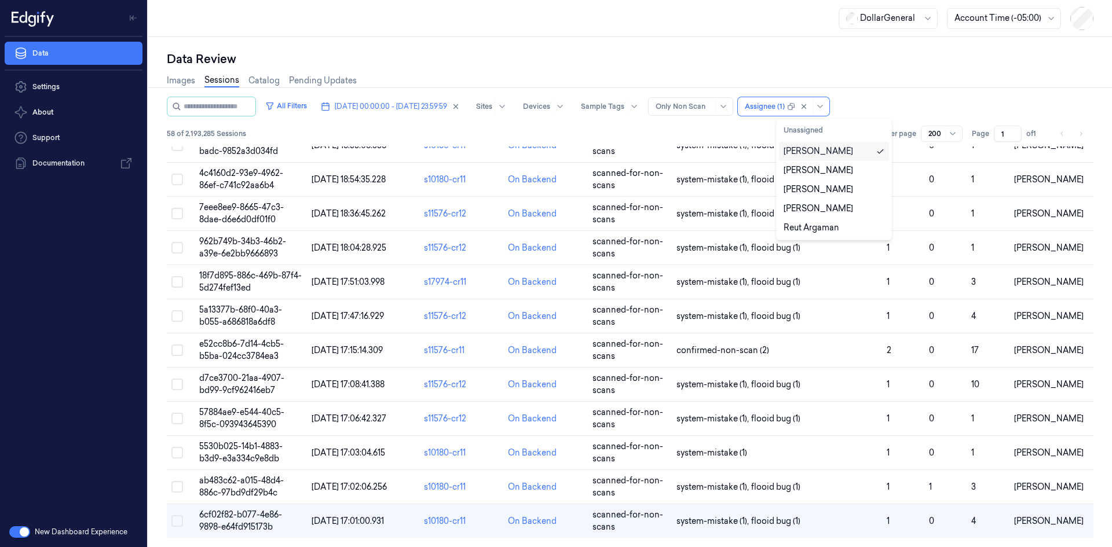
click at [851, 156] on div "[PERSON_NAME]" at bounding box center [833, 151] width 101 height 12
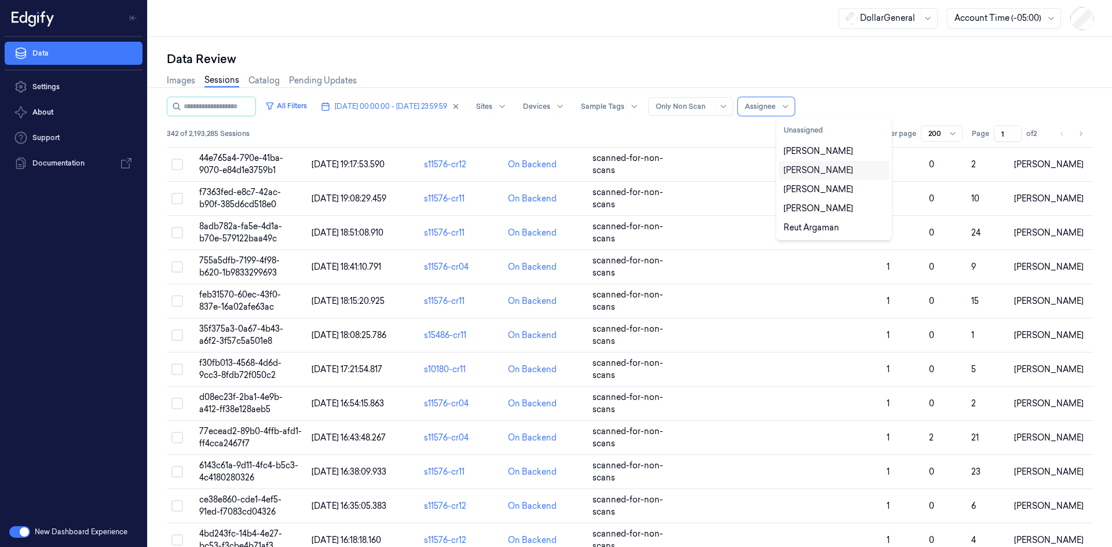
click at [842, 167] on div "[PERSON_NAME]" at bounding box center [833, 170] width 101 height 12
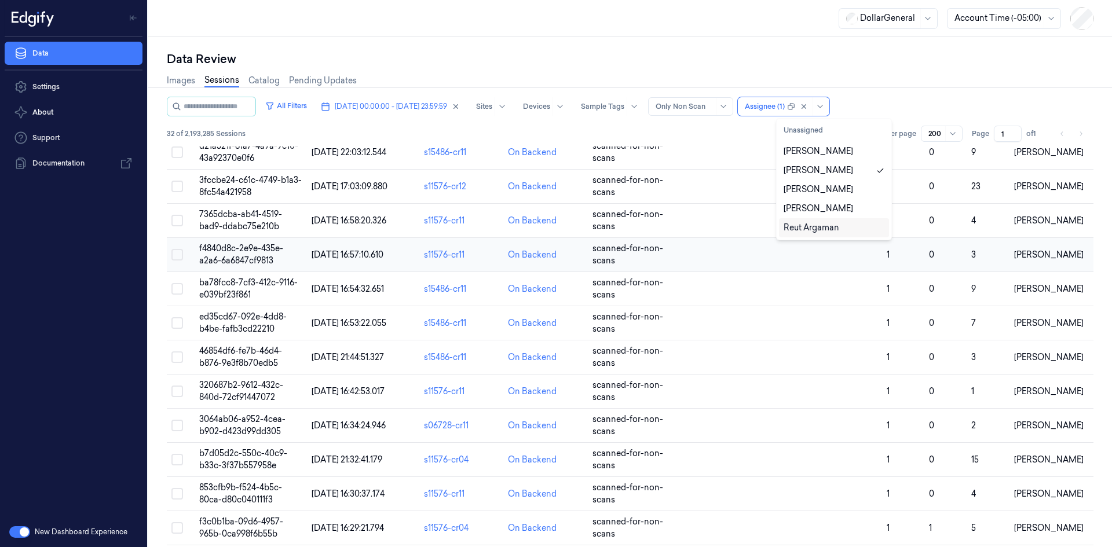
scroll to position [727, 0]
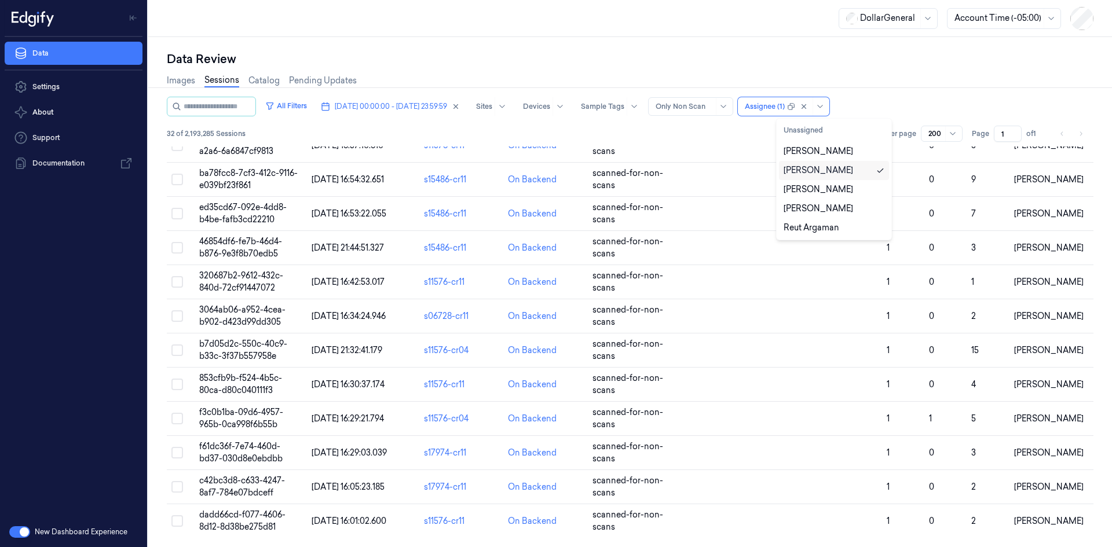
click at [860, 174] on div "[PERSON_NAME]" at bounding box center [833, 170] width 101 height 12
click at [847, 185] on div "[PERSON_NAME]" at bounding box center [833, 190] width 101 height 12
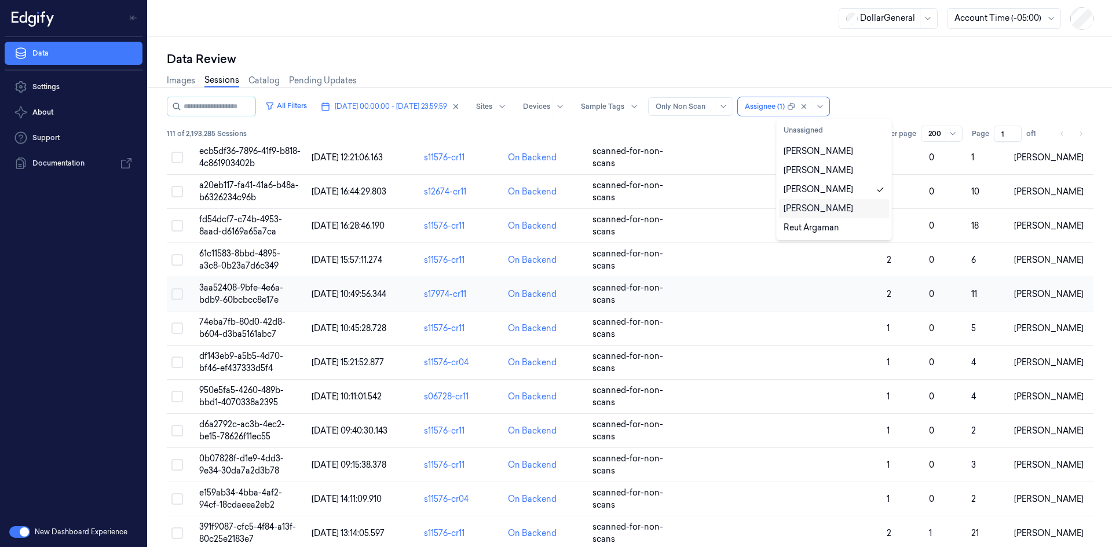
scroll to position [3425, 0]
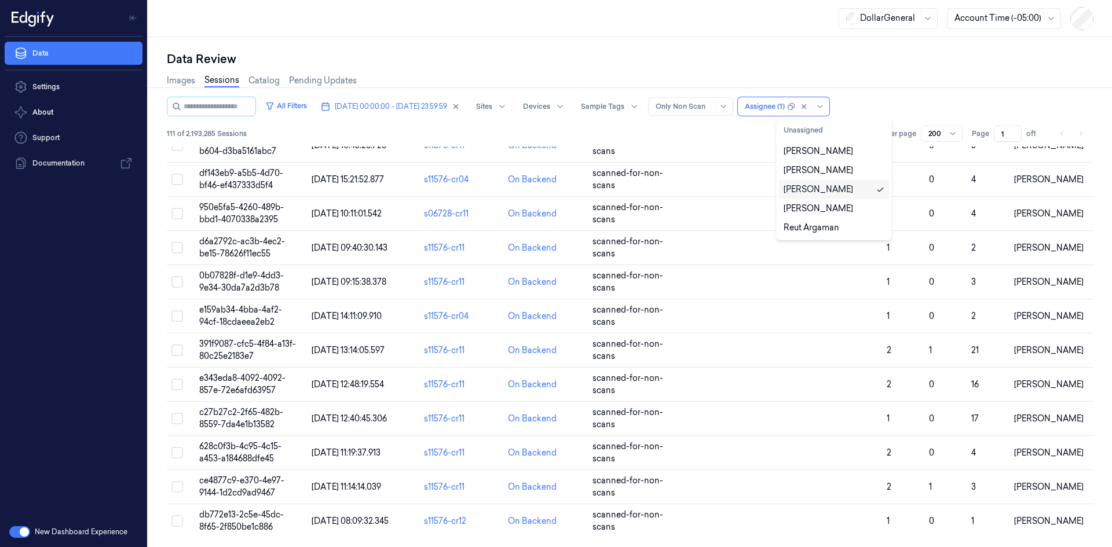
click at [834, 195] on div "[PERSON_NAME]" at bounding box center [833, 190] width 101 height 12
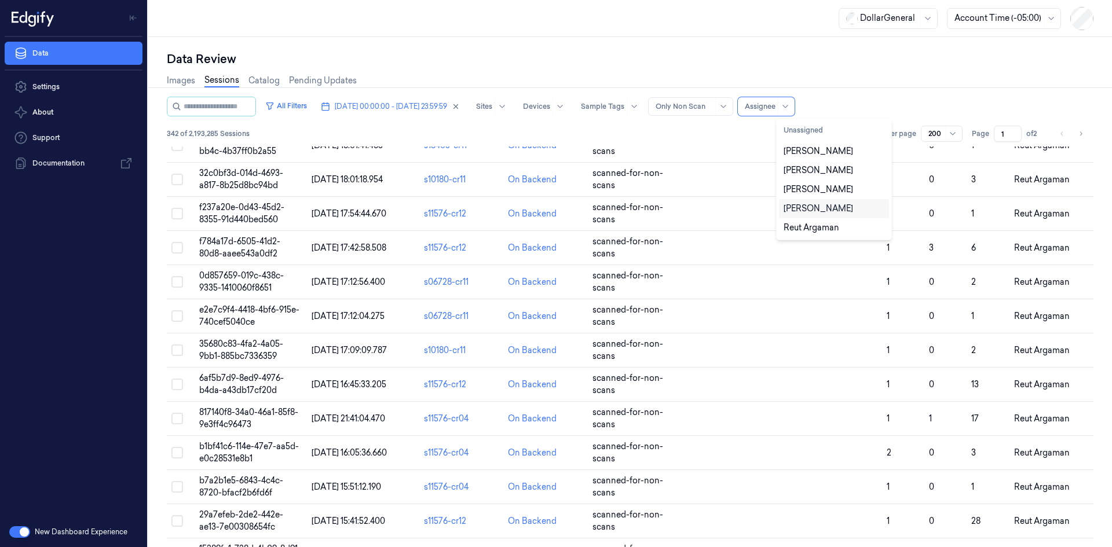
click at [834, 204] on div "[PERSON_NAME]" at bounding box center [817, 209] width 69 height 12
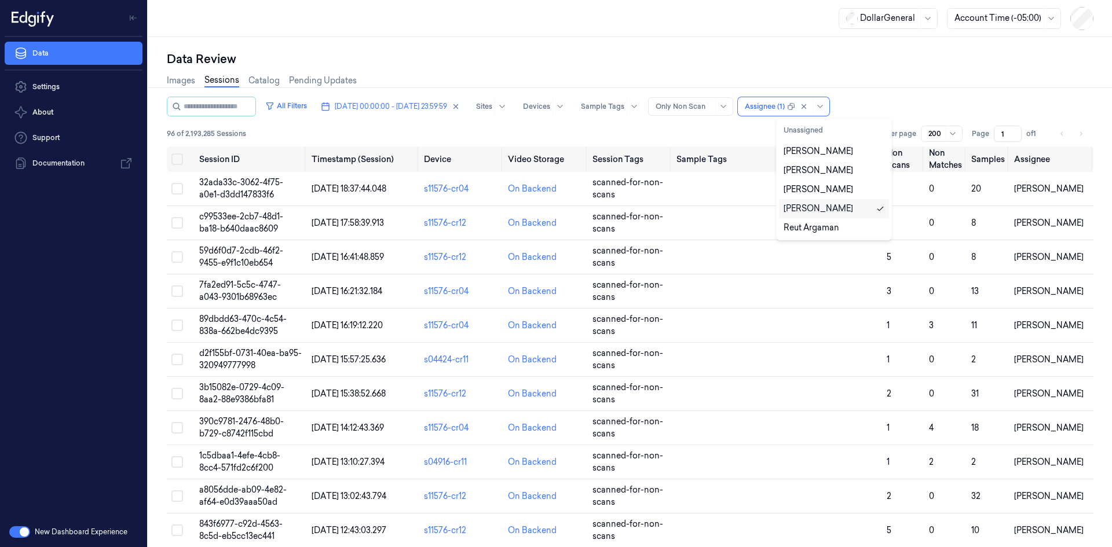
click at [834, 204] on div "[PERSON_NAME]" at bounding box center [817, 209] width 69 height 12
click at [831, 229] on div "Reut Argaman" at bounding box center [811, 228] width 56 height 12
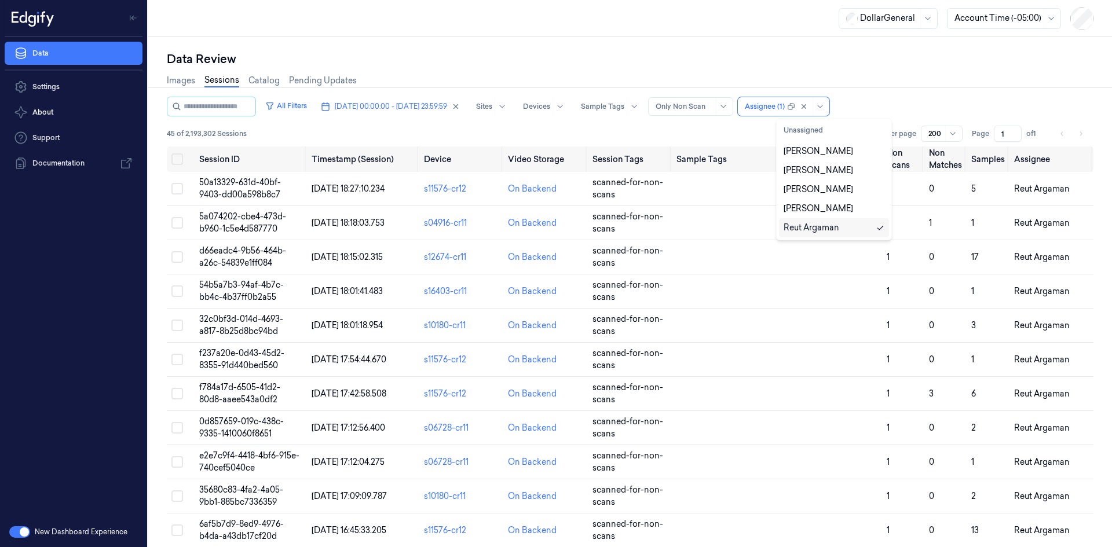
click at [831, 229] on div "Reut Argaman" at bounding box center [811, 228] width 56 height 12
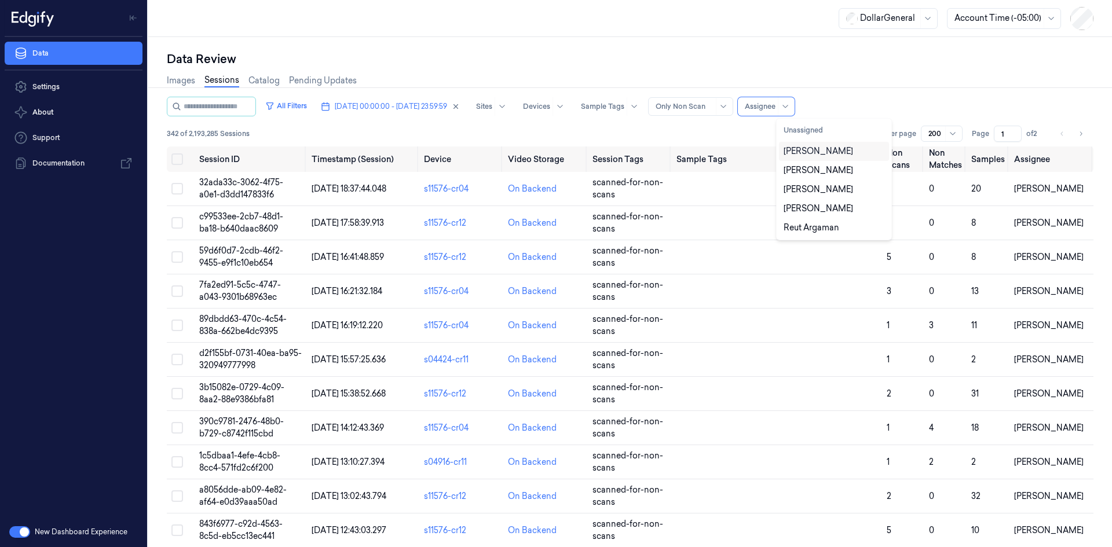
click at [808, 148] on div "[PERSON_NAME]" at bounding box center [817, 151] width 69 height 12
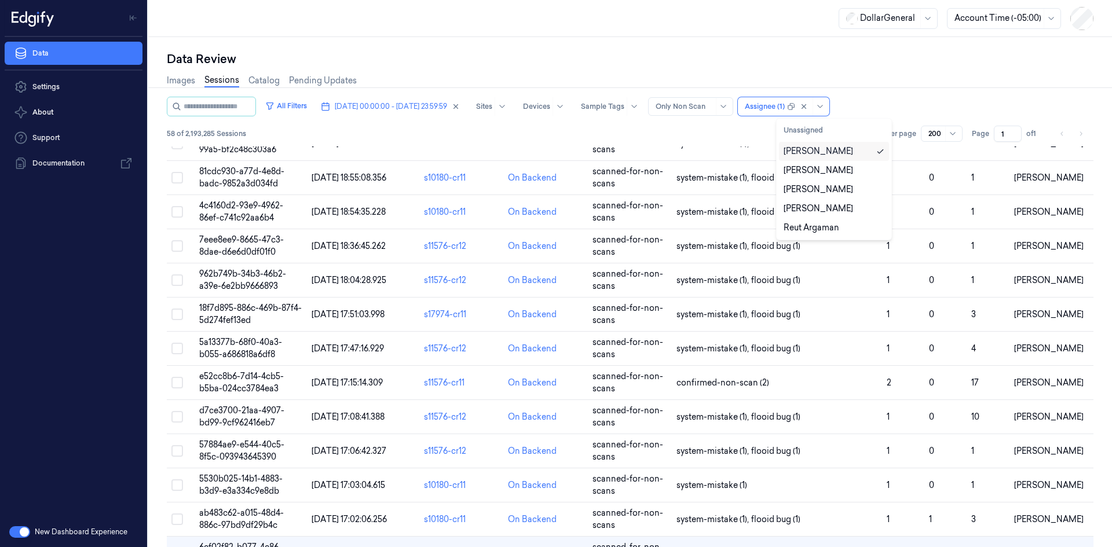
scroll to position [1615, 0]
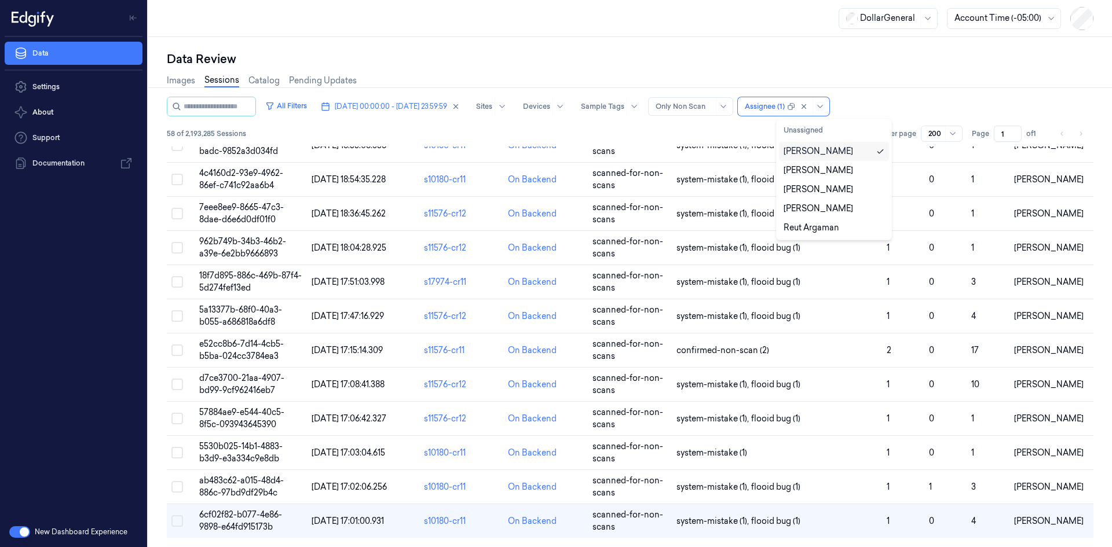
click at [807, 155] on div "[PERSON_NAME]" at bounding box center [817, 151] width 69 height 12
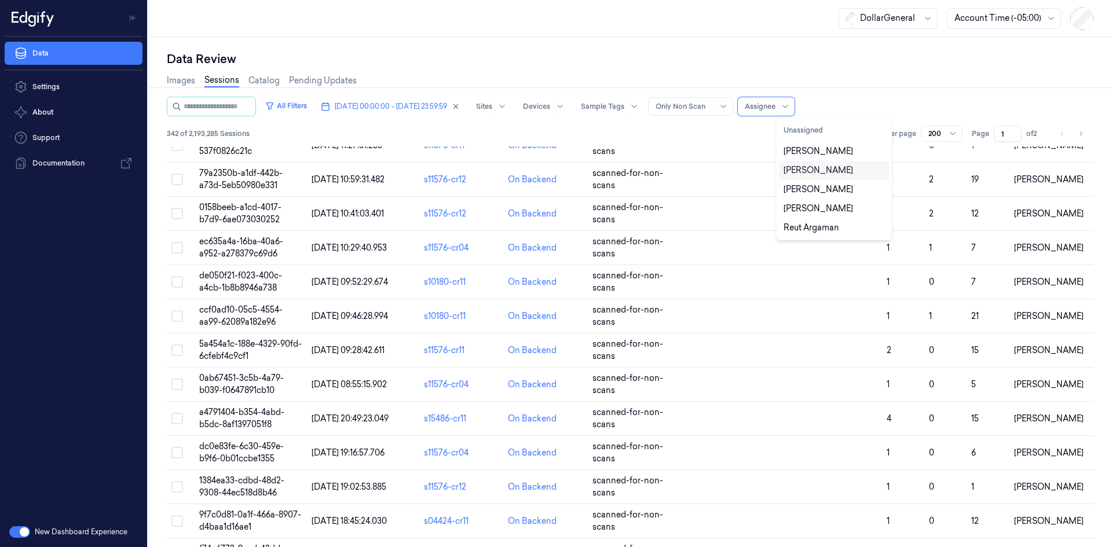
click at [811, 173] on div "[PERSON_NAME]" at bounding box center [817, 170] width 69 height 12
click at [807, 178] on div "[PERSON_NAME]" at bounding box center [834, 170] width 110 height 19
click at [808, 198] on div "[PERSON_NAME]" at bounding box center [834, 189] width 110 height 19
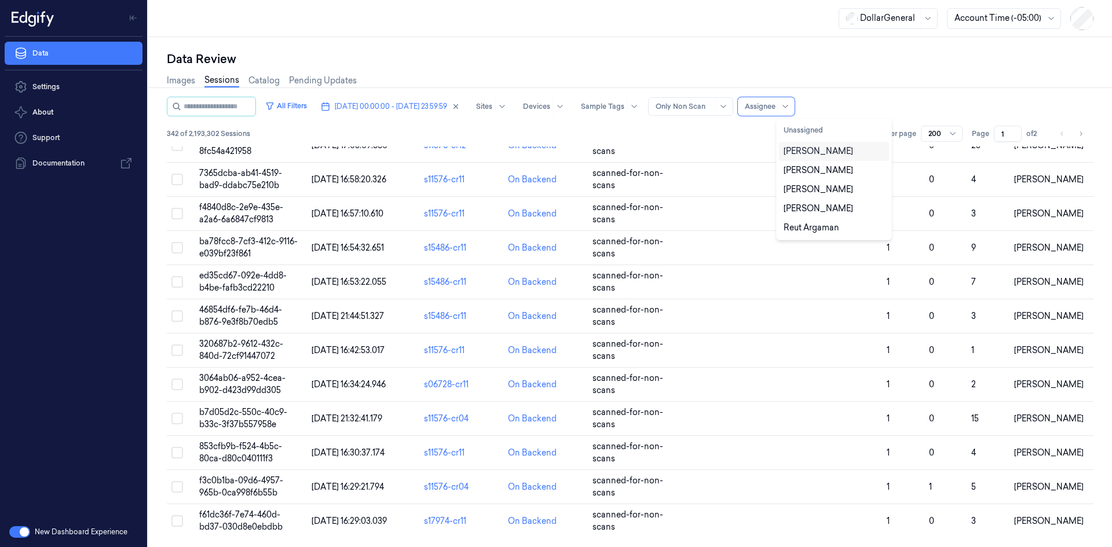
click at [825, 147] on div "[PERSON_NAME]" at bounding box center [817, 151] width 69 height 12
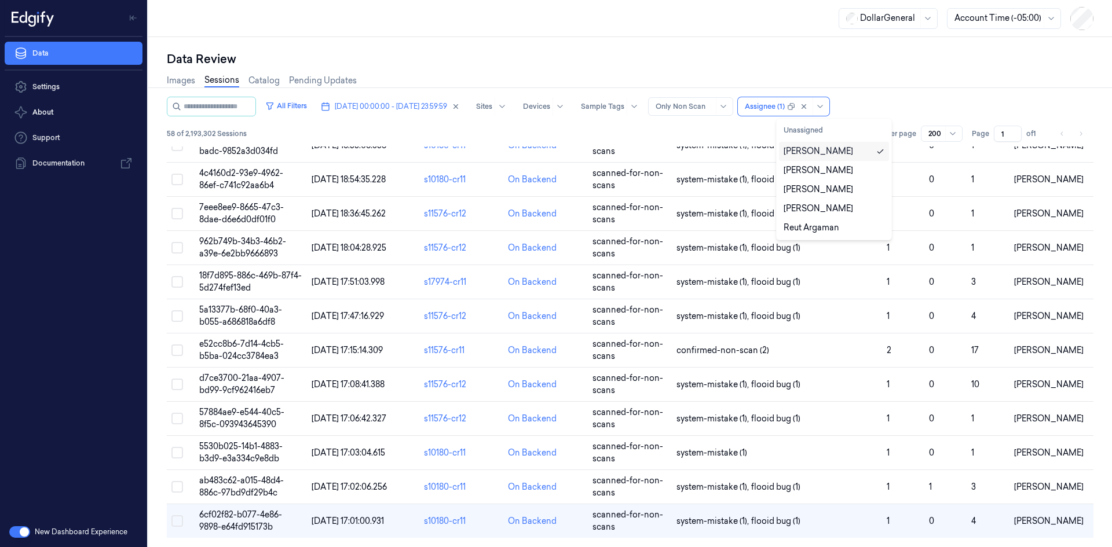
click at [825, 147] on div "[PERSON_NAME]" at bounding box center [817, 151] width 69 height 12
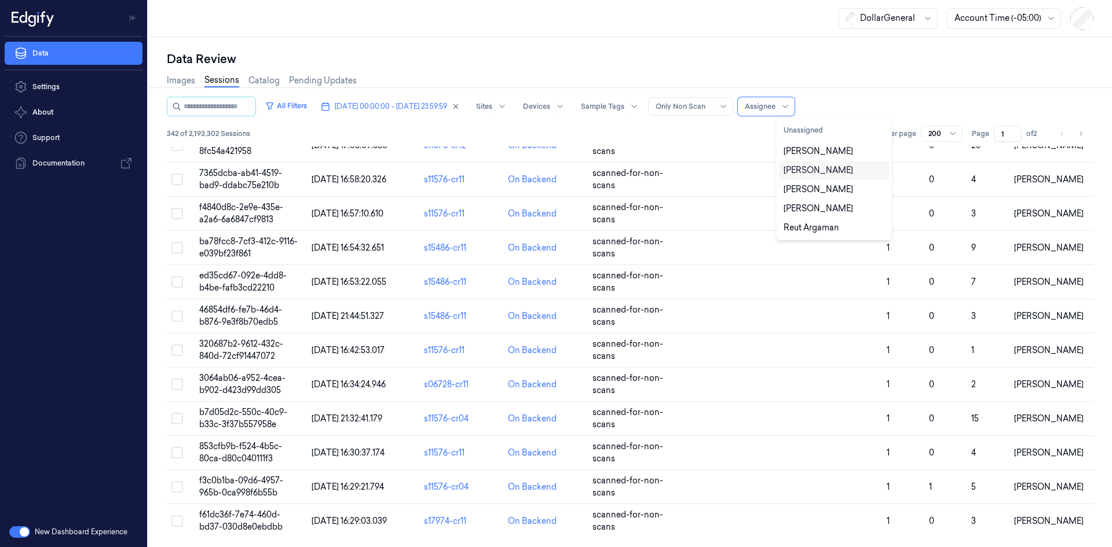
click at [808, 174] on div "[PERSON_NAME]" at bounding box center [817, 170] width 69 height 12
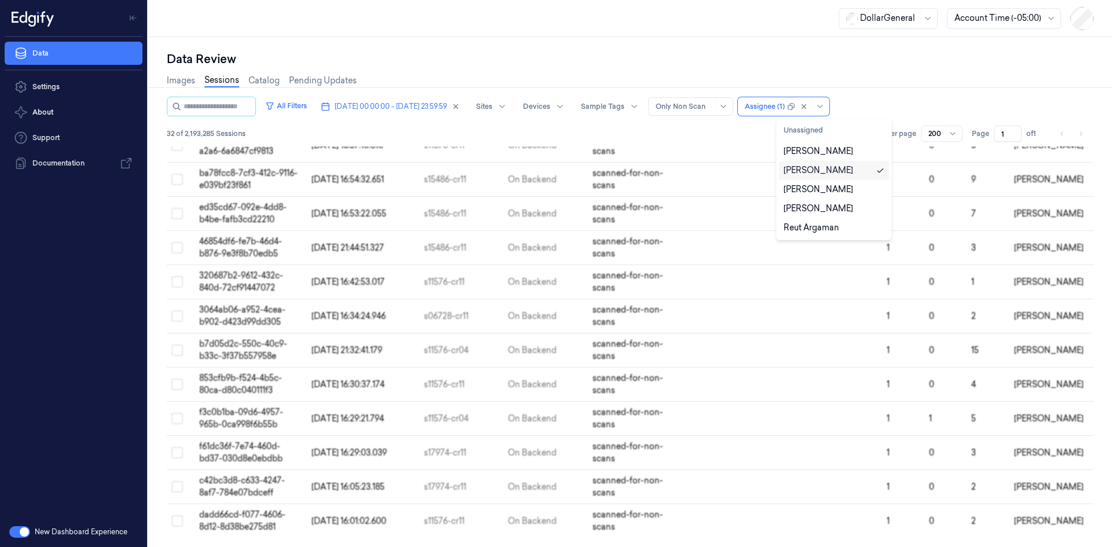
scroll to position [727, 0]
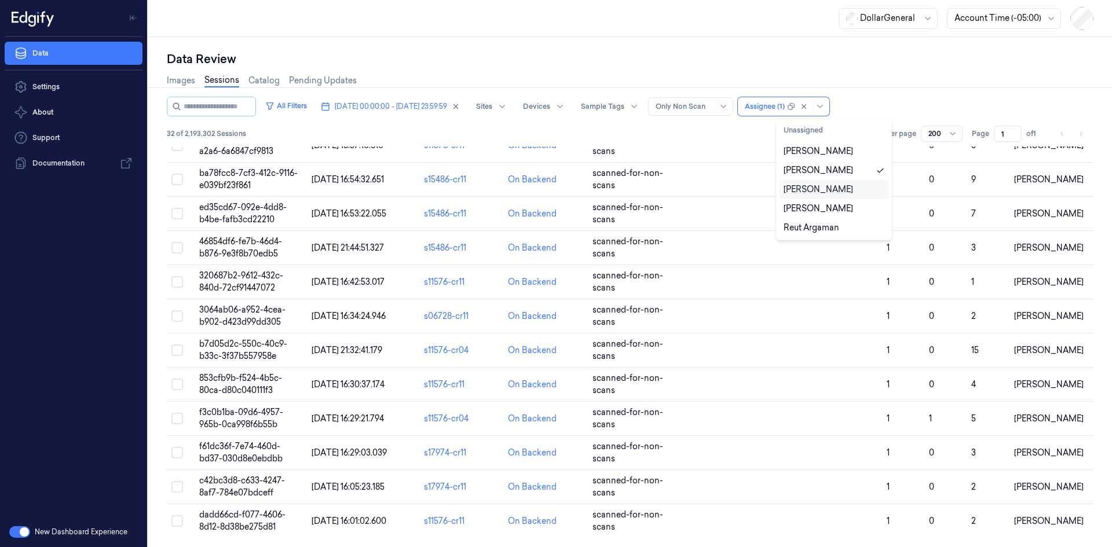
click at [816, 189] on div "[PERSON_NAME]" at bounding box center [817, 190] width 69 height 12
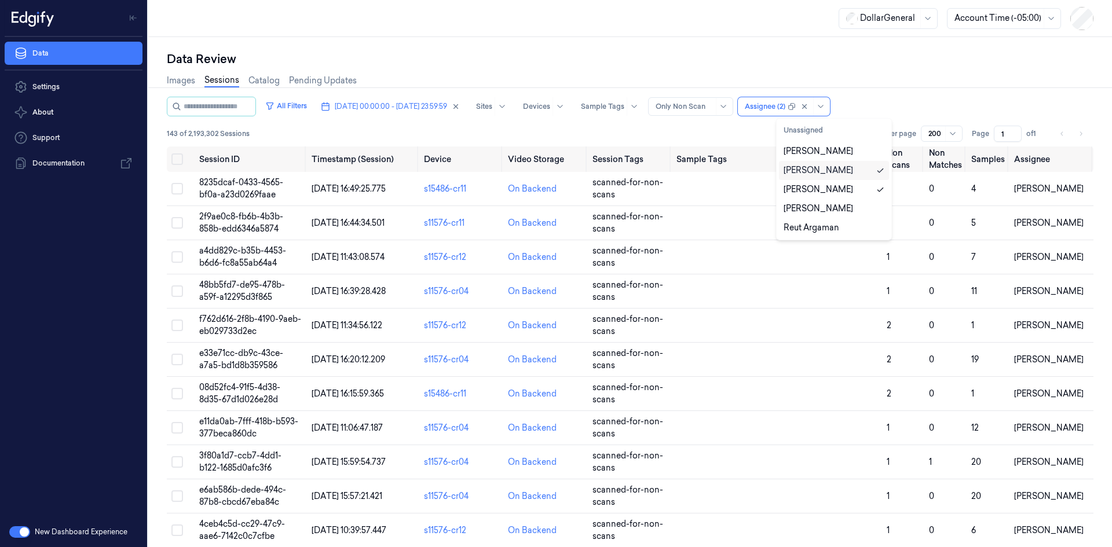
click at [831, 172] on div "[PERSON_NAME]" at bounding box center [817, 170] width 69 height 12
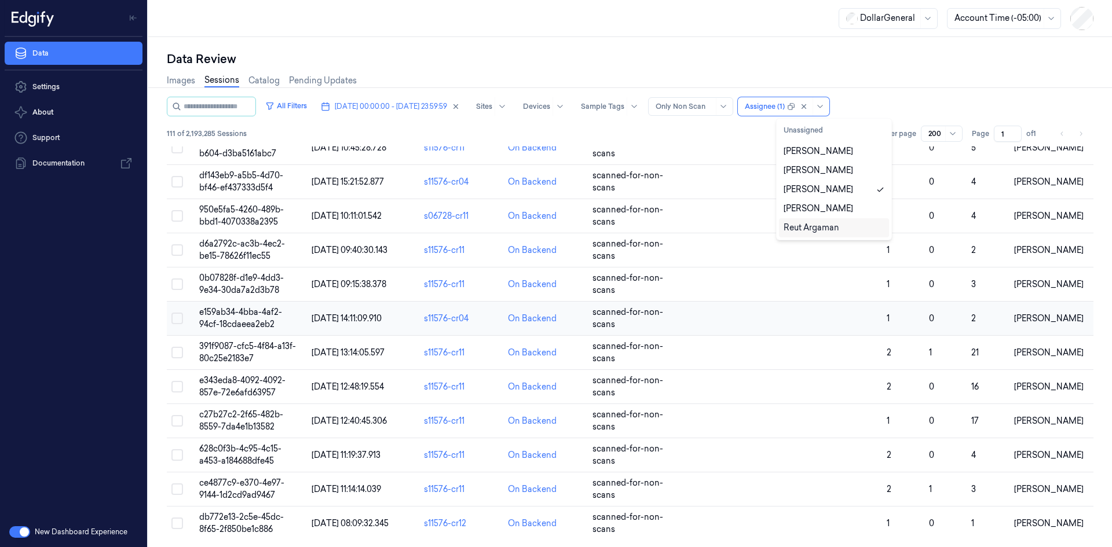
scroll to position [3425, 0]
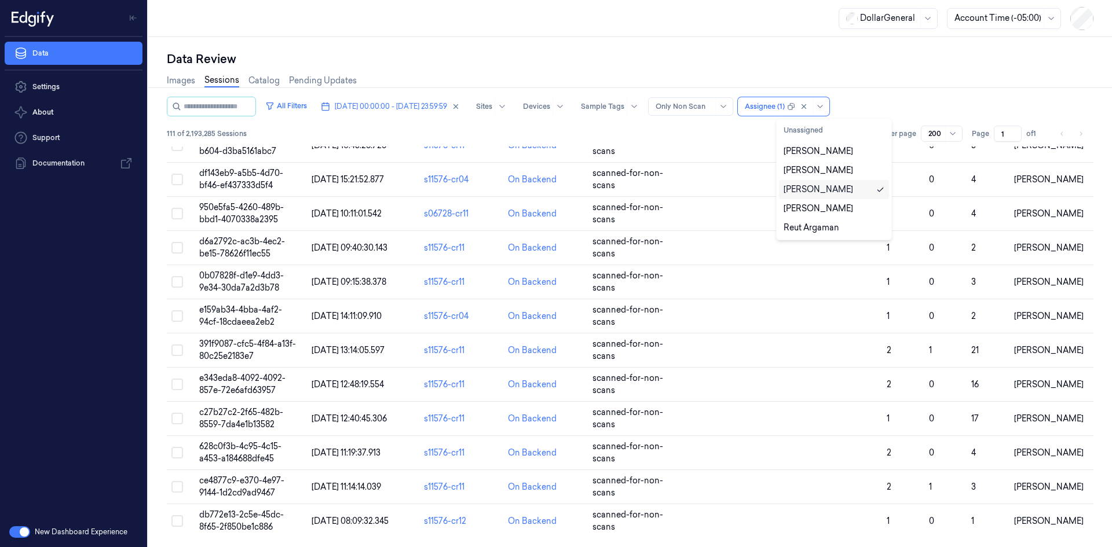
click at [819, 189] on div "[PERSON_NAME]" at bounding box center [817, 190] width 69 height 12
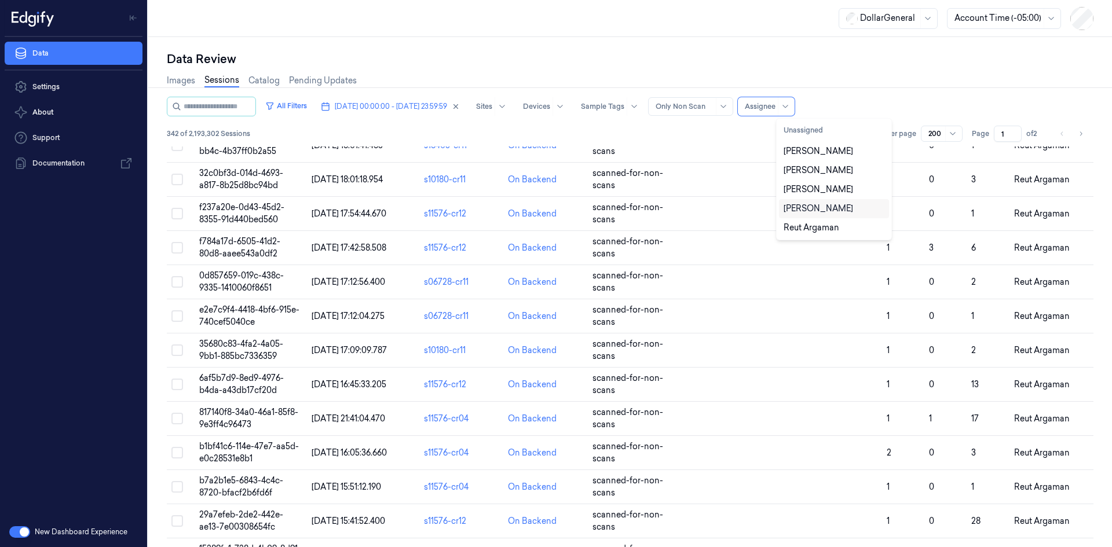
click at [823, 202] on div "[PERSON_NAME]" at bounding box center [834, 208] width 110 height 19
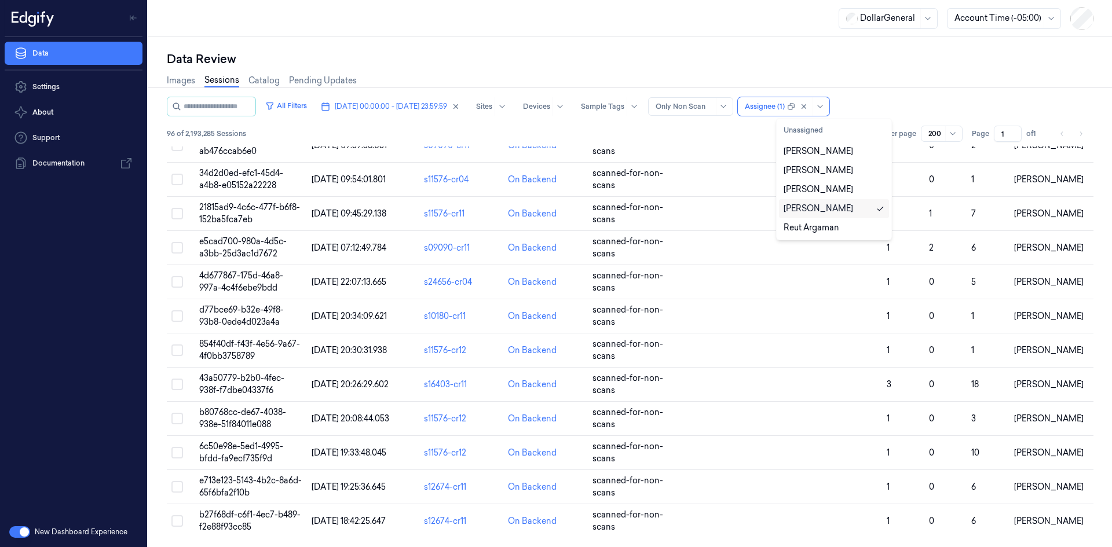
click at [824, 211] on div "[PERSON_NAME]" at bounding box center [817, 209] width 69 height 12
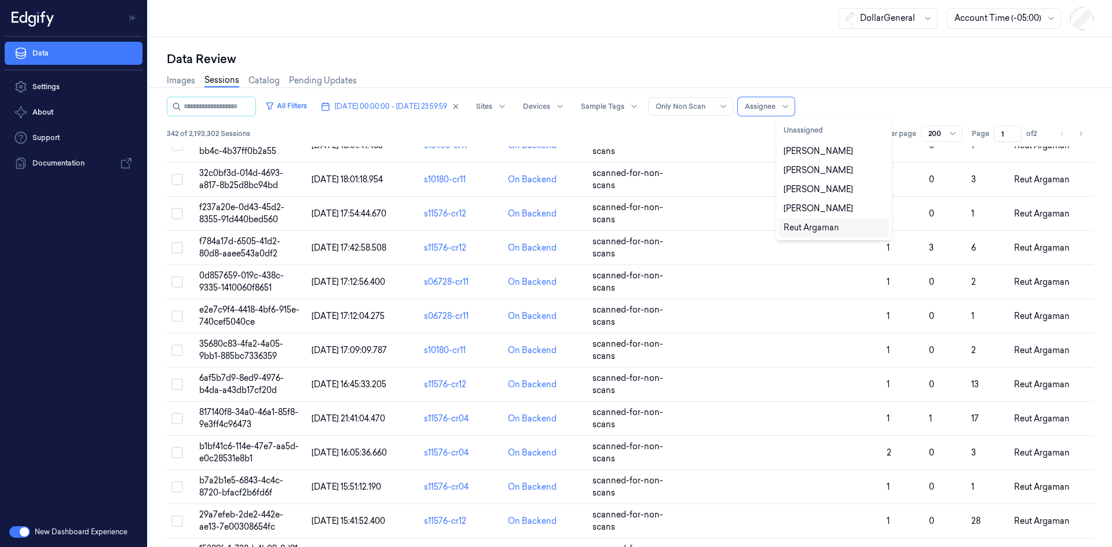
click at [824, 223] on div "Reut Argaman" at bounding box center [811, 228] width 56 height 12
click at [822, 204] on div "[PERSON_NAME]" at bounding box center [817, 209] width 69 height 12
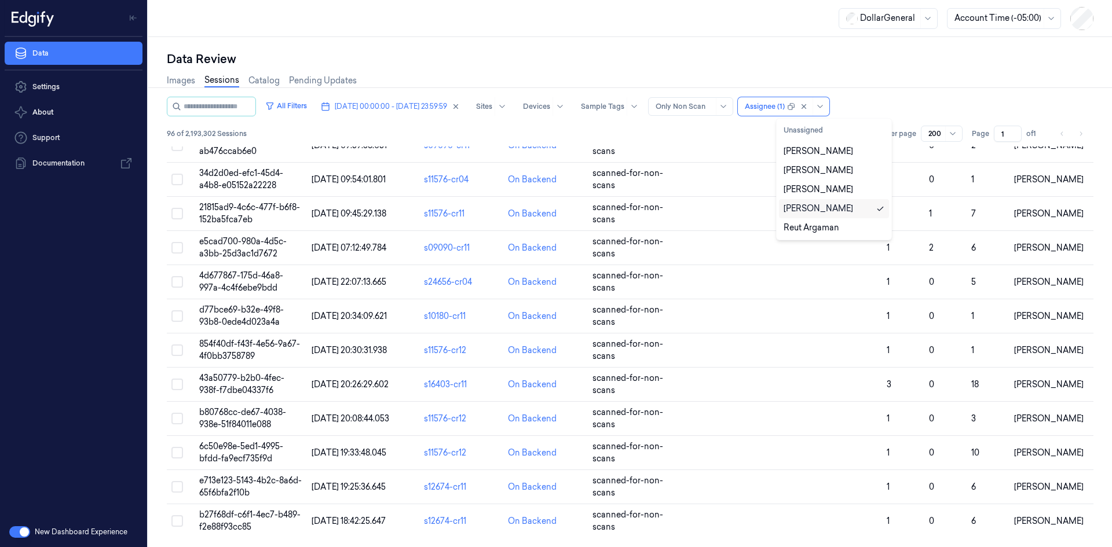
click at [822, 204] on div "[PERSON_NAME]" at bounding box center [817, 209] width 69 height 12
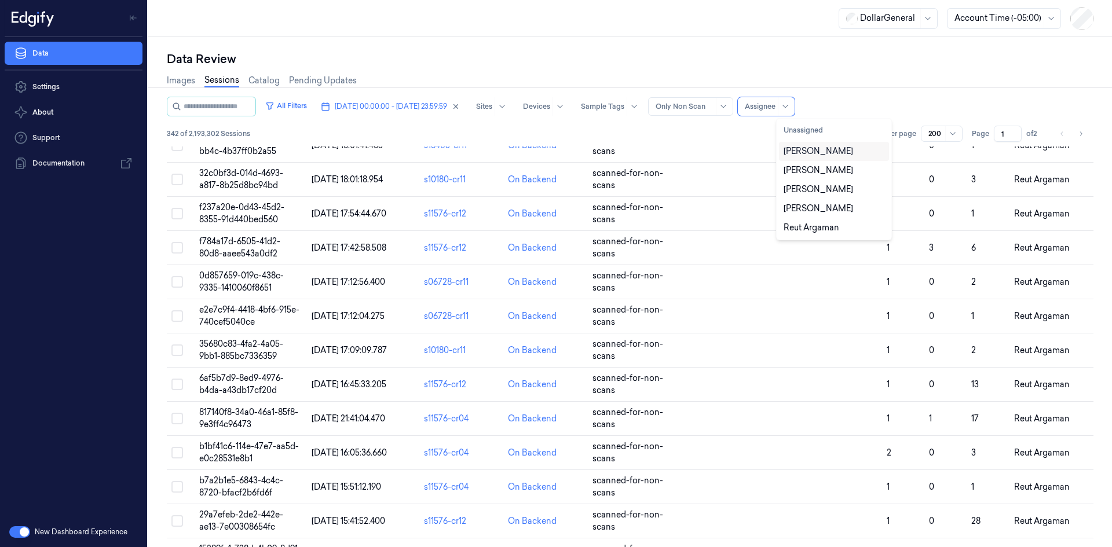
click at [832, 158] on div "[PERSON_NAME]" at bounding box center [834, 151] width 110 height 19
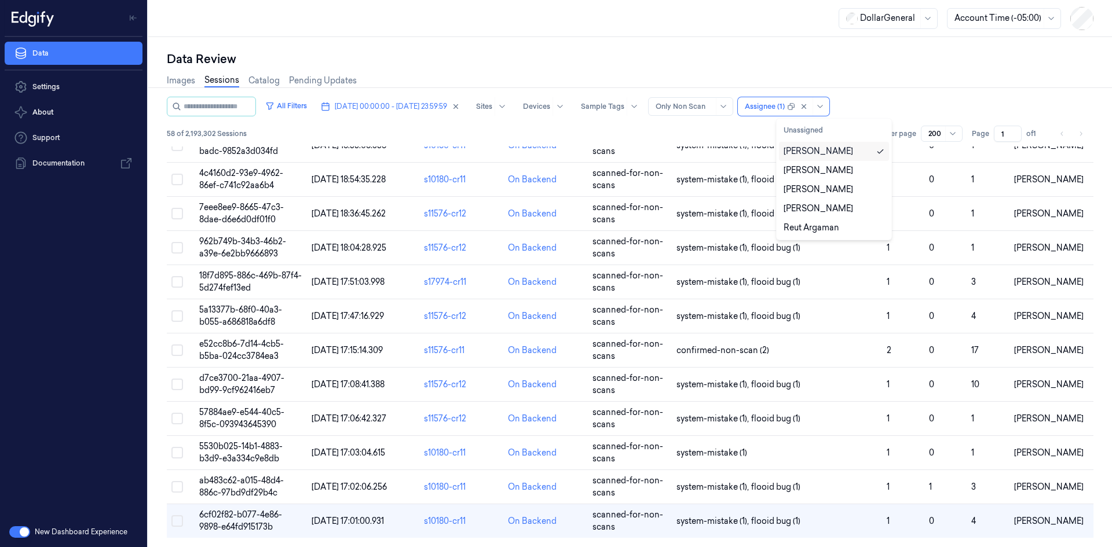
scroll to position [1615, 0]
click at [827, 155] on div "[PERSON_NAME]" at bounding box center [817, 151] width 69 height 12
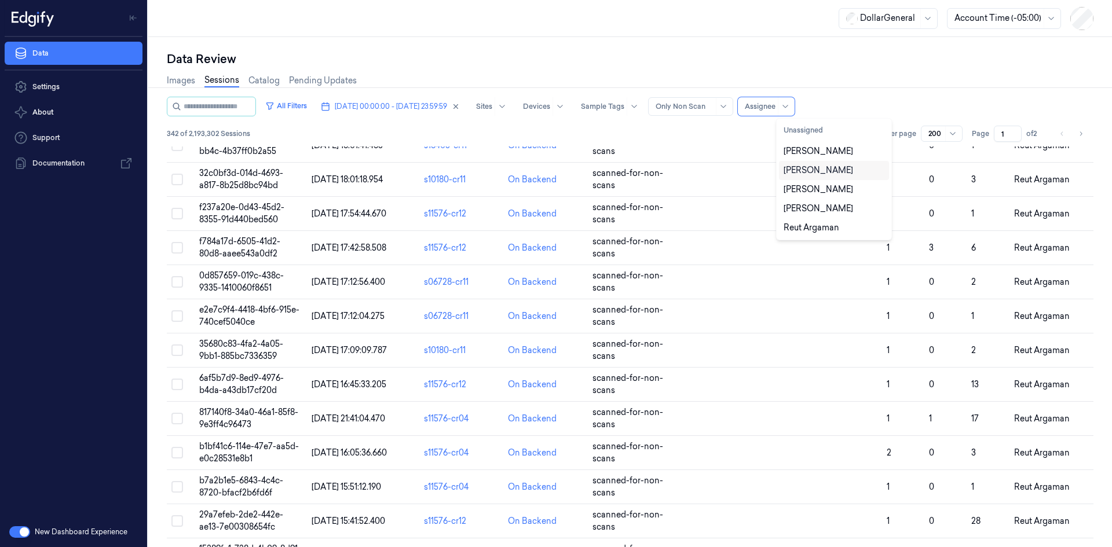
click at [824, 166] on div "[PERSON_NAME]" at bounding box center [817, 170] width 69 height 12
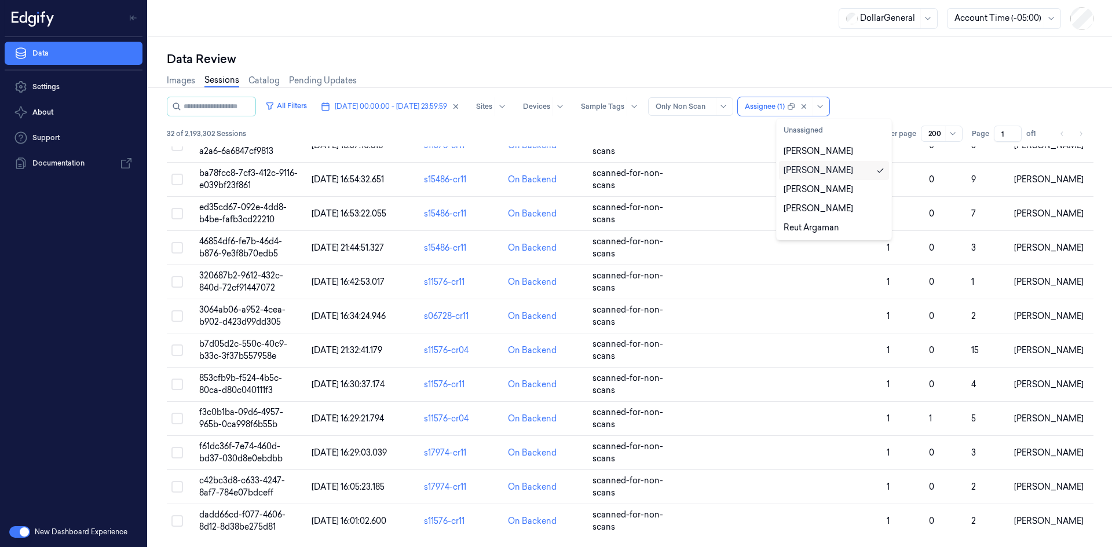
click at [824, 166] on div "[PERSON_NAME]" at bounding box center [817, 170] width 69 height 12
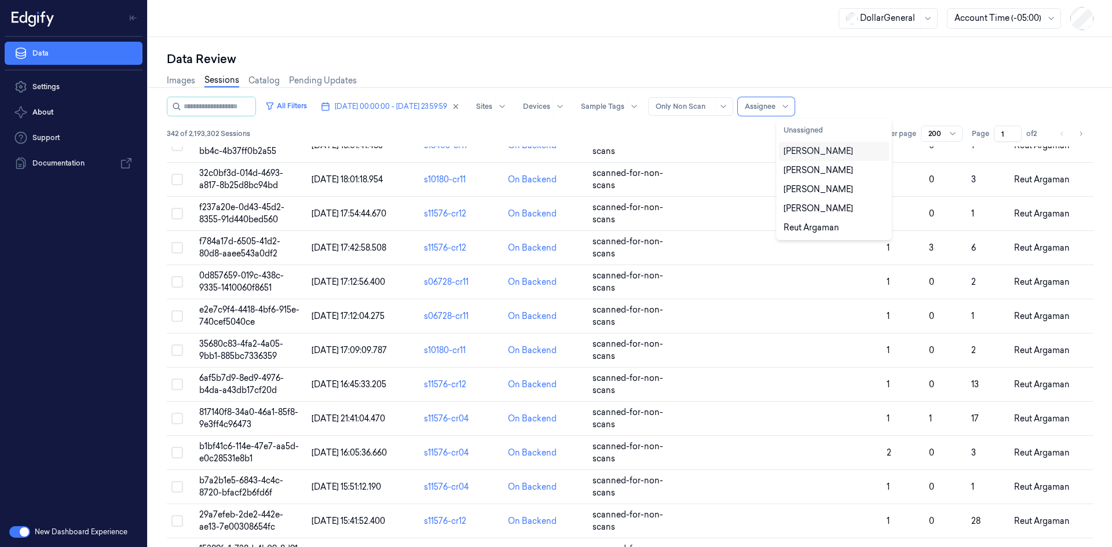
click at [832, 153] on div "[PERSON_NAME]" at bounding box center [817, 151] width 69 height 12
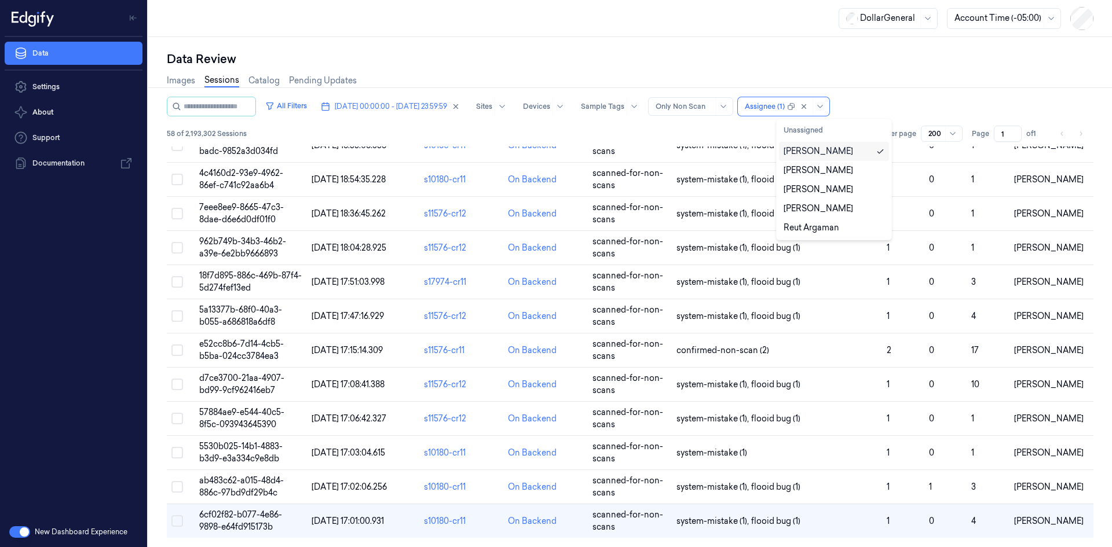
click at [832, 152] on div "[PERSON_NAME]" at bounding box center [817, 151] width 69 height 12
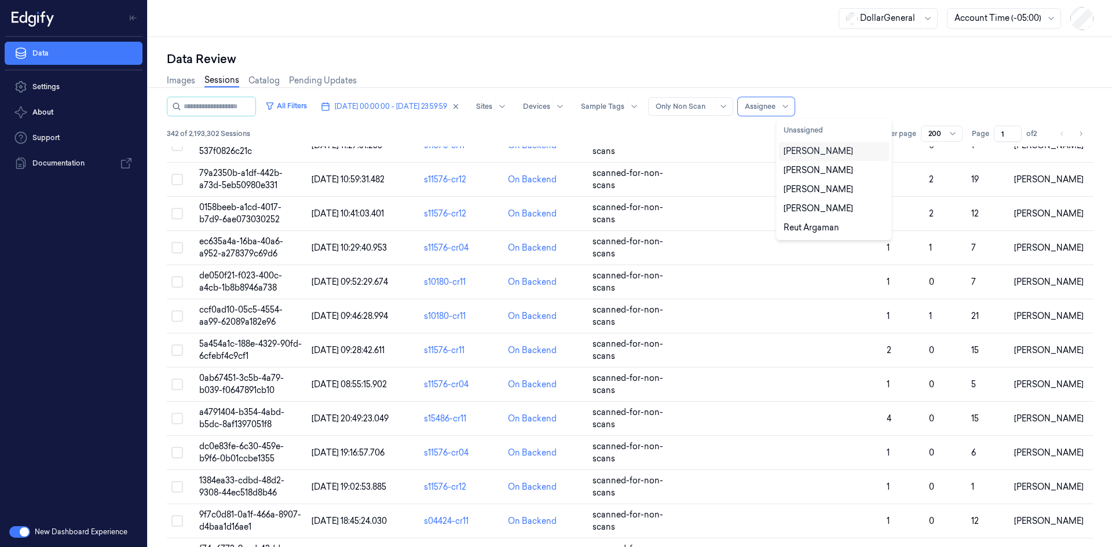
scroll to position [3425, 0]
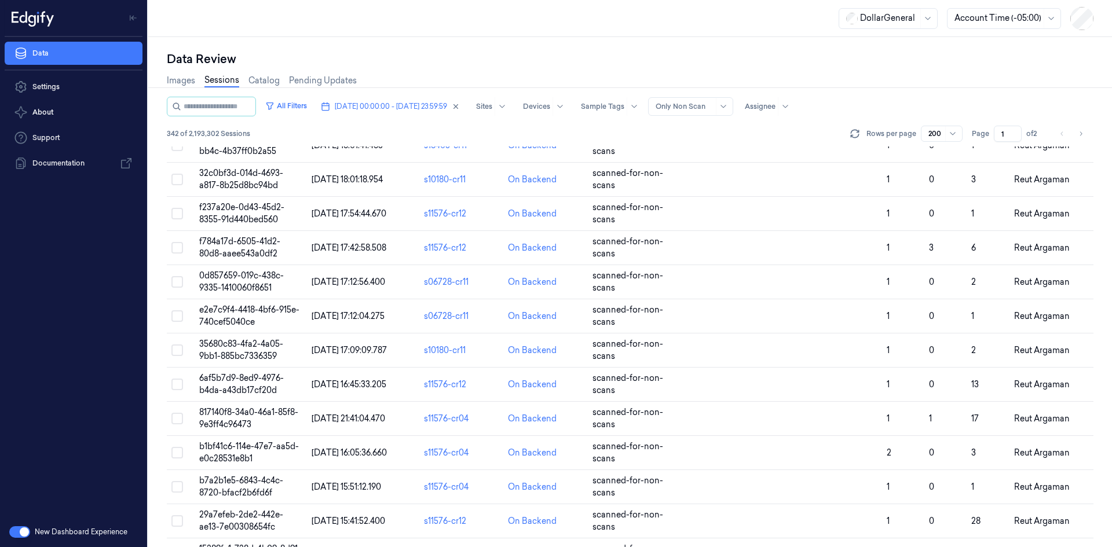
click at [919, 79] on div "Images Sessions Catalog Pending Updates" at bounding box center [630, 82] width 926 height 30
click at [953, 131] on icon at bounding box center [952, 133] width 9 height 9
click at [951, 131] on icon at bounding box center [952, 133] width 9 height 9
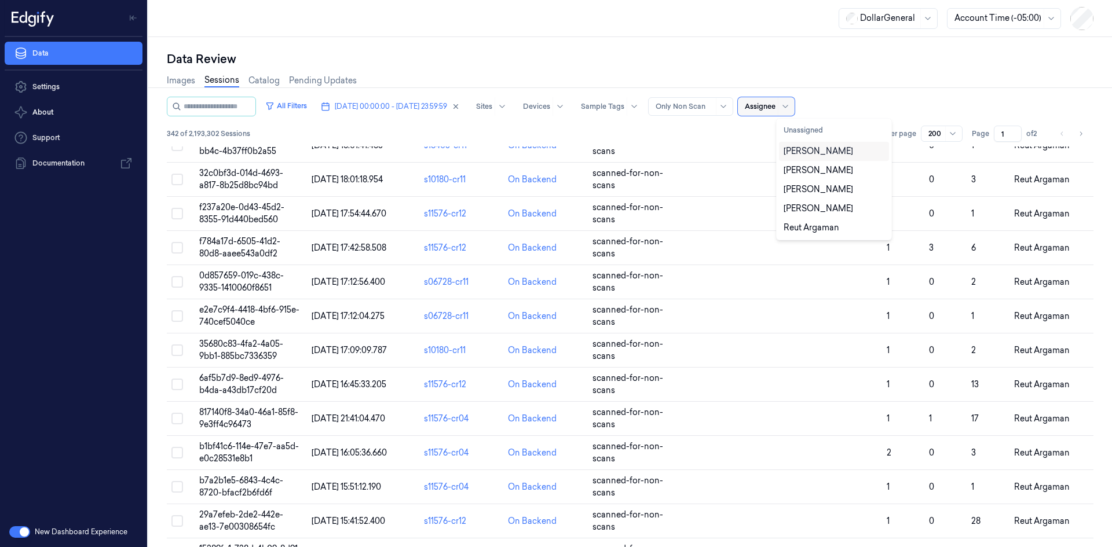
click at [775, 100] on div "Assignee" at bounding box center [760, 106] width 31 height 19
click at [775, 102] on div at bounding box center [760, 106] width 31 height 10
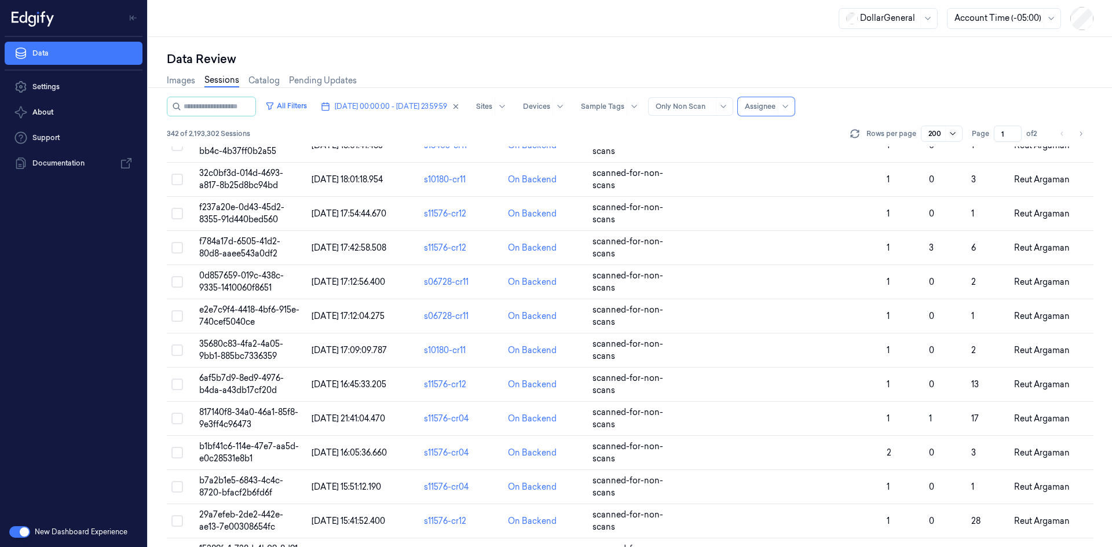
click at [954, 130] on icon at bounding box center [952, 133] width 9 height 9
click at [746, 110] on input "text" at bounding box center [746, 106] width 2 height 10
click at [815, 151] on div "[PERSON_NAME]" at bounding box center [817, 151] width 69 height 12
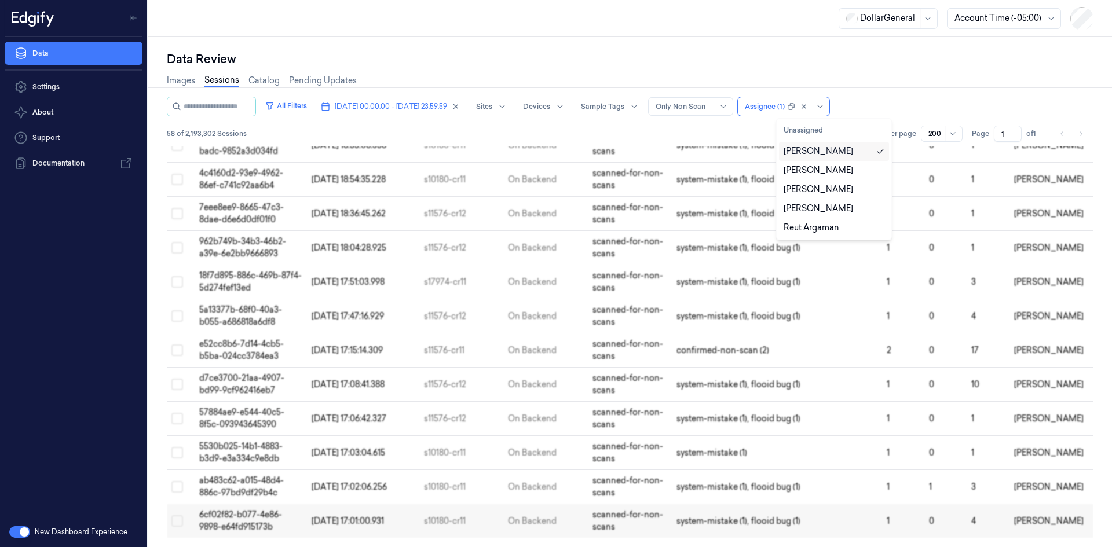
scroll to position [1615, 0]
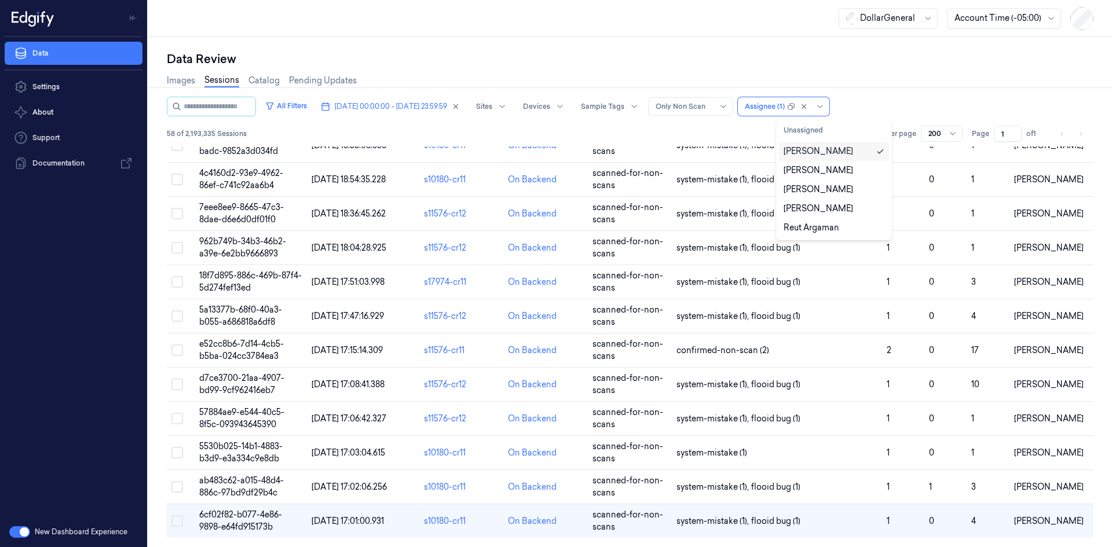
click at [823, 148] on div "[PERSON_NAME]" at bounding box center [817, 151] width 69 height 12
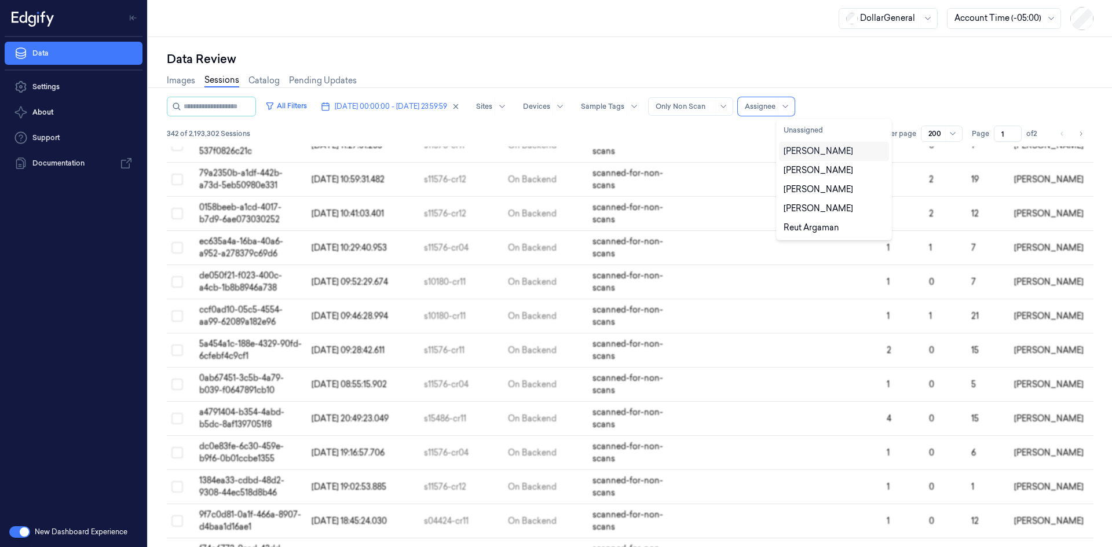
scroll to position [3425, 0]
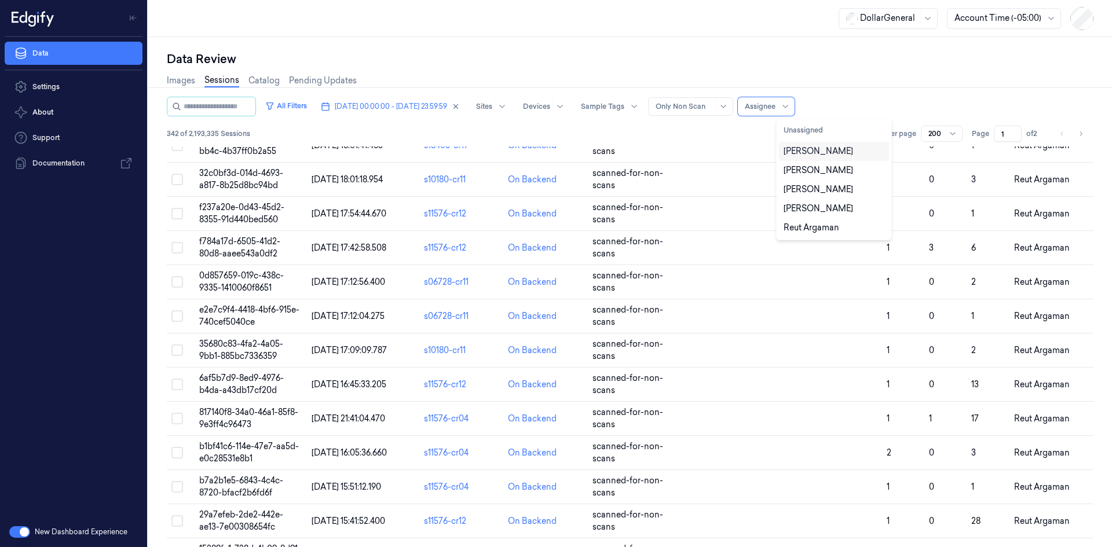
click at [978, 94] on div "Images Sessions Catalog Pending Updates" at bounding box center [630, 82] width 926 height 30
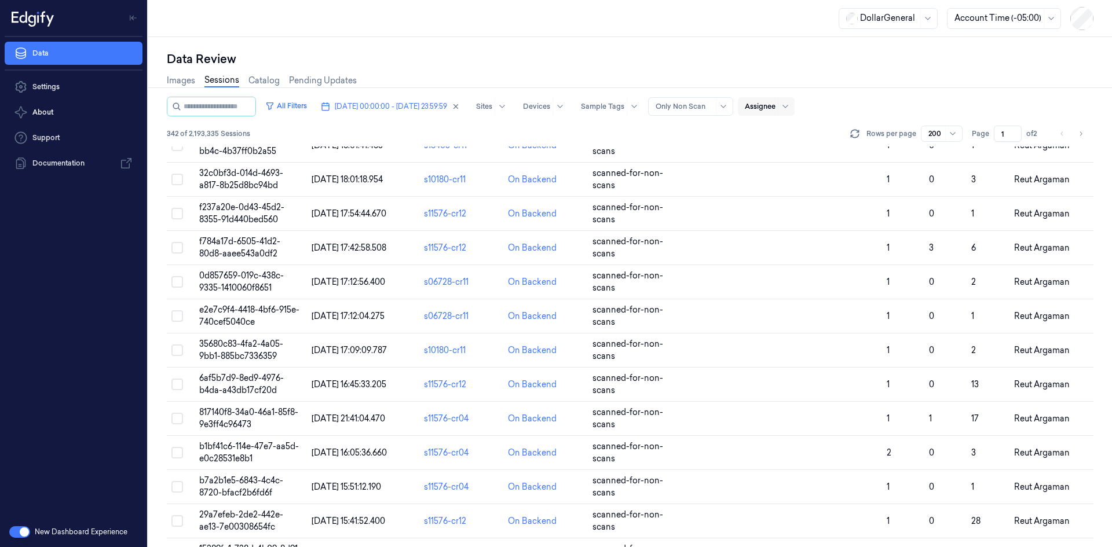
click at [781, 107] on div "Assignee" at bounding box center [766, 106] width 57 height 19
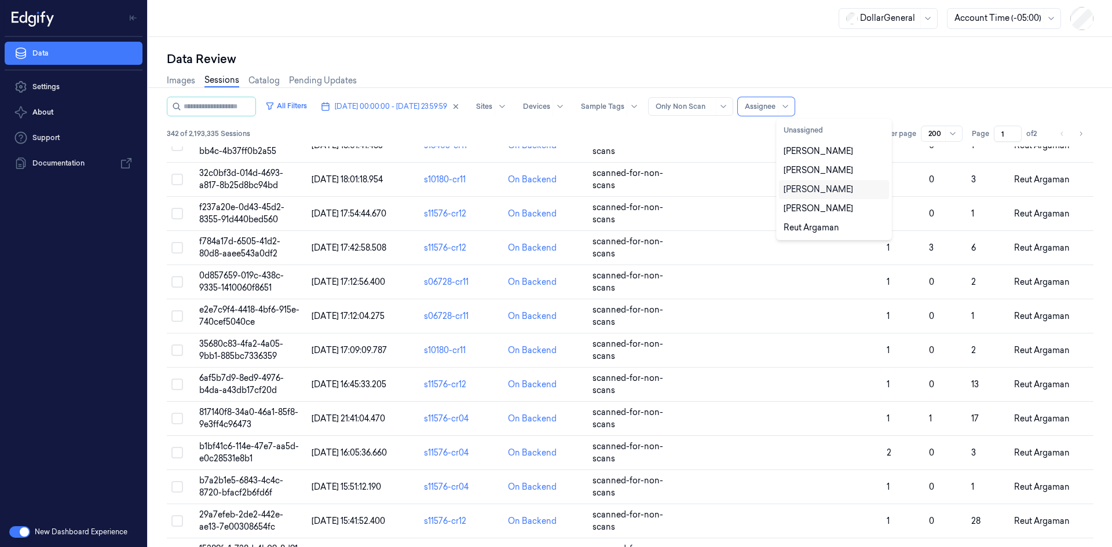
click at [837, 190] on div "[PERSON_NAME]" at bounding box center [833, 190] width 101 height 12
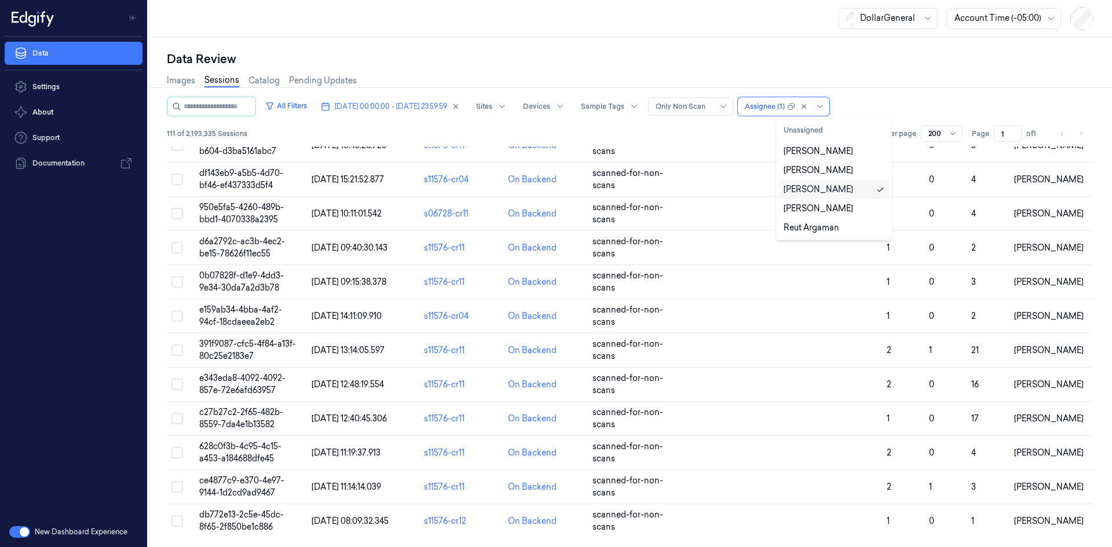
click at [837, 190] on div "[PERSON_NAME]" at bounding box center [833, 190] width 101 height 12
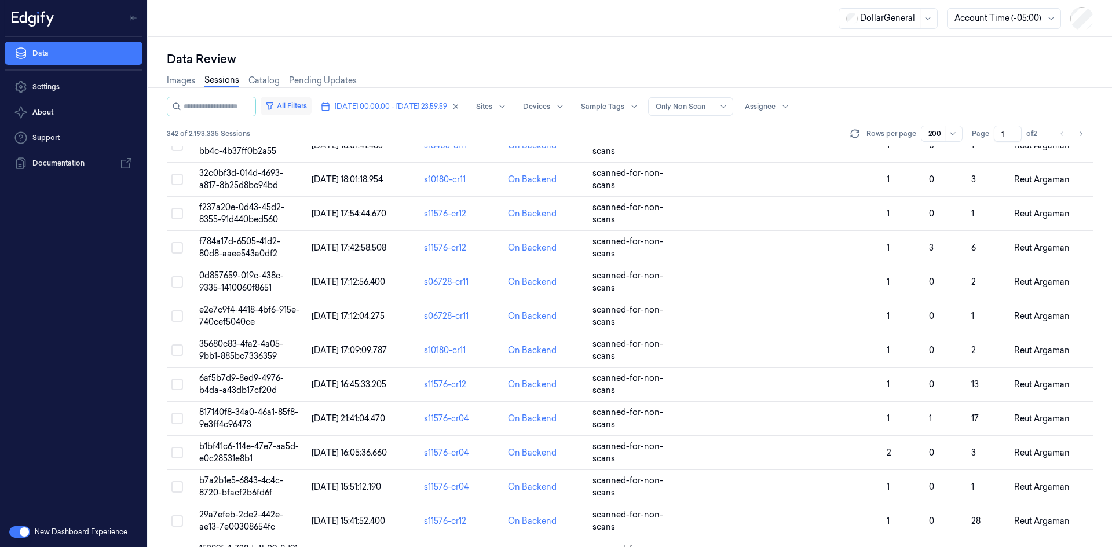
click at [295, 109] on button "All Filters" at bounding box center [286, 106] width 51 height 19
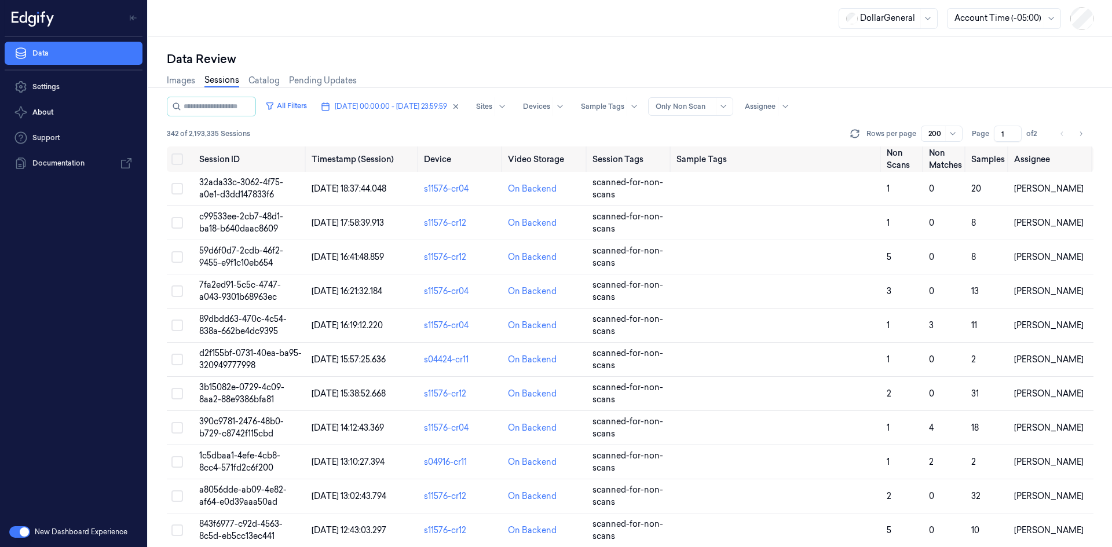
click at [291, 96] on div "Images Sessions Catalog Pending Updates" at bounding box center [262, 82] width 190 height 30
click at [296, 105] on button "All Filters" at bounding box center [286, 106] width 51 height 19
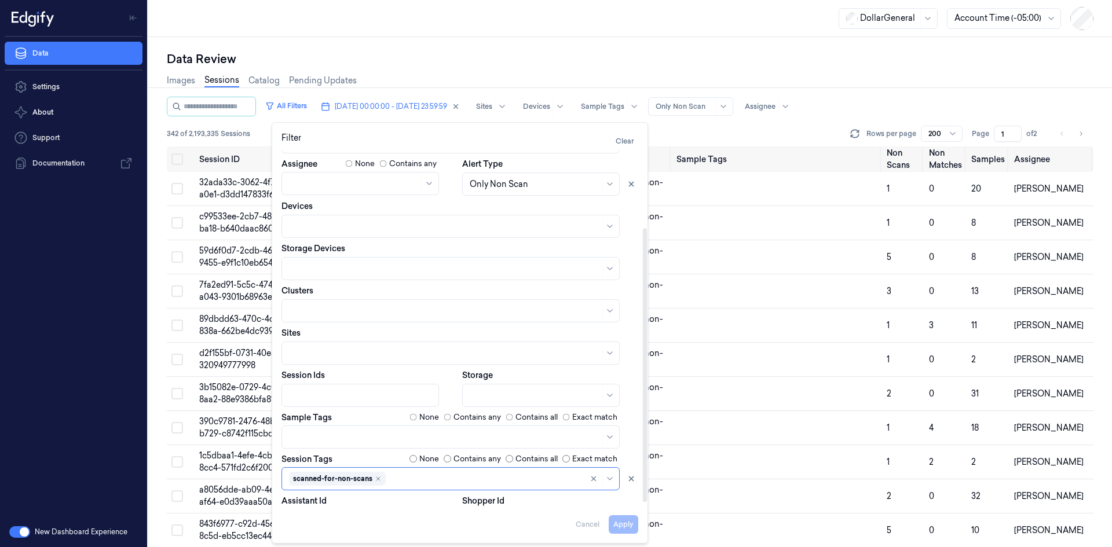
scroll to position [105, 0]
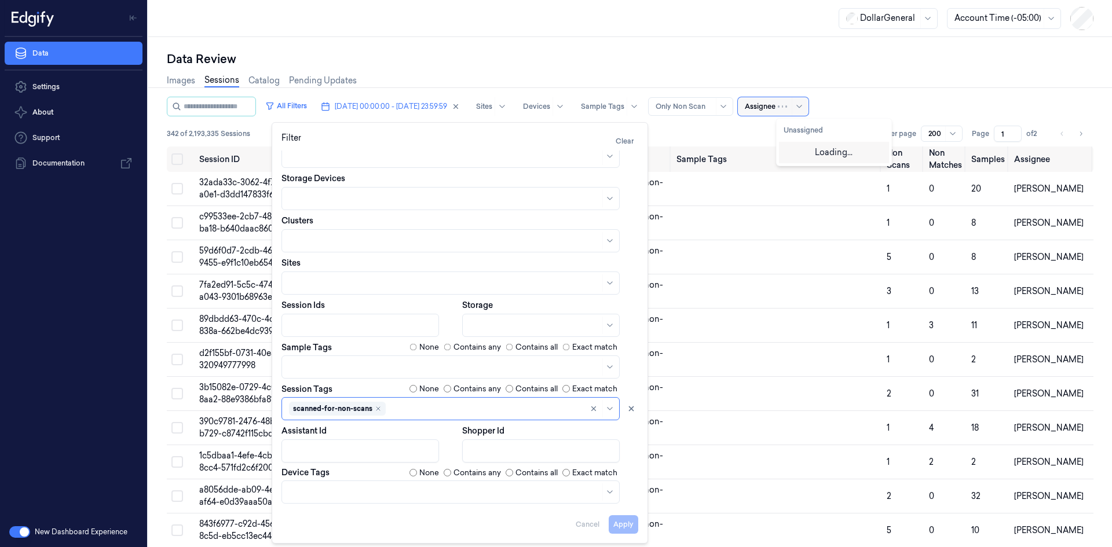
click at [775, 109] on div at bounding box center [760, 106] width 31 height 10
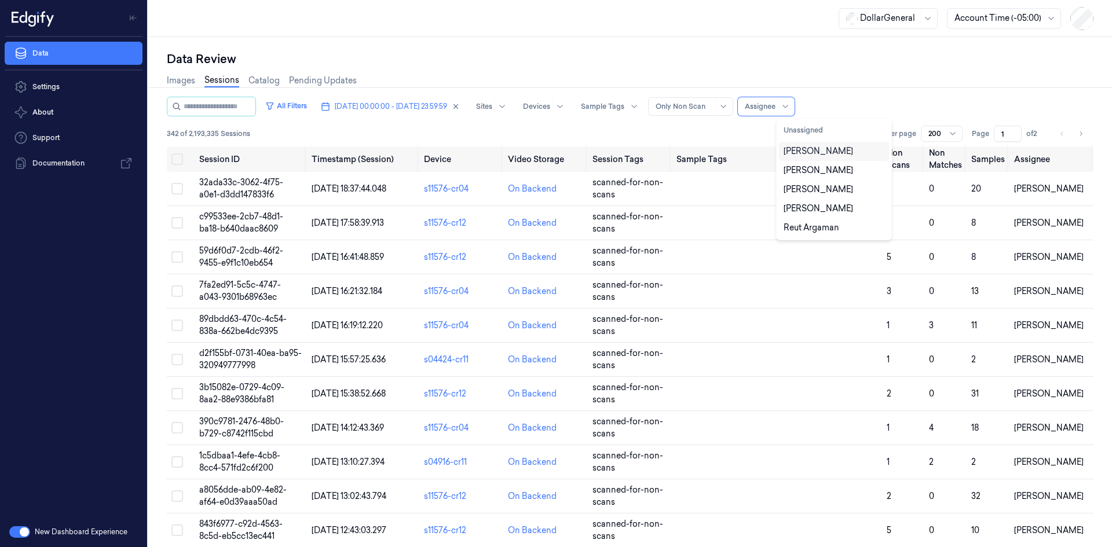
click at [830, 150] on div "[PERSON_NAME]" at bounding box center [817, 151] width 69 height 12
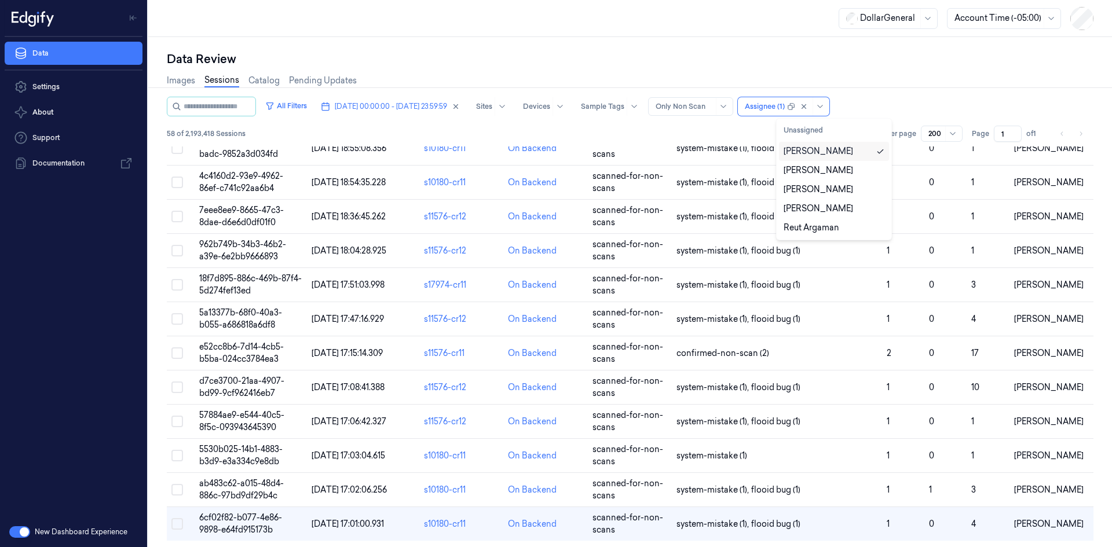
scroll to position [1615, 0]
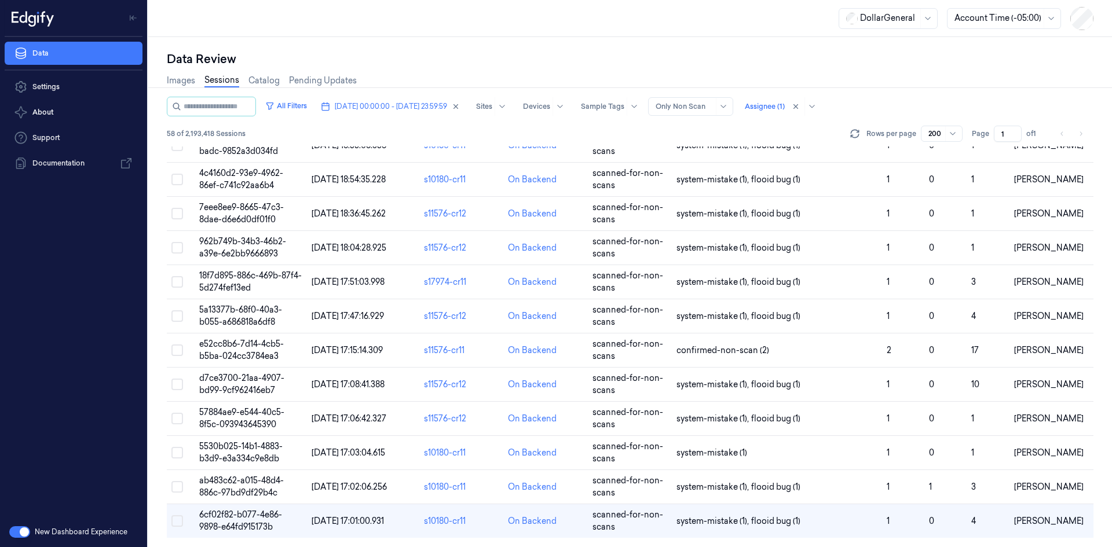
click at [953, 115] on div "All Filters [DATE] 00:00:00 - [DATE] 23:59:59 Sites Devices Sample Tags Alert T…" at bounding box center [630, 107] width 926 height 20
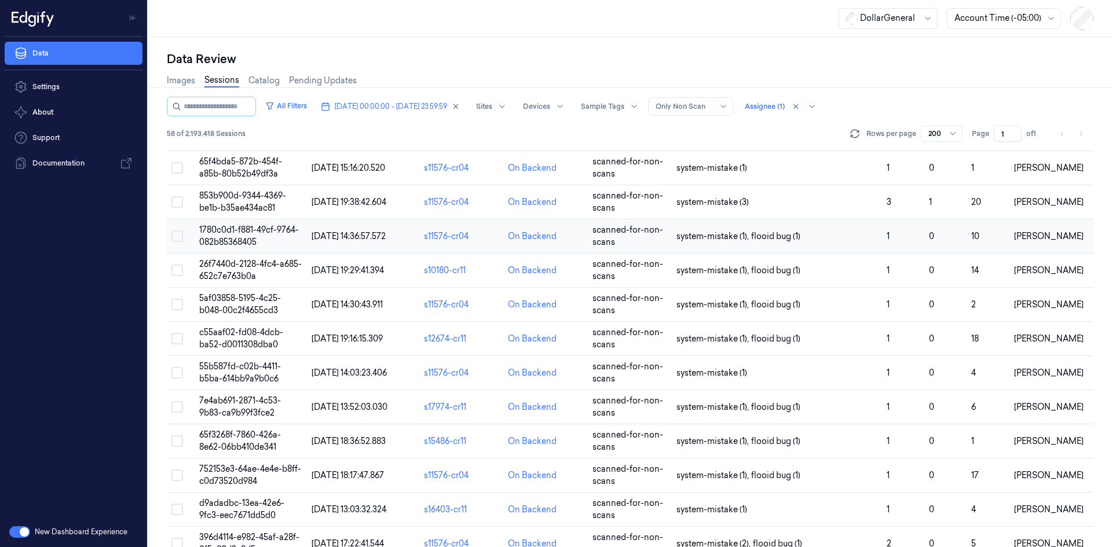
scroll to position [0, 0]
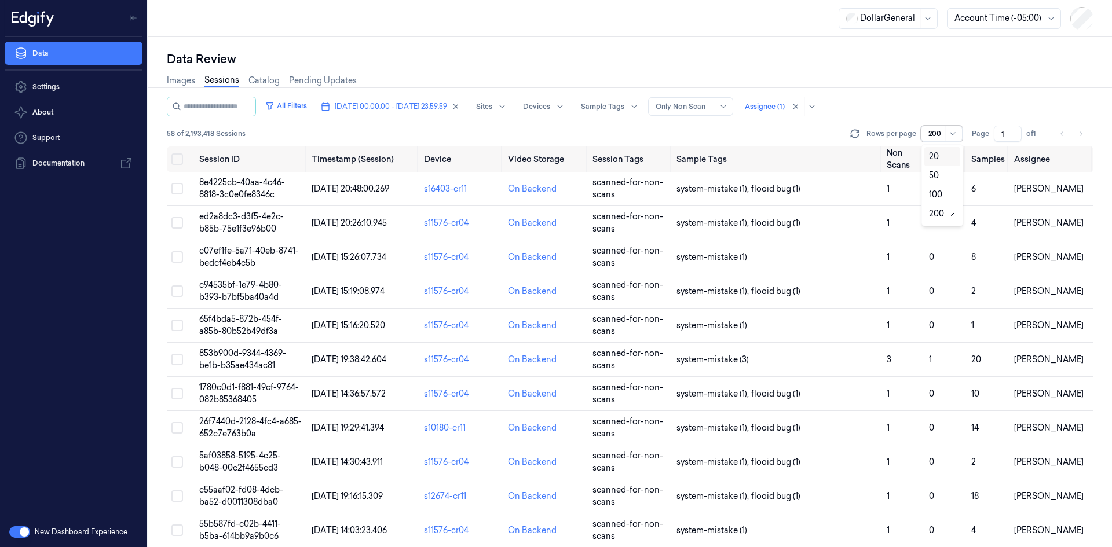
click at [945, 131] on span at bounding box center [945, 133] width 1 height 15
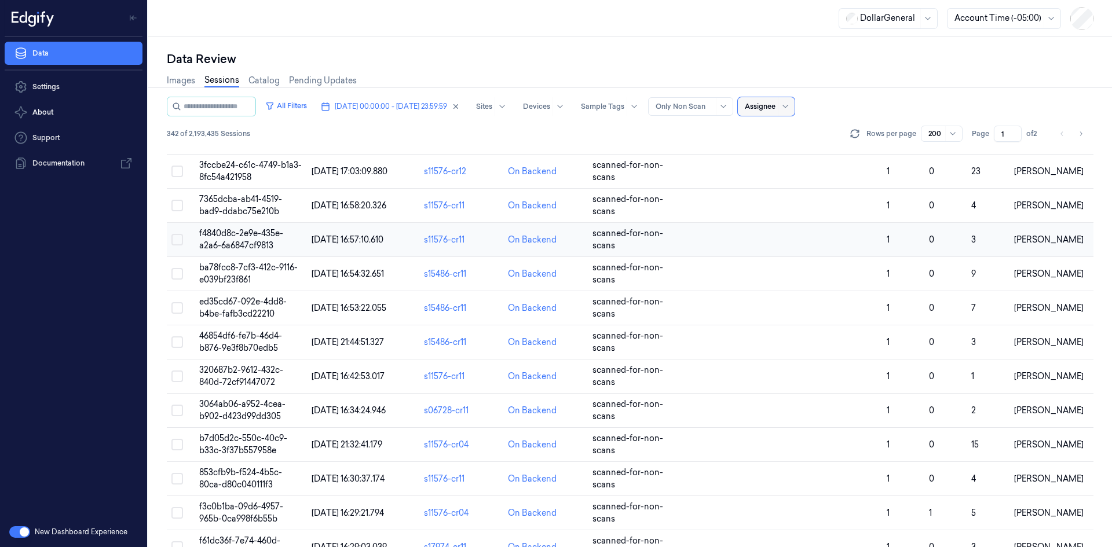
scroll to position [6466, 0]
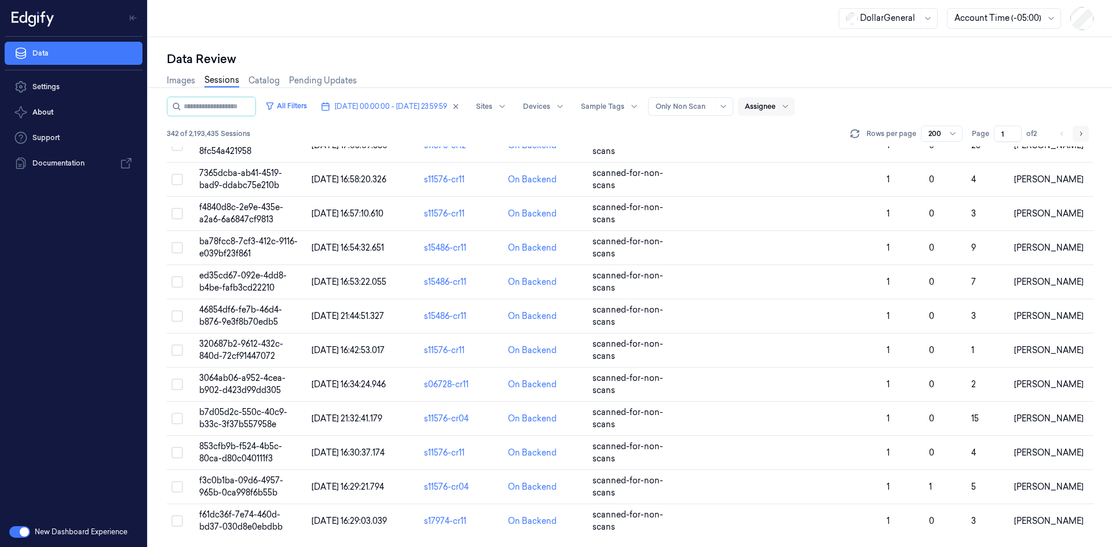
click at [1079, 132] on icon "Go to next page" at bounding box center [1080, 133] width 7 height 9
type input "2"
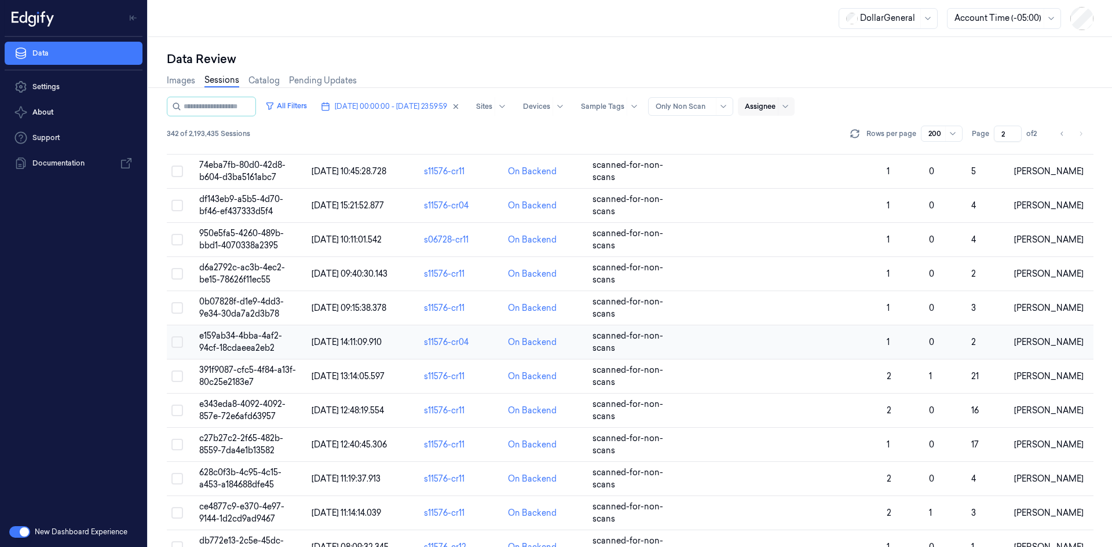
scroll to position [4484, 0]
